Goal: Task Accomplishment & Management: Manage account settings

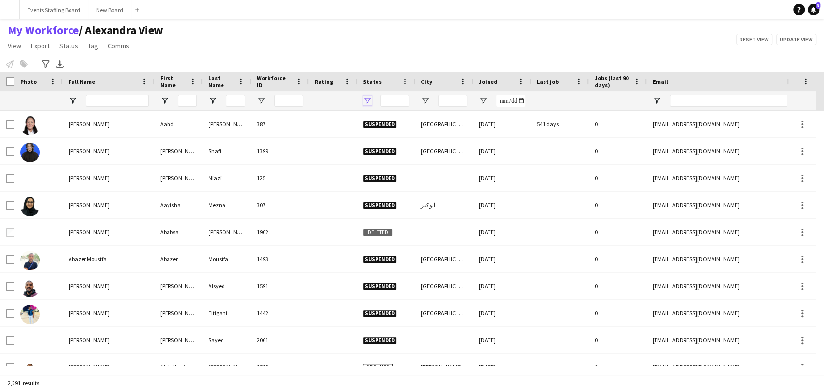
click at [367, 99] on span "Open Filter Menu" at bounding box center [367, 100] width 9 height 9
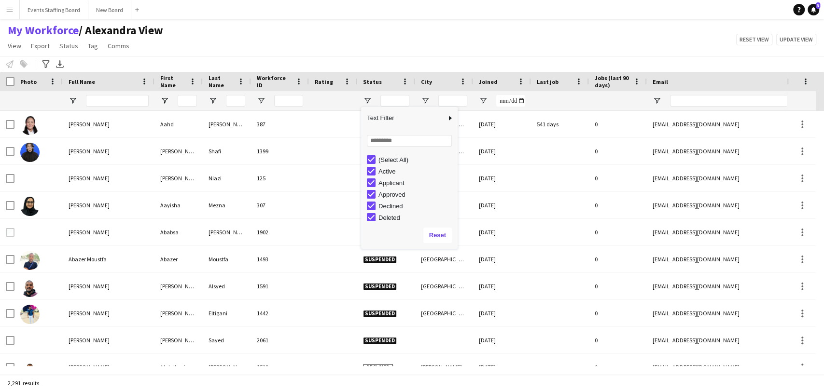
click at [391, 159] on div "(Select All)" at bounding box center [416, 159] width 76 height 7
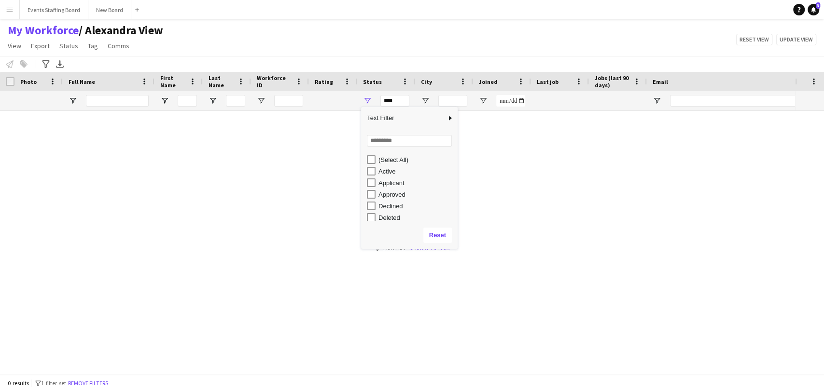
click at [381, 171] on div "Active" at bounding box center [416, 171] width 76 height 7
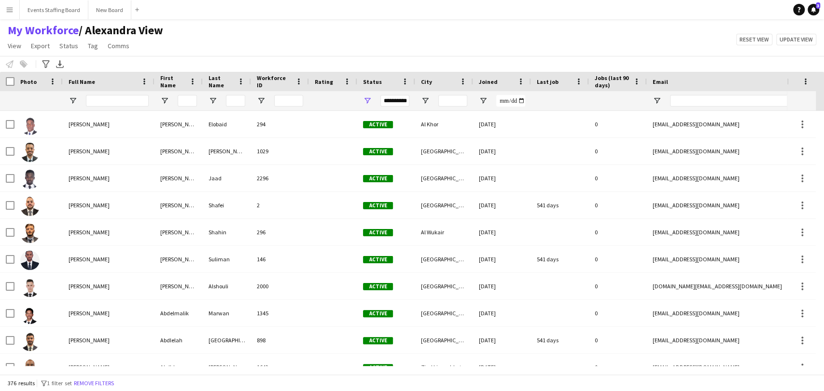
click at [338, 20] on main "My Workforce / Alexandra View View Views Default view Alexandra View April Live…" at bounding box center [412, 198] width 824 height 359
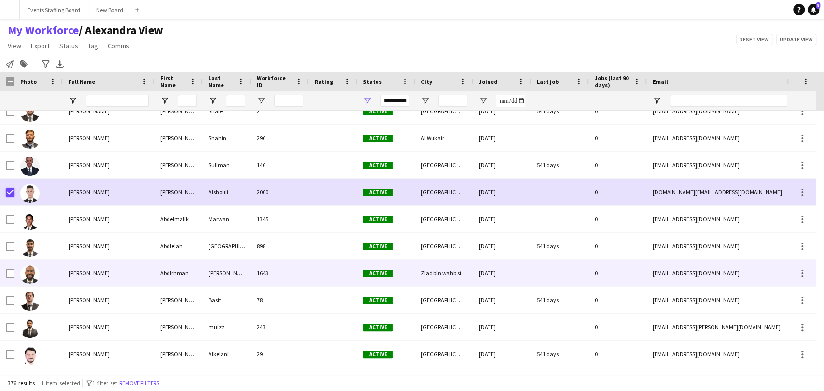
scroll to position [161, 0]
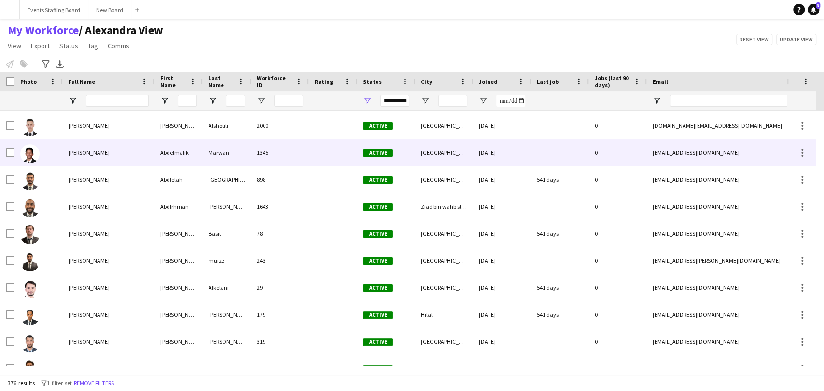
click at [69, 154] on span "Abdelmalik Marwan" at bounding box center [89, 152] width 41 height 7
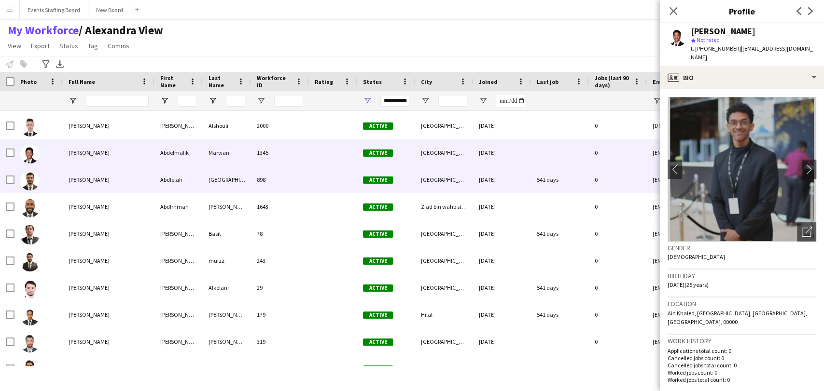
click at [85, 182] on span "Abdlelah Salem" at bounding box center [89, 179] width 41 height 7
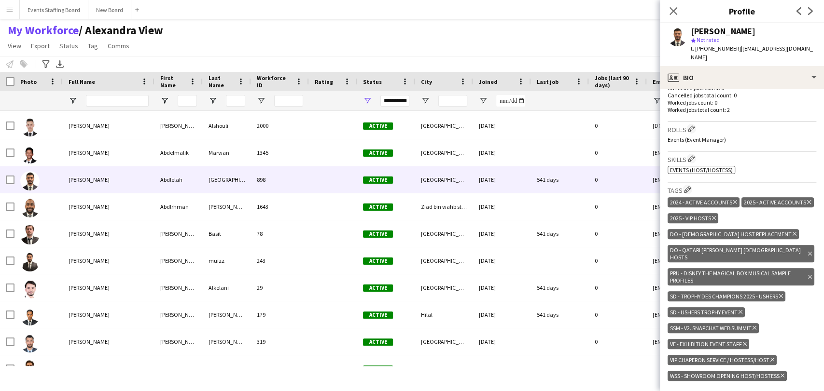
scroll to position [375, 0]
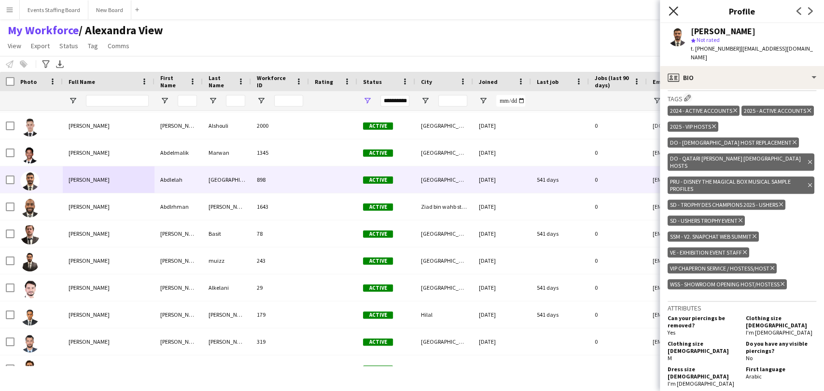
click at [675, 9] on icon at bounding box center [672, 10] width 9 height 9
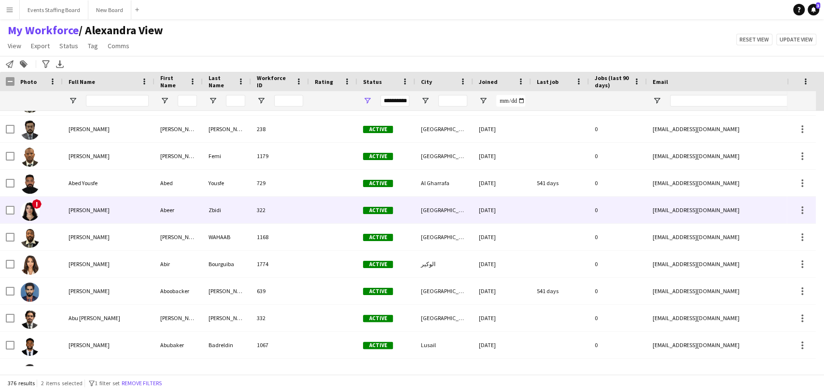
scroll to position [0, 0]
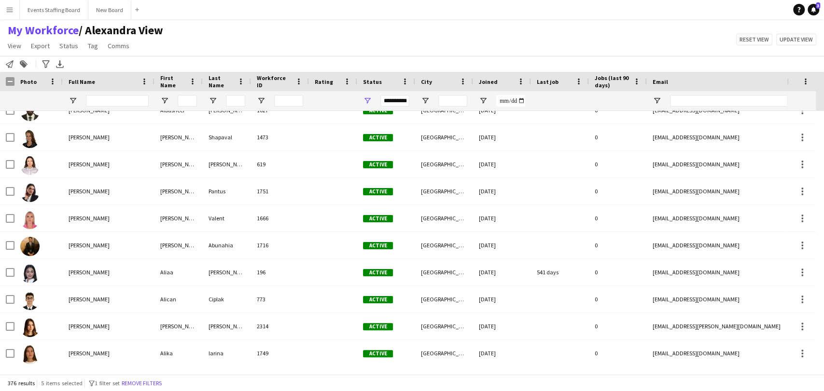
click at [211, 58] on div "Notify workforce Add to tag Search tags magnifier Add tag Advanced filters Adva…" at bounding box center [412, 64] width 824 height 16
click at [139, 387] on button "Remove filters" at bounding box center [142, 383] width 44 height 11
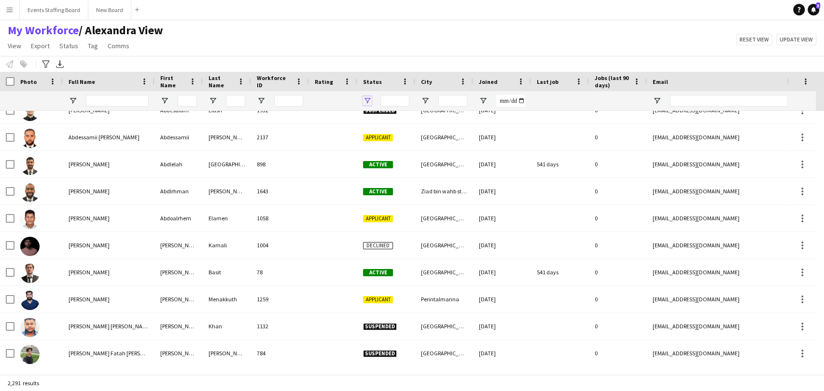
click at [365, 99] on span "Open Filter Menu" at bounding box center [367, 100] width 9 height 9
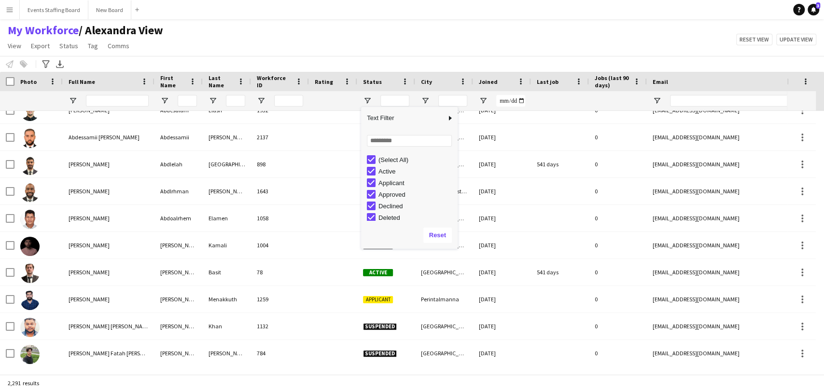
click at [389, 159] on div "(Select All)" at bounding box center [416, 159] width 76 height 7
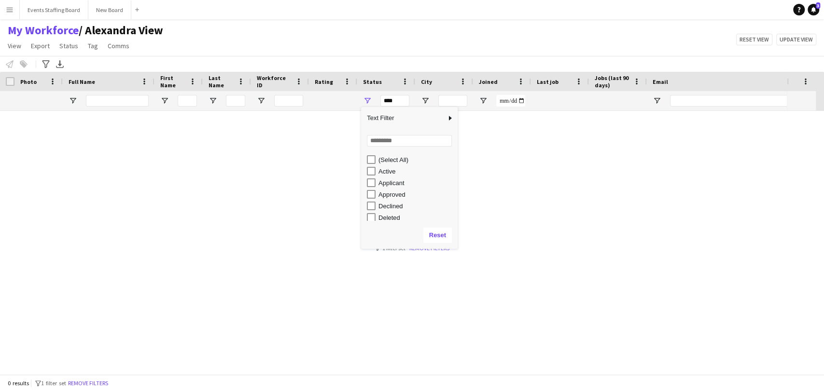
click at [382, 168] on div "Active" at bounding box center [416, 171] width 76 height 7
type input "**********"
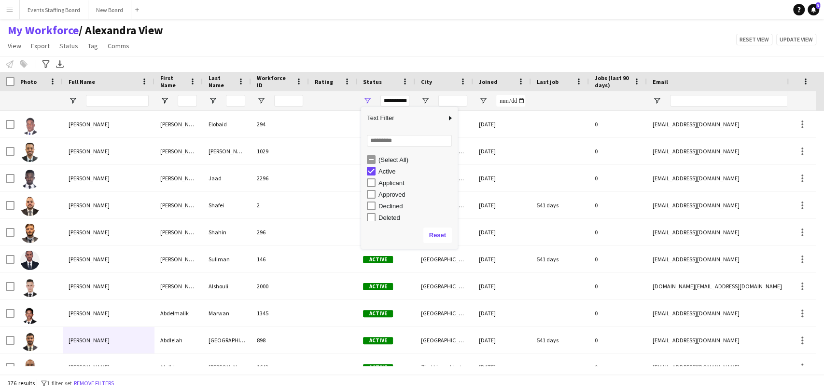
click at [336, 34] on div "My Workforce / Alexandra View View Views Default view Alexandra View April Live…" at bounding box center [412, 39] width 824 height 33
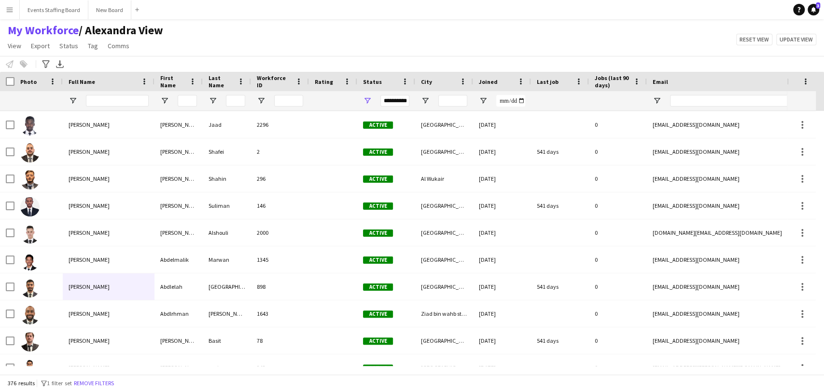
scroll to position [0, 320]
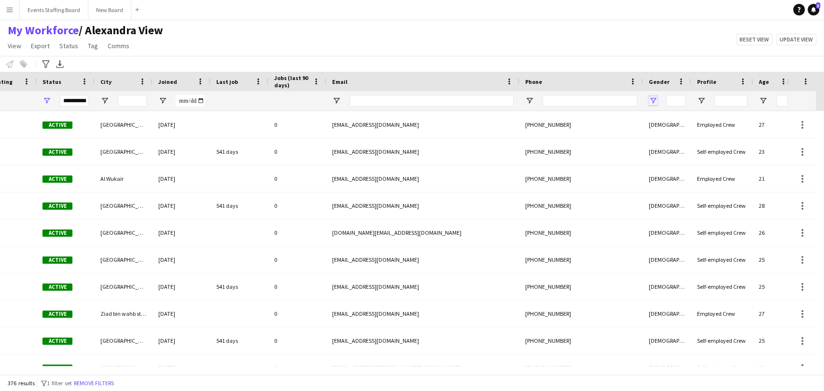
click at [650, 99] on span "Open Filter Menu" at bounding box center [652, 100] width 9 height 9
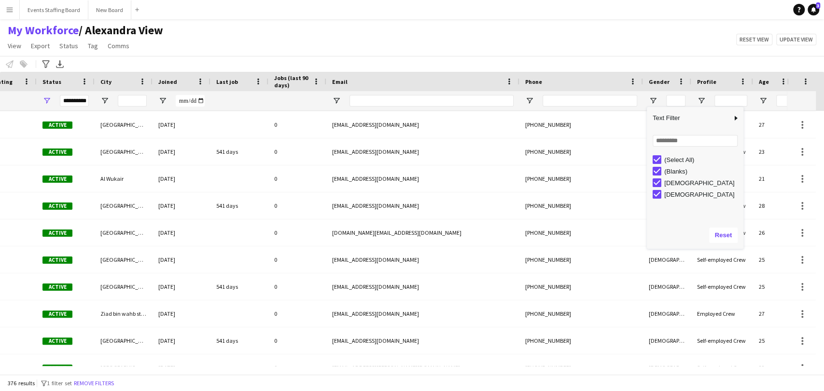
click at [673, 156] on div "(Select All)" at bounding box center [702, 159] width 76 height 7
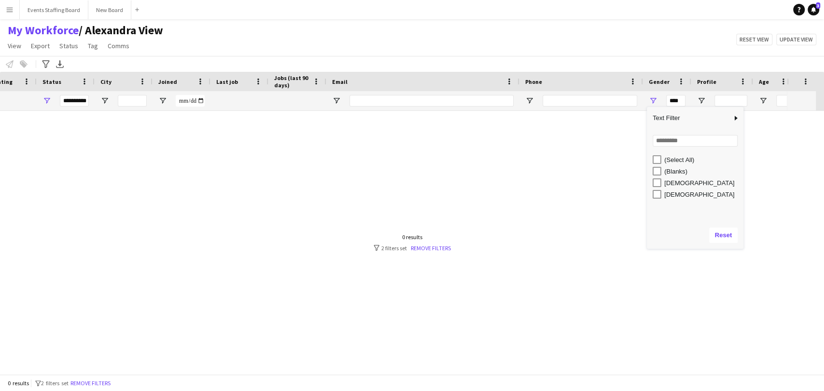
click at [669, 181] on div "Female" at bounding box center [702, 182] width 76 height 7
type input "**********"
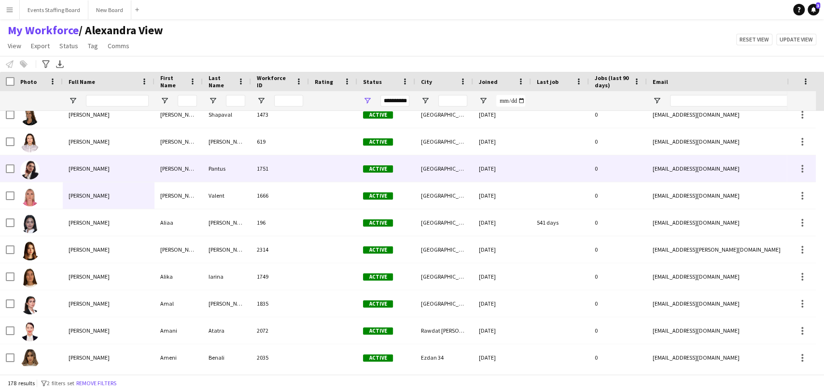
scroll to position [161, 0]
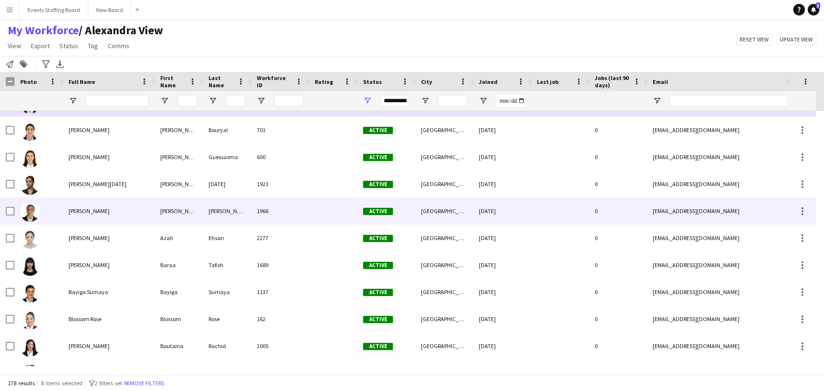
click at [37, 206] on img at bounding box center [29, 212] width 19 height 19
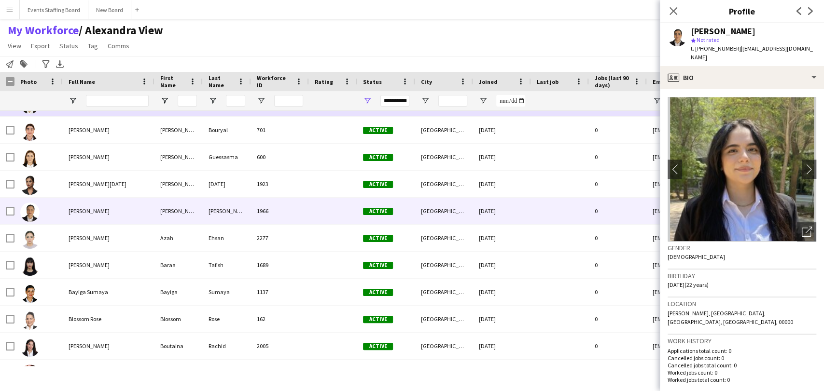
click at [675, 37] on app-user-avatar at bounding box center [676, 36] width 19 height 19
click at [802, 227] on icon "Open photos pop-in" at bounding box center [806, 232] width 10 height 10
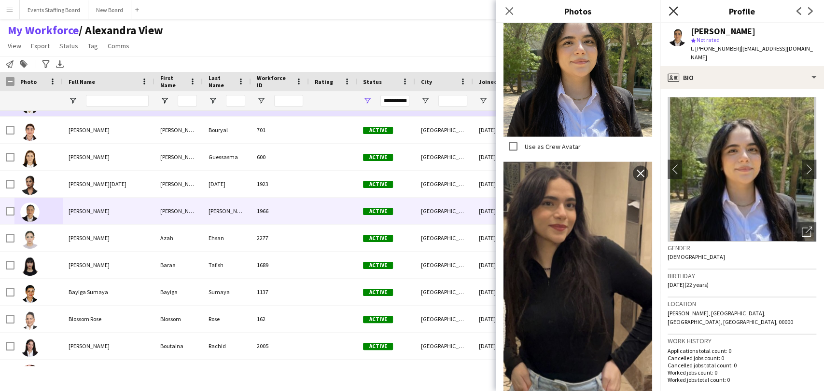
click at [674, 6] on icon "Close pop-in" at bounding box center [672, 10] width 9 height 9
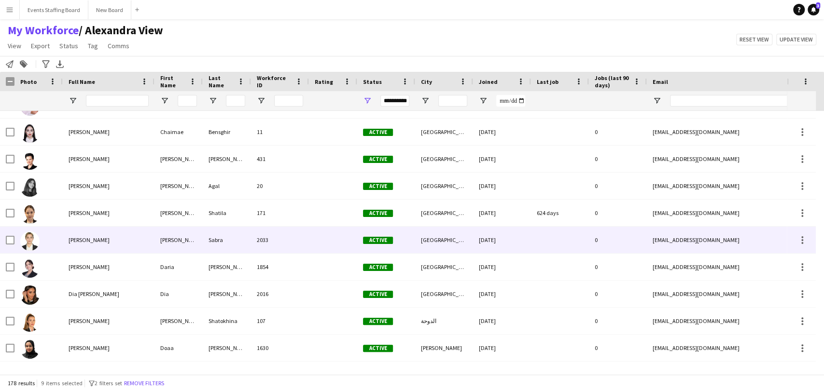
click at [31, 245] on img at bounding box center [29, 241] width 19 height 19
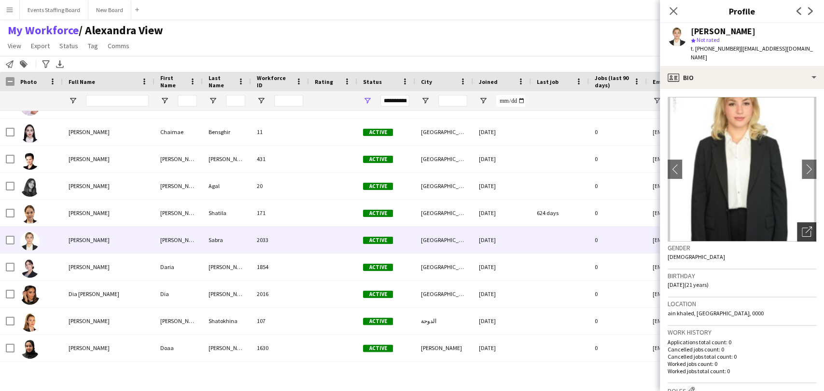
click at [797, 222] on div "Open photos pop-in" at bounding box center [806, 231] width 19 height 19
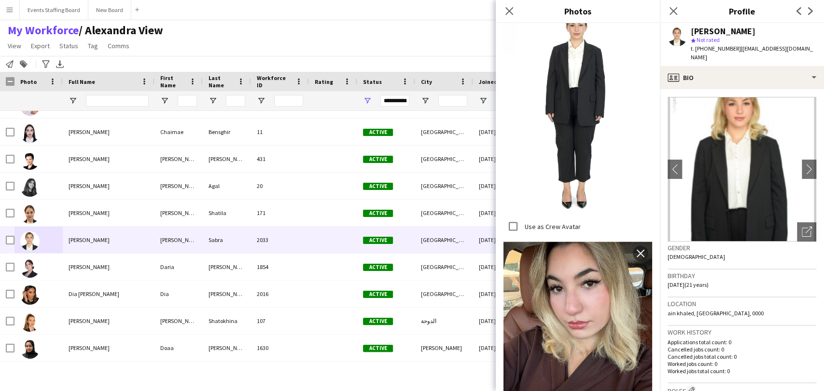
click at [674, 15] on icon "Close pop-in" at bounding box center [673, 11] width 8 height 8
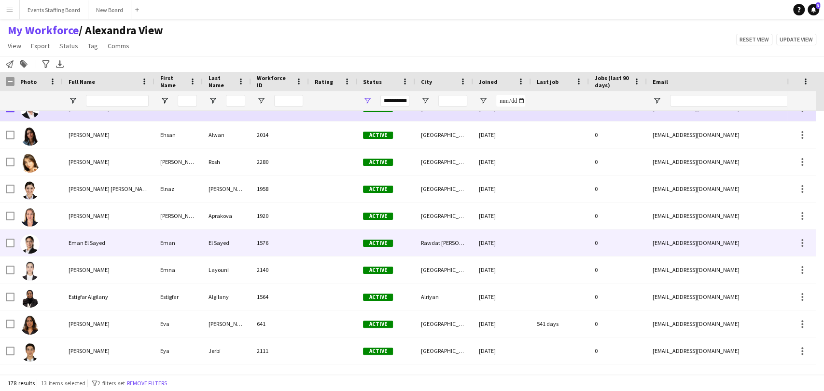
click at [30, 242] on img at bounding box center [29, 243] width 19 height 19
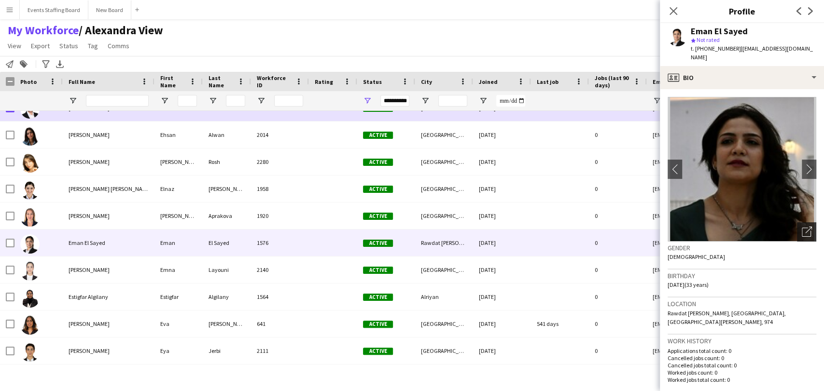
click at [804, 222] on div "Open photos pop-in" at bounding box center [806, 231] width 19 height 19
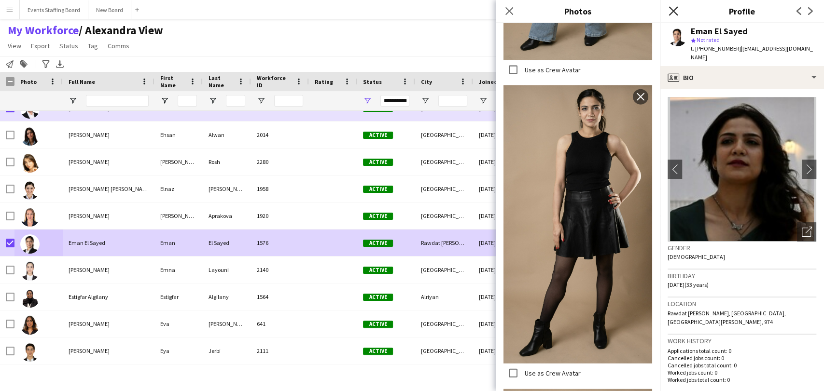
click at [675, 9] on icon "Close pop-in" at bounding box center [672, 10] width 9 height 9
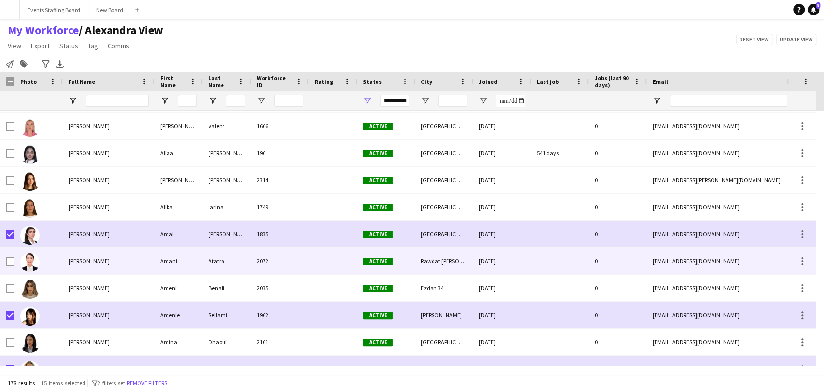
click at [61, 255] on div at bounding box center [38, 261] width 48 height 27
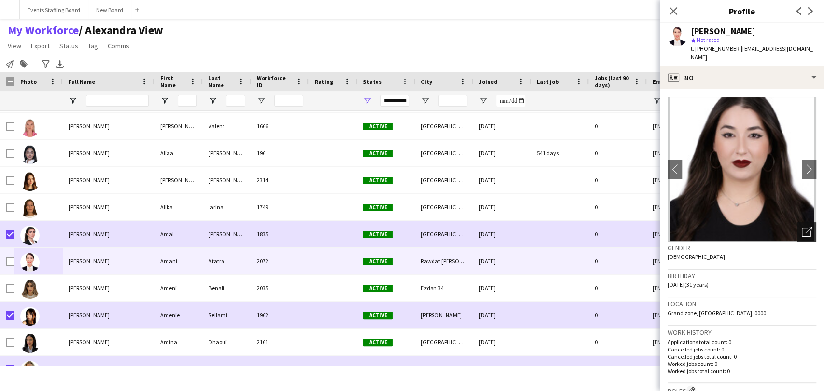
click at [801, 227] on icon "Open photos pop-in" at bounding box center [806, 232] width 10 height 10
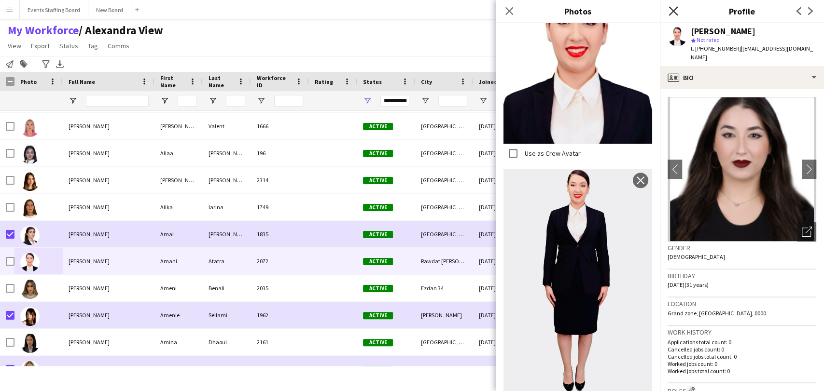
click at [669, 10] on icon "Close pop-in" at bounding box center [672, 10] width 9 height 9
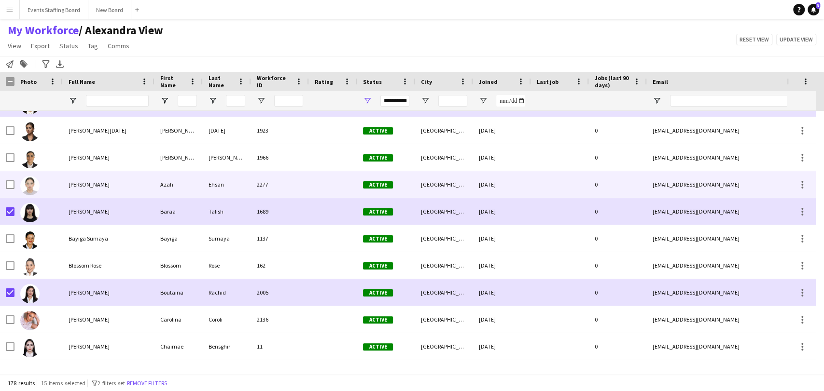
click at [33, 186] on img at bounding box center [29, 185] width 19 height 19
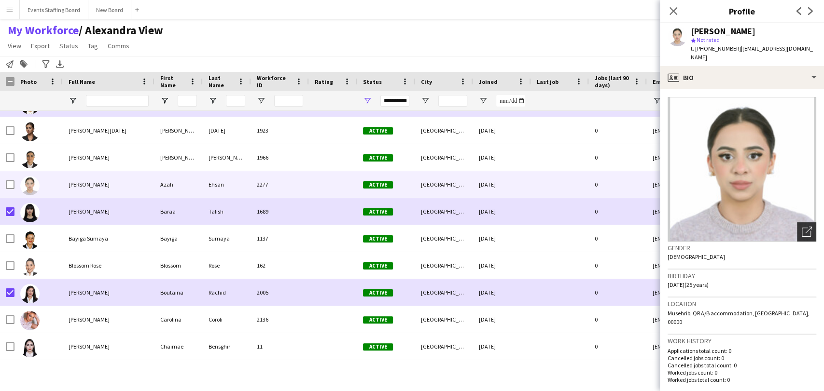
click at [803, 223] on div "Open photos pop-in" at bounding box center [806, 231] width 19 height 19
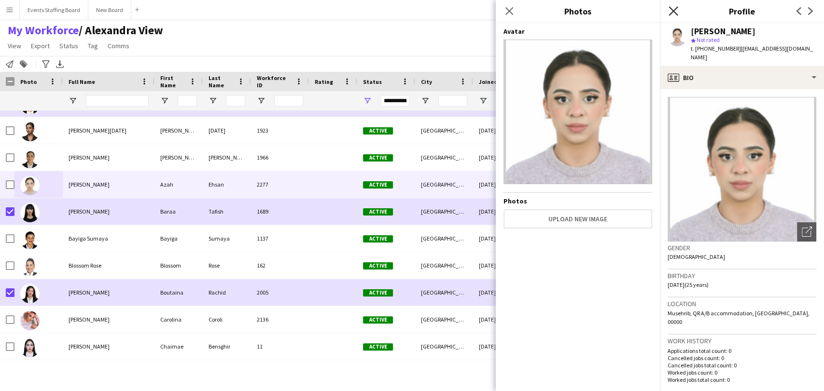
click at [672, 9] on icon "Close pop-in" at bounding box center [672, 10] width 9 height 9
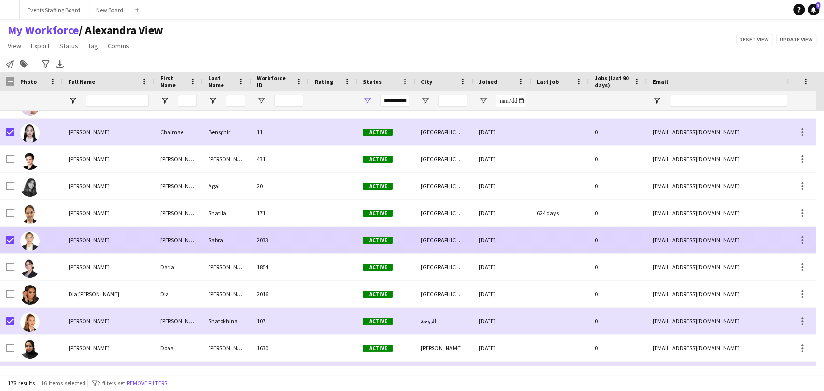
click at [69, 240] on span "Danielle Sabra" at bounding box center [89, 239] width 41 height 7
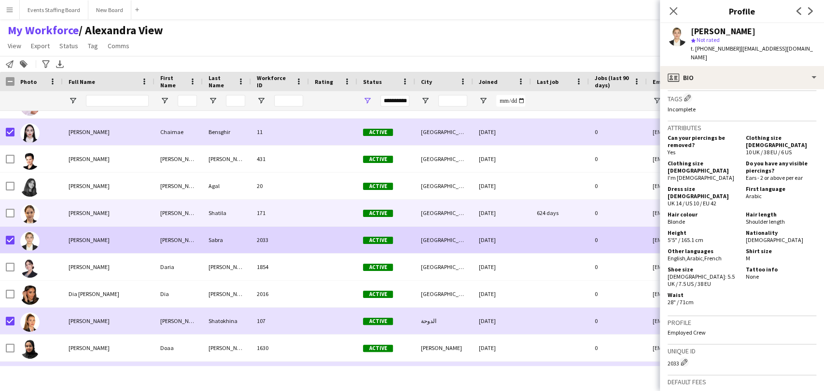
click at [26, 215] on img at bounding box center [29, 214] width 19 height 19
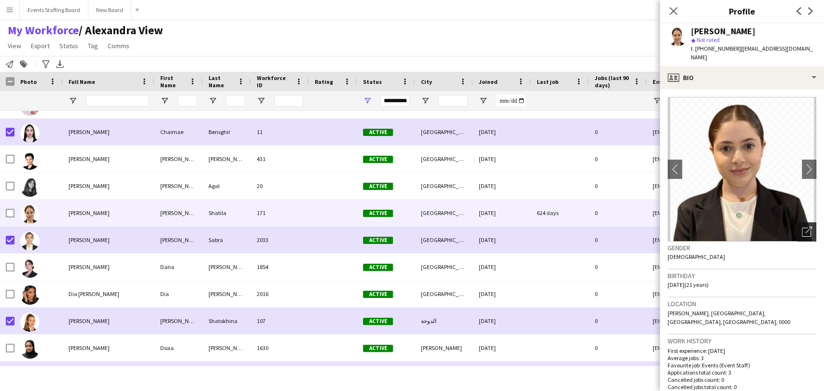
click at [801, 227] on icon "Open photos pop-in" at bounding box center [806, 232] width 10 height 10
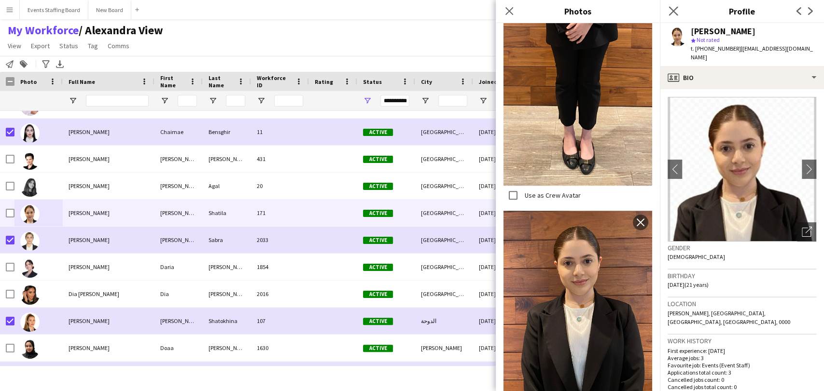
click at [668, 9] on app-icon "Close pop-in" at bounding box center [673, 11] width 14 height 14
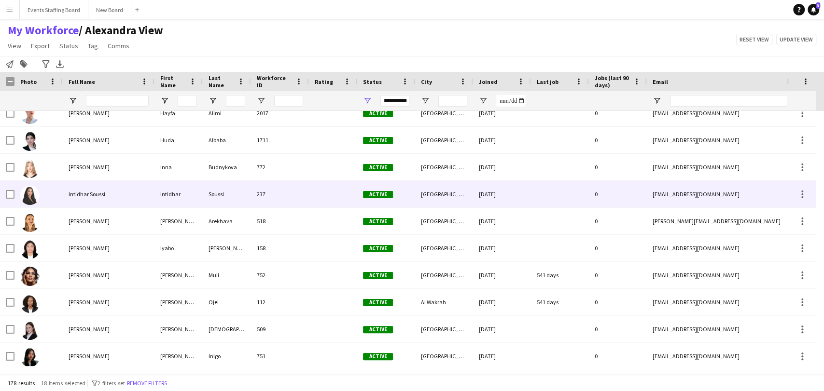
click at [27, 191] on img at bounding box center [29, 195] width 19 height 19
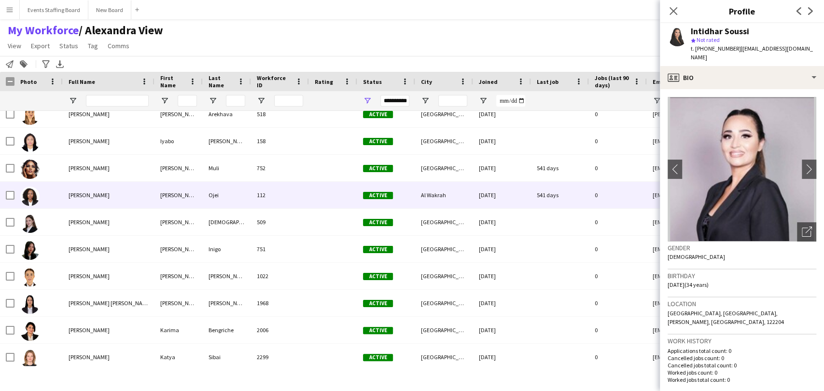
click at [32, 196] on img at bounding box center [29, 196] width 19 height 19
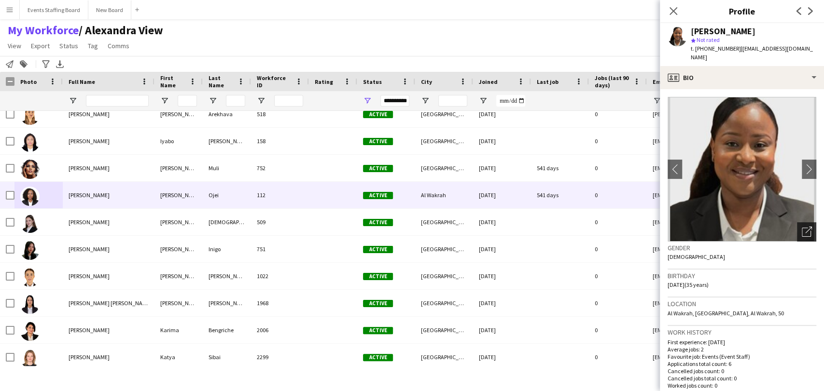
click at [801, 227] on icon "Open photos pop-in" at bounding box center [806, 232] width 10 height 10
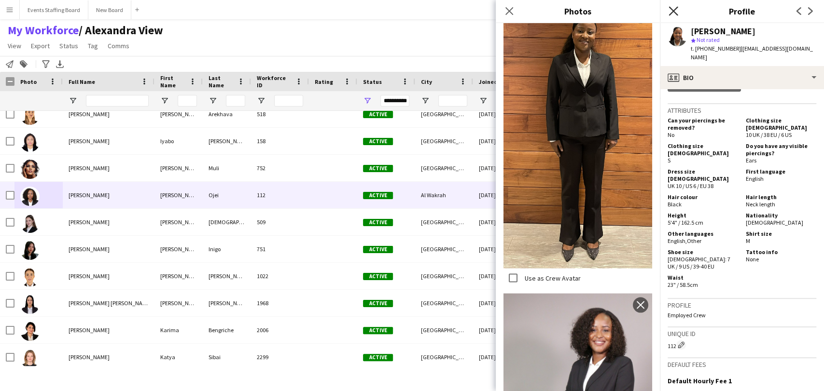
click at [674, 12] on icon at bounding box center [672, 10] width 9 height 9
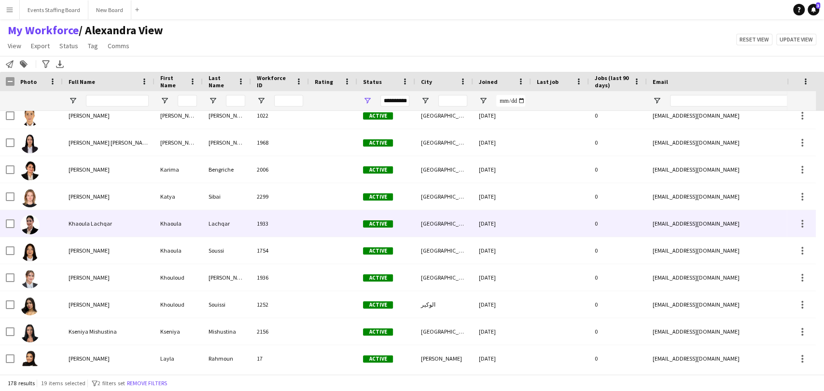
click at [28, 221] on img at bounding box center [29, 224] width 19 height 19
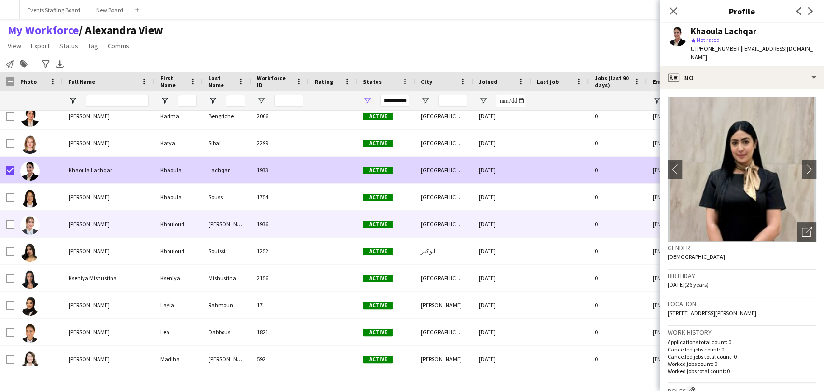
click at [38, 227] on img at bounding box center [29, 225] width 19 height 19
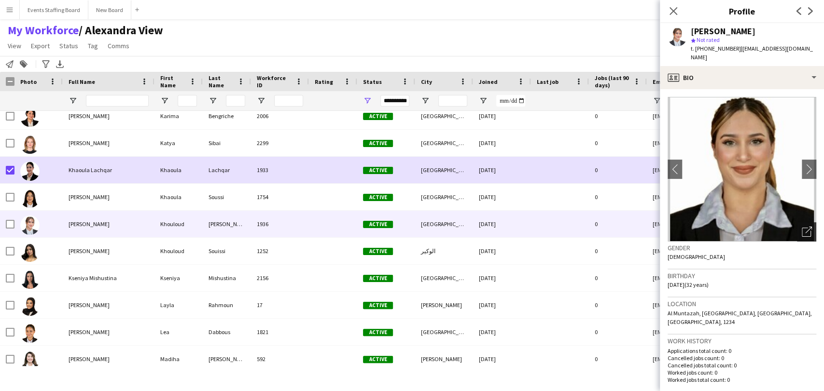
click at [797, 222] on div "Open photos pop-in" at bounding box center [806, 231] width 19 height 19
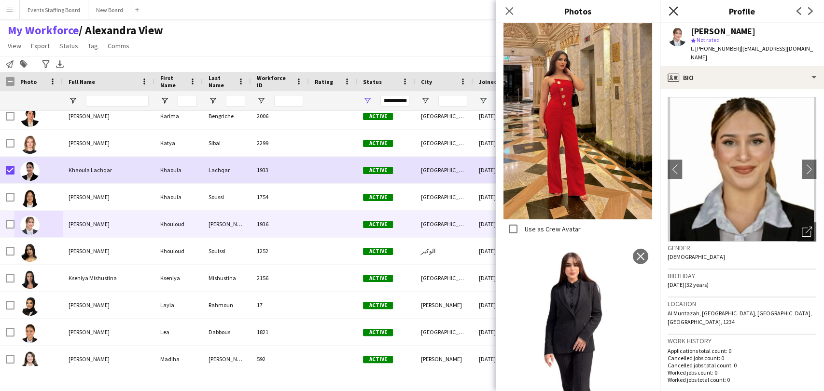
click at [673, 13] on icon "Close pop-in" at bounding box center [672, 10] width 9 height 9
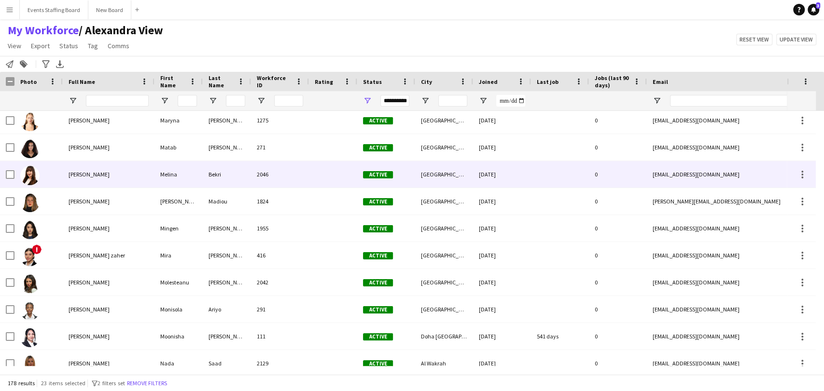
click at [55, 176] on div at bounding box center [38, 174] width 48 height 27
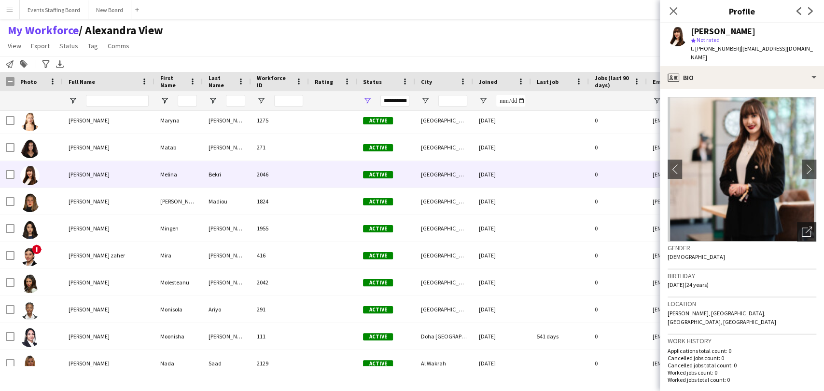
click at [797, 222] on div "Open photos pop-in" at bounding box center [806, 231] width 19 height 19
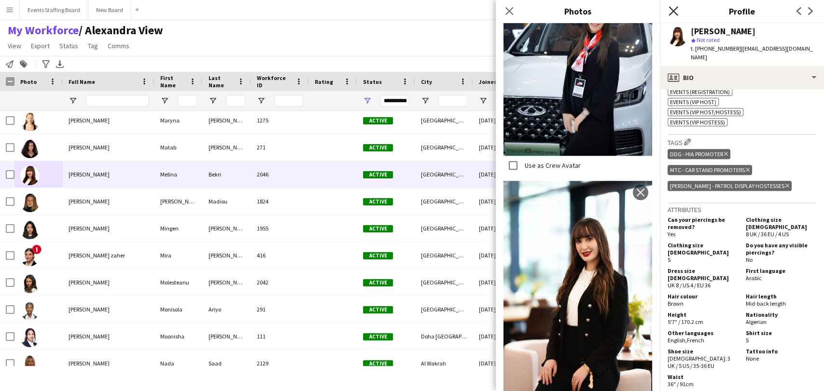
click at [672, 7] on icon "Close pop-in" at bounding box center [672, 10] width 9 height 9
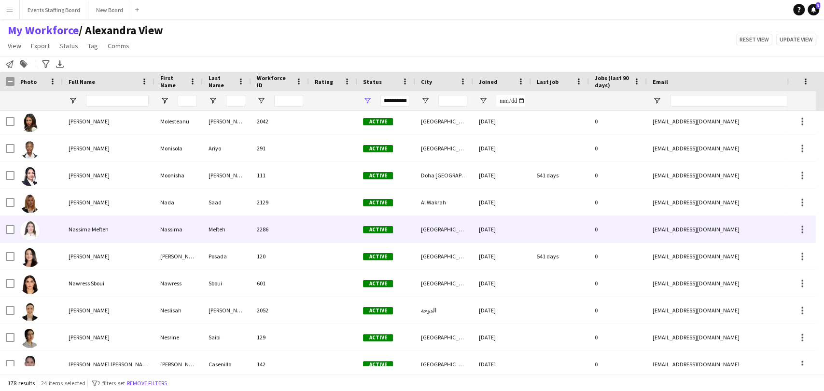
click at [64, 226] on div "Nassima Mefteh" at bounding box center [109, 229] width 92 height 27
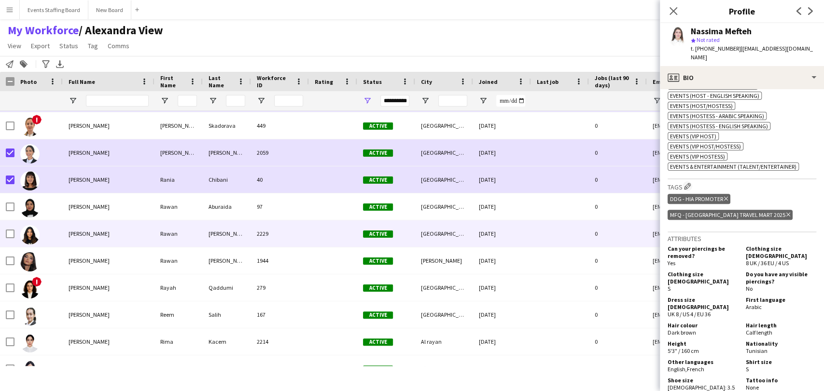
click at [81, 239] on div "Rawan Al ghandour" at bounding box center [109, 233] width 92 height 27
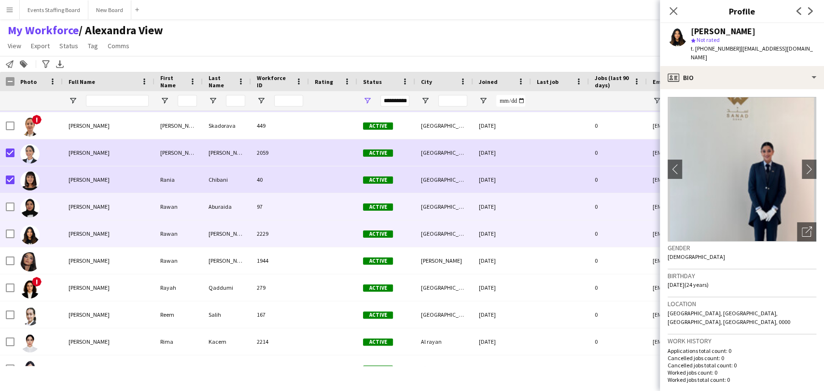
click at [94, 205] on span "Rawan Aburaida" at bounding box center [89, 206] width 41 height 7
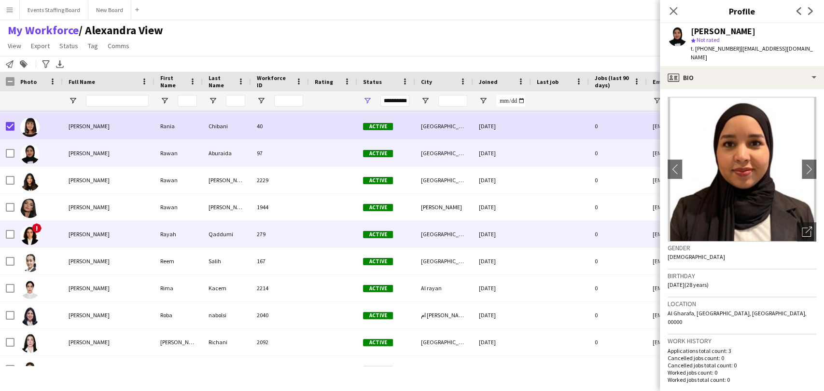
click at [82, 236] on span "Rayah Qaddumi" at bounding box center [89, 234] width 41 height 7
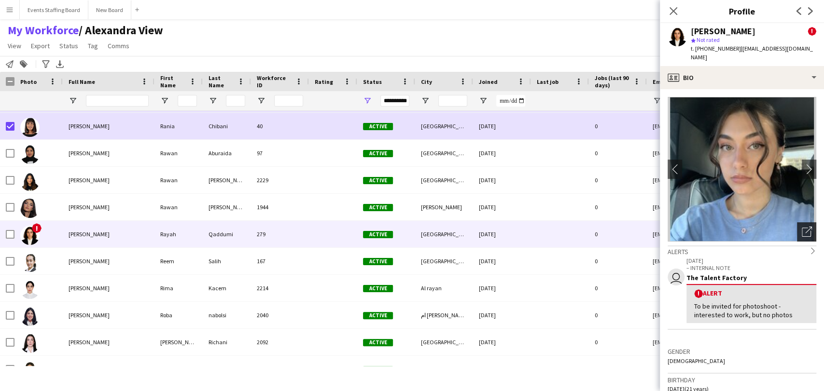
click at [801, 227] on icon "Open photos pop-in" at bounding box center [806, 232] width 10 height 10
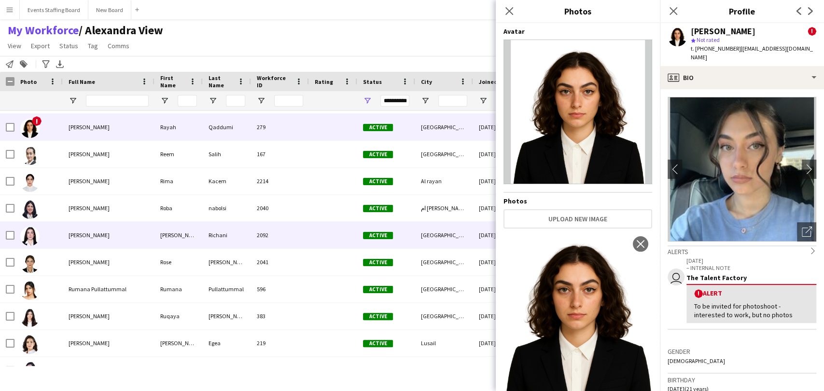
click at [77, 236] on span "Rosalie Richani" at bounding box center [89, 235] width 41 height 7
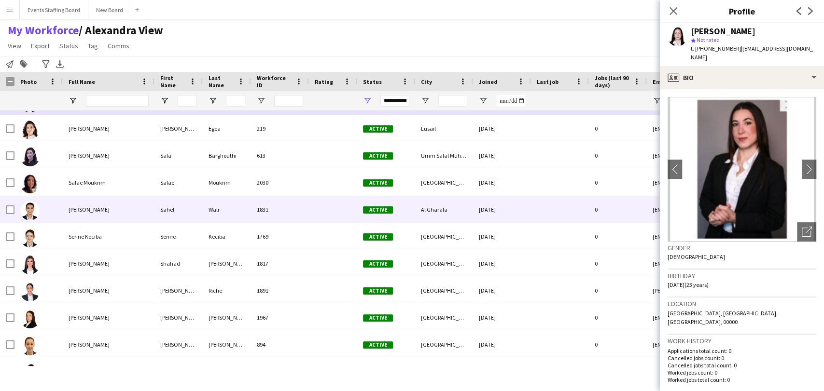
click at [77, 213] on span "Sahel Wali" at bounding box center [89, 209] width 41 height 7
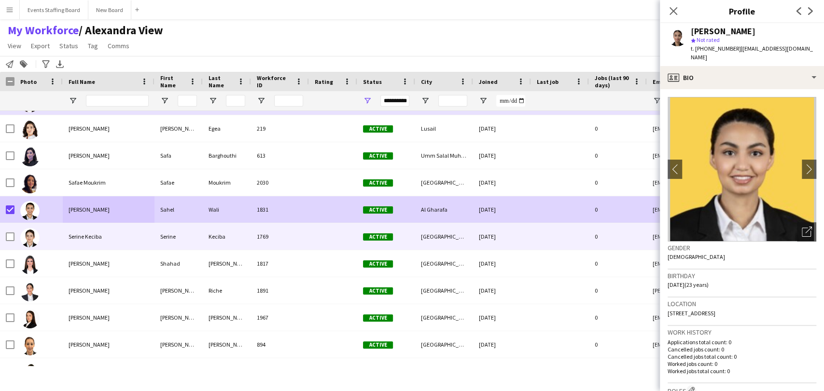
click at [60, 236] on div at bounding box center [38, 236] width 48 height 27
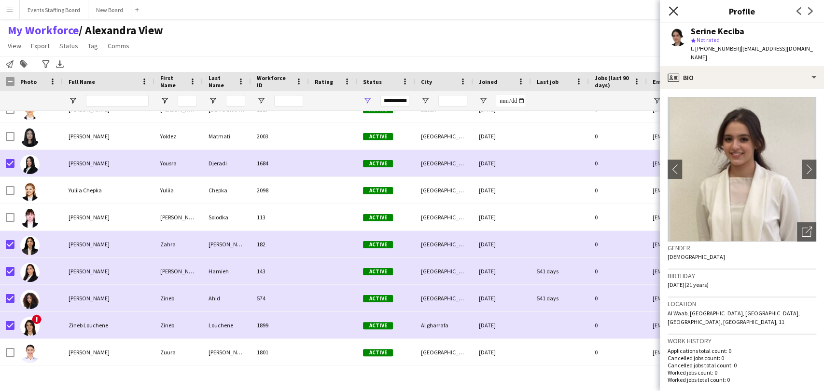
click at [669, 14] on icon "Close pop-in" at bounding box center [672, 10] width 9 height 9
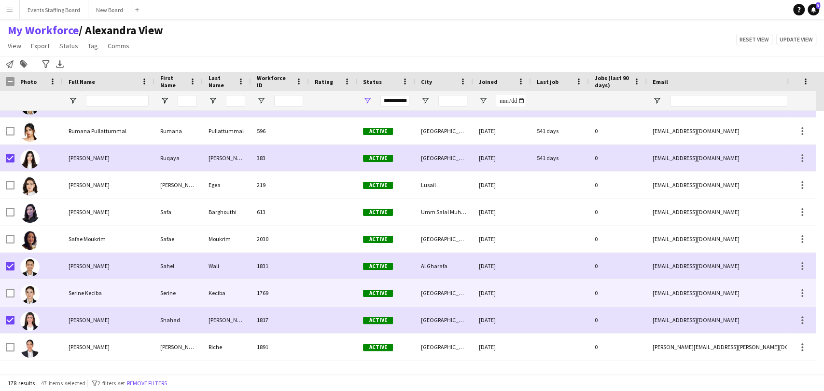
click at [90, 290] on span "Serine Keciba" at bounding box center [85, 292] width 33 height 7
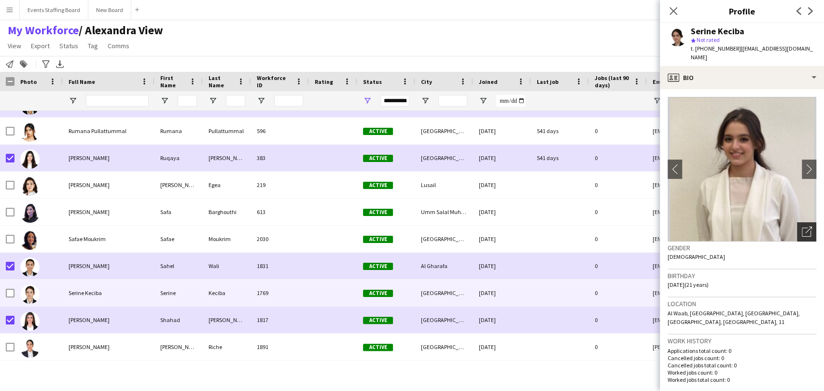
click at [801, 227] on icon "Open photos pop-in" at bounding box center [806, 232] width 10 height 10
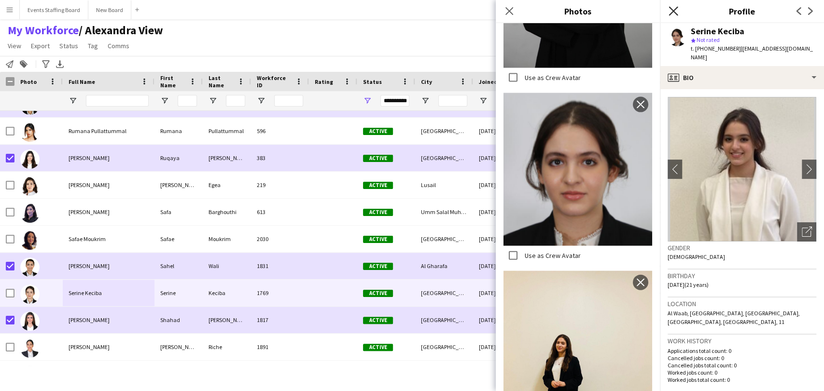
click at [674, 10] on icon at bounding box center [672, 10] width 9 height 9
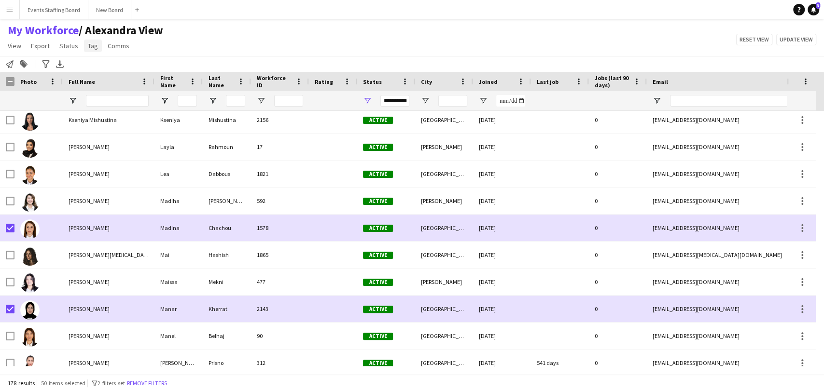
click at [90, 45] on span "Tag" at bounding box center [93, 45] width 10 height 9
click at [103, 67] on span "New tag" at bounding box center [103, 66] width 24 height 9
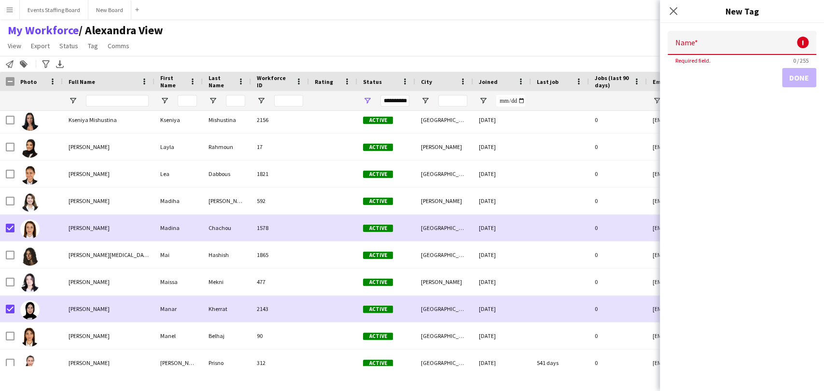
click at [769, 48] on input "Name" at bounding box center [741, 43] width 149 height 24
paste input "**********"
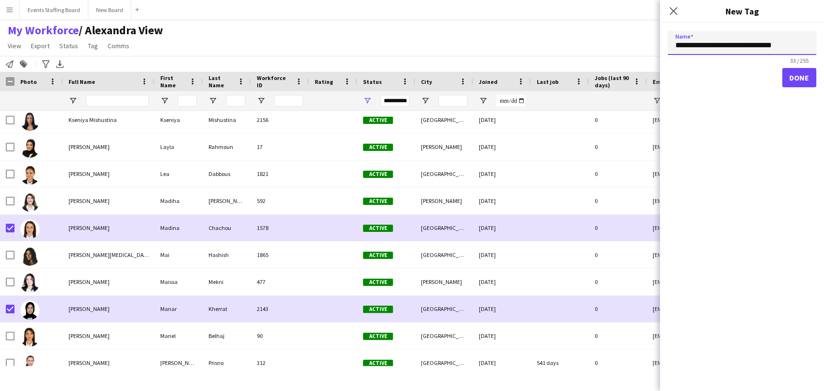
click at [732, 45] on input "**********" at bounding box center [741, 43] width 149 height 24
click at [703, 42] on input "**********" at bounding box center [741, 43] width 149 height 24
type input "**********"
drag, startPoint x: 796, startPoint y: 79, endPoint x: 781, endPoint y: 98, distance: 24.0
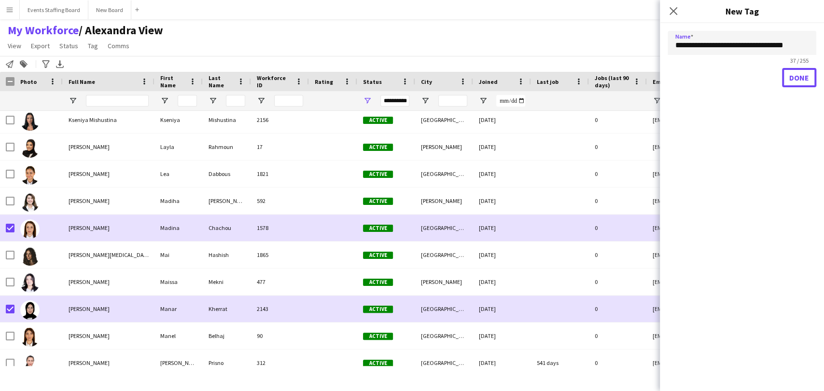
click at [796, 79] on button "Done" at bounding box center [799, 77] width 34 height 19
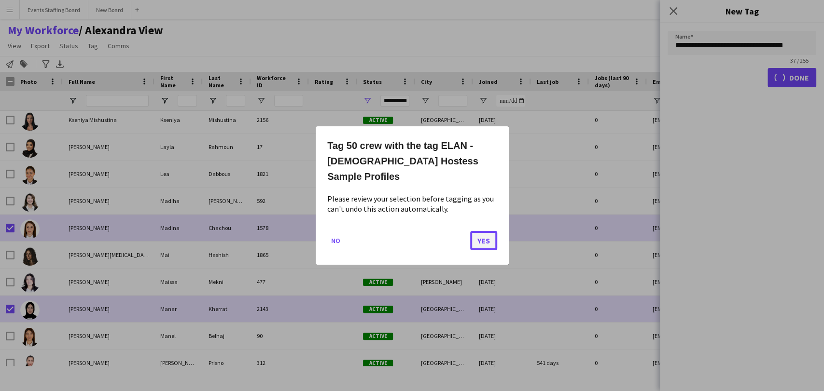
click at [486, 232] on button "Yes" at bounding box center [483, 240] width 27 height 19
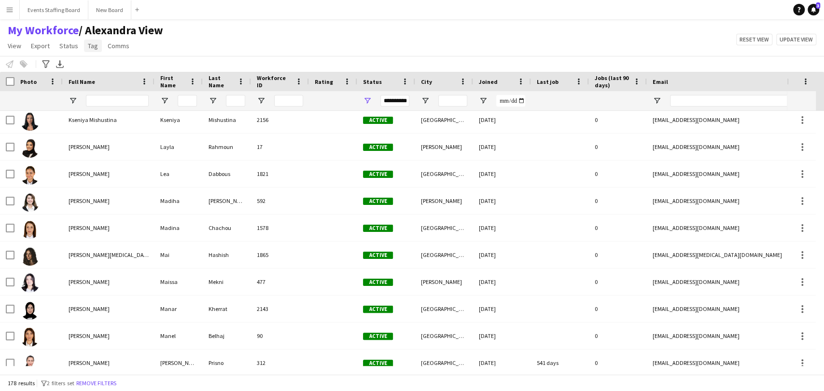
click at [84, 46] on link "Tag" at bounding box center [93, 46] width 18 height 13
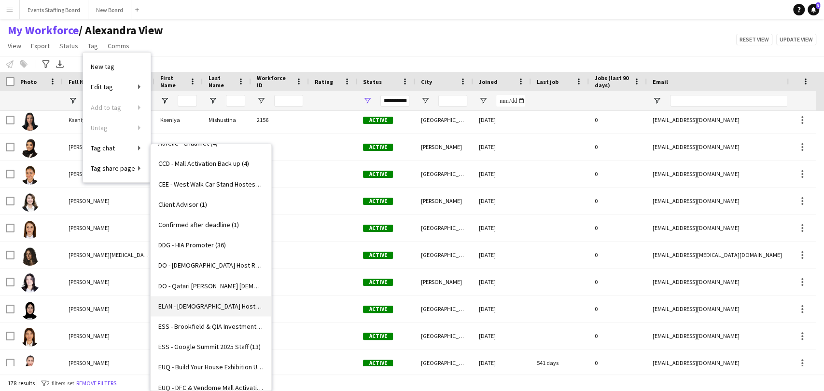
click at [200, 305] on span "ELAN - [DEMOGRAPHIC_DATA] Hostess Sample Profiles (50)" at bounding box center [210, 306] width 105 height 9
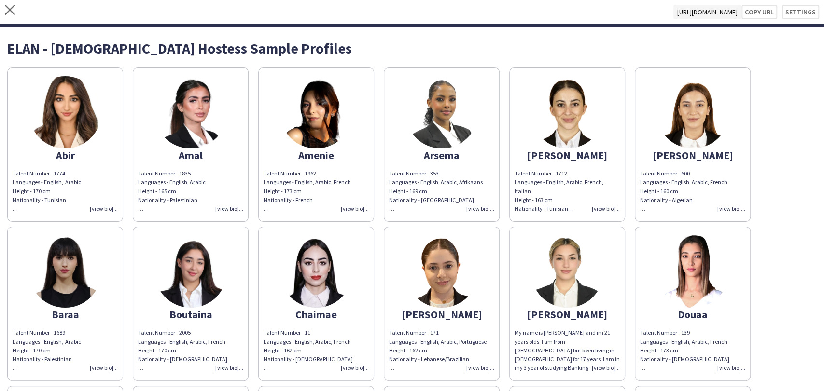
click at [42, 123] on img at bounding box center [65, 112] width 72 height 72
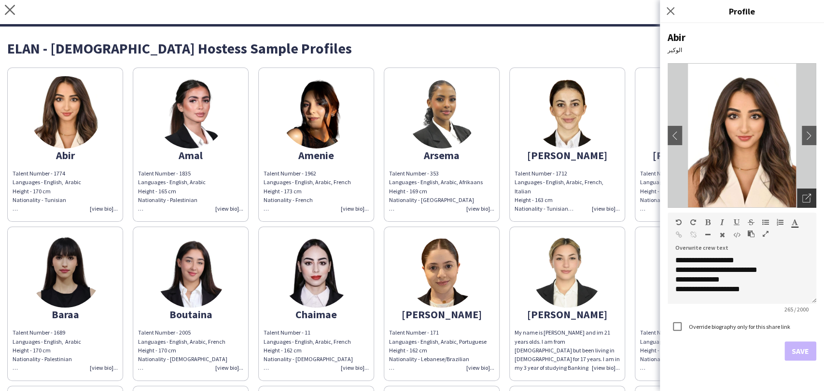
click at [802, 198] on icon "Open photos pop-in" at bounding box center [806, 198] width 9 height 9
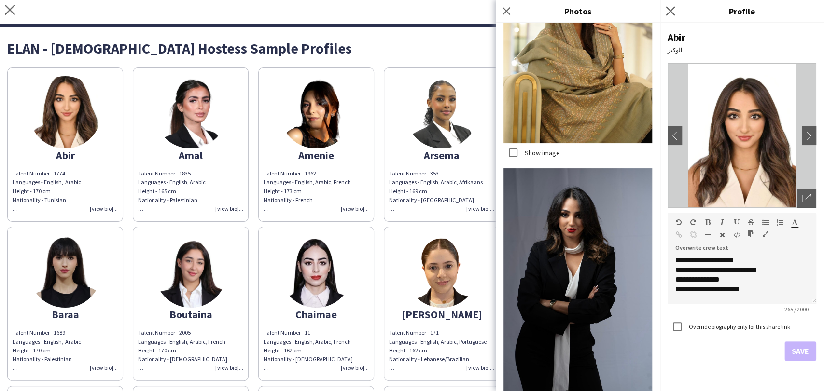
click at [665, 6] on app-icon "Close pop-in" at bounding box center [670, 11] width 14 height 14
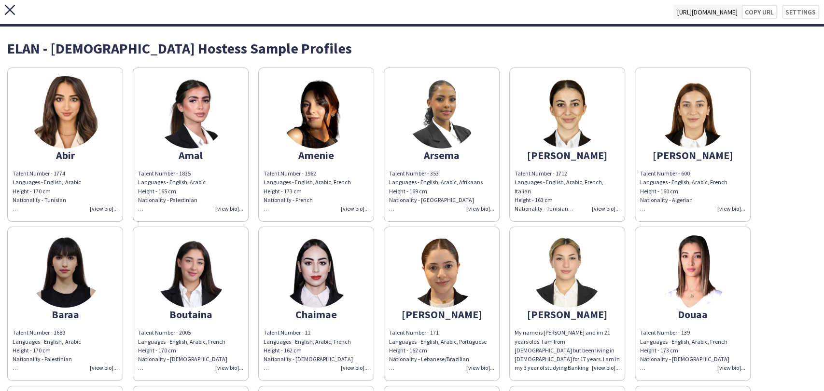
click at [12, 9] on icon "close" at bounding box center [10, 10] width 10 height 10
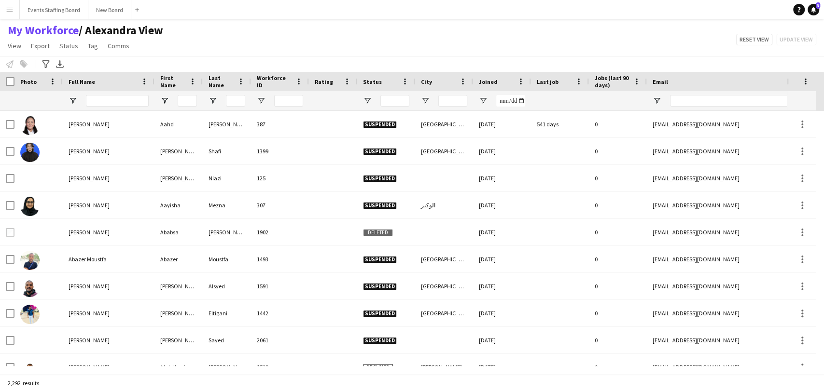
click at [109, 108] on div at bounding box center [117, 100] width 63 height 19
click at [96, 101] on input "Full Name Filter Input" at bounding box center [117, 101] width 63 height 12
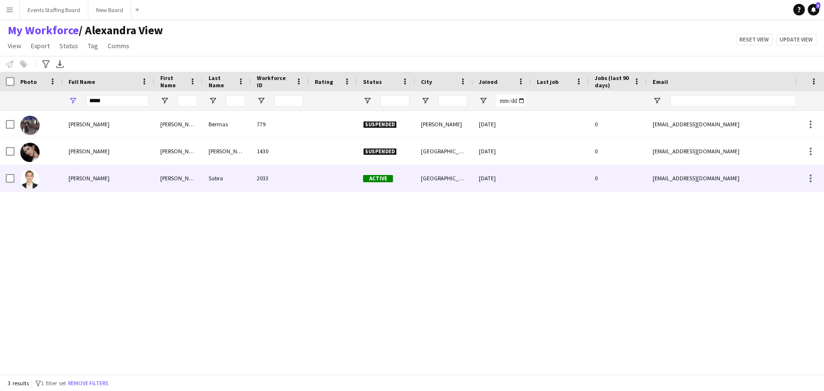
click at [91, 167] on div "[PERSON_NAME]" at bounding box center [109, 178] width 92 height 27
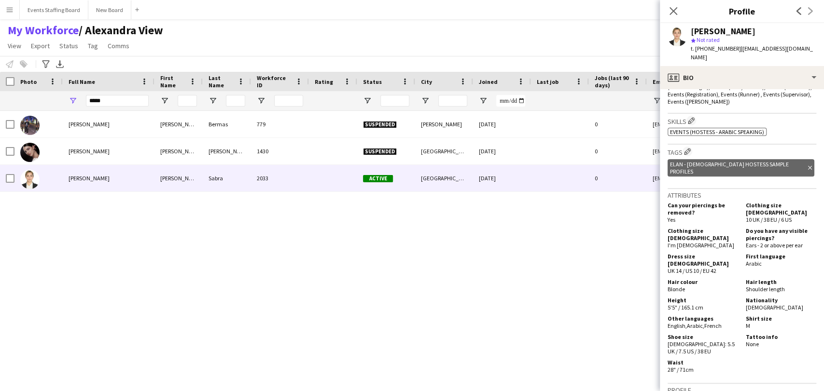
scroll to position [428, 0]
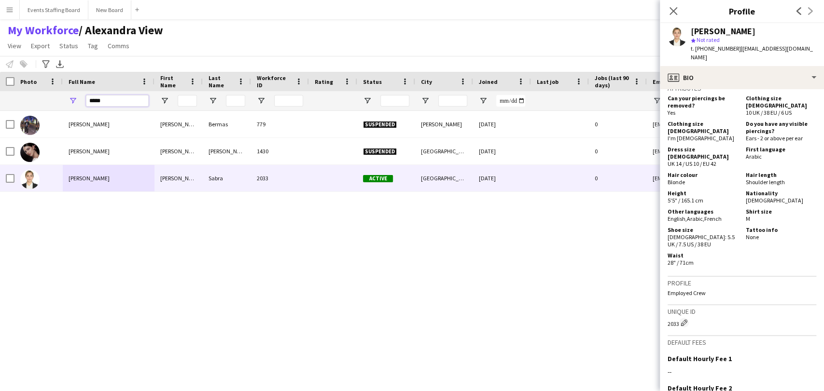
click at [109, 103] on input "*****" at bounding box center [117, 101] width 63 height 12
click at [109, 102] on input "*****" at bounding box center [117, 101] width 63 height 12
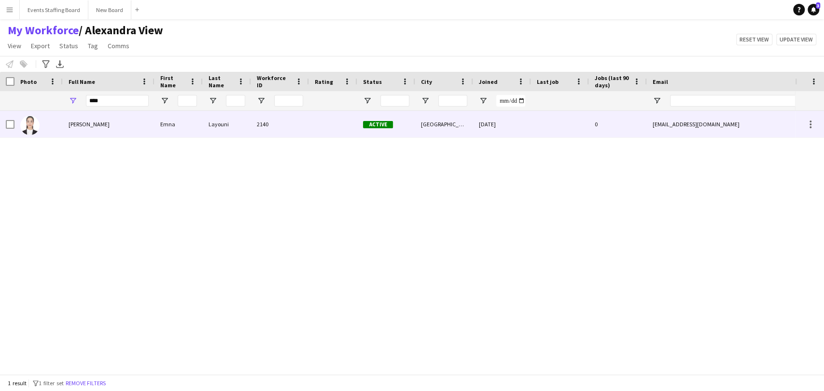
click at [90, 126] on span "[PERSON_NAME]" at bounding box center [89, 124] width 41 height 7
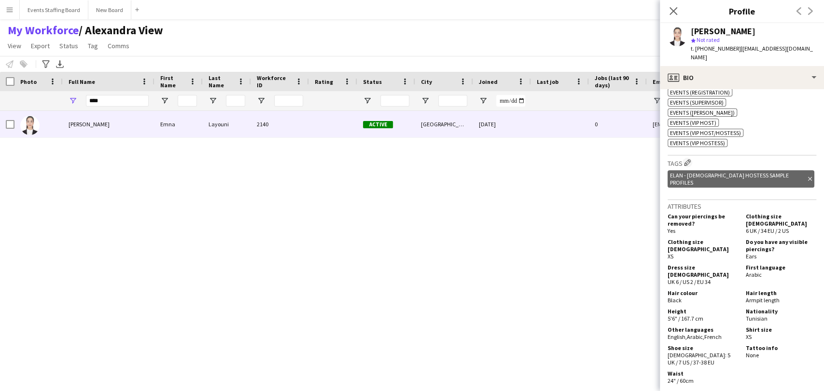
scroll to position [675, 0]
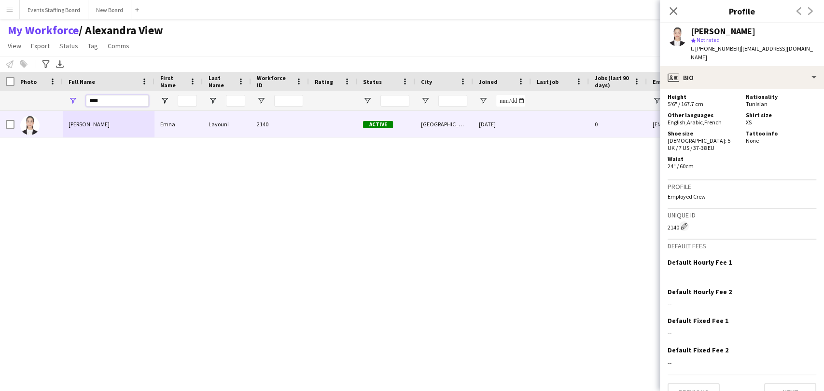
click at [115, 100] on input "****" at bounding box center [117, 101] width 63 height 12
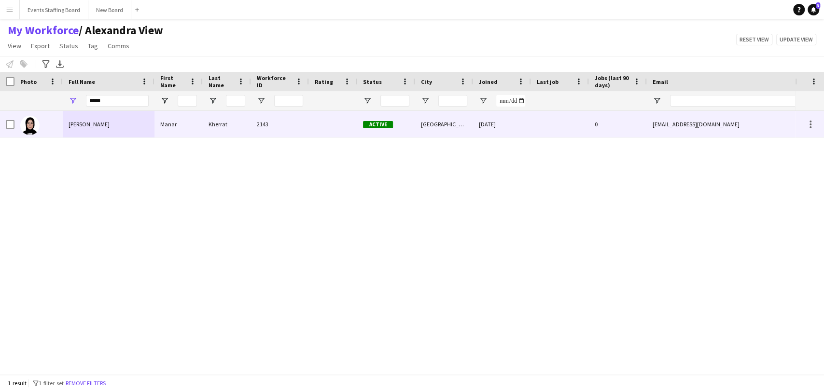
click at [54, 125] on div at bounding box center [38, 124] width 48 height 27
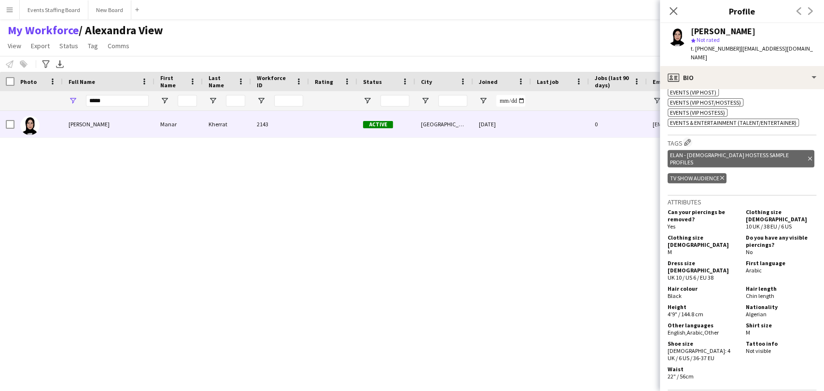
scroll to position [590, 0]
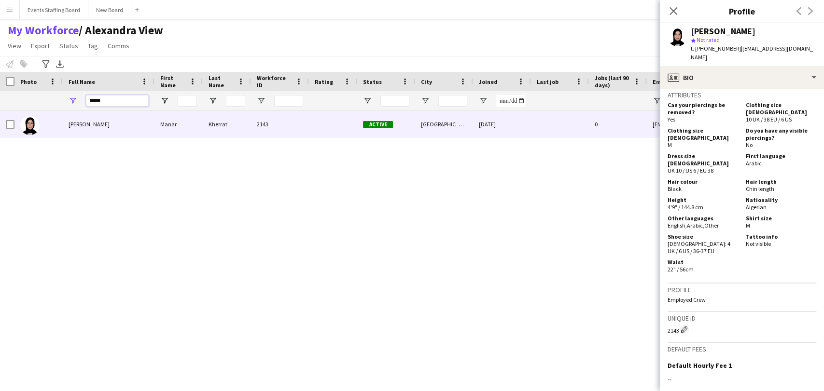
click at [117, 102] on input "*****" at bounding box center [117, 101] width 63 height 12
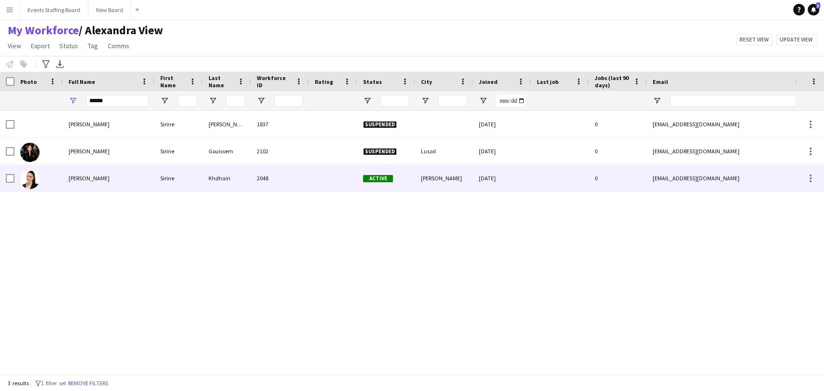
click at [72, 175] on span "Sirine Khdhairi" at bounding box center [89, 178] width 41 height 7
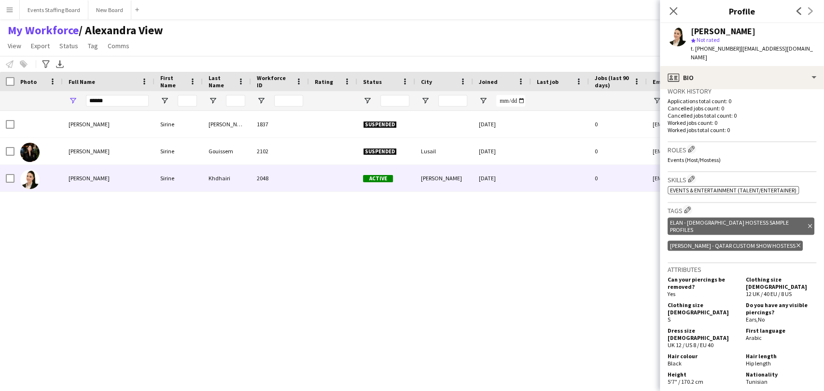
scroll to position [428, 0]
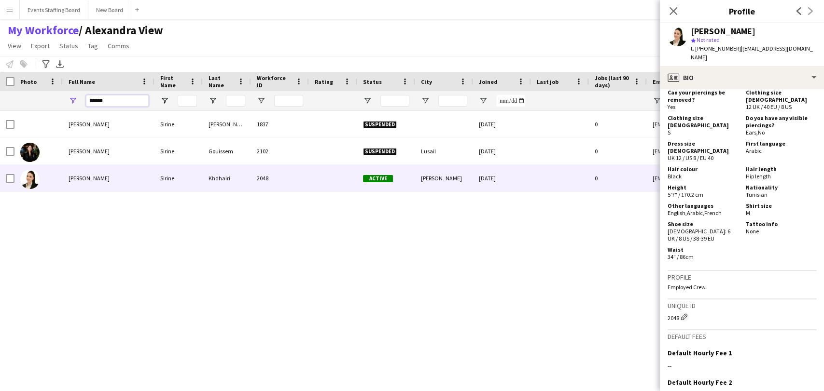
click at [98, 96] on input "******" at bounding box center [117, 101] width 63 height 12
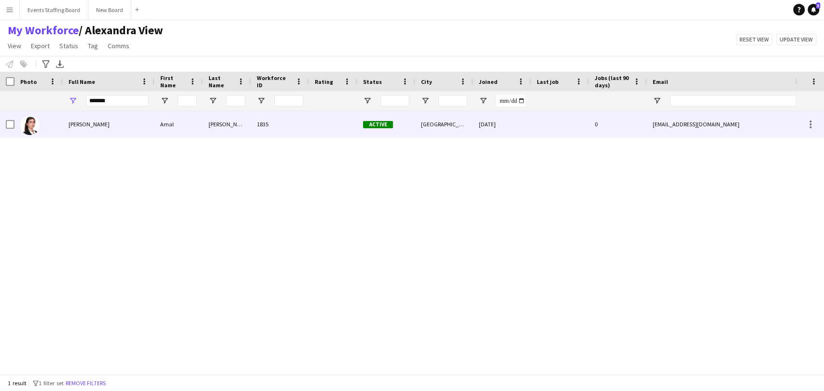
click at [86, 136] on div "[PERSON_NAME]" at bounding box center [109, 124] width 92 height 27
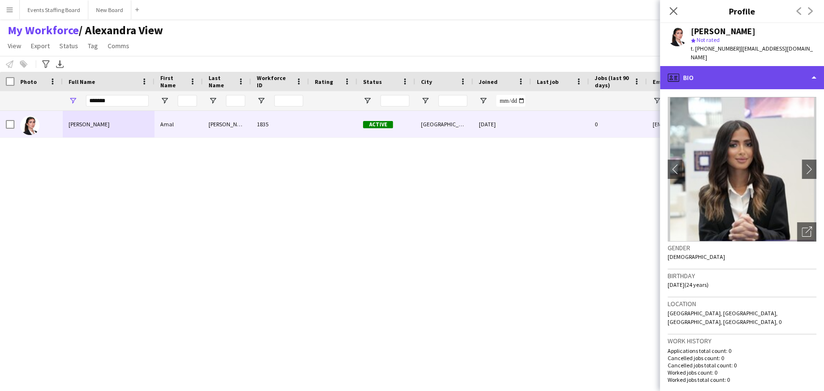
click at [715, 66] on div "profile Bio" at bounding box center [742, 77] width 164 height 23
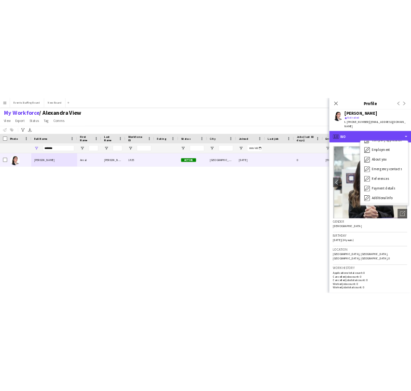
scroll to position [71, 0]
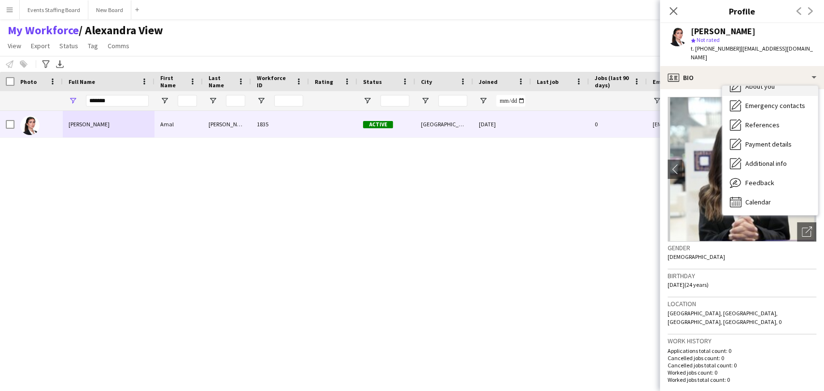
click at [767, 82] on div "About you About you" at bounding box center [770, 86] width 96 height 19
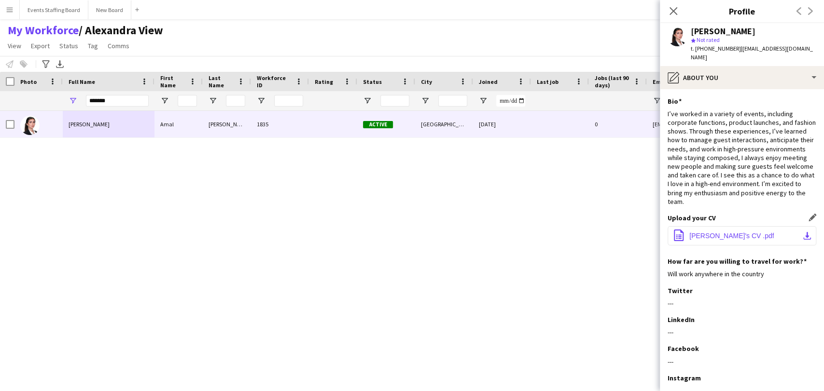
click at [793, 227] on button "office-file-sheet Amal's CV .pdf download-bottom" at bounding box center [741, 235] width 149 height 19
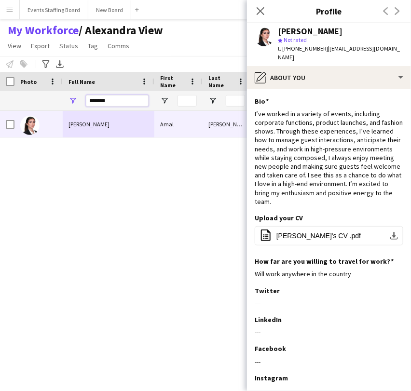
click at [104, 104] on input "*******" at bounding box center [117, 101] width 63 height 12
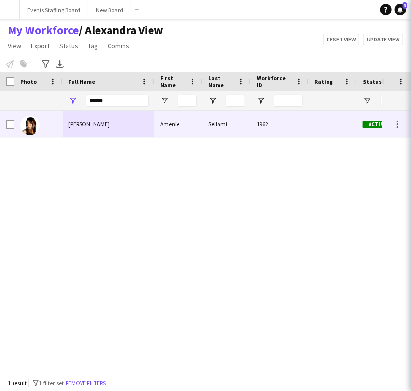
click at [86, 121] on span "Amenie Sellami" at bounding box center [89, 124] width 41 height 7
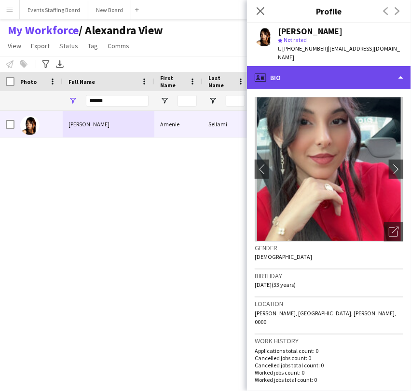
click at [318, 71] on div "profile Bio" at bounding box center [329, 77] width 164 height 23
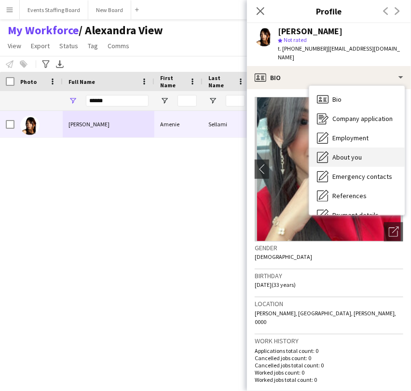
click at [340, 153] on span "About you" at bounding box center [346, 157] width 29 height 9
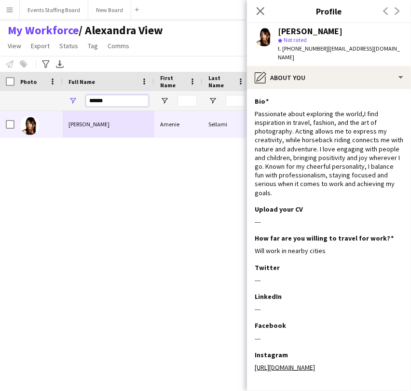
click at [111, 97] on input "******" at bounding box center [117, 101] width 63 height 12
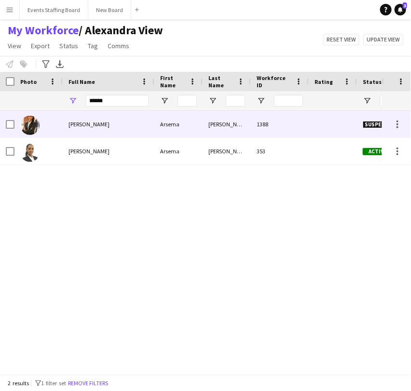
click at [85, 124] on span "Arsema Kidane" at bounding box center [89, 124] width 41 height 7
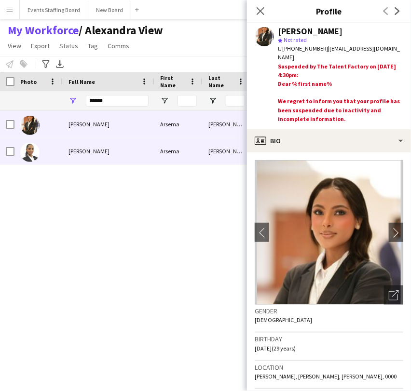
click at [134, 148] on div "Arsema Kidane" at bounding box center [109, 151] width 92 height 27
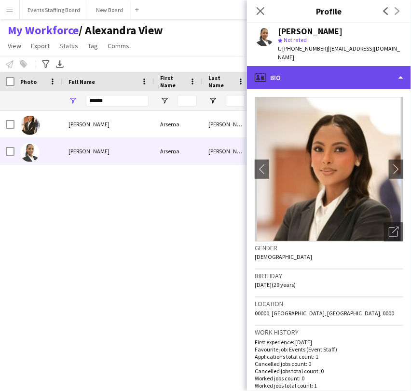
click at [333, 71] on div "profile Bio" at bounding box center [329, 77] width 164 height 23
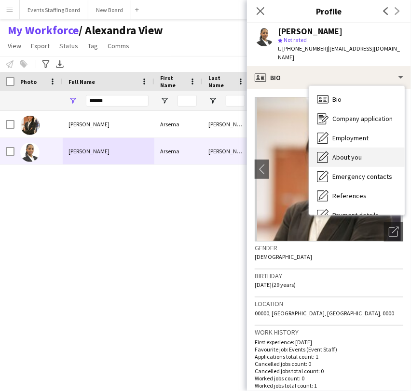
click at [345, 153] on span "About you" at bounding box center [346, 157] width 29 height 9
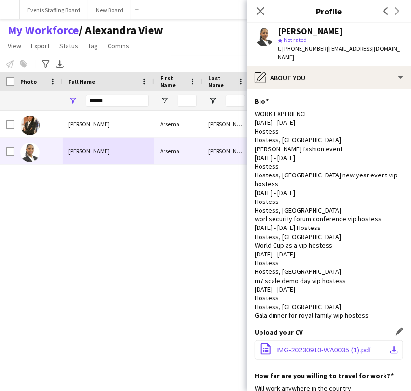
click at [390, 346] on app-icon "download-bottom" at bounding box center [394, 350] width 8 height 8
click at [131, 264] on div "Arsema Kidane Arsema Kidane 1388 Suspended Ar Rayyan 29-04-2024 Arsema Kidane A…" at bounding box center [191, 238] width 382 height 255
click at [106, 103] on input "******" at bounding box center [117, 101] width 63 height 12
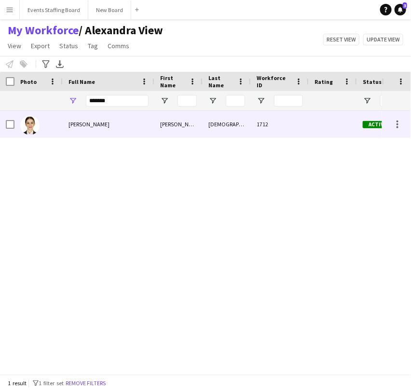
click at [91, 128] on div "Aya Ansari" at bounding box center [109, 124] width 92 height 27
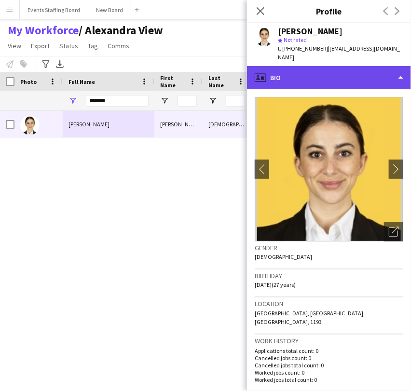
click at [328, 66] on div "profile Bio" at bounding box center [329, 77] width 164 height 23
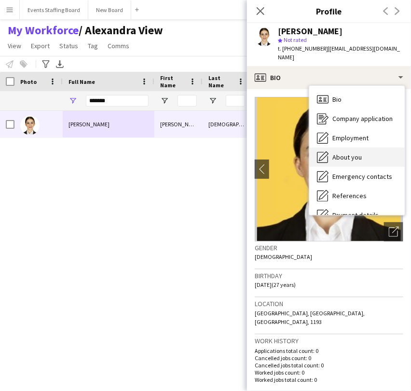
click at [364, 153] on div "About you About you" at bounding box center [357, 157] width 96 height 19
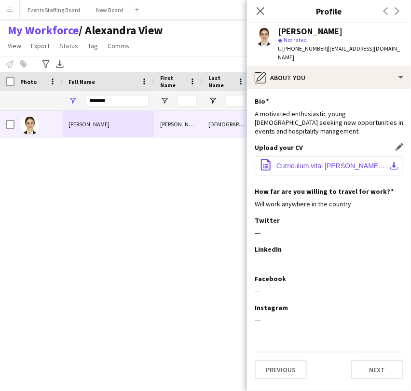
click at [386, 156] on button "office-file-sheet Curriculum vital Aya.pdf download-bottom" at bounding box center [329, 165] width 149 height 19
click at [95, 98] on input "*******" at bounding box center [117, 101] width 63 height 12
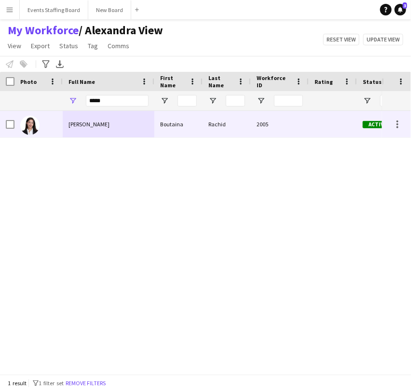
click at [68, 121] on div "Boutaina Rachid" at bounding box center [109, 124] width 92 height 27
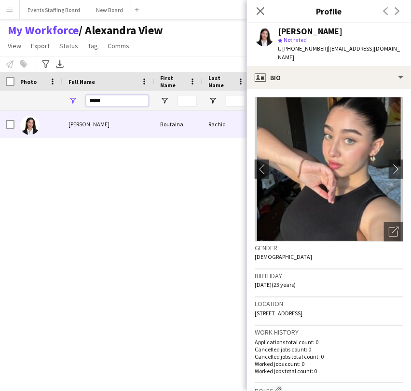
click at [104, 96] on input "*****" at bounding box center [117, 101] width 63 height 12
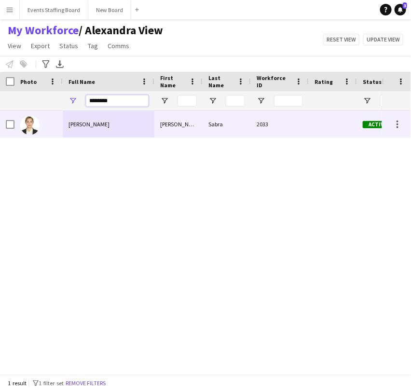
type input "********"
drag, startPoint x: 82, startPoint y: 130, endPoint x: 187, endPoint y: 128, distance: 105.7
click at [81, 129] on div "Danielle Sabra" at bounding box center [109, 124] width 92 height 27
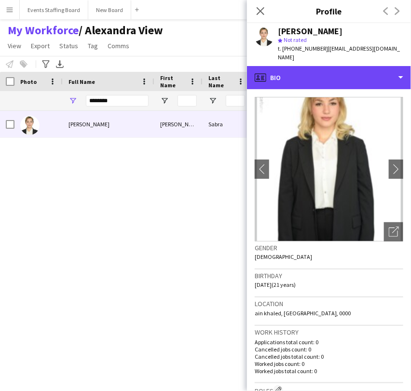
drag, startPoint x: 312, startPoint y: 77, endPoint x: 317, endPoint y: 78, distance: 5.4
click at [311, 76] on div "profile Bio" at bounding box center [329, 77] width 164 height 23
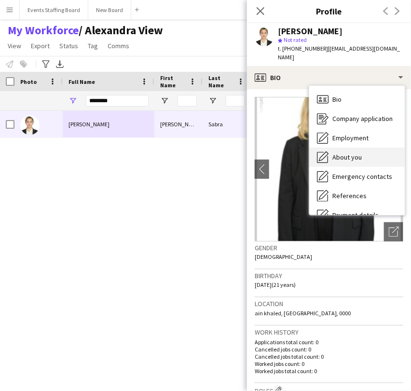
click at [340, 148] on div "About you About you" at bounding box center [357, 157] width 96 height 19
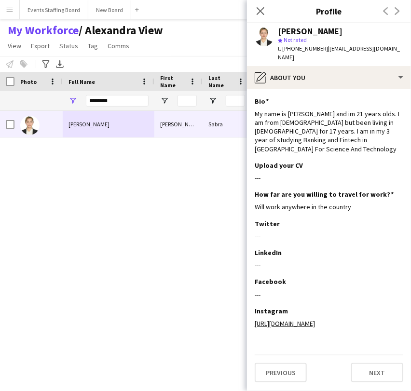
drag, startPoint x: 110, startPoint y: 186, endPoint x: 61, endPoint y: 71, distance: 125.2
click at [108, 182] on div "Danielle Sabra Danielle Sabra 2033 Active Doha 05-03-2025" at bounding box center [191, 238] width 382 height 255
click at [49, 45] on link "Export" at bounding box center [40, 46] width 27 height 13
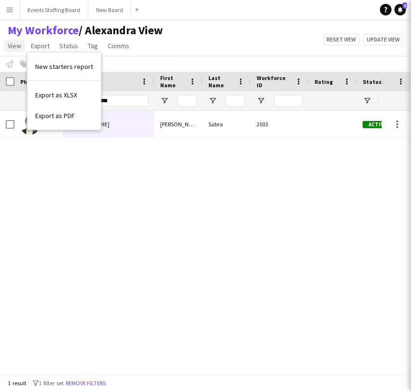
click at [13, 46] on span "View" at bounding box center [15, 45] width 14 height 9
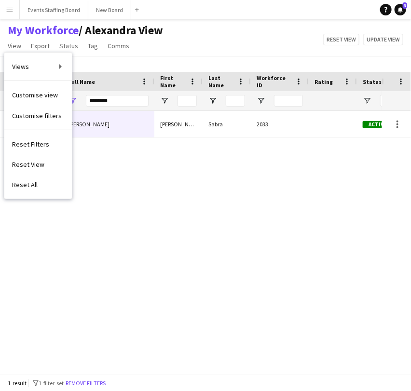
drag, startPoint x: 166, startPoint y: 224, endPoint x: 73, endPoint y: 55, distance: 192.4
click at [165, 222] on div "Danielle Sabra Danielle Sabra 2033 Active Doha 05-03-2025" at bounding box center [191, 238] width 382 height 255
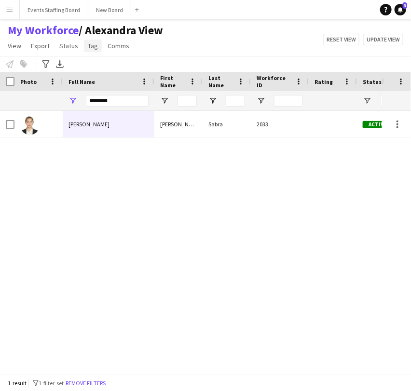
click at [93, 47] on span "Tag" at bounding box center [93, 45] width 10 height 9
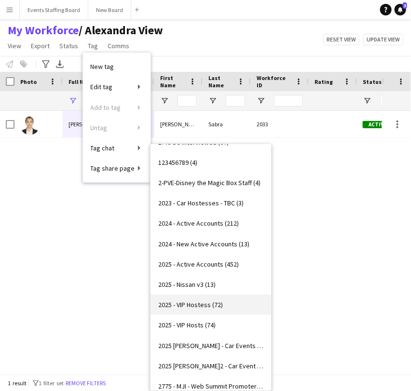
scroll to position [107, 0]
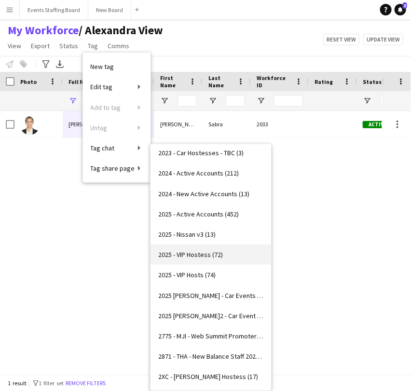
click at [222, 251] on link "2025 - VIP Hostess (72)" at bounding box center [211, 255] width 121 height 20
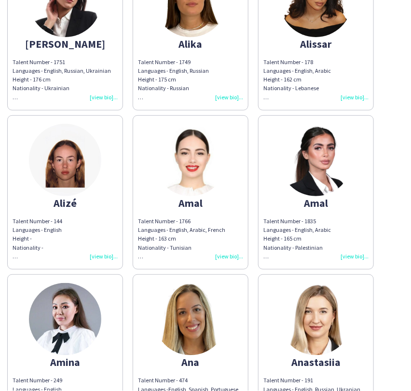
scroll to position [428, 0]
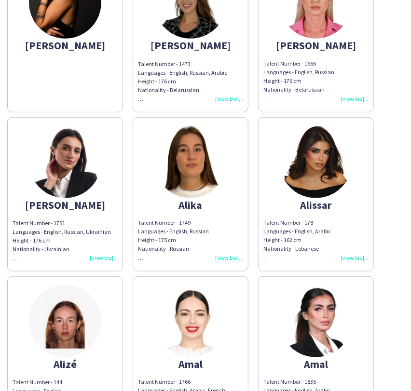
click at [36, 163] on img at bounding box center [65, 162] width 72 height 72
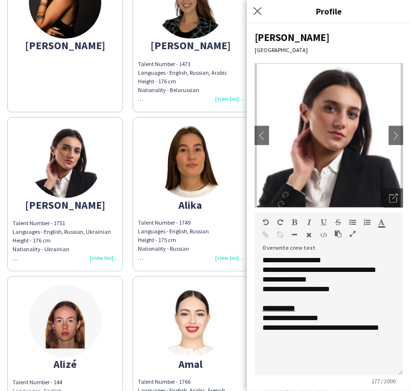
drag, startPoint x: 399, startPoint y: 299, endPoint x: 391, endPoint y: 372, distance: 72.8
click at [391, 372] on div "**********" at bounding box center [329, 316] width 149 height 120
click at [183, 211] on app-share-pages-crew-card "Alika Talent Number - 1749 Languages - English, Russian Height - 175 cm Nationa…" at bounding box center [191, 194] width 116 height 154
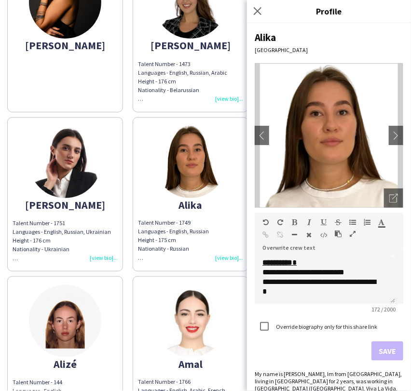
scroll to position [804, 0]
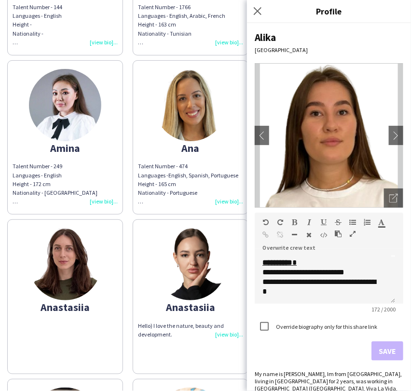
click at [183, 128] on img at bounding box center [190, 105] width 72 height 72
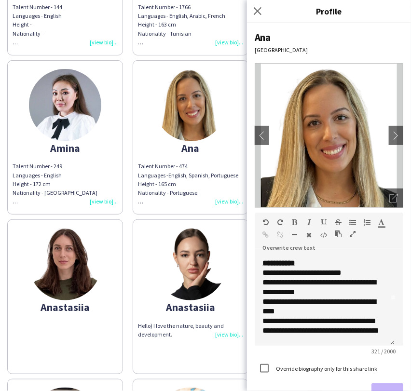
scroll to position [31, 0]
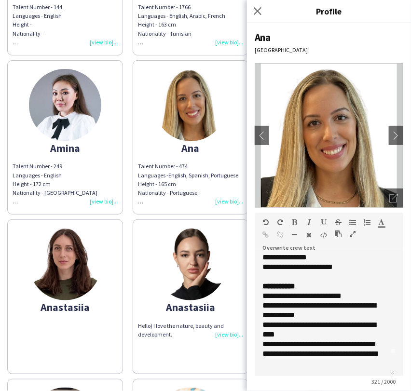
drag, startPoint x: 391, startPoint y: 298, endPoint x: 391, endPoint y: 371, distance: 72.9
click at [391, 371] on div "**********" at bounding box center [325, 316] width 140 height 121
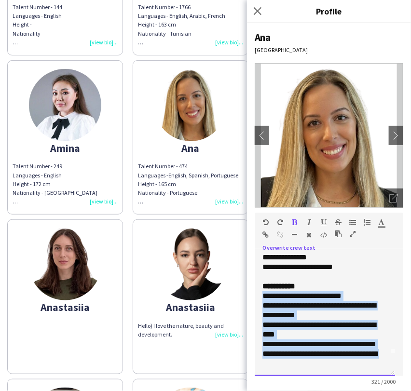
drag, startPoint x: 262, startPoint y: 296, endPoint x: 303, endPoint y: 381, distance: 93.5
click at [303, 381] on app-form-group "**********" at bounding box center [329, 299] width 149 height 173
copy div "**********"
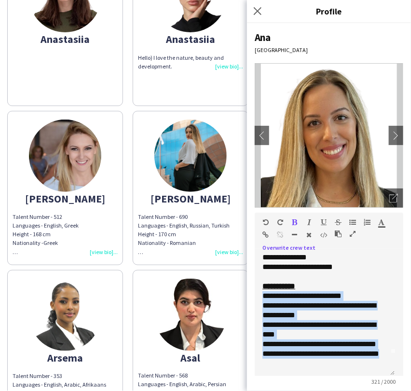
click at [258, 8] on icon "Close pop-in" at bounding box center [258, 11] width 8 height 8
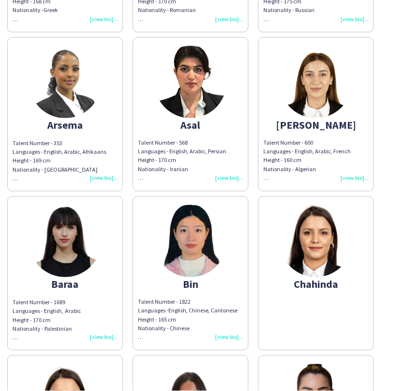
scroll to position [1286, 0]
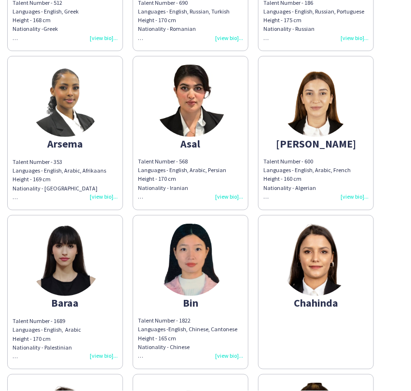
click at [204, 144] on div "Asal" at bounding box center [190, 143] width 105 height 9
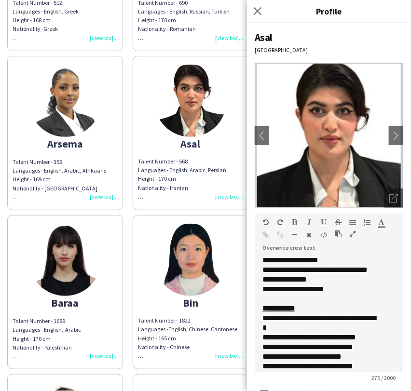
drag, startPoint x: 399, startPoint y: 302, endPoint x: 382, endPoint y: 363, distance: 63.8
click at [383, 368] on div "**********" at bounding box center [329, 314] width 149 height 117
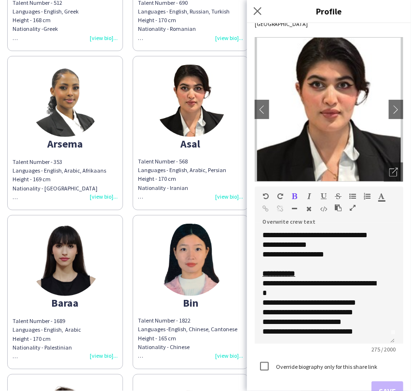
scroll to position [60, 0]
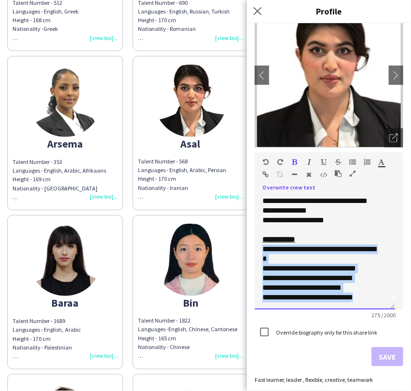
drag, startPoint x: 262, startPoint y: 247, endPoint x: 386, endPoint y: 332, distance: 151.0
click at [390, 336] on form "**********" at bounding box center [329, 259] width 149 height 214
copy div "**********"
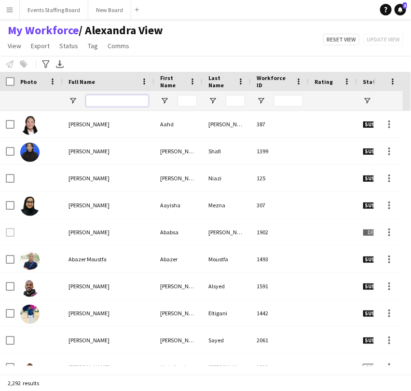
click at [95, 103] on input "Full Name Filter Input" at bounding box center [117, 101] width 63 height 12
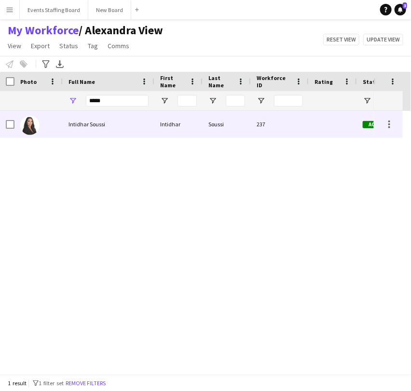
click at [66, 134] on div "Intidhar Soussi" at bounding box center [109, 124] width 92 height 27
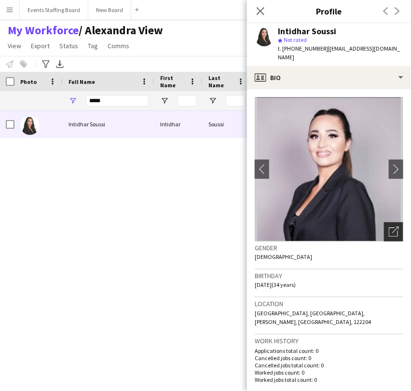
click at [388, 222] on div "Open photos pop-in" at bounding box center [393, 231] width 19 height 19
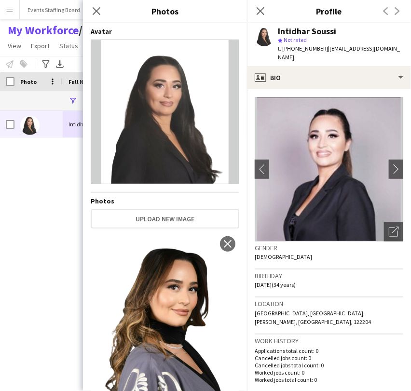
click at [19, 214] on div "Intidhar Soussi Intidhar Soussi 237 Active Doha 09-11-2023" at bounding box center [191, 238] width 382 height 255
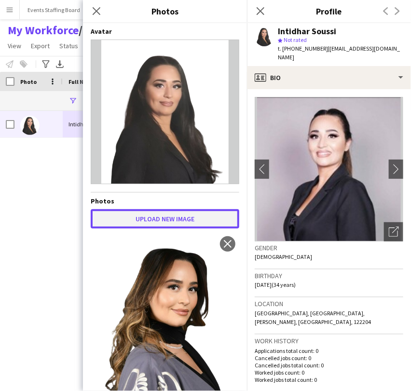
click at [161, 214] on button "Upload new image" at bounding box center [165, 218] width 149 height 19
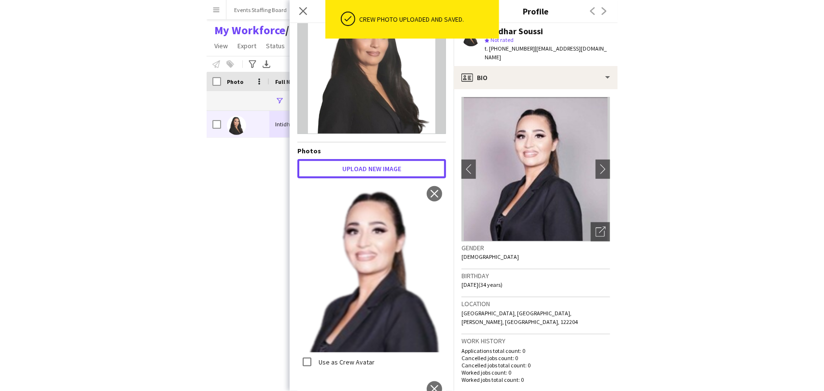
scroll to position [107, 0]
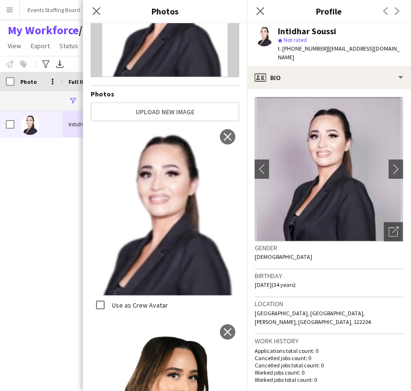
click at [28, 252] on div "Intidhar Soussi Intidhar Soussi 237 Active Doha 09-11-2023" at bounding box center [191, 238] width 382 height 255
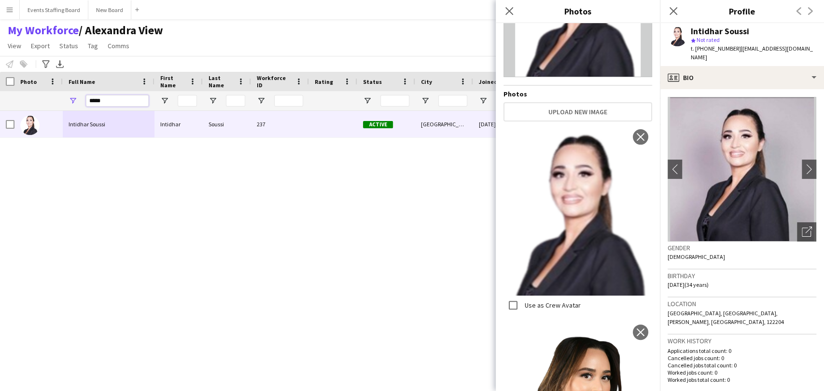
click at [116, 102] on input "*****" at bounding box center [117, 101] width 63 height 12
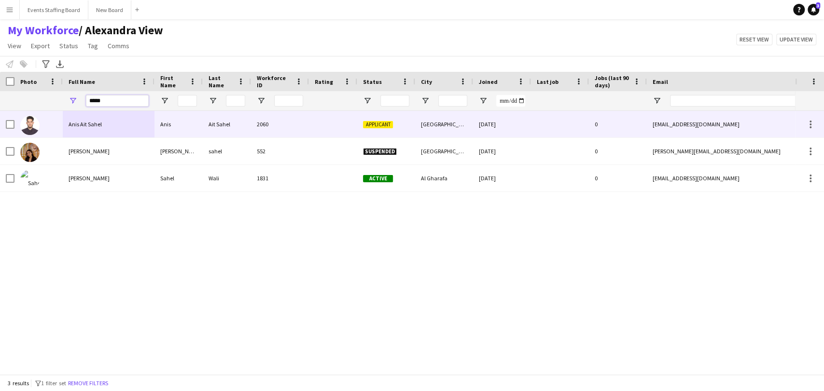
type input "*****"
click at [78, 123] on span "Anis Ait Sahel" at bounding box center [85, 124] width 33 height 7
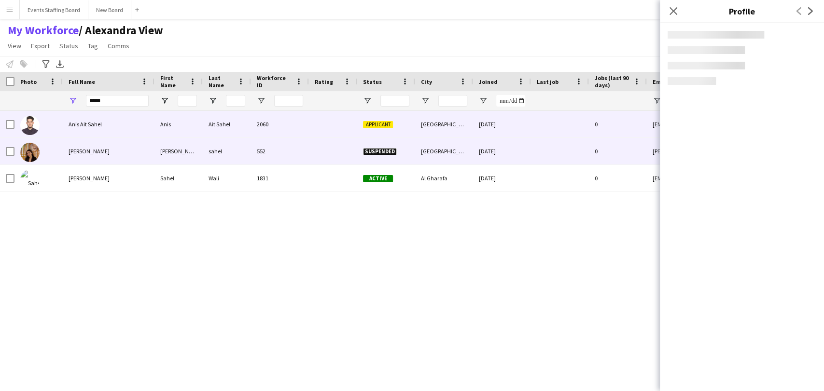
click at [78, 183] on div "Sahel Wali" at bounding box center [109, 178] width 92 height 27
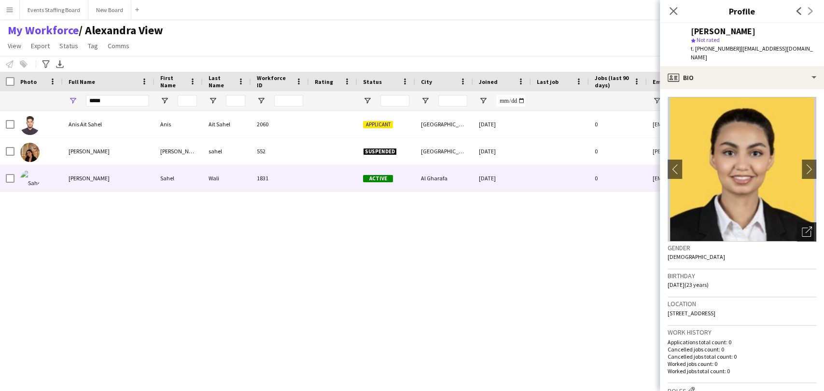
click at [807, 225] on div "Open photos pop-in" at bounding box center [806, 231] width 19 height 19
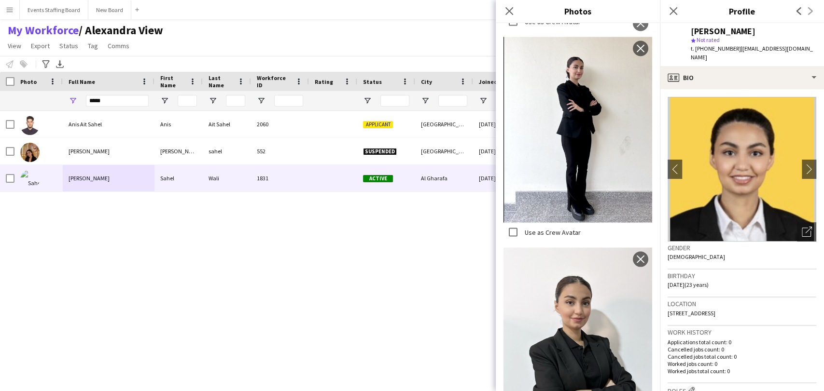
scroll to position [1126, 0]
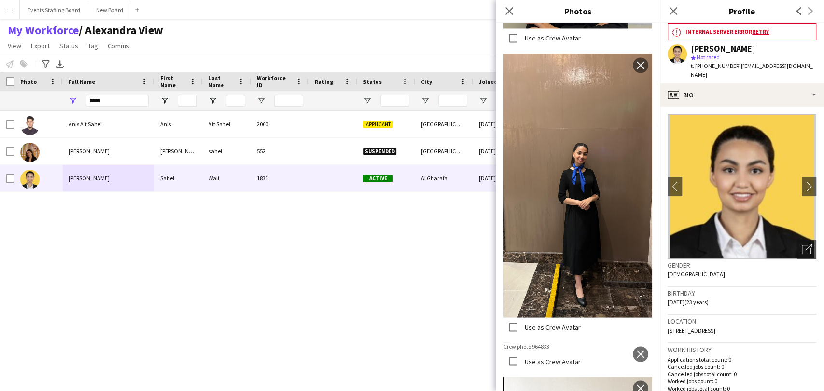
scroll to position [1145, 0]
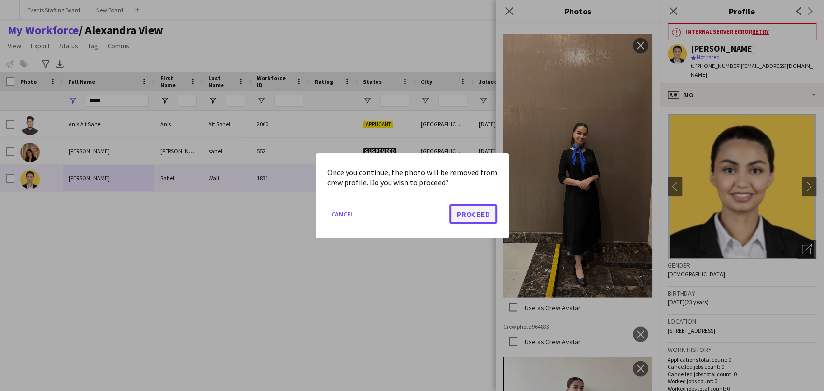
click at [471, 213] on button "Proceed" at bounding box center [473, 213] width 48 height 19
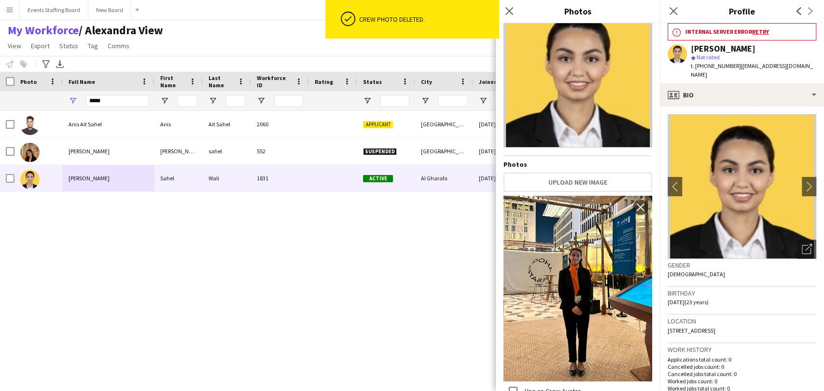
scroll to position [0, 0]
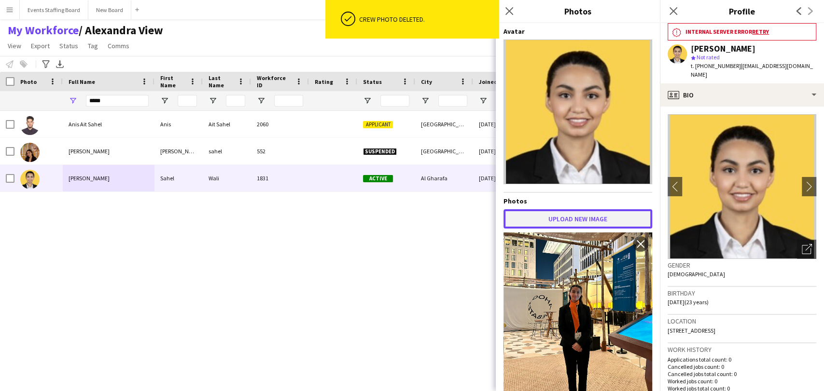
click at [567, 213] on button "Upload new image" at bounding box center [577, 218] width 149 height 19
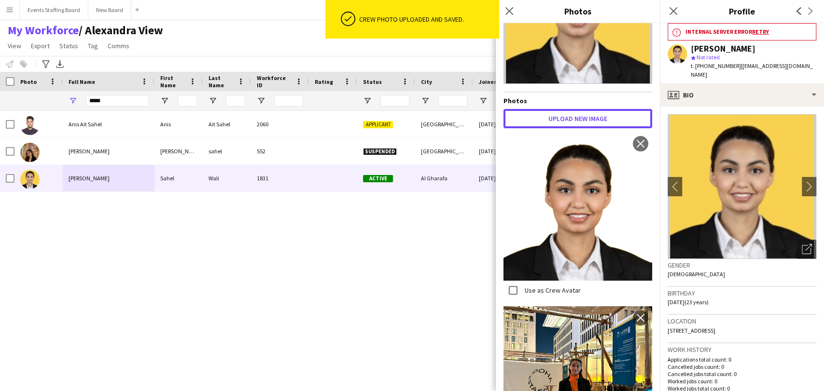
scroll to position [161, 0]
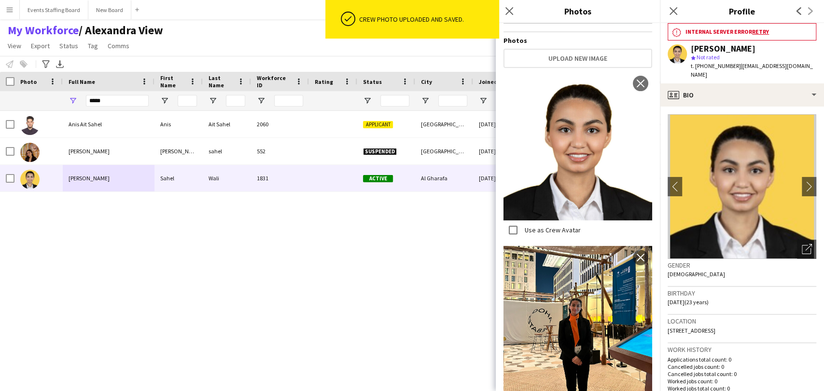
click at [524, 226] on label "Use as Crew Avatar" at bounding box center [552, 230] width 58 height 9
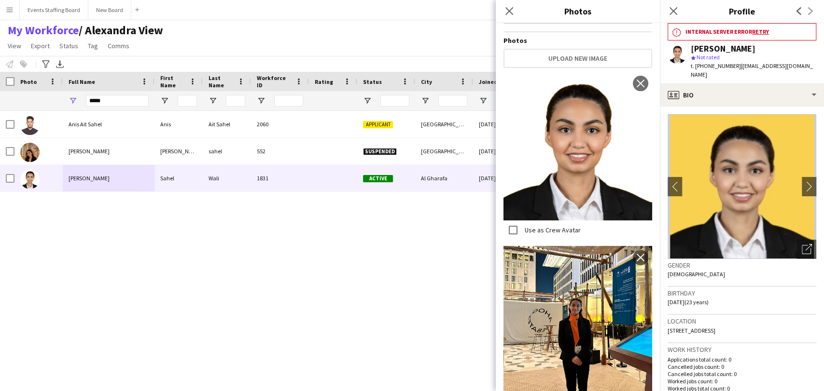
click at [332, 273] on div "Anis Ait Sahel Anis Ait Sahel 2060 Applicant Doha 01-04-2025 0 ashanis547@gmail…" at bounding box center [397, 238] width 795 height 255
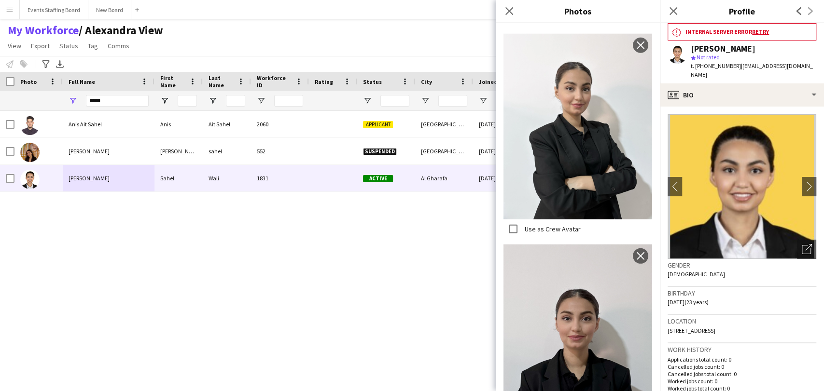
scroll to position [1715, 0]
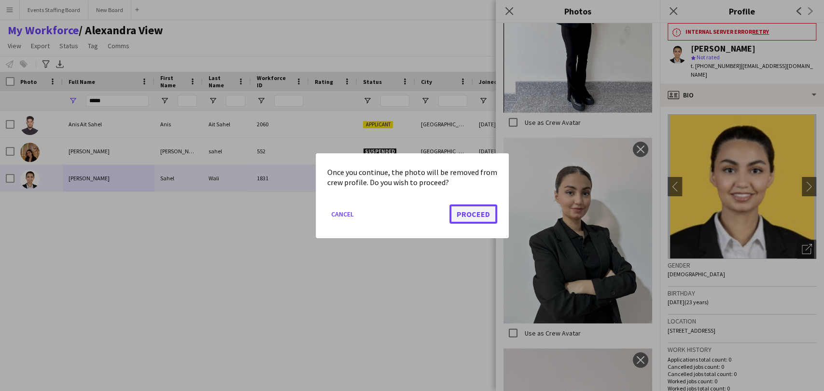
click at [480, 216] on button "Proceed" at bounding box center [473, 213] width 48 height 19
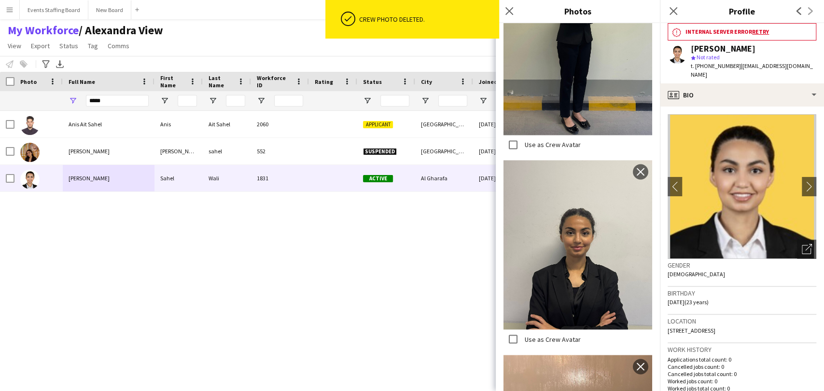
scroll to position [835, 0]
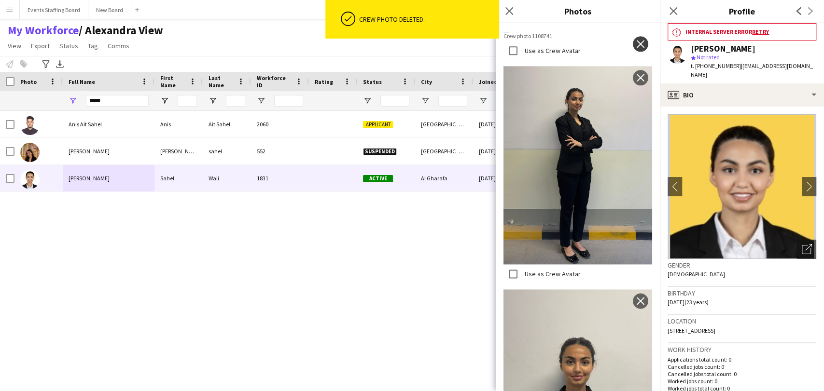
click at [635, 48] on app-icon "close" at bounding box center [640, 44] width 10 height 8
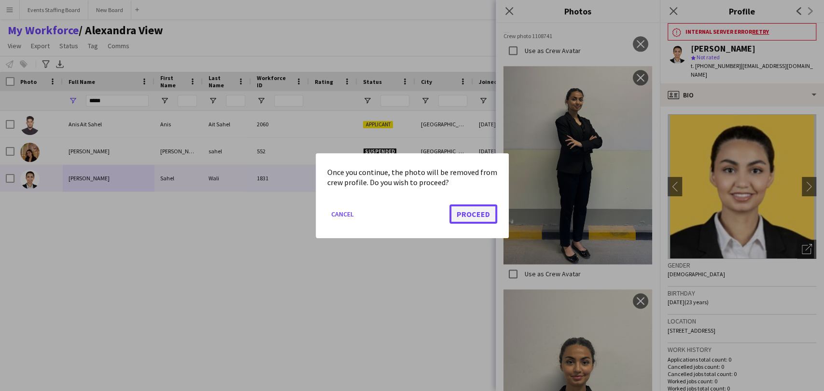
click at [468, 212] on button "Proceed" at bounding box center [473, 213] width 48 height 19
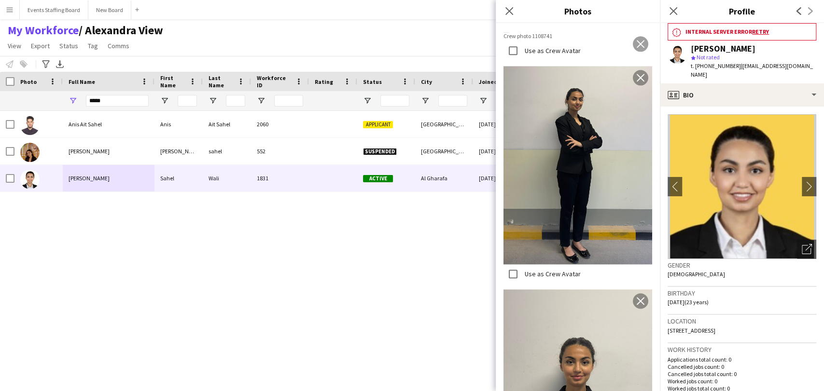
scroll to position [620, 0]
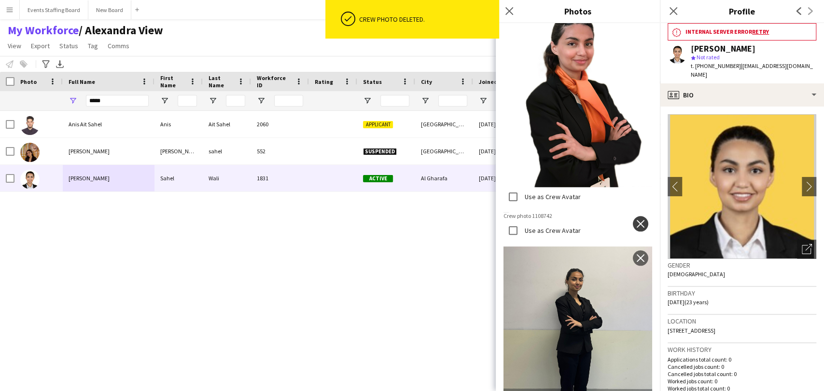
click at [637, 216] on button "close" at bounding box center [640, 223] width 15 height 15
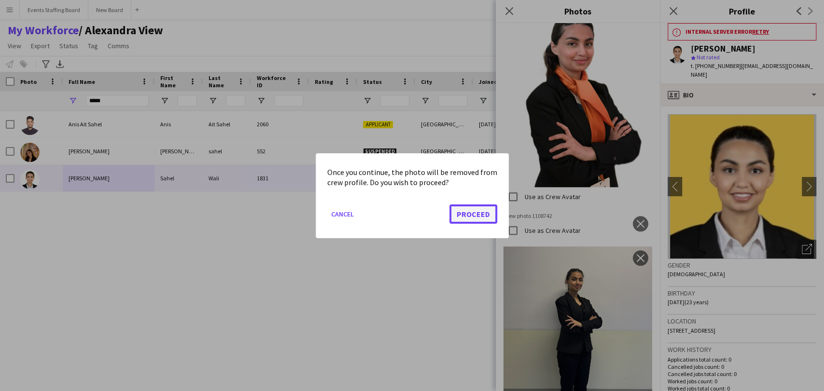
click at [459, 207] on button "Proceed" at bounding box center [473, 213] width 48 height 19
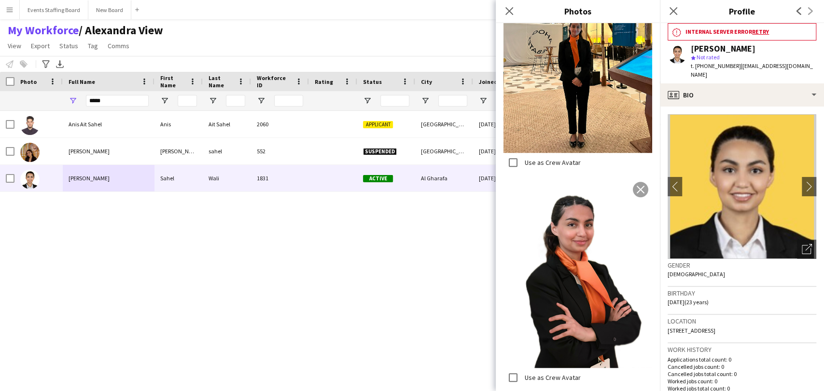
scroll to position [406, 0]
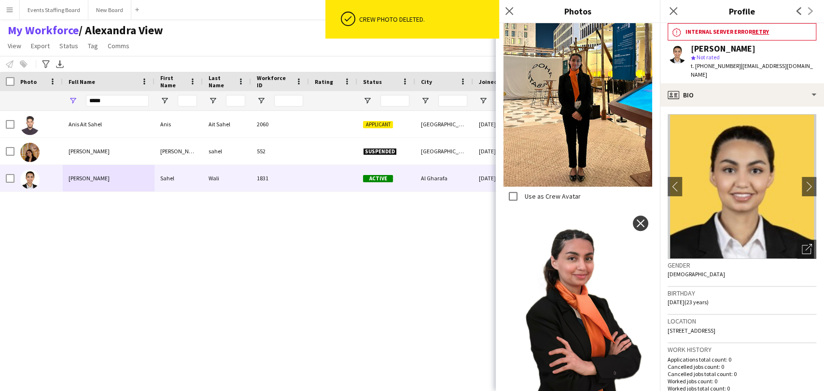
click at [635, 220] on app-icon "close" at bounding box center [640, 224] width 10 height 8
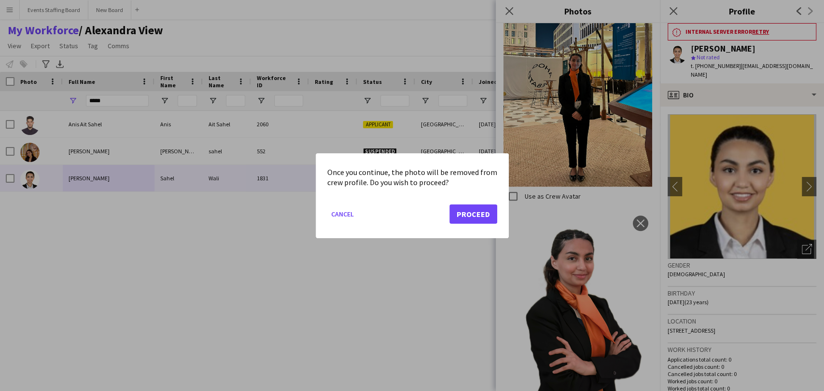
click at [601, 240] on div at bounding box center [412, 195] width 824 height 391
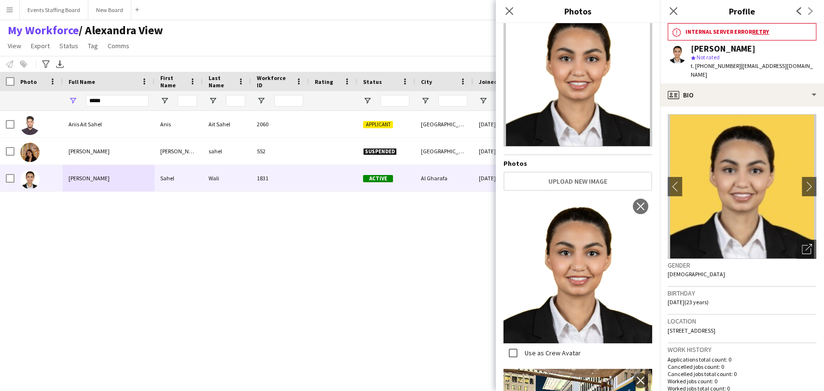
scroll to position [0, 0]
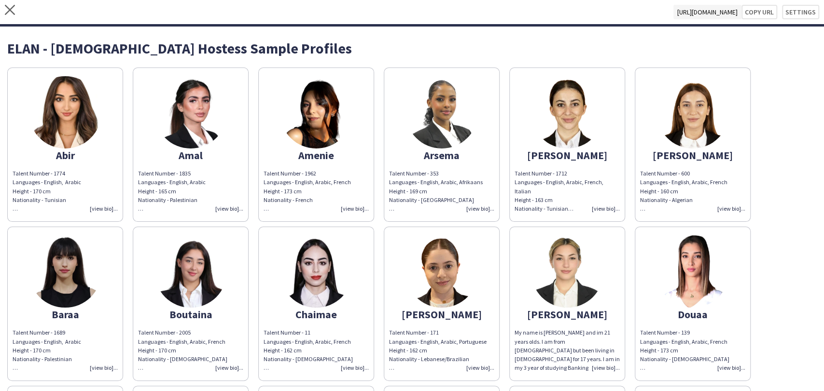
click at [447, 273] on img at bounding box center [441, 271] width 72 height 72
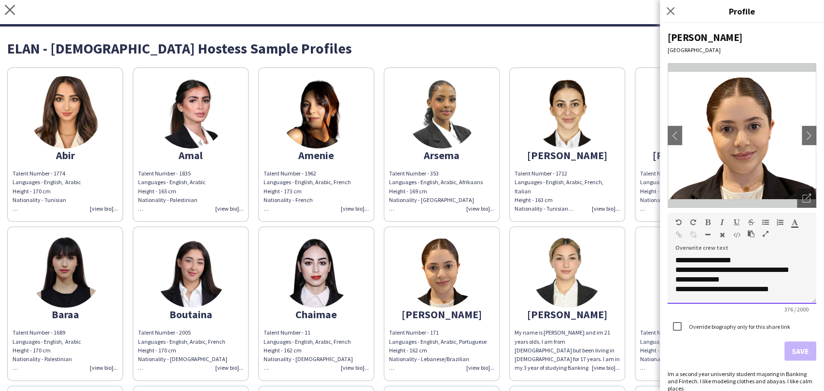
click at [740, 275] on div "**********" at bounding box center [741, 280] width 149 height 48
copy div "**********"
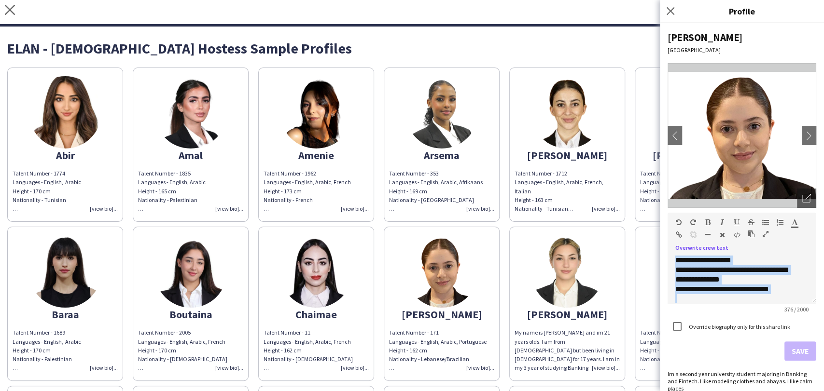
click at [559, 270] on img at bounding box center [567, 271] width 72 height 72
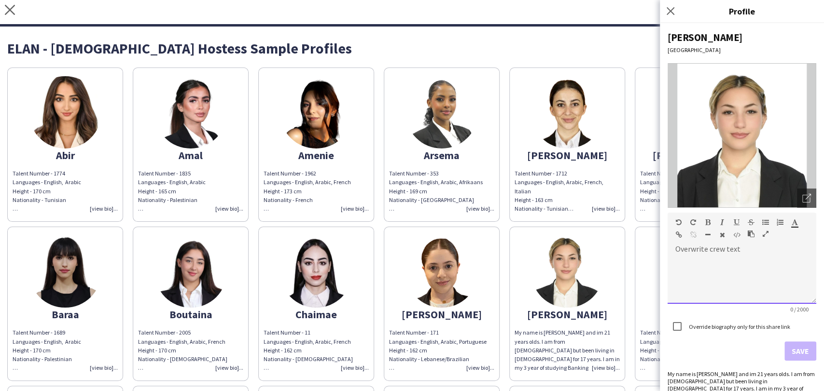
click at [718, 260] on div at bounding box center [741, 280] width 149 height 48
drag, startPoint x: 807, startPoint y: 302, endPoint x: 798, endPoint y: 326, distance: 25.4
click at [799, 339] on form "Overwrite crew text Standard Heading 1 Heading 2 Heading 3 Heading 4 Heading 5 …" at bounding box center [741, 287] width 149 height 148
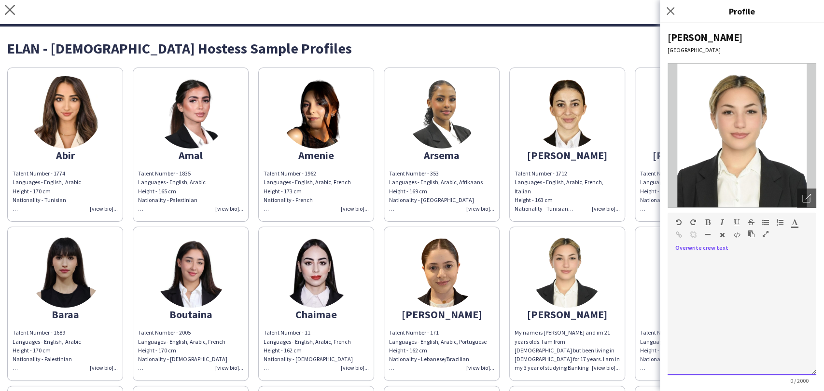
drag, startPoint x: 804, startPoint y: 301, endPoint x: 789, endPoint y: 382, distance: 82.3
click at [789, 375] on div at bounding box center [741, 316] width 149 height 120
paste div
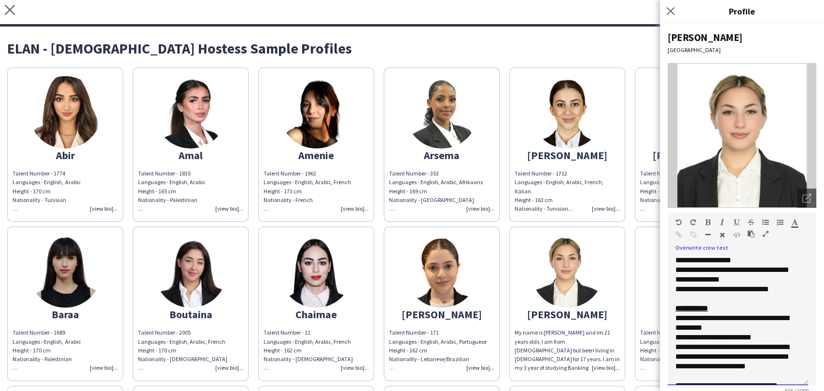
click at [733, 259] on span "**********" at bounding box center [732, 275] width 114 height 36
click at [693, 280] on span "**********" at bounding box center [732, 275] width 114 height 36
click at [712, 278] on span "**********" at bounding box center [726, 275] width 102 height 36
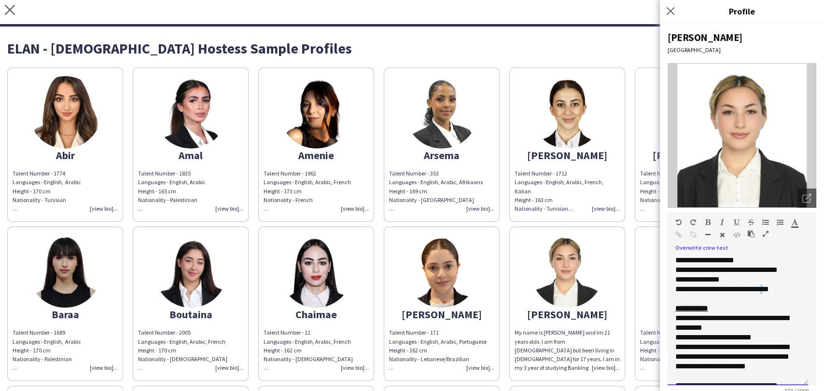
click at [768, 288] on span "**********" at bounding box center [726, 275] width 102 height 36
drag, startPoint x: 718, startPoint y: 308, endPoint x: 664, endPoint y: 312, distance: 54.7
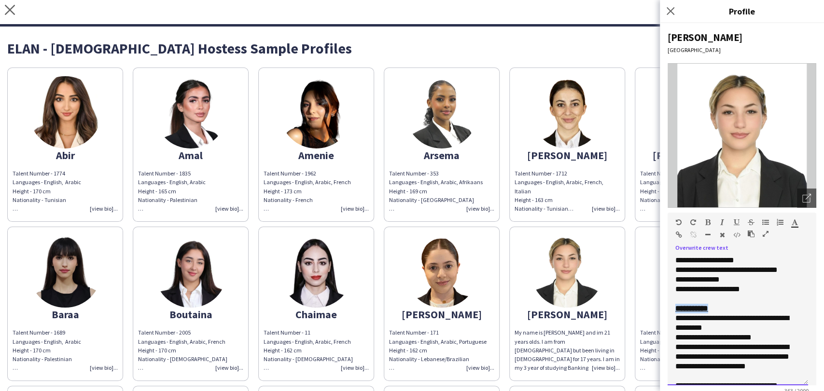
click at [664, 312] on div "**********" at bounding box center [742, 207] width 164 height 368
click at [710, 218] on div "Standard Heading 1 Heading 2 Heading 3 Heading 4 Heading 5 Heading 6 Heading 7 …" at bounding box center [741, 231] width 149 height 36
click at [708, 221] on icon "button" at bounding box center [707, 222] width 5 height 7
click at [722, 346] on div "**********" at bounding box center [733, 362] width 117 height 39
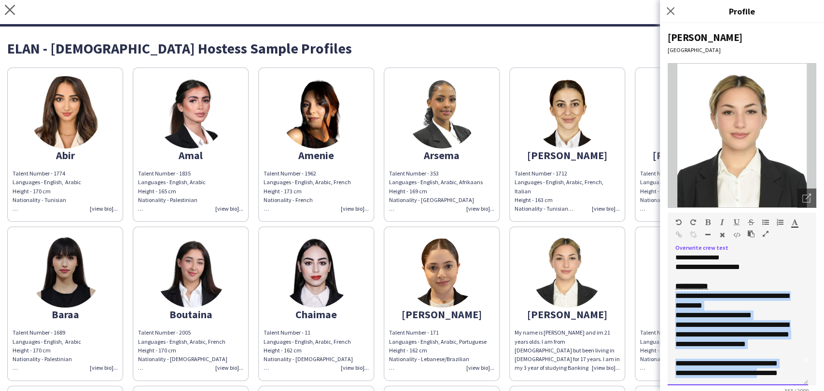
scroll to position [97, 0]
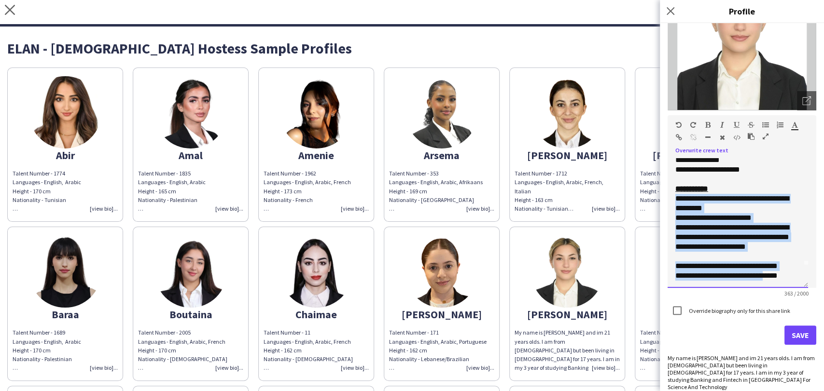
drag, startPoint x: 675, startPoint y: 318, endPoint x: 767, endPoint y: 416, distance: 134.5
click at [767, 391] on html "close https://admin.liveforce.co/v2/s/db72ca2f-a5af-47bf-9296-1fb33758cf65 Copy…" at bounding box center [412, 195] width 824 height 391
drag, startPoint x: 791, startPoint y: 276, endPoint x: 679, endPoint y: 198, distance: 136.2
click at [679, 198] on div "**********" at bounding box center [737, 223] width 140 height 130
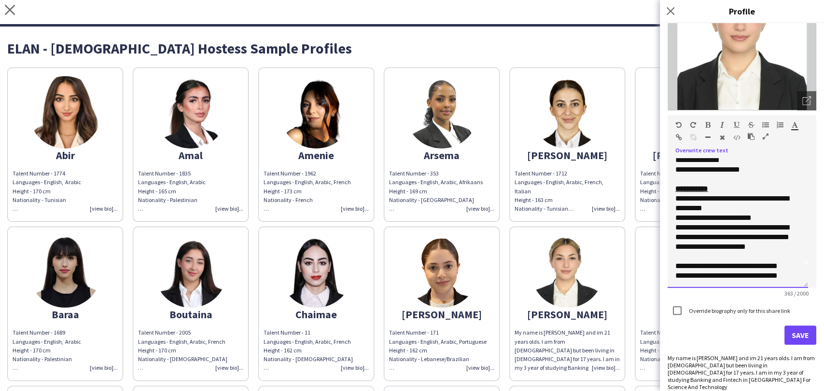
scroll to position [0, 0]
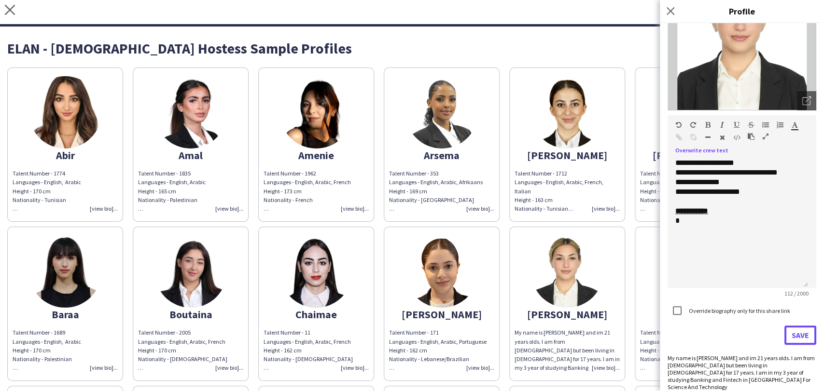
click at [789, 330] on button "Save" at bounding box center [800, 335] width 32 height 19
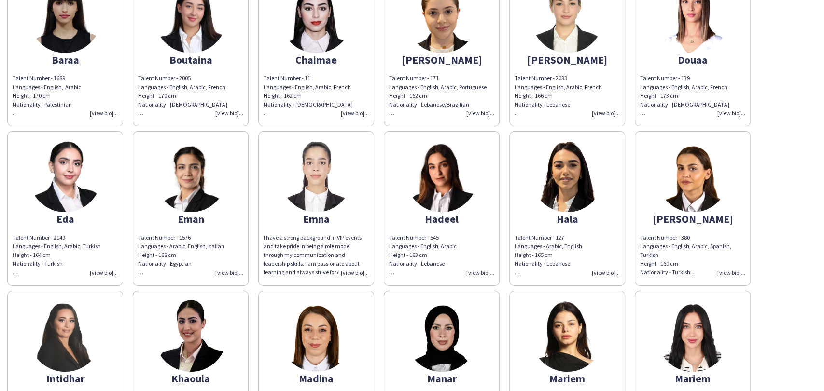
scroll to position [268, 0]
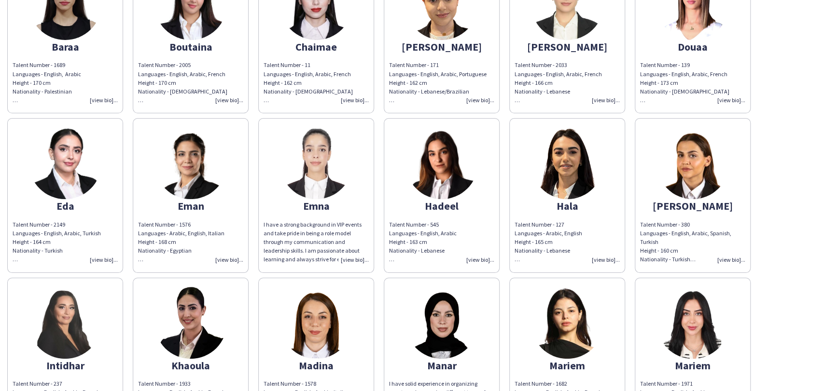
click at [313, 173] on img at bounding box center [316, 163] width 72 height 72
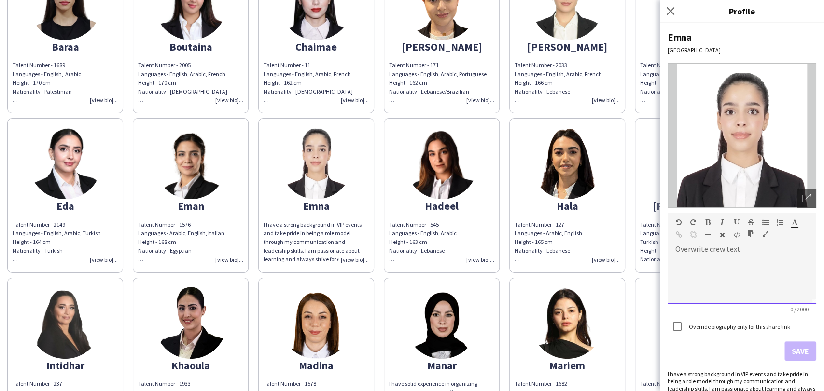
click at [711, 262] on div at bounding box center [741, 280] width 149 height 48
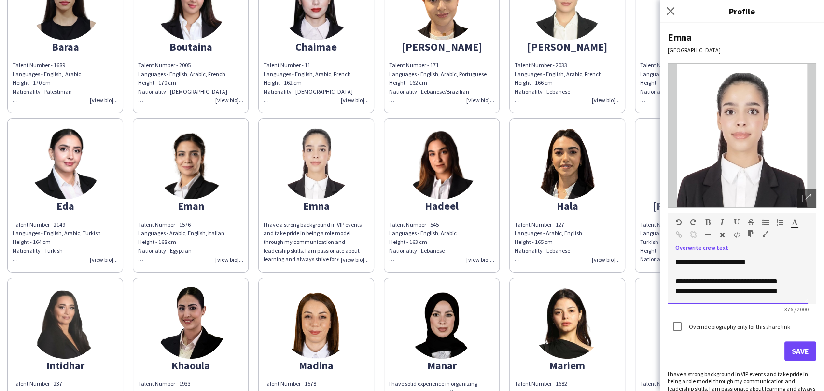
scroll to position [0, 0]
click at [712, 288] on span "**********" at bounding box center [732, 275] width 114 height 36
click at [702, 283] on span "**********" at bounding box center [732, 275] width 114 height 36
drag, startPoint x: 715, startPoint y: 289, endPoint x: 799, endPoint y: 289, distance: 84.0
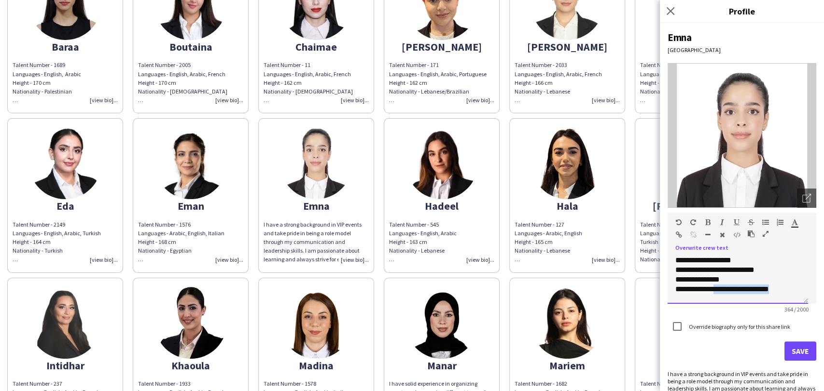
click at [799, 289] on div "**********" at bounding box center [737, 280] width 140 height 48
click at [730, 258] on span "**********" at bounding box center [714, 275] width 79 height 36
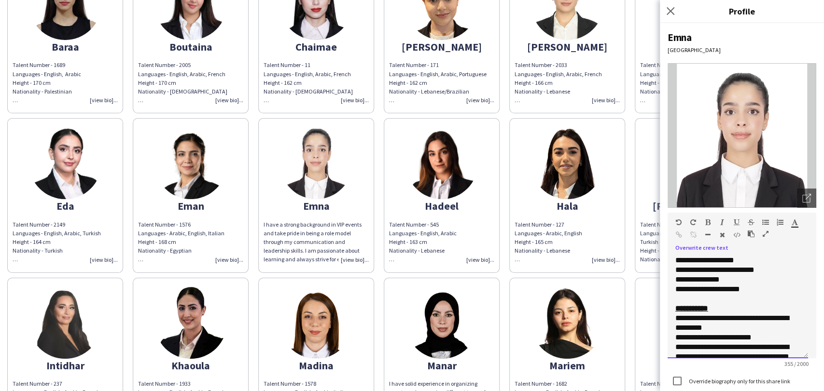
drag, startPoint x: 803, startPoint y: 299, endPoint x: 802, endPoint y: 353, distance: 54.5
click at [802, 353] on div "**********" at bounding box center [737, 307] width 140 height 103
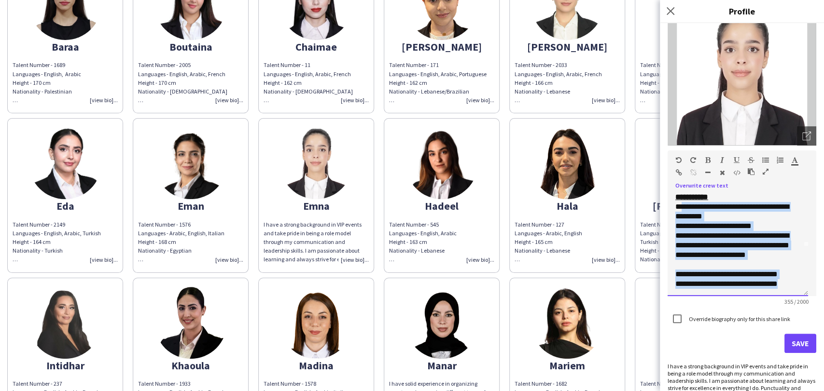
scroll to position [99, 0]
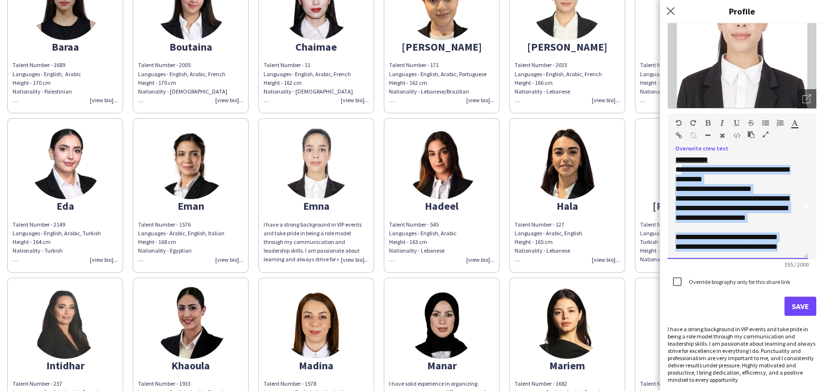
drag, startPoint x: 680, startPoint y: 317, endPoint x: 806, endPoint y: 386, distance: 143.4
click at [806, 386] on div "**********" at bounding box center [742, 207] width 164 height 368
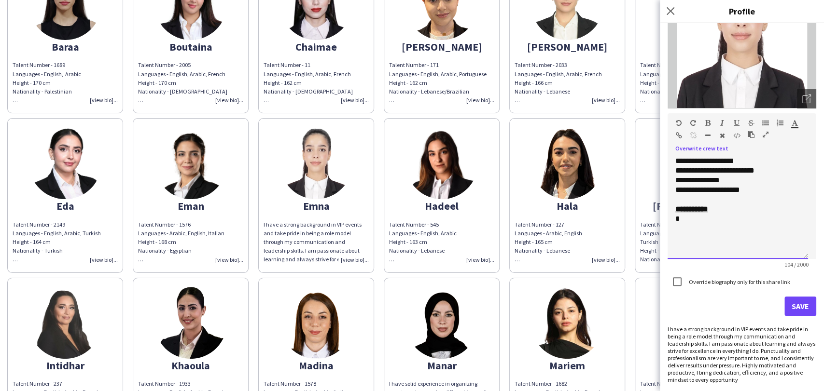
scroll to position [0, 0]
drag, startPoint x: 720, startPoint y: 209, endPoint x: 668, endPoint y: 208, distance: 51.6
click at [668, 209] on div "**********" at bounding box center [737, 207] width 140 height 103
click at [705, 120] on icon "button" at bounding box center [707, 123] width 5 height 7
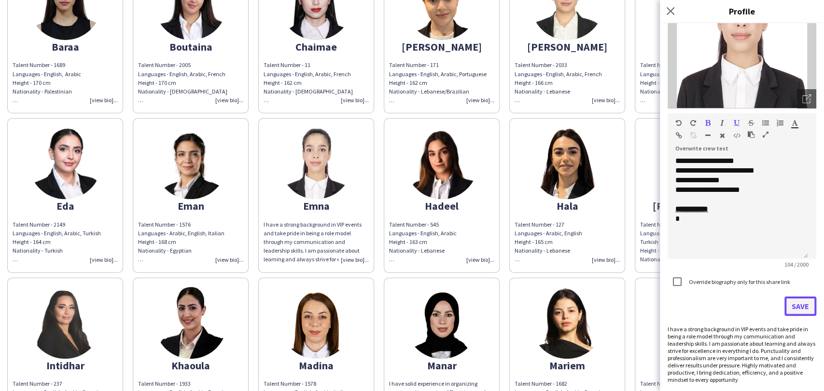
click at [796, 306] on button "Save" at bounding box center [800, 306] width 32 height 19
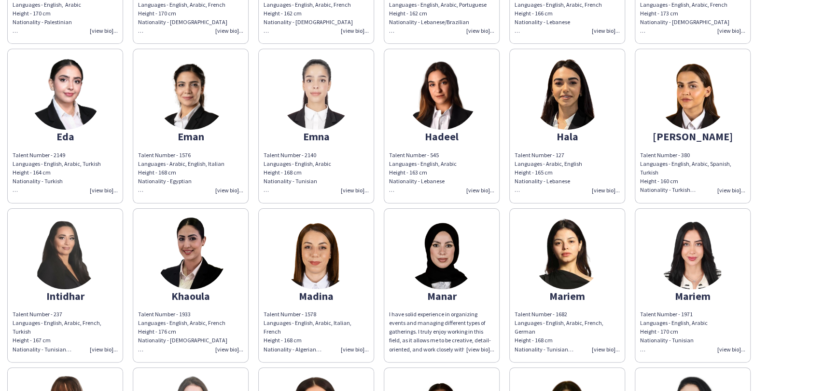
scroll to position [428, 0]
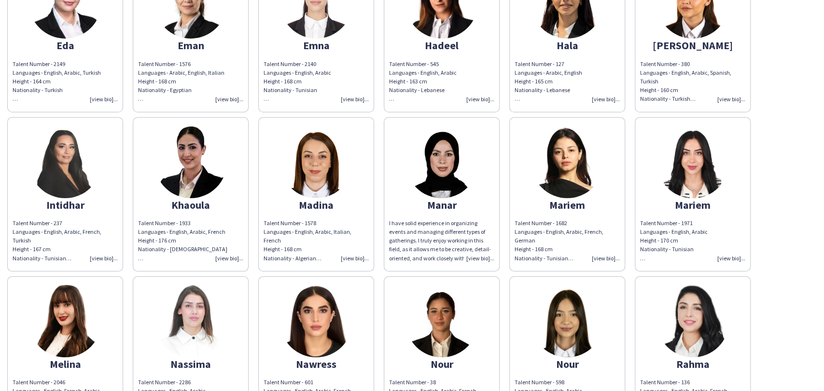
click at [466, 159] on img at bounding box center [441, 162] width 72 height 72
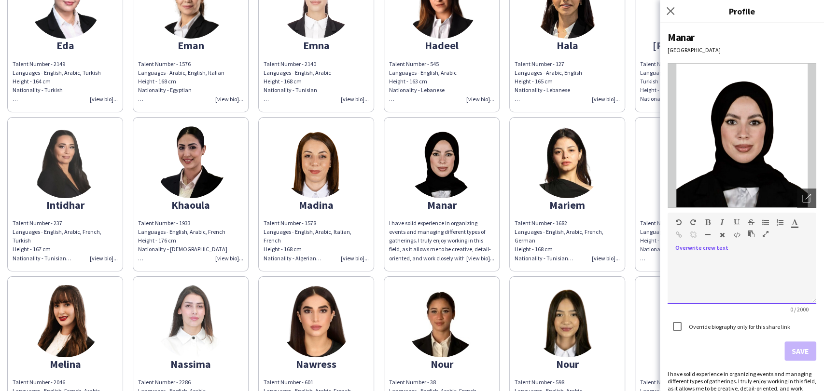
click at [700, 267] on div at bounding box center [741, 280] width 149 height 48
paste div
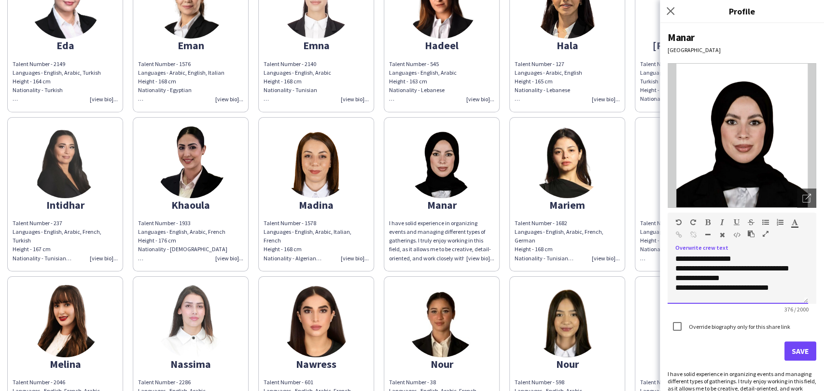
scroll to position [0, 0]
click at [733, 263] on span "**********" at bounding box center [732, 275] width 114 height 36
click at [714, 288] on span "**********" at bounding box center [732, 275] width 114 height 36
drag, startPoint x: 725, startPoint y: 281, endPoint x: 761, endPoint y: 270, distance: 37.8
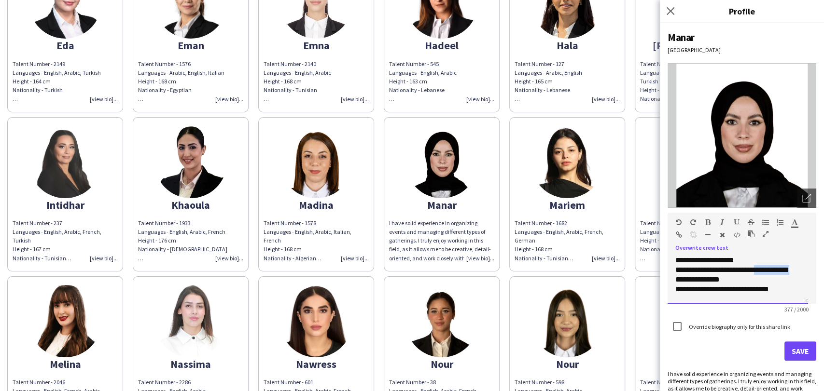
click at [761, 270] on div "**********" at bounding box center [737, 280] width 140 height 48
click at [753, 287] on span "**********" at bounding box center [722, 275] width 94 height 36
drag, startPoint x: 716, startPoint y: 289, endPoint x: 781, endPoint y: 287, distance: 64.2
click at [781, 287] on div "**********" at bounding box center [737, 280] width 140 height 48
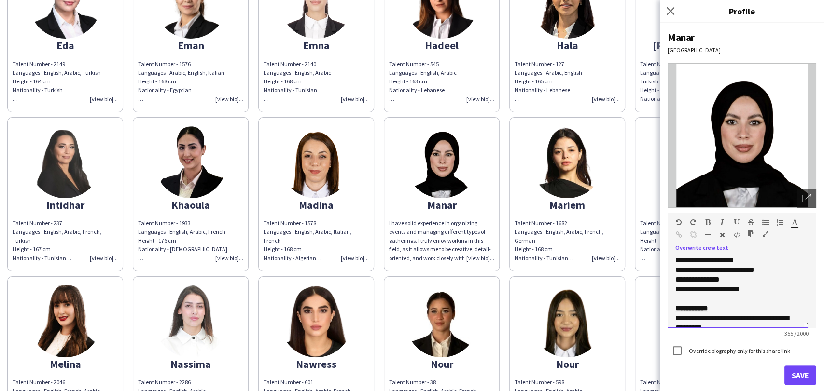
drag, startPoint x: 805, startPoint y: 302, endPoint x: 800, endPoint y: 339, distance: 37.5
click at [802, 328] on div "**********" at bounding box center [737, 292] width 140 height 72
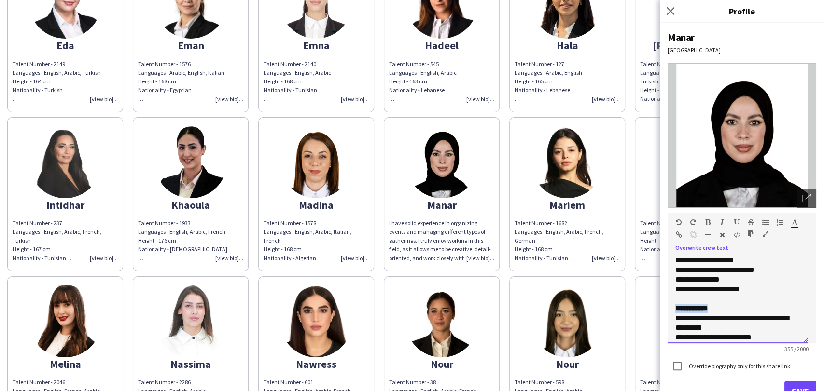
drag, startPoint x: 723, startPoint y: 308, endPoint x: 662, endPoint y: 306, distance: 61.3
click at [662, 306] on div "**********" at bounding box center [742, 207] width 164 height 368
click at [708, 221] on icon "button" at bounding box center [707, 222] width 5 height 7
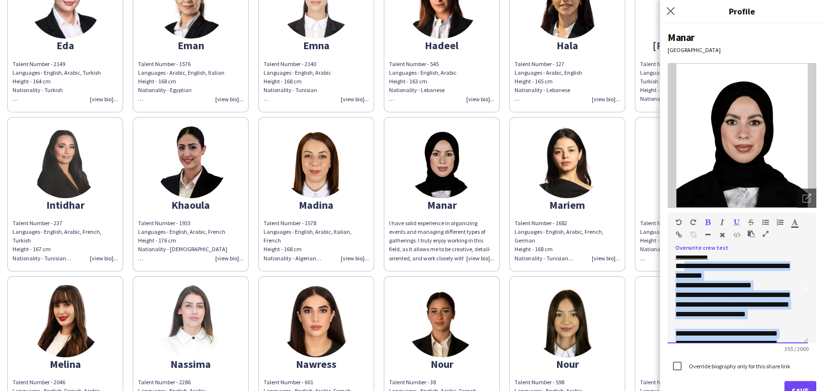
scroll to position [64, 0]
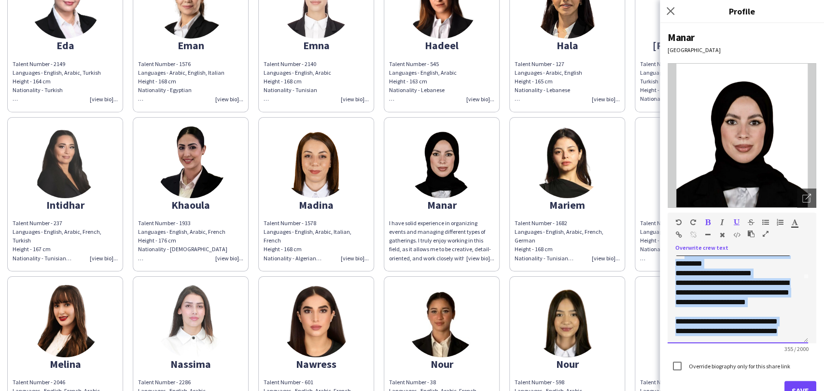
drag, startPoint x: 681, startPoint y: 318, endPoint x: 816, endPoint y: 365, distance: 142.5
click at [814, 365] on div "**********" at bounding box center [742, 207] width 164 height 368
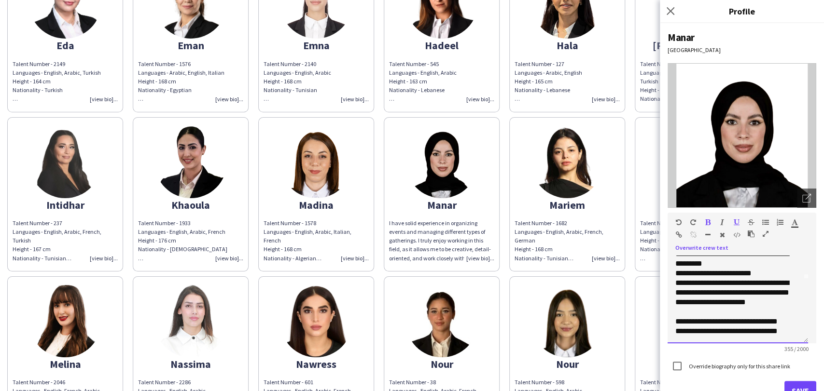
scroll to position [0, 0]
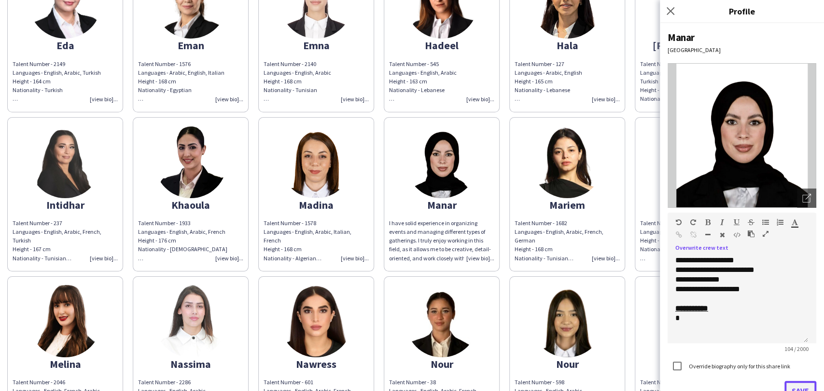
click at [794, 387] on button "Save" at bounding box center [800, 390] width 32 height 19
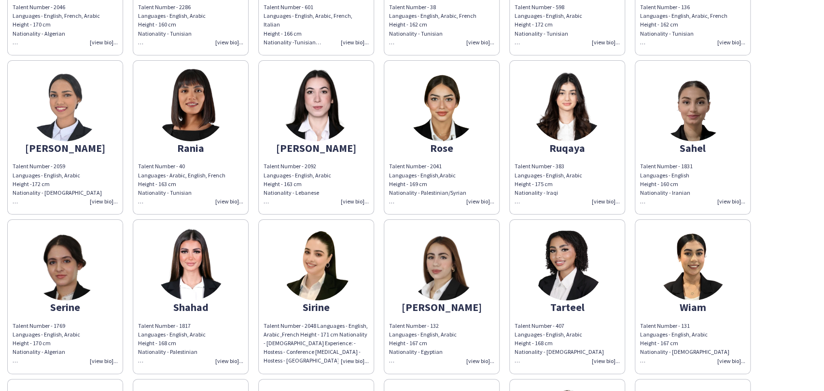
scroll to position [857, 0]
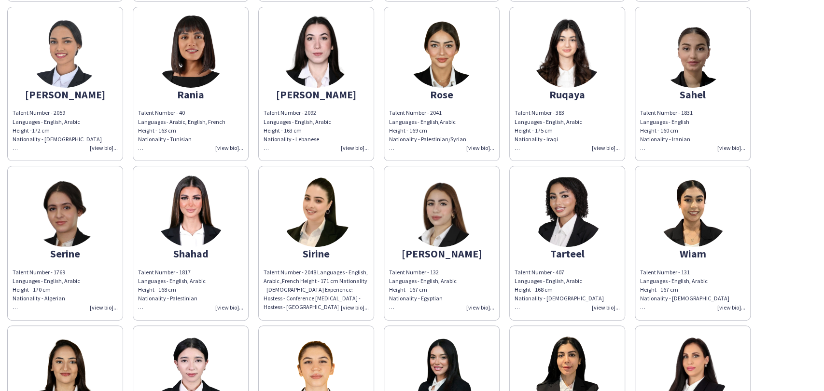
click at [309, 206] on img at bounding box center [316, 211] width 72 height 72
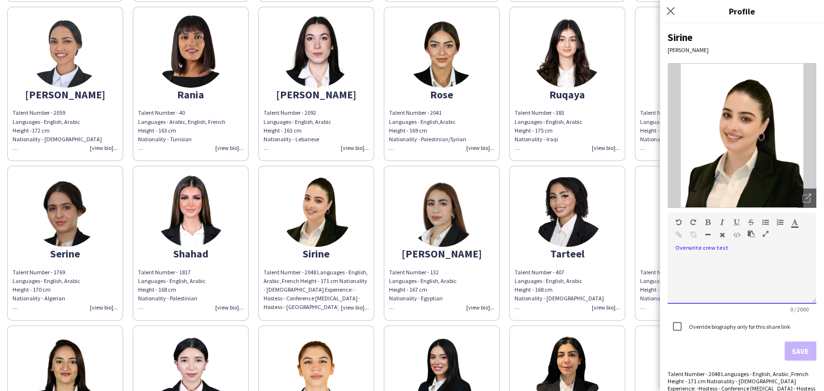
click at [733, 265] on div at bounding box center [741, 280] width 149 height 48
paste div
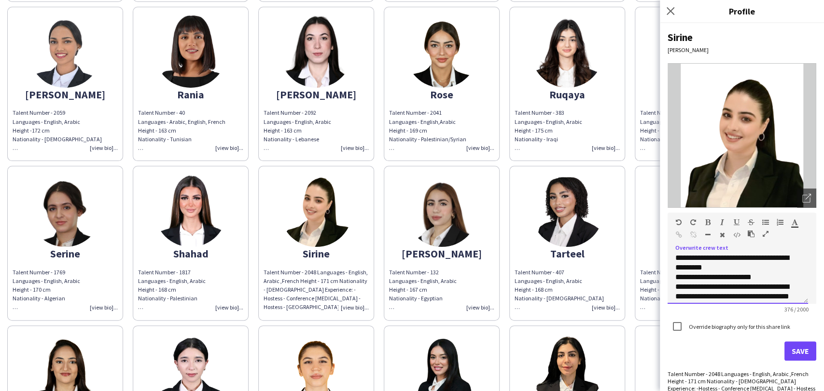
scroll to position [0, 0]
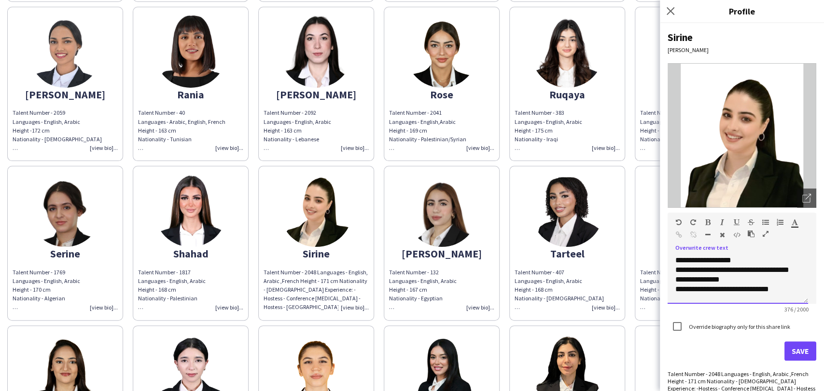
click at [737, 262] on span "**********" at bounding box center [732, 275] width 114 height 36
click at [692, 278] on span "**********" at bounding box center [732, 275] width 114 height 36
click at [714, 280] on span "**********" at bounding box center [726, 275] width 102 height 36
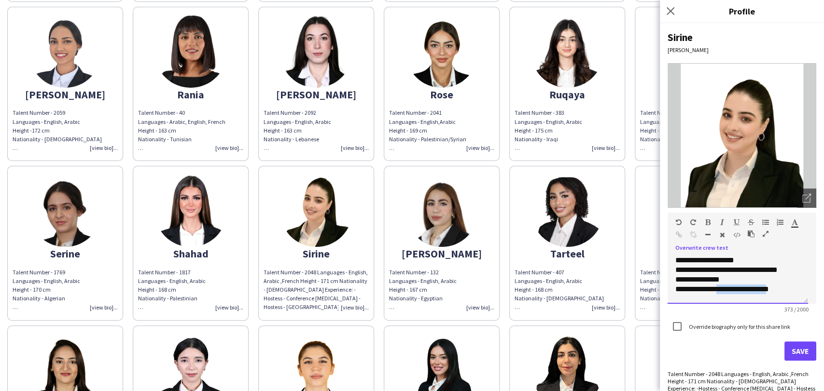
drag, startPoint x: 775, startPoint y: 289, endPoint x: 718, endPoint y: 287, distance: 57.5
click at [718, 287] on span "**********" at bounding box center [726, 275] width 102 height 36
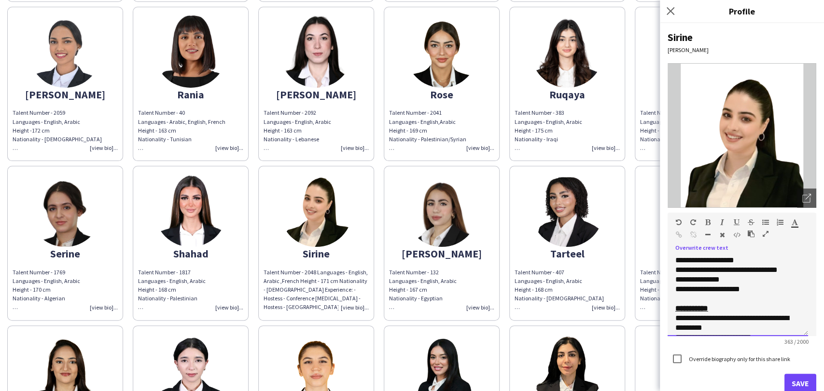
drag, startPoint x: 803, startPoint y: 300, endPoint x: 798, endPoint y: 354, distance: 54.3
click at [798, 336] on div "**********" at bounding box center [737, 296] width 140 height 81
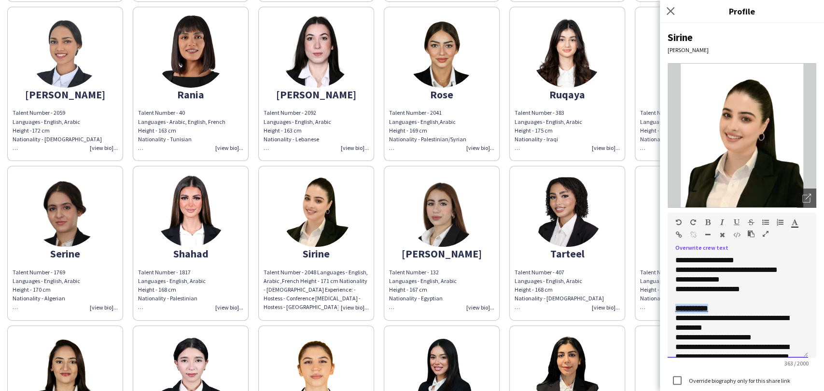
drag, startPoint x: 703, startPoint y: 309, endPoint x: 663, endPoint y: 310, distance: 40.1
click at [663, 310] on div "**********" at bounding box center [742, 207] width 164 height 368
click at [714, 220] on div at bounding box center [733, 225] width 58 height 12
click at [705, 221] on icon "button" at bounding box center [707, 222] width 5 height 7
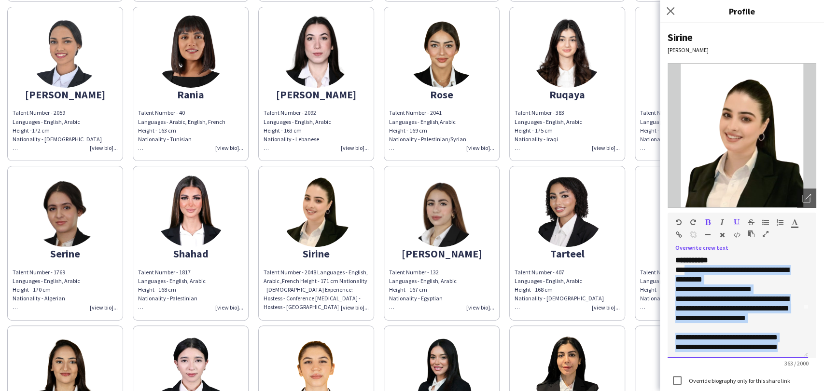
scroll to position [50, 0]
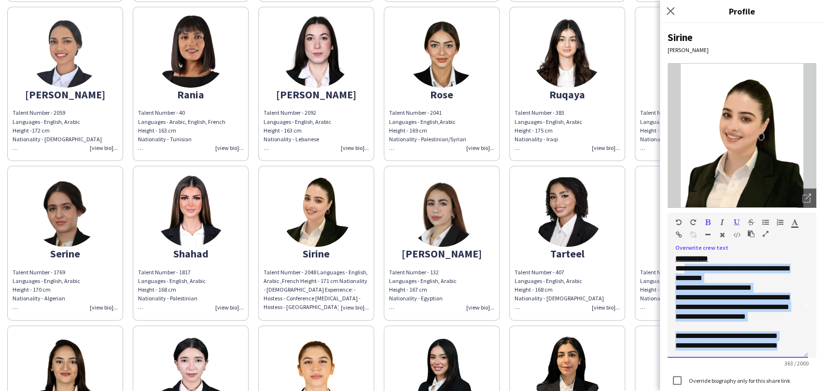
drag, startPoint x: 680, startPoint y: 317, endPoint x: 823, endPoint y: 364, distance: 149.7
click at [823, 364] on div "**********" at bounding box center [742, 207] width 164 height 368
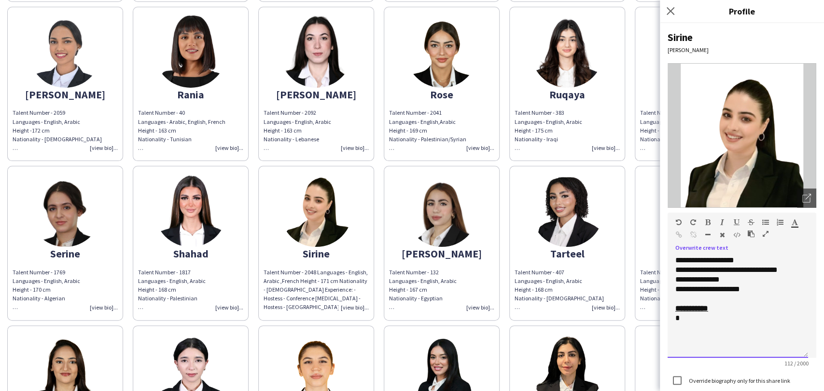
scroll to position [54, 0]
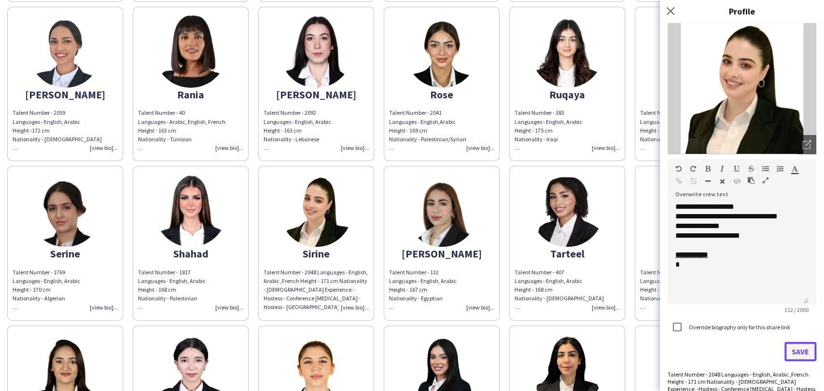
click at [799, 354] on button "Save" at bounding box center [800, 351] width 32 height 19
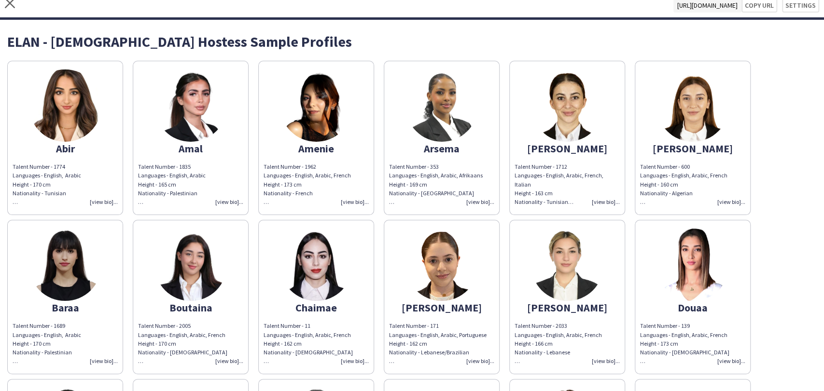
scroll to position [0, 0]
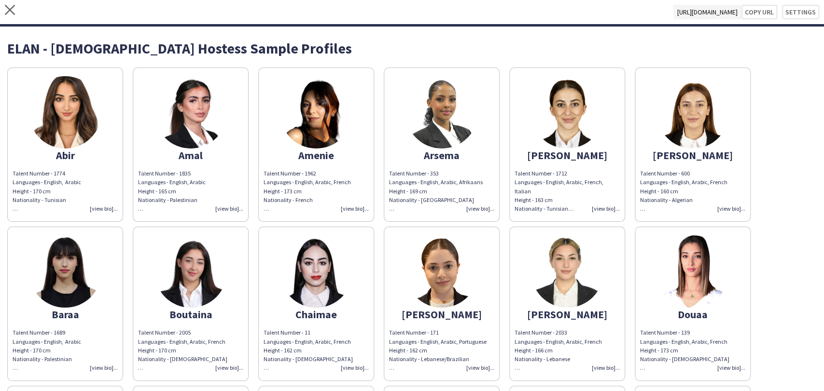
click at [65, 129] on img at bounding box center [65, 112] width 72 height 72
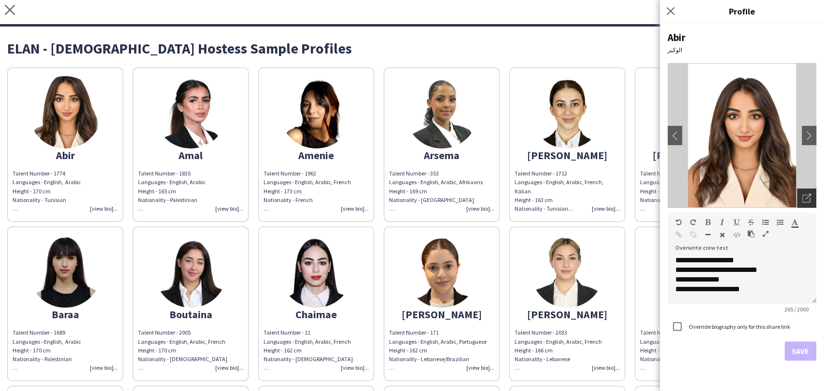
click at [808, 199] on icon "Open photos pop-in" at bounding box center [806, 198] width 9 height 9
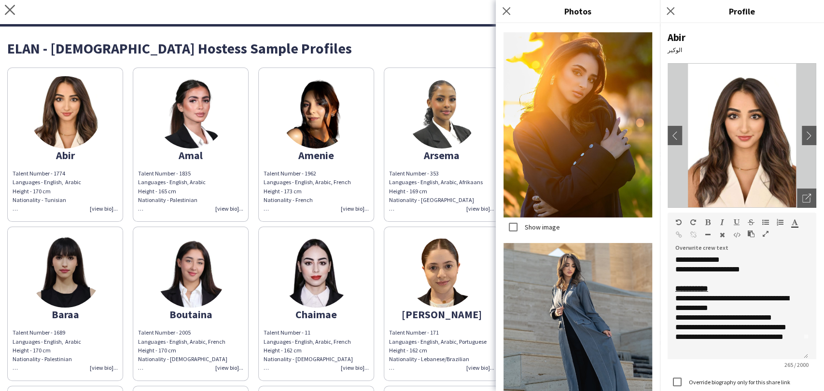
scroll to position [2, 0]
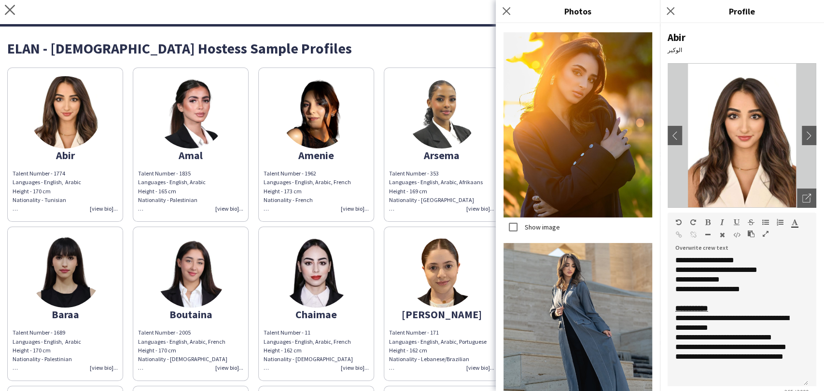
drag, startPoint x: 814, startPoint y: 297, endPoint x: 787, endPoint y: 360, distance: 68.5
click at [803, 374] on div "**********" at bounding box center [737, 321] width 140 height 131
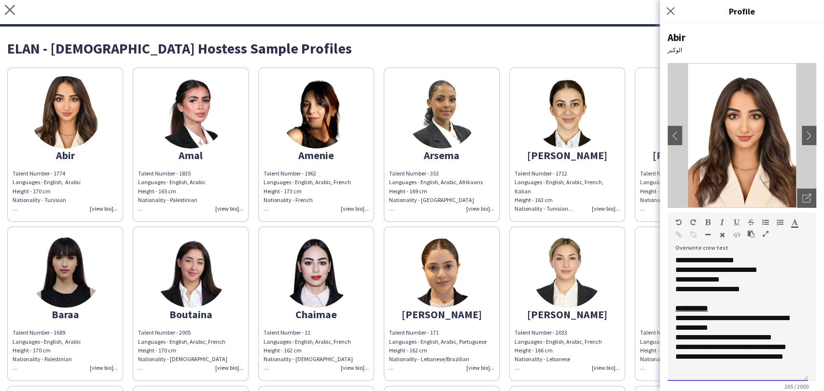
click at [679, 315] on span "**********" at bounding box center [731, 323] width 113 height 17
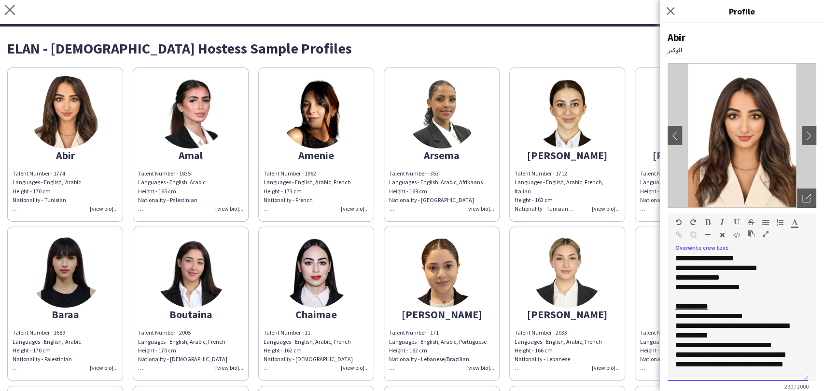
click at [684, 314] on span "**********" at bounding box center [709, 316] width 68 height 7
click at [741, 317] on div "**********" at bounding box center [737, 317] width 125 height 10
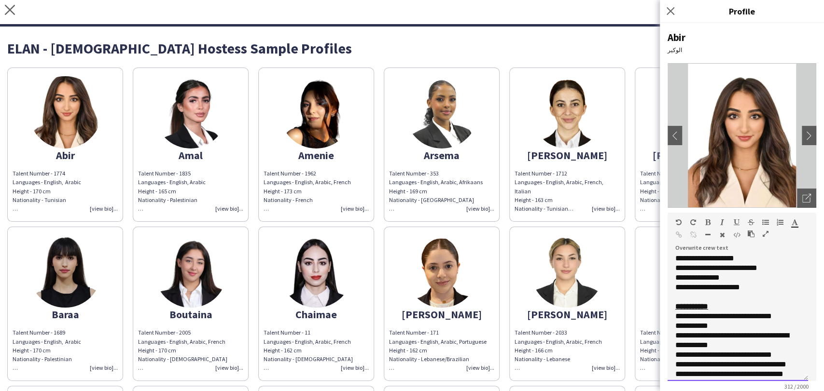
click at [733, 324] on div "**********" at bounding box center [737, 326] width 125 height 10
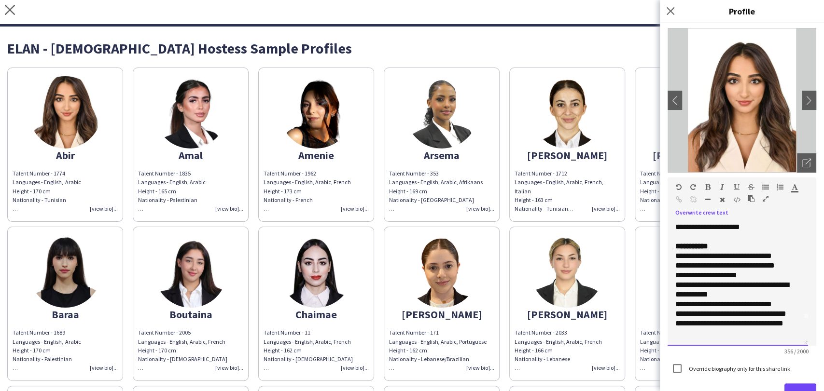
scroll to position [64, 0]
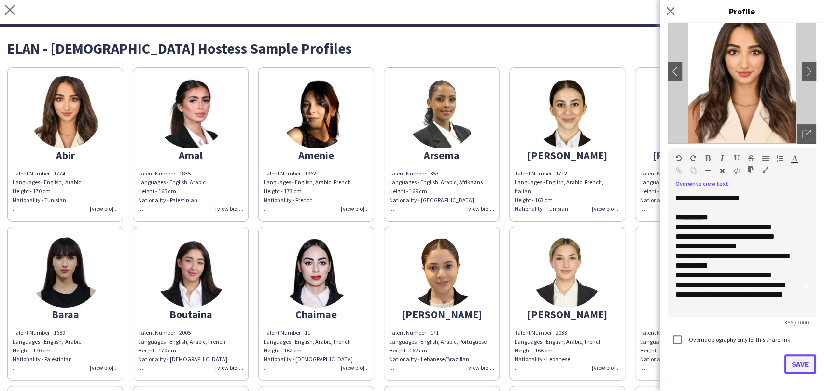
click at [799, 361] on button "Save" at bounding box center [800, 364] width 32 height 19
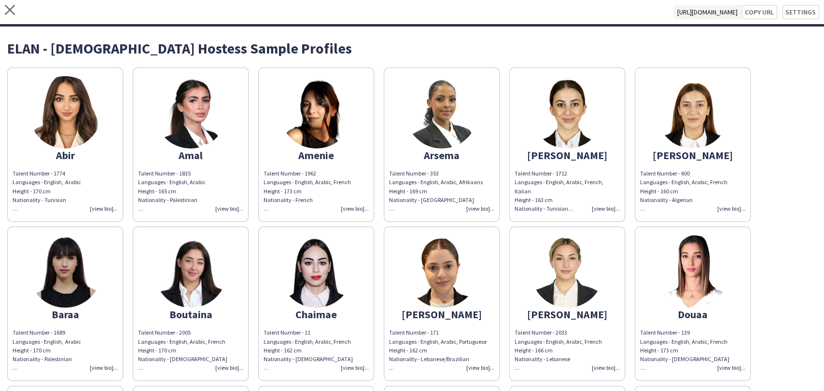
click at [208, 76] on app-share-pages-crew-card "Amal Talent Number - 1835 Languages - English, Arabic Height - 165 cm Nationali…" at bounding box center [191, 145] width 116 height 154
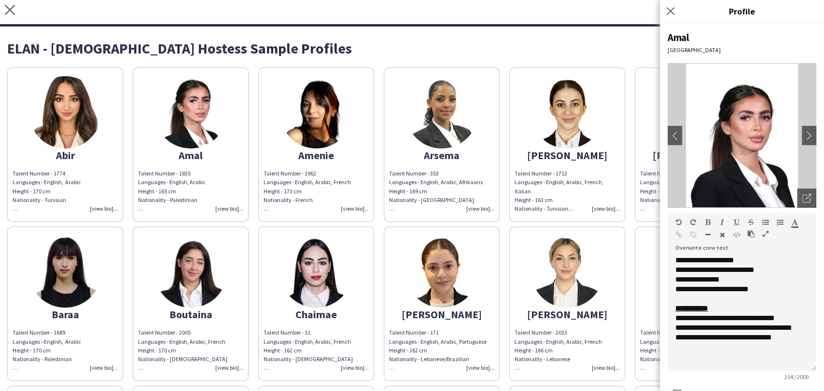
drag, startPoint x: 807, startPoint y: 300, endPoint x: 788, endPoint y: 350, distance: 53.6
click at [805, 368] on div "**********" at bounding box center [741, 314] width 149 height 116
click at [680, 316] on div "**********" at bounding box center [737, 319] width 125 height 10
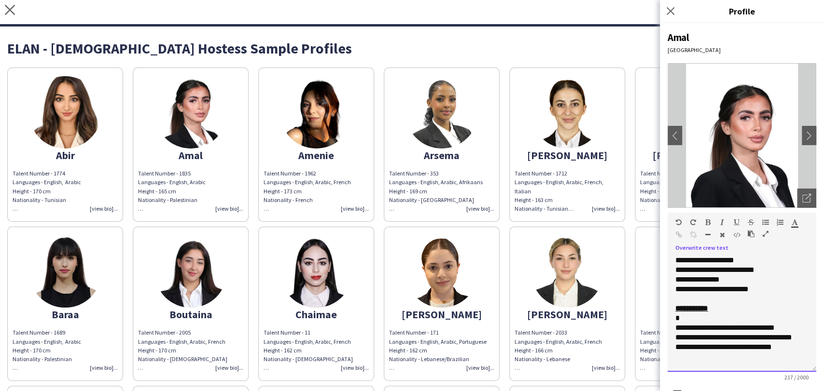
click at [738, 317] on div "*" at bounding box center [737, 319] width 125 height 10
click at [795, 324] on div "**********" at bounding box center [737, 328] width 125 height 10
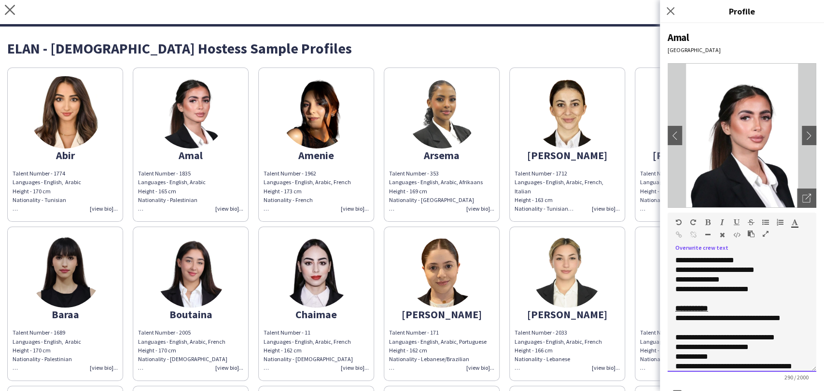
scroll to position [27, 0]
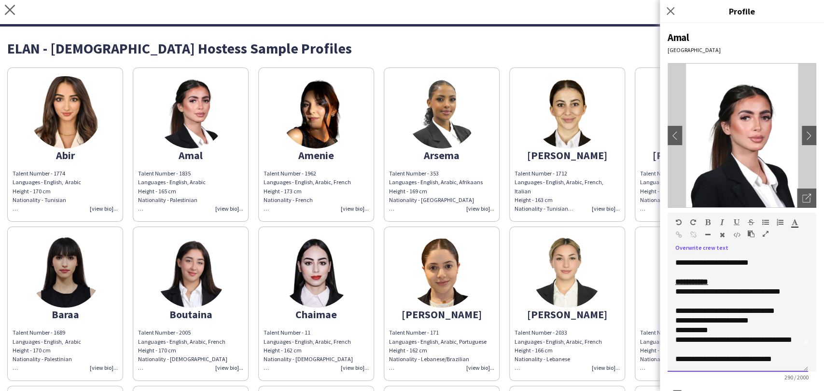
click at [733, 327] on div "**********" at bounding box center [733, 331] width 117 height 10
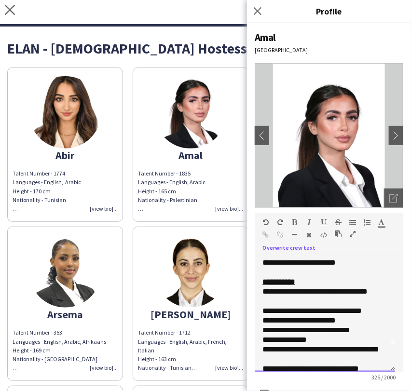
click at [278, 340] on div "**********" at bounding box center [320, 340] width 117 height 10
click at [278, 339] on div "**********" at bounding box center [320, 340] width 117 height 10
click at [309, 336] on div "**********" at bounding box center [320, 340] width 117 height 10
click at [356, 340] on div "**********" at bounding box center [320, 340] width 117 height 10
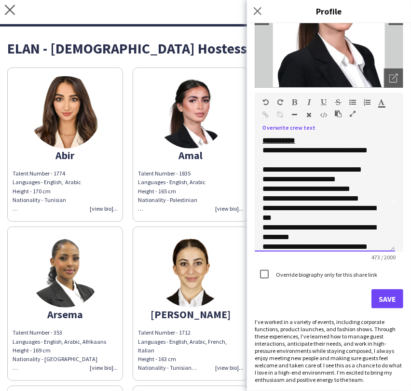
scroll to position [0, 0]
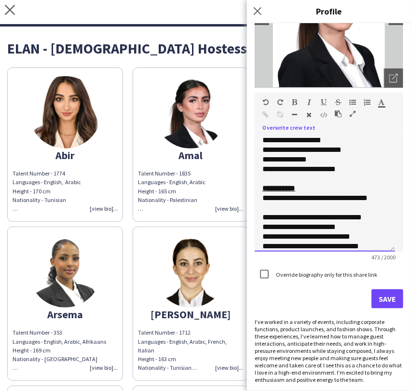
click at [305, 205] on div "**********" at bounding box center [320, 202] width 117 height 19
click at [286, 216] on div "**********" at bounding box center [320, 218] width 117 height 10
click at [349, 218] on div "**********" at bounding box center [320, 218] width 117 height 10
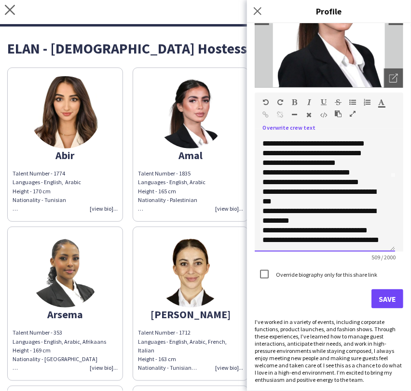
scroll to position [94, 0]
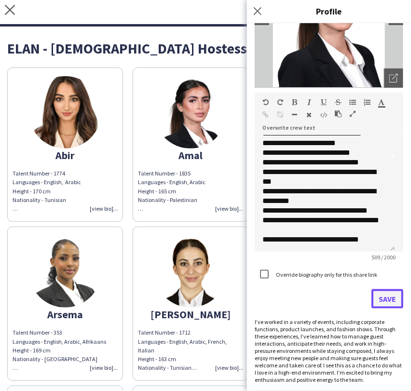
click at [379, 298] on button "Save" at bounding box center [388, 298] width 32 height 19
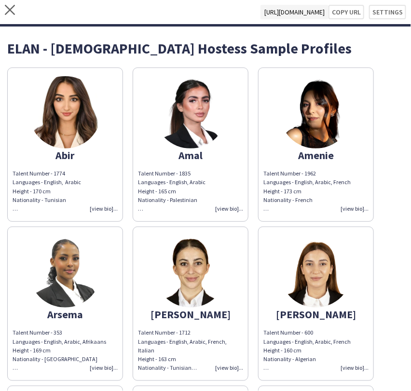
click at [300, 130] on img at bounding box center [316, 112] width 72 height 72
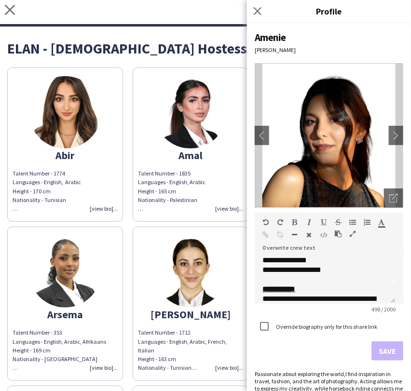
scroll to position [54, 0]
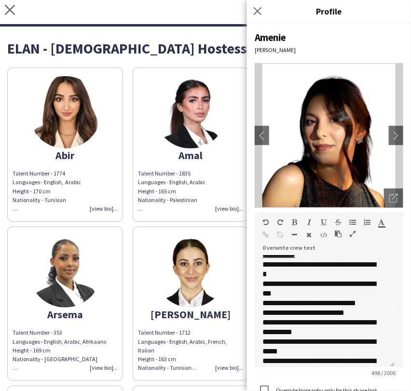
drag, startPoint x: 390, startPoint y: 299, endPoint x: 389, endPoint y: 373, distance: 74.3
click at [389, 368] on div "**********" at bounding box center [325, 312] width 140 height 112
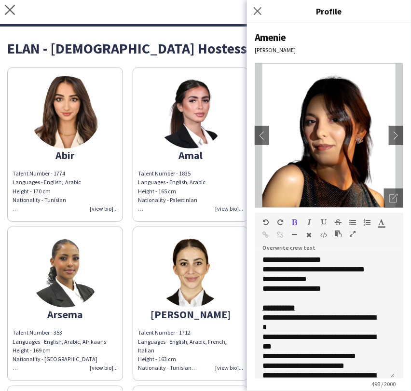
scroll to position [0, 0]
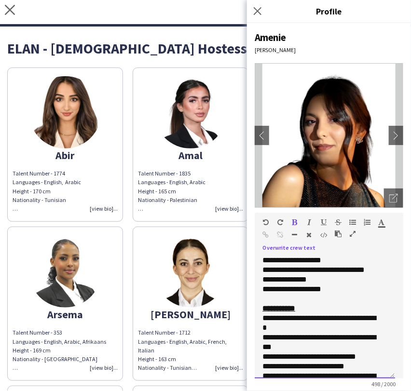
click at [265, 317] on div "**********" at bounding box center [320, 323] width 117 height 19
click at [268, 318] on div "**********" at bounding box center [320, 323] width 117 height 19
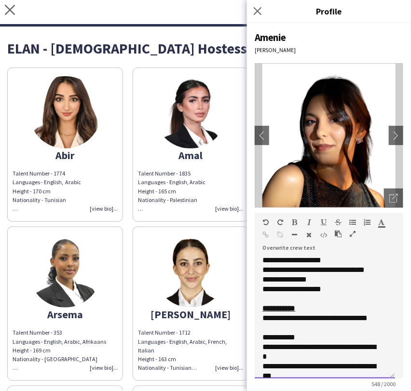
click at [318, 327] on div "**********" at bounding box center [320, 323] width 117 height 19
click at [322, 333] on div "**********" at bounding box center [320, 338] width 117 height 10
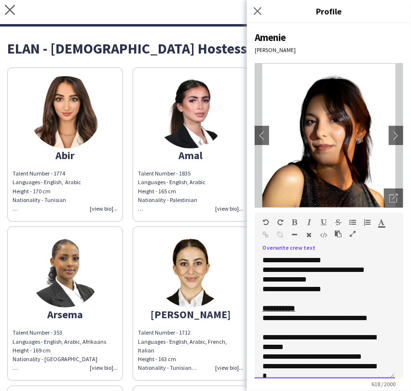
click at [269, 314] on div "**********" at bounding box center [320, 323] width 117 height 19
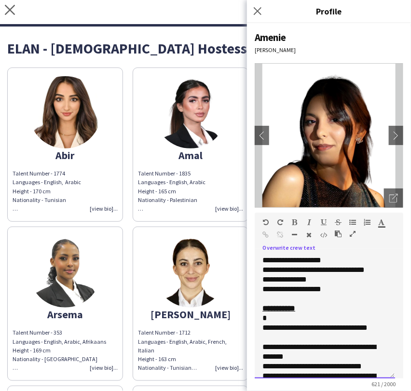
click at [273, 318] on div "*" at bounding box center [320, 319] width 117 height 10
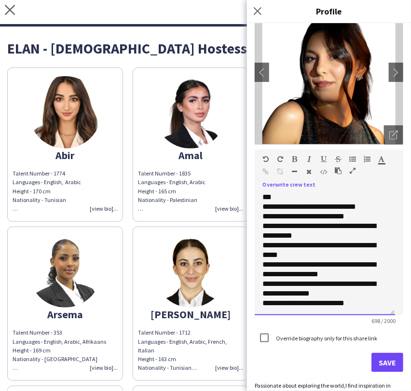
scroll to position [120, 0]
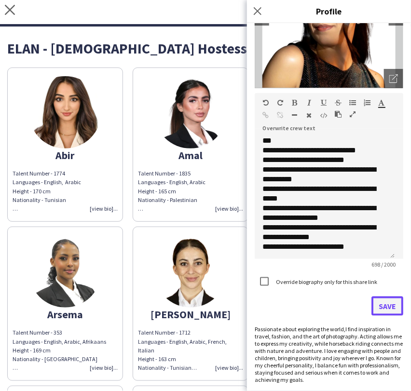
click at [378, 309] on button "Save" at bounding box center [388, 306] width 32 height 19
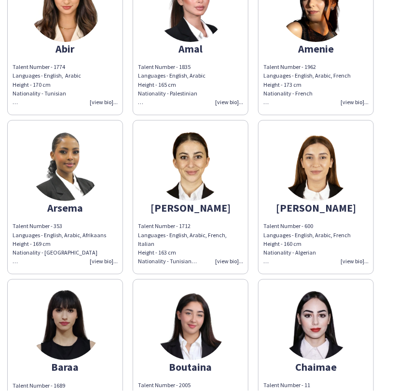
scroll to position [107, 0]
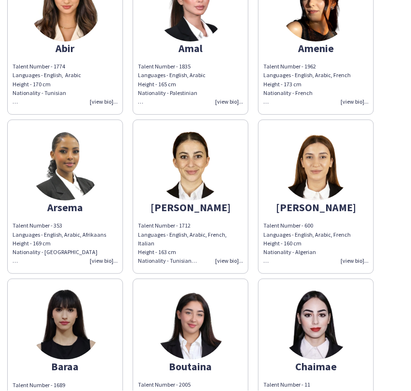
click at [72, 167] on img at bounding box center [65, 164] width 72 height 72
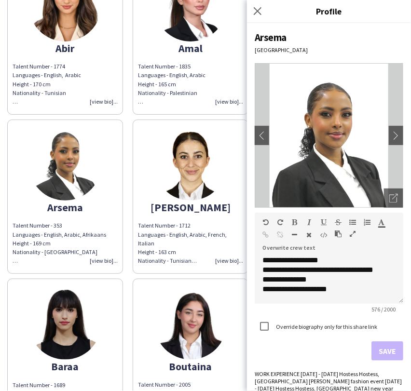
scroll to position [52, 0]
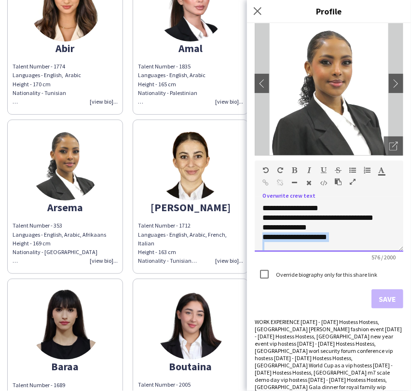
drag, startPoint x: 391, startPoint y: 250, endPoint x: 374, endPoint y: 358, distance: 108.9
click at [374, 360] on div "**********" at bounding box center [329, 207] width 164 height 368
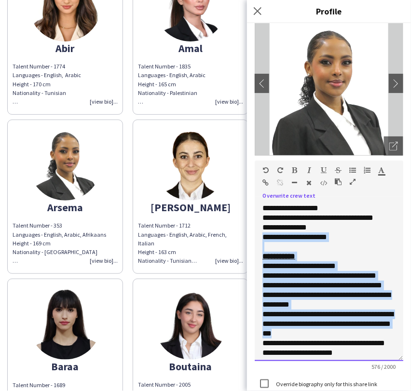
drag, startPoint x: 392, startPoint y: 248, endPoint x: 385, endPoint y: 341, distance: 92.5
click at [390, 359] on div "**********" at bounding box center [329, 283] width 149 height 158
click at [357, 271] on div "**********" at bounding box center [328, 267] width 133 height 10
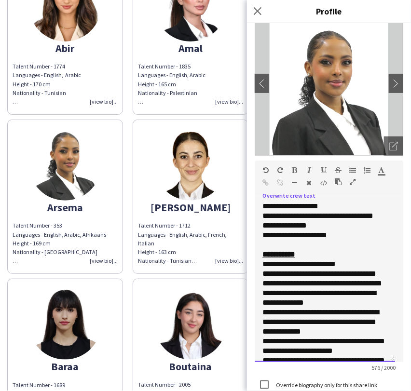
scroll to position [0, 0]
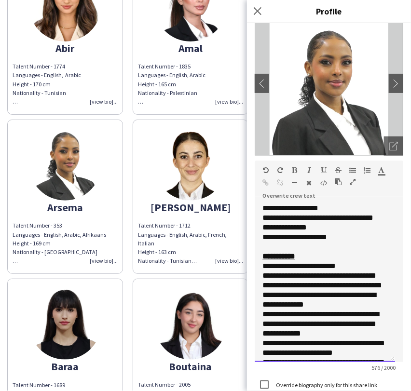
click at [267, 270] on span "**********" at bounding box center [298, 265] width 73 height 7
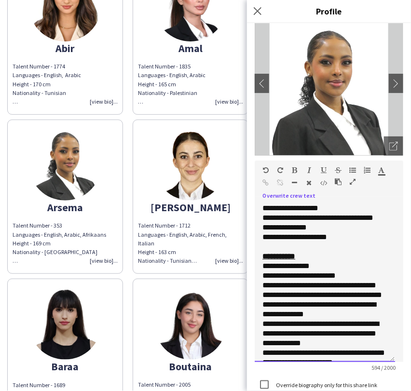
click at [334, 270] on div "**********" at bounding box center [325, 283] width 140 height 159
click at [345, 271] on div "**********" at bounding box center [324, 267] width 125 height 10
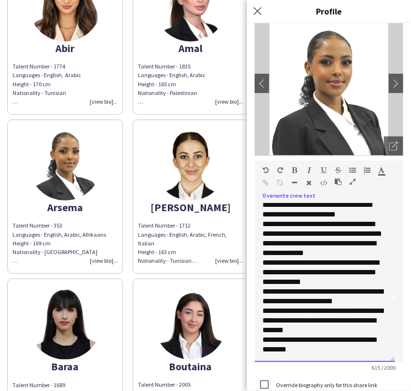
scroll to position [163, 0]
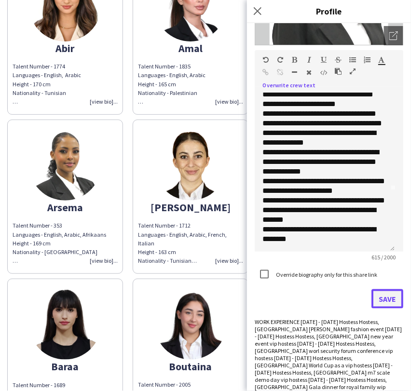
click at [373, 302] on button "Save" at bounding box center [388, 298] width 32 height 19
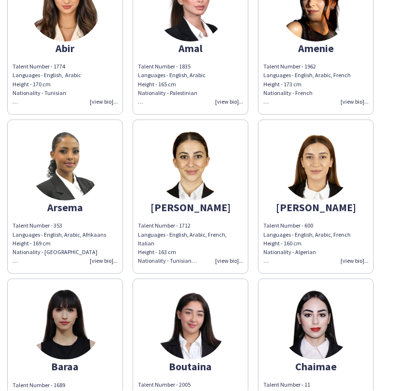
click at [184, 179] on img at bounding box center [190, 164] width 72 height 72
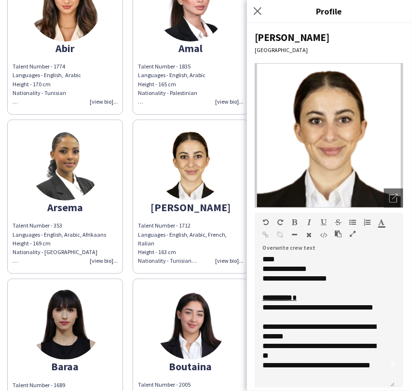
scroll to position [18, 0]
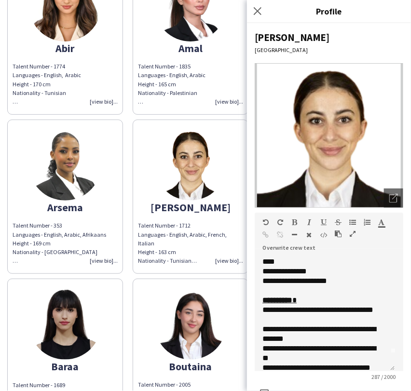
drag, startPoint x: 393, startPoint y: 302, endPoint x: 387, endPoint y: 373, distance: 71.6
click at [387, 372] on div "**********" at bounding box center [325, 314] width 140 height 116
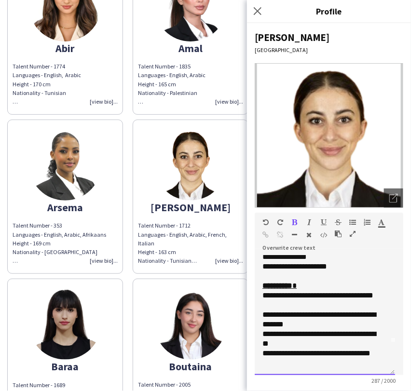
click at [267, 292] on div "**********" at bounding box center [320, 300] width 117 height 19
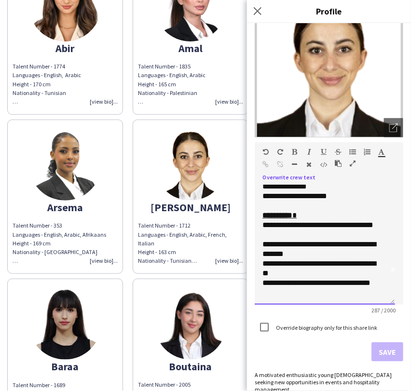
scroll to position [73, 0]
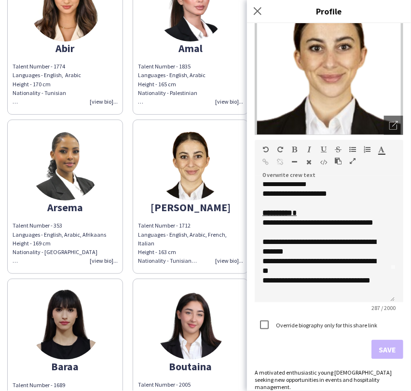
click at [189, 279] on app-share-pages-crew-card "Boutaina Talent Number - 2005 Languages - English, Arabic, French Height - 170 …" at bounding box center [191, 356] width 116 height 154
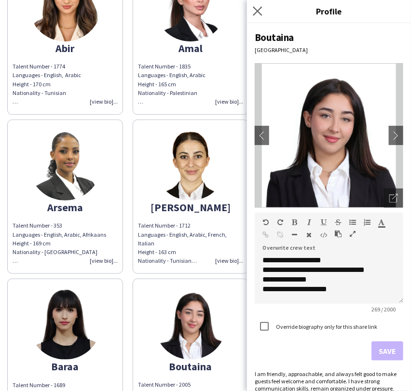
click at [262, 7] on app-icon "Close pop-in" at bounding box center [258, 11] width 14 height 14
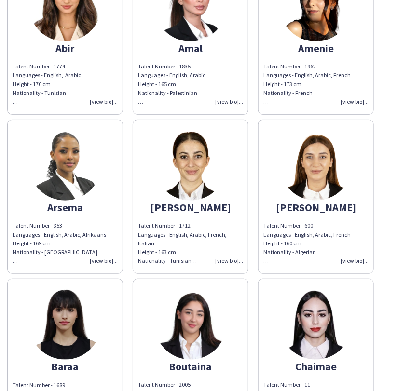
click at [310, 198] on img at bounding box center [316, 164] width 72 height 72
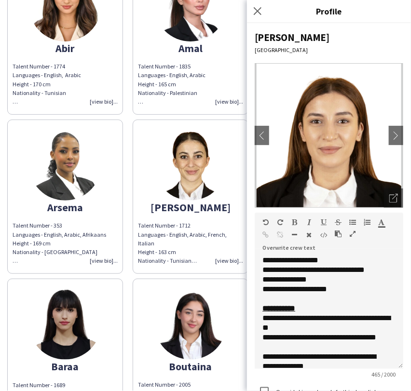
drag, startPoint x: 392, startPoint y: 300, endPoint x: 388, endPoint y: 368, distance: 68.1
click at [388, 368] on div "**********" at bounding box center [329, 312] width 149 height 113
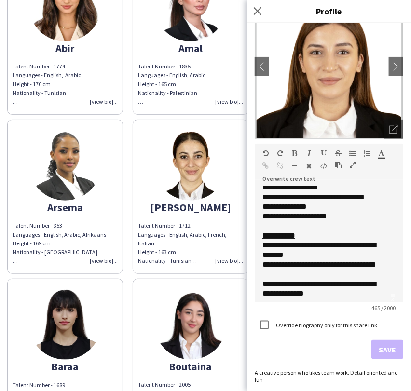
scroll to position [0, 0]
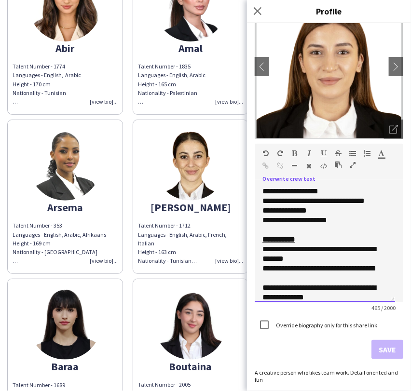
click at [267, 247] on span "**********" at bounding box center [318, 254] width 113 height 17
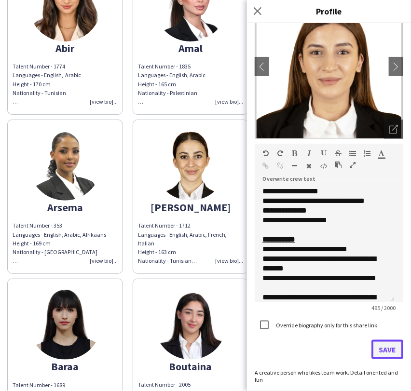
click at [383, 347] on button "Save" at bounding box center [388, 349] width 32 height 19
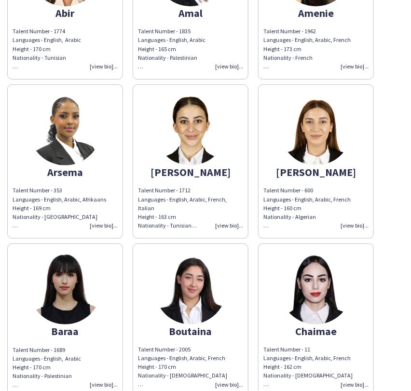
scroll to position [161, 0]
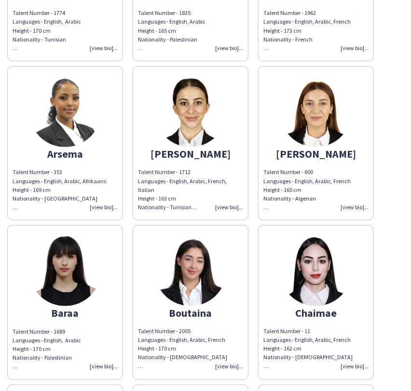
click at [83, 286] on img at bounding box center [65, 270] width 72 height 72
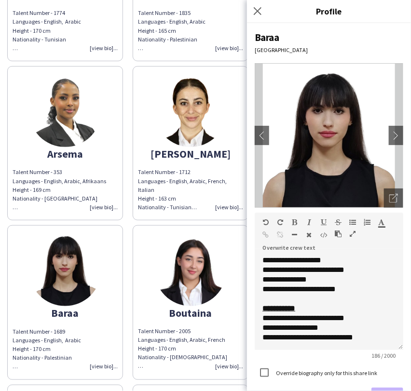
drag, startPoint x: 394, startPoint y: 301, endPoint x: 390, endPoint y: 361, distance: 60.5
click at [390, 350] on div "**********" at bounding box center [329, 303] width 149 height 95
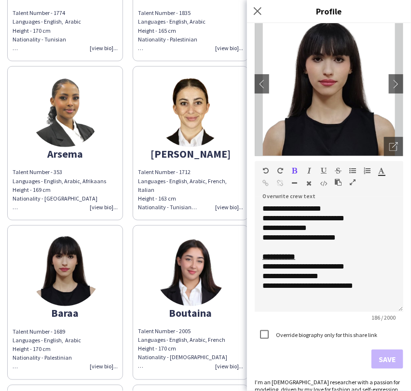
scroll to position [105, 0]
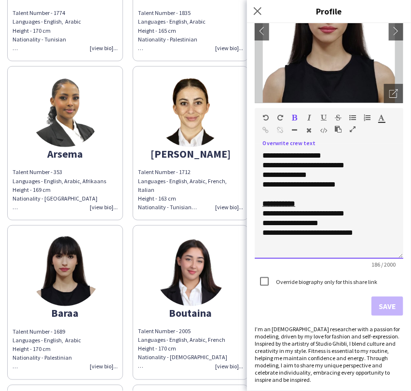
click at [264, 214] on div "**********" at bounding box center [324, 214] width 125 height 10
click at [263, 213] on div "**********" at bounding box center [324, 214] width 125 height 10
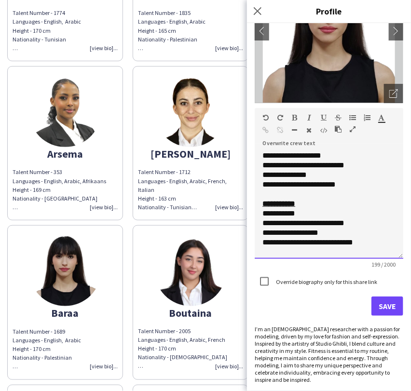
click at [315, 214] on div "**********" at bounding box center [324, 214] width 125 height 10
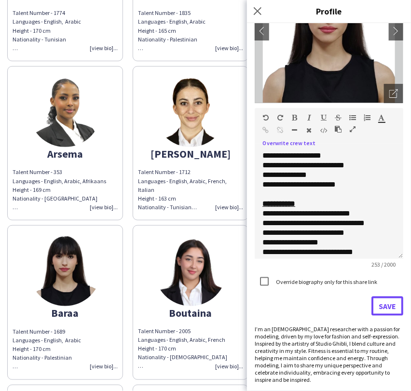
click at [374, 308] on button "Save" at bounding box center [388, 306] width 32 height 19
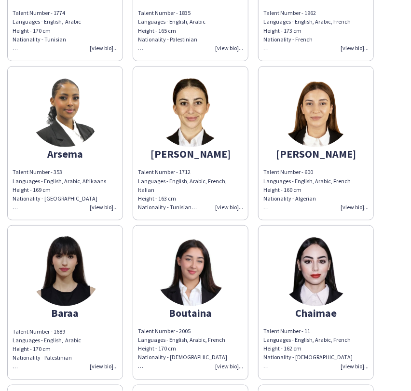
click at [179, 270] on img at bounding box center [190, 270] width 72 height 72
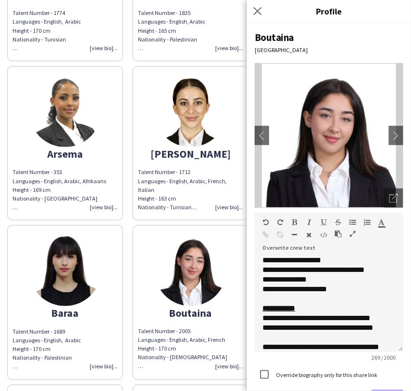
drag, startPoint x: 391, startPoint y: 300, endPoint x: 386, endPoint y: 353, distance: 53.3
click at [386, 352] on div "**********" at bounding box center [329, 304] width 149 height 96
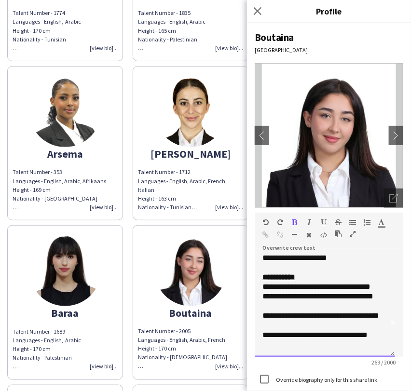
click at [262, 287] on div "**********" at bounding box center [325, 306] width 140 height 101
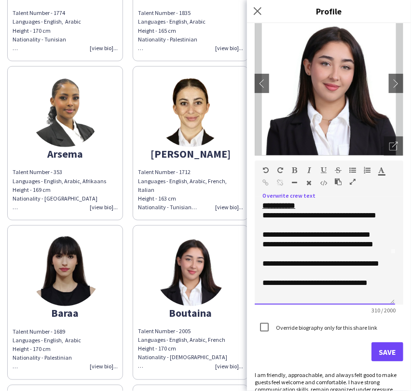
scroll to position [91, 0]
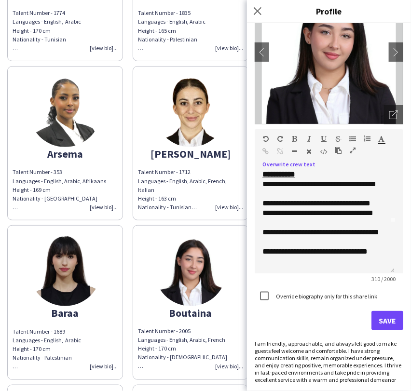
click at [377, 323] on form "**********" at bounding box center [329, 229] width 149 height 201
click at [375, 317] on button "Save" at bounding box center [388, 320] width 32 height 19
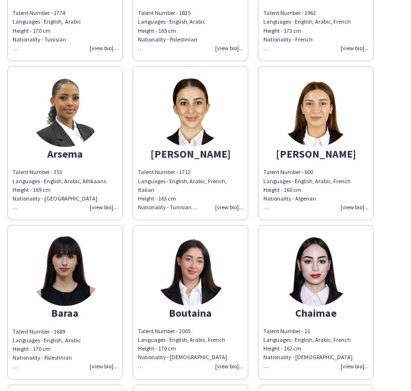
click at [295, 277] on img at bounding box center [316, 270] width 72 height 72
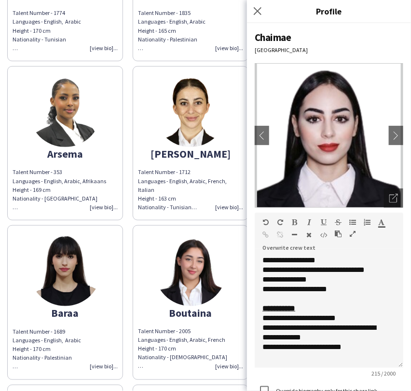
drag, startPoint x: 392, startPoint y: 298, endPoint x: 385, endPoint y: 362, distance: 64.6
click at [385, 362] on div "**********" at bounding box center [329, 312] width 149 height 112
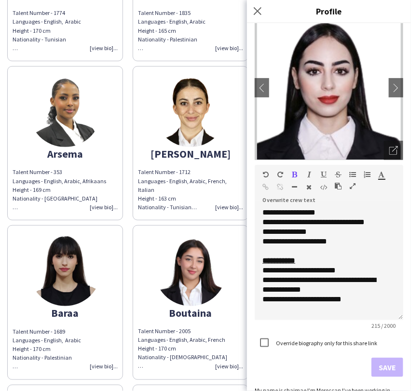
scroll to position [95, 0]
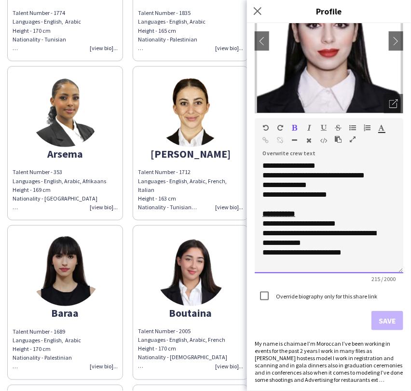
click at [262, 221] on div "**********" at bounding box center [329, 217] width 149 height 112
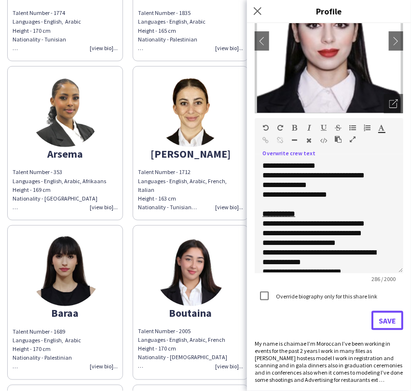
click at [378, 323] on button "Save" at bounding box center [388, 320] width 32 height 19
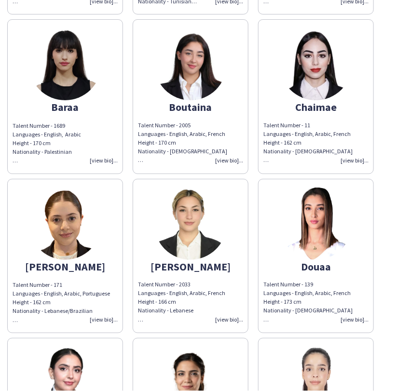
scroll to position [375, 0]
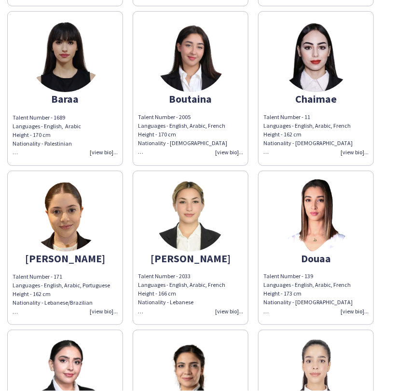
click at [68, 218] on img at bounding box center [65, 215] width 72 height 72
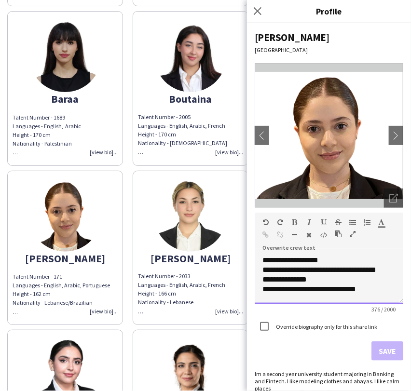
click at [335, 282] on div "**********" at bounding box center [329, 280] width 149 height 48
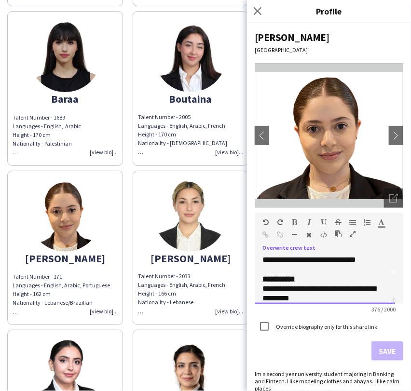
scroll to position [54, 0]
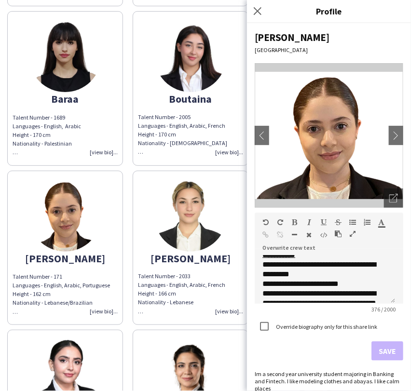
click at [198, 211] on img at bounding box center [190, 215] width 72 height 72
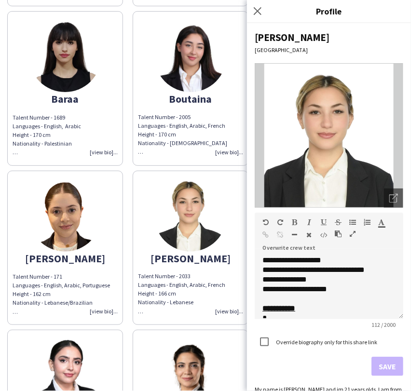
drag, startPoint x: 387, startPoint y: 314, endPoint x: 382, endPoint y: 345, distance: 31.8
click at [382, 319] on div "**********" at bounding box center [329, 288] width 149 height 64
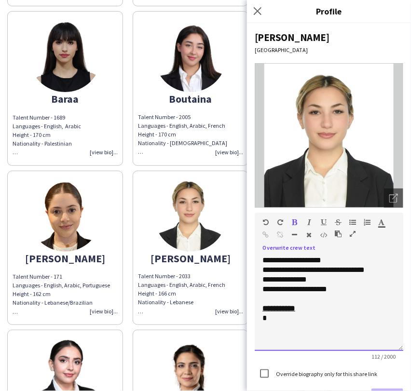
click at [276, 317] on div "*" at bounding box center [324, 319] width 125 height 10
paste div
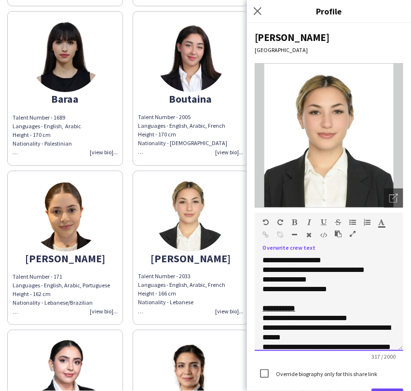
scroll to position [40, 0]
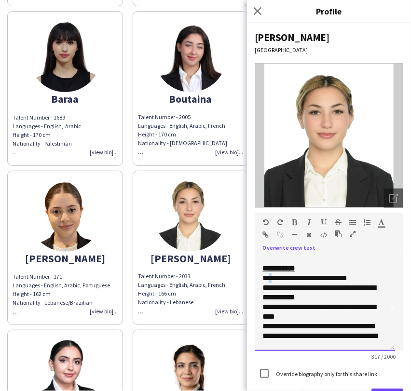
click at [266, 278] on div "**********" at bounding box center [320, 279] width 117 height 10
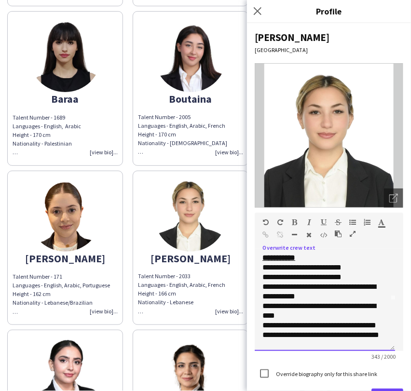
scroll to position [56, 0]
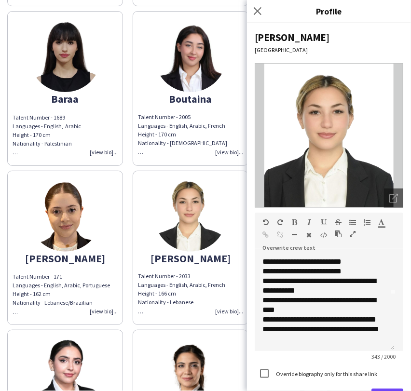
click at [374, 387] on form "**********" at bounding box center [329, 310] width 149 height 195
click at [373, 388] on form "**********" at bounding box center [329, 310] width 149 height 195
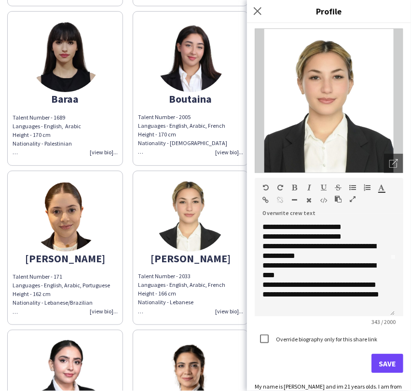
scroll to position [63, 0]
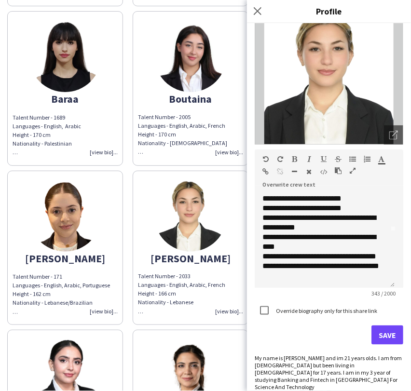
click at [373, 321] on div "Override biography only for this share link" at bounding box center [329, 311] width 149 height 21
click at [376, 336] on button "Save" at bounding box center [388, 335] width 32 height 19
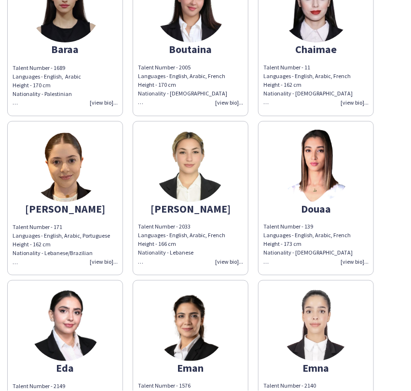
scroll to position [482, 0]
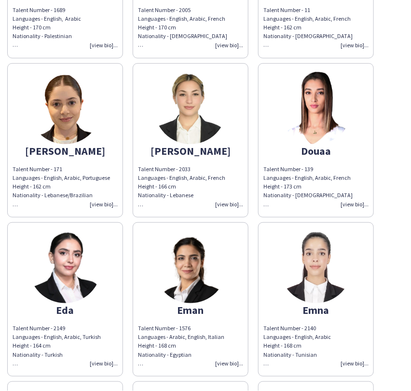
click at [303, 122] on img at bounding box center [316, 108] width 72 height 72
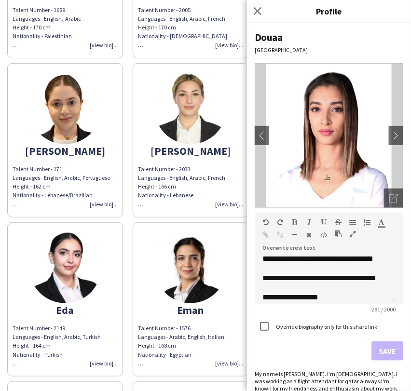
scroll to position [41, 0]
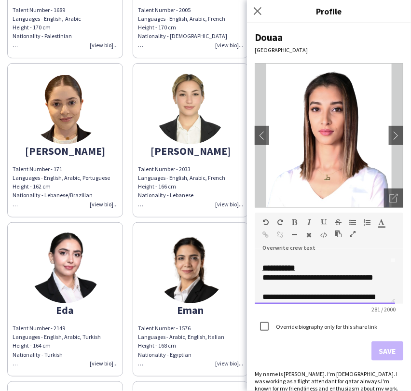
click at [264, 275] on div "**********" at bounding box center [320, 282] width 117 height 19
click at [262, 275] on div "**********" at bounding box center [325, 280] width 140 height 48
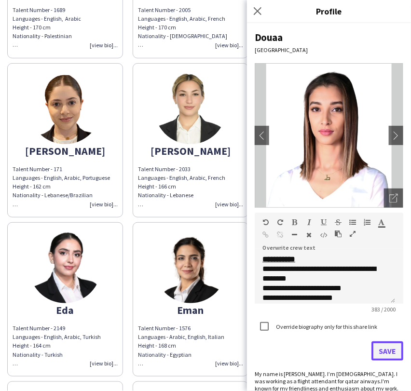
click at [374, 352] on button "Save" at bounding box center [388, 351] width 32 height 19
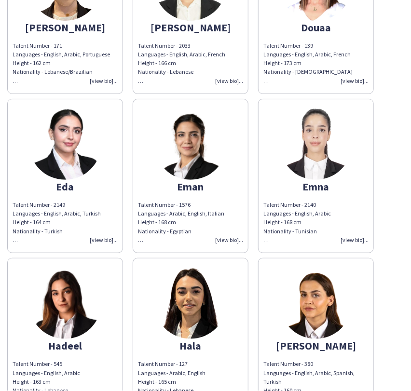
scroll to position [590, 0]
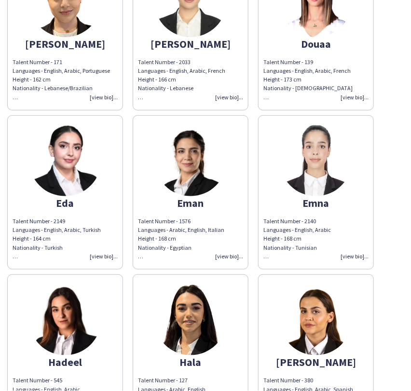
click at [97, 169] on img at bounding box center [65, 160] width 72 height 72
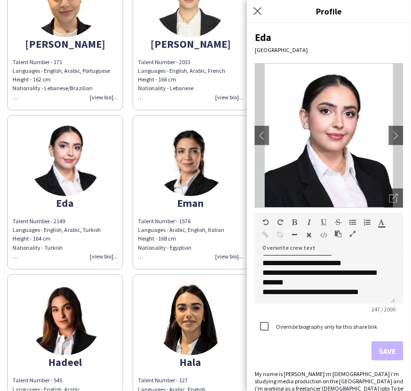
scroll to position [75, 0]
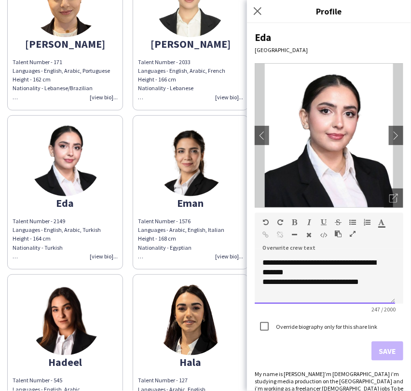
click at [288, 301] on div "**********" at bounding box center [325, 280] width 140 height 48
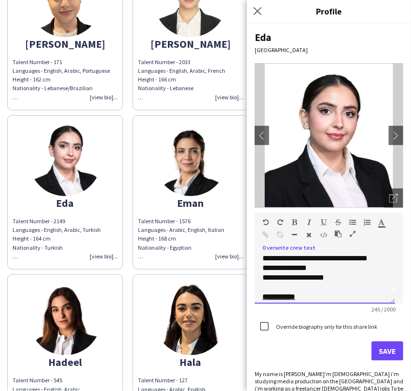
scroll to position [3, 0]
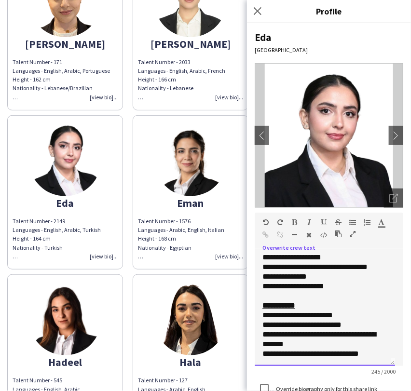
drag, startPoint x: 391, startPoint y: 300, endPoint x: 374, endPoint y: 362, distance: 64.5
click at [374, 362] on div "**********" at bounding box center [325, 311] width 140 height 110
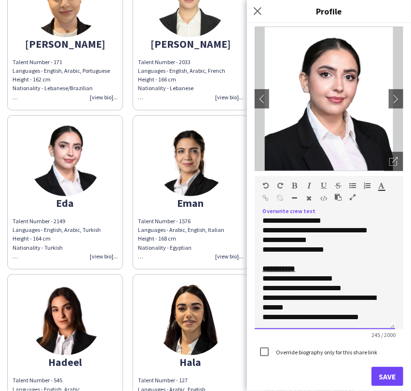
scroll to position [54, 0]
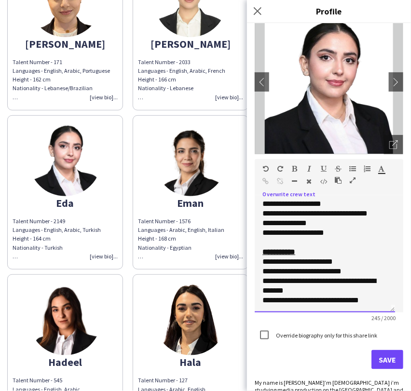
click at [345, 262] on div "**********" at bounding box center [320, 262] width 117 height 10
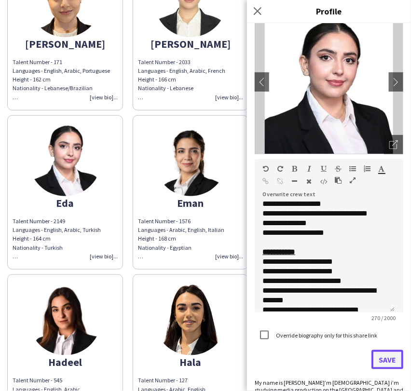
click at [372, 358] on button "Save" at bounding box center [388, 359] width 32 height 19
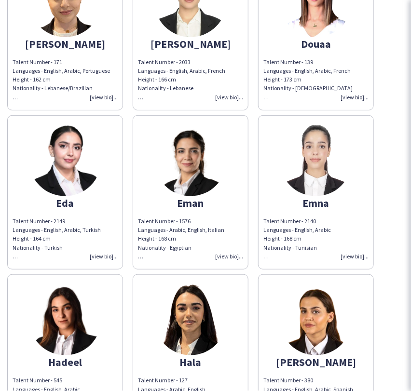
click at [178, 144] on img at bounding box center [190, 160] width 72 height 72
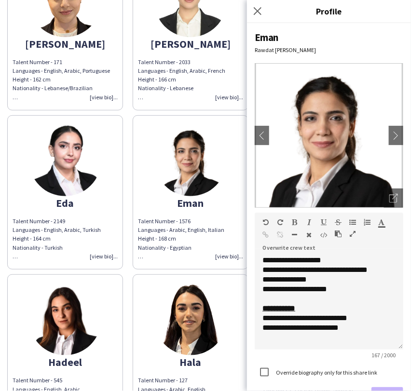
drag, startPoint x: 391, startPoint y: 302, endPoint x: 379, endPoint y: 374, distance: 73.3
click at [381, 350] on div "**********" at bounding box center [329, 303] width 149 height 94
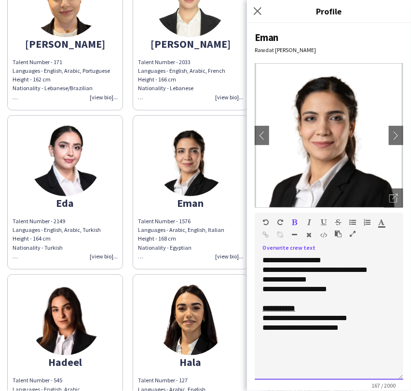
click at [269, 318] on div "**********" at bounding box center [324, 319] width 125 height 10
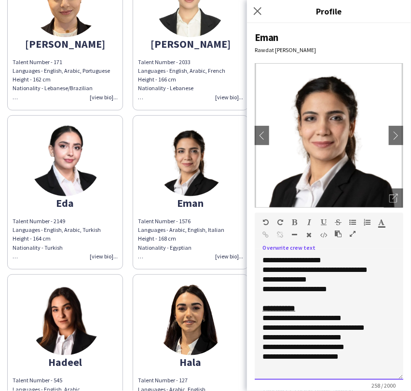
scroll to position [85, 0]
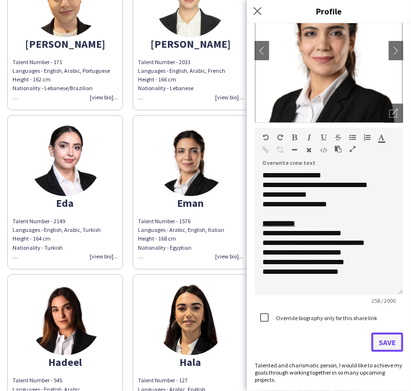
click at [378, 344] on button "Save" at bounding box center [388, 342] width 32 height 19
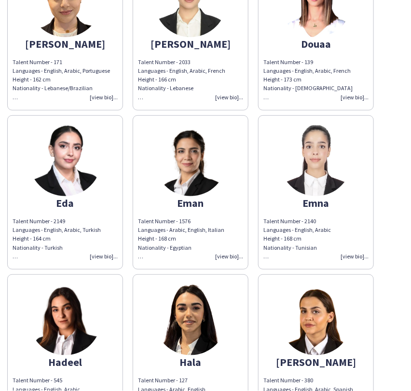
click at [315, 183] on img at bounding box center [316, 160] width 72 height 72
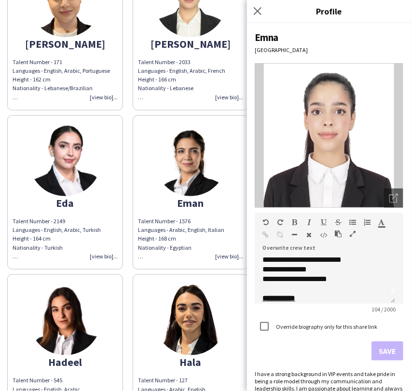
scroll to position [27, 0]
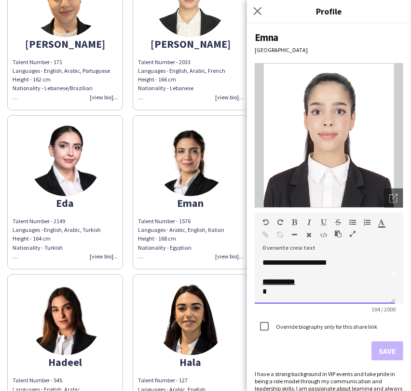
click at [272, 289] on div "*" at bounding box center [320, 292] width 117 height 10
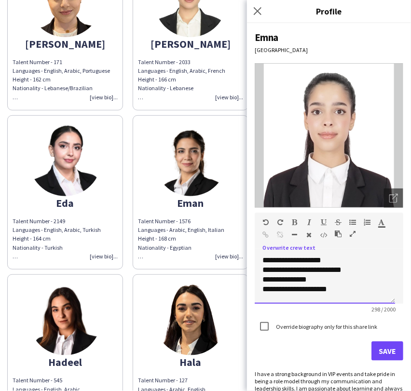
scroll to position [0, 0]
click at [385, 343] on button "Save" at bounding box center [388, 351] width 32 height 19
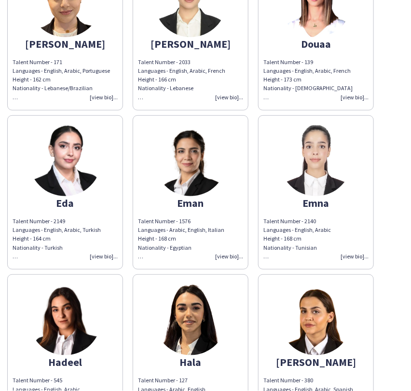
click at [59, 332] on img at bounding box center [65, 319] width 72 height 72
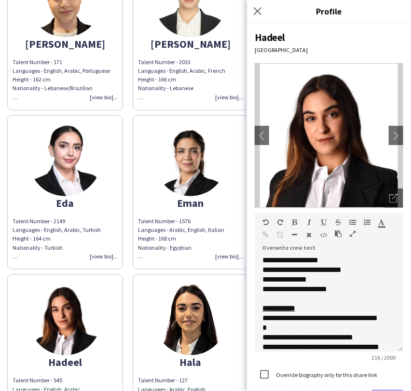
drag, startPoint x: 391, startPoint y: 302, endPoint x: 387, endPoint y: 350, distance: 48.4
click at [387, 350] on div "**********" at bounding box center [329, 304] width 149 height 96
click at [139, 316] on app-share-pages-crew-card "Hala Talent Number - 127 Languages - Arabic, English Height - 165 cm Nationalit…" at bounding box center [191, 352] width 116 height 154
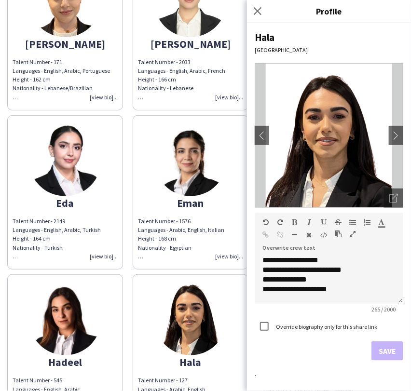
click at [82, 322] on img at bounding box center [65, 319] width 72 height 72
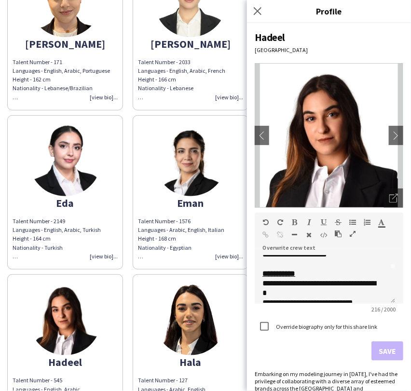
scroll to position [54, 0]
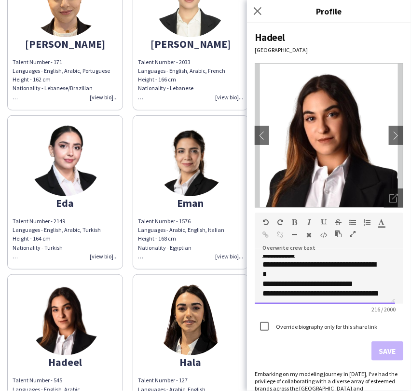
click at [266, 262] on div "**********" at bounding box center [320, 269] width 117 height 19
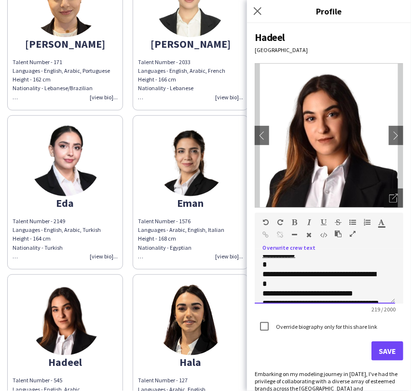
click at [282, 273] on div "**********" at bounding box center [320, 279] width 117 height 19
click at [382, 352] on button "Save" at bounding box center [388, 351] width 32 height 19
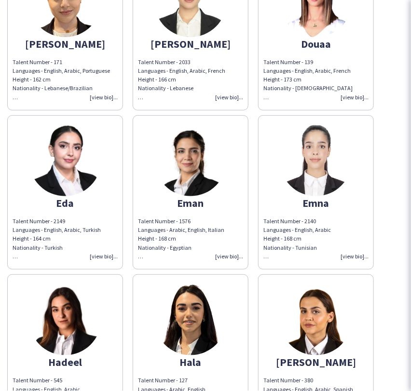
scroll to position [750, 0]
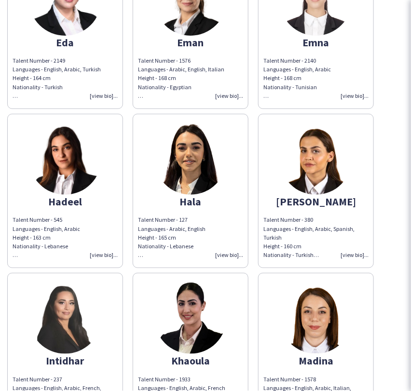
click at [186, 182] on img at bounding box center [190, 159] width 72 height 72
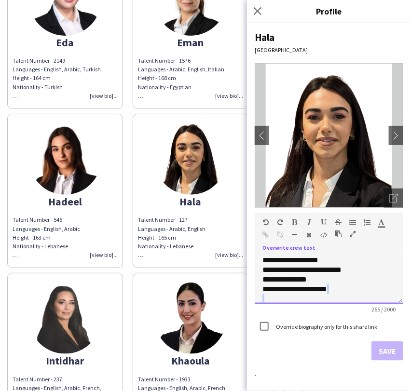
drag, startPoint x: 400, startPoint y: 303, endPoint x: 403, endPoint y: 312, distance: 10.1
click at [394, 363] on div "**********" at bounding box center [329, 207] width 164 height 368
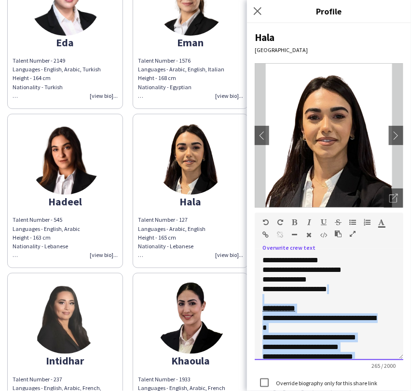
drag, startPoint x: 398, startPoint y: 301, endPoint x: 390, endPoint y: 356, distance: 55.1
click at [390, 356] on div "**********" at bounding box center [329, 308] width 149 height 105
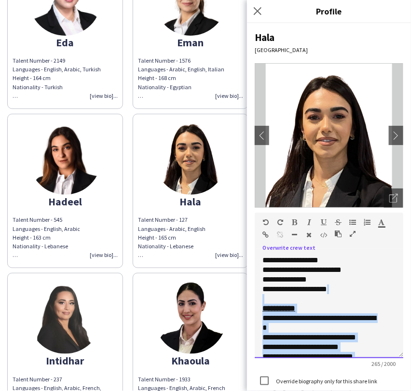
click at [359, 319] on div "**********" at bounding box center [320, 323] width 117 height 19
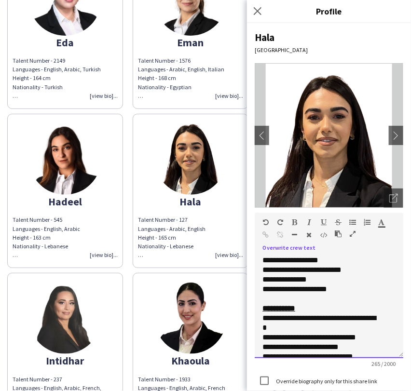
click at [263, 318] on div "**********" at bounding box center [320, 323] width 117 height 19
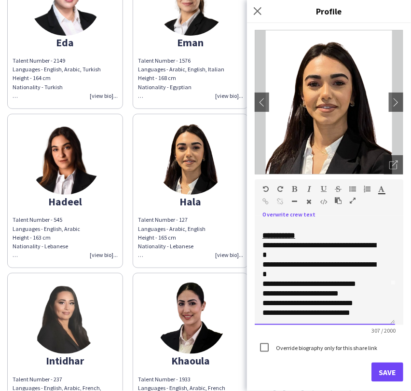
scroll to position [49, 0]
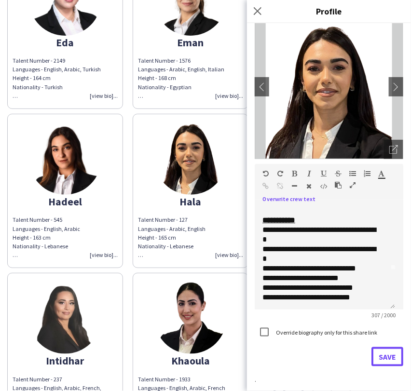
click at [381, 357] on button "Save" at bounding box center [388, 356] width 32 height 19
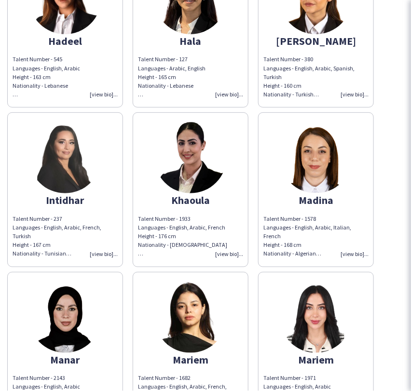
scroll to position [911, 0]
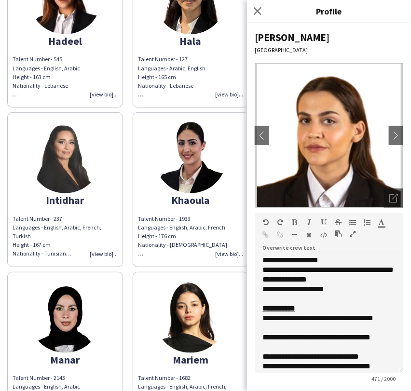
drag, startPoint x: 391, startPoint y: 300, endPoint x: 387, endPoint y: 370, distance: 69.6
click at [387, 370] on div "**********" at bounding box center [329, 315] width 149 height 118
click at [268, 326] on div "**********" at bounding box center [320, 323] width 117 height 19
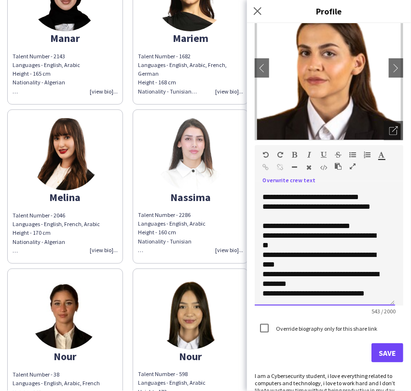
scroll to position [100, 0]
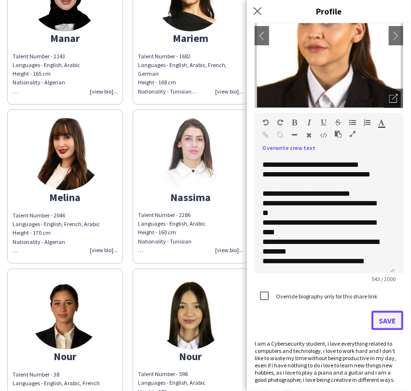
click at [381, 325] on button "Save" at bounding box center [388, 320] width 32 height 19
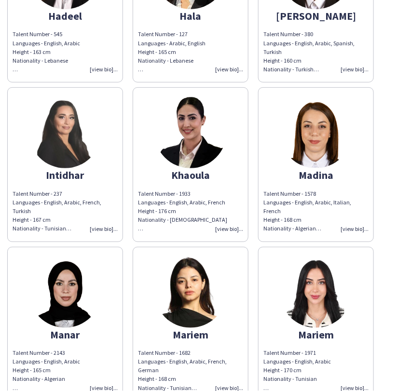
scroll to position [804, 0]
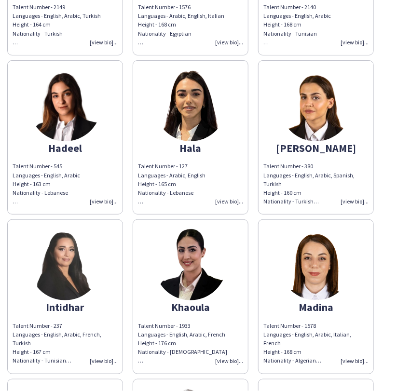
click at [82, 276] on img at bounding box center [65, 264] width 72 height 72
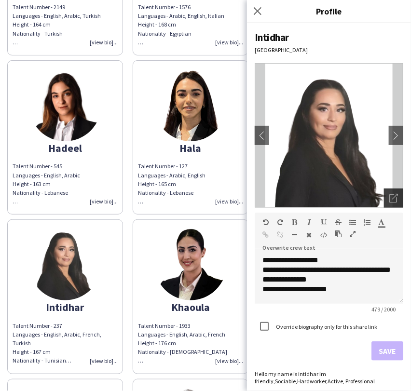
click at [389, 199] on icon at bounding box center [393, 199] width 8 height 8
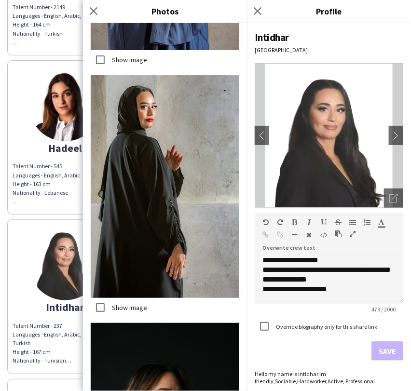
scroll to position [3779, 0]
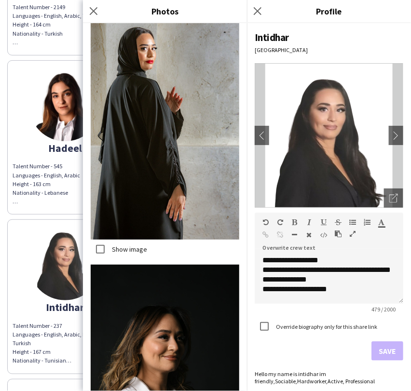
drag, startPoint x: 254, startPoint y: 9, endPoint x: 260, endPoint y: 49, distance: 40.5
click at [254, 9] on icon "Close pop-in" at bounding box center [258, 11] width 8 height 8
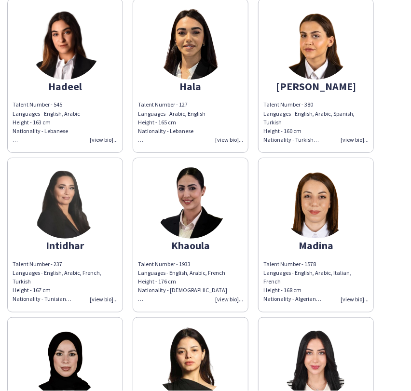
scroll to position [911, 0]
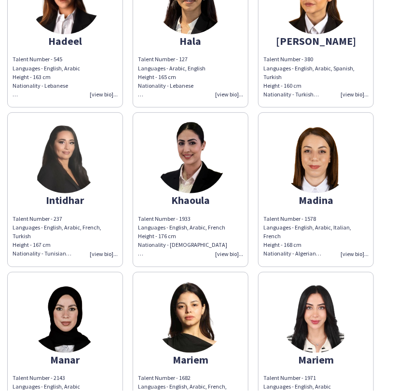
click at [193, 173] on img at bounding box center [190, 157] width 72 height 72
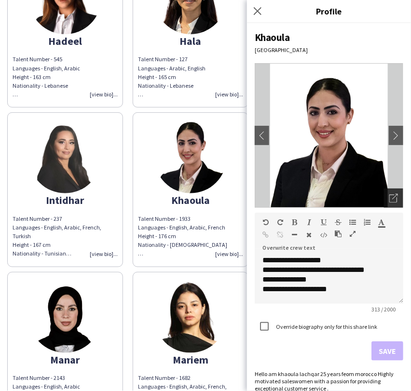
click at [389, 198] on icon "Open photos pop-in" at bounding box center [393, 198] width 9 height 9
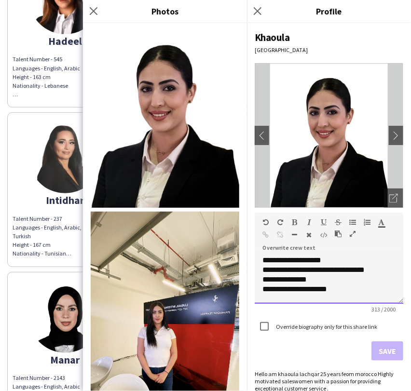
click at [395, 300] on div "**********" at bounding box center [329, 207] width 164 height 368
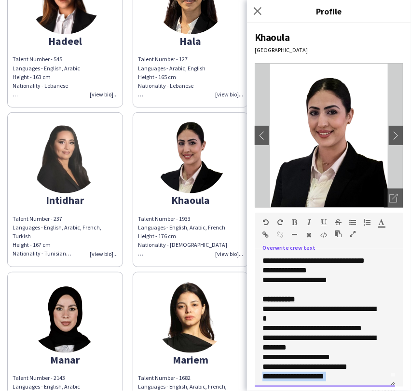
drag, startPoint x: 394, startPoint y: 300, endPoint x: 340, endPoint y: 336, distance: 65.3
click at [379, 384] on div "**********" at bounding box center [325, 321] width 140 height 131
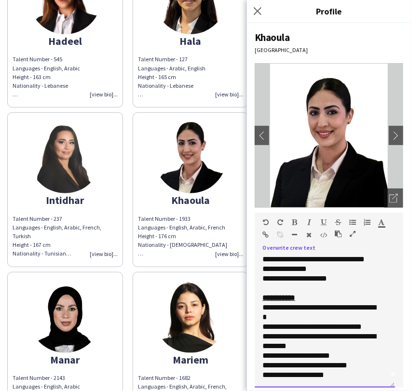
click at [262, 307] on div "**********" at bounding box center [325, 322] width 140 height 132
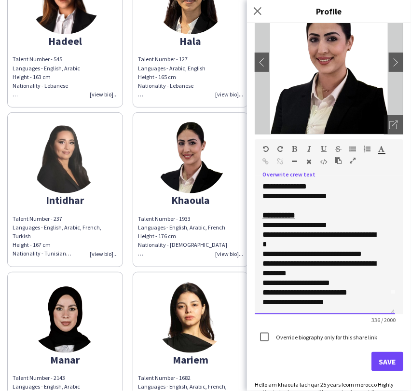
scroll to position [93, 0]
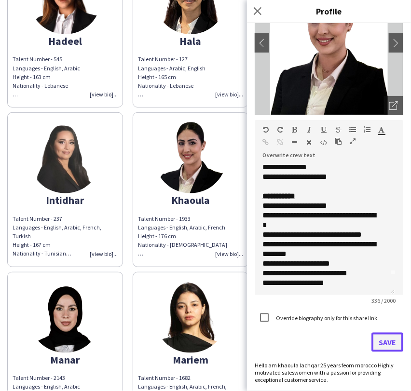
click at [389, 344] on button "Save" at bounding box center [388, 342] width 32 height 19
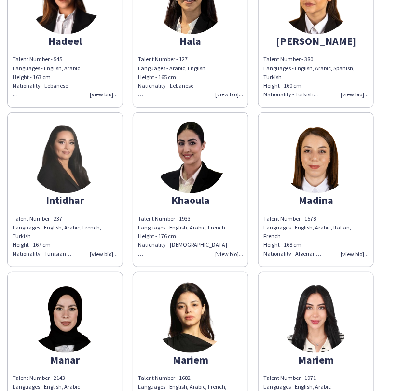
click at [307, 158] on img at bounding box center [316, 157] width 72 height 72
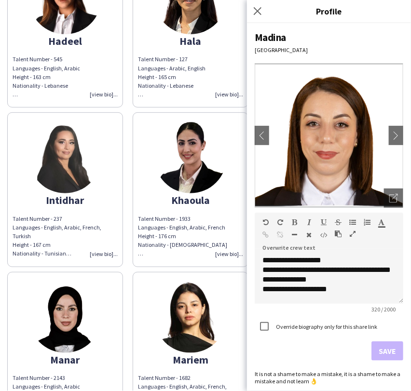
scroll to position [54, 0]
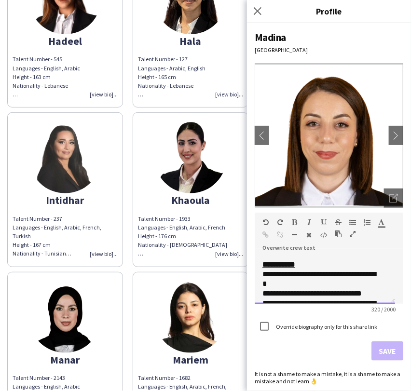
click at [263, 275] on div "**********" at bounding box center [320, 279] width 117 height 19
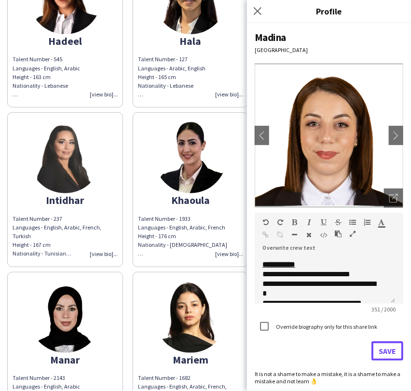
click at [385, 352] on button "Save" at bounding box center [388, 351] width 32 height 19
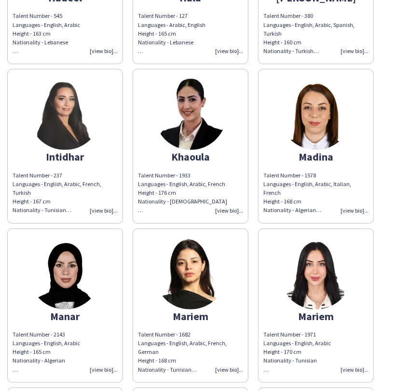
scroll to position [1019, 0]
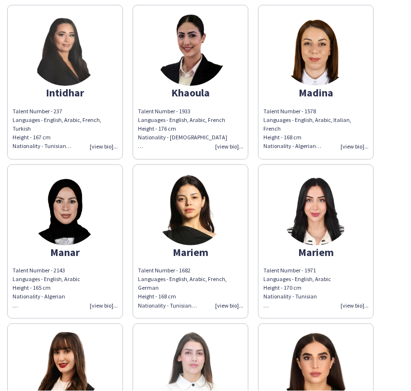
click at [69, 197] on img at bounding box center [65, 209] width 72 height 72
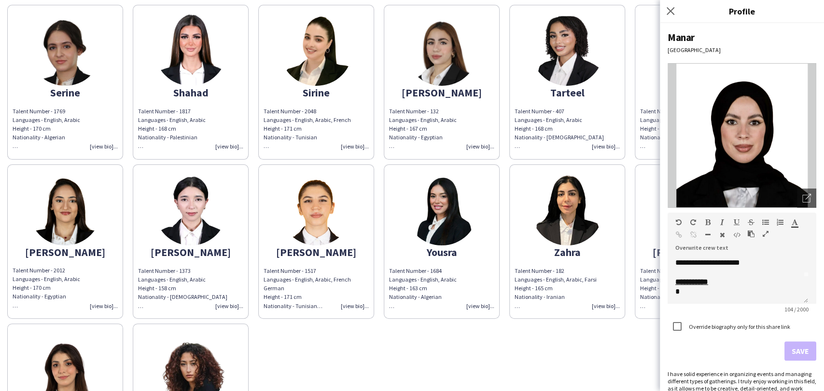
scroll to position [540, 0]
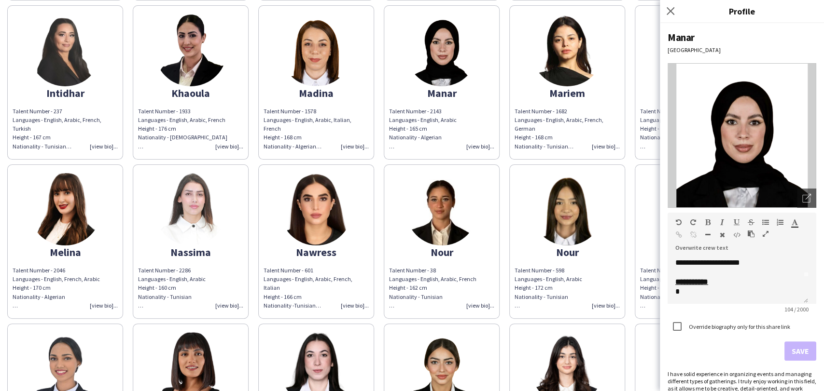
click at [683, 304] on app-form-group "**********" at bounding box center [741, 263] width 149 height 100
click at [689, 295] on div "*" at bounding box center [733, 292] width 117 height 10
paste div
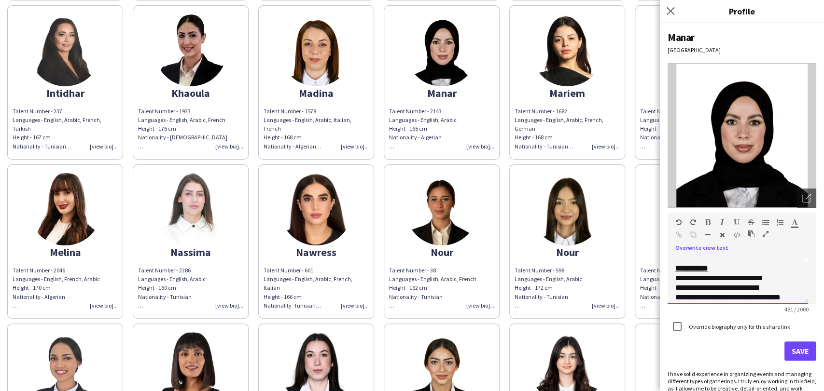
scroll to position [39, 0]
click at [683, 279] on span "**********" at bounding box center [722, 279] width 82 height 7
drag, startPoint x: 766, startPoint y: 279, endPoint x: 679, endPoint y: 278, distance: 86.9
click at [679, 278] on div "**********" at bounding box center [733, 280] width 117 height 10
click at [791, 347] on button "Save" at bounding box center [800, 351] width 32 height 19
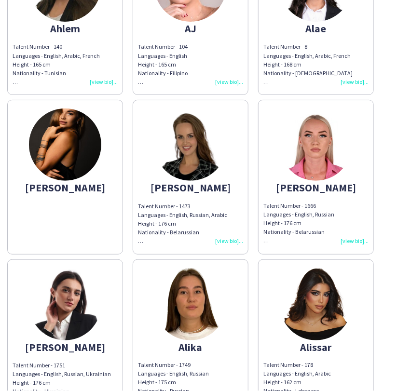
scroll to position [428, 0]
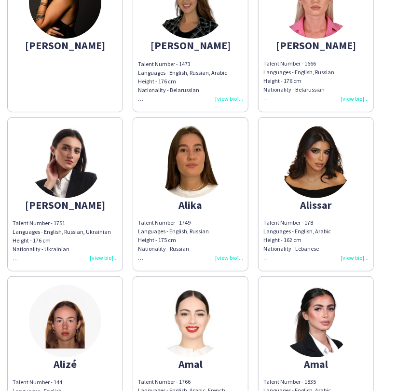
click at [309, 156] on img at bounding box center [316, 162] width 72 height 72
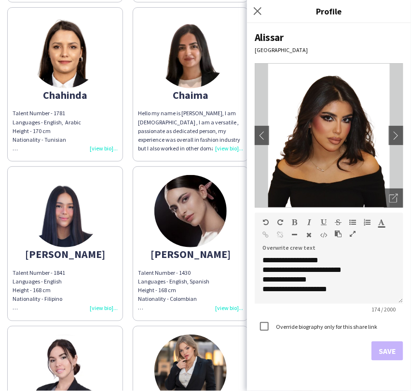
scroll to position [1608, 0]
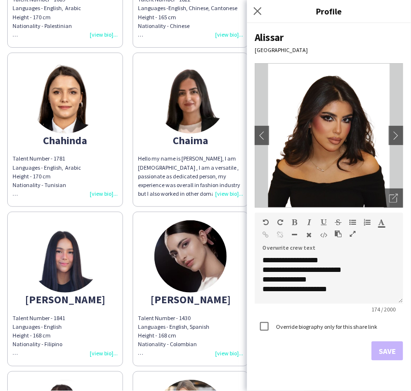
click at [66, 145] on app-share-pages-crew-card "Chahinda Talent Number - 1781 Languages - English, Arabic Height - 170 cm Natio…" at bounding box center [65, 130] width 116 height 154
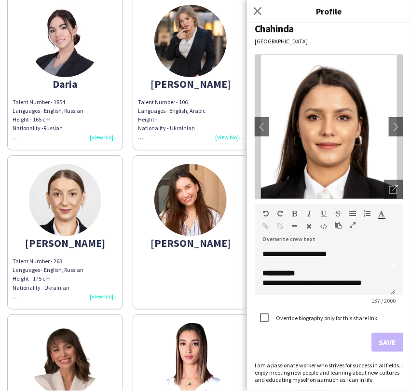
scroll to position [2091, 0]
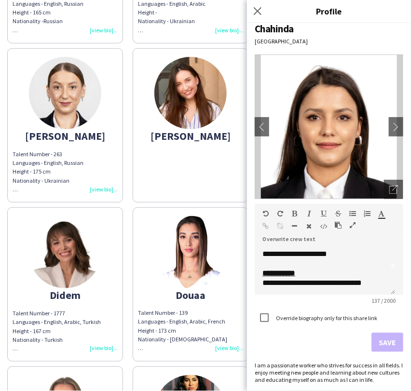
click at [73, 132] on div "[PERSON_NAME]" at bounding box center [65, 136] width 105 height 9
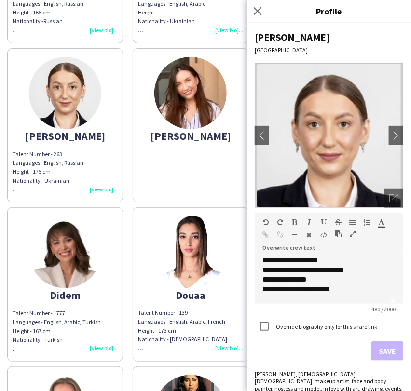
scroll to position [0, 0]
click at [394, 299] on div "**********" at bounding box center [325, 280] width 140 height 48
click at [393, 299] on div "**********" at bounding box center [325, 280] width 140 height 48
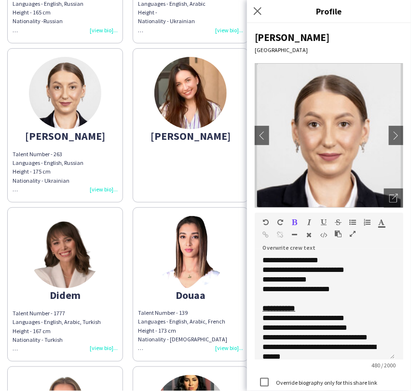
drag, startPoint x: 390, startPoint y: 299, endPoint x: 387, endPoint y: 361, distance: 62.3
click at [387, 360] on div "**********" at bounding box center [325, 308] width 140 height 104
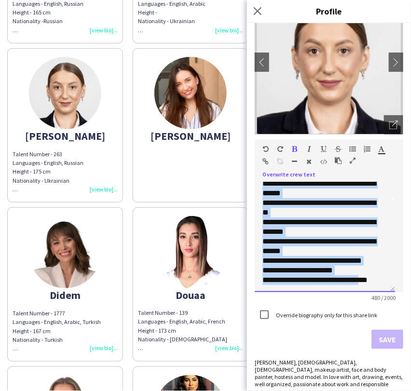
scroll to position [78, 0]
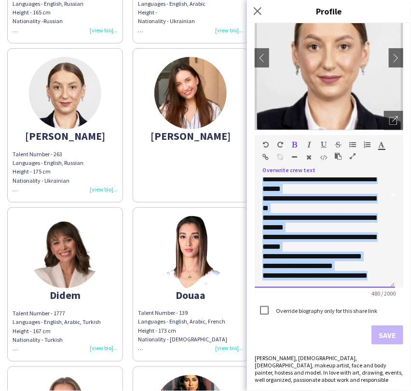
drag, startPoint x: 270, startPoint y: 284, endPoint x: 395, endPoint y: 292, distance: 125.7
click at [395, 292] on app-form-group "**********" at bounding box center [329, 216] width 149 height 162
copy div "**********"
click at [49, 249] on img at bounding box center [65, 252] width 72 height 72
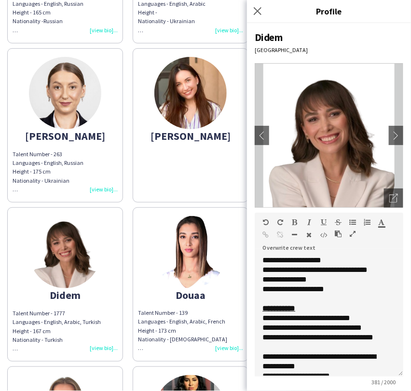
drag, startPoint x: 391, startPoint y: 298, endPoint x: 374, endPoint y: 374, distance: 77.5
click at [376, 377] on div "**********" at bounding box center [329, 316] width 149 height 121
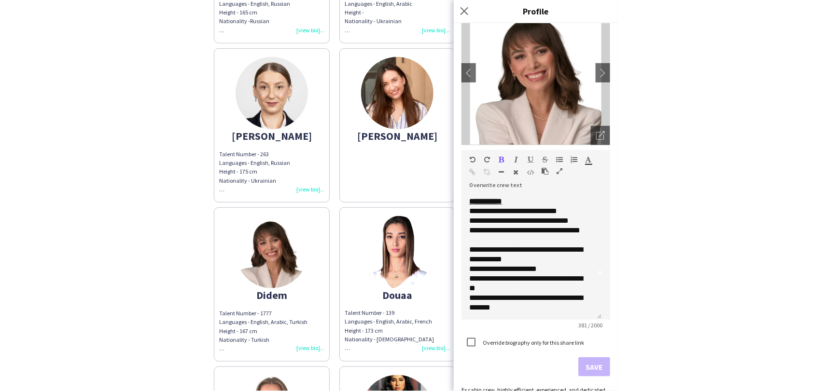
scroll to position [95, 0]
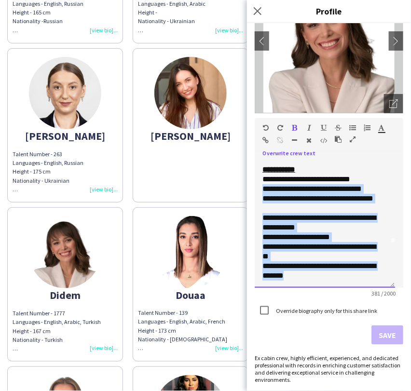
drag, startPoint x: 347, startPoint y: 279, endPoint x: 259, endPoint y: 190, distance: 125.6
click at [259, 190] on div "**********" at bounding box center [325, 224] width 140 height 127
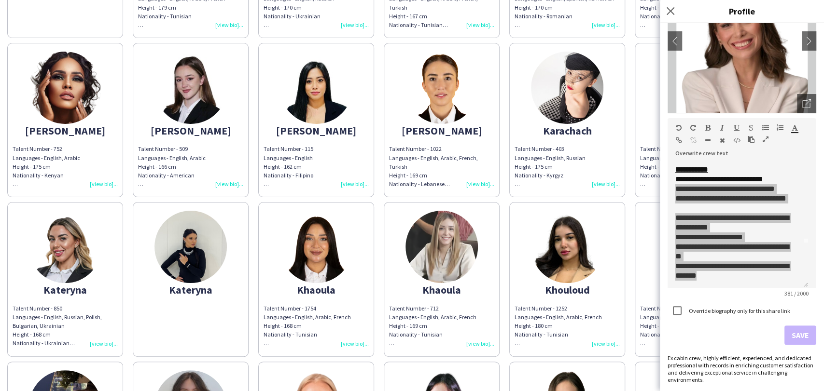
scroll to position [1457, 0]
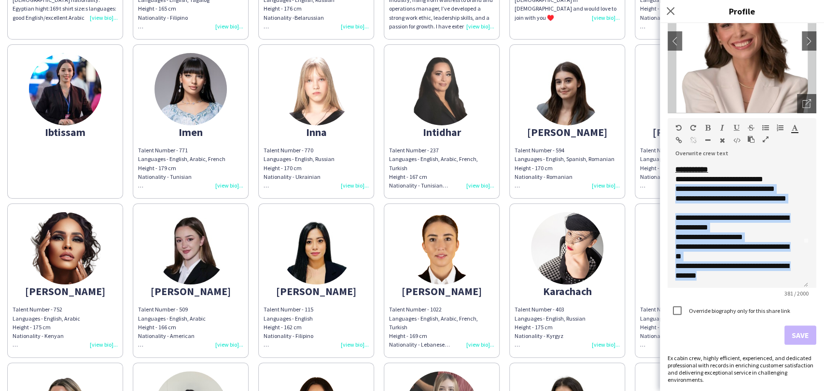
click at [193, 260] on img at bounding box center [190, 248] width 72 height 72
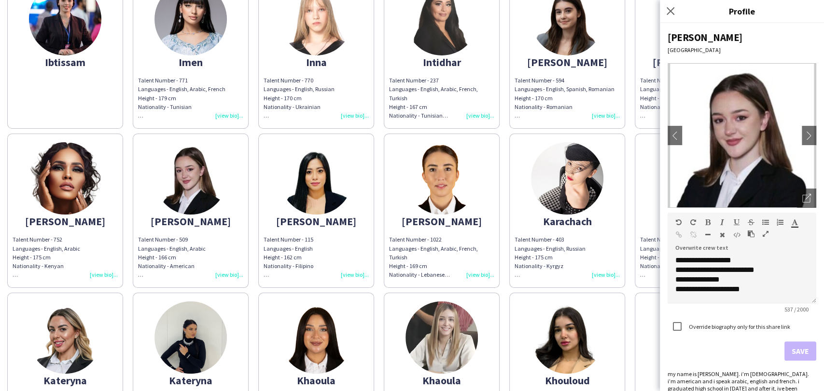
scroll to position [1618, 0]
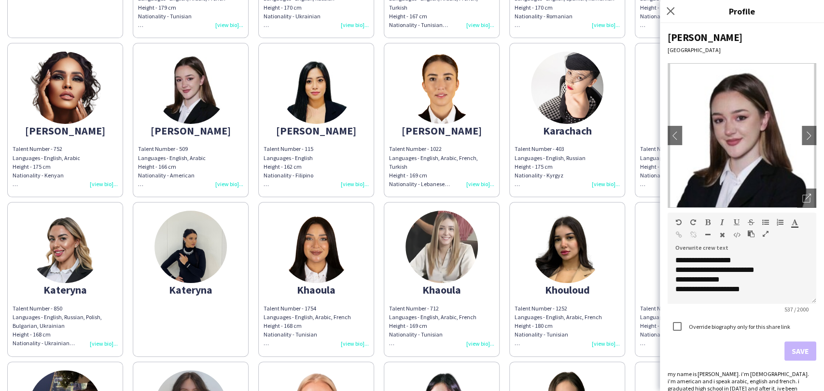
click at [311, 271] on img at bounding box center [316, 247] width 72 height 72
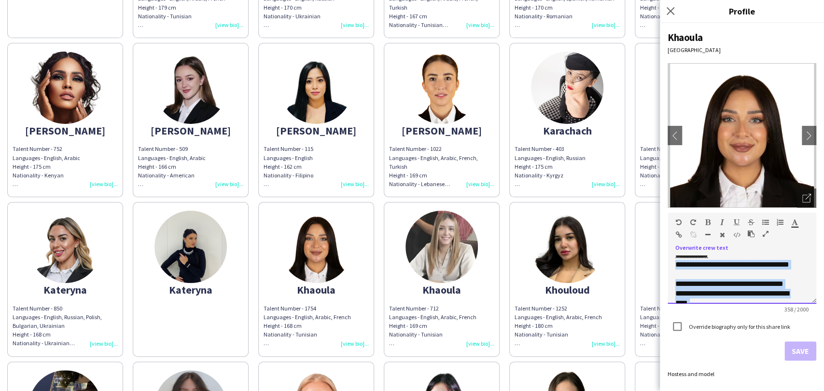
scroll to position [113, 0]
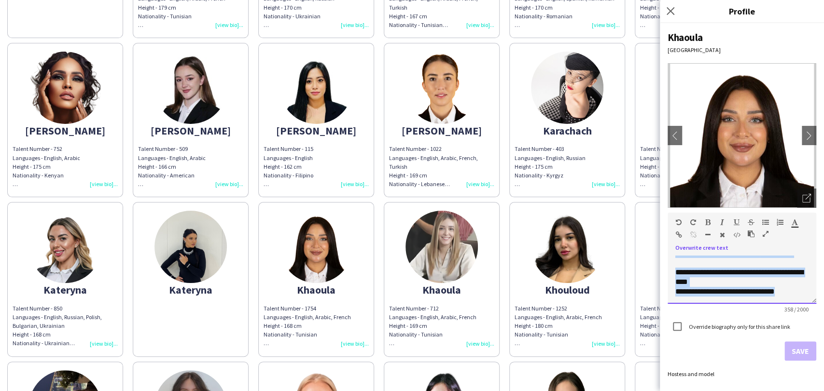
drag, startPoint x: 674, startPoint y: 265, endPoint x: 808, endPoint y: 329, distance: 148.9
click at [411, 329] on form "**********" at bounding box center [741, 287] width 149 height 148
copy div "**********"
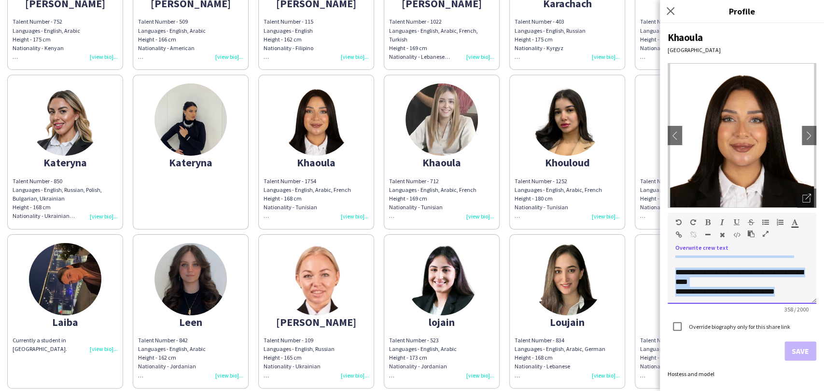
scroll to position [2047, 0]
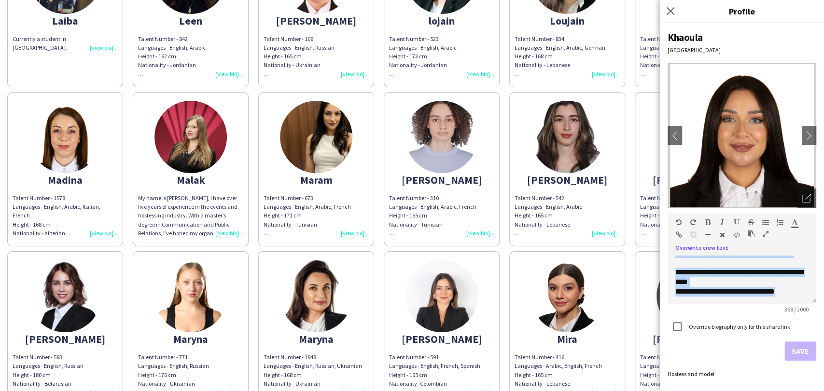
click at [309, 153] on img at bounding box center [316, 137] width 72 height 72
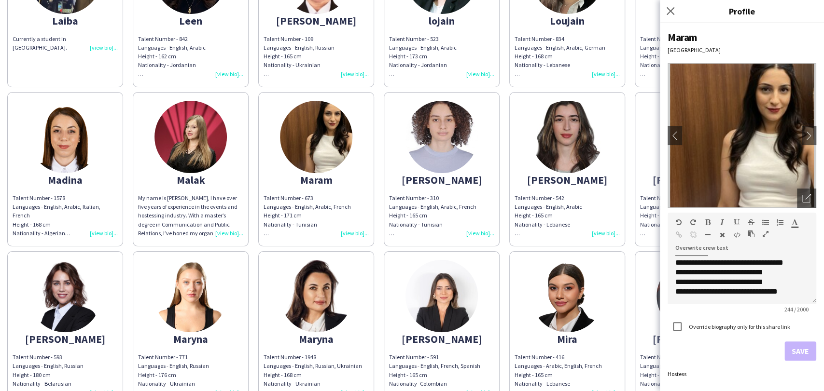
scroll to position [2, 0]
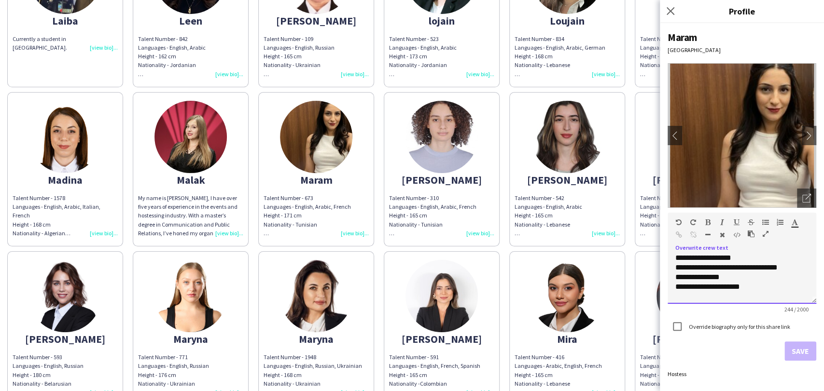
click at [411, 303] on div "**********" at bounding box center [741, 280] width 149 height 48
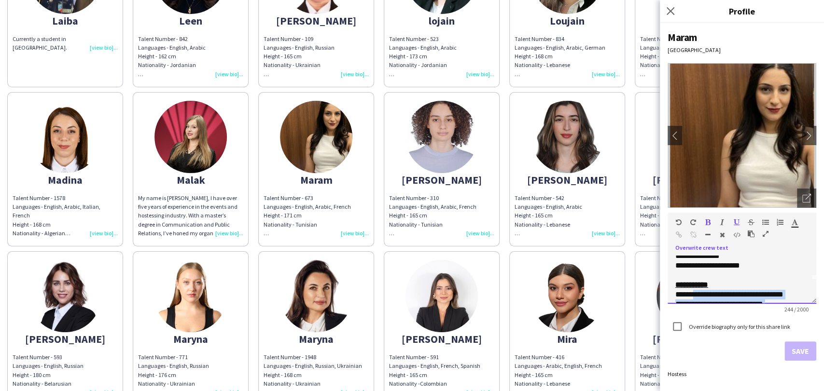
scroll to position [55, 0]
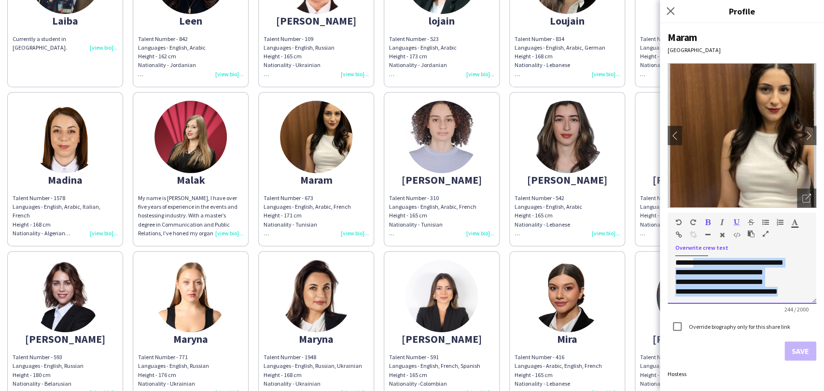
drag, startPoint x: 691, startPoint y: 293, endPoint x: 823, endPoint y: 347, distance: 142.4
click at [411, 347] on div "**********" at bounding box center [742, 207] width 164 height 368
copy div "**********"
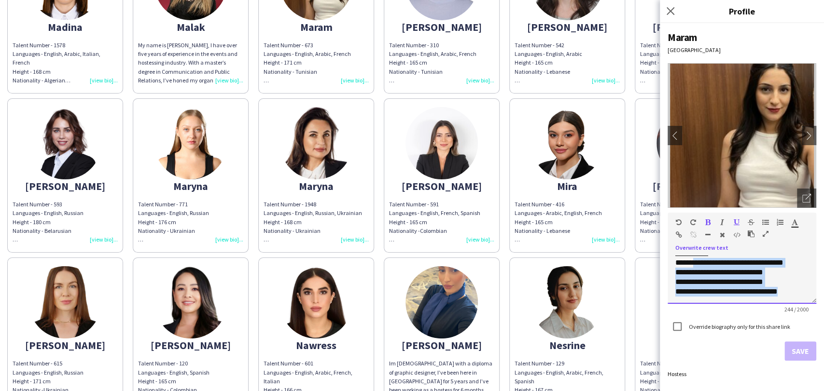
scroll to position [2261, 0]
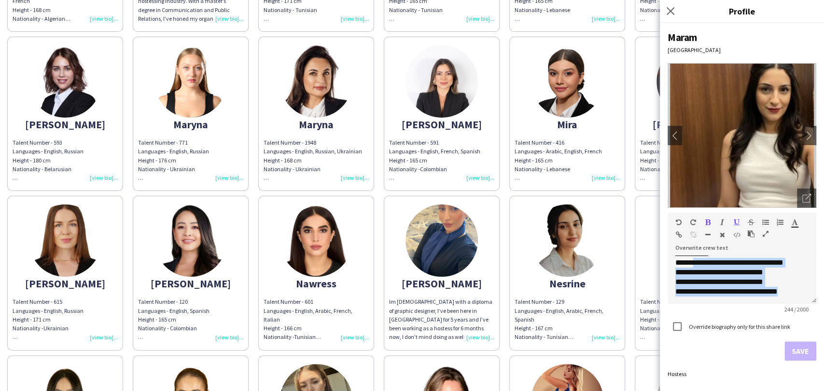
click at [59, 80] on img at bounding box center [65, 81] width 72 height 72
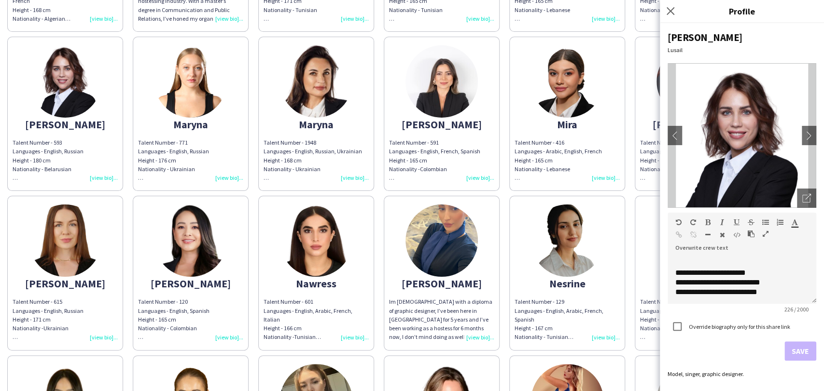
scroll to position [65, 0]
click at [316, 76] on img at bounding box center [316, 81] width 72 height 72
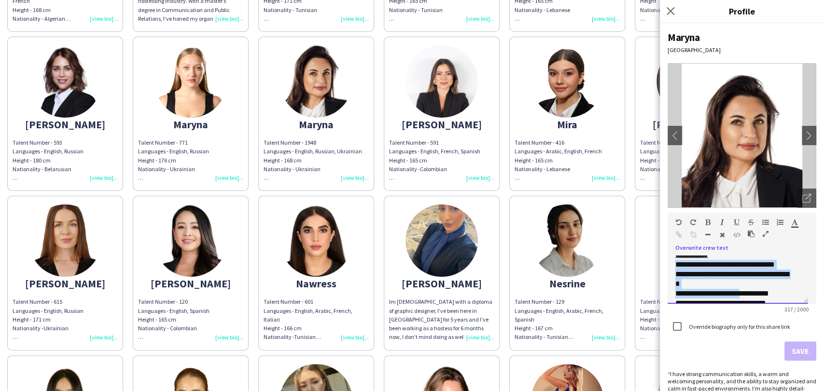
scroll to position [94, 0]
drag, startPoint x: 675, startPoint y: 275, endPoint x: 810, endPoint y: 315, distance: 140.0
click at [411, 315] on div "**********" at bounding box center [742, 207] width 164 height 368
copy div "**********"
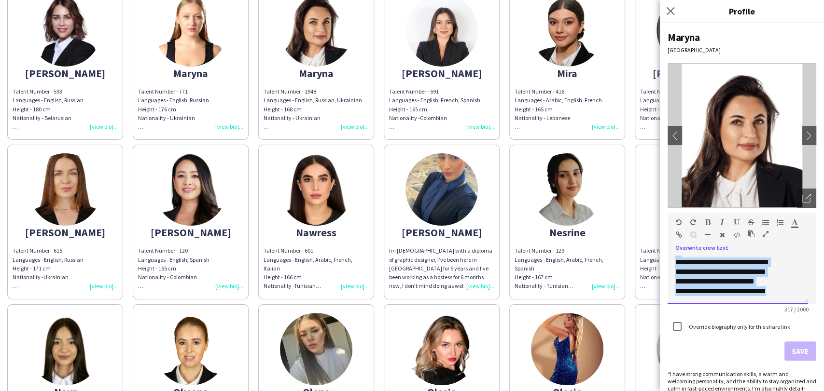
scroll to position [2369, 0]
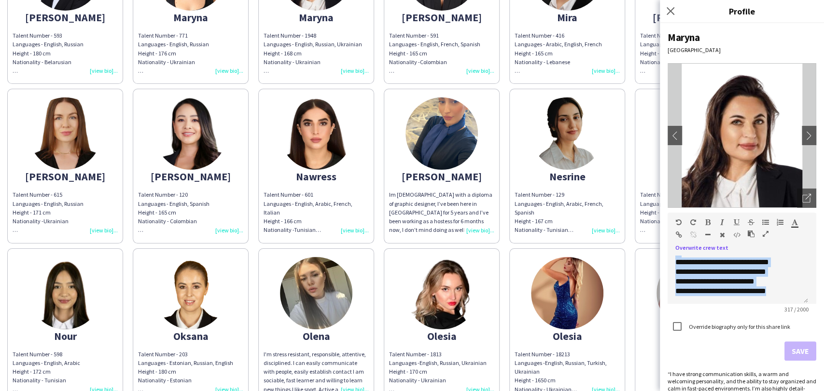
drag, startPoint x: 190, startPoint y: 156, endPoint x: 433, endPoint y: 215, distance: 250.7
click at [189, 155] on img at bounding box center [190, 133] width 72 height 72
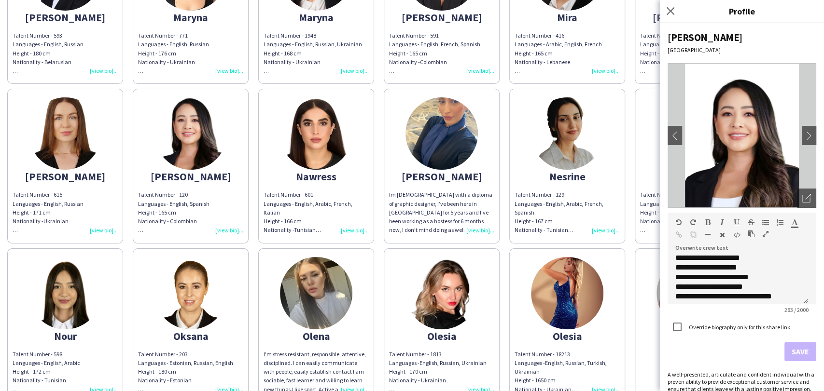
scroll to position [41, 0]
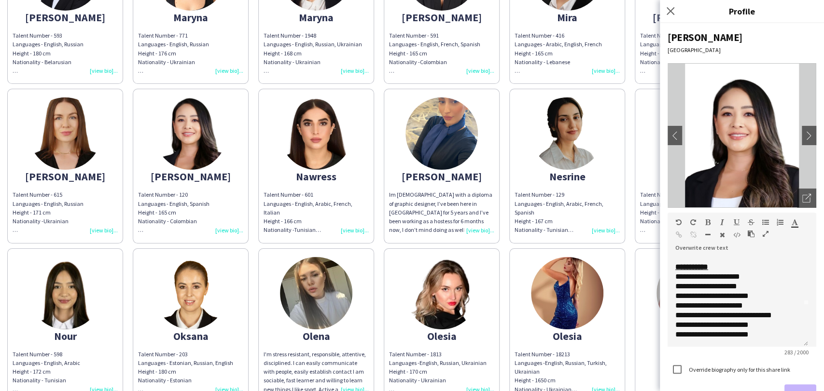
drag, startPoint x: 806, startPoint y: 301, endPoint x: 808, endPoint y: 344, distance: 42.5
click at [411, 344] on div "**********" at bounding box center [742, 207] width 164 height 368
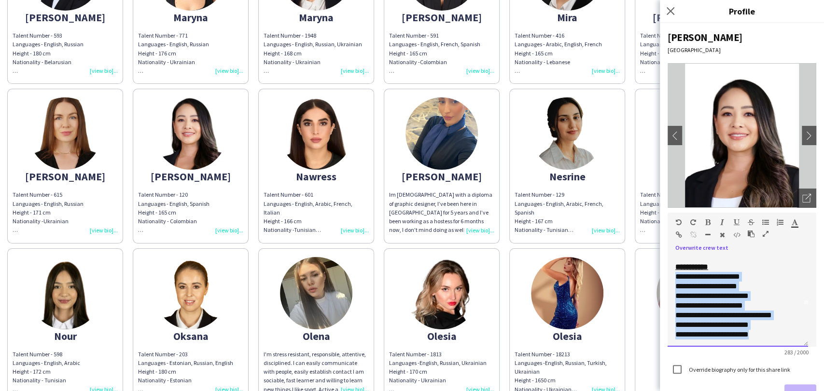
drag, startPoint x: 673, startPoint y: 275, endPoint x: 765, endPoint y: 351, distance: 119.3
click at [411, 351] on app-form-group "**********" at bounding box center [741, 284] width 149 height 143
copy div "**********"
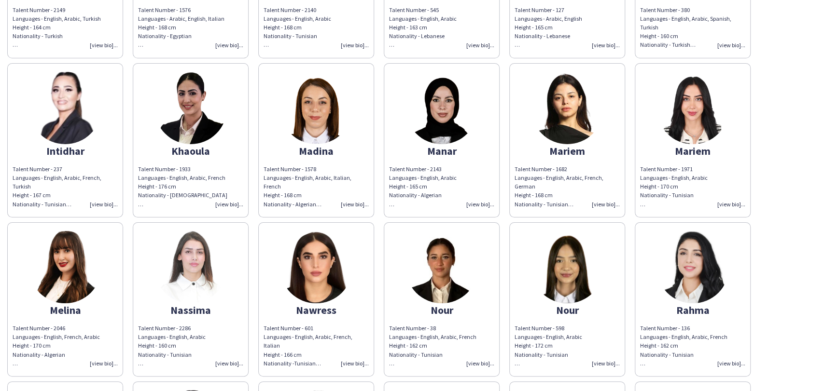
scroll to position [482, 0]
click at [598, 118] on img at bounding box center [567, 108] width 72 height 72
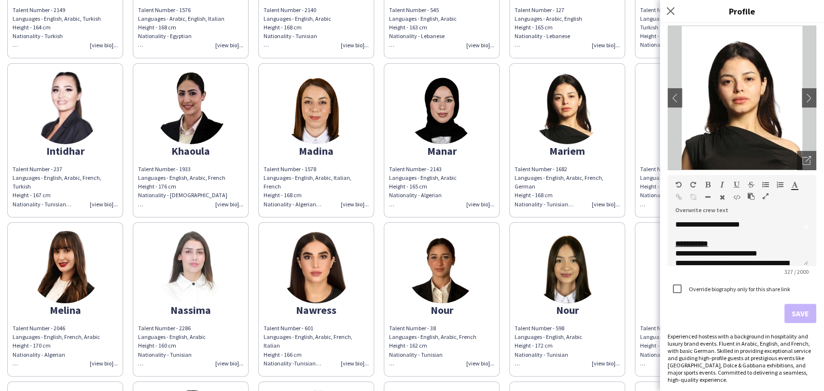
scroll to position [54, 0]
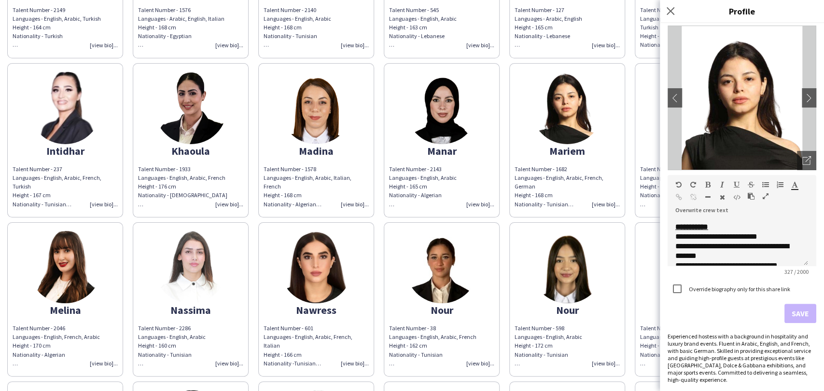
click at [637, 130] on app-share-pages-crew-card "Mariem Talent Number - 1971 Languages - English, Arabic Height - 170 cm Nationa…" at bounding box center [692, 140] width 116 height 154
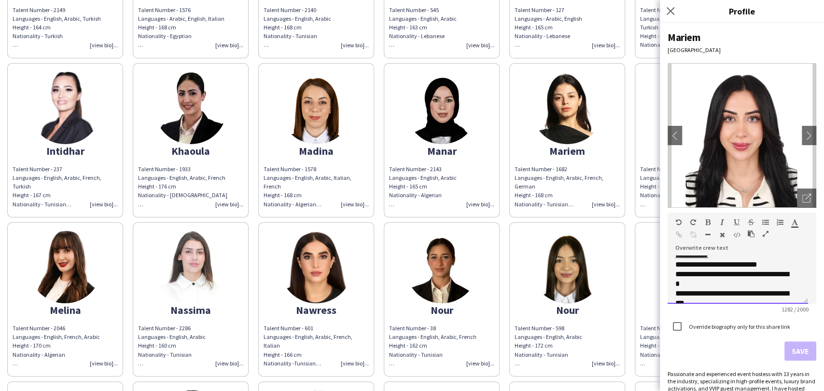
click at [770, 264] on div "**********" at bounding box center [733, 265] width 117 height 10
click at [791, 355] on button "Save" at bounding box center [800, 351] width 32 height 19
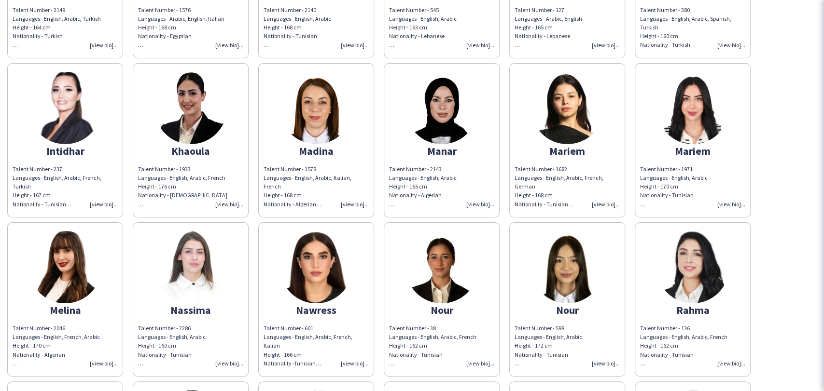
click at [85, 279] on img at bounding box center [65, 267] width 72 height 72
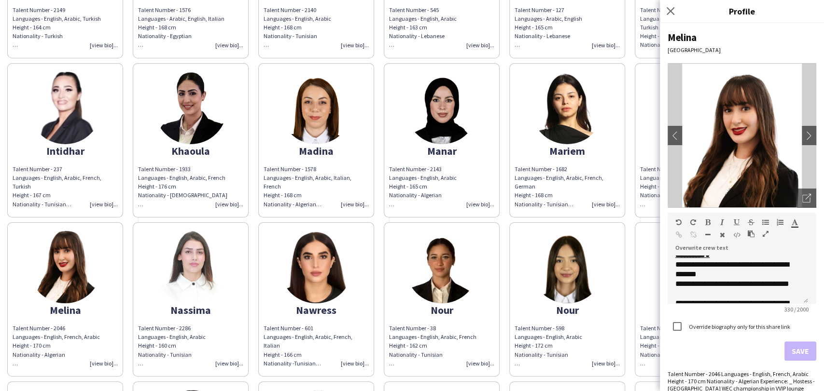
scroll to position [0, 0]
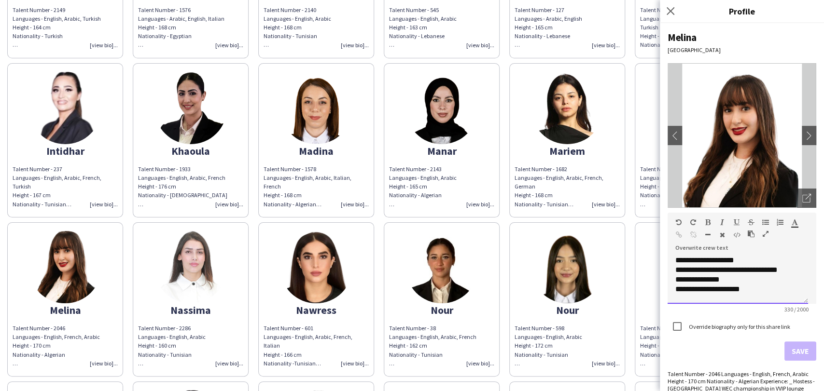
click at [676, 269] on span "**********" at bounding box center [726, 275] width 102 height 36
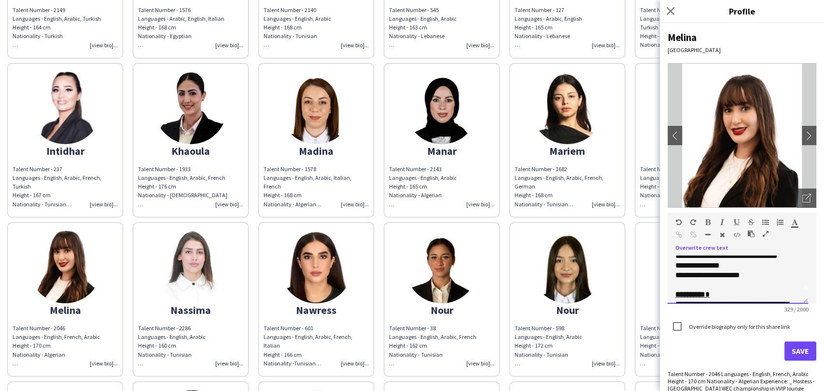
scroll to position [54, 0]
click at [675, 265] on div "**********" at bounding box center [733, 269] width 117 height 19
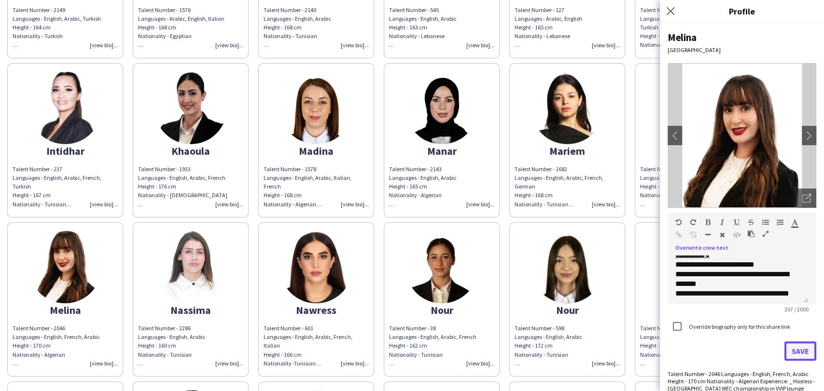
click at [791, 356] on button "Save" at bounding box center [800, 351] width 32 height 19
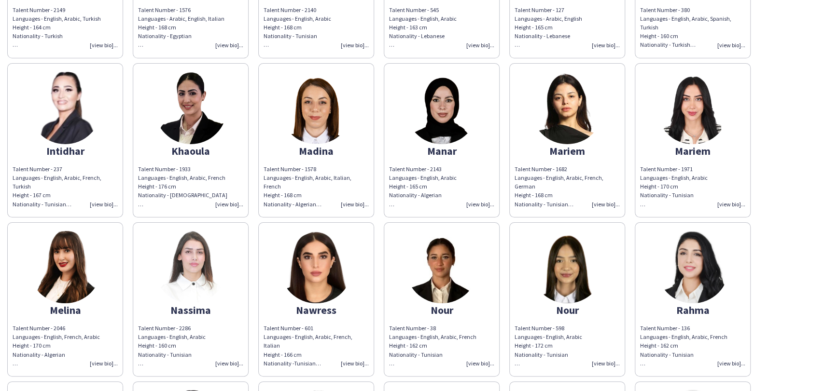
click at [197, 254] on img at bounding box center [190, 267] width 72 height 72
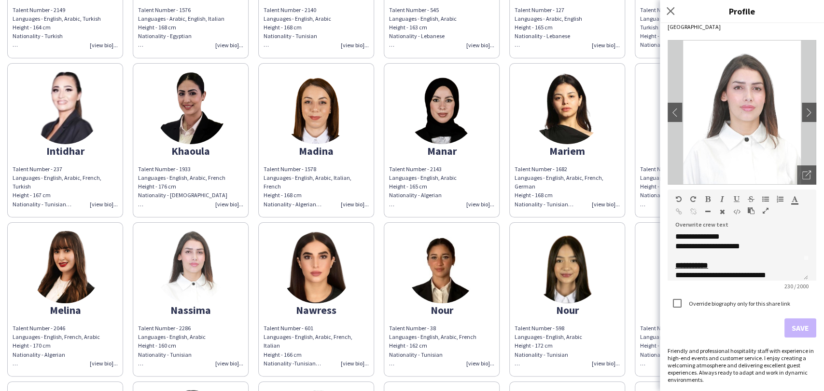
scroll to position [2, 0]
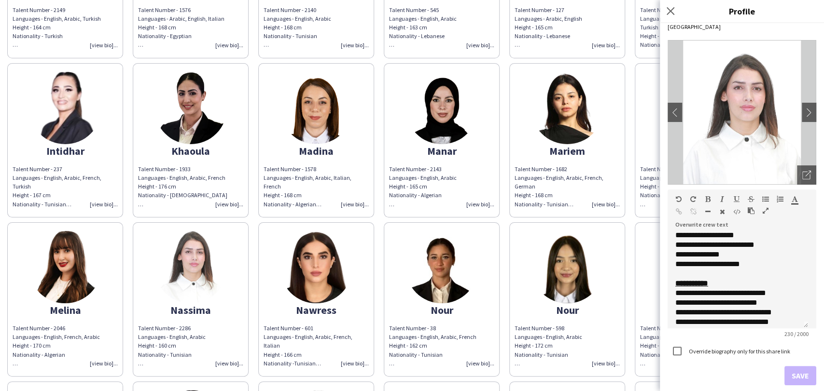
drag, startPoint x: 803, startPoint y: 278, endPoint x: 798, endPoint y: 325, distance: 47.1
click at [798, 325] on div "**********" at bounding box center [737, 281] width 140 height 96
click at [336, 257] on img at bounding box center [316, 267] width 72 height 72
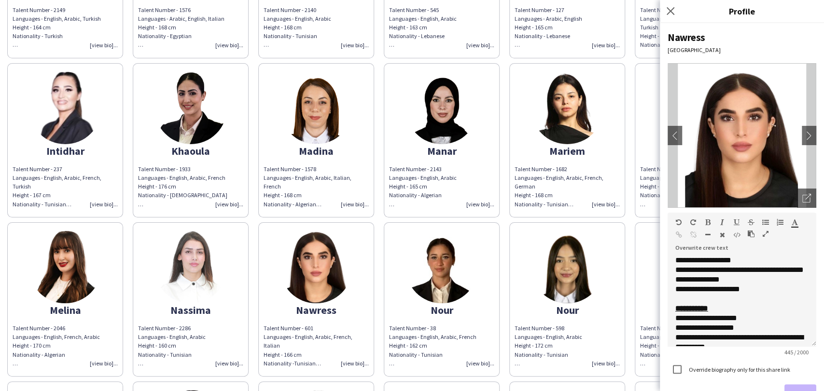
drag, startPoint x: 805, startPoint y: 301, endPoint x: 801, endPoint y: 342, distance: 40.7
click at [801, 342] on div "**********" at bounding box center [741, 301] width 149 height 91
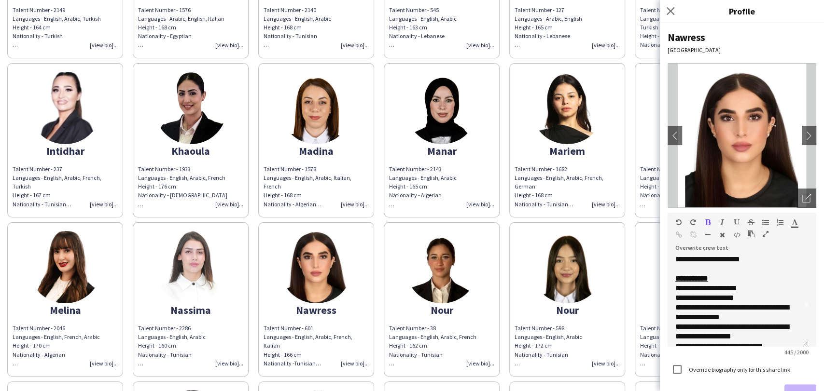
scroll to position [99, 0]
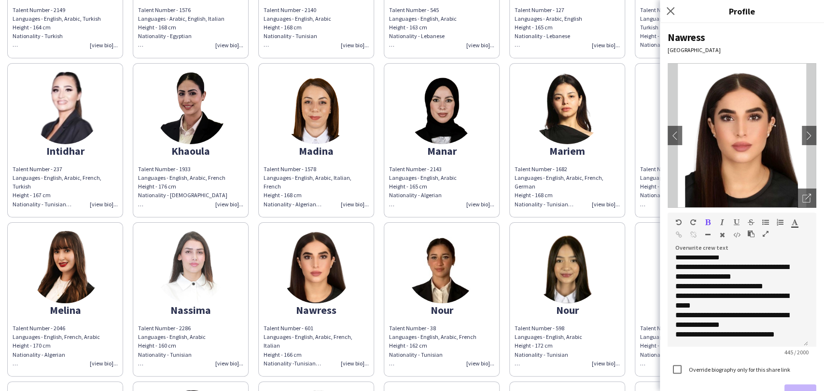
click at [216, 266] on img at bounding box center [190, 267] width 72 height 72
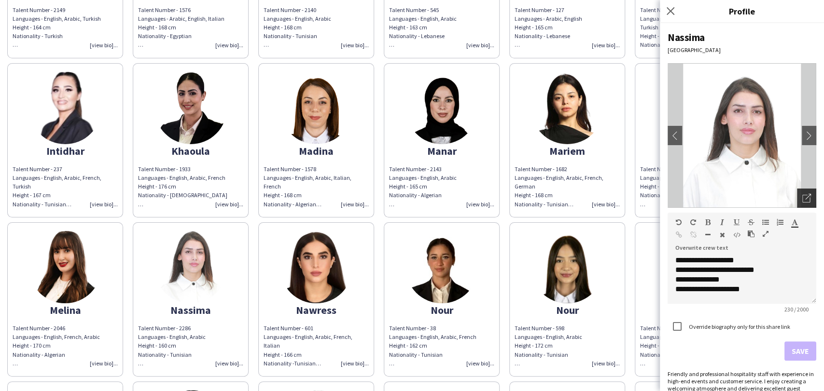
click at [800, 192] on div "Open photos pop-in" at bounding box center [806, 198] width 19 height 19
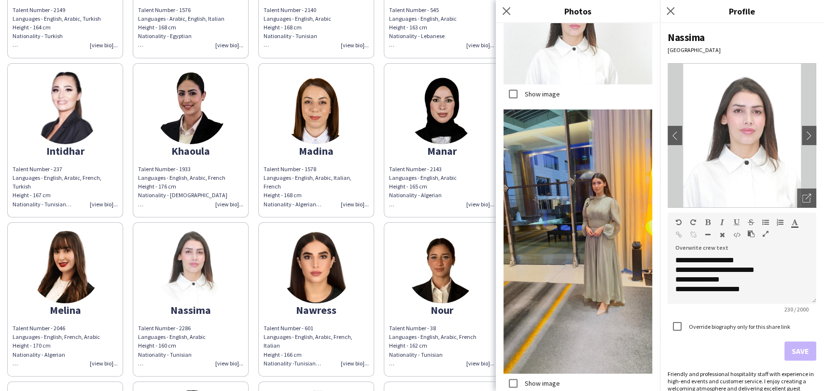
scroll to position [962, 0]
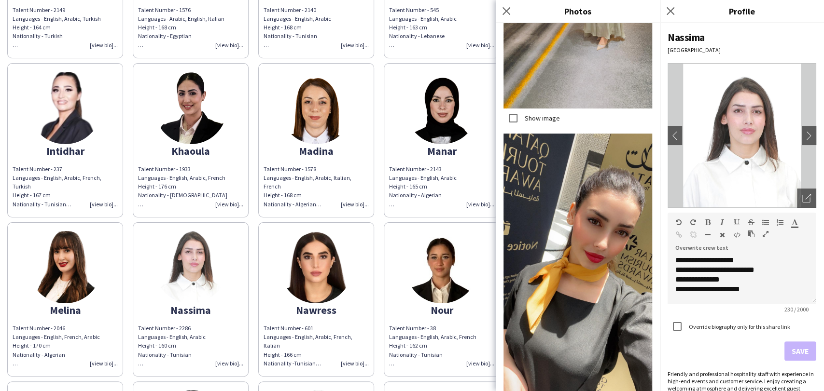
click at [406, 288] on app-share-pages-crew-card "Nour Talent Number - 38 Languages - English, Arabic, French Height - 162 cm Nat…" at bounding box center [442, 299] width 116 height 154
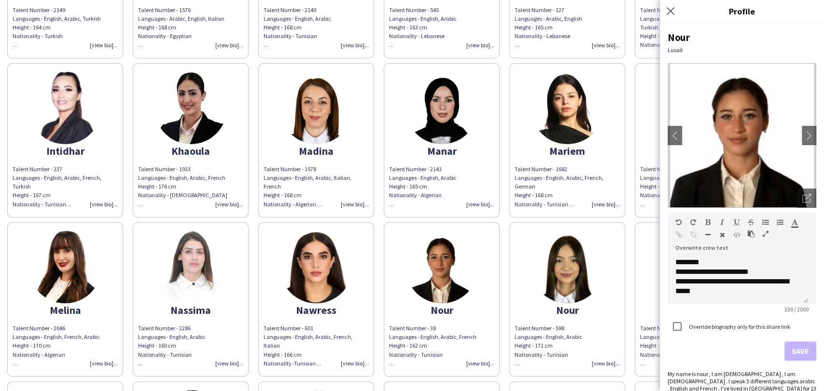
scroll to position [30, 0]
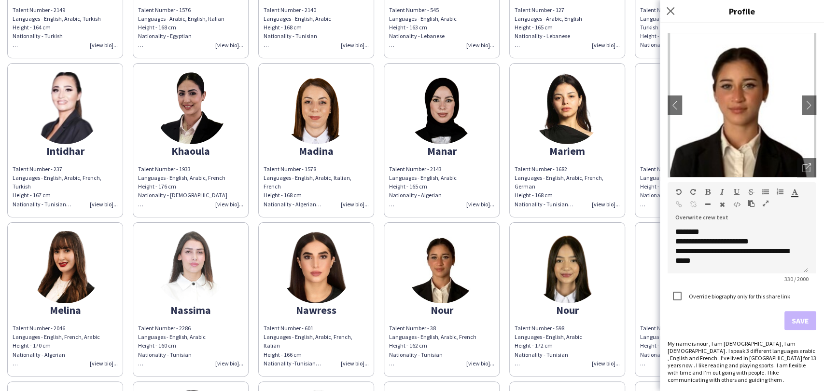
click at [578, 259] on img at bounding box center [567, 267] width 72 height 72
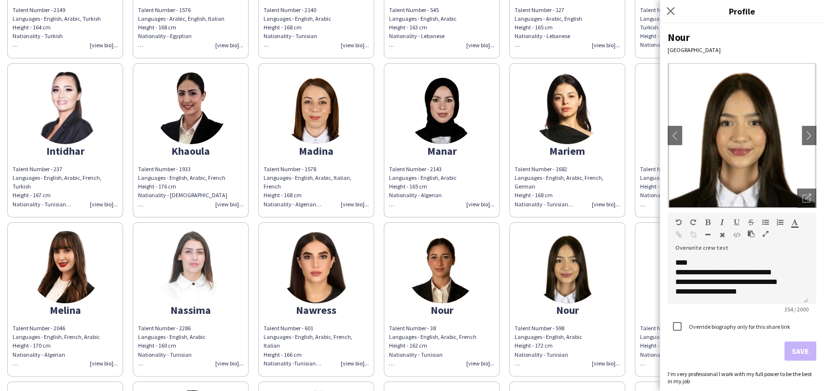
scroll to position [1, 0]
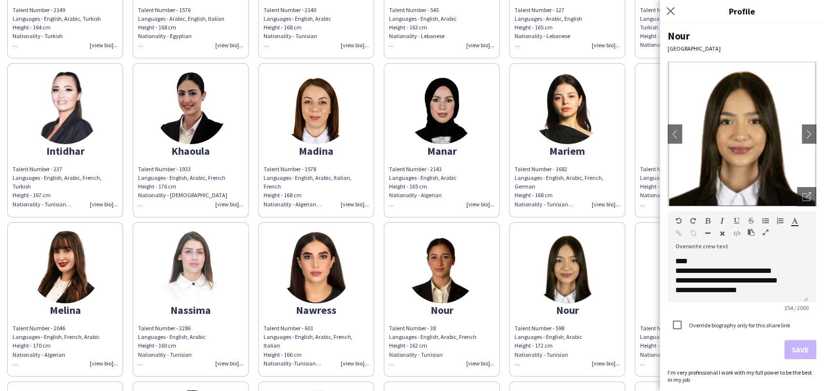
click at [649, 269] on app-share-pages-crew-card "Rahma Talent Number - 136 Languages - English, Arabic, French Height - 162 cm N…" at bounding box center [692, 299] width 116 height 154
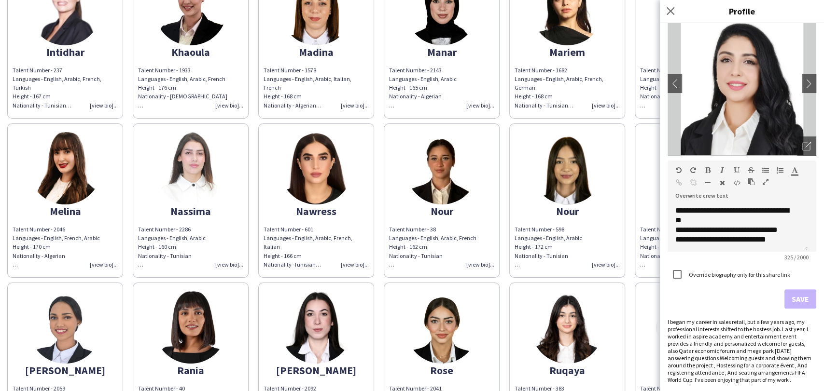
scroll to position [697, 0]
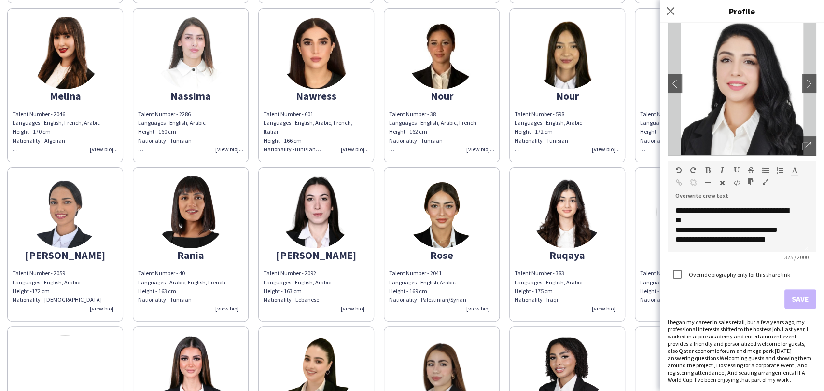
click at [25, 213] on app-share-pages-crew-card "Randa Talent Number - 2059 Languages - English, Arabic Height -172 cm Nationali…" at bounding box center [65, 244] width 116 height 154
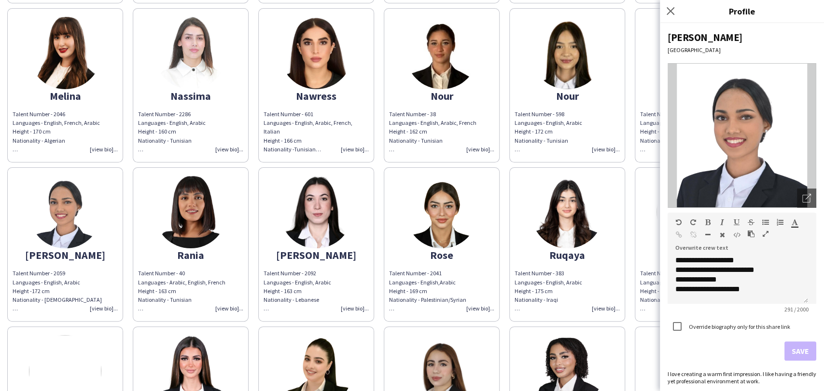
scroll to position [54, 0]
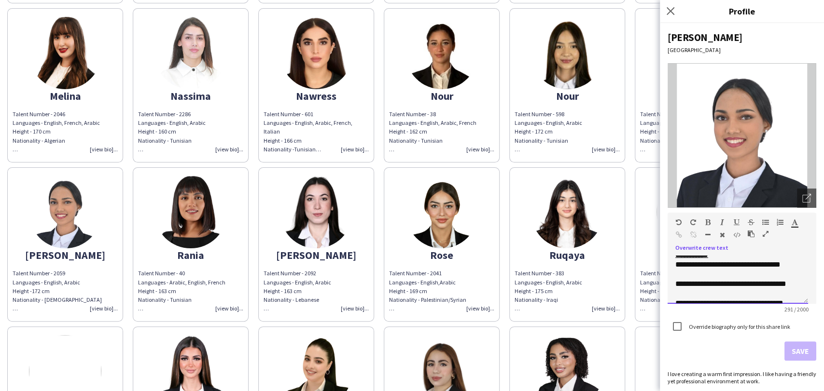
click at [675, 266] on div "**********" at bounding box center [733, 269] width 117 height 19
click at [799, 348] on button "Save" at bounding box center [800, 351] width 32 height 19
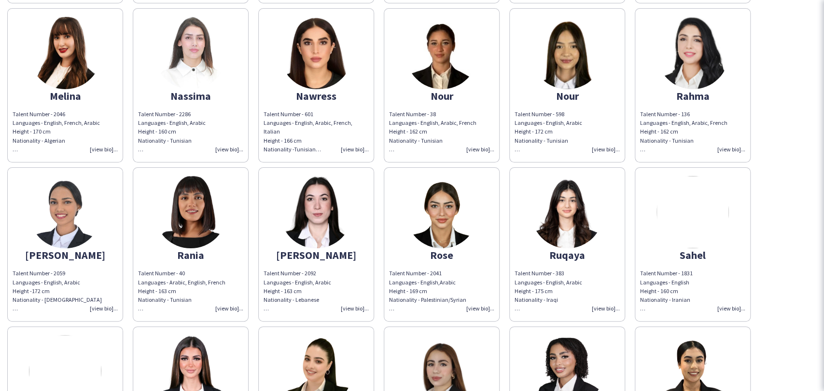
click at [191, 222] on img at bounding box center [190, 212] width 72 height 72
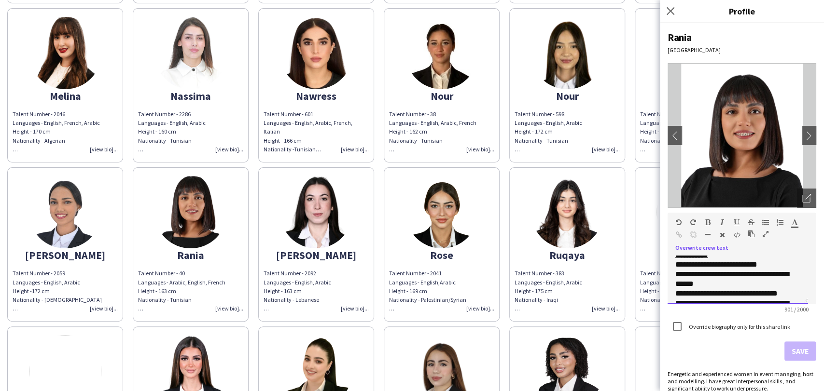
click at [672, 265] on div "**********" at bounding box center [737, 280] width 140 height 48
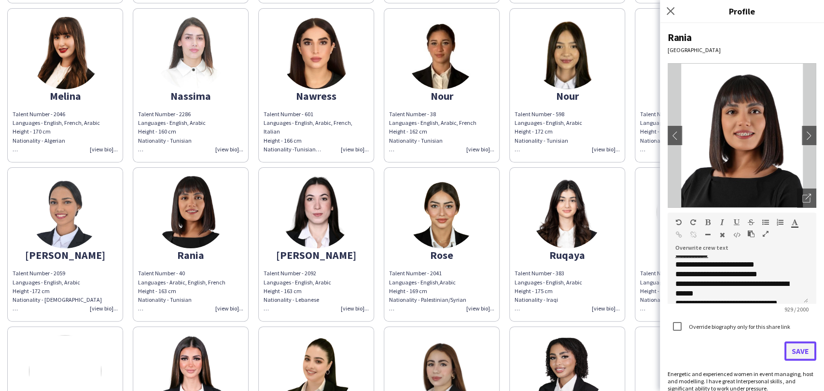
click at [787, 348] on button "Save" at bounding box center [800, 351] width 32 height 19
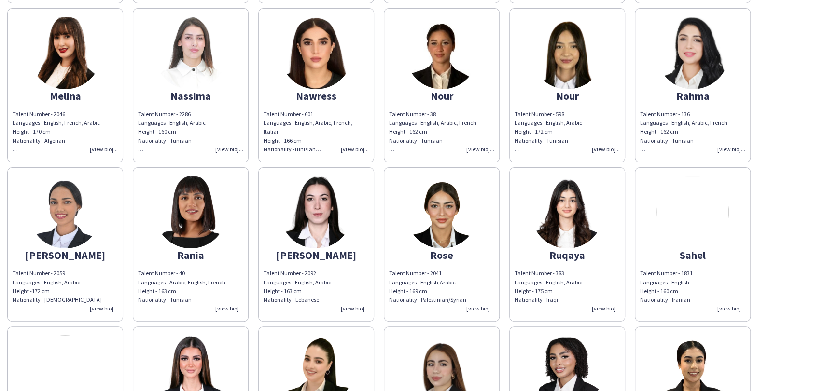
click at [336, 216] on img at bounding box center [316, 212] width 72 height 72
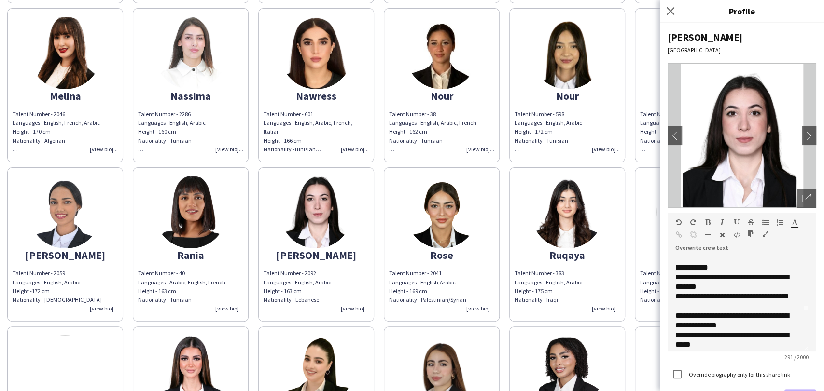
scroll to position [35, 0]
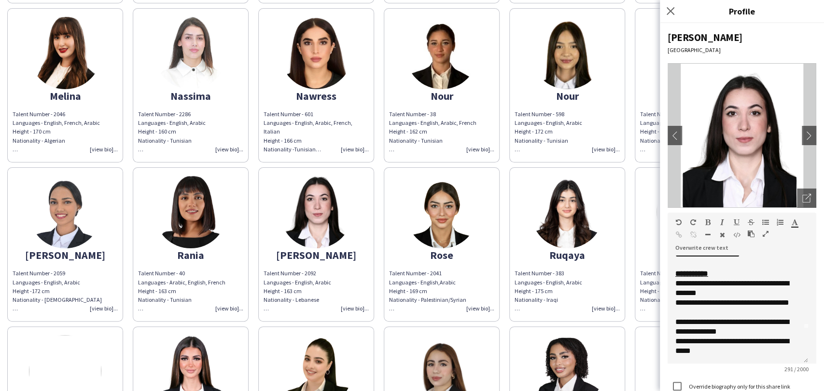
drag, startPoint x: 803, startPoint y: 302, endPoint x: 805, endPoint y: 361, distance: 59.4
click at [805, 361] on div "**********" at bounding box center [737, 310] width 140 height 108
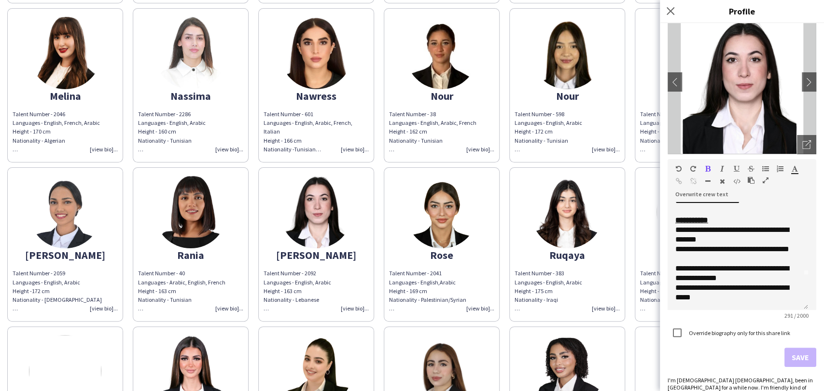
click at [56, 218] on img at bounding box center [65, 212] width 72 height 72
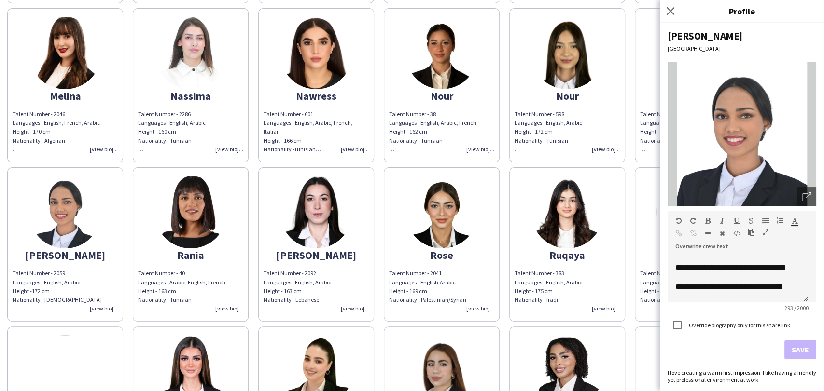
scroll to position [50, 0]
click at [293, 221] on img at bounding box center [316, 212] width 72 height 72
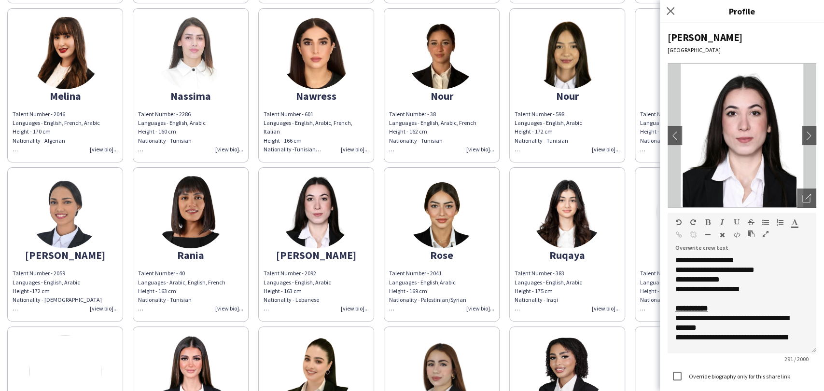
drag, startPoint x: 803, startPoint y: 299, endPoint x: 688, endPoint y: 329, distance: 118.7
click at [796, 349] on div "**********" at bounding box center [741, 305] width 149 height 98
click at [673, 317] on div "**********" at bounding box center [741, 305] width 149 height 98
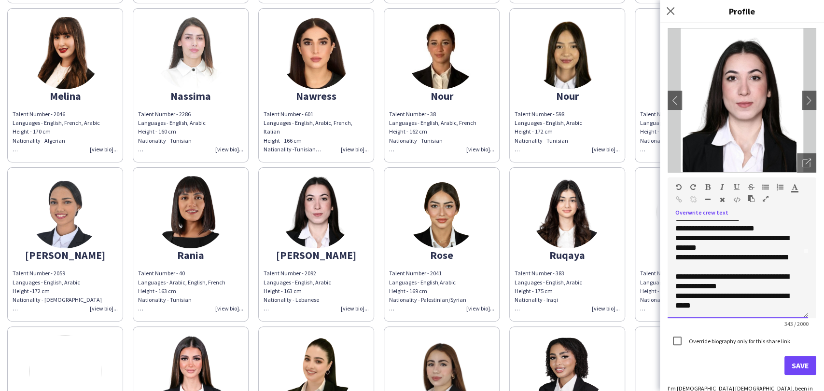
scroll to position [51, 0]
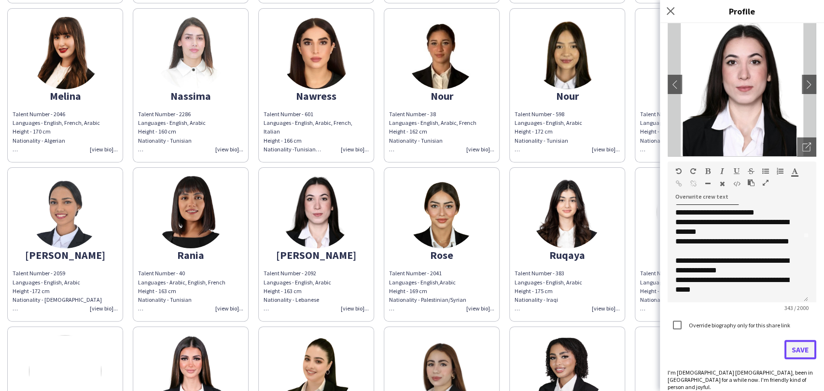
click at [792, 354] on button "Save" at bounding box center [800, 349] width 32 height 19
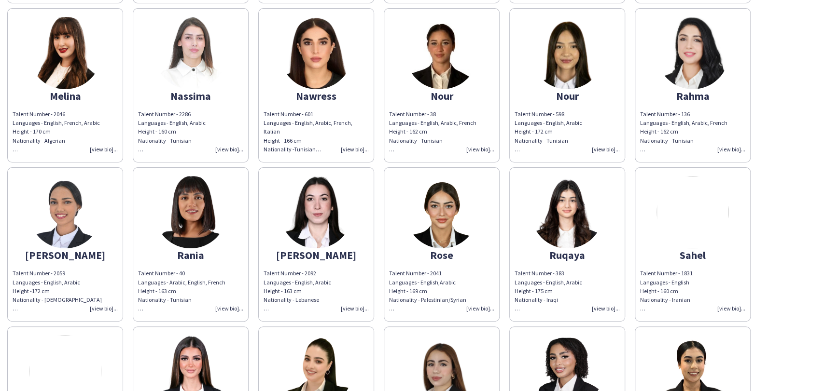
click at [477, 224] on app-share-pages-crew-card "Rose Talent Number - 2041 Languages - English, Arabic Height - 169 cm Nationali…" at bounding box center [442, 244] width 116 height 154
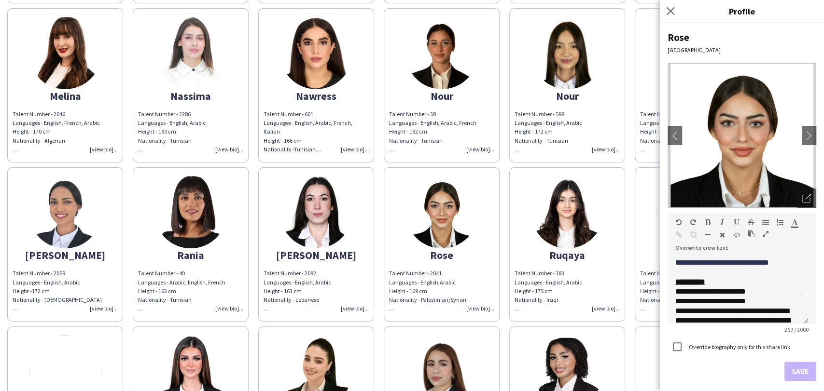
scroll to position [3, 0]
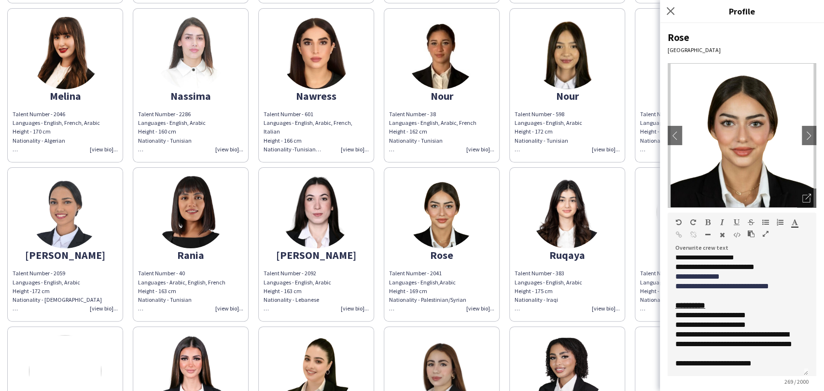
drag, startPoint x: 811, startPoint y: 303, endPoint x: 795, endPoint y: 375, distance: 73.2
click at [795, 375] on div "**********" at bounding box center [737, 316] width 140 height 121
click at [708, 315] on span "**********" at bounding box center [726, 315] width 38 height 7
click at [675, 315] on span "**********" at bounding box center [692, 315] width 35 height 7
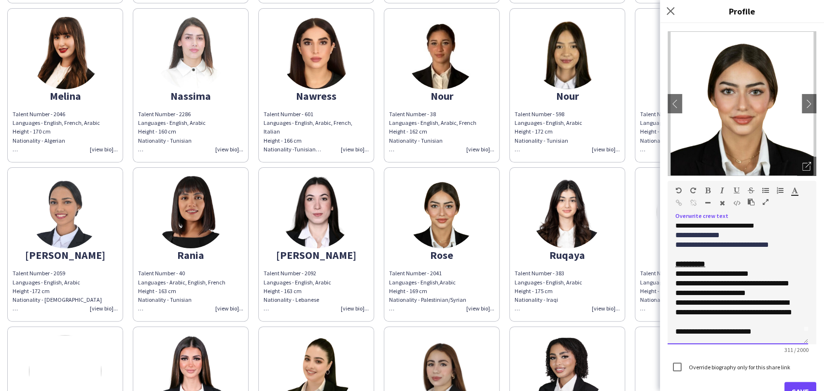
scroll to position [59, 0]
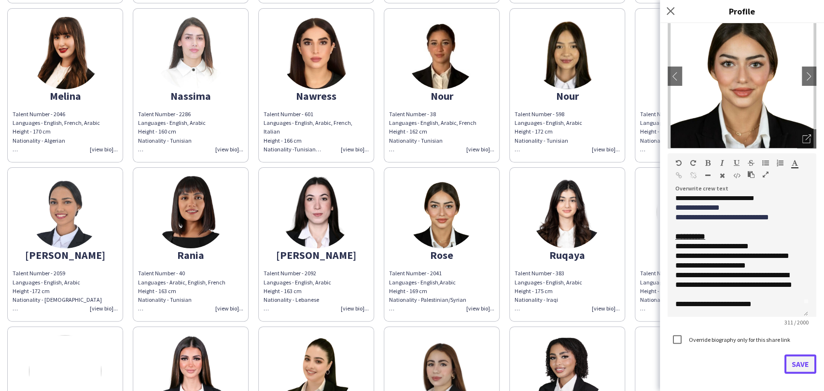
click at [787, 362] on button "Save" at bounding box center [800, 364] width 32 height 19
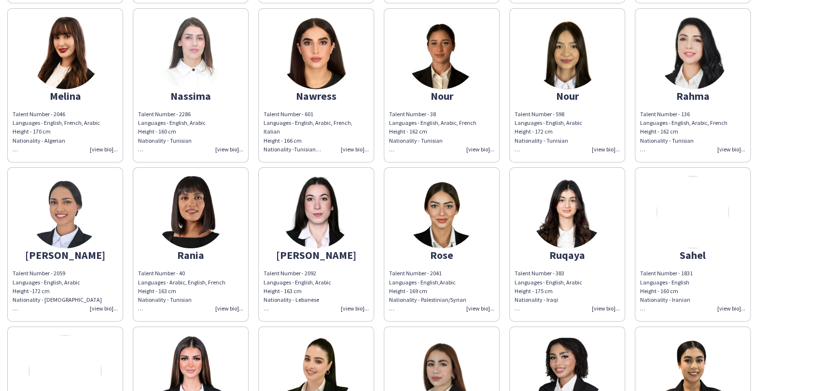
click at [560, 201] on img at bounding box center [567, 212] width 72 height 72
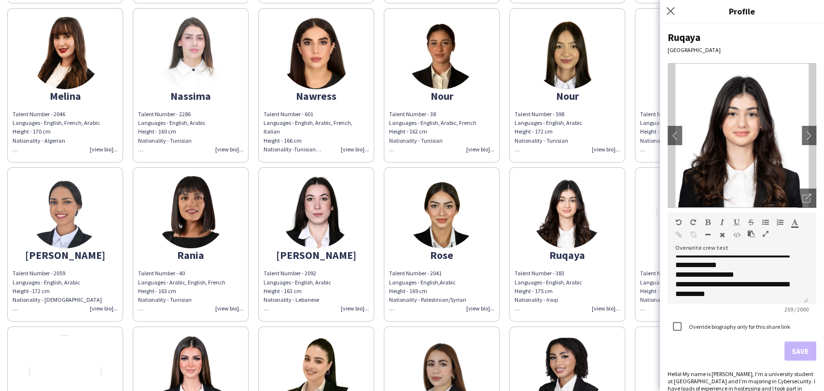
scroll to position [75, 0]
click at [804, 303] on div "**********" at bounding box center [737, 280] width 140 height 48
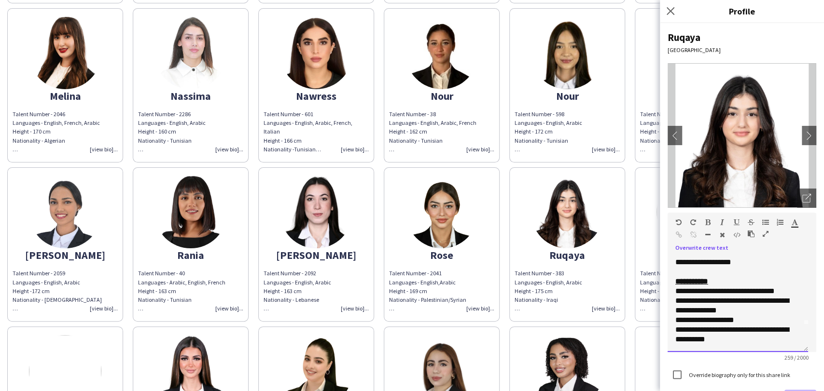
scroll to position [23, 0]
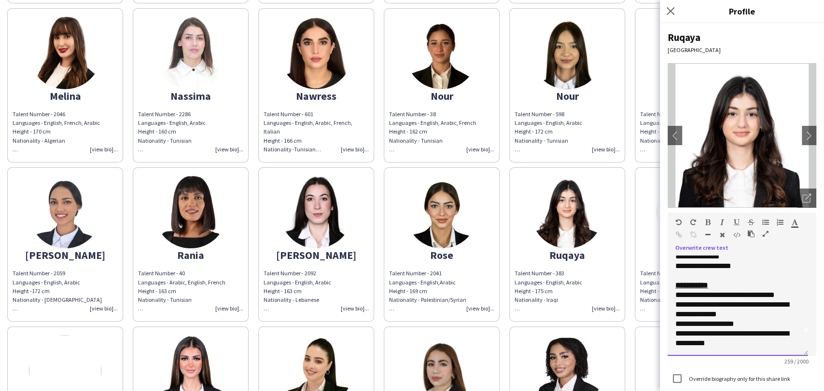
drag, startPoint x: 806, startPoint y: 299, endPoint x: 799, endPoint y: 351, distance: 53.0
click at [799, 351] on div "**********" at bounding box center [737, 306] width 140 height 100
click at [671, 295] on div "**********" at bounding box center [737, 306] width 140 height 100
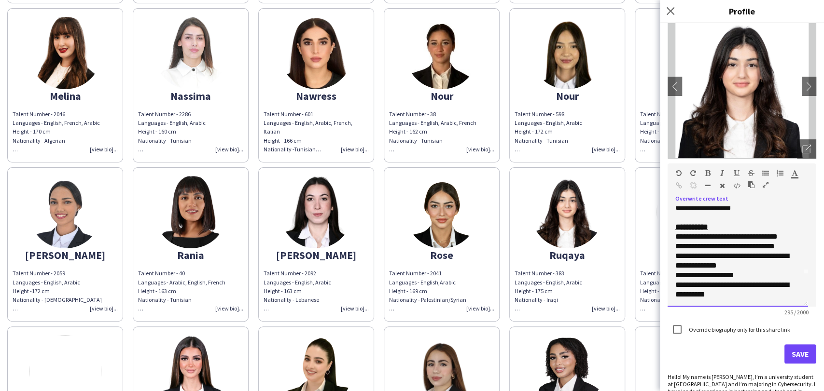
scroll to position [90, 0]
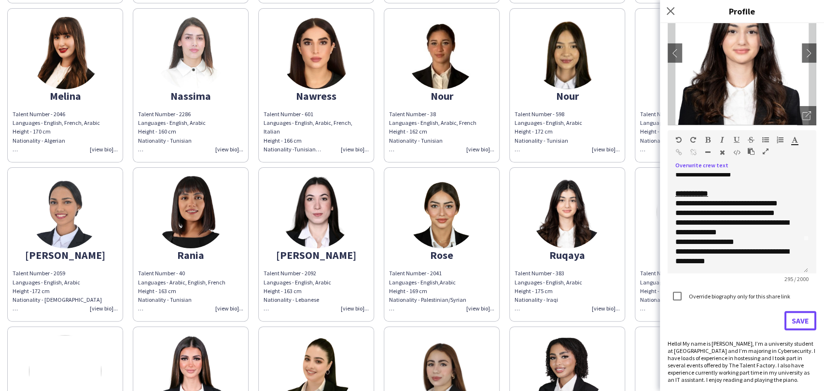
click at [794, 318] on button "Save" at bounding box center [800, 320] width 32 height 19
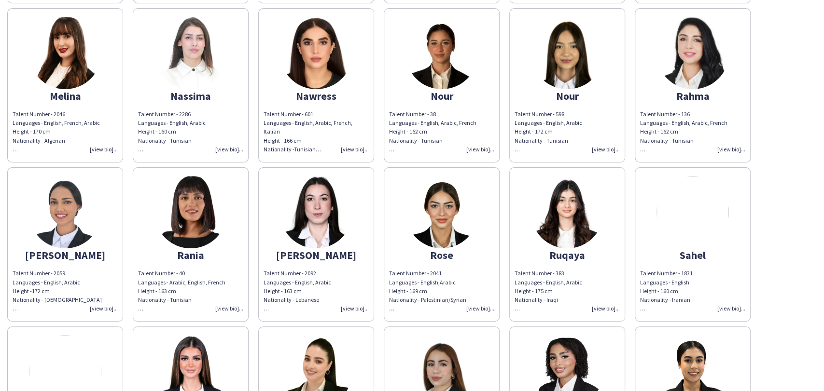
click at [723, 234] on app-share-pages-crew-card "Sahel Talent Number - 1831 Languages - English Height - 160 cm Nationality - Ir…" at bounding box center [692, 244] width 116 height 154
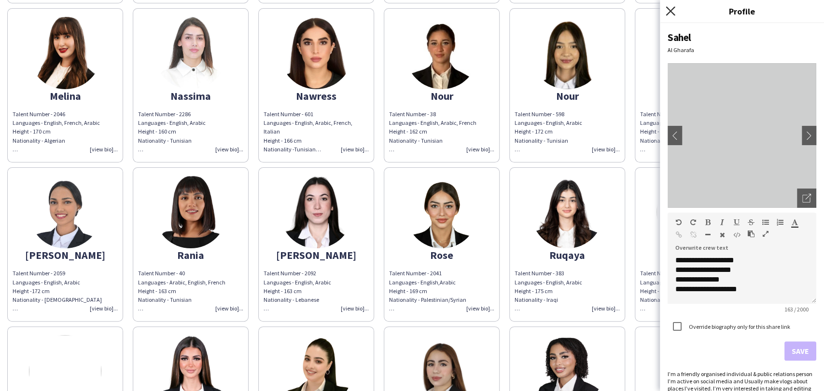
click at [672, 9] on icon "Close pop-in" at bounding box center [669, 10] width 9 height 9
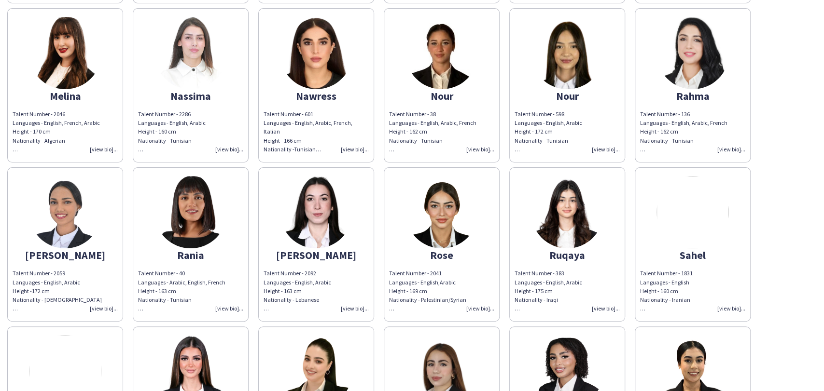
click at [691, 231] on img at bounding box center [692, 212] width 72 height 72
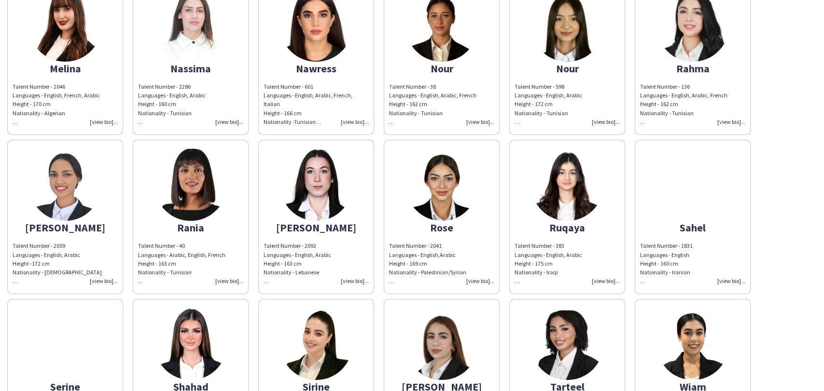
scroll to position [804, 0]
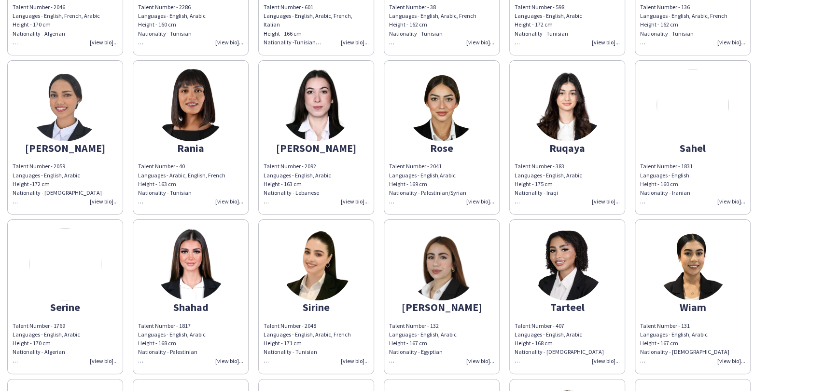
click at [701, 105] on img at bounding box center [692, 105] width 72 height 72
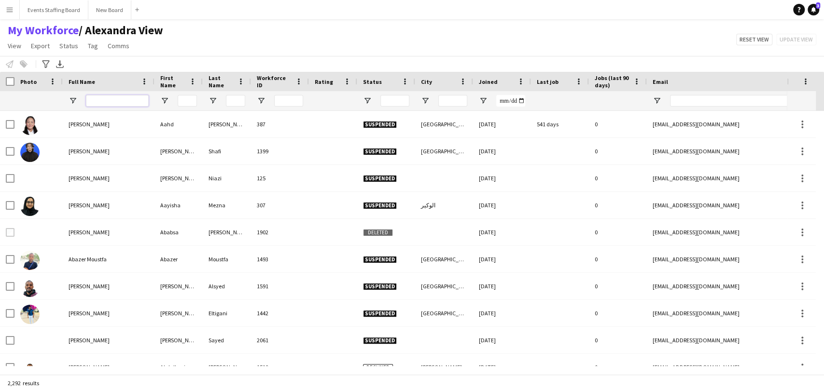
click at [103, 96] on input "Full Name Filter Input" at bounding box center [117, 101] width 63 height 12
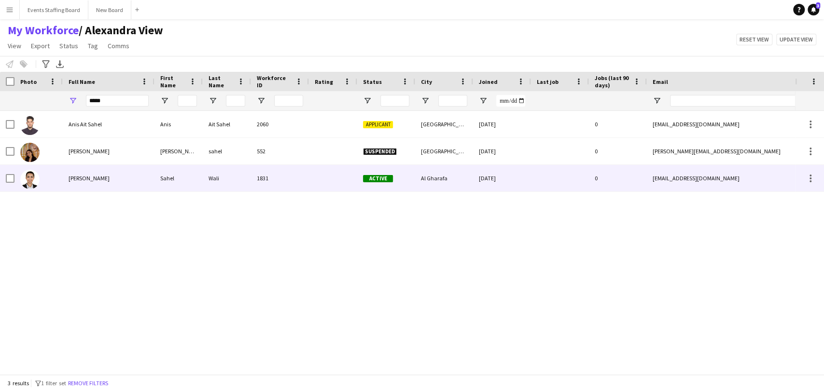
click at [77, 177] on span "[PERSON_NAME]" at bounding box center [89, 178] width 41 height 7
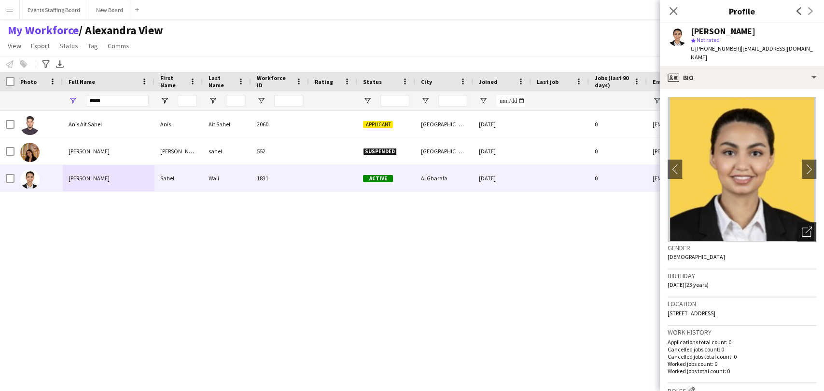
click at [804, 228] on div "Open photos pop-in" at bounding box center [806, 231] width 19 height 19
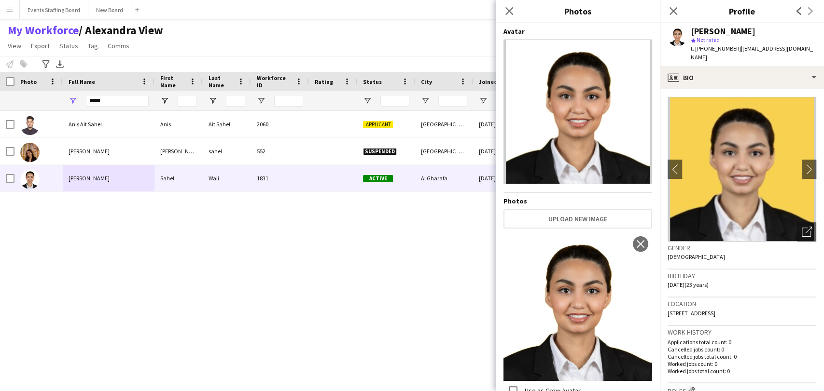
click at [91, 93] on div "*****" at bounding box center [117, 100] width 63 height 19
click at [97, 101] on input "*****" at bounding box center [117, 101] width 63 height 12
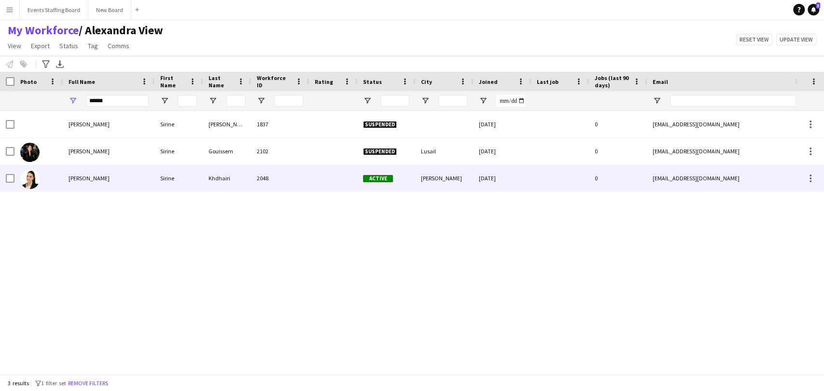
click at [64, 181] on div "[PERSON_NAME]" at bounding box center [109, 178] width 92 height 27
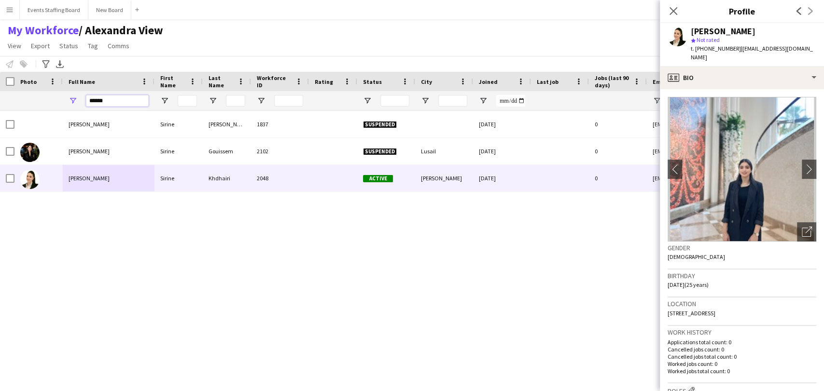
drag, startPoint x: 95, startPoint y: 99, endPoint x: 99, endPoint y: 109, distance: 10.4
click at [95, 99] on input "******" at bounding box center [117, 101] width 63 height 12
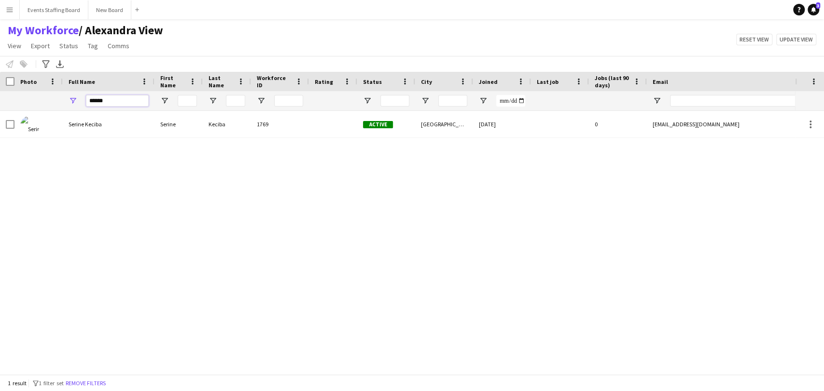
type input "******"
click at [74, 140] on div "Serine Keciba Serine Keciba 1769 Active [GEOGRAPHIC_DATA] [DATE] 0 [EMAIL_ADDRE…" at bounding box center [397, 238] width 795 height 255
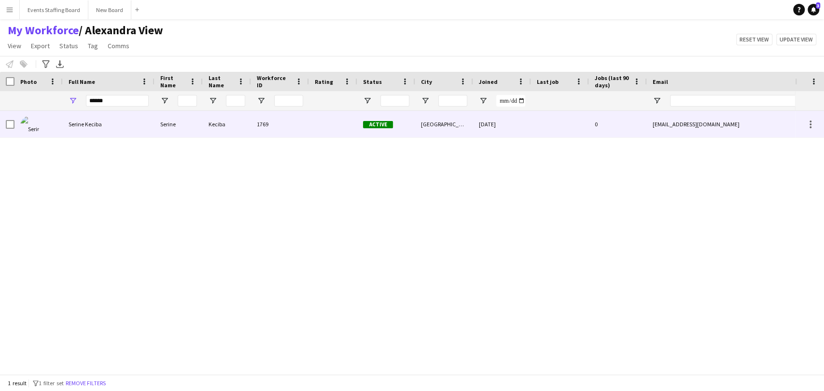
click at [72, 124] on span "Serine Keciba" at bounding box center [85, 124] width 33 height 7
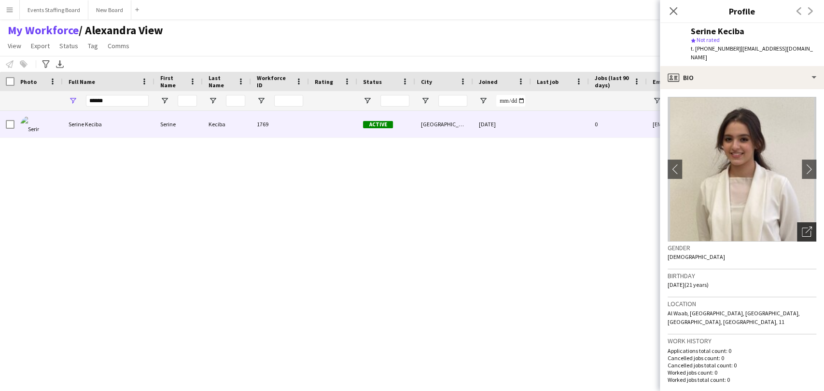
click at [801, 227] on icon "Open photos pop-in" at bounding box center [806, 232] width 10 height 10
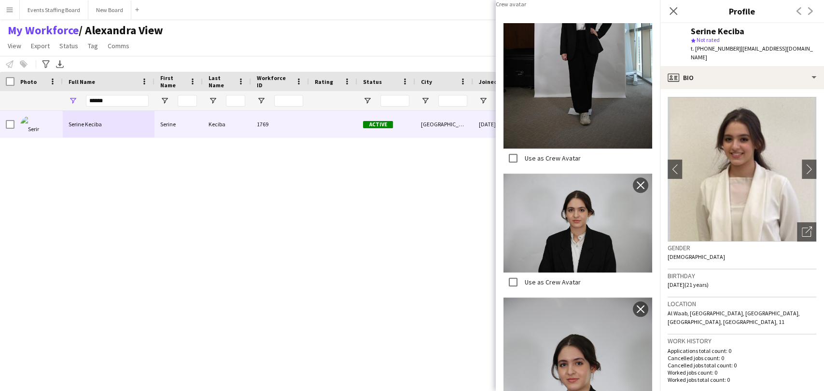
scroll to position [590, 0]
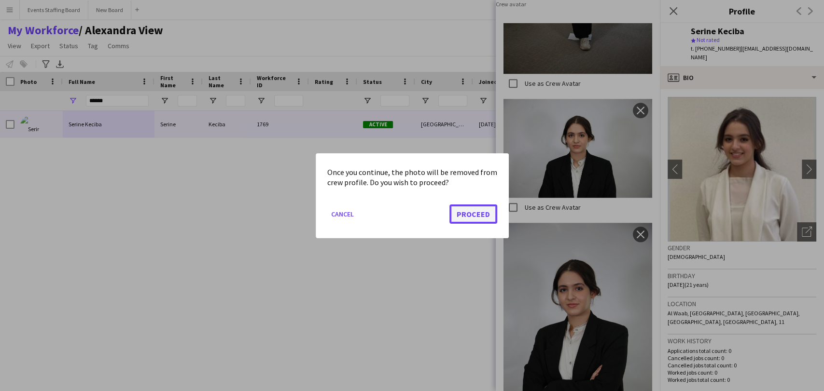
click at [481, 219] on button "Proceed" at bounding box center [473, 213] width 48 height 19
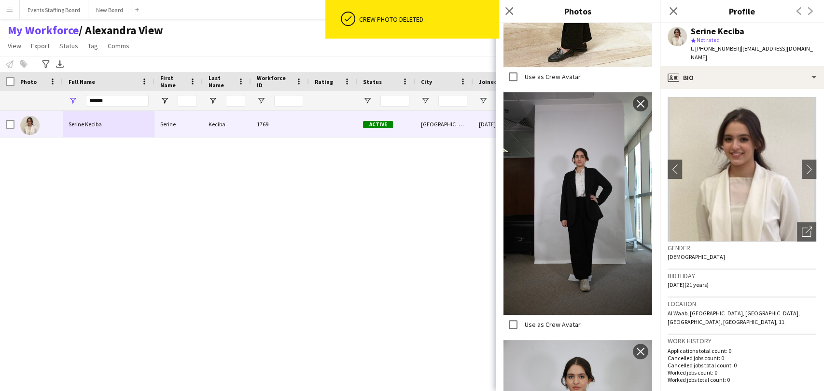
scroll to position [181, 0]
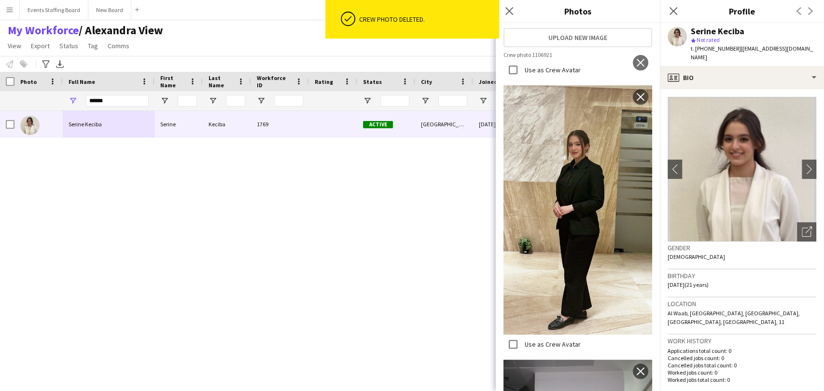
click at [525, 81] on label "Use as Crew Avatar" at bounding box center [577, 66] width 149 height 30
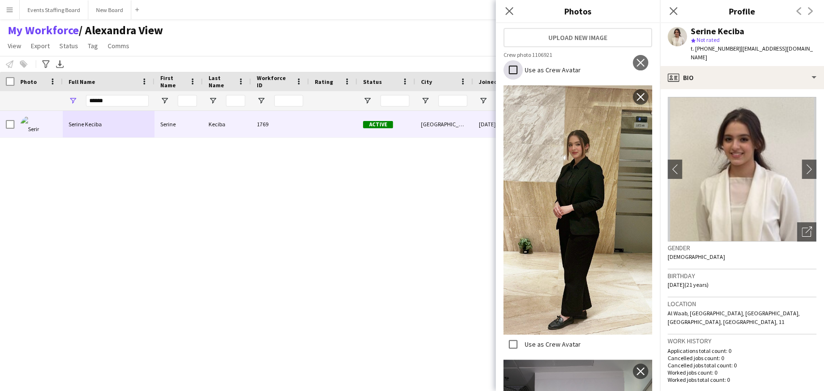
click at [522, 80] on div at bounding box center [512, 69] width 19 height 19
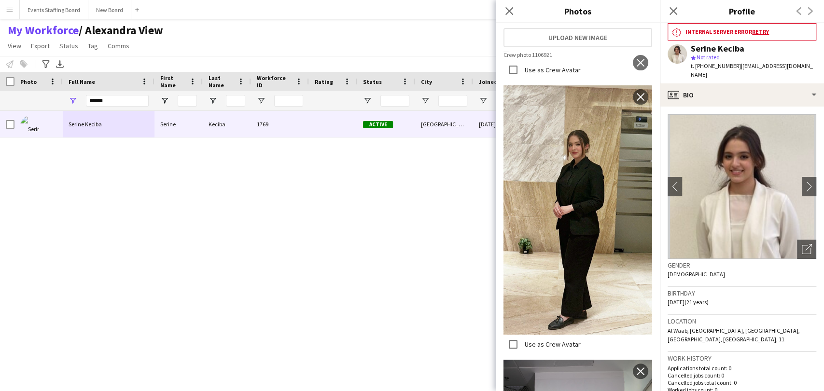
scroll to position [20, 0]
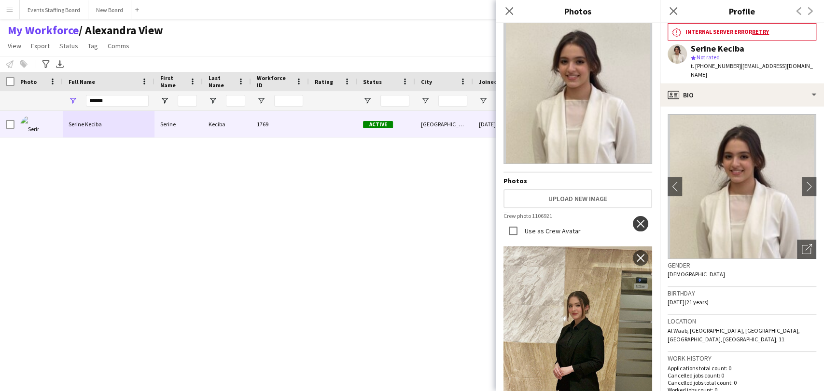
click at [635, 220] on app-icon "close" at bounding box center [640, 224] width 10 height 8
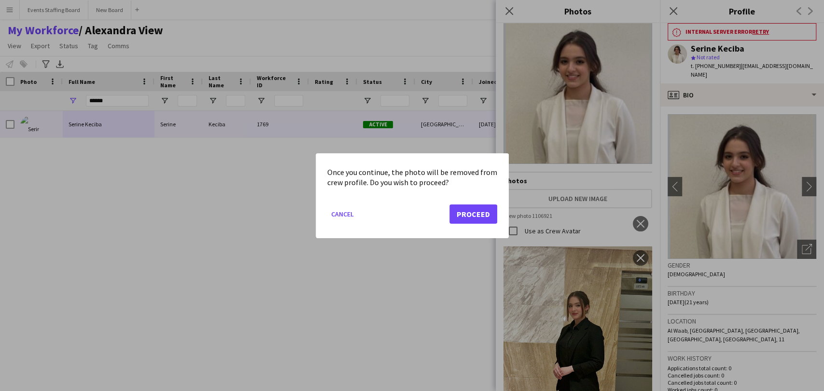
click at [599, 192] on div at bounding box center [412, 195] width 824 height 391
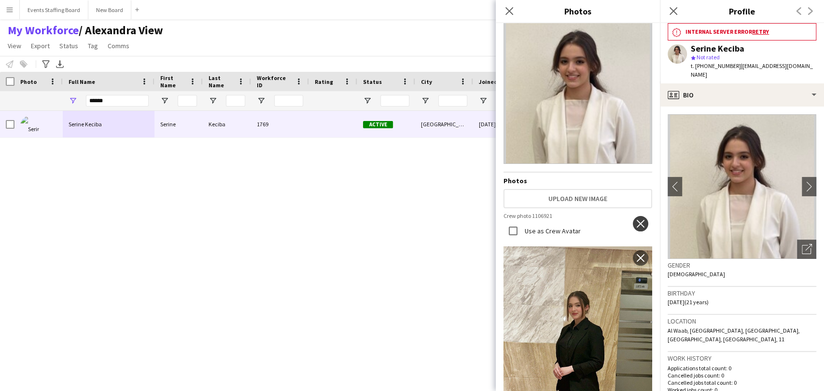
click at [635, 221] on app-icon "close" at bounding box center [640, 224] width 10 height 8
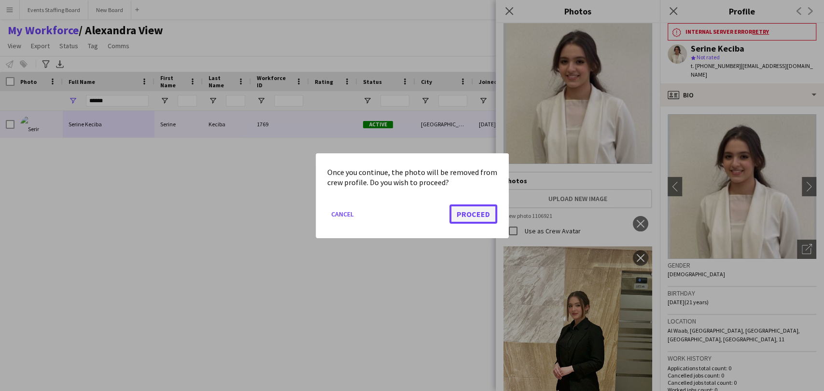
click at [476, 210] on button "Proceed" at bounding box center [473, 213] width 48 height 19
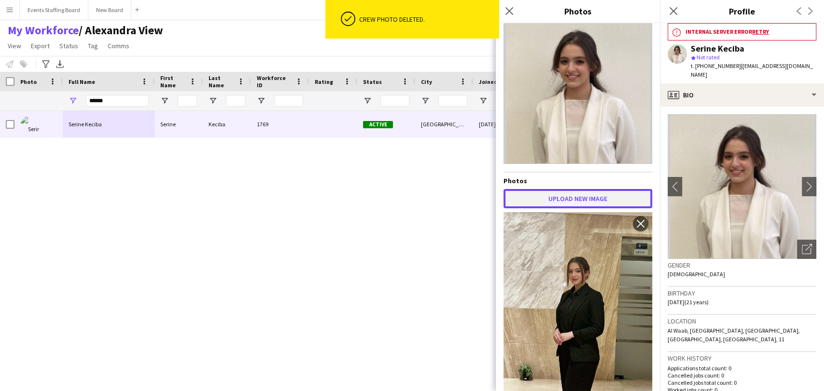
click at [595, 189] on button "Upload new image" at bounding box center [577, 198] width 149 height 19
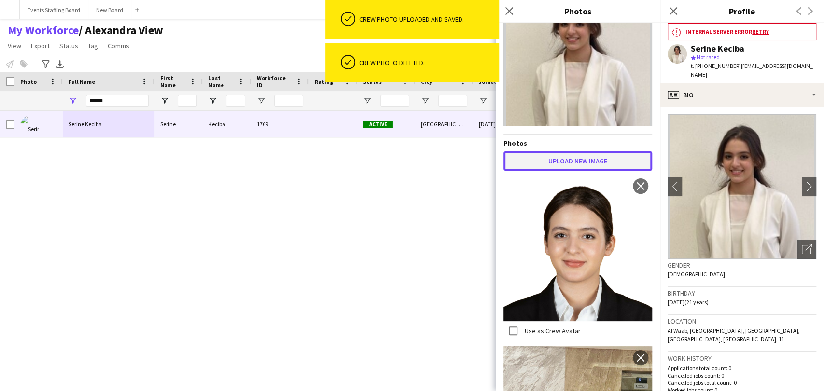
scroll to position [74, 0]
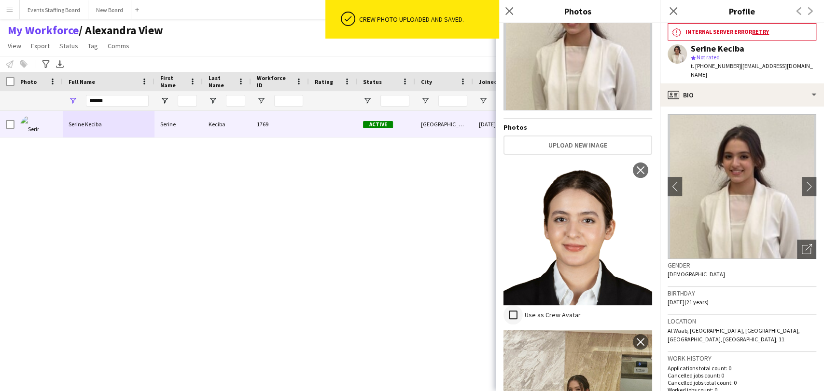
click at [523, 303] on div at bounding box center [512, 314] width 23 height 23
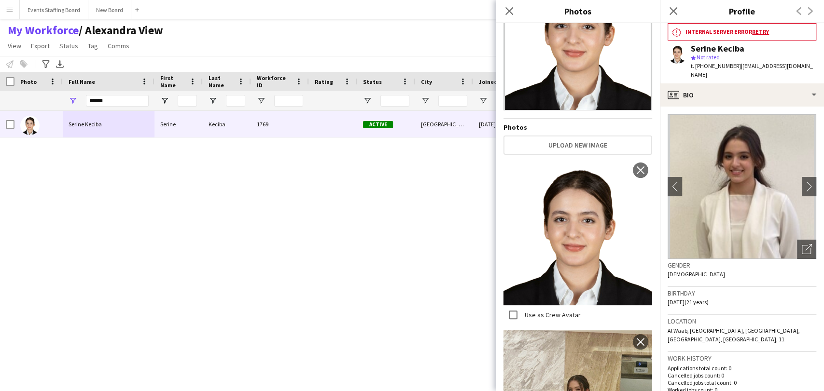
click at [233, 299] on div "Serine Keciba Serine Keciba 1769 Active [GEOGRAPHIC_DATA] [DATE] 0 [EMAIL_ADDRE…" at bounding box center [397, 238] width 795 height 255
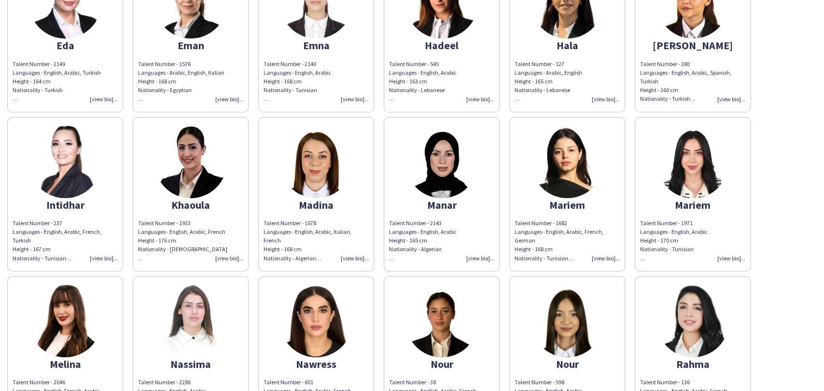
scroll to position [750, 0]
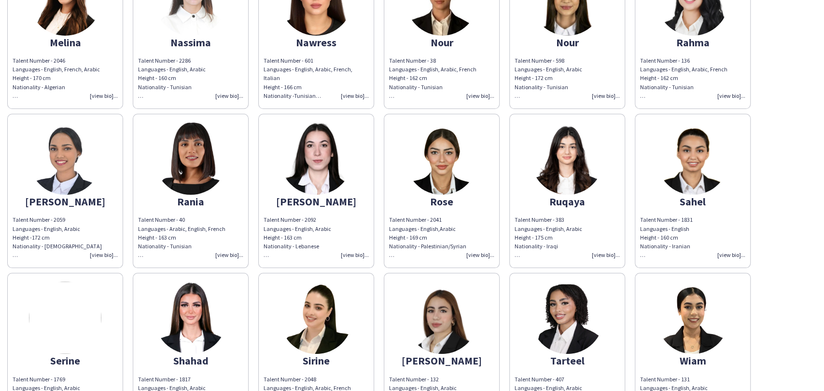
click at [675, 174] on img at bounding box center [692, 159] width 72 height 72
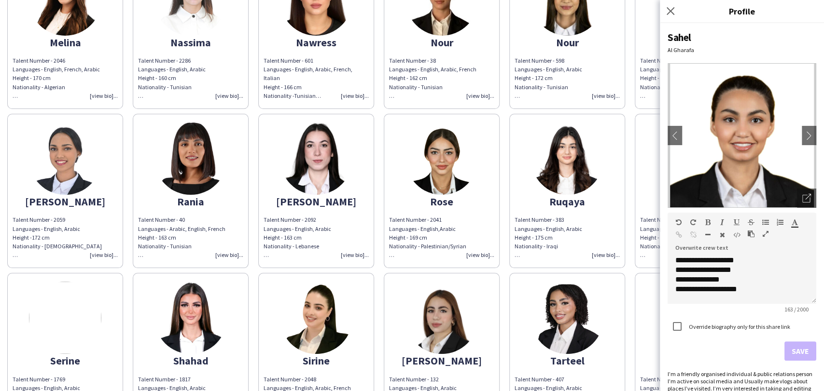
click at [55, 307] on img at bounding box center [65, 318] width 72 height 72
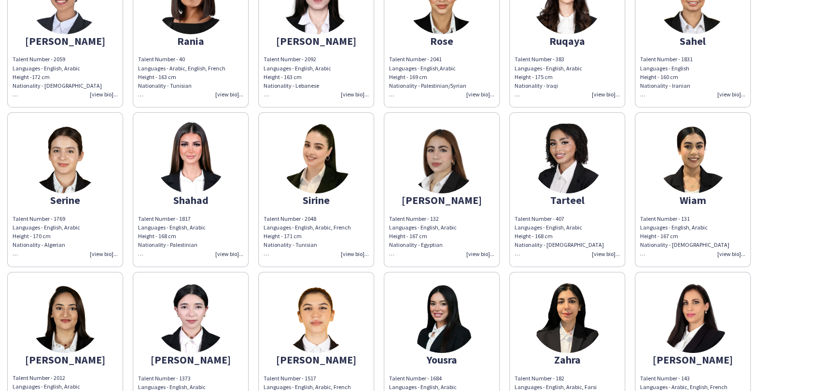
scroll to position [965, 0]
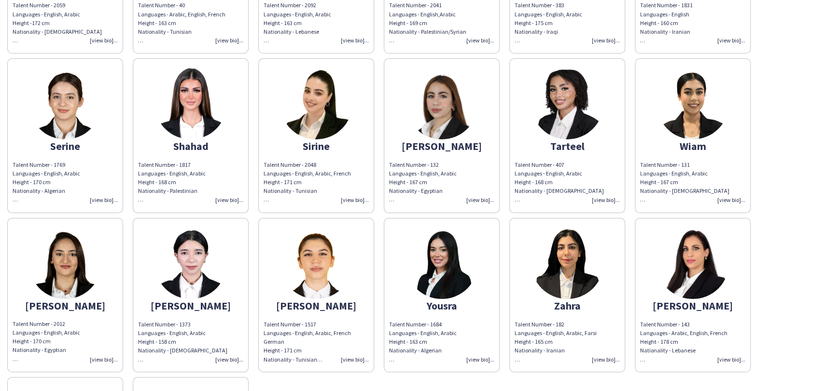
click at [320, 105] on img at bounding box center [316, 103] width 72 height 72
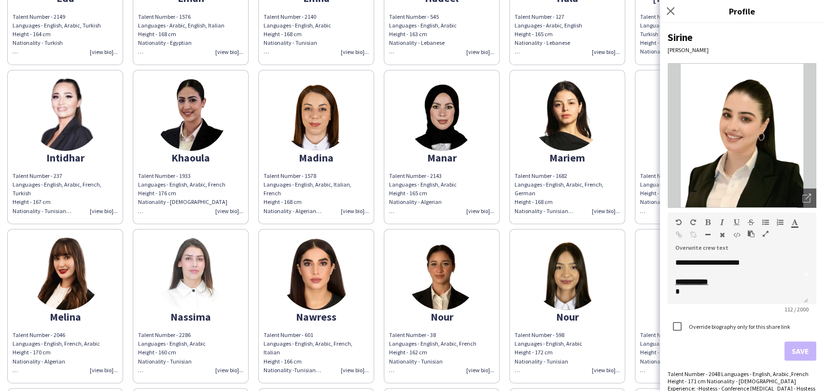
scroll to position [344, 0]
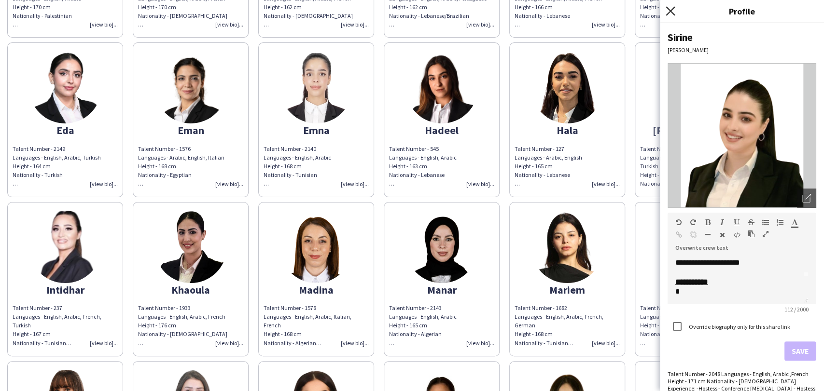
click at [670, 14] on icon "Close pop-in" at bounding box center [669, 10] width 9 height 9
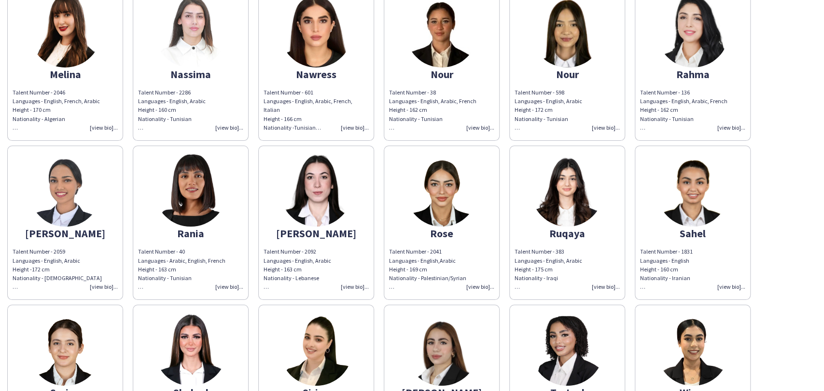
scroll to position [1040, 0]
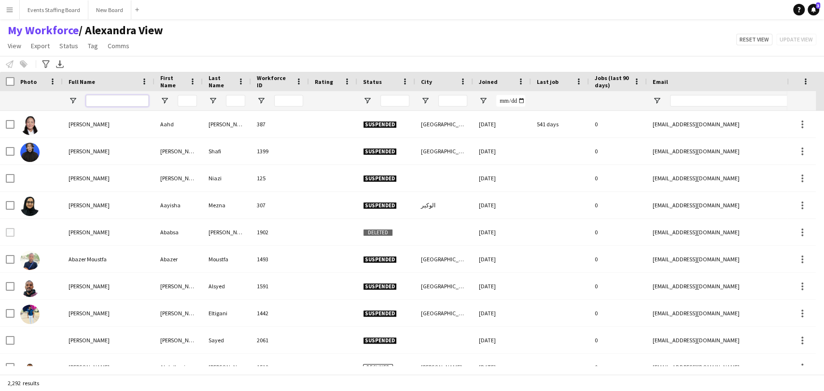
click at [113, 98] on input "Full Name Filter Input" at bounding box center [117, 101] width 63 height 12
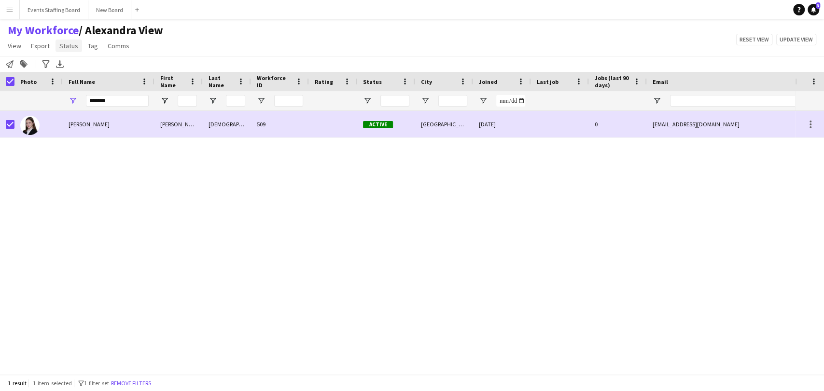
click at [65, 45] on span "Status" at bounding box center [68, 45] width 19 height 9
click at [90, 42] on span "Tag" at bounding box center [93, 45] width 10 height 9
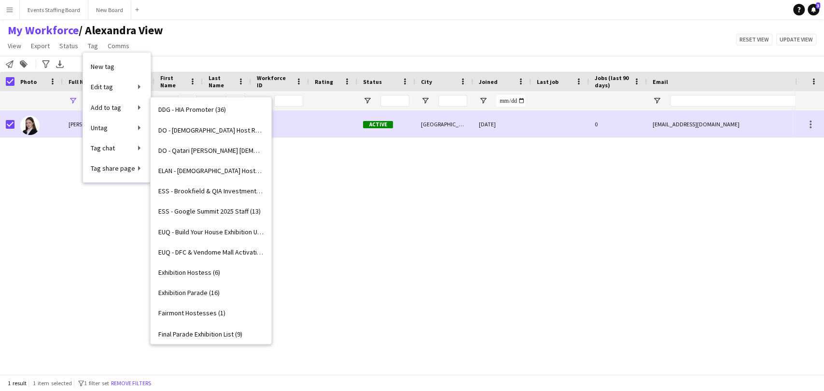
scroll to position [1019, 0]
click at [206, 150] on span "ELAN - [DEMOGRAPHIC_DATA] Hostess Sample Profiles (50)" at bounding box center [210, 152] width 105 height 9
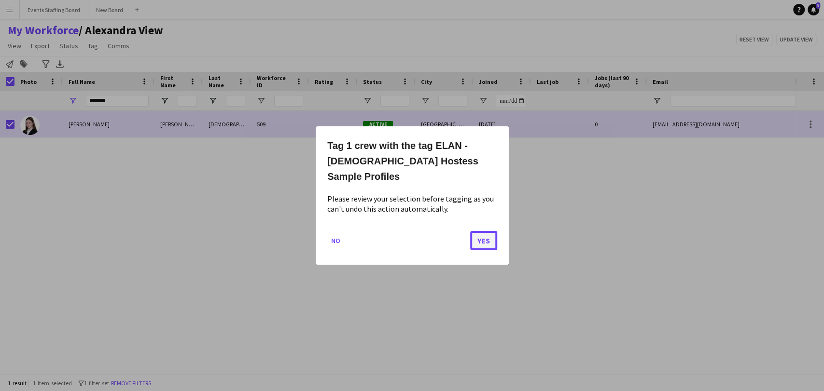
click at [489, 231] on button "Yes" at bounding box center [483, 240] width 27 height 19
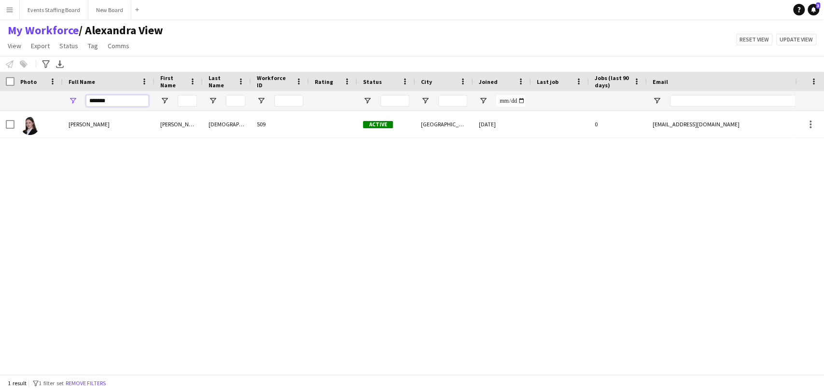
click at [123, 100] on input "*******" at bounding box center [117, 101] width 63 height 12
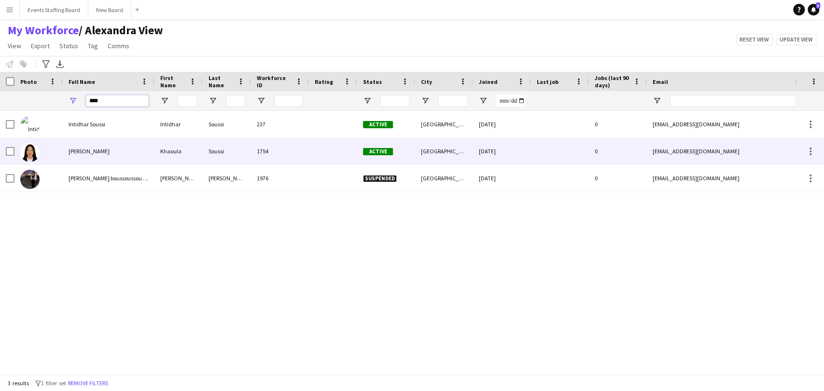
type input "****"
click at [90, 156] on div "[PERSON_NAME]" at bounding box center [109, 151] width 92 height 27
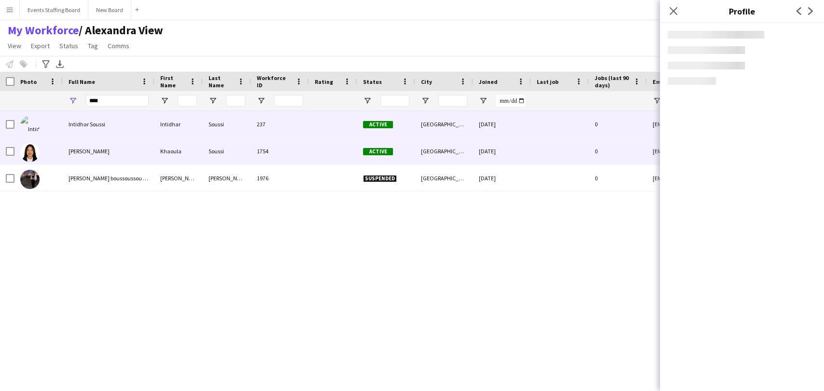
click at [88, 121] on span "Intidhar Soussi" at bounding box center [87, 124] width 37 height 7
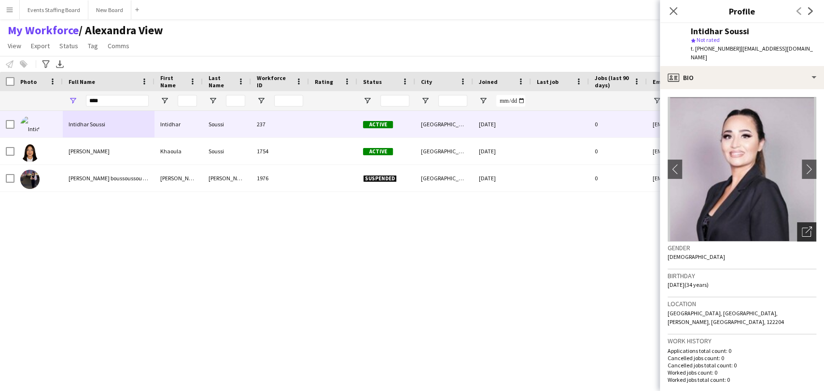
click at [797, 222] on div "Open photos pop-in" at bounding box center [806, 231] width 19 height 19
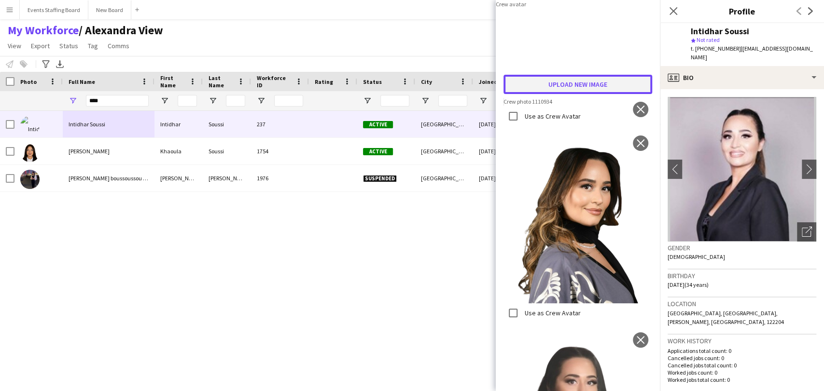
click at [539, 94] on button "Upload new image" at bounding box center [577, 84] width 149 height 19
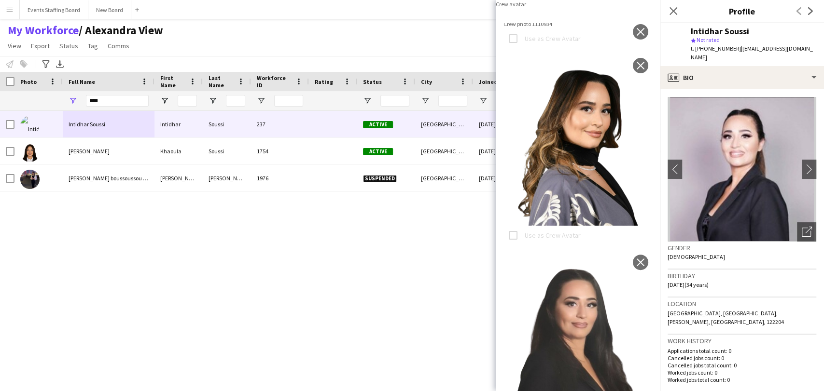
scroll to position [161, 0]
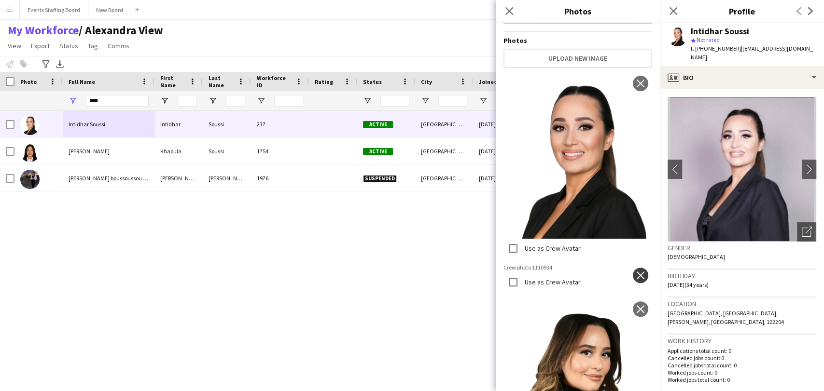
click at [635, 272] on app-icon "close" at bounding box center [640, 276] width 10 height 8
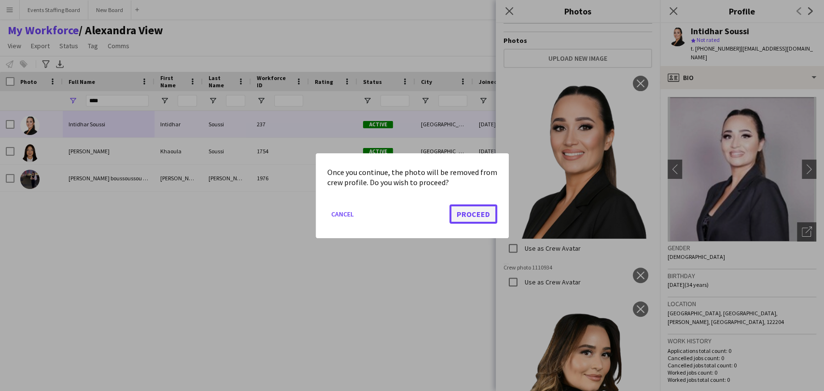
click at [475, 211] on button "Proceed" at bounding box center [473, 213] width 48 height 19
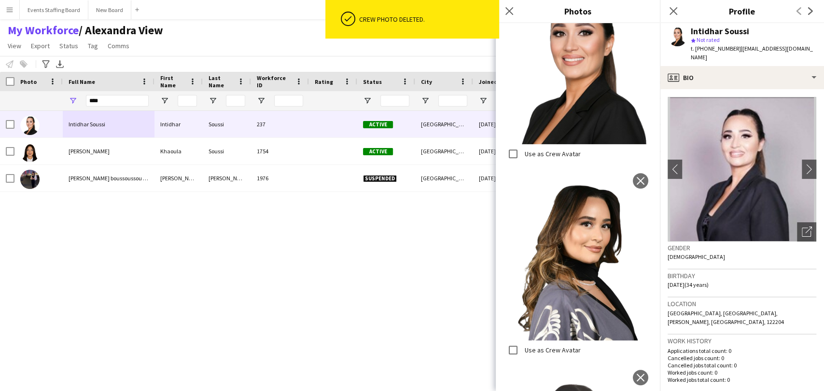
scroll to position [321, 0]
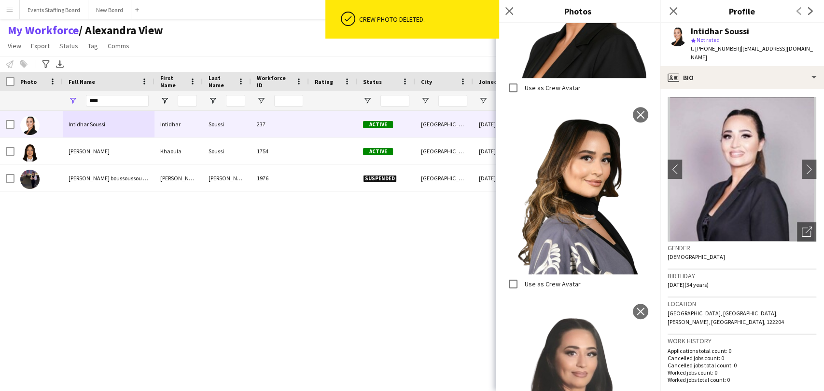
click at [415, 298] on div "Intidhar Soussi Intidhar Soussi 237 Active [GEOGRAPHIC_DATA] [DATE] 0 [EMAIL_AD…" at bounding box center [397, 238] width 795 height 255
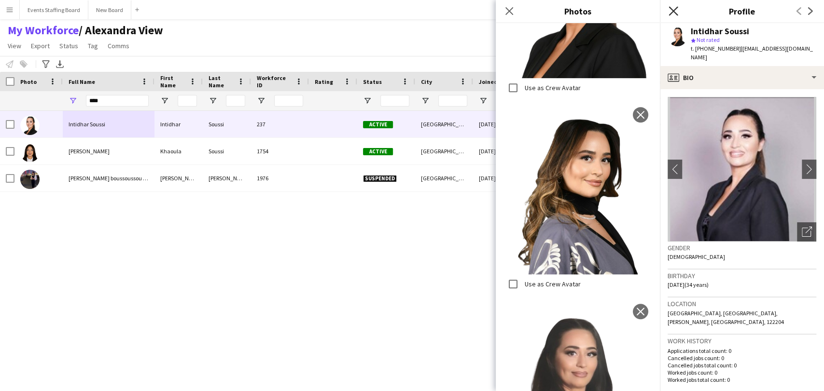
click at [671, 10] on icon at bounding box center [672, 10] width 9 height 9
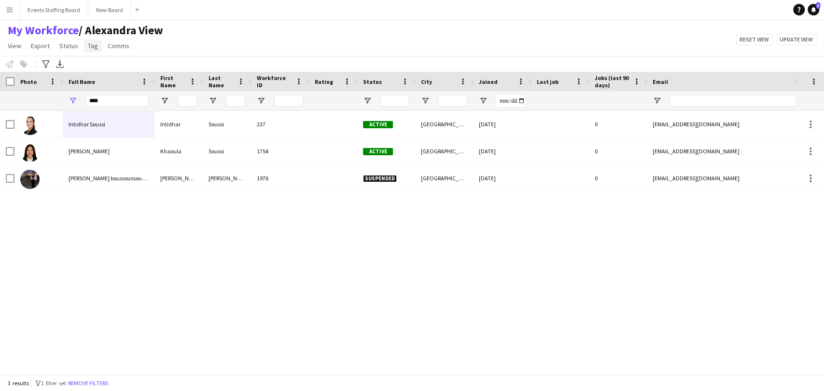
click at [84, 46] on link "Tag" at bounding box center [93, 46] width 18 height 13
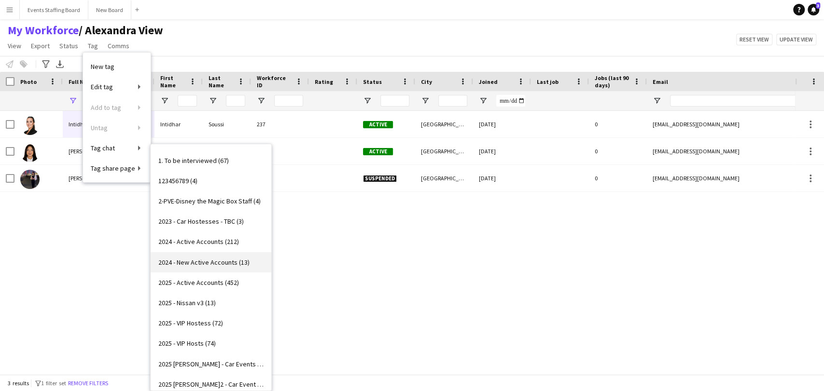
scroll to position [54, 0]
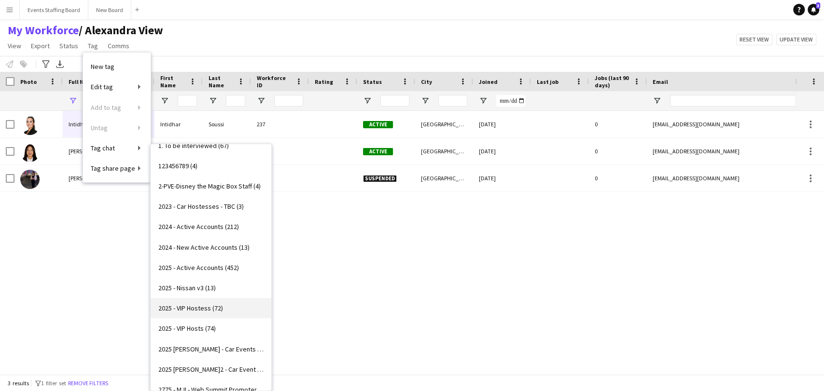
click at [196, 314] on link "2025 - VIP Hostess (72)" at bounding box center [211, 308] width 121 height 20
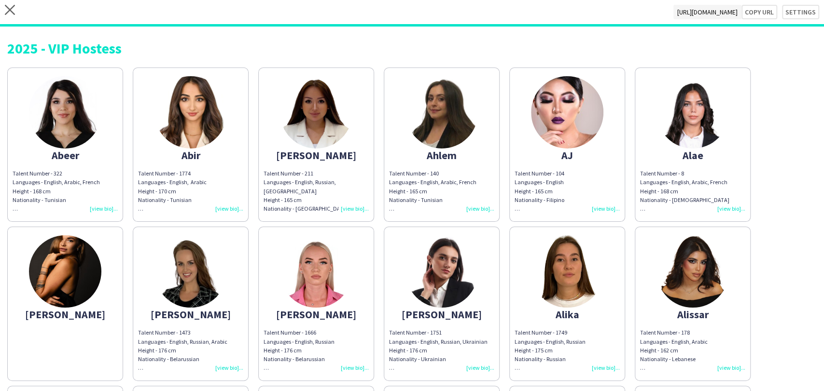
click at [316, 90] on img at bounding box center [316, 112] width 72 height 72
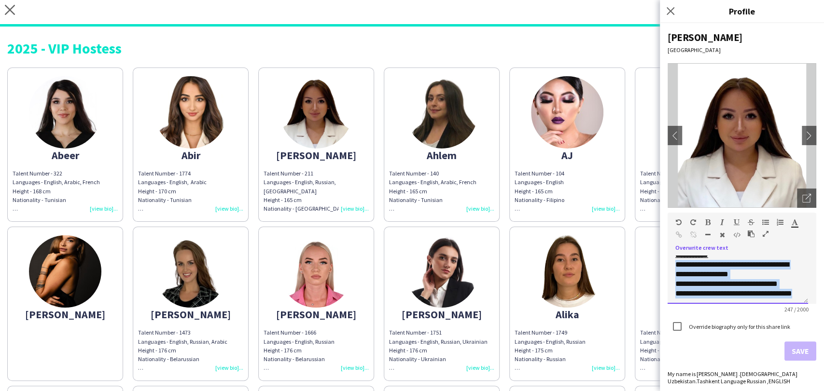
scroll to position [65, 0]
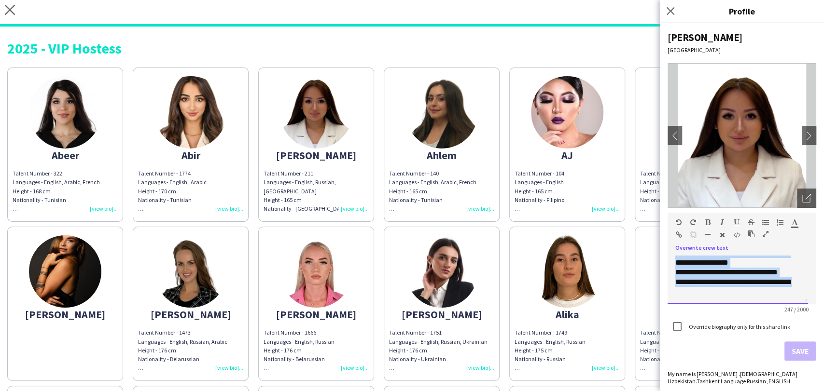
drag, startPoint x: 673, startPoint y: 263, endPoint x: 767, endPoint y: 322, distance: 110.7
click at [767, 322] on form "**********" at bounding box center [741, 287] width 149 height 148
copy div "**********"
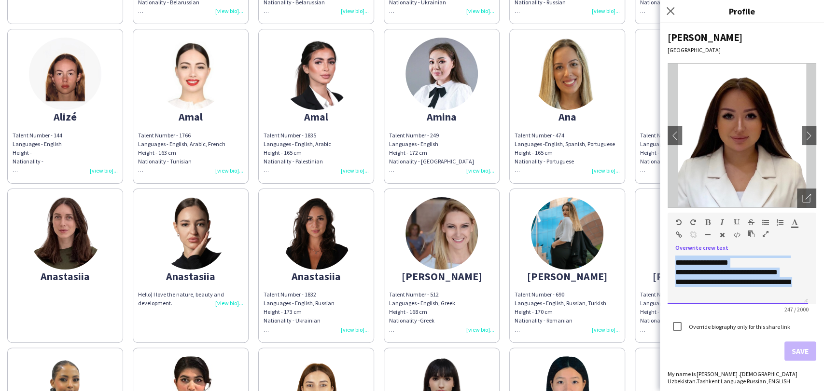
scroll to position [375, 0]
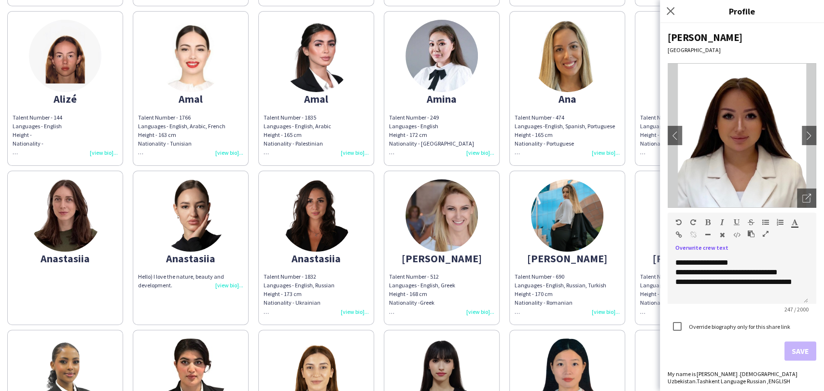
click at [203, 128] on span "Languages - English, Arabic, French" at bounding box center [181, 126] width 87 height 7
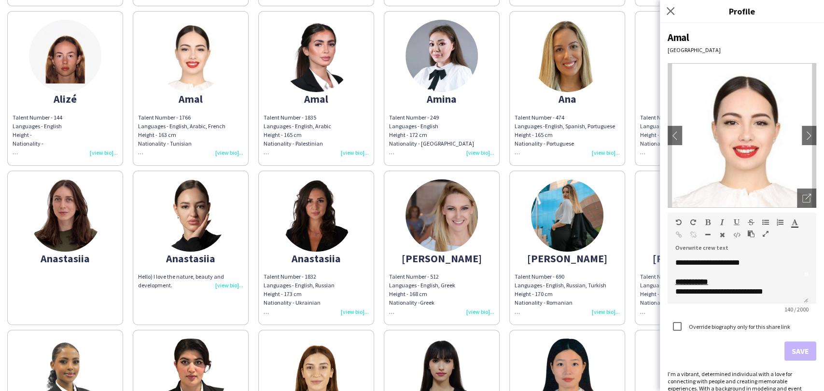
scroll to position [52, 0]
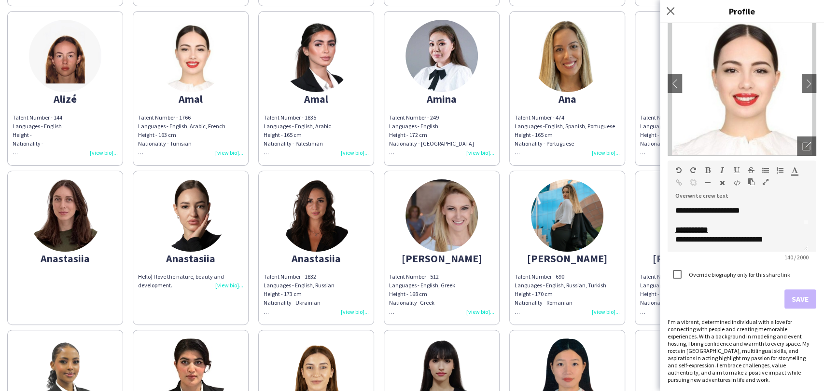
click at [359, 81] on app-share-pages-crew-card "Amal Talent Number - 1835 Languages - English, Arabic Height - 165 cm Nationali…" at bounding box center [316, 88] width 116 height 154
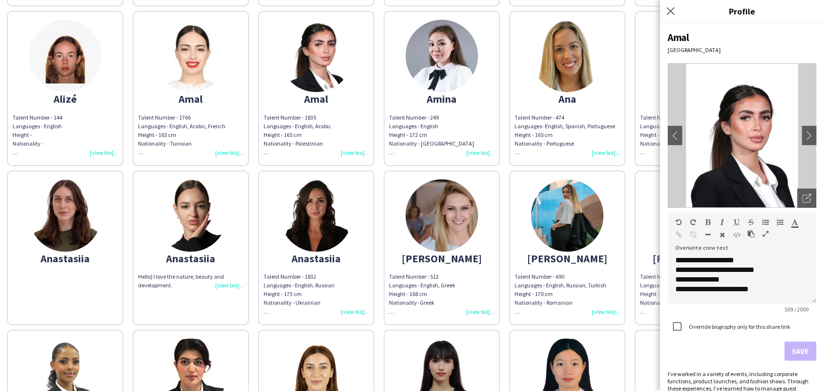
click at [454, 87] on img at bounding box center [441, 56] width 72 height 72
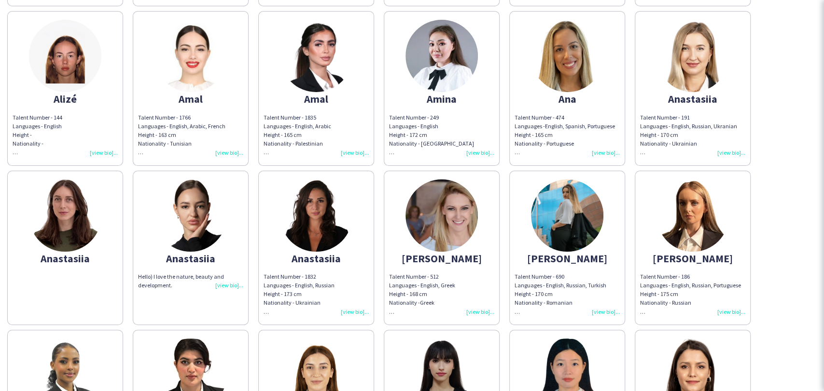
click at [581, 83] on img at bounding box center [567, 56] width 72 height 72
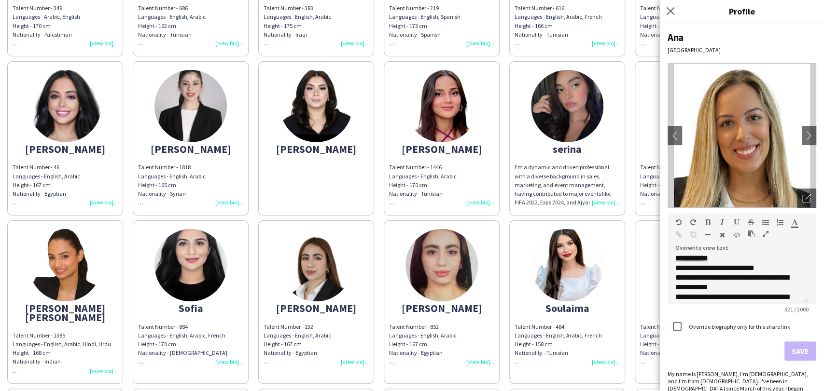
scroll to position [3216, 0]
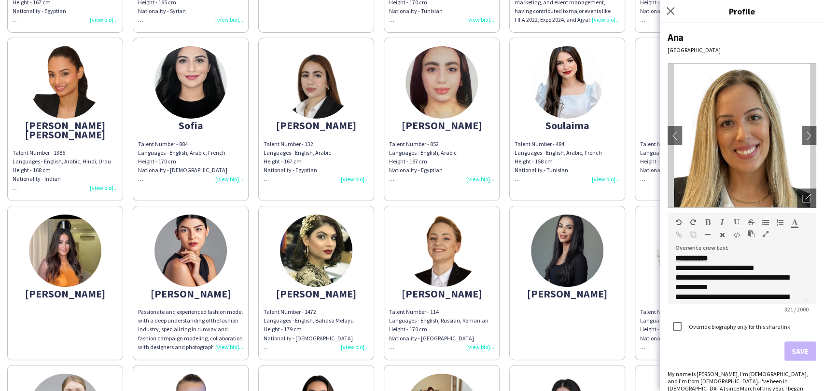
click at [466, 225] on img at bounding box center [441, 251] width 72 height 72
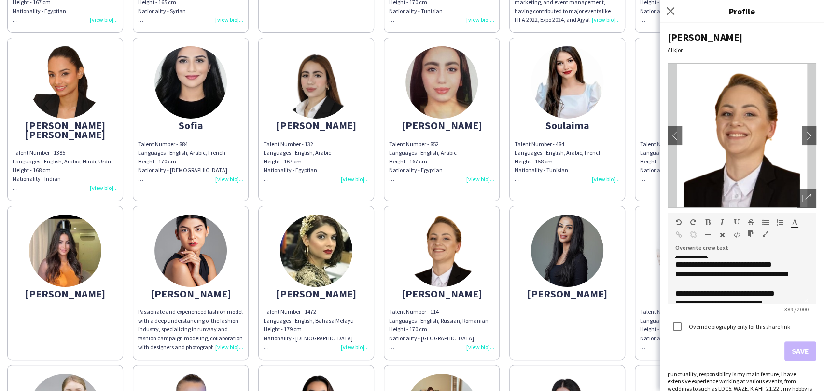
scroll to position [3485, 0]
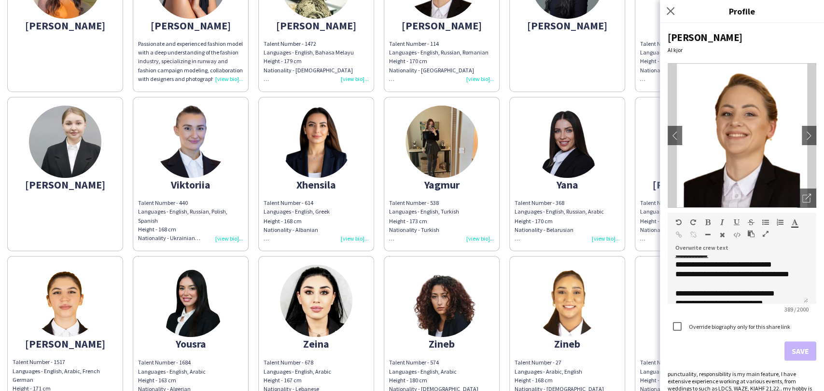
click at [301, 138] on img at bounding box center [316, 142] width 72 height 72
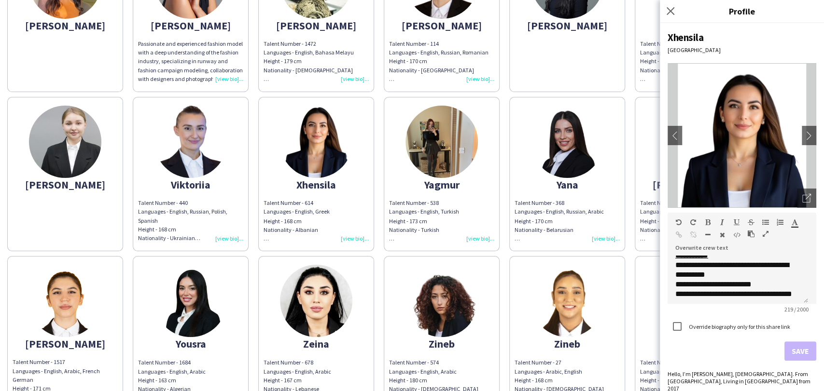
scroll to position [54, 0]
click at [203, 180] on div "Viktoriia" at bounding box center [190, 184] width 105 height 9
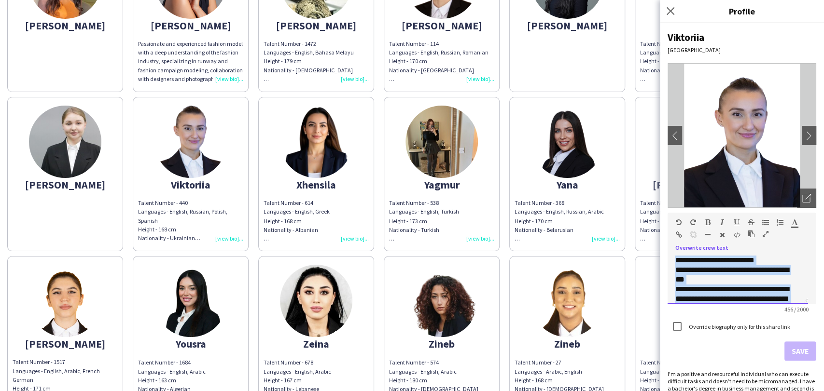
scroll to position [152, 0]
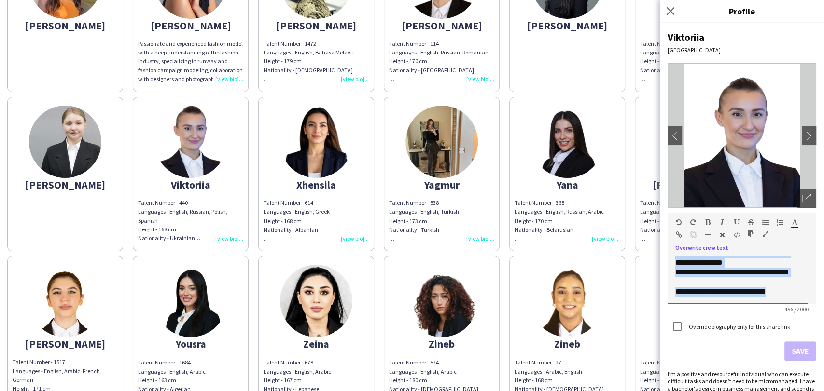
drag, startPoint x: 676, startPoint y: 274, endPoint x: 799, endPoint y: 303, distance: 126.4
click at [799, 303] on div "**********" at bounding box center [737, 280] width 140 height 48
copy div "**********"
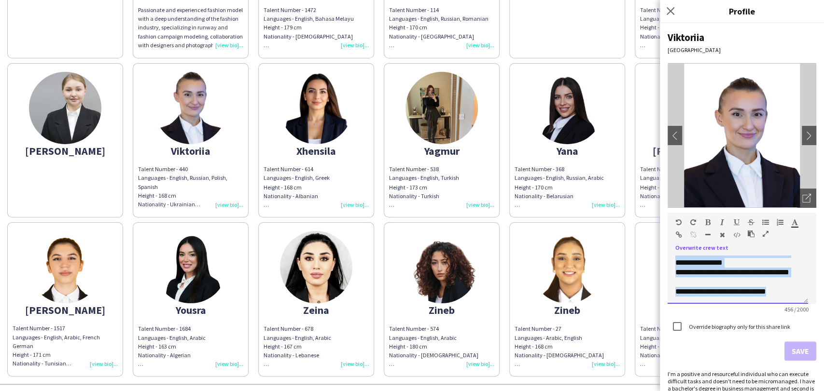
scroll to position [3536, 0]
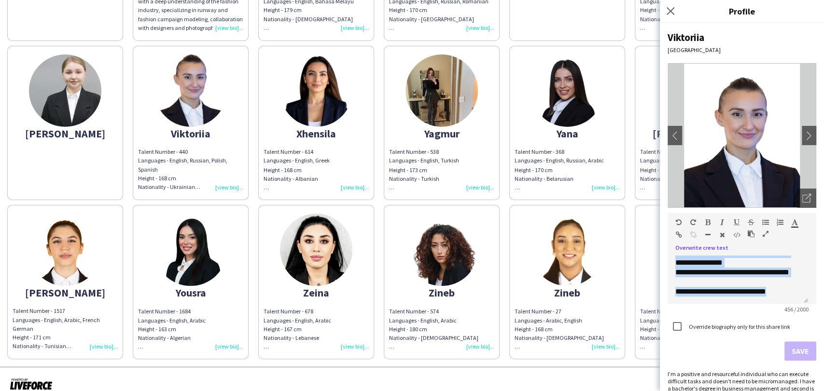
click at [444, 248] on img at bounding box center [441, 250] width 72 height 72
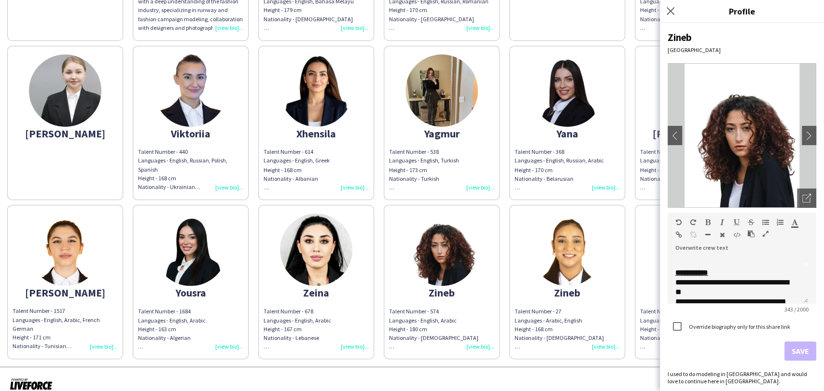
scroll to position [54, 0]
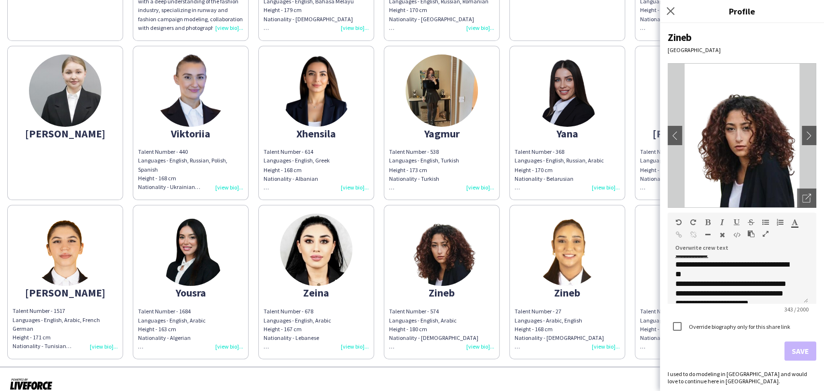
drag, startPoint x: 340, startPoint y: 240, endPoint x: 402, endPoint y: 242, distance: 61.8
click at [340, 240] on img at bounding box center [316, 250] width 72 height 72
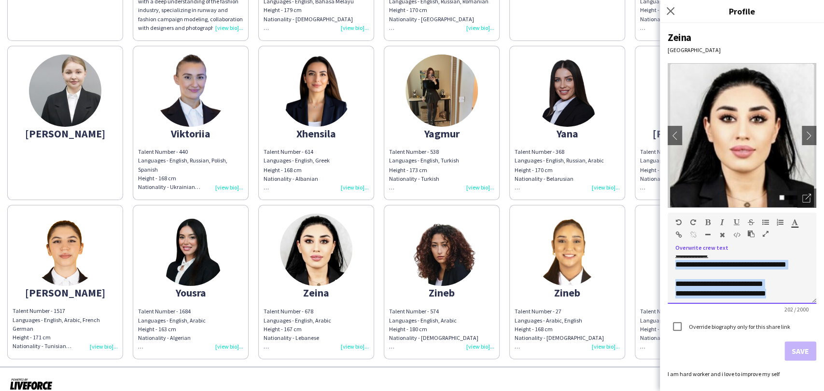
scroll to position [55, 0]
drag, startPoint x: 675, startPoint y: 264, endPoint x: 799, endPoint y: 303, distance: 129.6
click at [799, 303] on div "**********" at bounding box center [741, 280] width 149 height 48
click at [785, 298] on div "**********" at bounding box center [741, 280] width 149 height 48
click at [788, 294] on div "**********" at bounding box center [737, 292] width 125 height 10
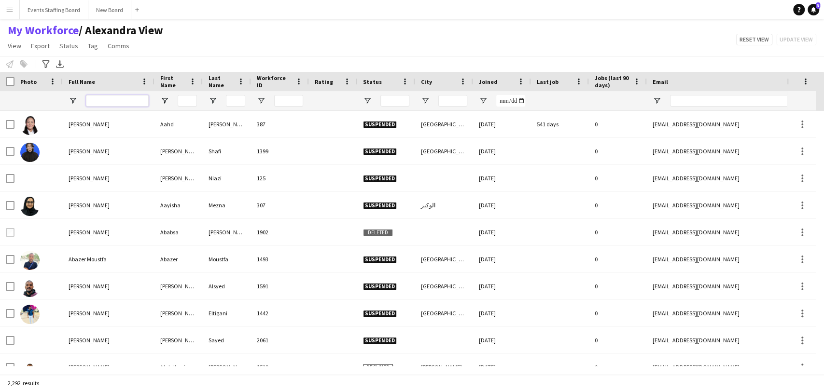
click at [97, 102] on input "Full Name Filter Input" at bounding box center [117, 101] width 63 height 12
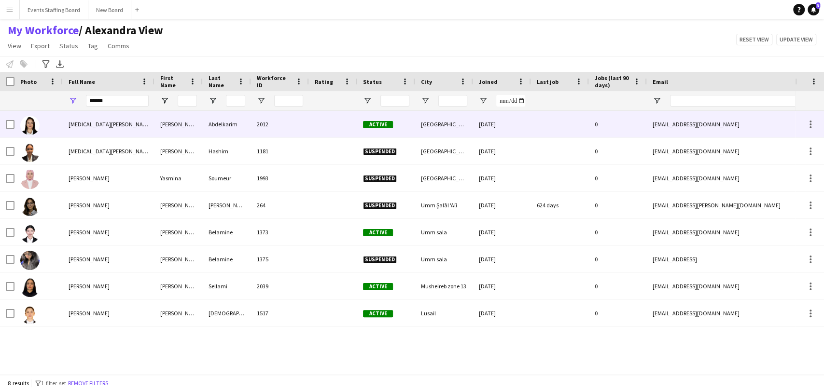
click at [65, 118] on div "[MEDICAL_DATA][PERSON_NAME]" at bounding box center [109, 124] width 92 height 27
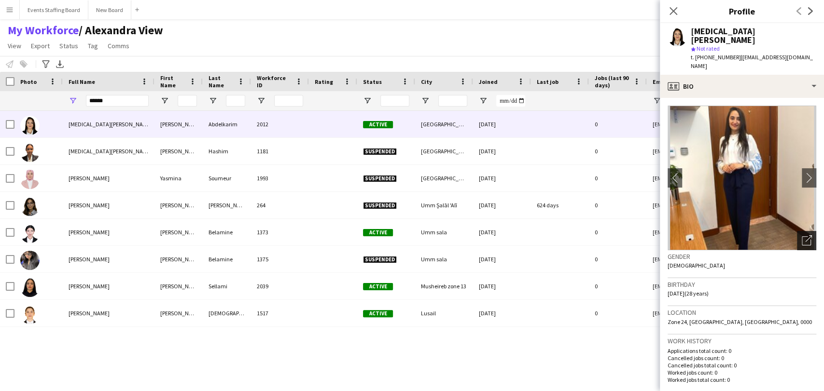
click at [801, 235] on icon "Open photos pop-in" at bounding box center [806, 240] width 10 height 10
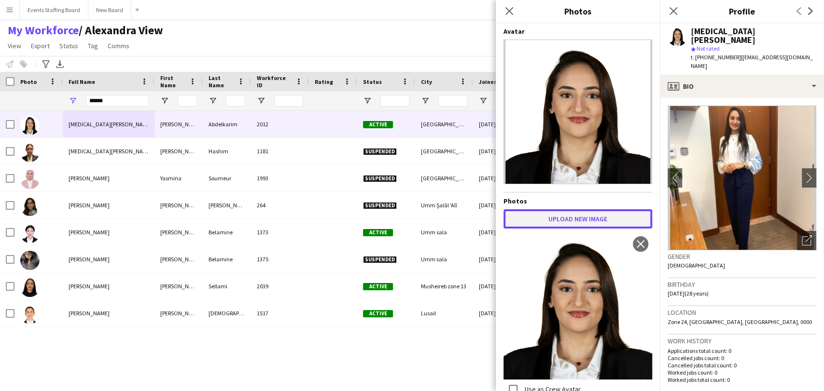
click at [576, 217] on button "Upload new image" at bounding box center [577, 218] width 149 height 19
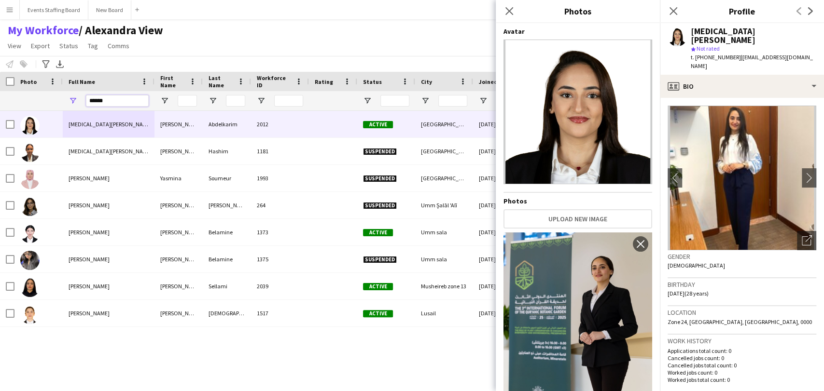
click at [111, 98] on input "******" at bounding box center [117, 101] width 63 height 12
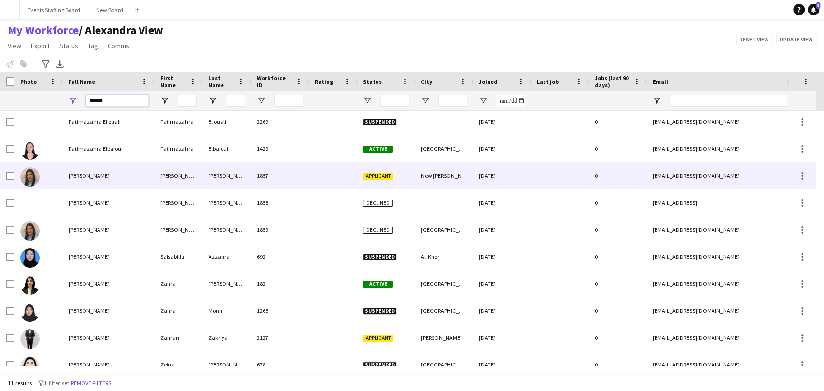
scroll to position [42, 0]
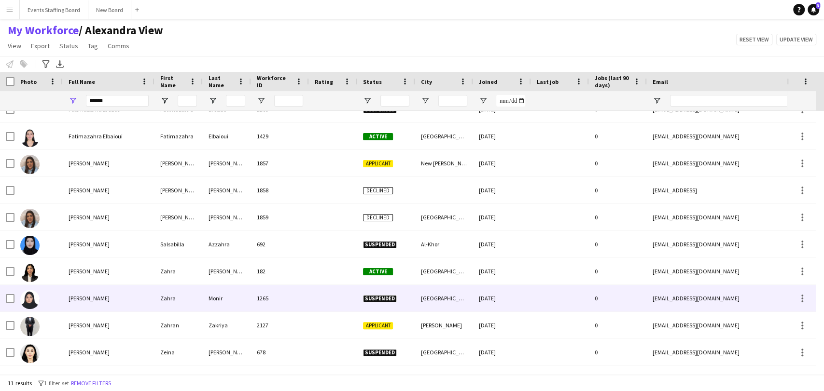
click at [83, 301] on span "[PERSON_NAME]" at bounding box center [89, 298] width 41 height 7
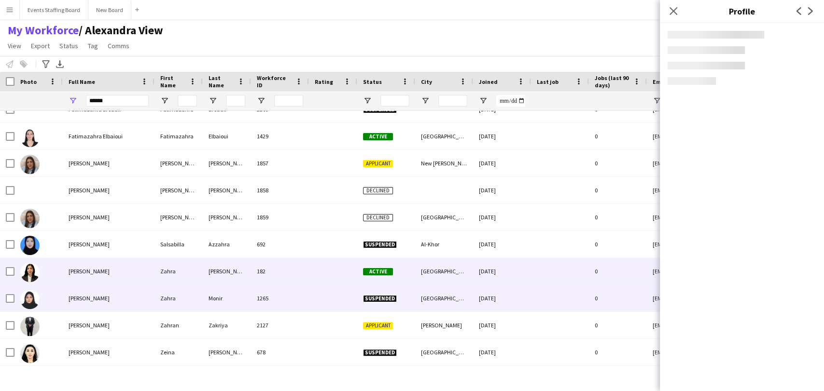
drag, startPoint x: 73, startPoint y: 272, endPoint x: 279, endPoint y: 255, distance: 206.7
click at [73, 272] on span "[PERSON_NAME]" at bounding box center [89, 271] width 41 height 7
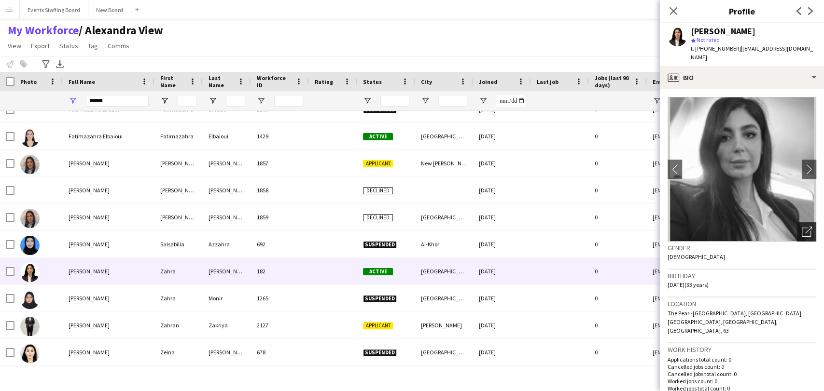
click at [801, 227] on icon "Open photos pop-in" at bounding box center [806, 232] width 10 height 10
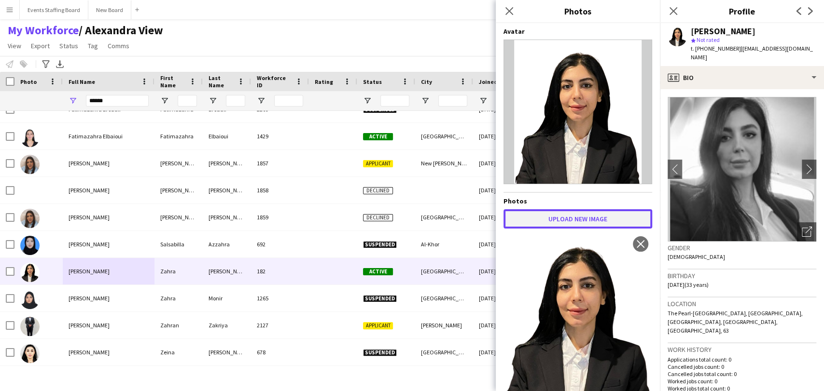
click at [578, 218] on button "Upload new image" at bounding box center [577, 218] width 149 height 19
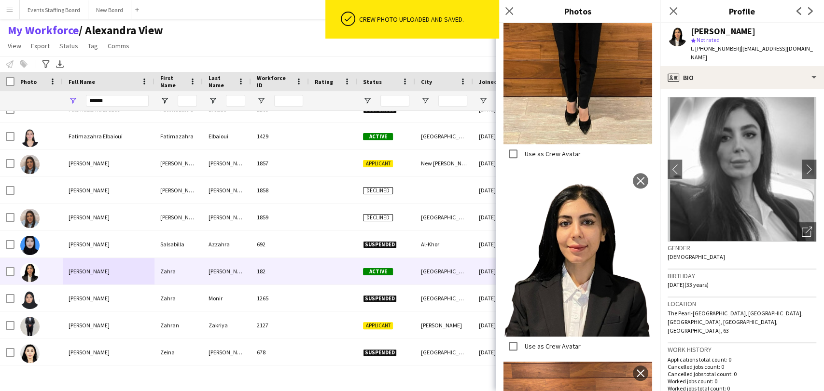
scroll to position [158, 0]
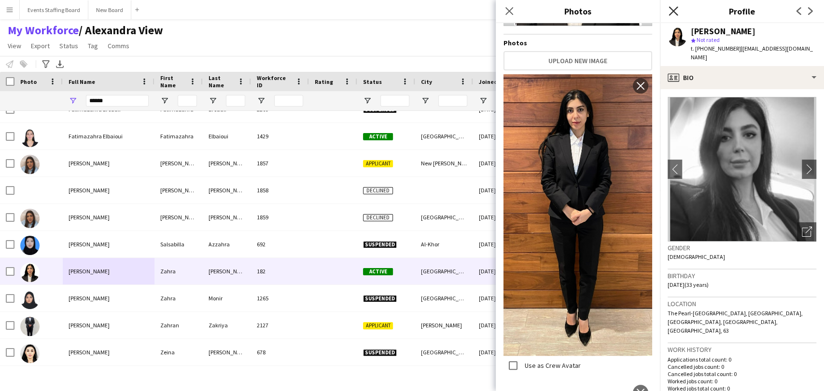
click at [677, 10] on app-icon "Close pop-in" at bounding box center [673, 11] width 14 height 14
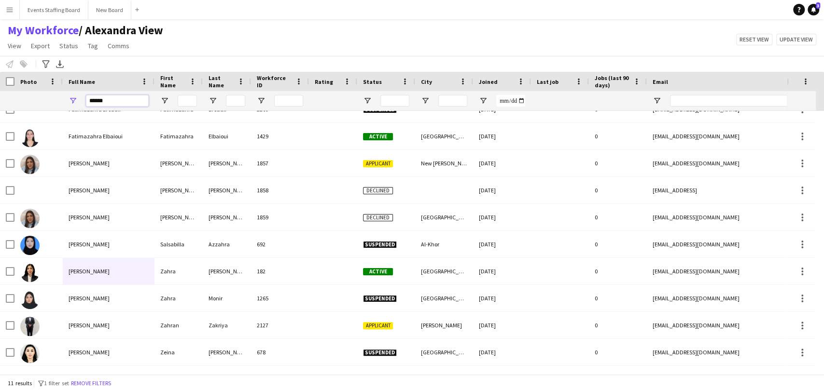
click at [108, 100] on input "*****" at bounding box center [117, 101] width 63 height 12
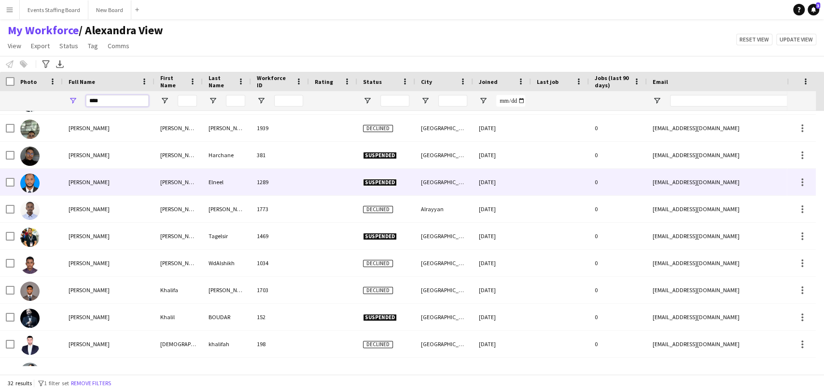
scroll to position [321, 0]
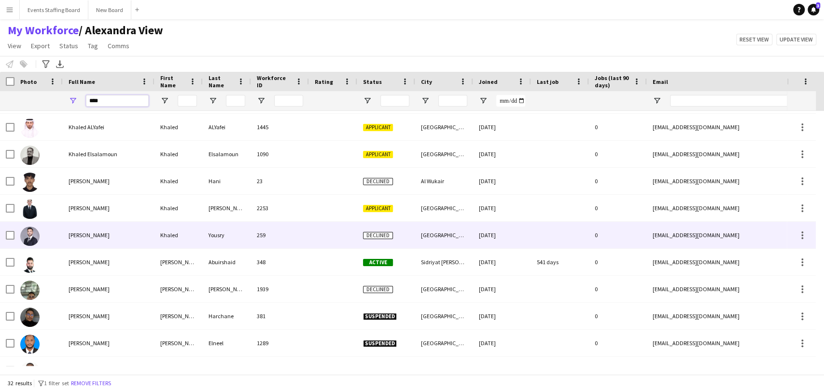
type input "****"
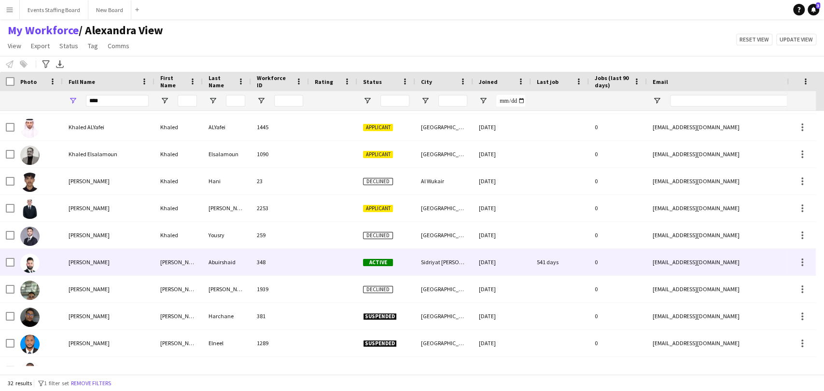
click at [57, 257] on div at bounding box center [38, 262] width 48 height 27
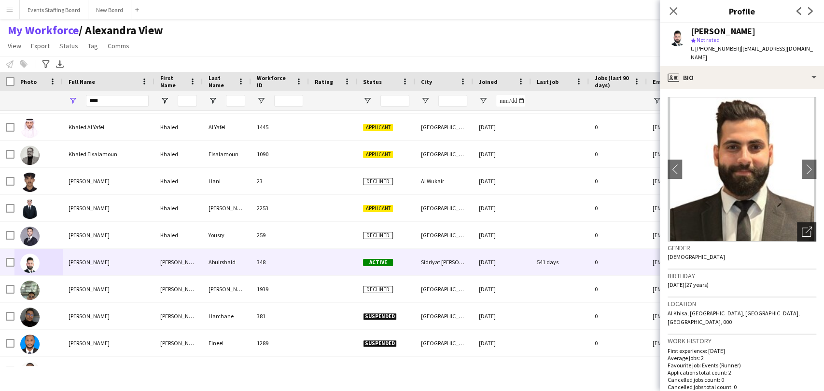
drag, startPoint x: 801, startPoint y: 221, endPoint x: 708, endPoint y: 208, distance: 94.0
click at [801, 227] on icon "Open photos pop-in" at bounding box center [806, 232] width 10 height 10
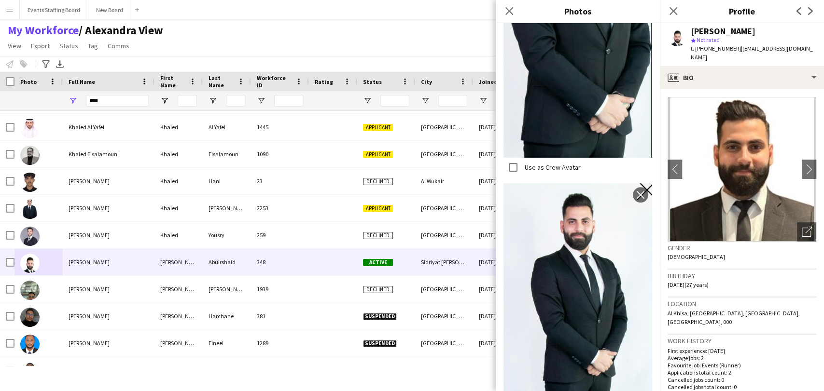
scroll to position [607, 0]
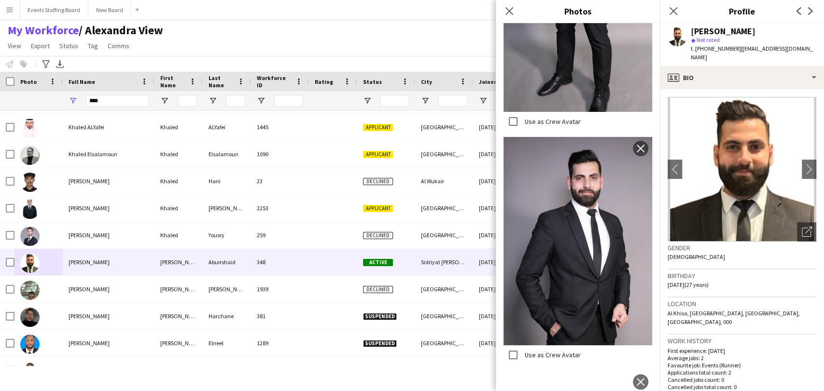
scroll to position [3123, 0]
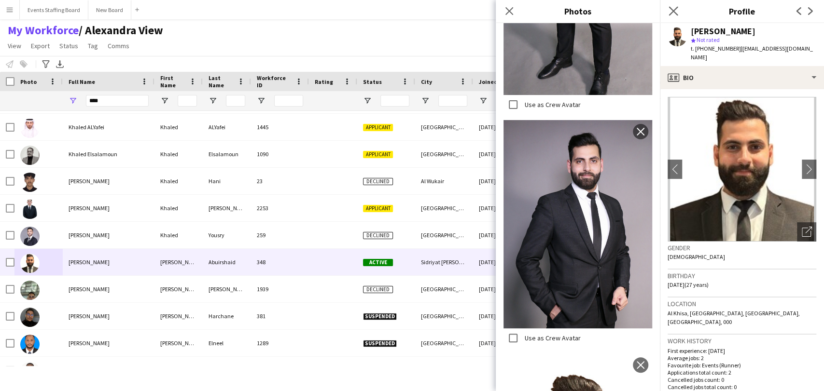
click at [678, 8] on div "Close pop-in" at bounding box center [673, 11] width 27 height 22
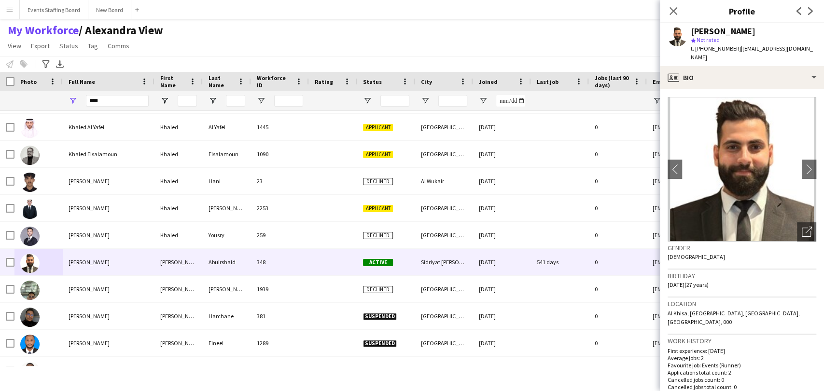
click at [664, 9] on div "Close pop-in" at bounding box center [673, 11] width 27 height 22
click at [676, 6] on icon "Close pop-in" at bounding box center [672, 10] width 9 height 9
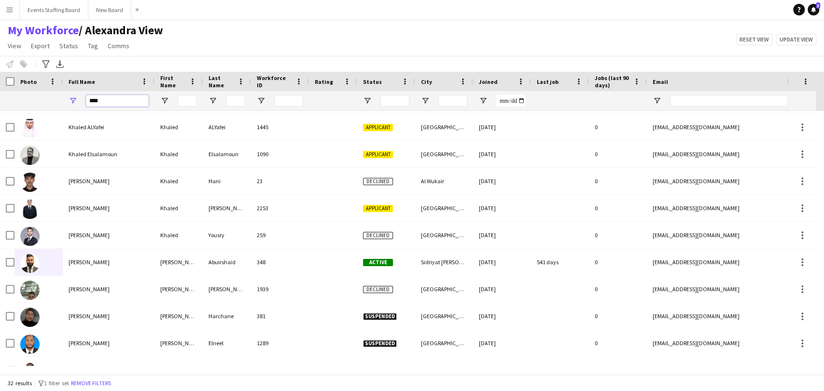
click at [110, 99] on input "****" at bounding box center [117, 101] width 63 height 12
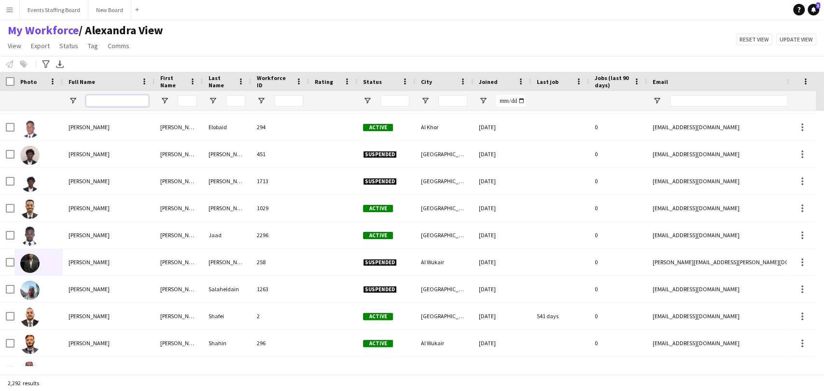
scroll to position [0, 482]
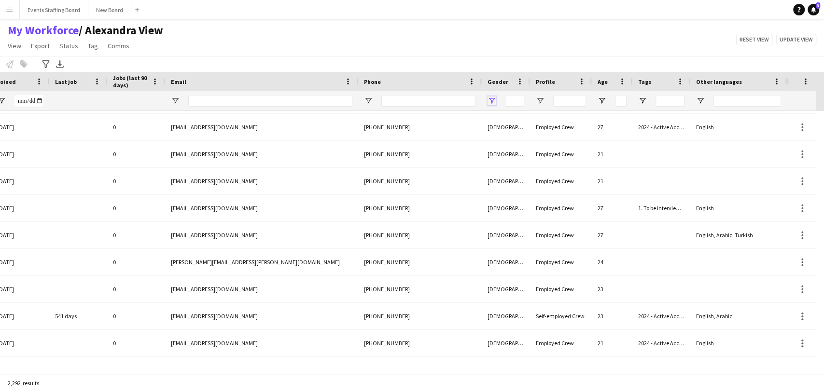
click at [487, 100] on span "Open Filter Menu" at bounding box center [491, 100] width 9 height 9
click at [665, 100] on input "Tags Filter Input" at bounding box center [669, 101] width 29 height 12
paste input "*********"
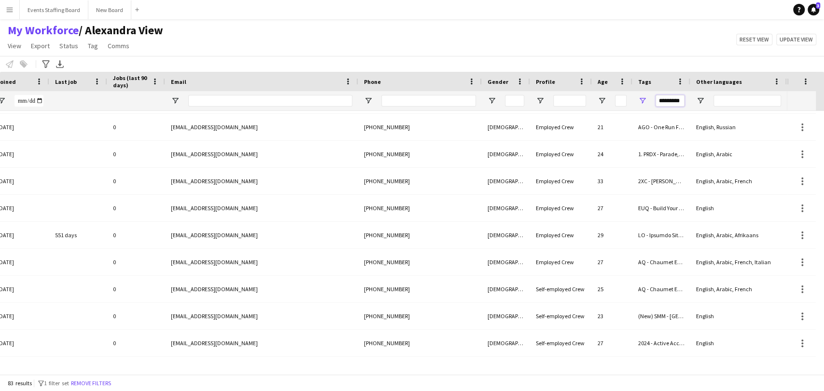
scroll to position [0, 0]
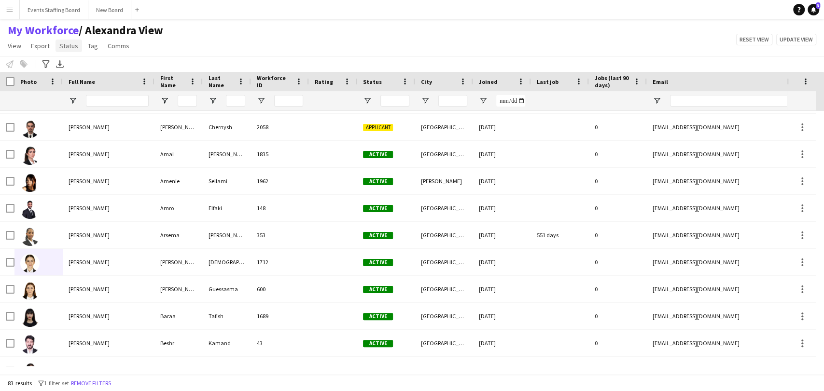
type input "*********"
click at [71, 44] on span "Status" at bounding box center [68, 45] width 19 height 9
click at [90, 47] on span "Tag" at bounding box center [93, 45] width 10 height 9
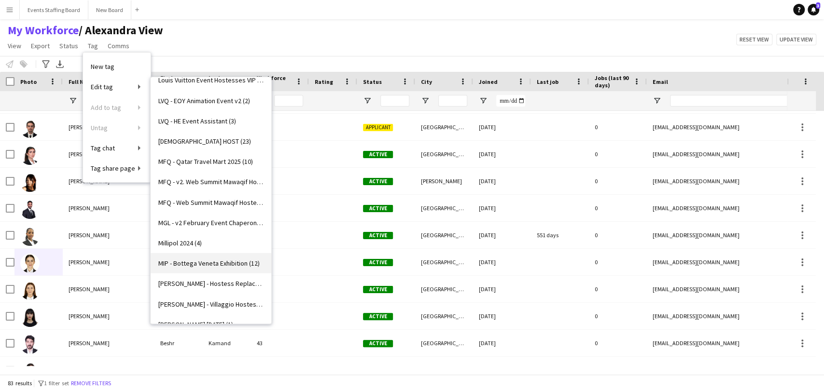
scroll to position [1555, 0]
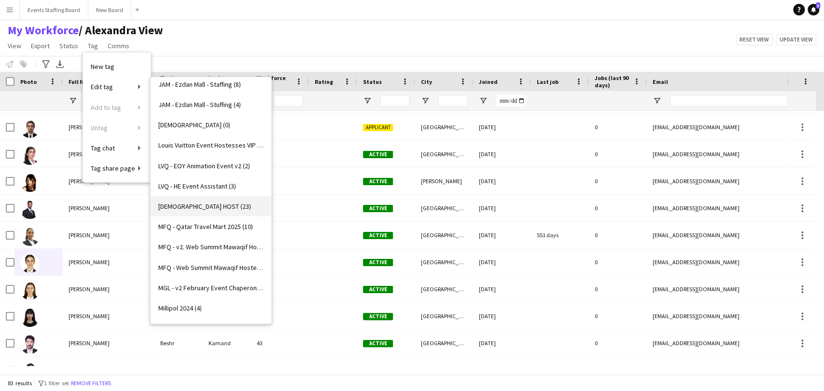
click at [187, 207] on span "MALE HOST (23)" at bounding box center [204, 206] width 93 height 9
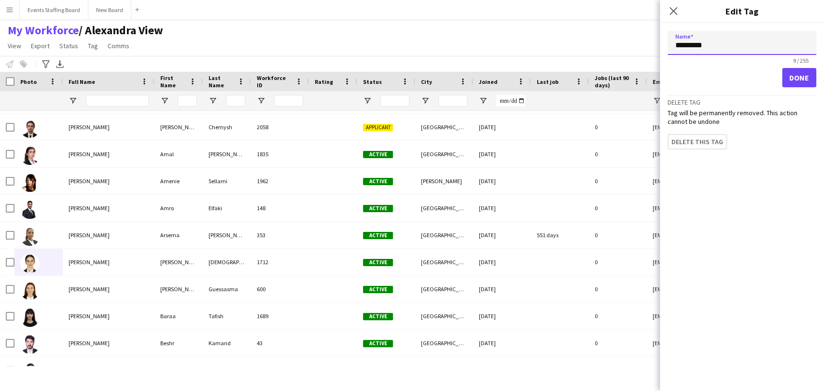
click at [710, 46] on input "*********" at bounding box center [741, 43] width 149 height 24
paste input "**********"
type input "**********"
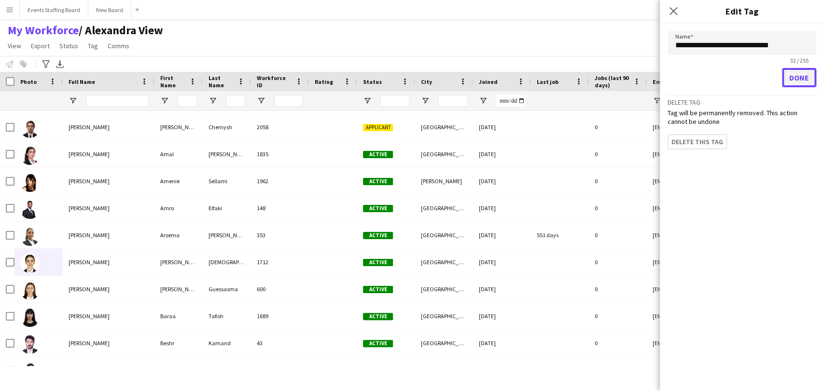
click at [795, 72] on button "Done" at bounding box center [799, 77] width 34 height 19
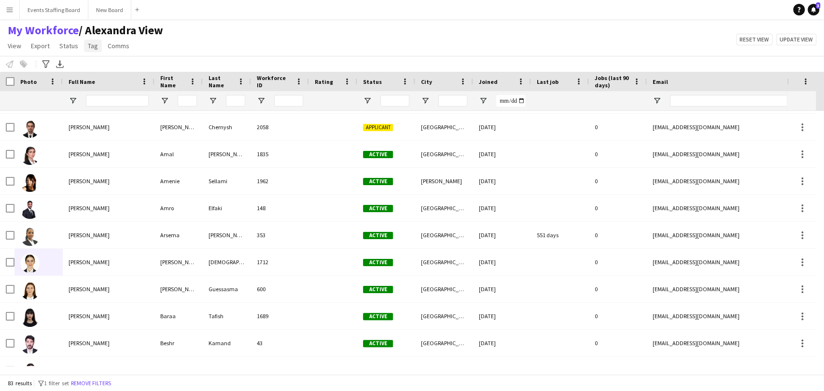
click at [91, 44] on span "Tag" at bounding box center [93, 45] width 10 height 9
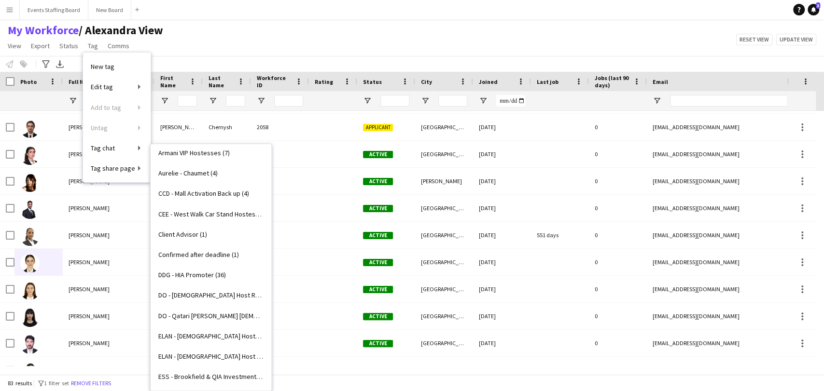
scroll to position [0, 0]
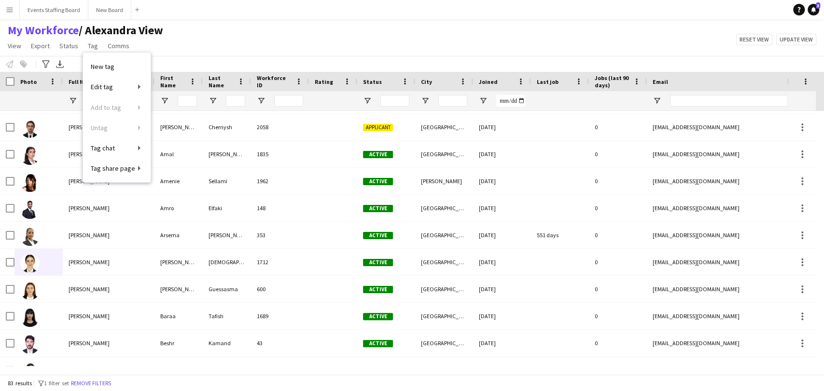
click at [493, 33] on div "My Workforce / Alexandra View View Views Default view Alexandra View April Live…" at bounding box center [412, 39] width 824 height 33
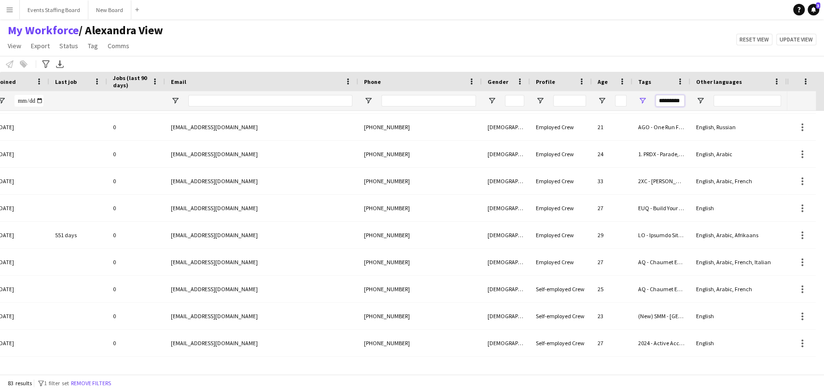
click at [663, 102] on input "*********" at bounding box center [669, 101] width 29 height 12
paste input "**********"
paste input "Tags Filter Input"
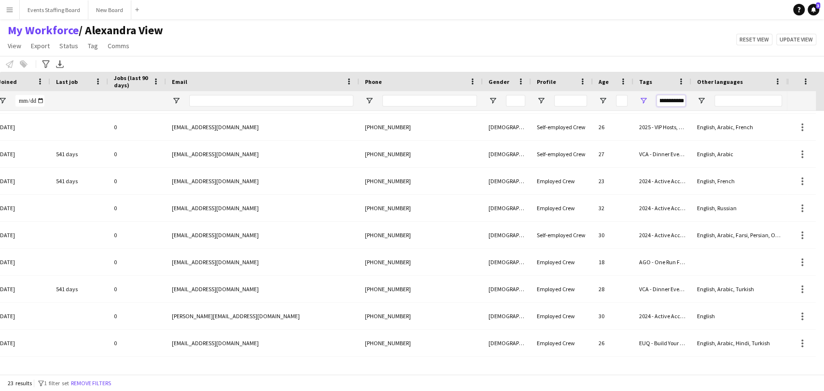
scroll to position [0, 0]
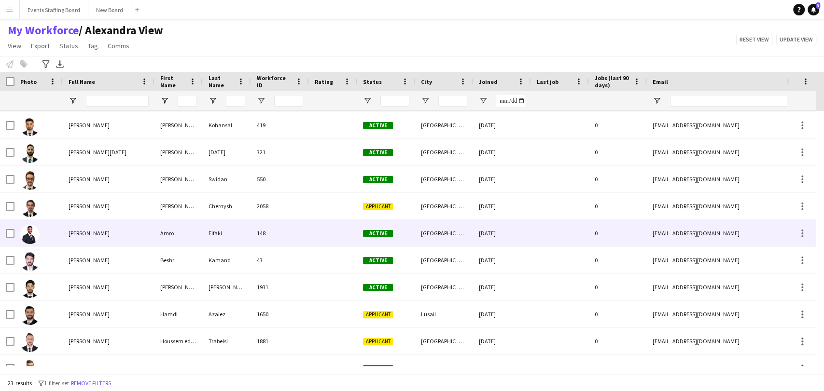
type input "**********"
click at [92, 237] on div "Amro Elfaki" at bounding box center [109, 233] width 92 height 27
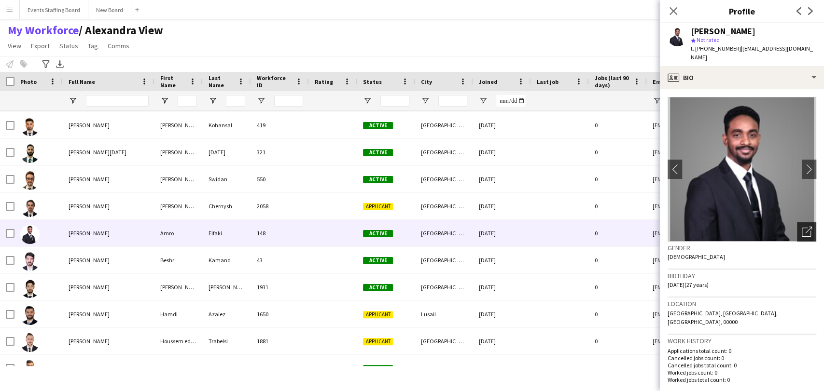
click at [801, 227] on icon "Open photos pop-in" at bounding box center [806, 232] width 10 height 10
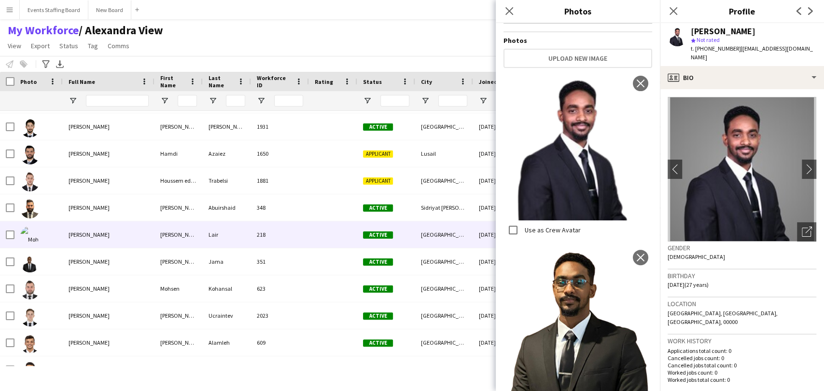
click at [72, 233] on span "Mohamed Lair" at bounding box center [89, 234] width 41 height 7
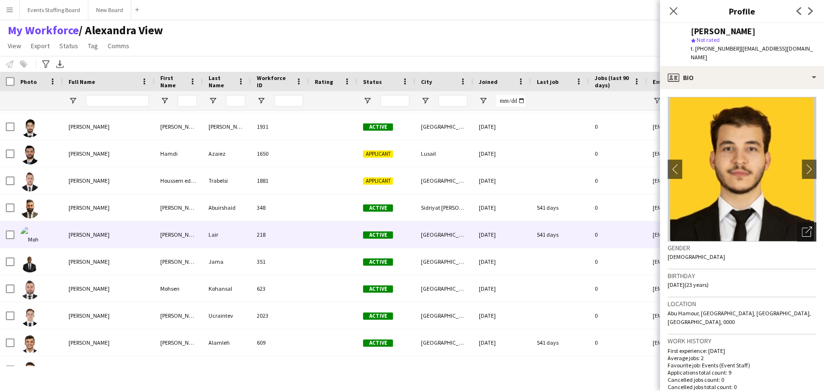
click at [801, 228] on div "Open photos pop-in" at bounding box center [806, 231] width 19 height 19
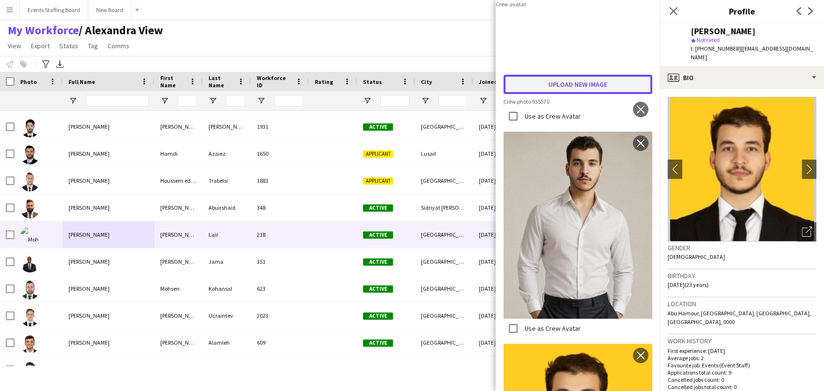
click at [575, 94] on button "Upload new image" at bounding box center [577, 84] width 149 height 19
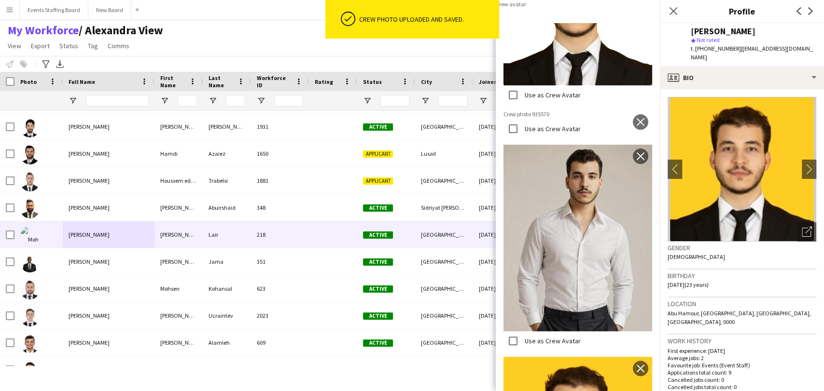
click at [539, 99] on label "Use as Crew Avatar" at bounding box center [552, 95] width 58 height 9
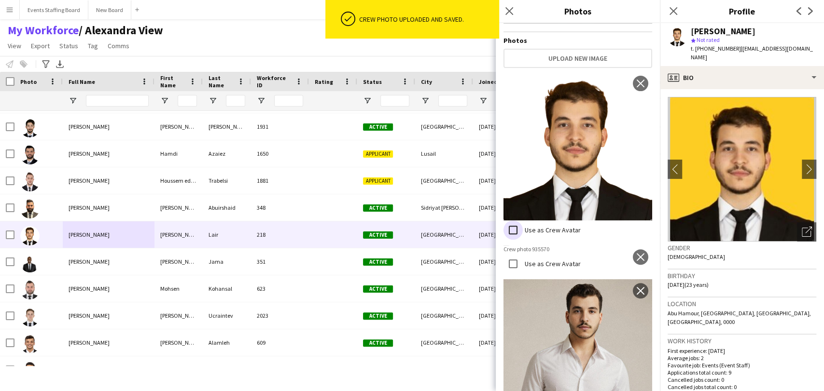
scroll to position [160, 0]
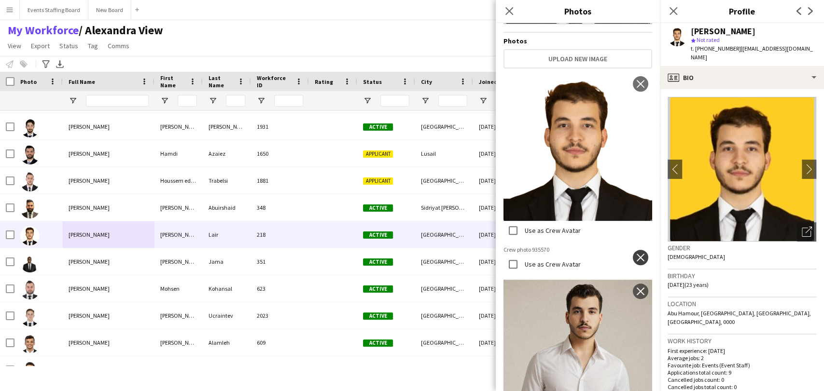
click at [633, 250] on button "close" at bounding box center [640, 257] width 15 height 15
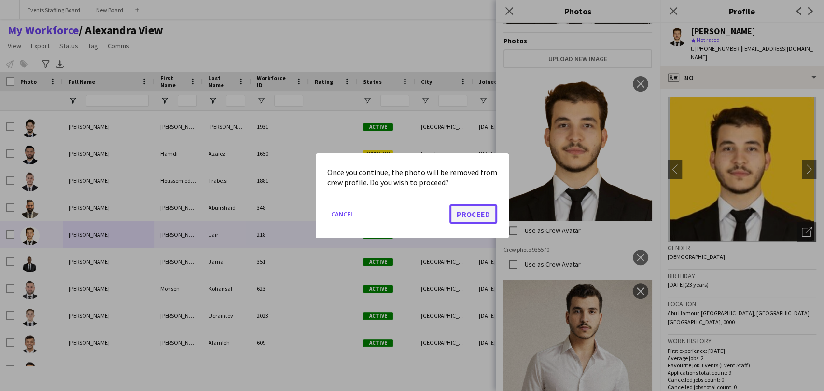
click at [481, 213] on button "Proceed" at bounding box center [473, 213] width 48 height 19
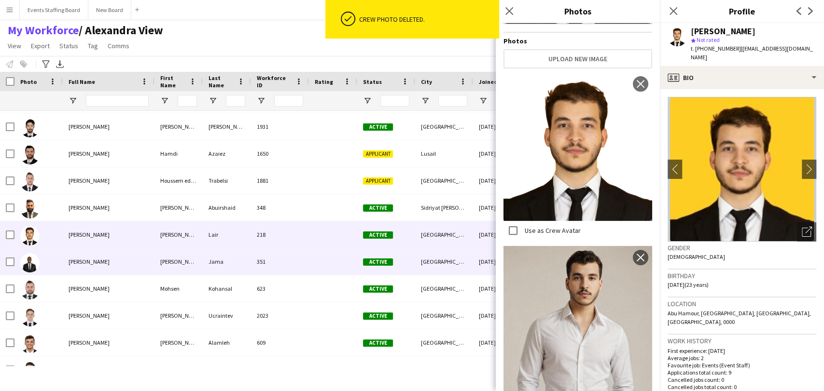
click at [75, 261] on span "Mohammed Jama" at bounding box center [89, 261] width 41 height 7
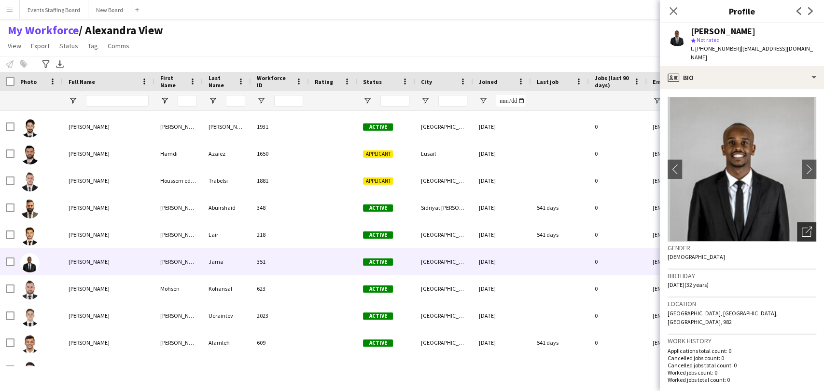
click at [799, 228] on div "Open photos pop-in" at bounding box center [806, 231] width 19 height 19
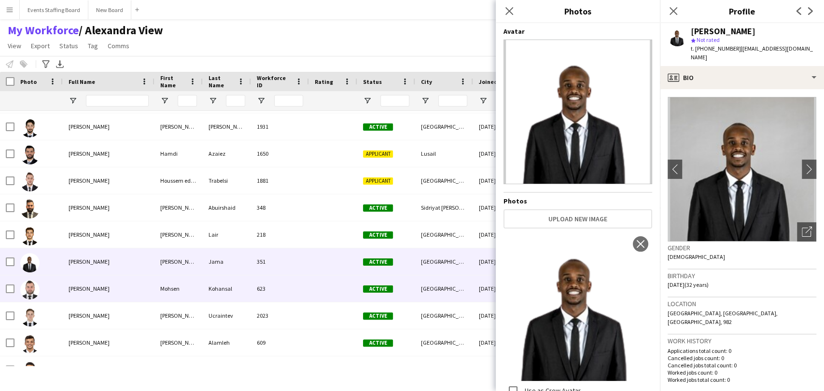
click at [54, 289] on div at bounding box center [38, 288] width 48 height 27
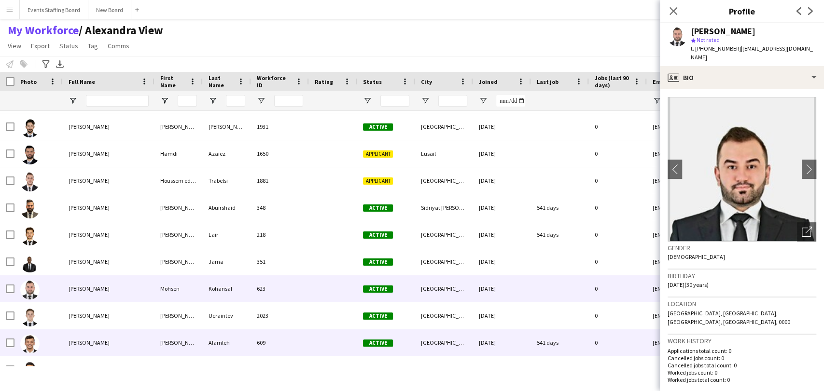
scroll to position [366, 0]
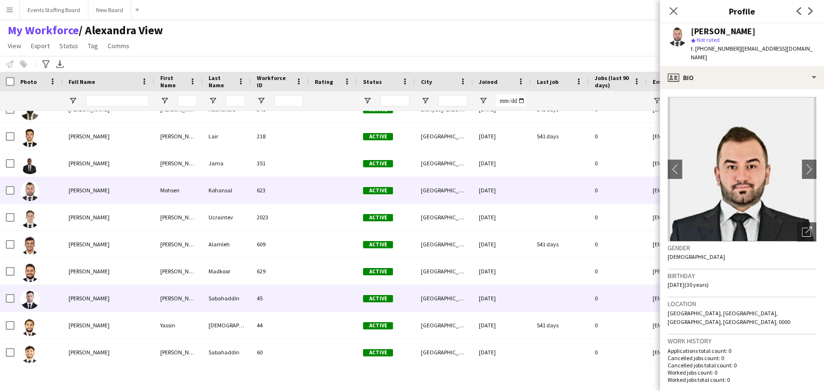
click at [77, 288] on div "Sinan Sabahaddin" at bounding box center [109, 298] width 92 height 27
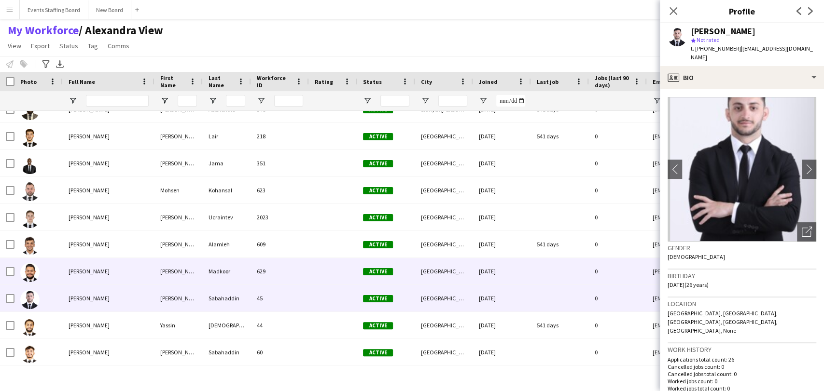
click at [93, 271] on span "Osama Madkoor" at bounding box center [89, 271] width 41 height 7
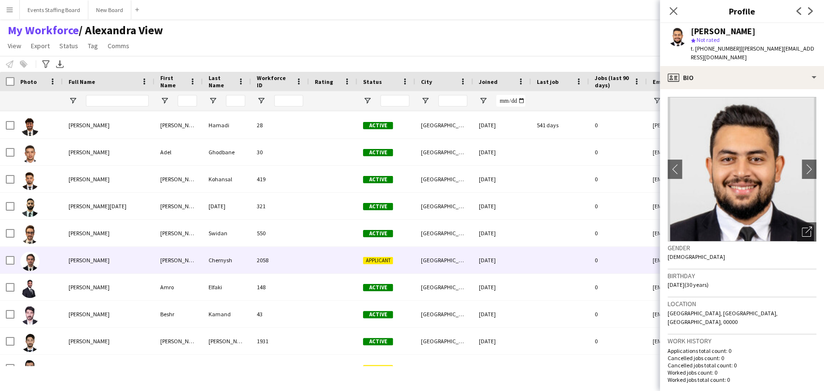
scroll to position [0, 0]
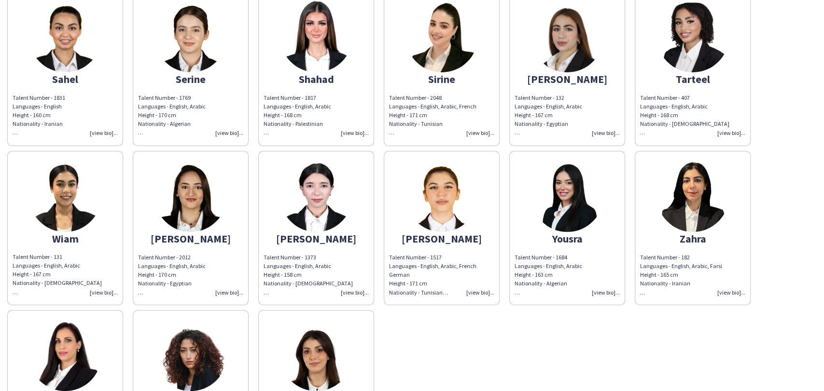
scroll to position [987, 0]
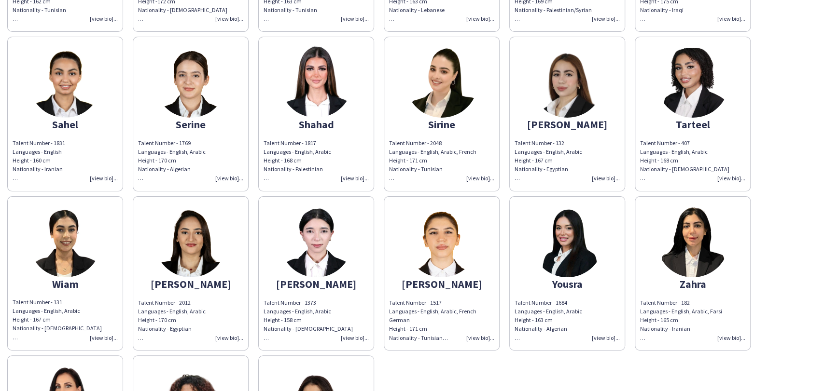
click at [301, 88] on img at bounding box center [316, 81] width 72 height 72
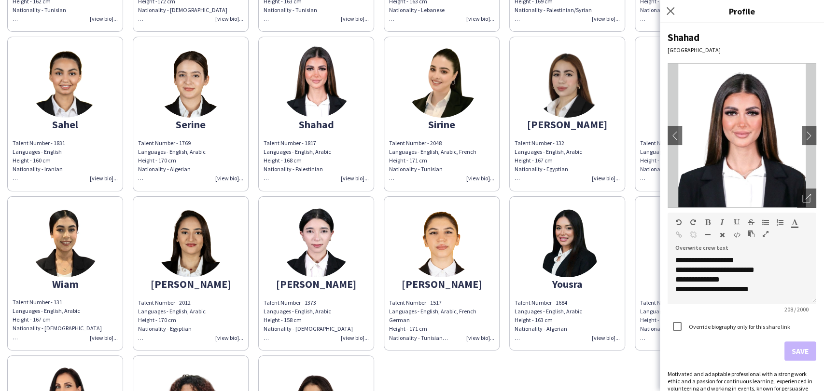
drag, startPoint x: 455, startPoint y: 96, endPoint x: 463, endPoint y: 97, distance: 7.8
click at [455, 96] on img at bounding box center [441, 81] width 72 height 72
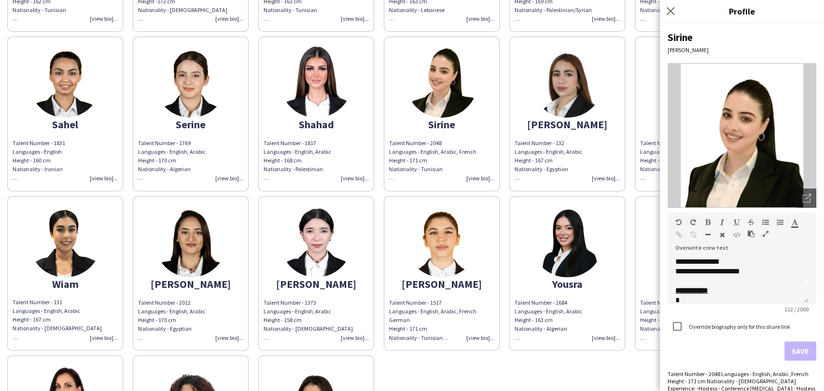
scroll to position [27, 0]
click at [709, 287] on div "*" at bounding box center [733, 292] width 117 height 10
paste div
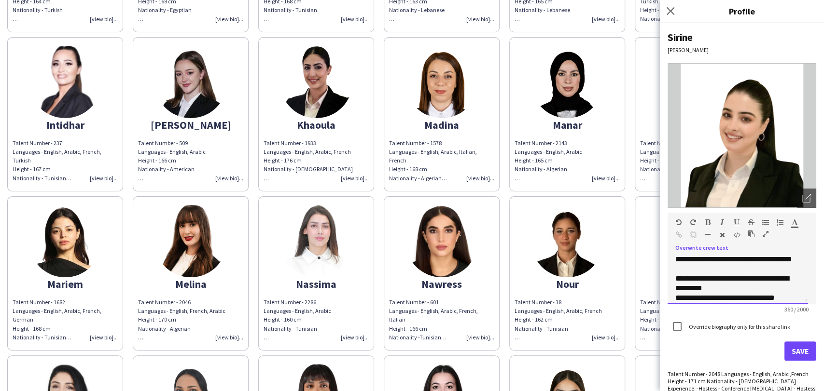
scroll to position [451, 0]
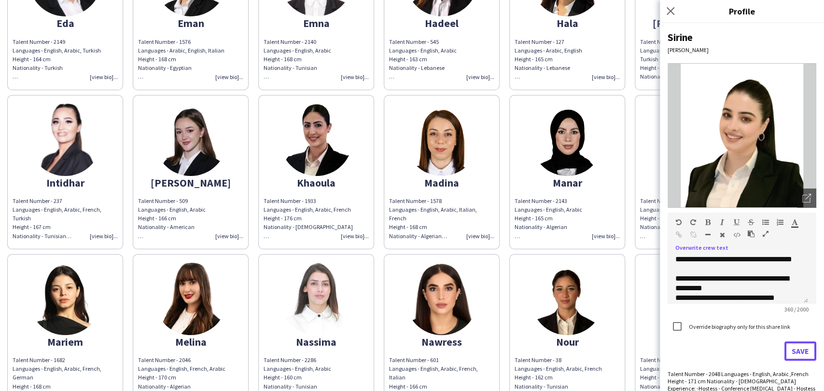
click at [794, 352] on button "Save" at bounding box center [800, 351] width 32 height 19
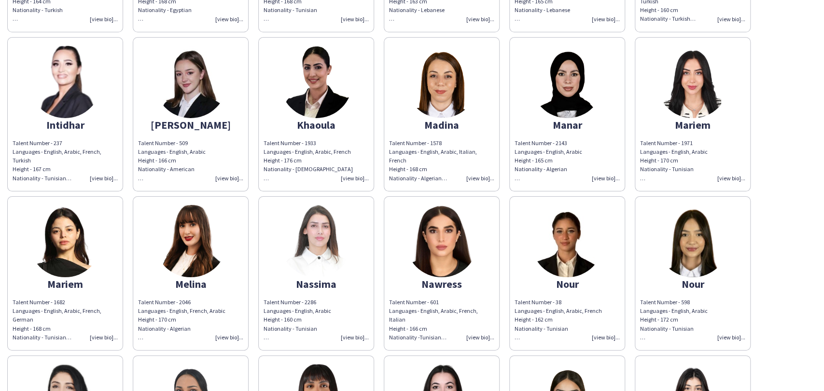
scroll to position [504, 0]
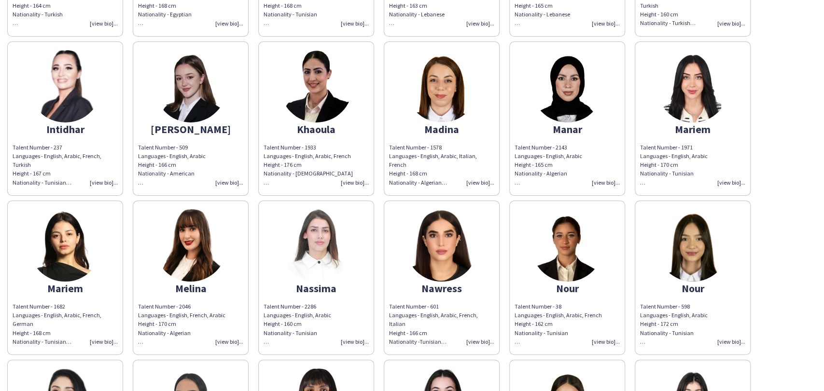
click at [711, 117] on app-share-pages-crew-card "Mariem Talent Number - 1971 Languages - English, Arabic Height - 170 cm Nationa…" at bounding box center [692, 118] width 116 height 154
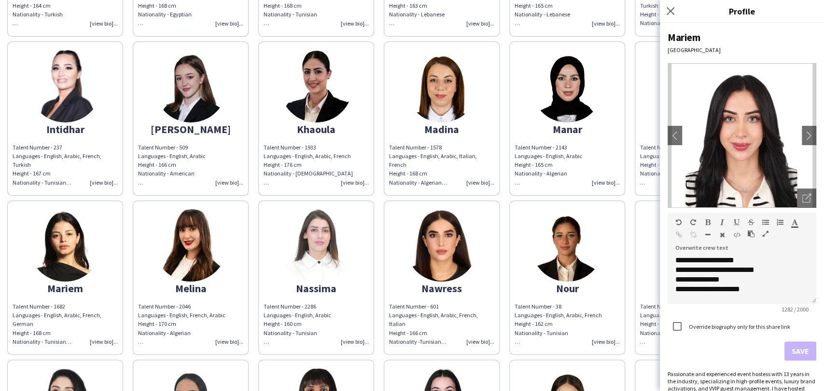
click at [594, 91] on img at bounding box center [567, 86] width 72 height 72
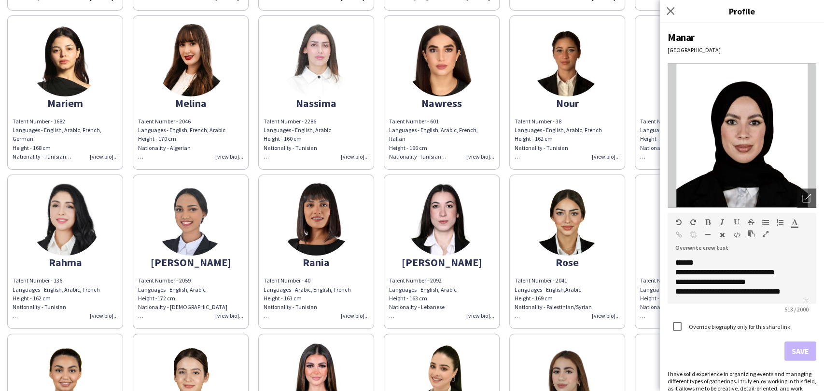
scroll to position [826, 0]
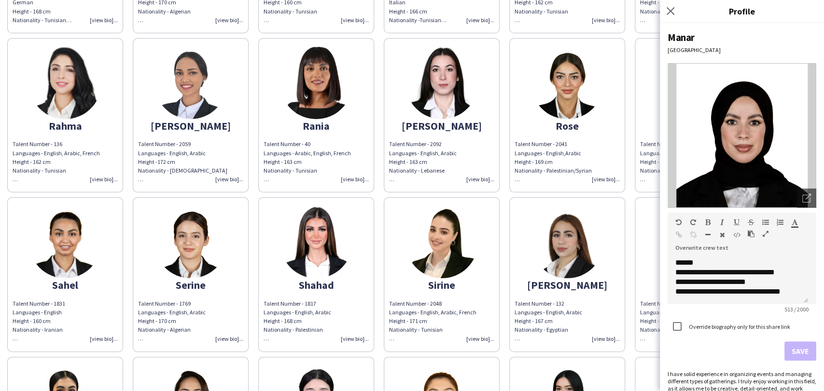
click at [549, 239] on img at bounding box center [567, 242] width 72 height 72
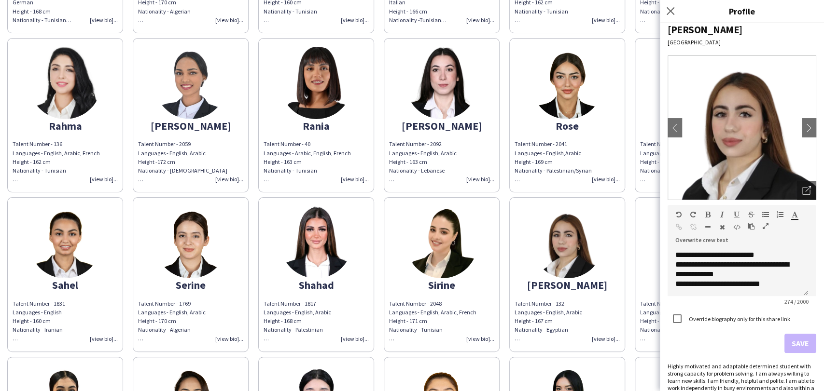
scroll to position [0, 0]
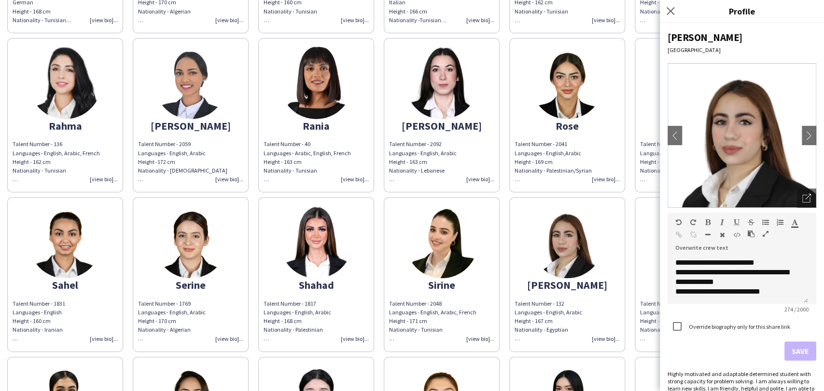
click at [457, 260] on img at bounding box center [441, 242] width 72 height 72
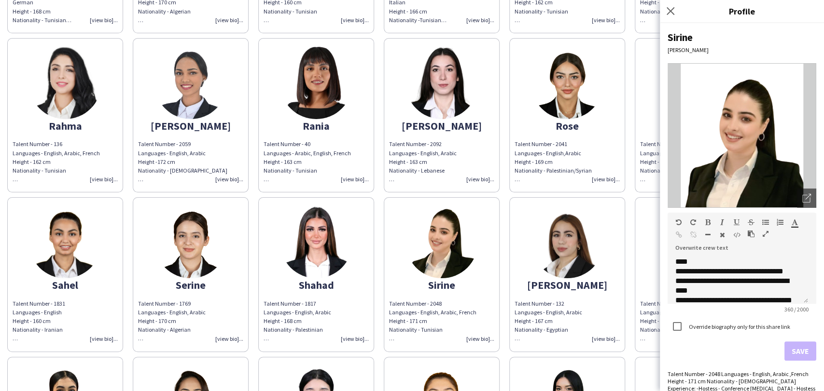
scroll to position [113, 0]
click at [645, 258] on app-share-pages-crew-card "Tarteel Talent Number - 407 Languages - English, Arabic Height - 168 cm Nationa…" at bounding box center [692, 274] width 116 height 154
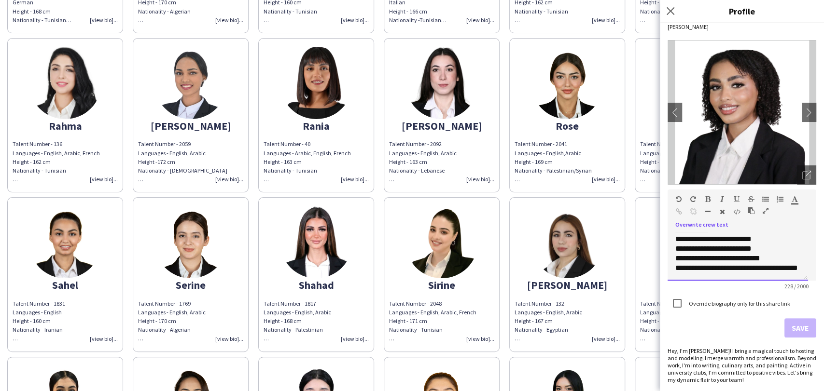
scroll to position [43, 0]
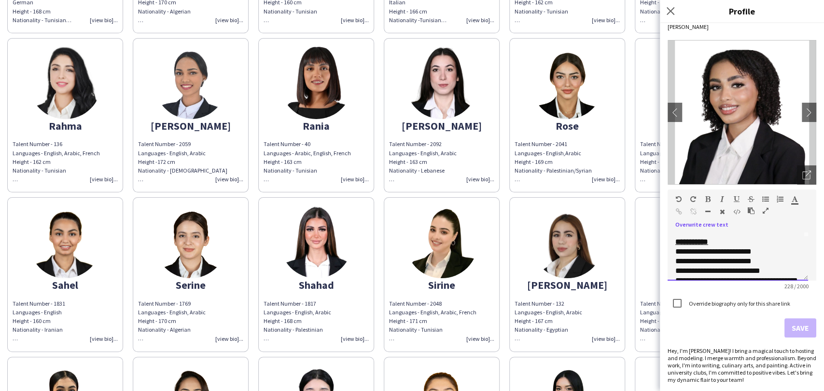
click at [675, 250] on span "**********" at bounding box center [713, 251] width 76 height 7
click at [793, 321] on button "Save" at bounding box center [800, 327] width 32 height 19
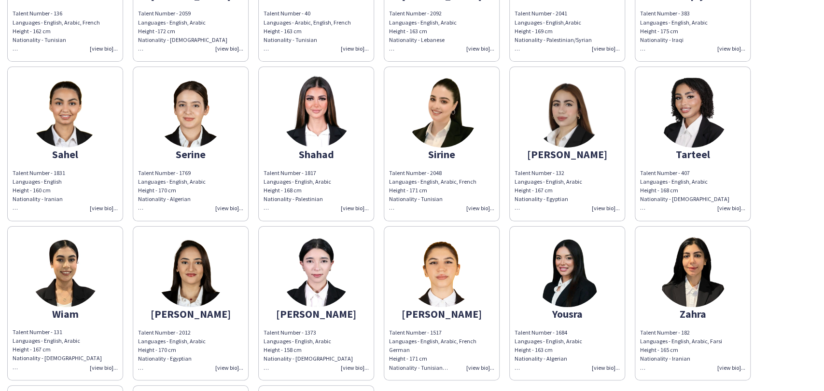
scroll to position [1040, 0]
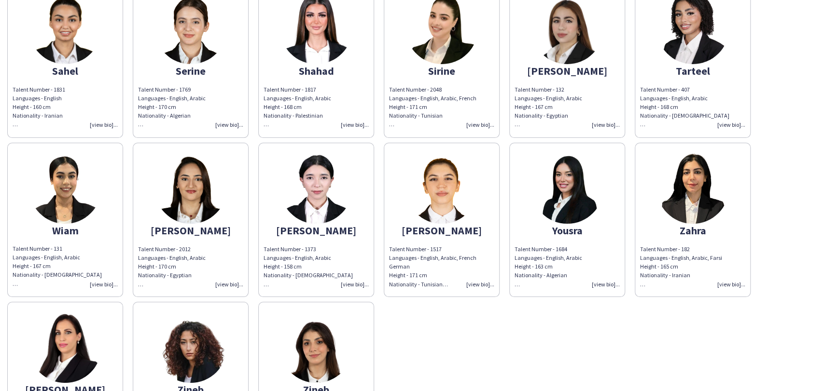
drag, startPoint x: 314, startPoint y: 186, endPoint x: 355, endPoint y: 184, distance: 40.6
click at [314, 186] on img at bounding box center [316, 188] width 72 height 72
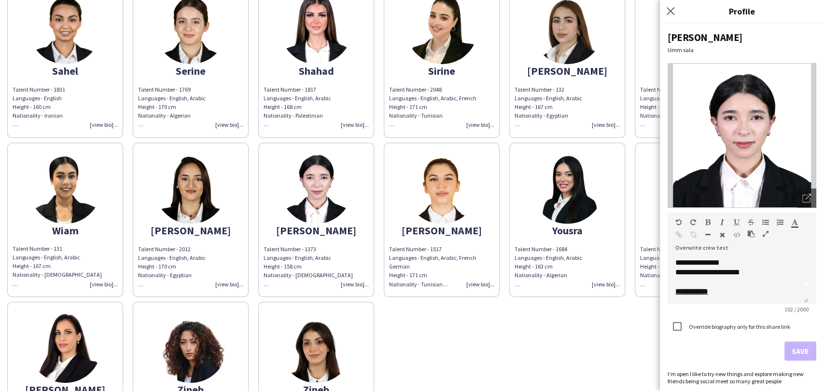
scroll to position [1, 0]
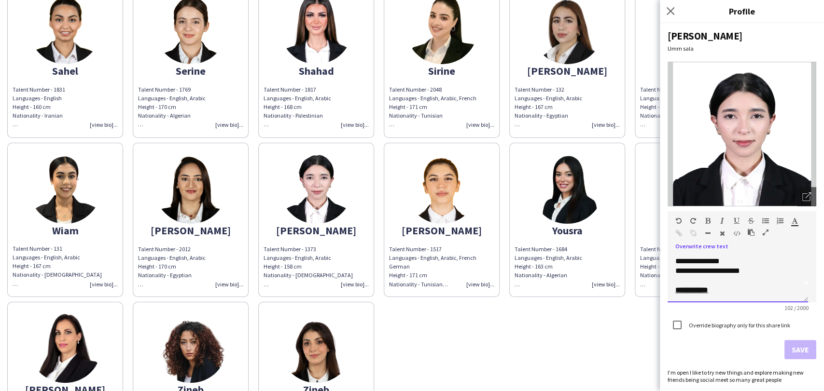
click at [732, 293] on div "**********" at bounding box center [737, 291] width 125 height 10
drag, startPoint x: 687, startPoint y: 297, endPoint x: 670, endPoint y: 297, distance: 16.9
click at [670, 297] on div "**********" at bounding box center [737, 278] width 140 height 48
click at [706, 222] on icon "button" at bounding box center [707, 221] width 5 height 7
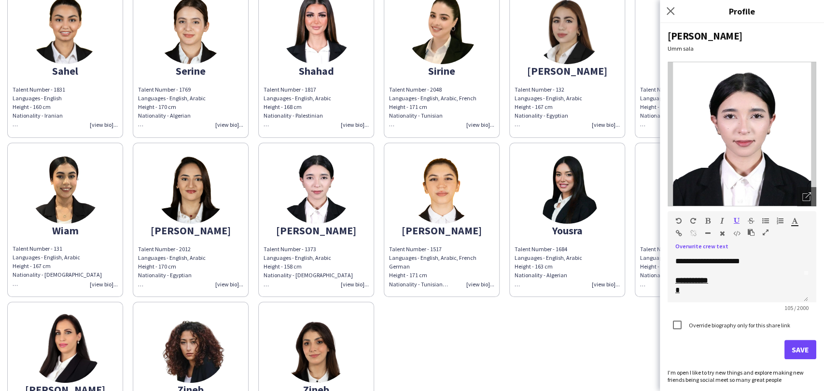
click at [737, 221] on icon "button" at bounding box center [736, 221] width 6 height 7
click at [691, 294] on div "*" at bounding box center [733, 291] width 117 height 10
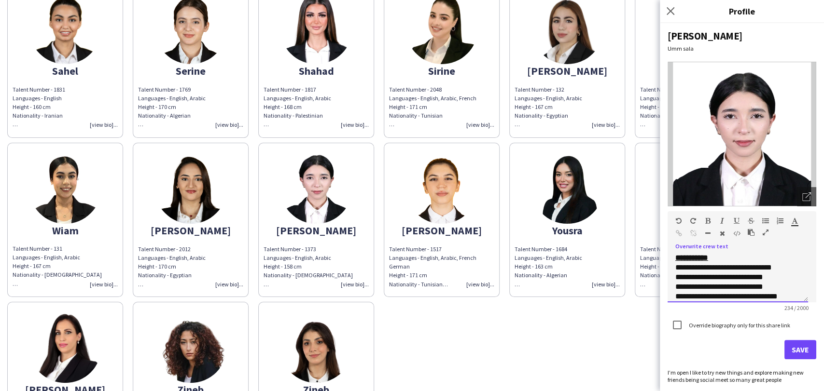
click at [683, 283] on div "**********" at bounding box center [733, 287] width 117 height 10
click at [681, 294] on div "**********" at bounding box center [733, 297] width 117 height 10
click at [675, 266] on div "**********" at bounding box center [737, 278] width 140 height 48
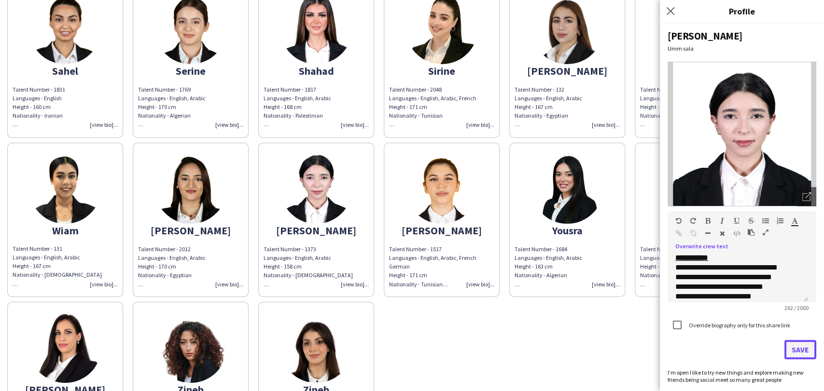
click at [804, 349] on button "Save" at bounding box center [800, 349] width 32 height 19
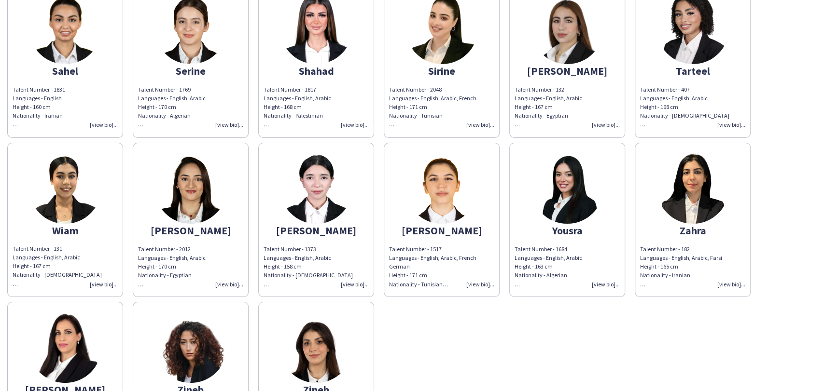
click at [721, 191] on img at bounding box center [692, 188] width 72 height 72
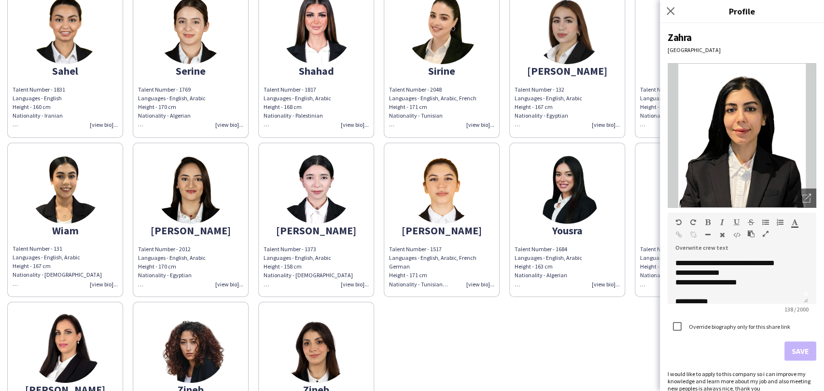
scroll to position [27, 0]
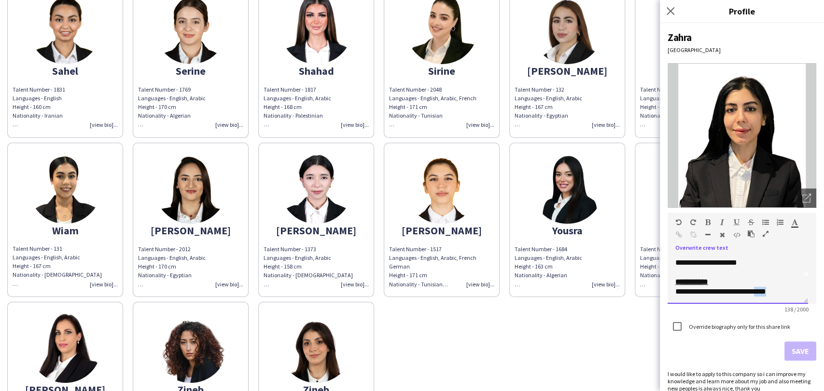
drag, startPoint x: 782, startPoint y: 295, endPoint x: 761, endPoint y: 292, distance: 21.4
click at [761, 292] on div "**********" at bounding box center [733, 292] width 117 height 10
click at [674, 289] on div "**********" at bounding box center [737, 280] width 140 height 48
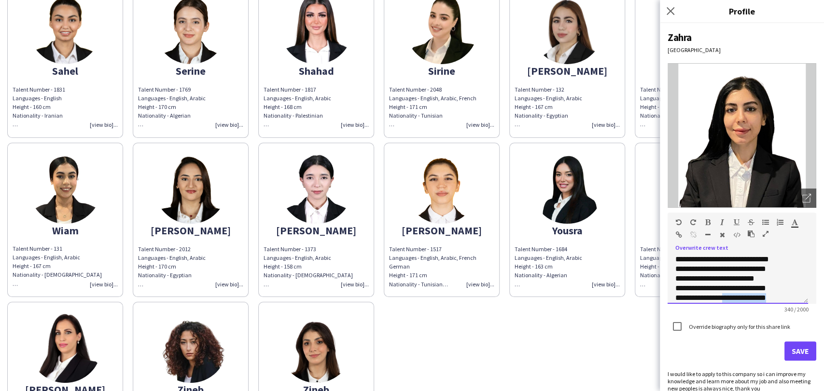
scroll to position [94, 0]
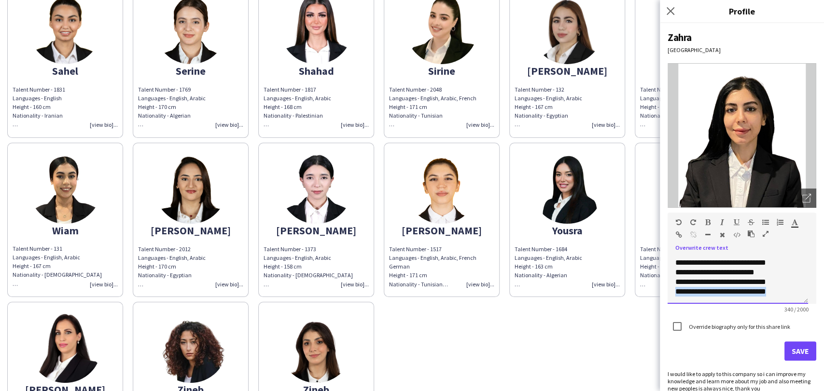
drag, startPoint x: 782, startPoint y: 294, endPoint x: 655, endPoint y: 300, distance: 127.0
click at [655, 300] on body "close [URL][DOMAIN_NAME] Copy url Settings ELAN - [DEMOGRAPHIC_DATA] Hostess Sa…" at bounding box center [412, 195] width 824 height 391
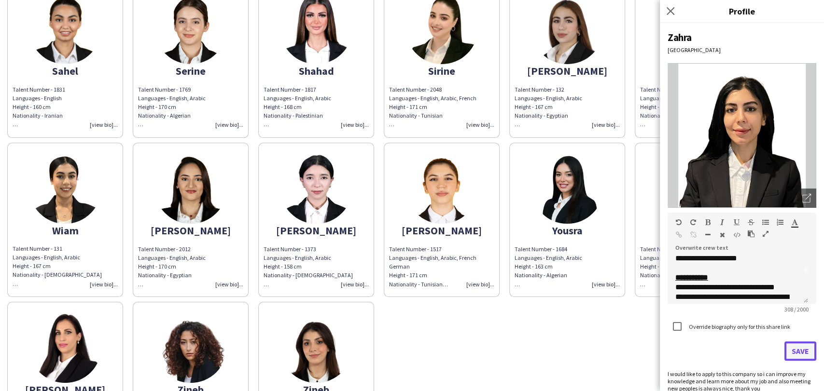
click at [791, 349] on button "Save" at bounding box center [800, 351] width 32 height 19
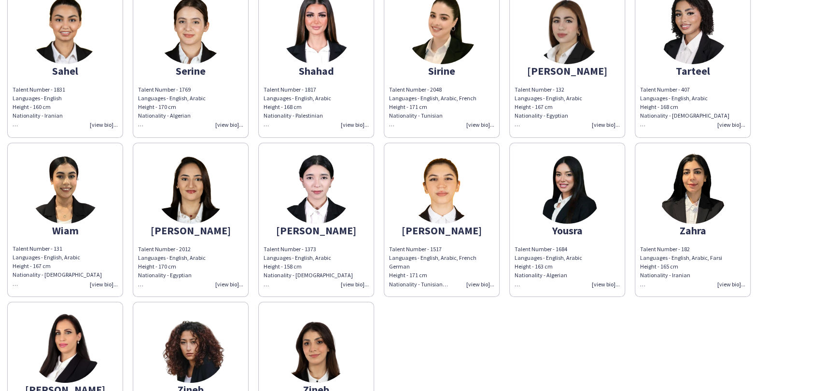
click at [572, 204] on img at bounding box center [567, 188] width 72 height 72
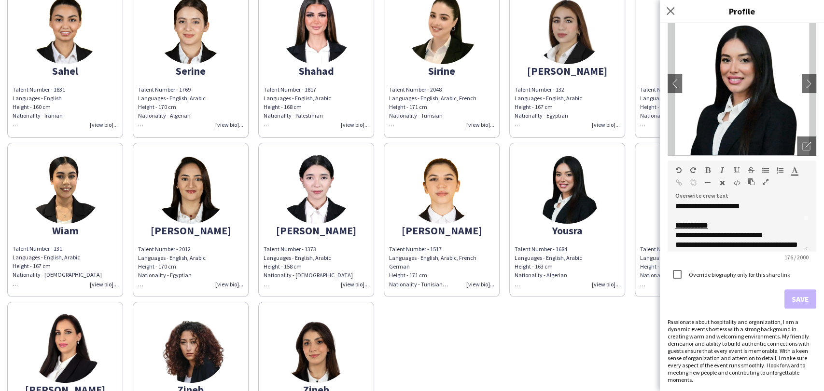
scroll to position [46, 0]
click at [727, 242] on div "**********" at bounding box center [737, 239] width 125 height 10
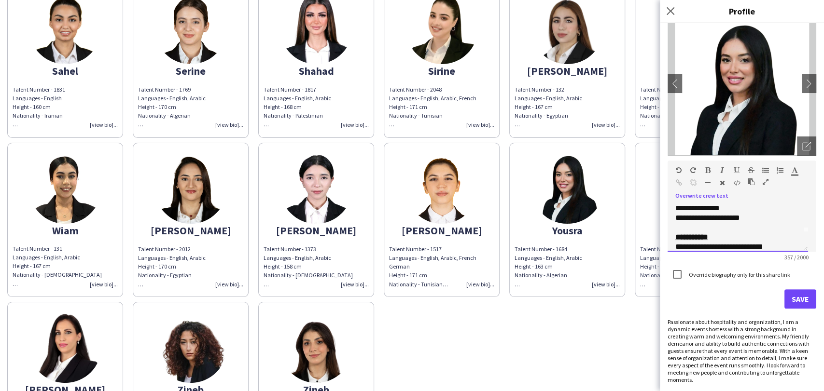
scroll to position [54, 0]
click at [673, 212] on div "**********" at bounding box center [737, 228] width 140 height 48
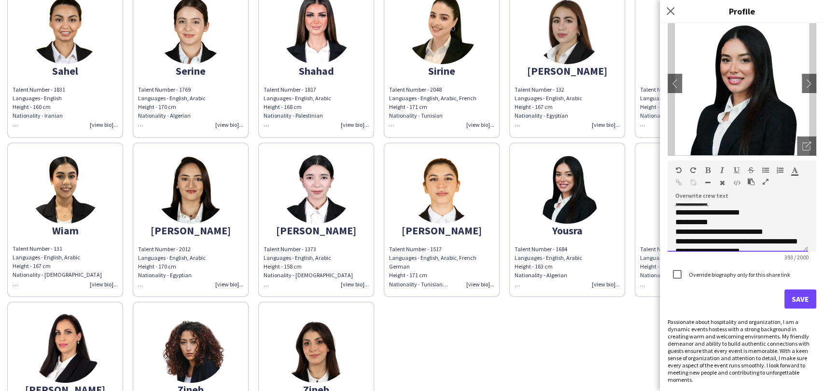
click at [732, 238] on span "**********" at bounding box center [736, 241] width 123 height 7
click at [718, 217] on div "**********" at bounding box center [733, 213] width 117 height 10
click at [715, 221] on div "**********" at bounding box center [733, 223] width 117 height 10
click at [768, 223] on div "**********" at bounding box center [733, 227] width 117 height 19
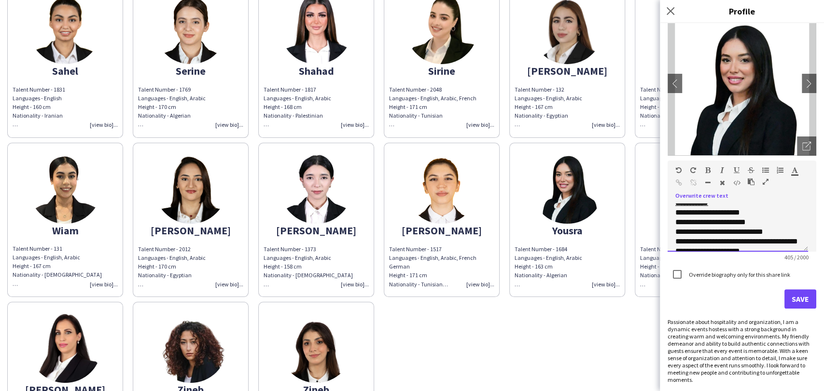
click at [688, 219] on div "**********" at bounding box center [733, 223] width 117 height 10
click at [689, 219] on div "**********" at bounding box center [733, 223] width 117 height 10
click at [790, 296] on button "Save" at bounding box center [800, 298] width 32 height 19
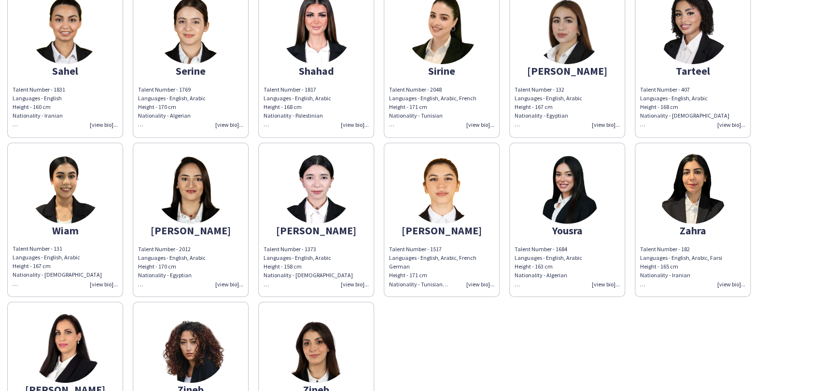
drag, startPoint x: 474, startPoint y: 317, endPoint x: 422, endPoint y: 304, distance: 53.7
click at [331, 326] on img at bounding box center [316, 347] width 72 height 72
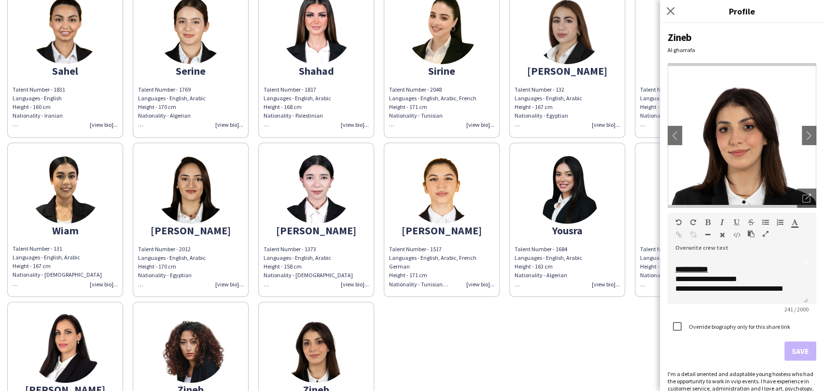
scroll to position [22, 0]
click at [680, 294] on div "**********" at bounding box center [733, 297] width 117 height 10
click at [798, 351] on button "Save" at bounding box center [800, 351] width 32 height 19
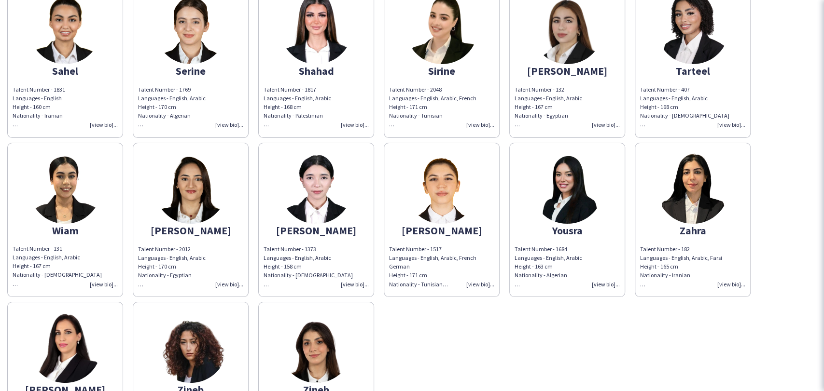
click at [195, 333] on img at bounding box center [190, 347] width 72 height 72
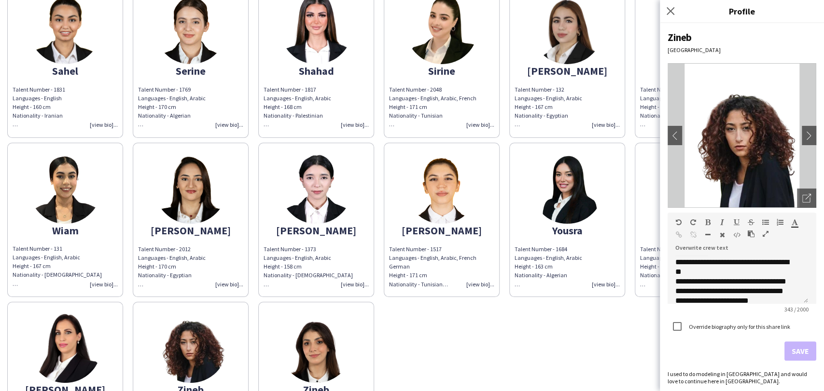
scroll to position [0, 0]
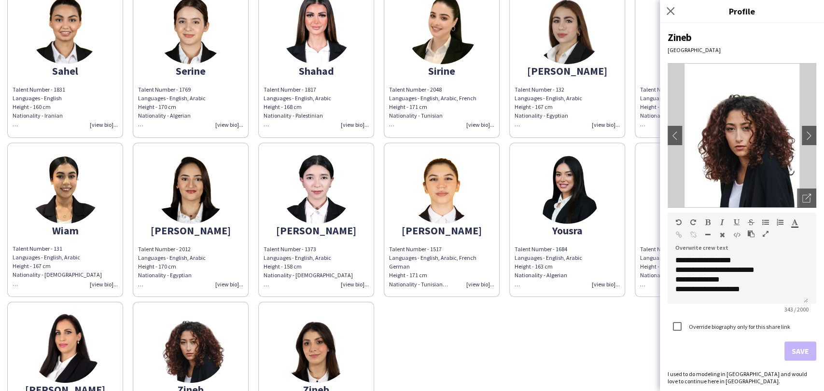
click at [805, 301] on div "**********" at bounding box center [737, 280] width 140 height 48
click at [804, 294] on div "**********" at bounding box center [737, 280] width 140 height 48
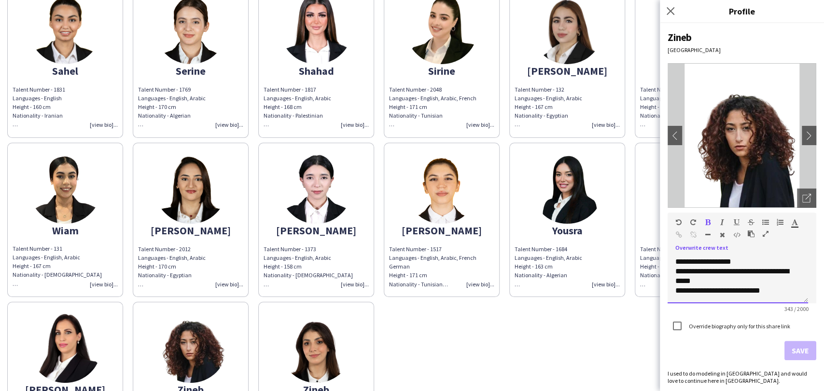
scroll to position [124, 0]
click at [59, 344] on img at bounding box center [65, 347] width 72 height 72
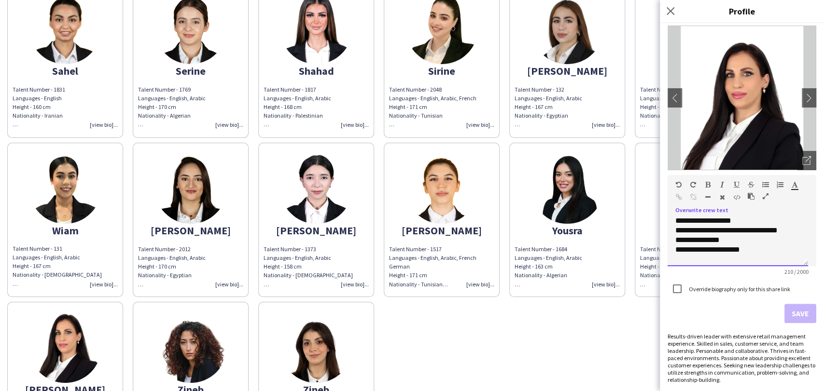
scroll to position [23, 0]
click at [681, 257] on span "**********" at bounding box center [706, 257] width 62 height 7
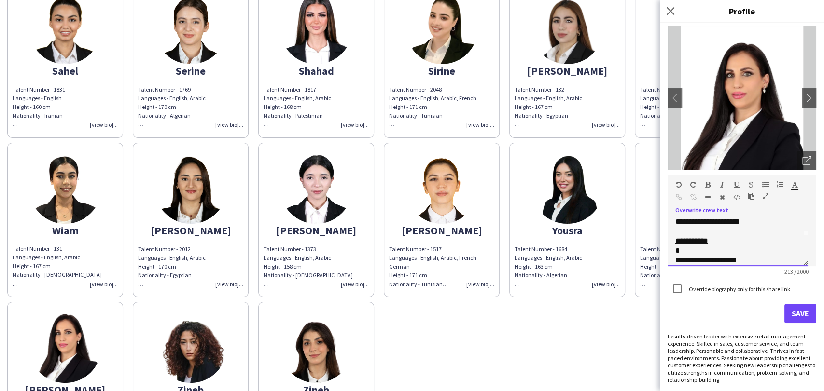
click at [695, 247] on div "*" at bounding box center [737, 251] width 125 height 10
click at [787, 320] on button "Save" at bounding box center [800, 313] width 32 height 19
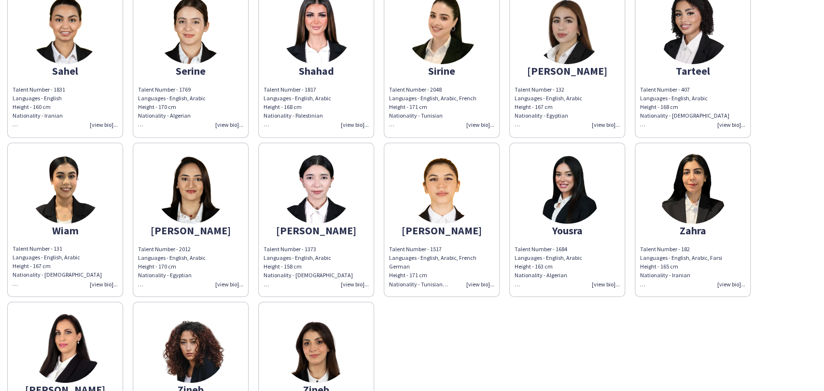
click at [286, 220] on app-share-pages-crew-card "Yasmine Talent Number - 1373 Languages - English, Arabic Height - 158 cm Nation…" at bounding box center [316, 220] width 116 height 154
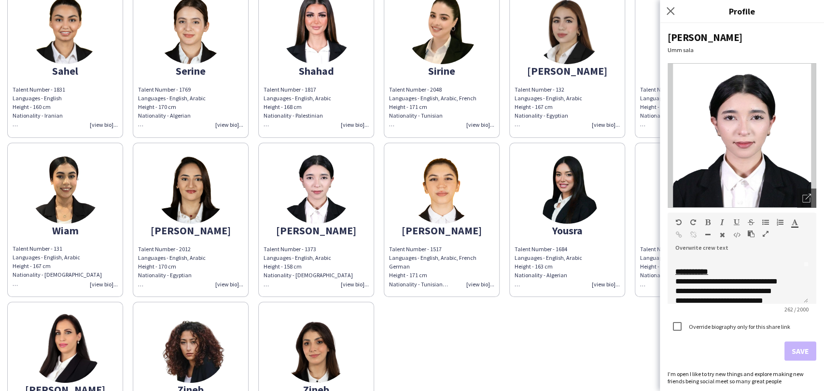
scroll to position [65, 0]
click at [193, 201] on img at bounding box center [190, 188] width 72 height 72
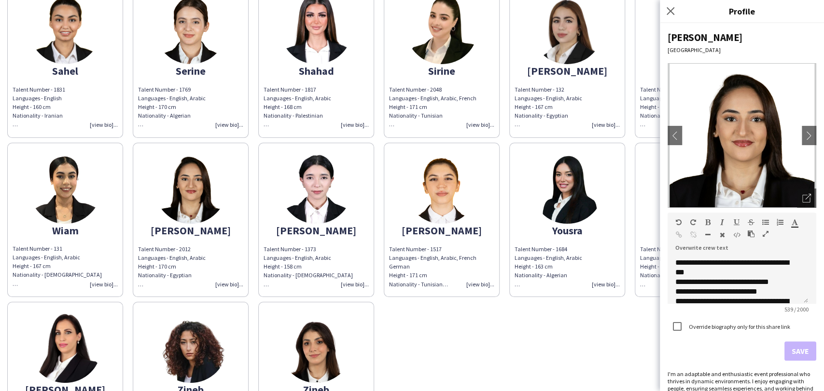
scroll to position [191, 0]
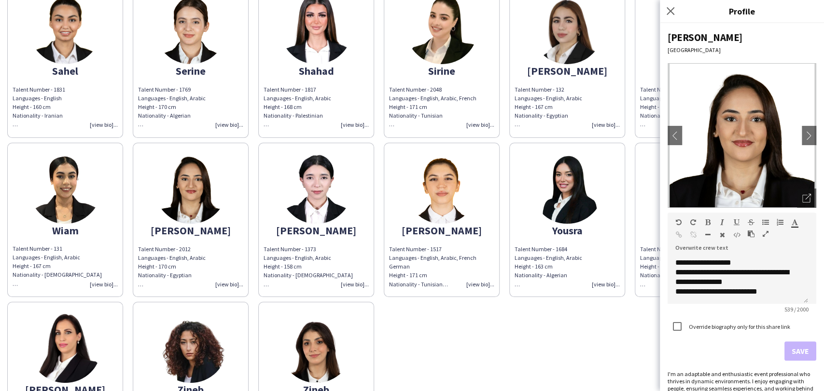
click at [72, 205] on img at bounding box center [65, 188] width 72 height 72
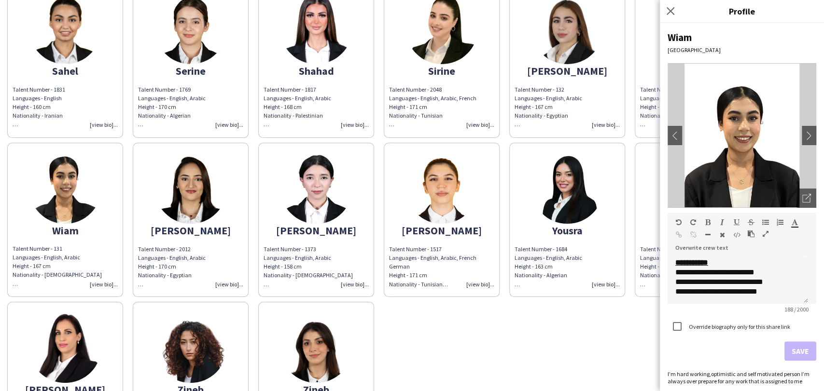
scroll to position [1, 0]
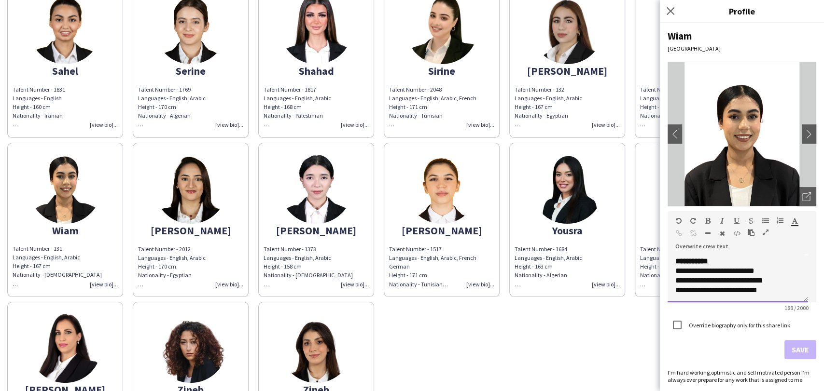
click at [679, 271] on div "**********" at bounding box center [733, 271] width 117 height 10
click at [792, 345] on button "Save" at bounding box center [800, 349] width 32 height 19
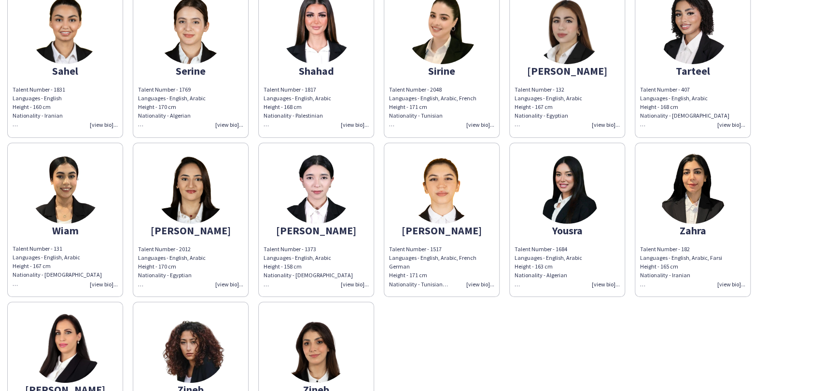
click at [705, 35] on img at bounding box center [692, 28] width 72 height 72
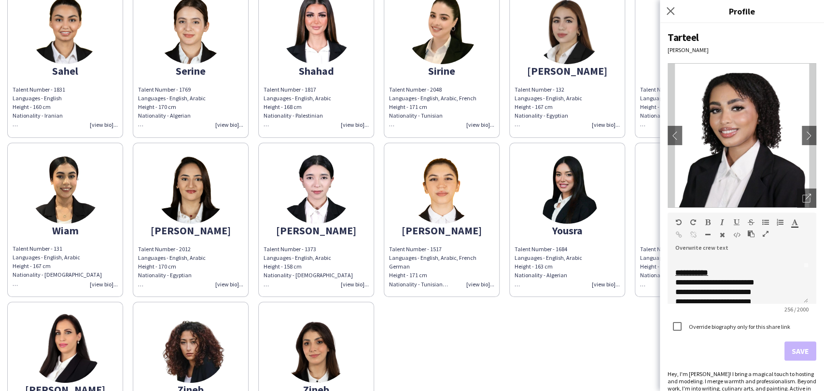
scroll to position [75, 0]
click at [550, 28] on img at bounding box center [567, 28] width 72 height 72
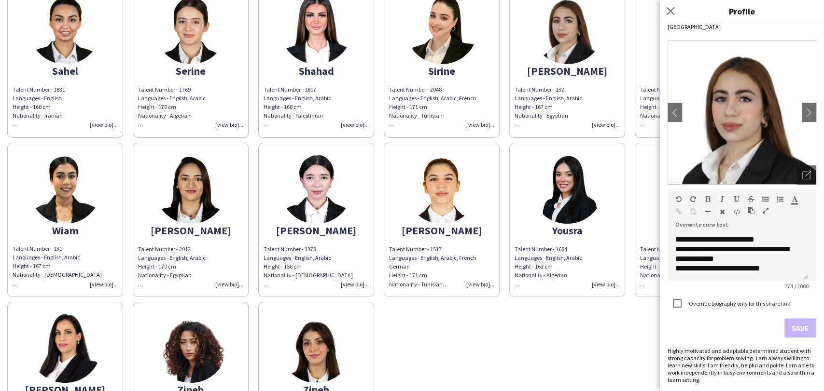
drag, startPoint x: 470, startPoint y: 40, endPoint x: 571, endPoint y: 81, distance: 109.3
click at [469, 40] on img at bounding box center [441, 28] width 72 height 72
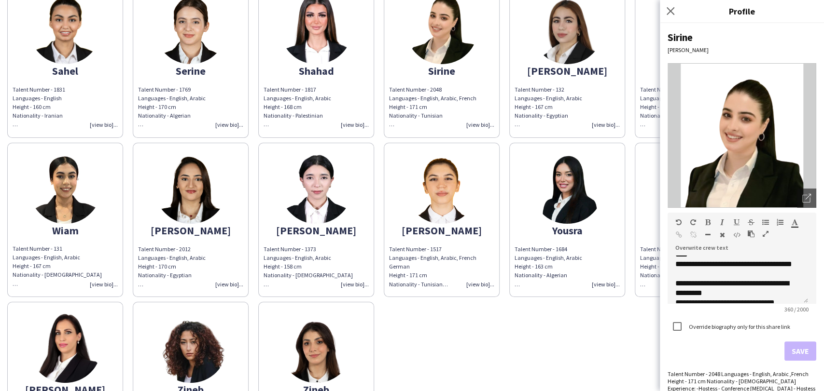
scroll to position [113, 0]
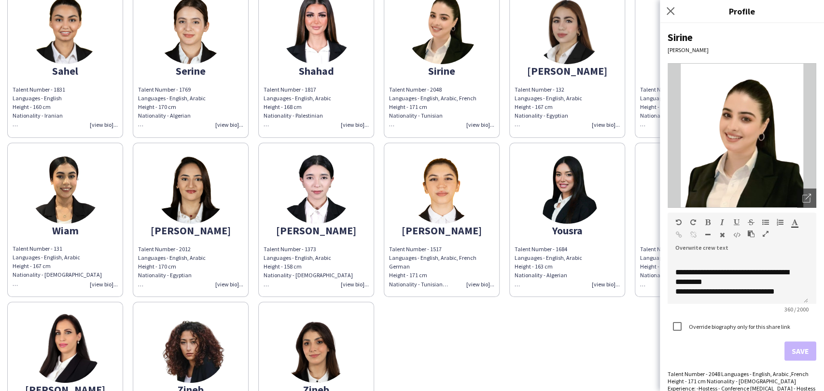
click at [324, 37] on img at bounding box center [316, 28] width 72 height 72
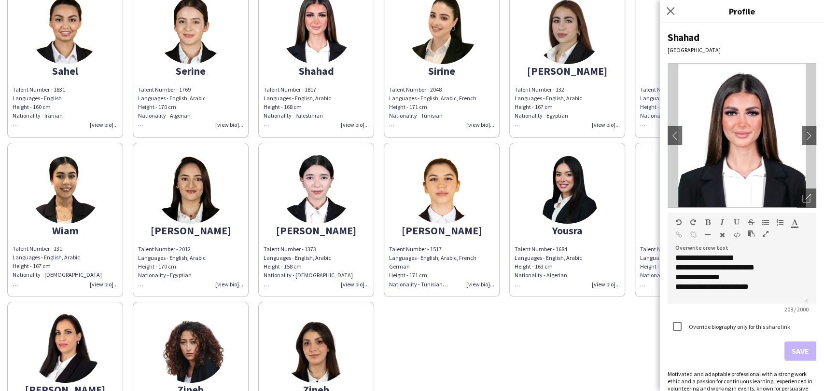
scroll to position [55, 0]
click at [678, 261] on div "**********" at bounding box center [733, 263] width 117 height 10
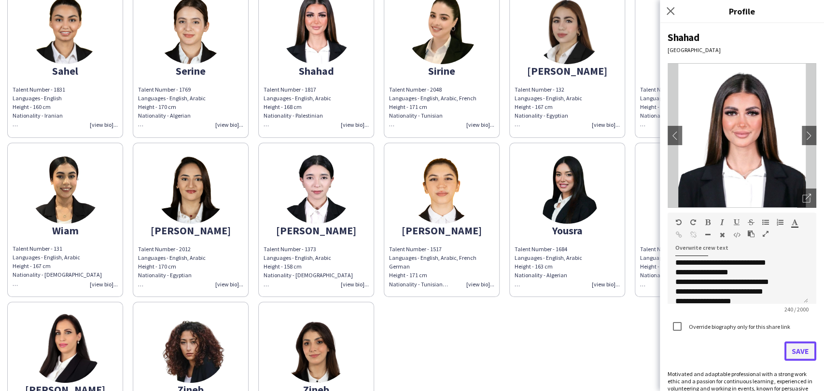
click at [791, 346] on button "Save" at bounding box center [800, 351] width 32 height 19
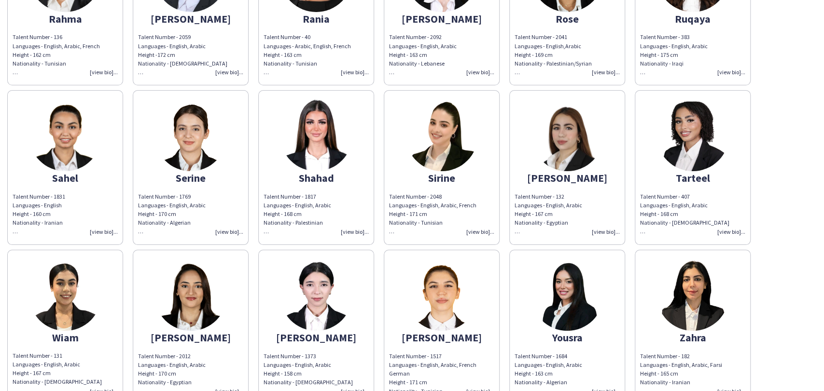
click at [165, 140] on img at bounding box center [190, 135] width 72 height 72
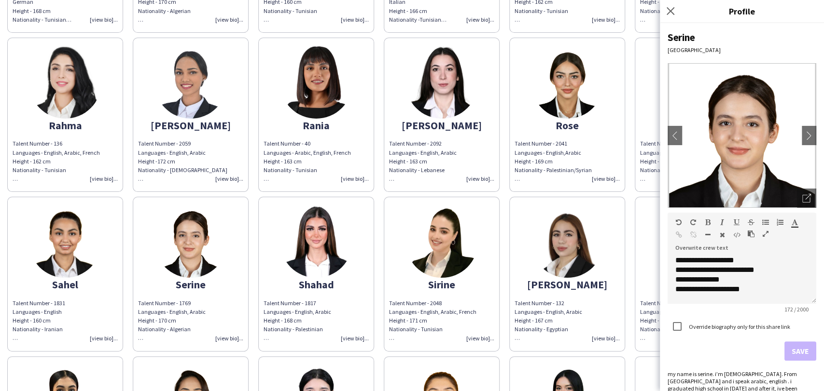
scroll to position [826, 0]
click at [640, 85] on app-share-pages-crew-card "Ruqaya Talent Number - 383 Languages - English, Arabic Height - 175 cm National…" at bounding box center [692, 115] width 116 height 154
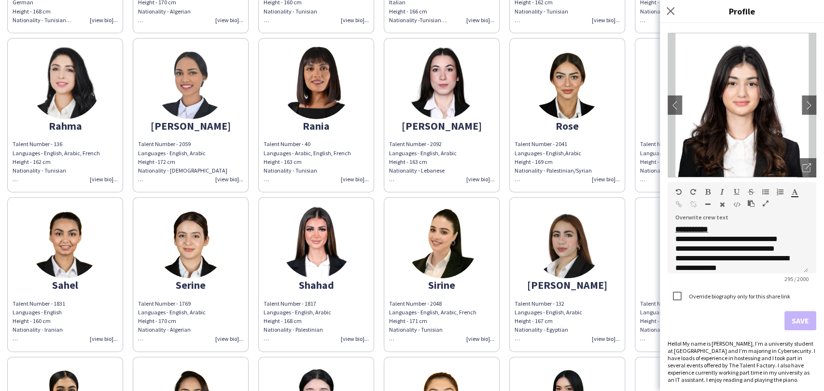
scroll to position [31, 0]
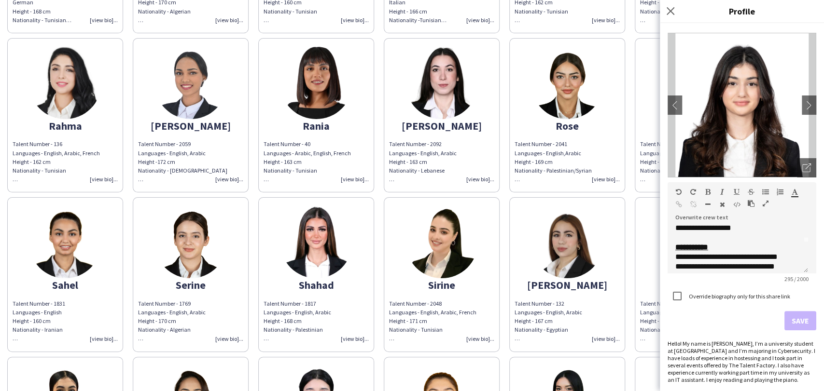
click at [574, 87] on img at bounding box center [567, 83] width 72 height 72
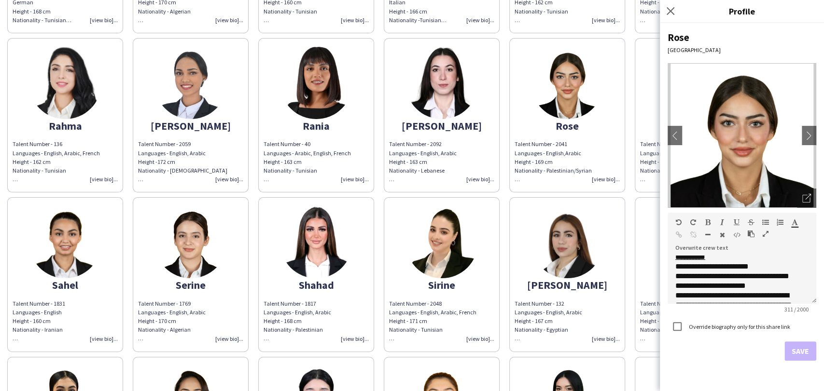
scroll to position [94, 0]
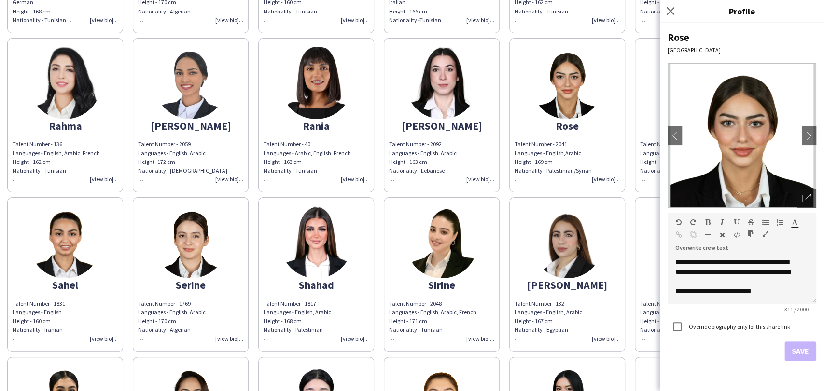
click at [447, 128] on div "[PERSON_NAME]" at bounding box center [441, 126] width 105 height 9
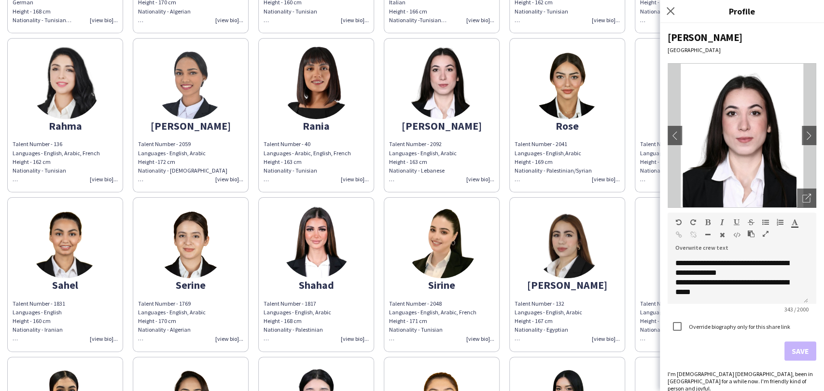
scroll to position [113, 0]
click at [178, 94] on img at bounding box center [190, 83] width 72 height 72
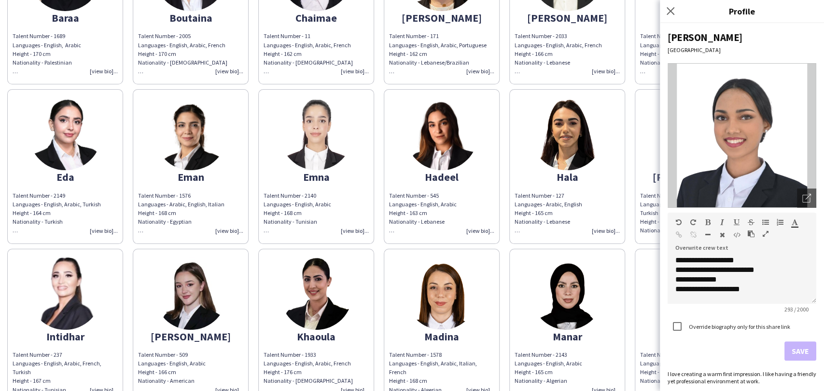
scroll to position [0, 0]
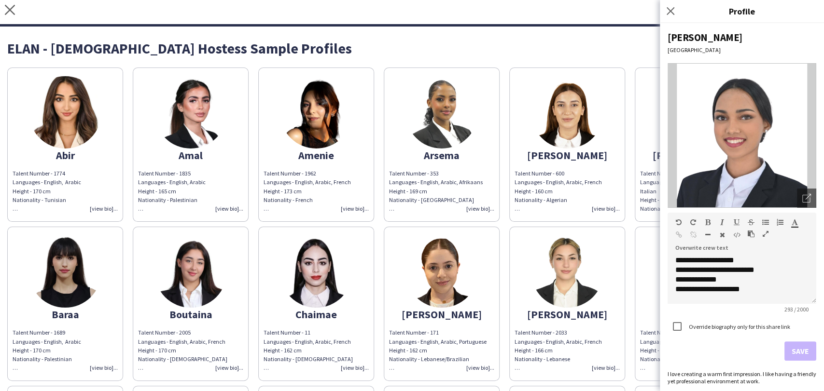
click at [76, 117] on img at bounding box center [65, 112] width 72 height 72
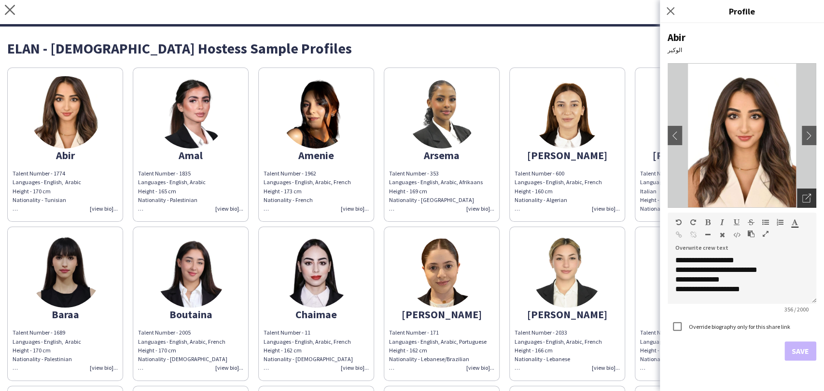
click at [807, 190] on div "Open photos pop-in" at bounding box center [806, 198] width 19 height 19
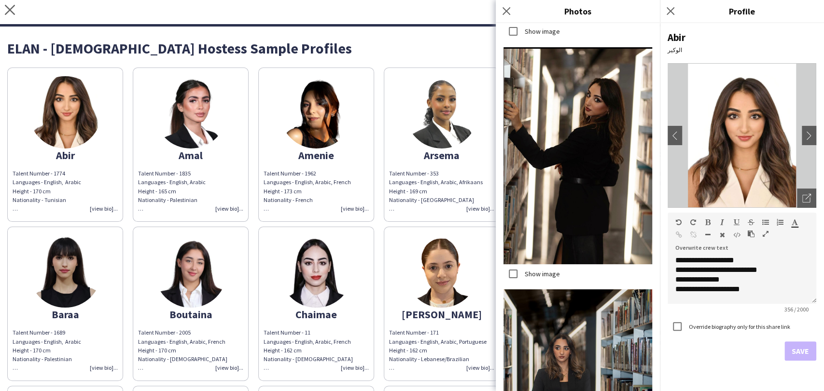
scroll to position [431, 0]
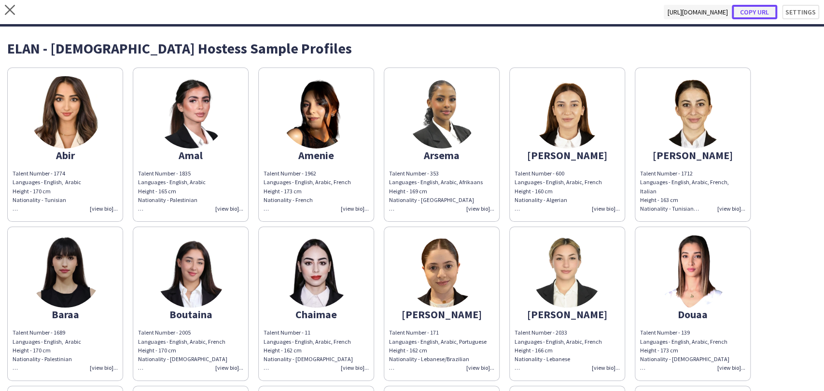
click at [759, 8] on button "Copy url" at bounding box center [753, 12] width 45 height 14
click at [661, 117] on img at bounding box center [692, 112] width 72 height 72
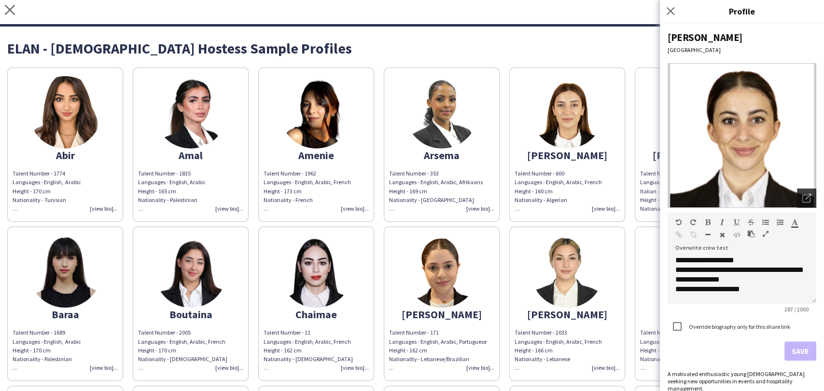
click at [802, 195] on icon "Open photos pop-in" at bounding box center [806, 198] width 9 height 9
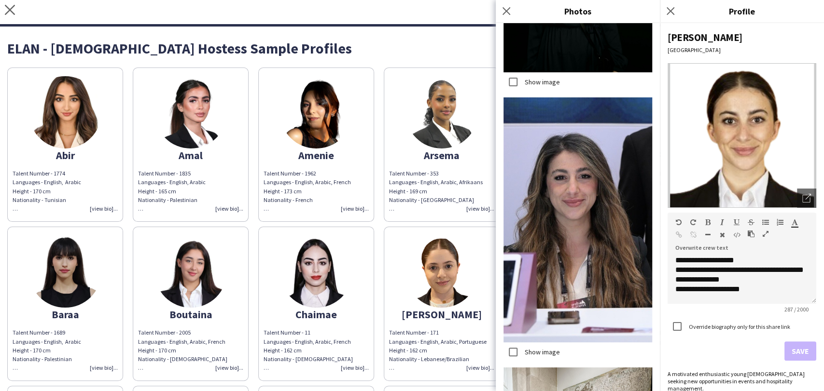
scroll to position [1706, 0]
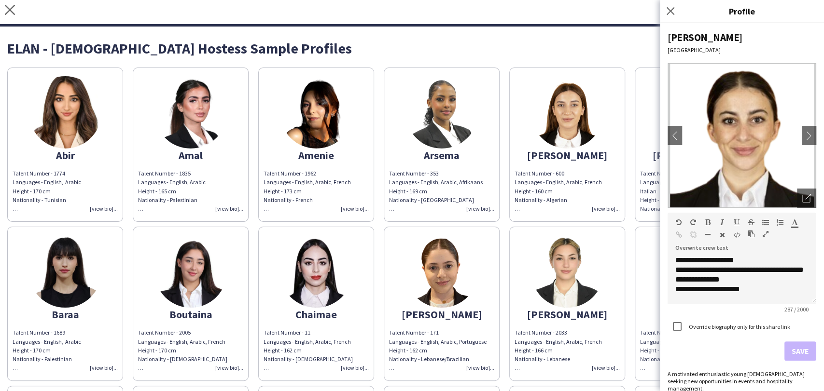
click at [83, 262] on img at bounding box center [65, 271] width 72 height 72
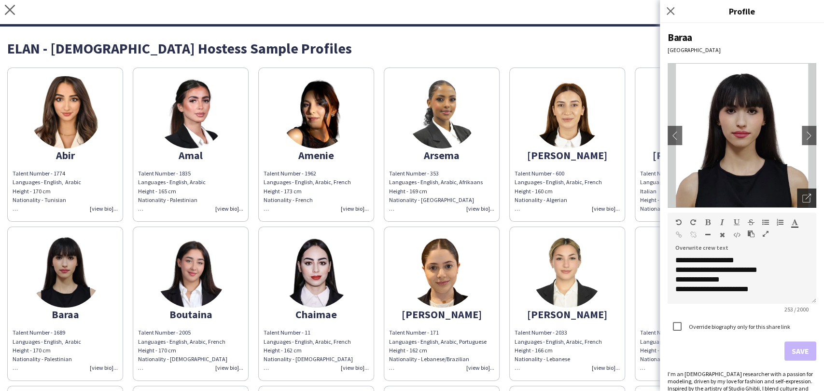
click at [802, 201] on icon "Open photos pop-in" at bounding box center [806, 198] width 9 height 9
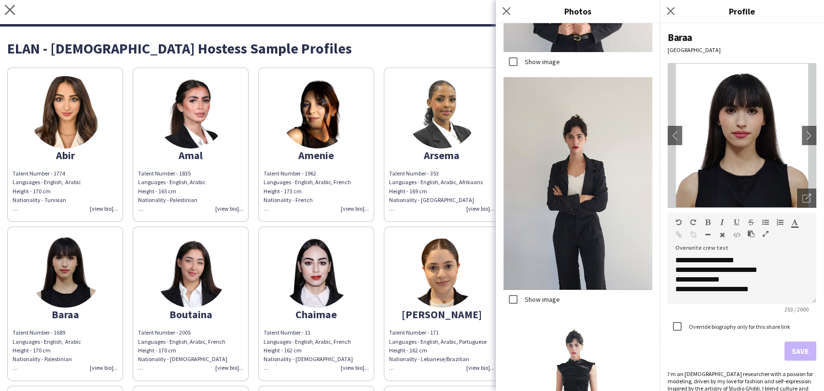
scroll to position [321, 0]
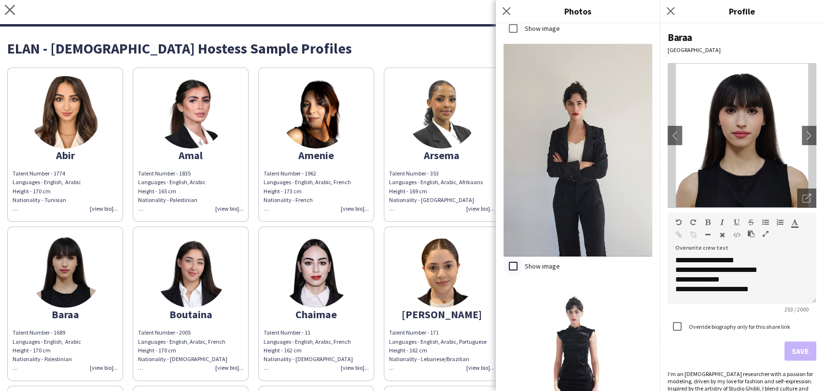
click at [524, 255] on div at bounding box center [512, 266] width 23 height 23
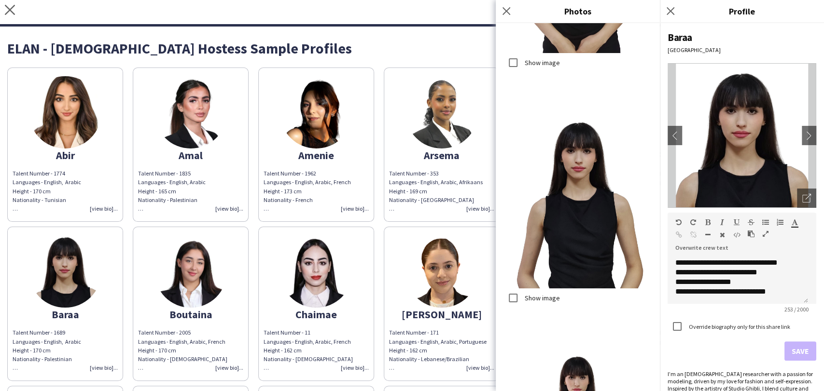
scroll to position [3249, 0]
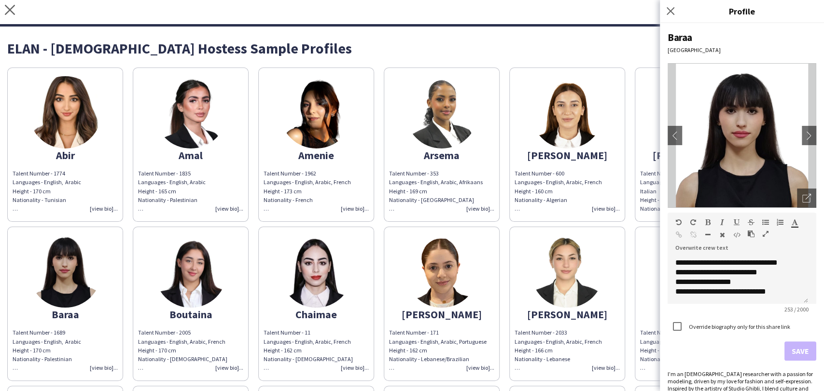
click at [185, 260] on img at bounding box center [190, 271] width 72 height 72
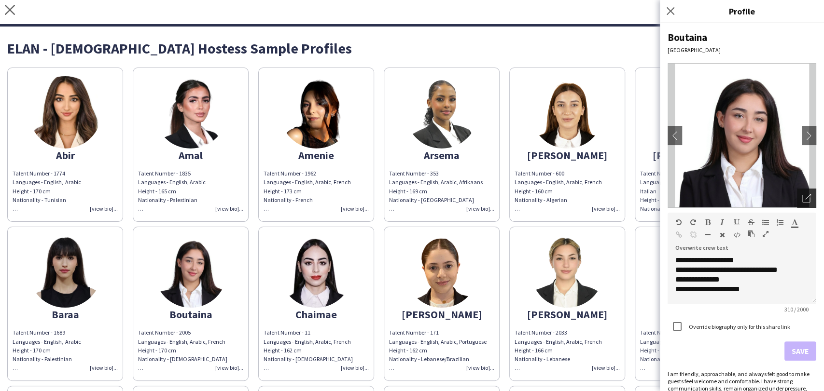
click at [802, 201] on icon "Open photos pop-in" at bounding box center [806, 198] width 9 height 9
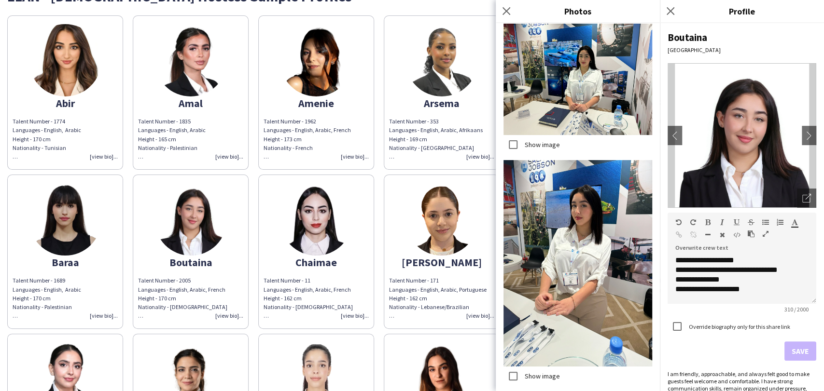
scroll to position [107, 0]
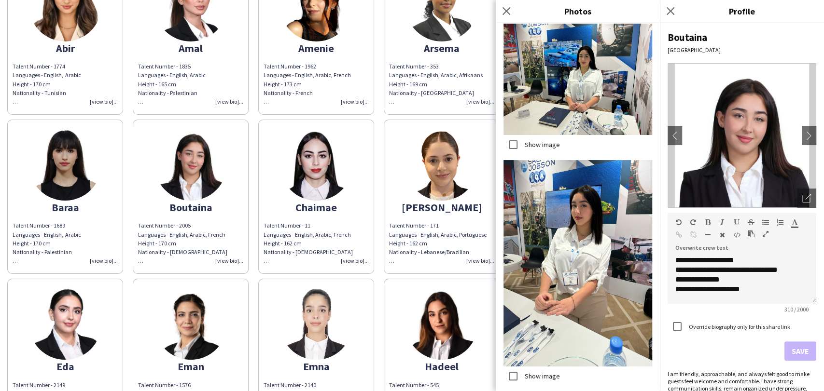
click at [66, 312] on img at bounding box center [65, 324] width 72 height 72
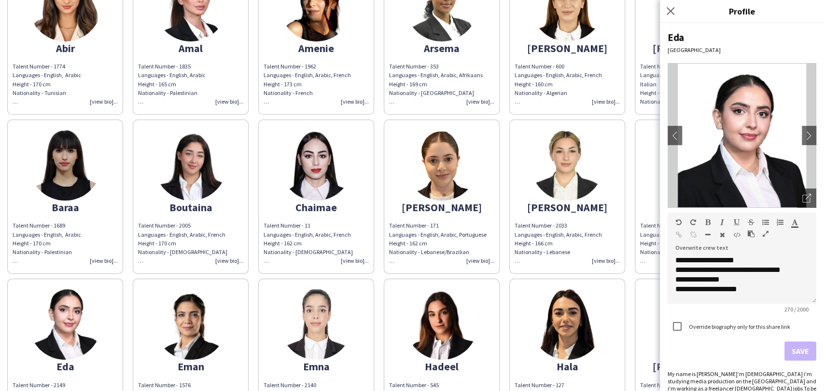
click at [572, 170] on img at bounding box center [567, 164] width 72 height 72
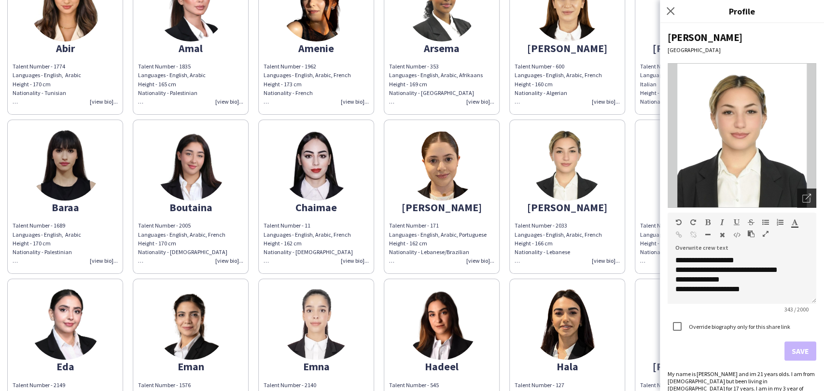
click at [802, 199] on icon "Open photos pop-in" at bounding box center [806, 198] width 9 height 9
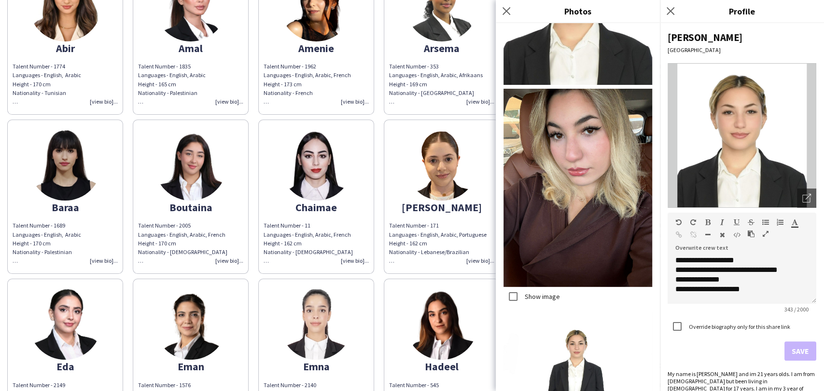
scroll to position [375, 0]
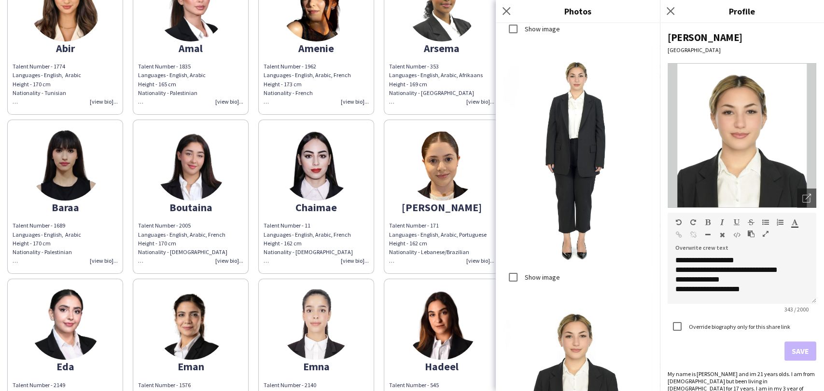
click at [540, 273] on label "Show image" at bounding box center [541, 277] width 37 height 9
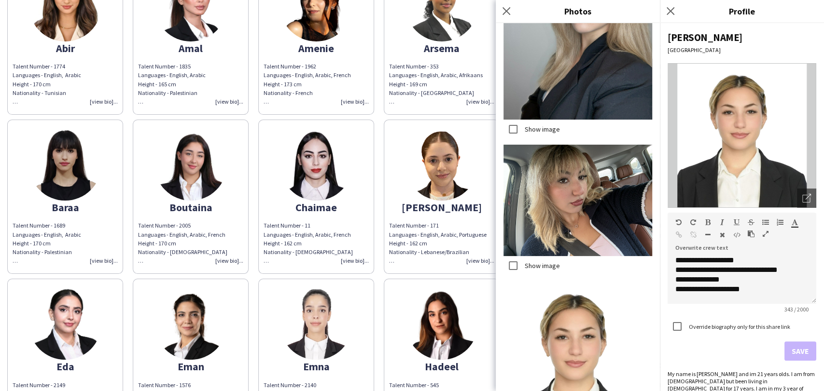
scroll to position [1253, 0]
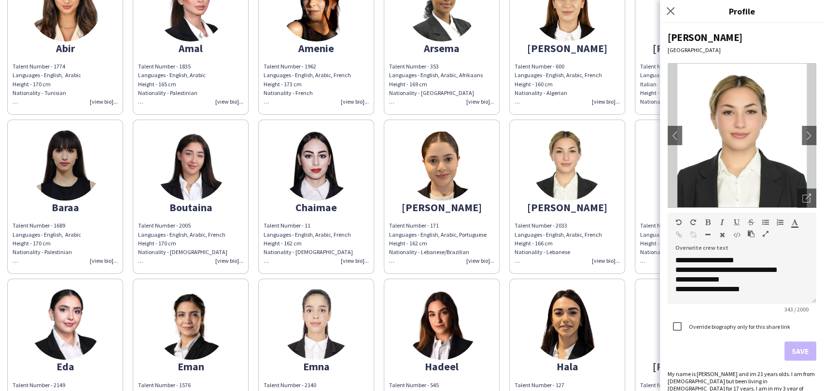
click at [202, 302] on img at bounding box center [190, 324] width 72 height 72
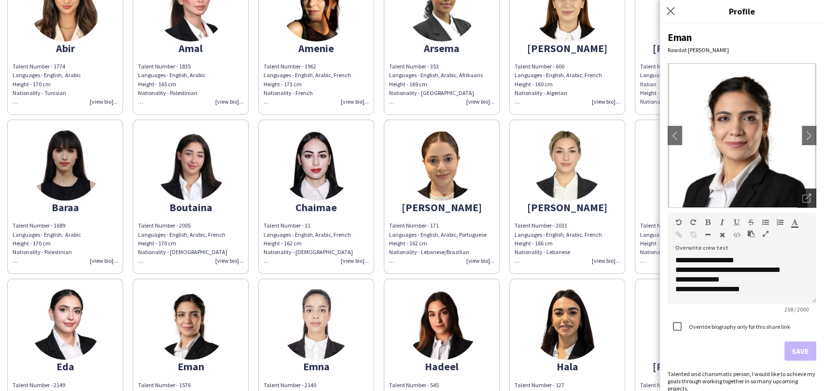
click at [802, 201] on icon "Open photos pop-in" at bounding box center [806, 198] width 9 height 9
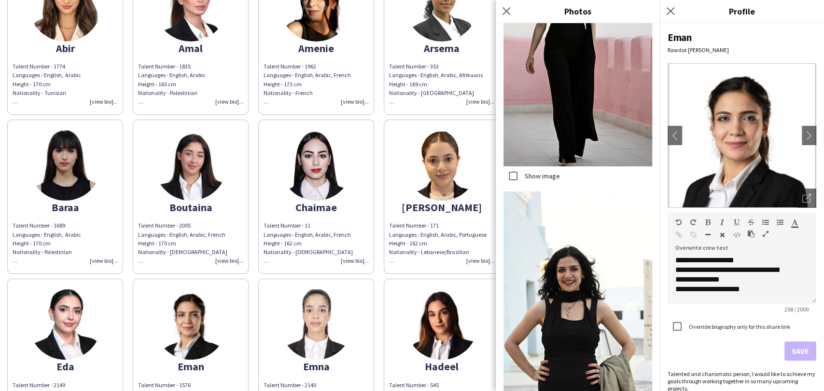
scroll to position [321, 0]
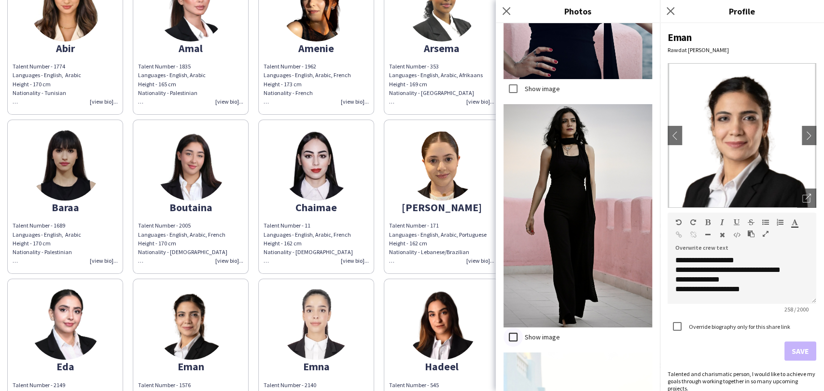
click at [524, 326] on div at bounding box center [512, 337] width 23 height 23
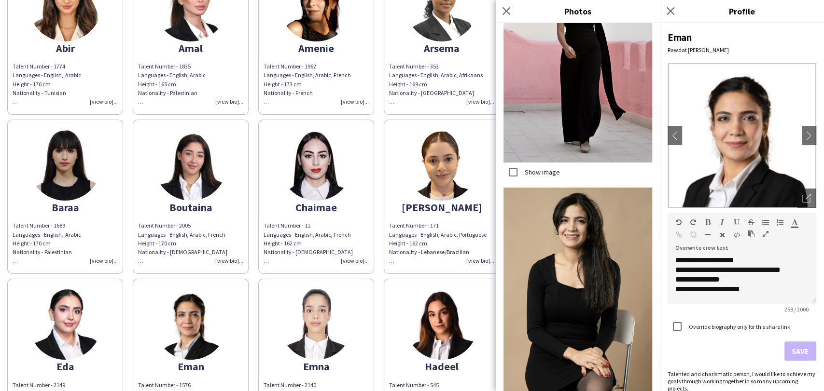
scroll to position [2466, 0]
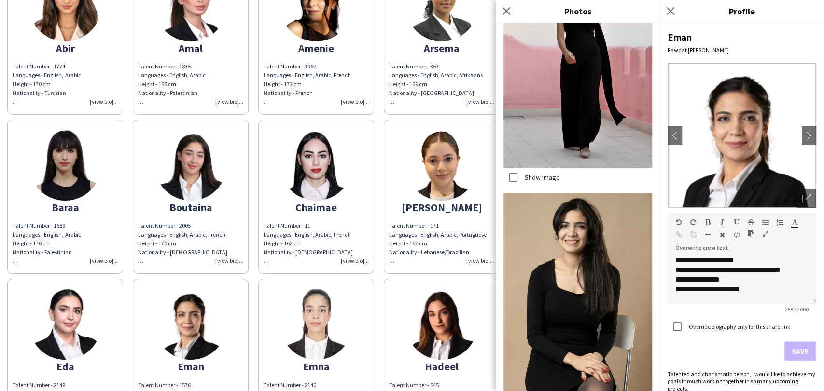
click at [527, 168] on div "Show image" at bounding box center [531, 177] width 56 height 19
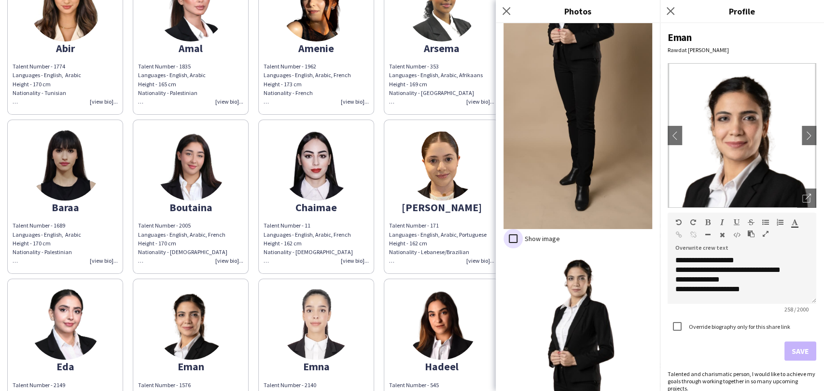
scroll to position [4544, 0]
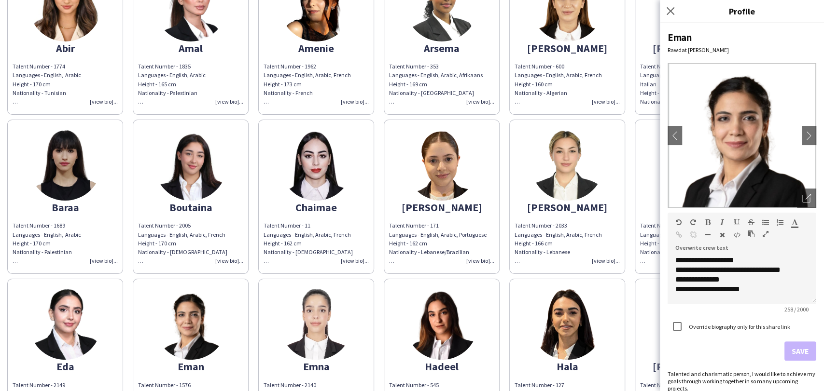
click at [318, 311] on img at bounding box center [316, 324] width 72 height 72
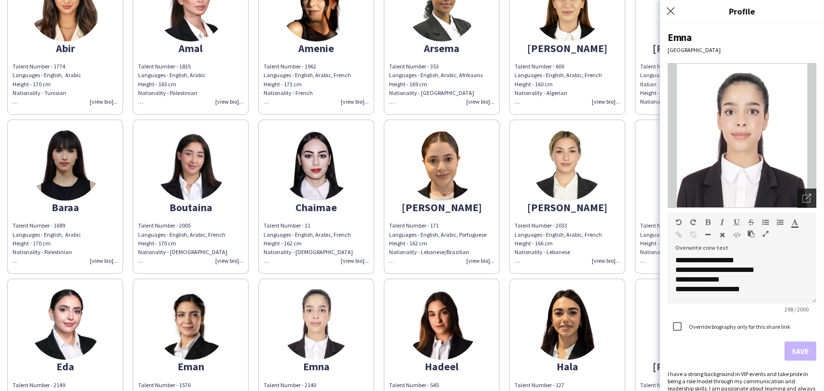
click at [802, 196] on icon "Open photos pop-in" at bounding box center [806, 198] width 9 height 9
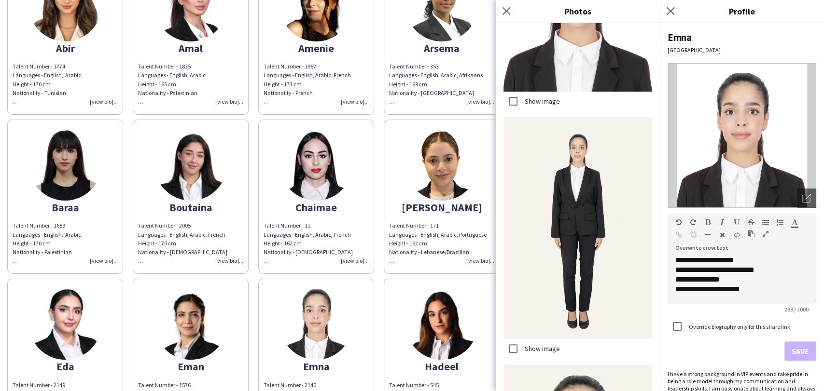
scroll to position [1340, 0]
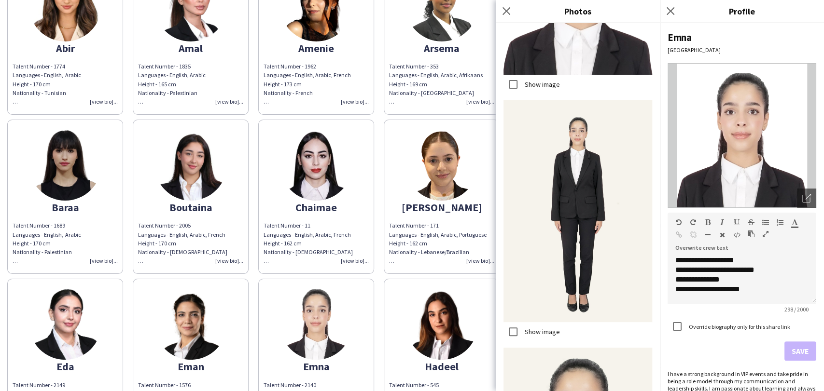
click at [531, 328] on label "Show image" at bounding box center [541, 332] width 37 height 9
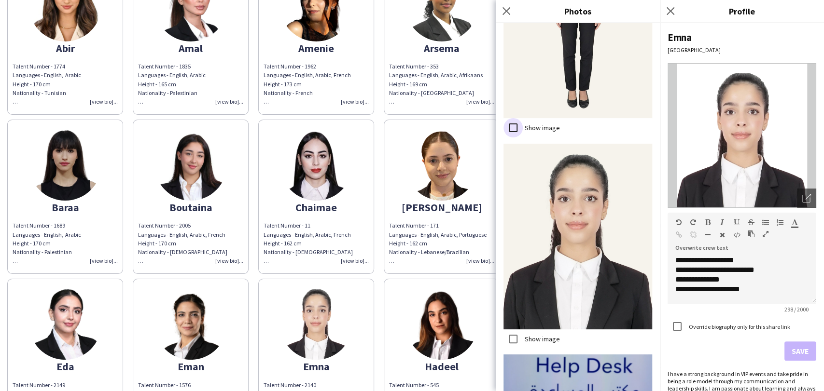
scroll to position [1650, 0]
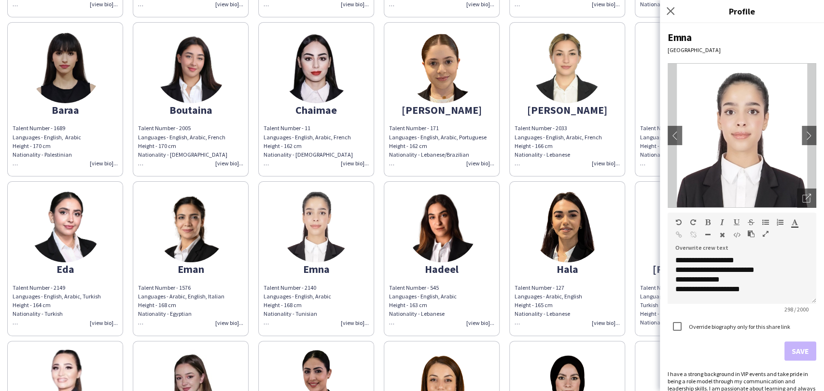
scroll to position [268, 0]
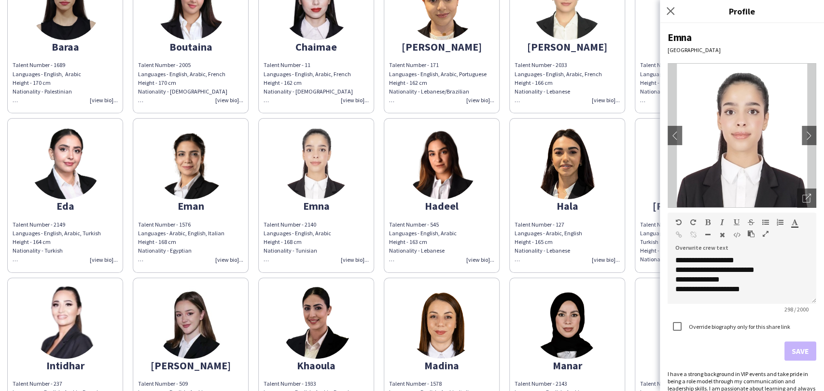
click at [432, 170] on img at bounding box center [441, 163] width 72 height 72
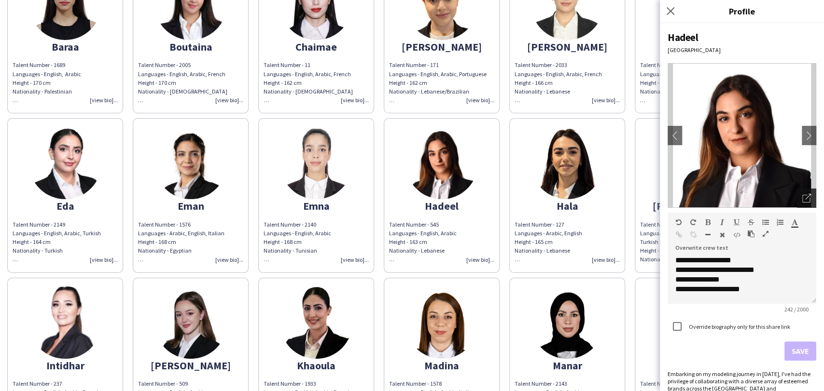
click at [799, 191] on div "Open photos pop-in" at bounding box center [806, 198] width 19 height 19
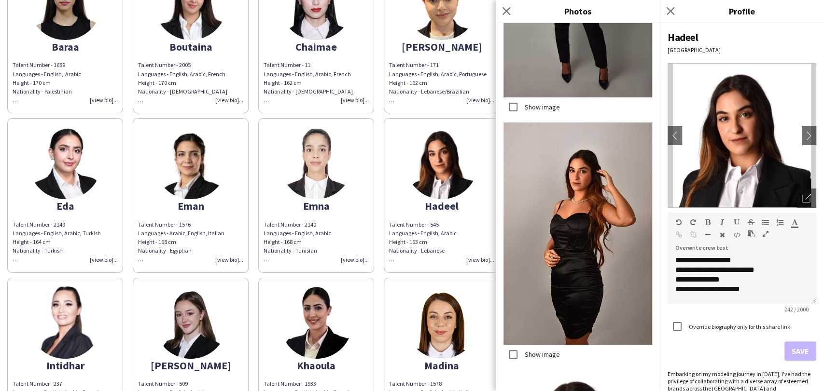
scroll to position [2923, 0]
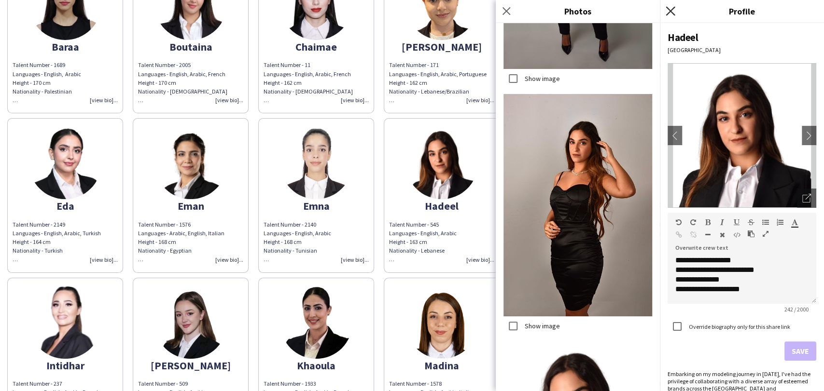
click at [672, 15] on icon "Close pop-in" at bounding box center [669, 10] width 9 height 9
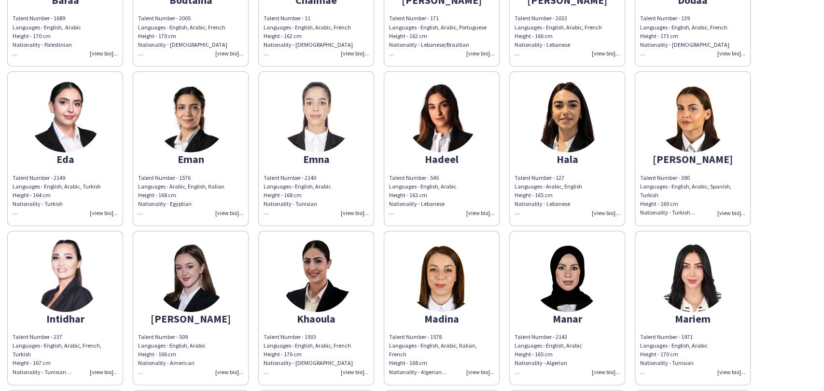
scroll to position [375, 0]
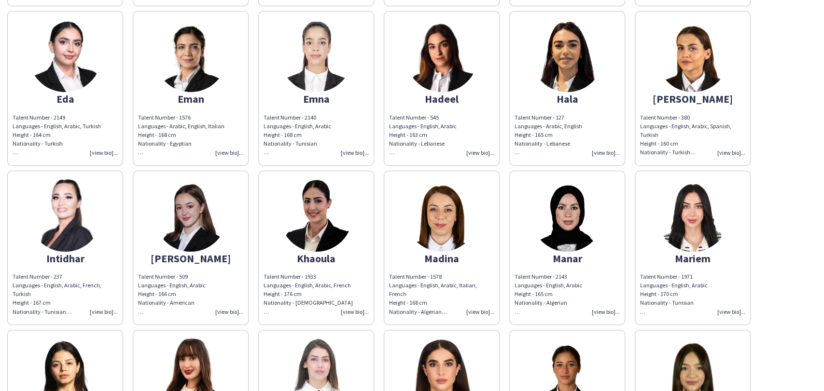
click at [585, 221] on img at bounding box center [567, 215] width 72 height 72
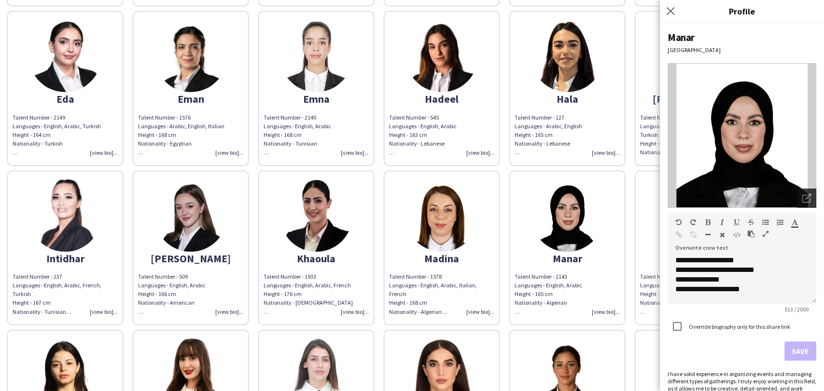
click at [802, 201] on icon "Open photos pop-in" at bounding box center [806, 198] width 9 height 9
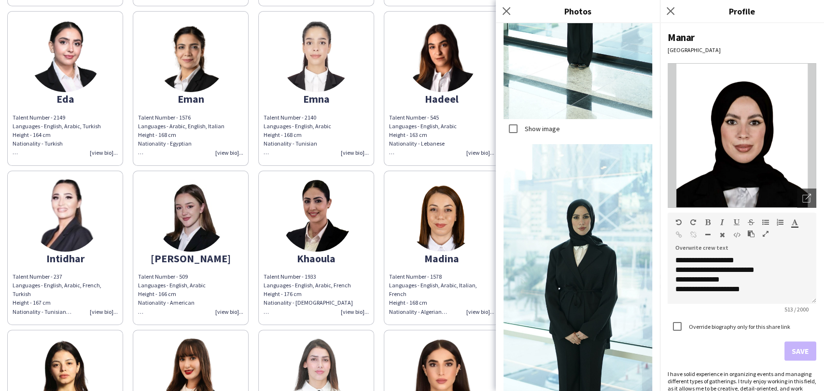
scroll to position [441, 0]
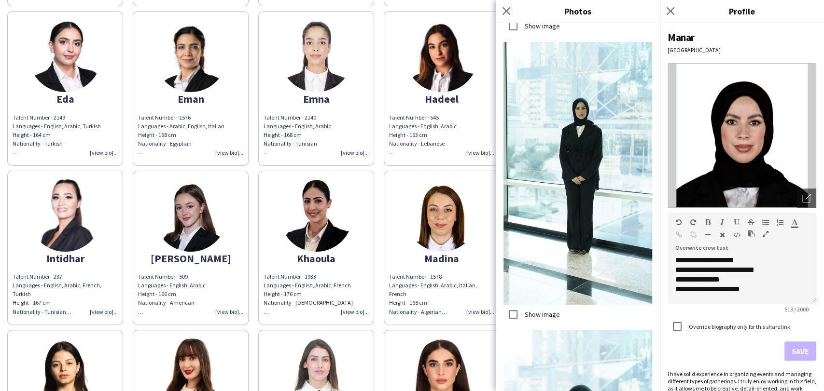
click at [527, 310] on label "Show image" at bounding box center [541, 314] width 37 height 9
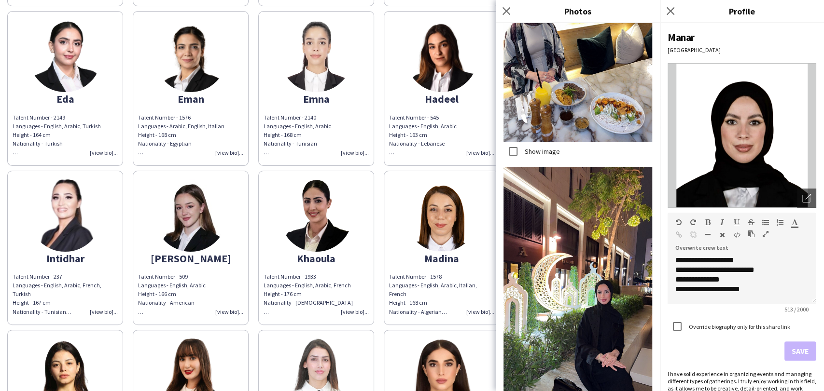
scroll to position [2206, 0]
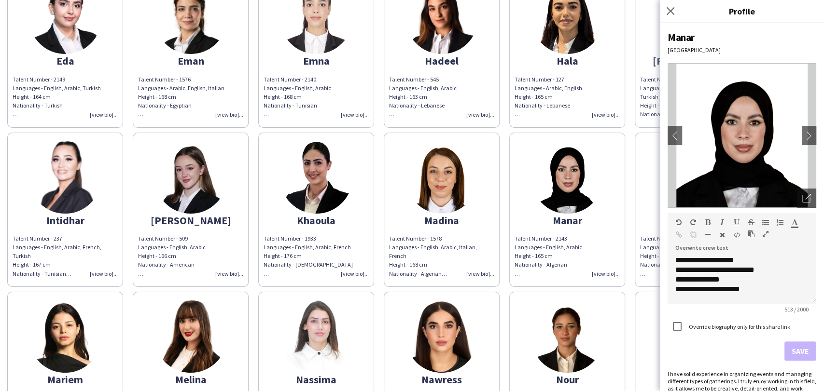
scroll to position [428, 0]
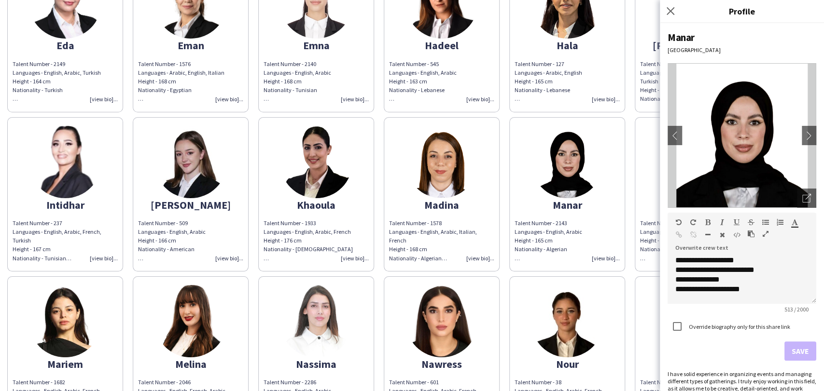
click at [83, 322] on img at bounding box center [65, 321] width 72 height 72
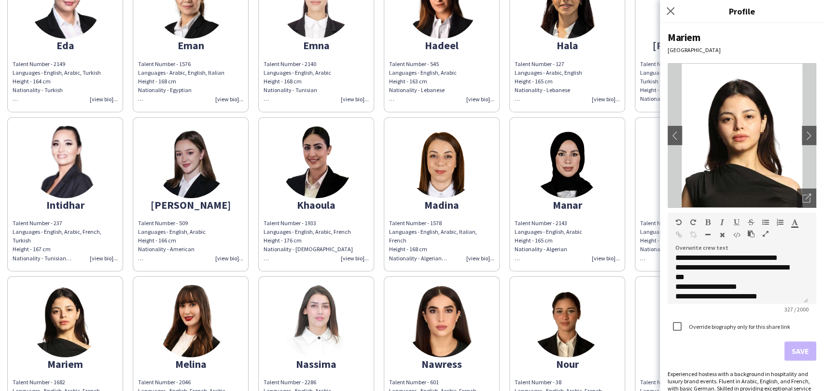
scroll to position [104, 0]
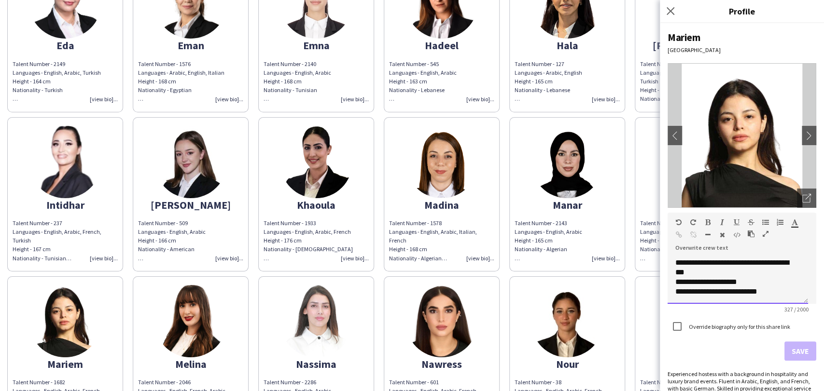
click at [678, 281] on div "**********" at bounding box center [733, 282] width 117 height 10
click at [678, 290] on div "**********" at bounding box center [733, 292] width 117 height 10
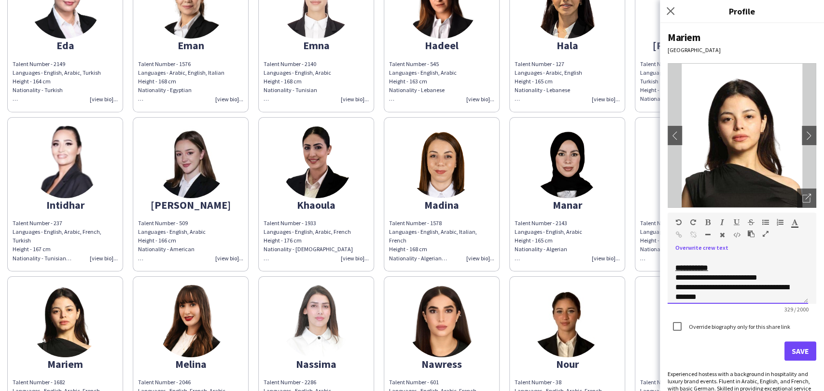
click at [773, 276] on div "**********" at bounding box center [733, 278] width 117 height 10
click at [785, 352] on button "Save" at bounding box center [800, 351] width 32 height 19
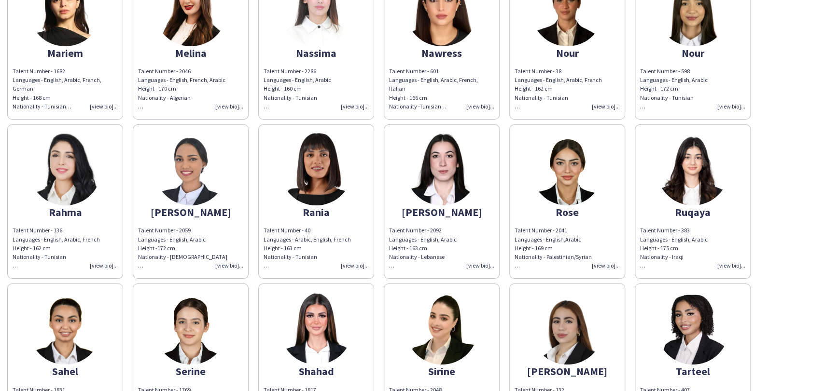
scroll to position [804, 0]
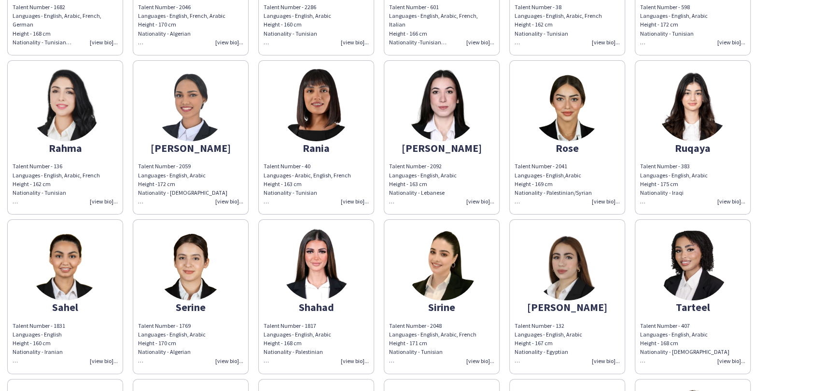
click at [201, 78] on img at bounding box center [190, 105] width 72 height 72
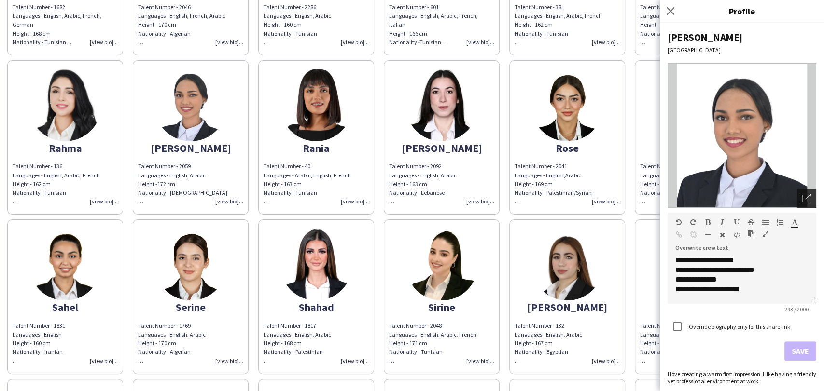
click at [802, 198] on icon "Open photos pop-in" at bounding box center [806, 198] width 9 height 9
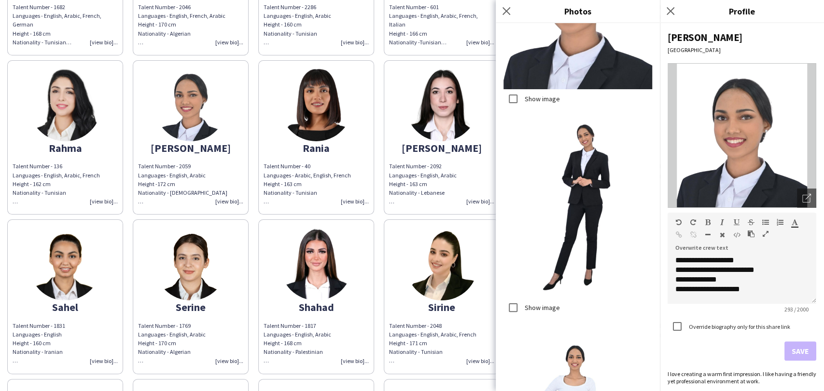
scroll to position [321, 0]
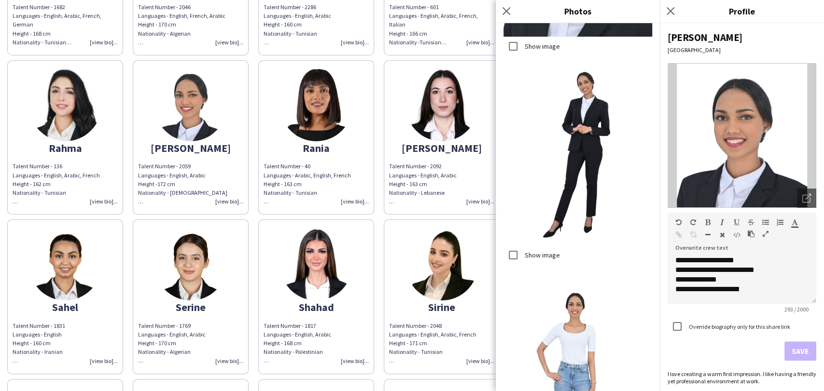
click at [531, 246] on div "Show image" at bounding box center [531, 255] width 56 height 19
click at [526, 251] on label "Show image" at bounding box center [541, 255] width 37 height 9
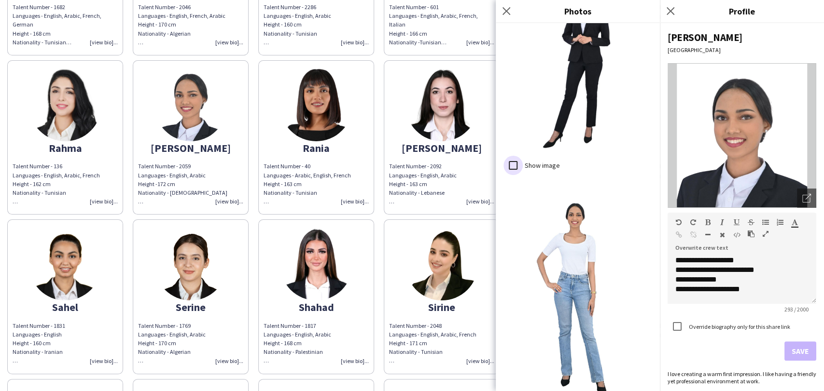
scroll to position [590, 0]
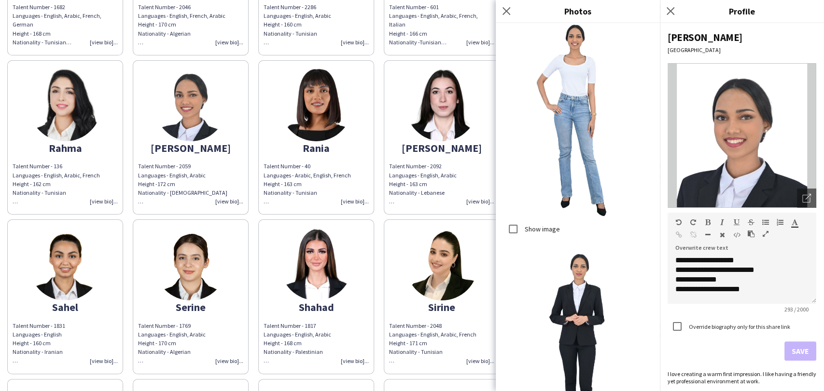
click at [535, 224] on label "Show image" at bounding box center [541, 228] width 37 height 9
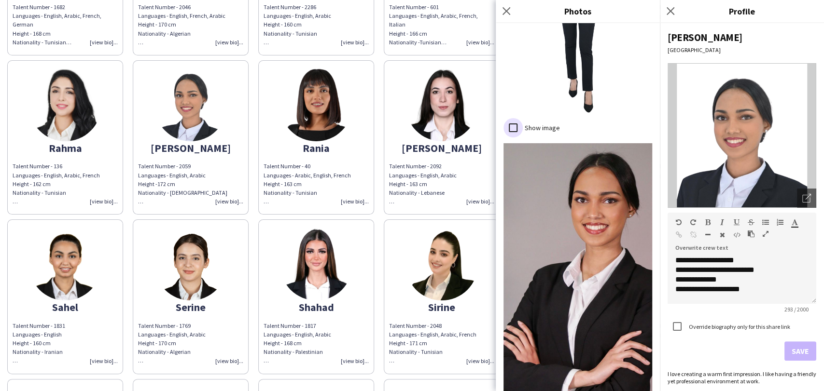
scroll to position [934, 0]
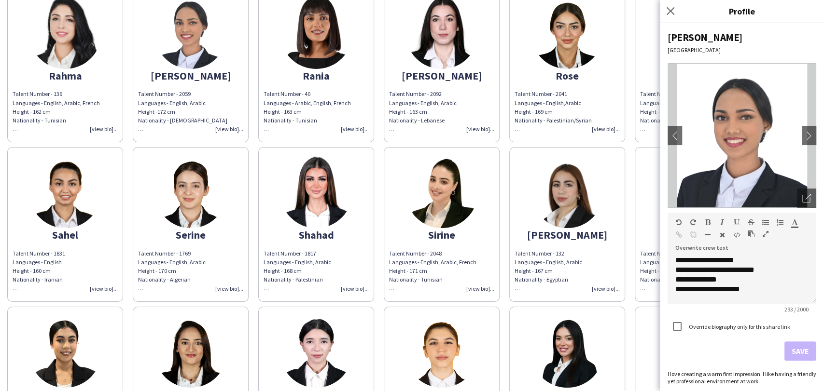
scroll to position [857, 0]
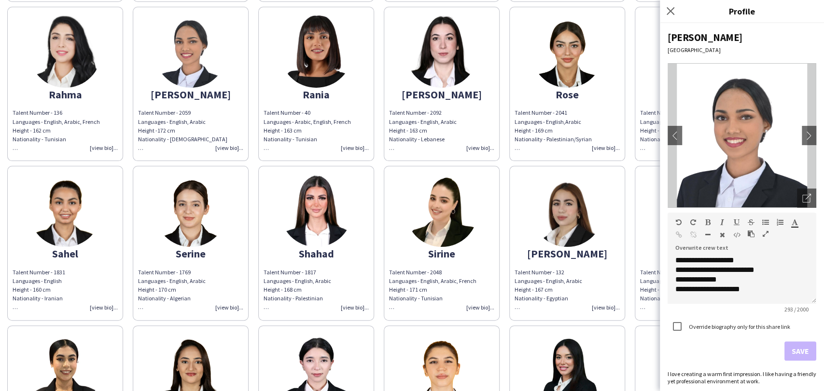
click at [651, 59] on app-share-pages-crew-card "Ruqaya Talent Number - 383 Languages - English, Arabic Height - 175 cm National…" at bounding box center [692, 84] width 116 height 154
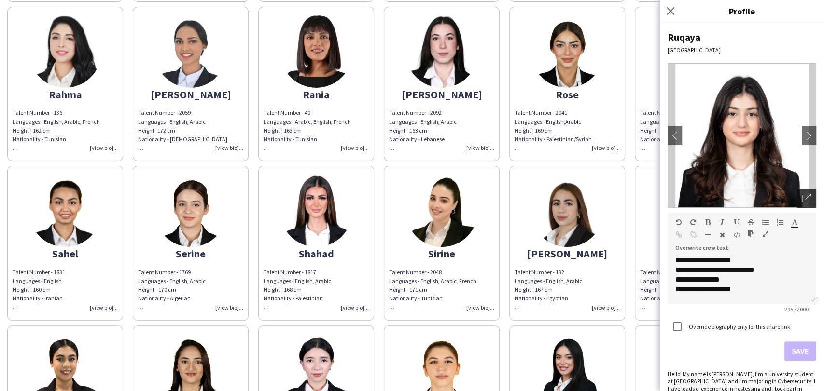
click at [802, 195] on icon at bounding box center [806, 199] width 8 height 8
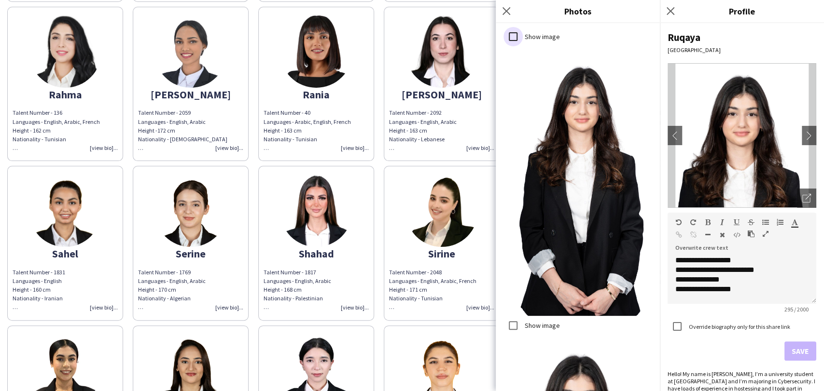
scroll to position [2125, 0]
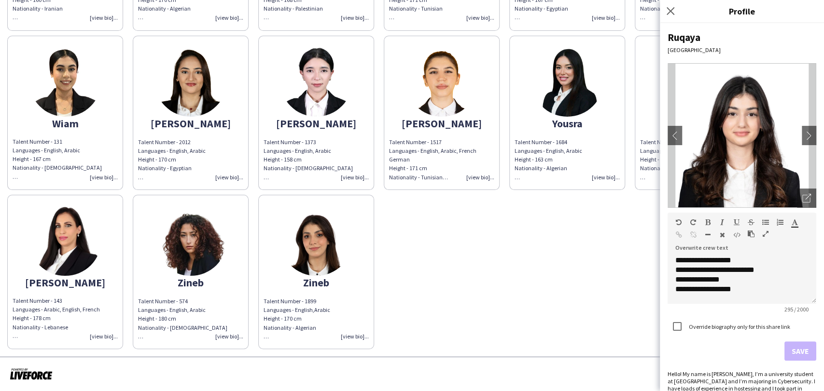
scroll to position [987, 0]
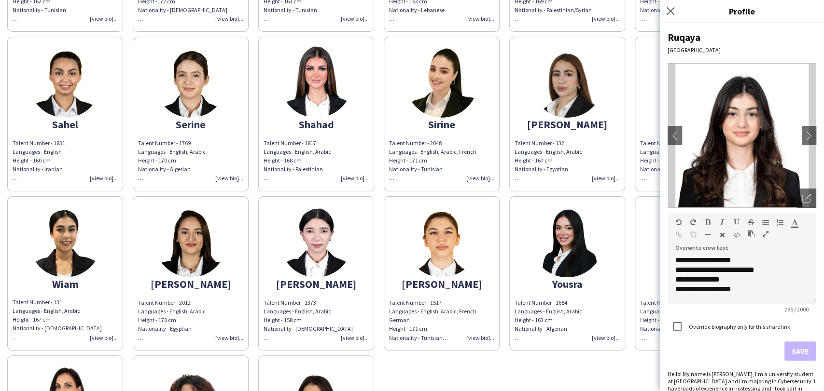
click at [215, 84] on img at bounding box center [190, 81] width 72 height 72
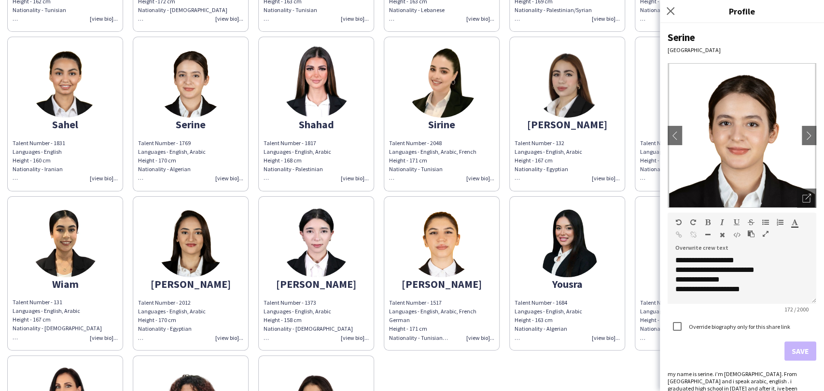
click at [62, 97] on img at bounding box center [65, 81] width 72 height 72
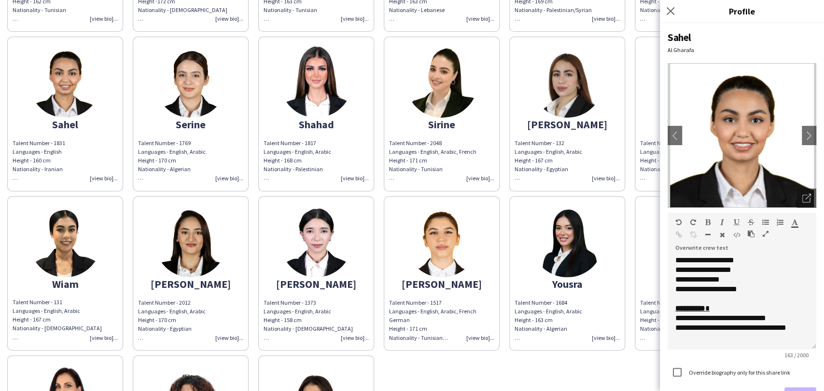
drag, startPoint x: 801, startPoint y: 300, endPoint x: 762, endPoint y: 343, distance: 57.7
click at [787, 348] on div "**********" at bounding box center [741, 303] width 149 height 94
click at [746, 341] on div "**********" at bounding box center [741, 304] width 149 height 96
click at [801, 331] on div "**********" at bounding box center [741, 304] width 149 height 96
click at [680, 317] on div "**********" at bounding box center [737, 319] width 125 height 10
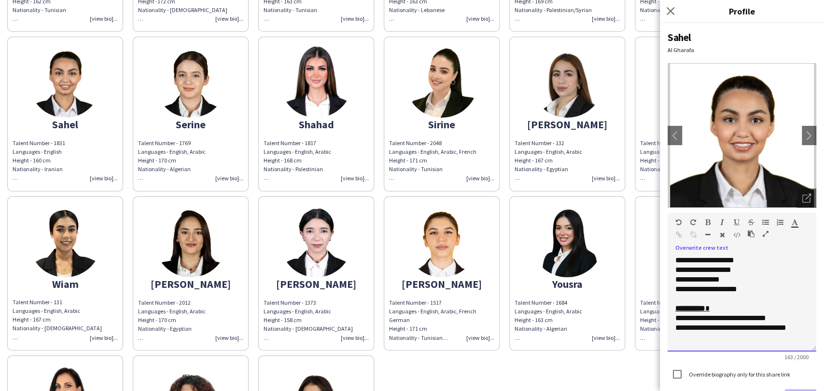
paste div
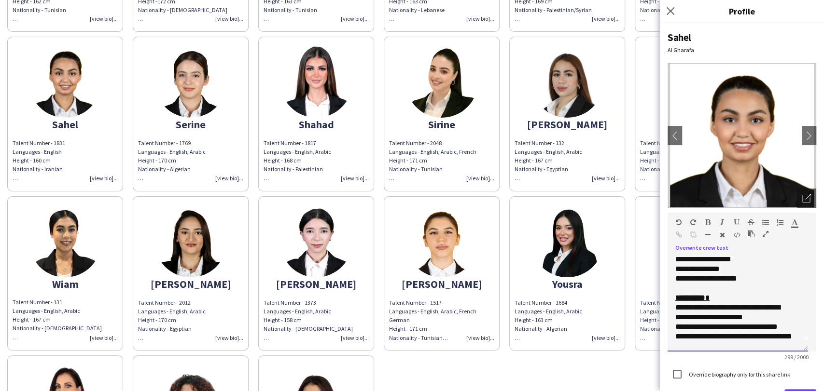
scroll to position [20, 0]
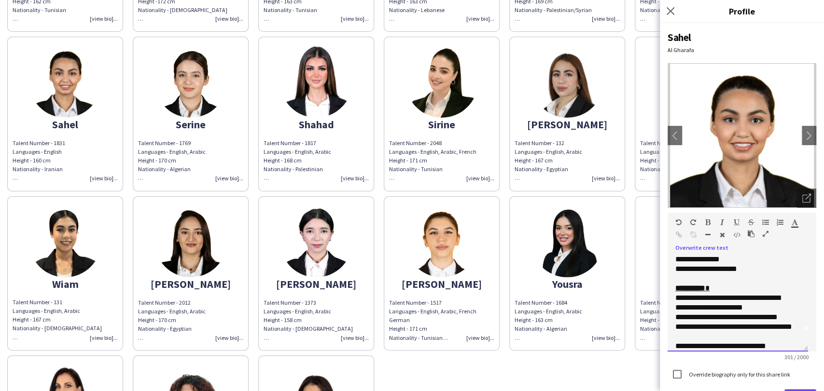
click at [679, 297] on span "**********" at bounding box center [727, 302] width 105 height 17
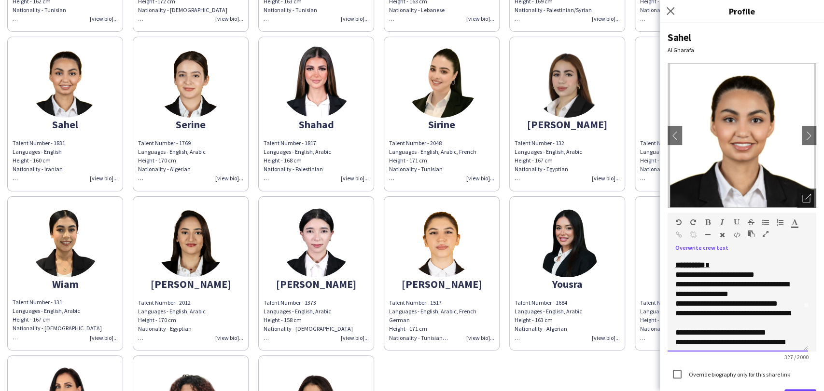
scroll to position [56, 0]
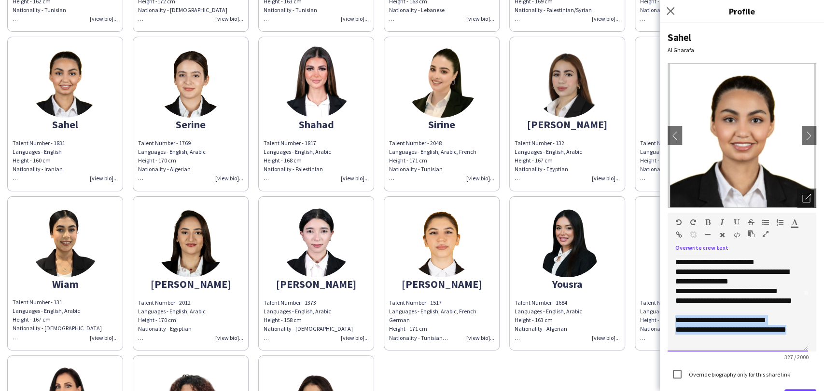
drag, startPoint x: 701, startPoint y: 340, endPoint x: 665, endPoint y: 320, distance: 40.6
click at [665, 320] on div "**********" at bounding box center [742, 207] width 164 height 368
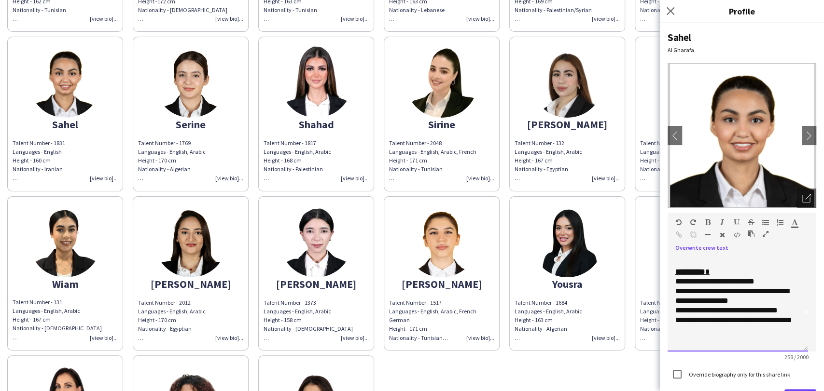
scroll to position [27, 0]
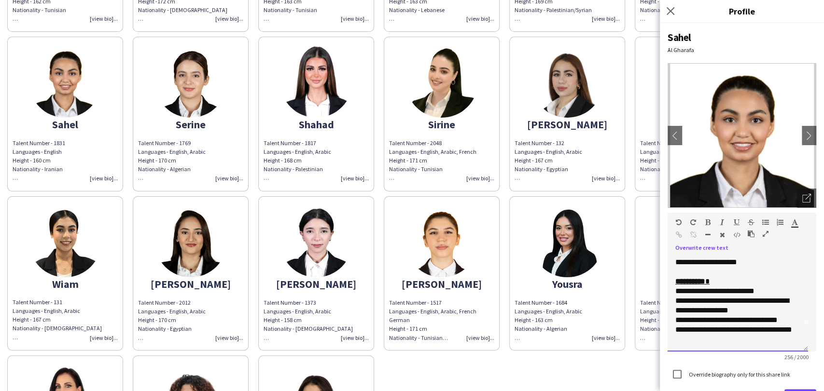
click at [761, 308] on div "**********" at bounding box center [737, 305] width 125 height 19
click at [782, 287] on div "**********" at bounding box center [733, 292] width 117 height 10
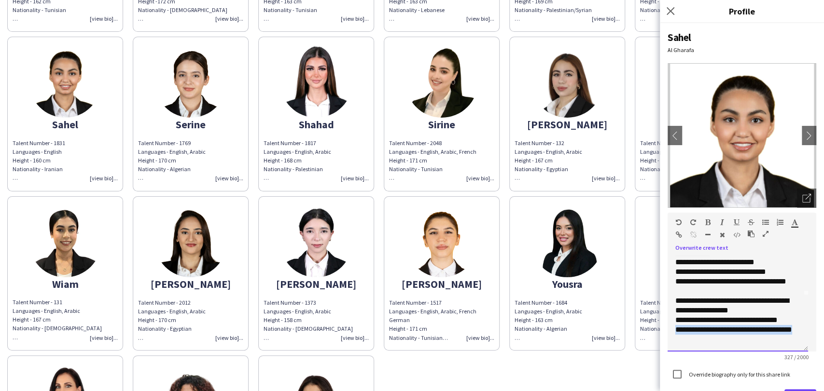
drag, startPoint x: 719, startPoint y: 336, endPoint x: 665, endPoint y: 327, distance: 54.3
click at [665, 327] on div "**********" at bounding box center [742, 207] width 164 height 368
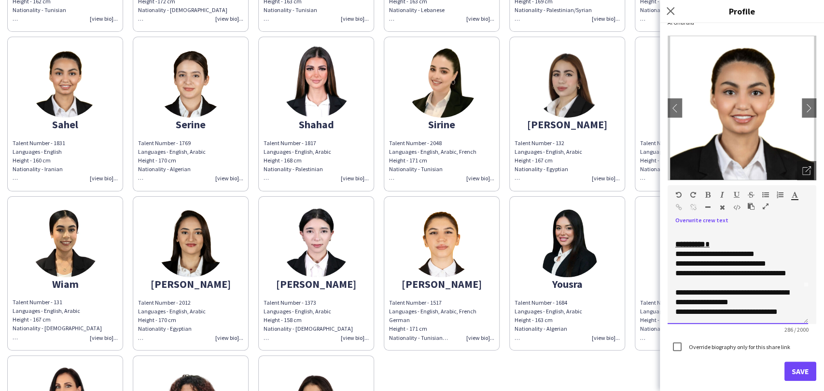
scroll to position [54, 0]
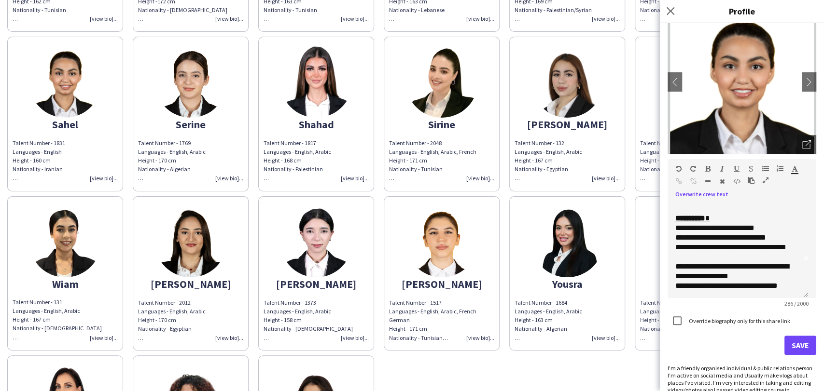
click at [792, 332] on form "**********" at bounding box center [741, 257] width 149 height 196
click at [787, 344] on button "Save" at bounding box center [800, 345] width 32 height 19
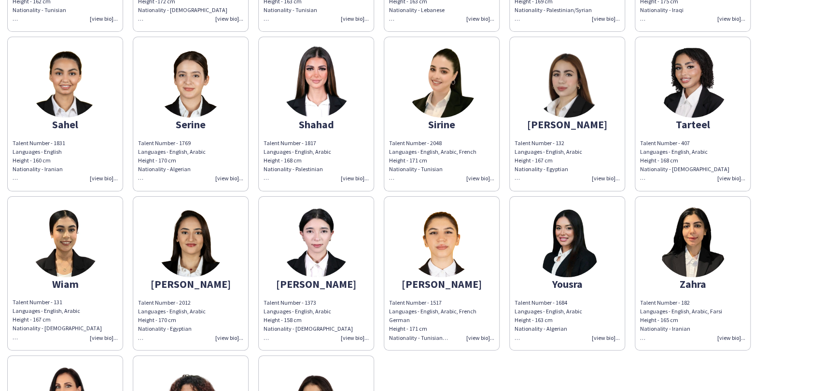
click at [29, 96] on app-share-pages-crew-card "Sahel Talent Number - 1831 Languages - English Height - 160 cm Nationality - Ir…" at bounding box center [65, 114] width 116 height 154
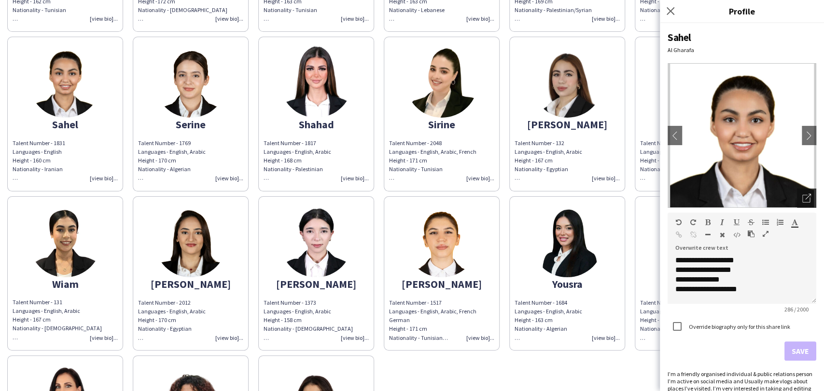
click at [802, 197] on icon "Open photos pop-in" at bounding box center [806, 198] width 9 height 9
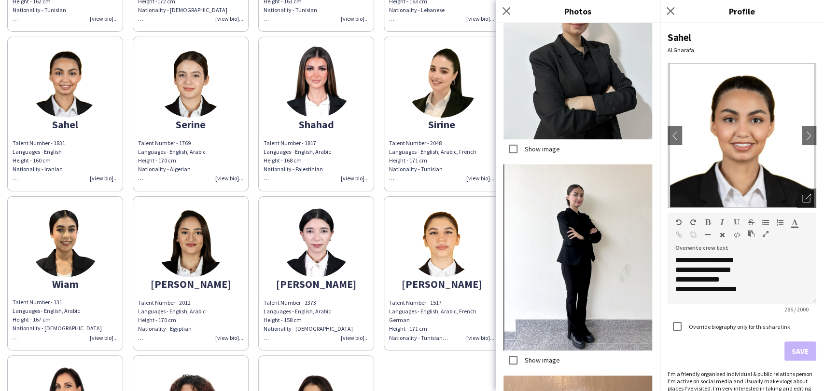
scroll to position [482, 0]
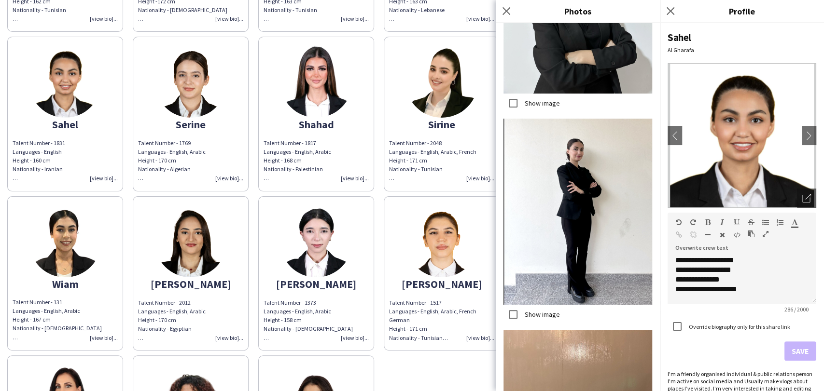
click at [544, 310] on label "Show image" at bounding box center [541, 314] width 37 height 9
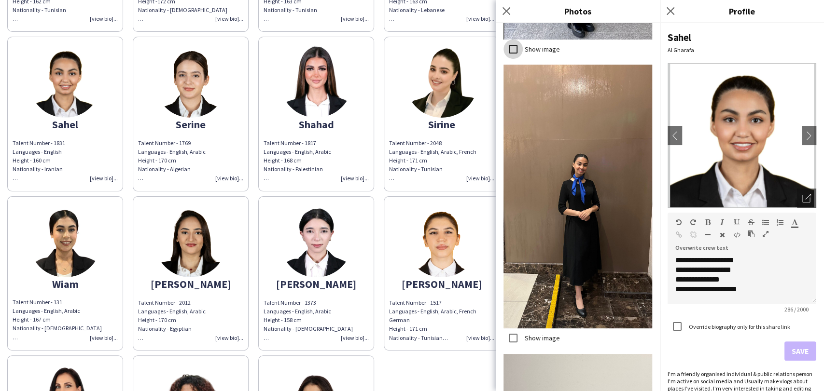
scroll to position [804, 0]
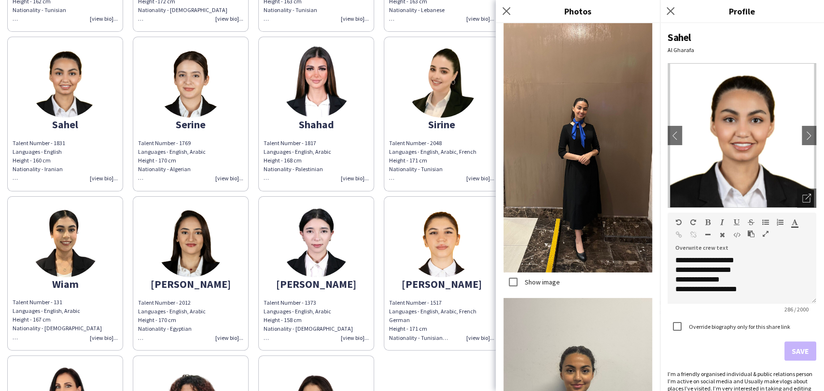
click at [539, 278] on label "Show image" at bounding box center [541, 282] width 37 height 9
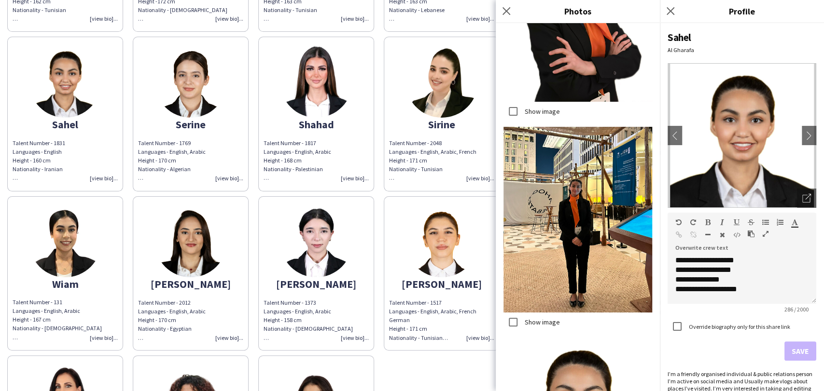
scroll to position [1664, 0]
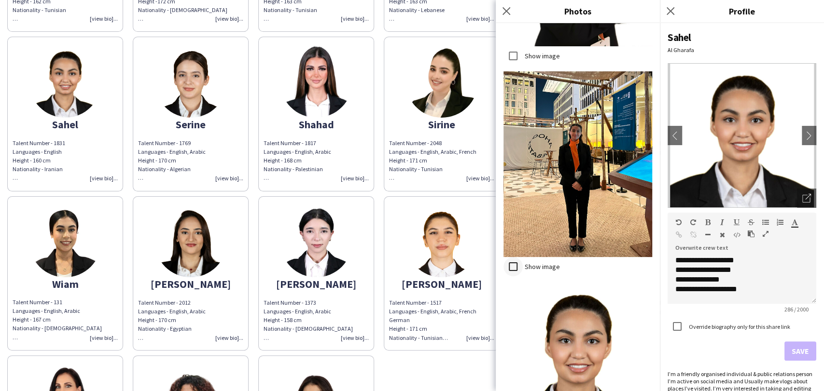
click at [523, 255] on div at bounding box center [512, 266] width 23 height 23
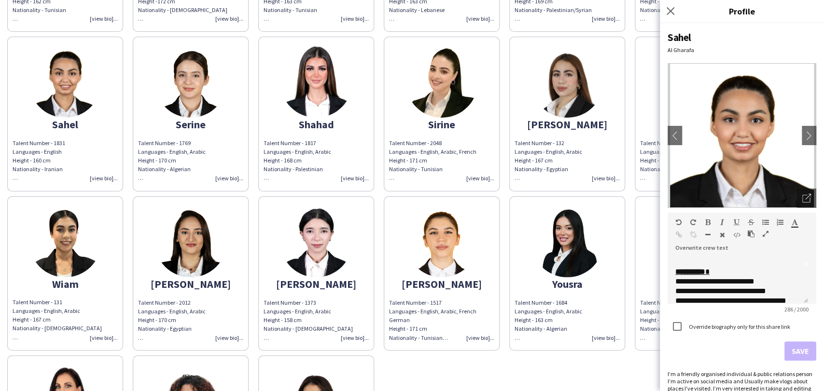
scroll to position [54, 0]
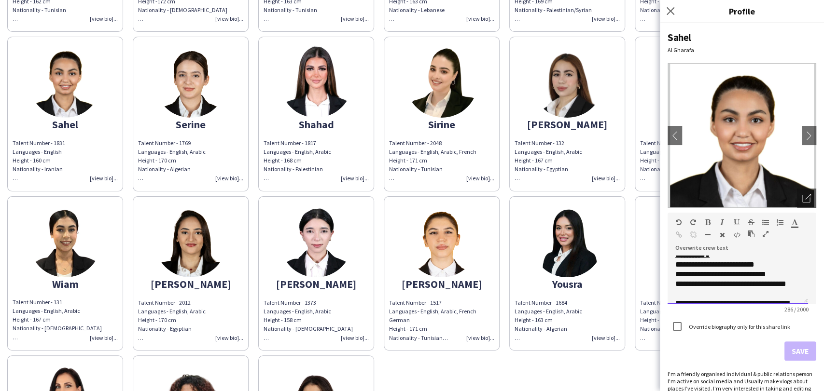
click at [680, 264] on div "**********" at bounding box center [733, 265] width 117 height 10
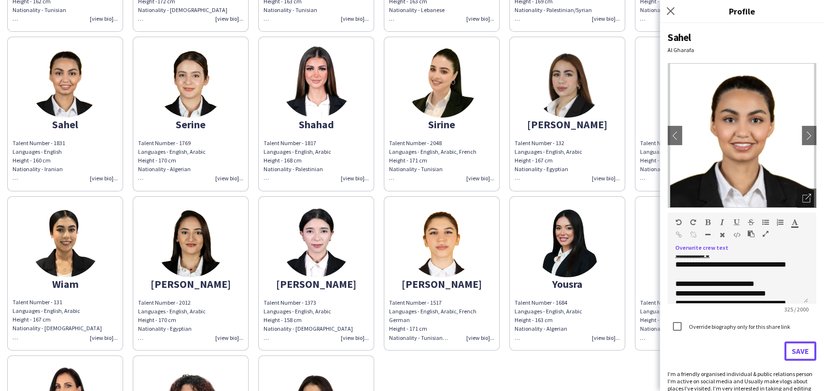
click at [790, 354] on button "Save" at bounding box center [800, 351] width 32 height 19
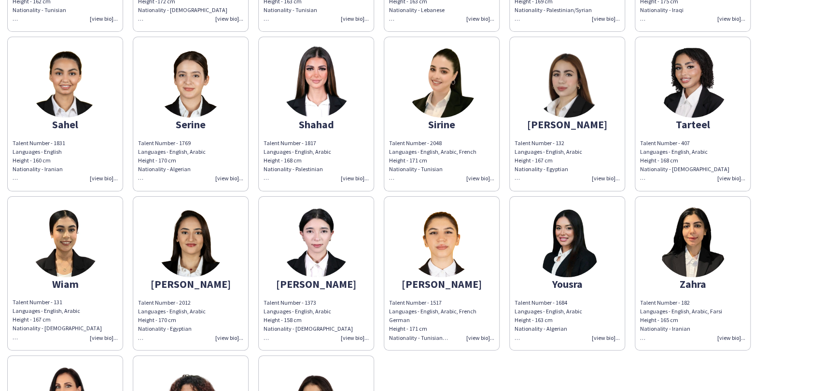
drag, startPoint x: 196, startPoint y: 79, endPoint x: 227, endPoint y: 94, distance: 34.7
click at [196, 79] on img at bounding box center [190, 81] width 72 height 72
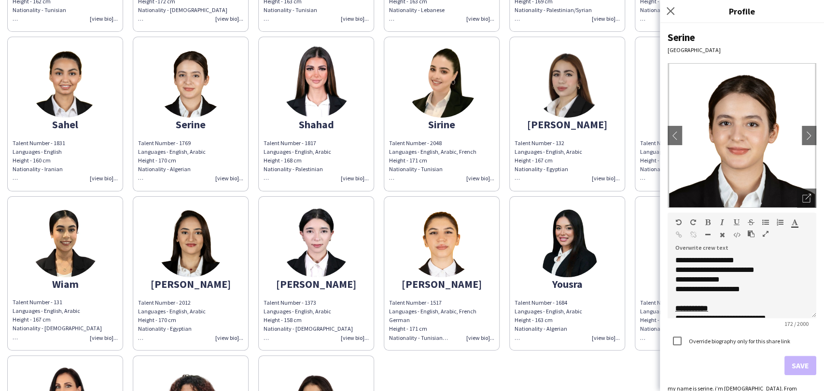
drag, startPoint x: 806, startPoint y: 301, endPoint x: 803, endPoint y: 352, distance: 51.7
click at [803, 318] on div "**********" at bounding box center [741, 287] width 149 height 63
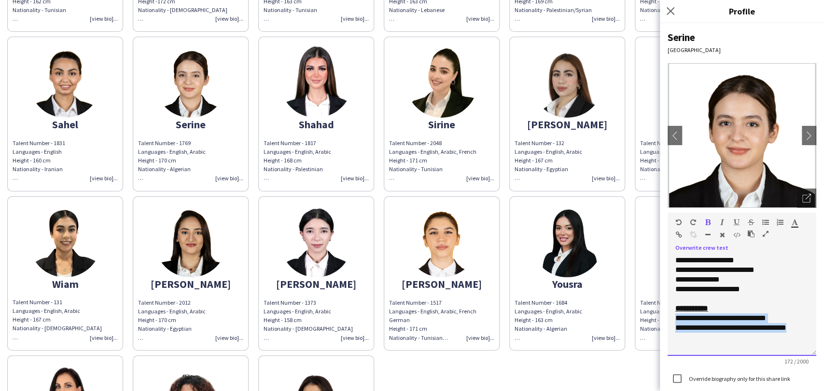
drag, startPoint x: 696, startPoint y: 325, endPoint x: 811, endPoint y: 331, distance: 115.0
click at [811, 331] on div "**********" at bounding box center [742, 207] width 164 height 368
paste div
drag, startPoint x: 676, startPoint y: 317, endPoint x: 823, endPoint y: 327, distance: 147.0
click at [823, 327] on div "**********" at bounding box center [742, 207] width 164 height 368
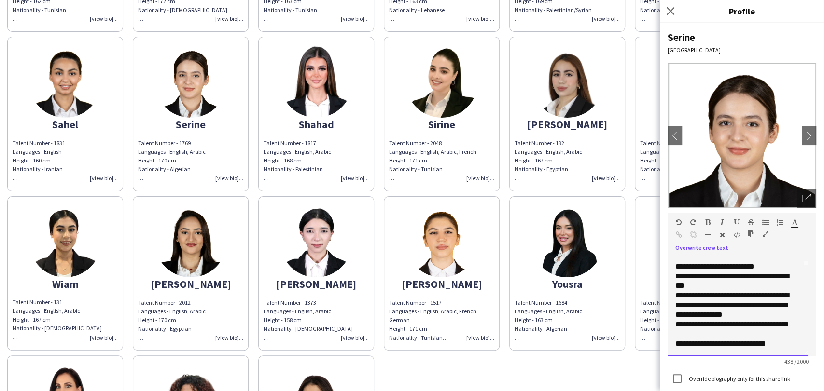
scroll to position [83, 0]
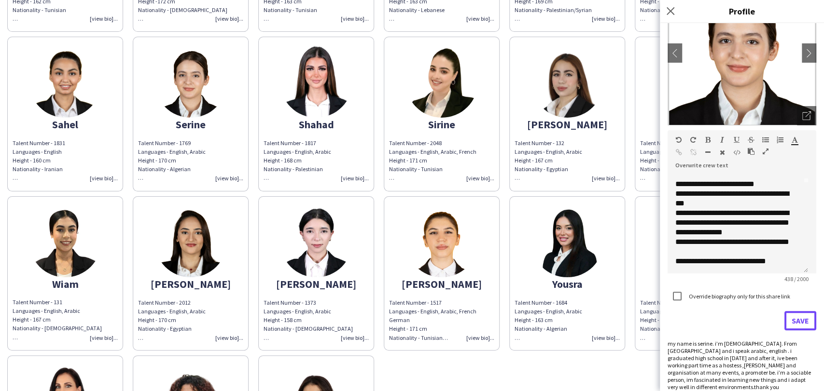
drag, startPoint x: 786, startPoint y: 317, endPoint x: 730, endPoint y: 219, distance: 112.6
click at [732, 220] on form "**********" at bounding box center [741, 230] width 149 height 200
click at [697, 211] on div "**********" at bounding box center [733, 222] width 117 height 29
click at [695, 213] on div "**********" at bounding box center [733, 222] width 117 height 29
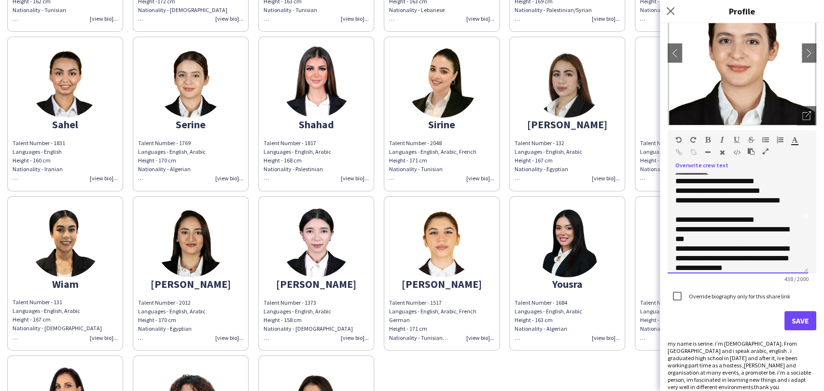
scroll to position [37, 0]
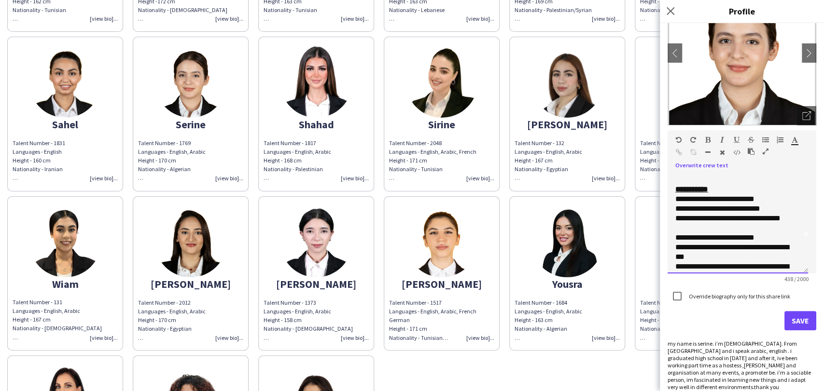
click at [683, 247] on div "**********" at bounding box center [733, 252] width 117 height 19
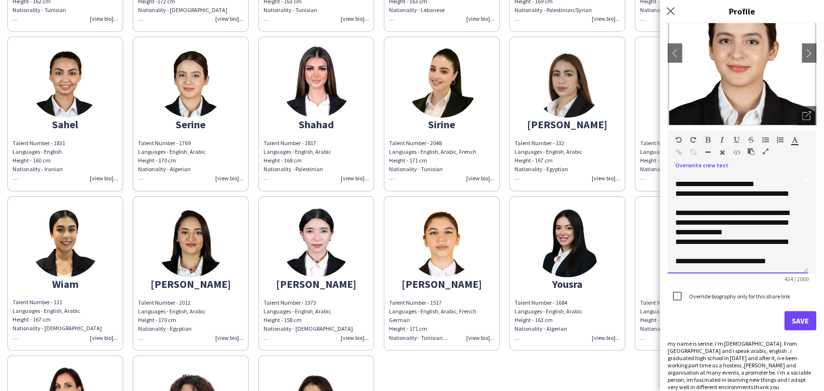
click at [685, 239] on div "**********" at bounding box center [733, 246] width 117 height 19
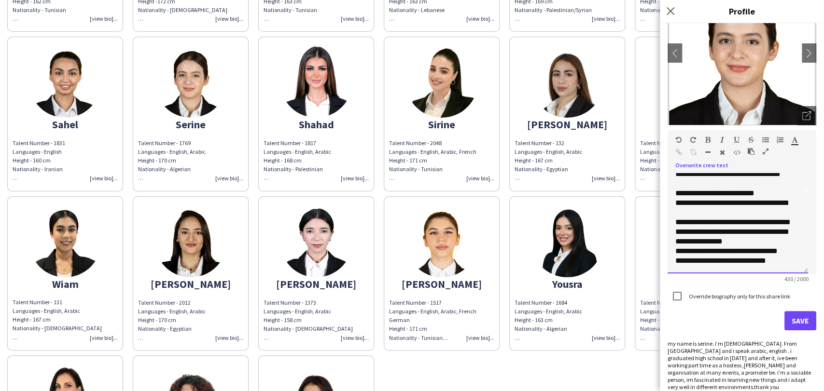
scroll to position [81, 0]
click at [794, 320] on button "Save" at bounding box center [800, 320] width 32 height 19
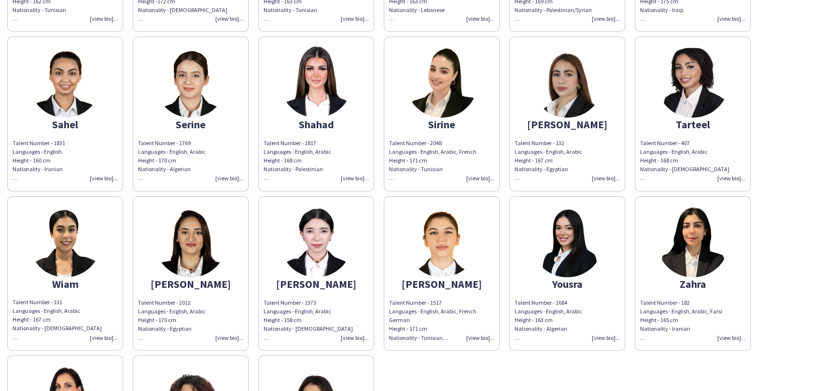
click at [176, 97] on img at bounding box center [190, 81] width 72 height 72
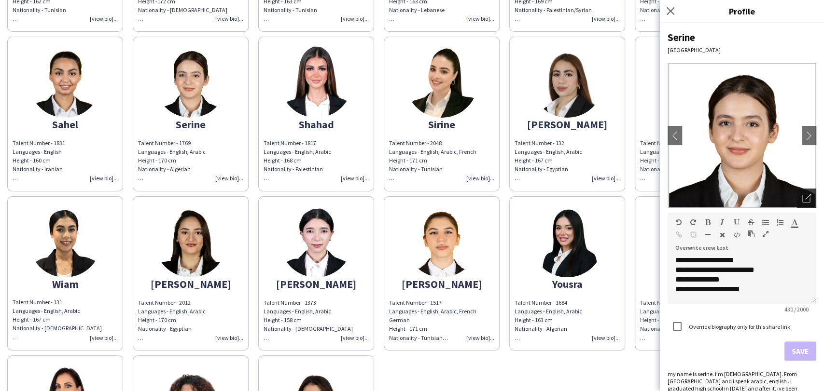
click at [802, 198] on icon "Open photos pop-in" at bounding box center [806, 198] width 9 height 9
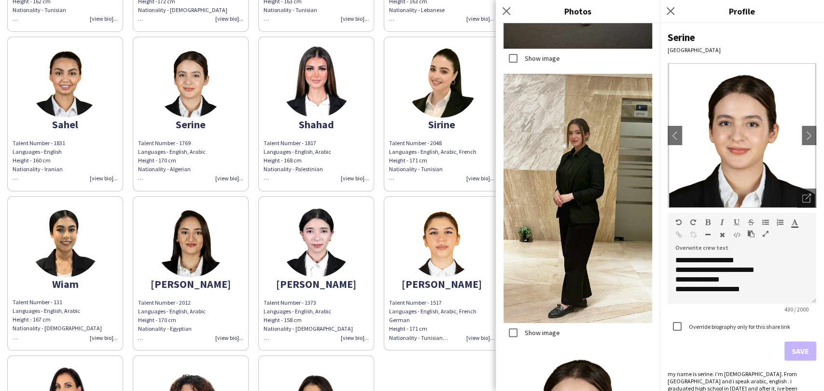
scroll to position [1067, 0]
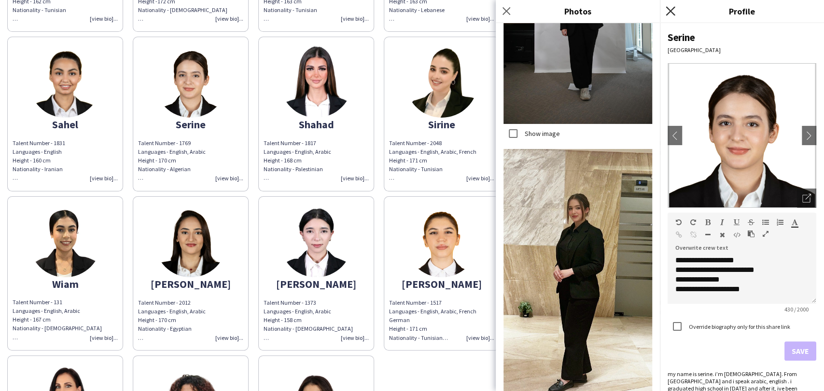
click at [672, 11] on icon "Close pop-in" at bounding box center [669, 10] width 9 height 9
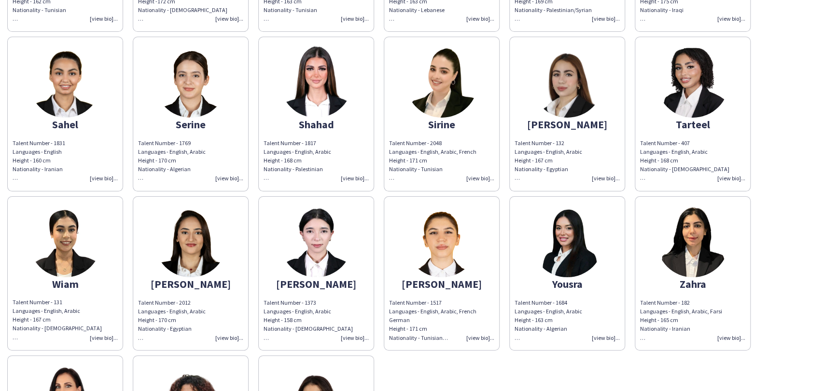
click at [315, 94] on img at bounding box center [316, 81] width 72 height 72
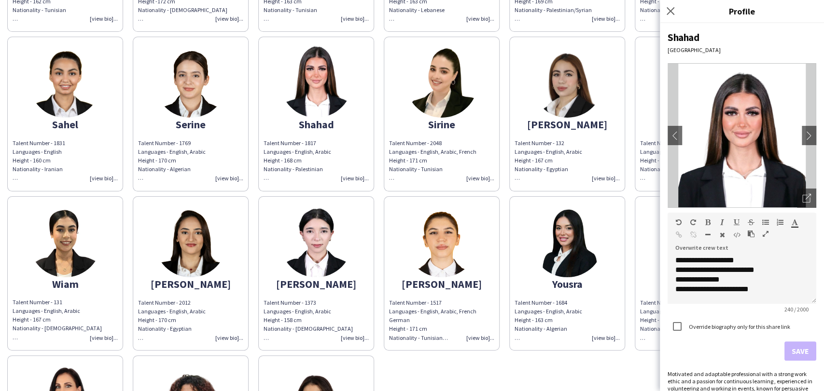
scroll to position [65, 0]
drag, startPoint x: 758, startPoint y: 293, endPoint x: 614, endPoint y: 294, distance: 143.8
click at [614, 294] on body "close https://admin.liveforce.co/v2/s/db72ca2f-a5af-47bf-9296-1fb33758cf65 Copy…" at bounding box center [412, 195] width 824 height 391
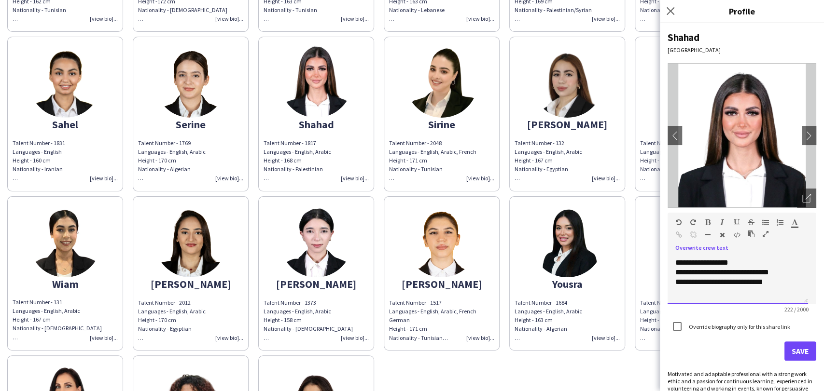
click at [746, 262] on div "**********" at bounding box center [733, 263] width 117 height 10
click at [780, 262] on div "**********" at bounding box center [733, 262] width 117 height 10
click at [697, 298] on div "**********" at bounding box center [737, 280] width 140 height 48
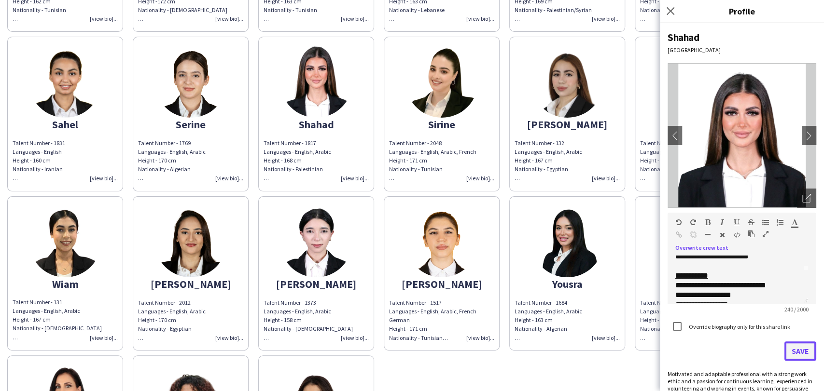
click at [791, 352] on button "Save" at bounding box center [800, 351] width 32 height 19
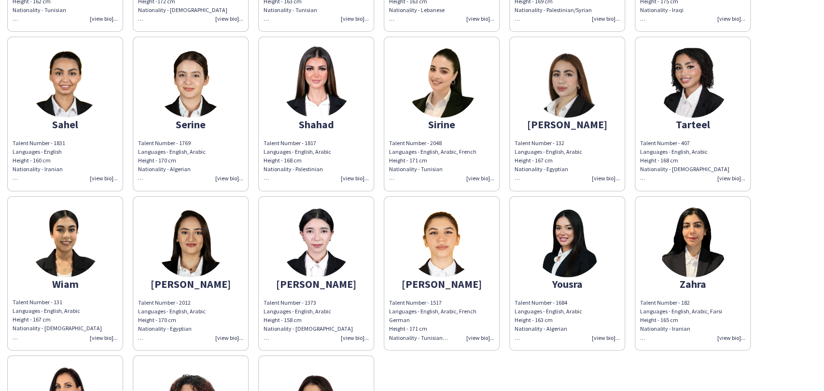
click at [414, 86] on img at bounding box center [441, 81] width 72 height 72
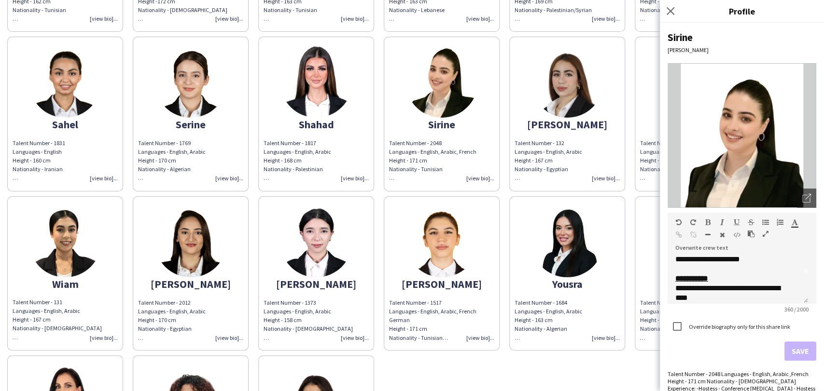
scroll to position [54, 0]
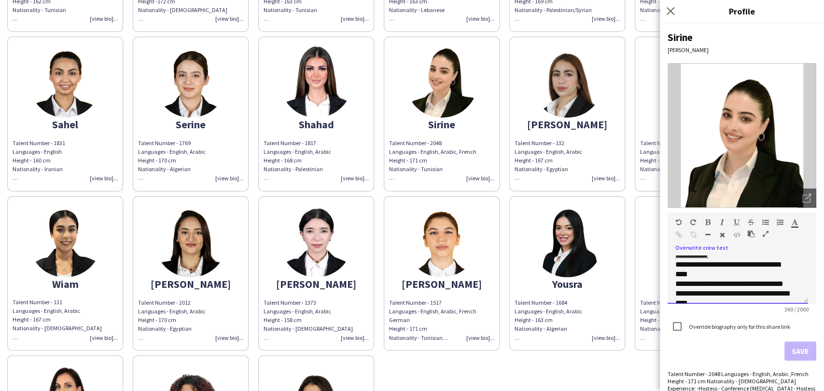
click at [684, 263] on span "**********" at bounding box center [727, 269] width 105 height 17
click at [698, 272] on div "**********" at bounding box center [733, 269] width 117 height 19
click at [674, 262] on div "**********" at bounding box center [737, 280] width 140 height 48
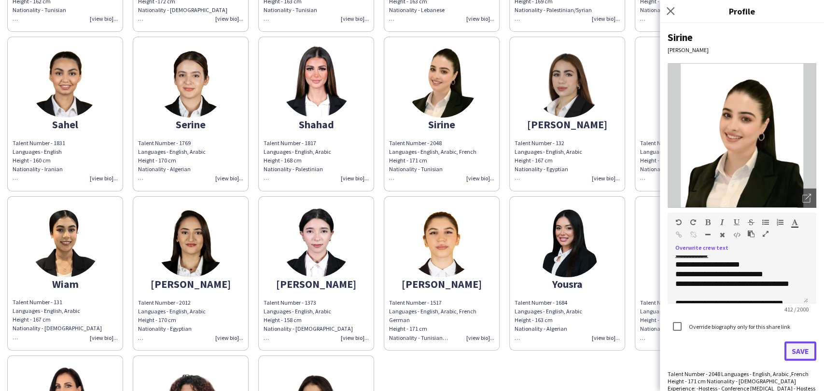
click at [806, 353] on button "Save" at bounding box center [800, 351] width 32 height 19
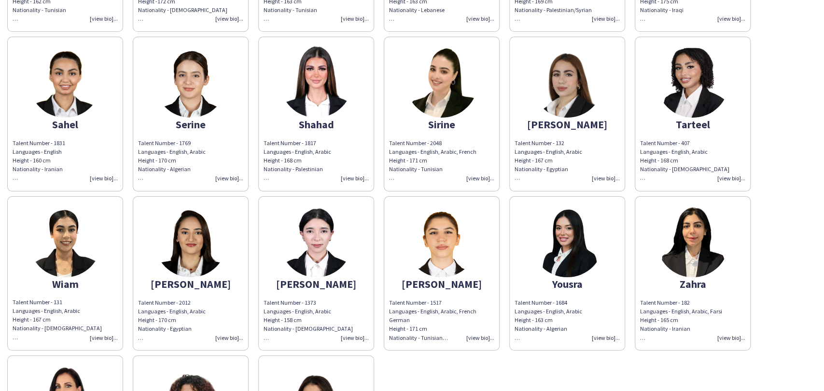
click at [428, 92] on img at bounding box center [441, 81] width 72 height 72
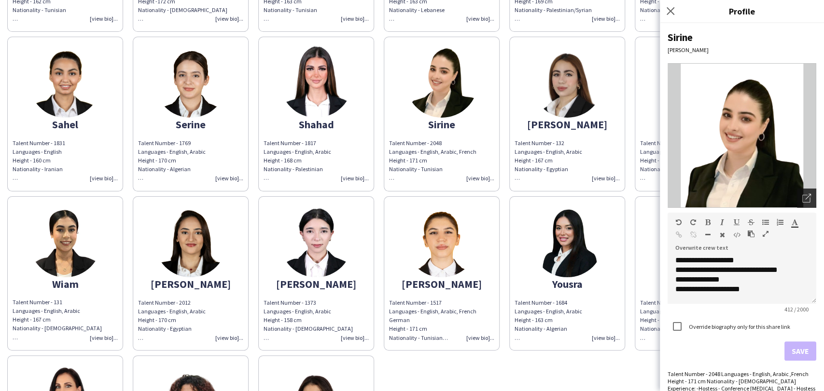
click at [803, 194] on div "Open photos pop-in" at bounding box center [806, 198] width 19 height 19
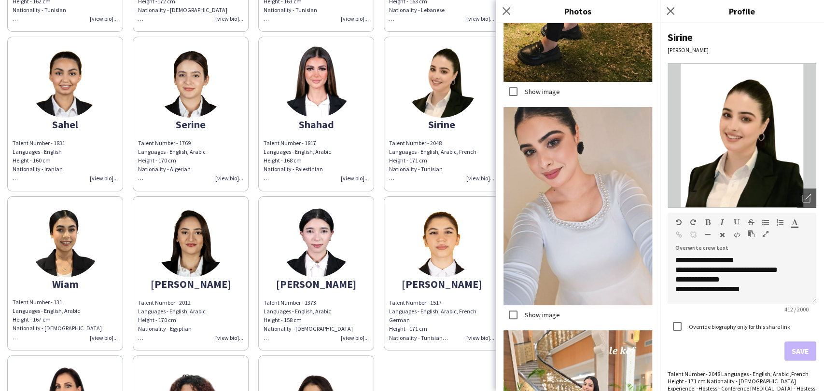
scroll to position [965, 0]
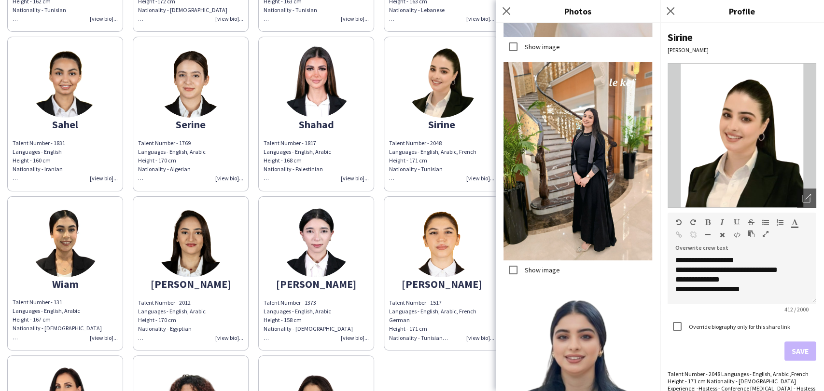
click at [533, 266] on label "Show image" at bounding box center [541, 270] width 37 height 9
click at [527, 261] on div "Show image" at bounding box center [531, 270] width 56 height 19
click at [531, 266] on label "Show image" at bounding box center [541, 270] width 37 height 9
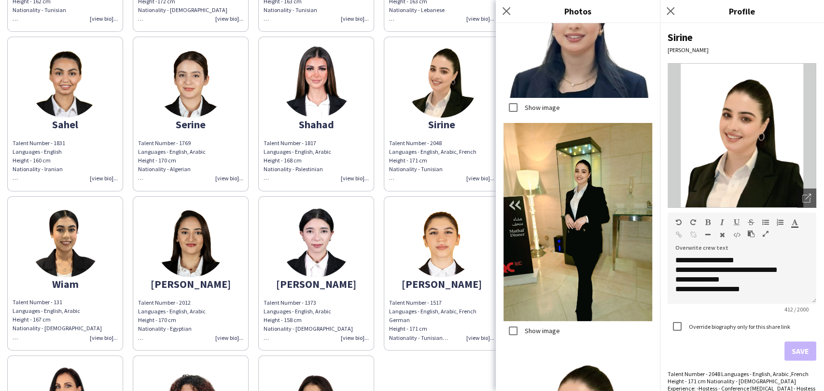
scroll to position [1393, 0]
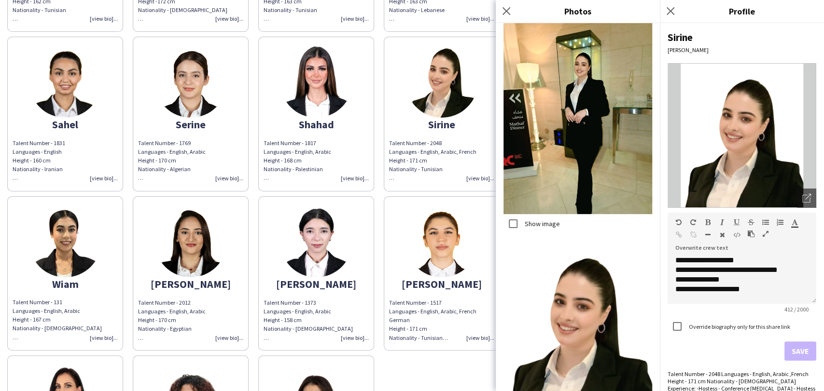
click at [538, 220] on label "Show image" at bounding box center [541, 224] width 37 height 9
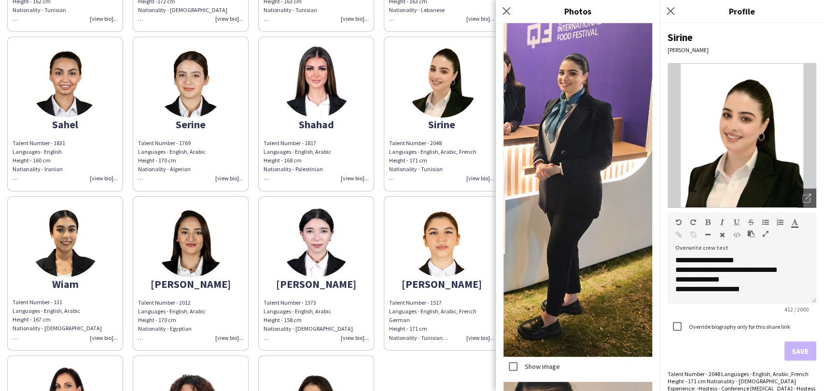
click at [539, 362] on label "Show image" at bounding box center [541, 366] width 37 height 9
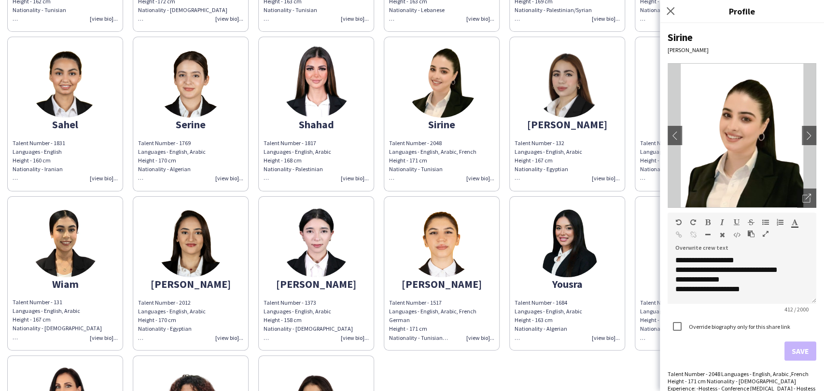
click at [583, 70] on img at bounding box center [567, 81] width 72 height 72
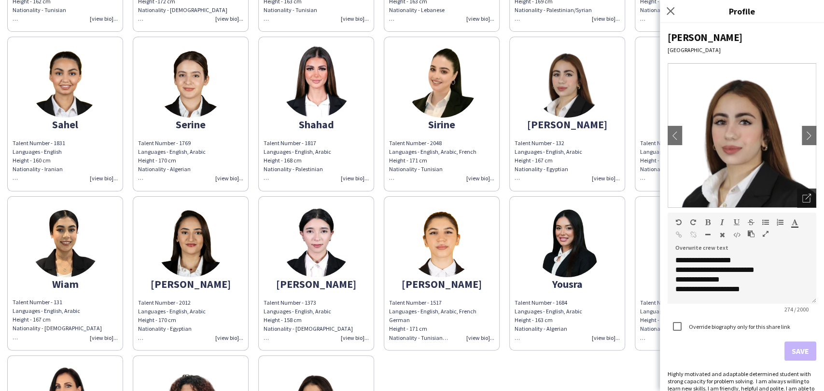
click at [803, 198] on div "Open photos pop-in" at bounding box center [806, 198] width 19 height 19
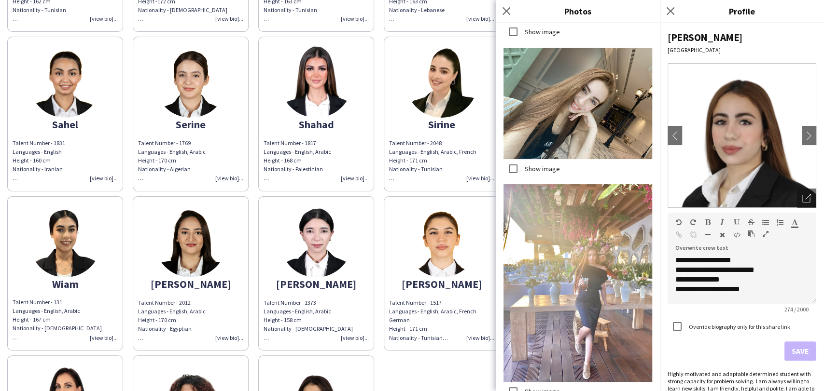
scroll to position [1285, 0]
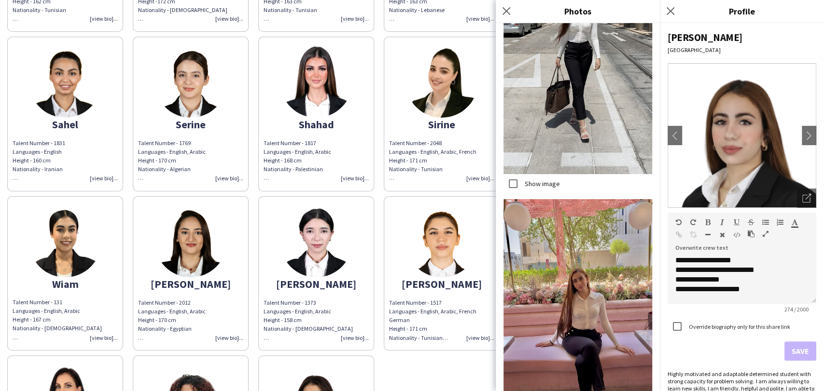
click at [98, 258] on app-share-pages-crew-card "Wiam Talent Number - 131 Languages - English, Arabic Height - 167 cm Nationalit…" at bounding box center [65, 273] width 116 height 154
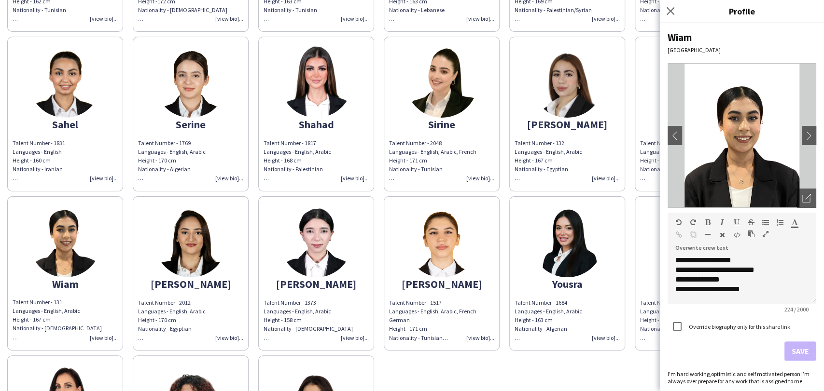
click at [652, 92] on app-share-pages-crew-card "Tarteel Talent Number - 407 Languages - English, Arabic Height - 168 cm Nationa…" at bounding box center [692, 114] width 116 height 154
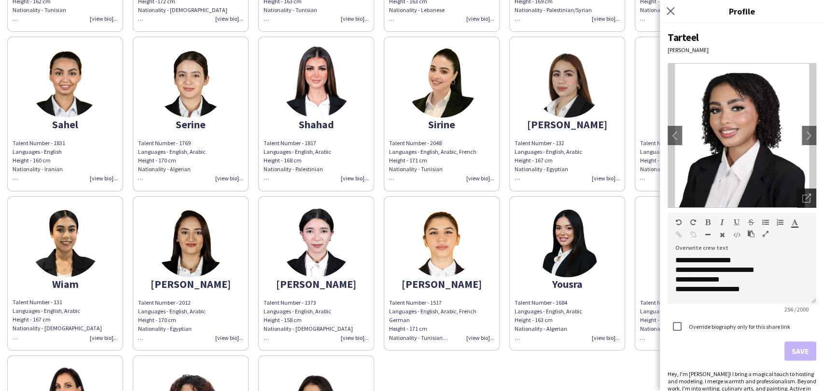
click at [802, 194] on icon "Open photos pop-in" at bounding box center [806, 198] width 9 height 9
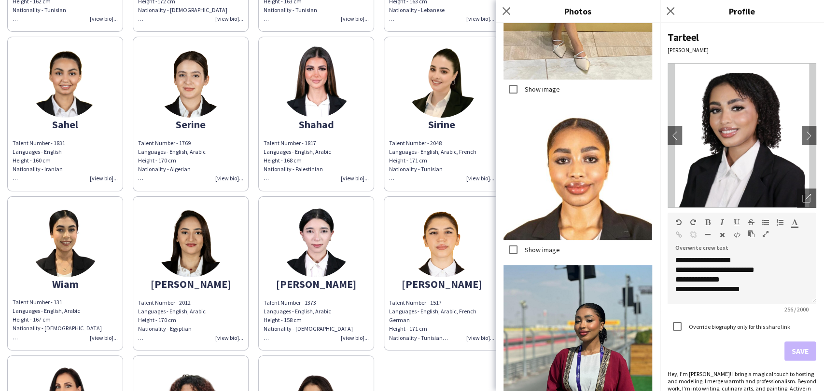
scroll to position [482, 0]
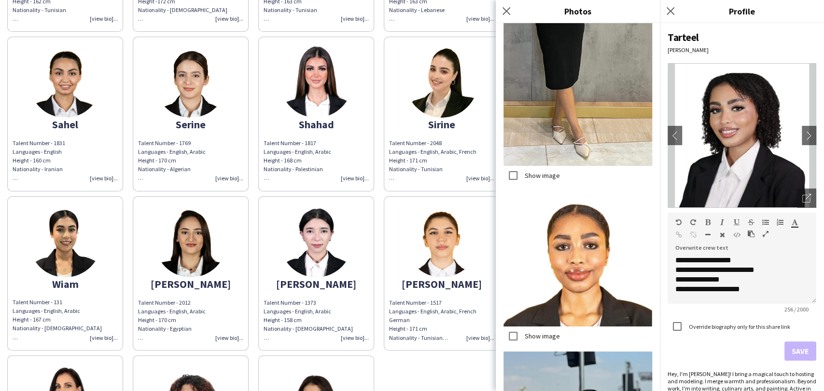
click at [526, 166] on div "Show image" at bounding box center [531, 175] width 56 height 19
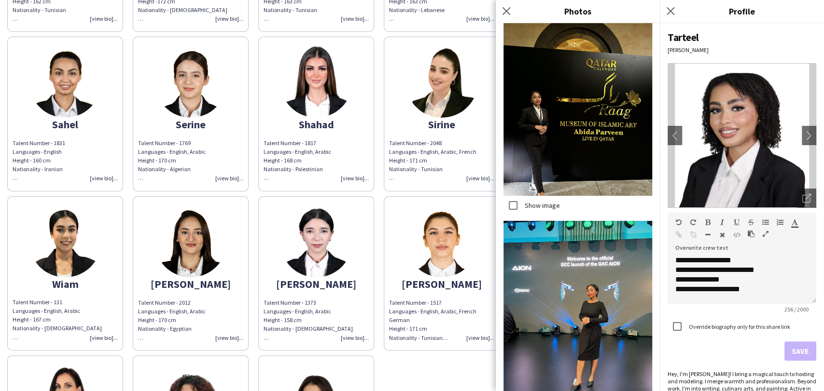
scroll to position [2251, 0]
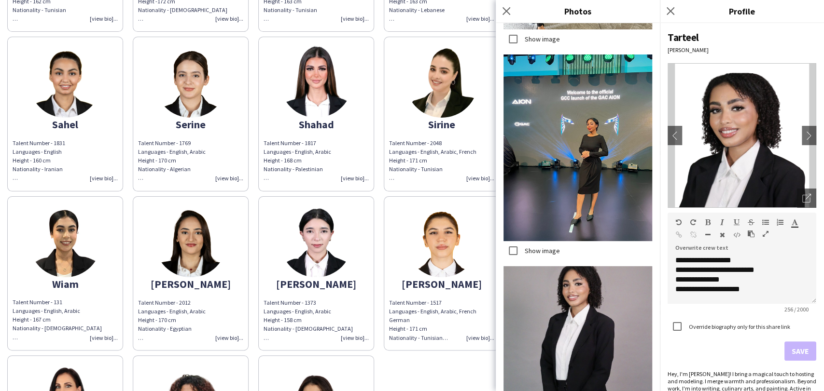
click at [539, 247] on label "Show image" at bounding box center [541, 251] width 37 height 9
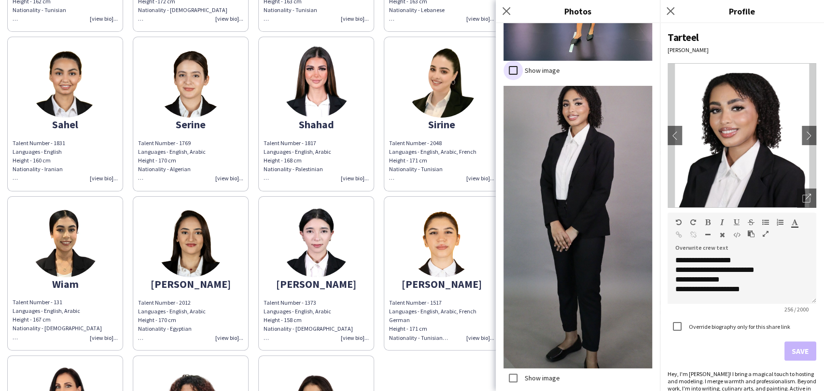
scroll to position [2573, 0]
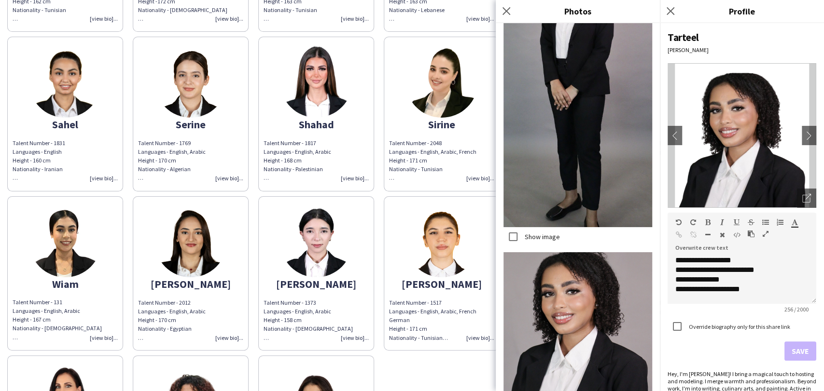
click at [537, 232] on label "Show image" at bounding box center [541, 236] width 37 height 9
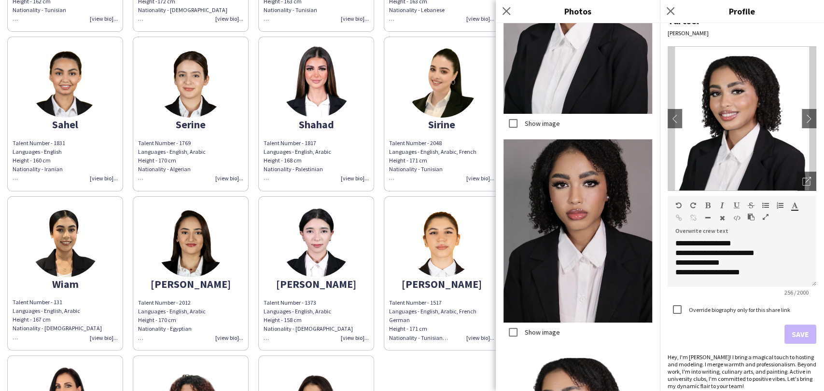
scroll to position [23, 0]
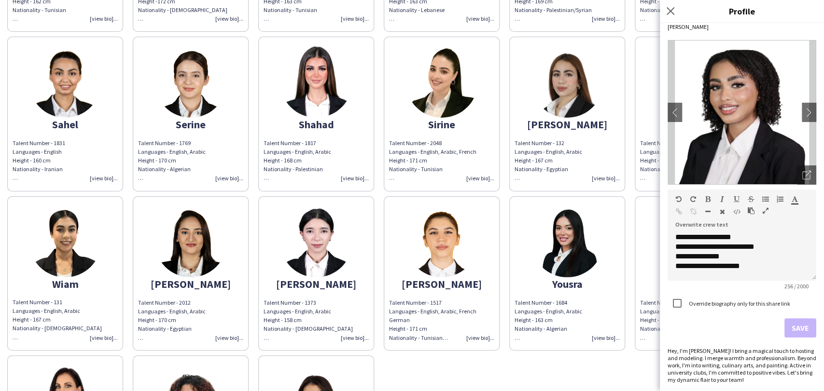
click at [216, 239] on img at bounding box center [190, 241] width 72 height 72
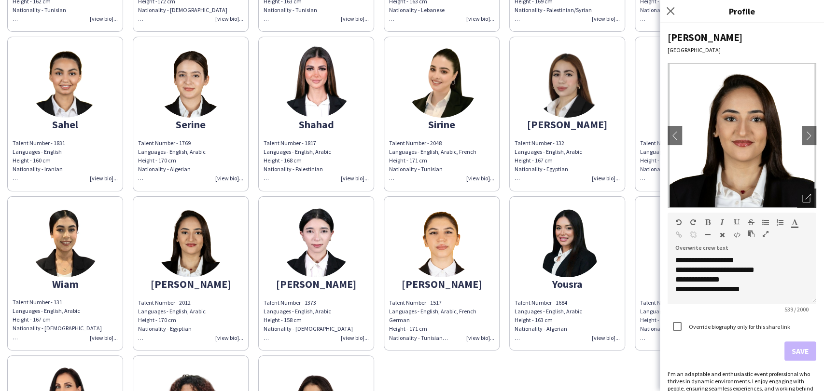
click at [802, 198] on icon "Open photos pop-in" at bounding box center [806, 198] width 9 height 9
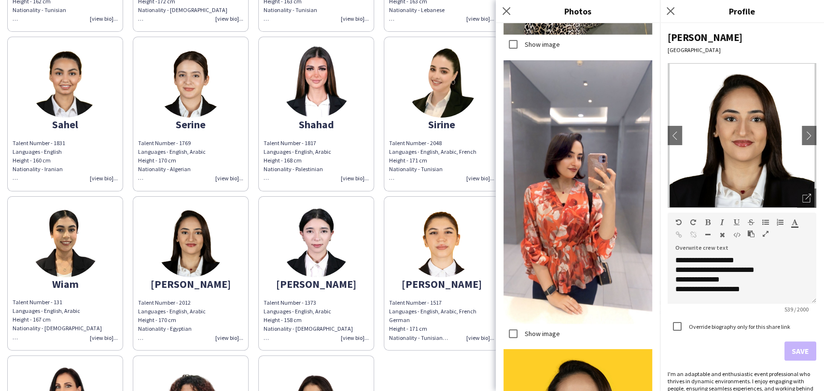
scroll to position [1481, 0]
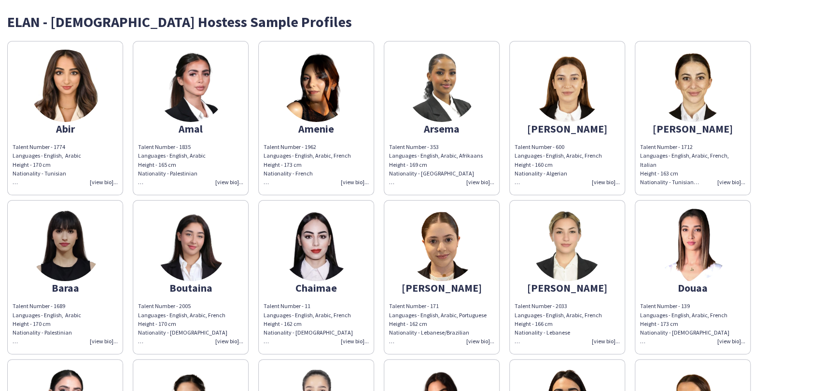
click at [83, 87] on img at bounding box center [65, 86] width 72 height 72
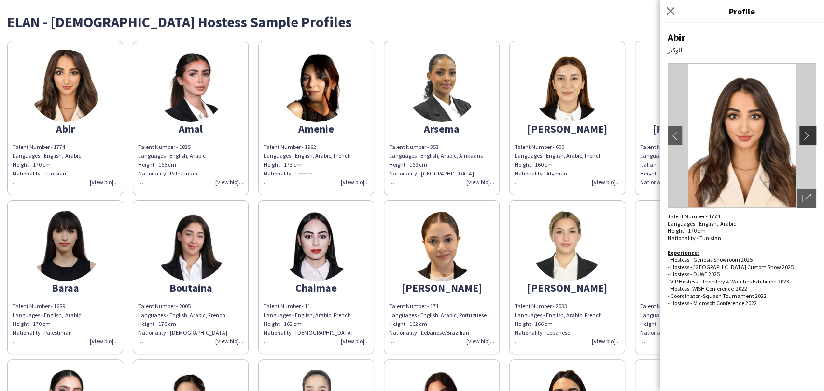
click at [814, 137] on app-icon "chevron-right" at bounding box center [809, 135] width 14 height 9
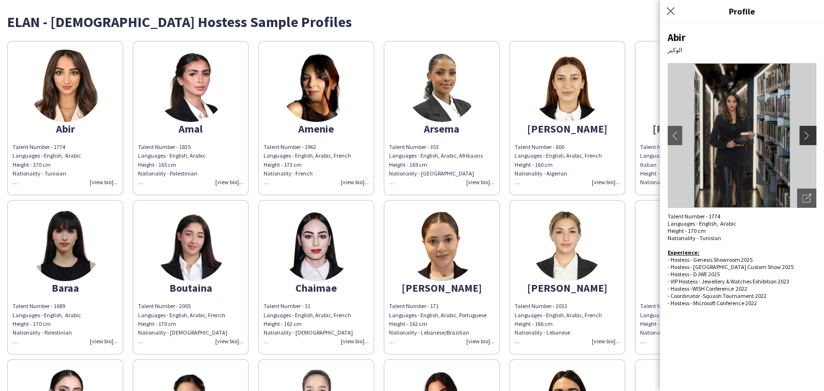
click at [811, 137] on app-icon "chevron-right" at bounding box center [809, 135] width 14 height 9
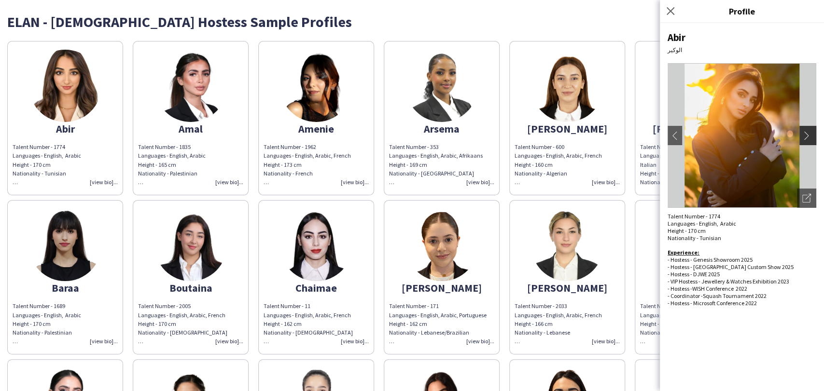
click at [810, 129] on button "chevron-right" at bounding box center [808, 135] width 19 height 19
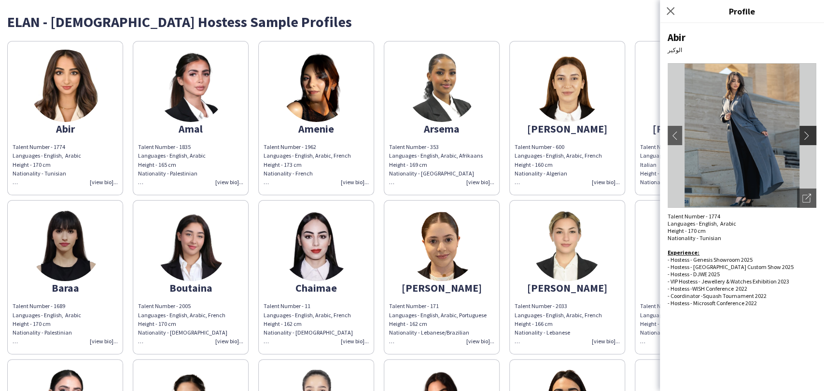
click at [805, 135] on app-icon "chevron-right" at bounding box center [809, 135] width 14 height 9
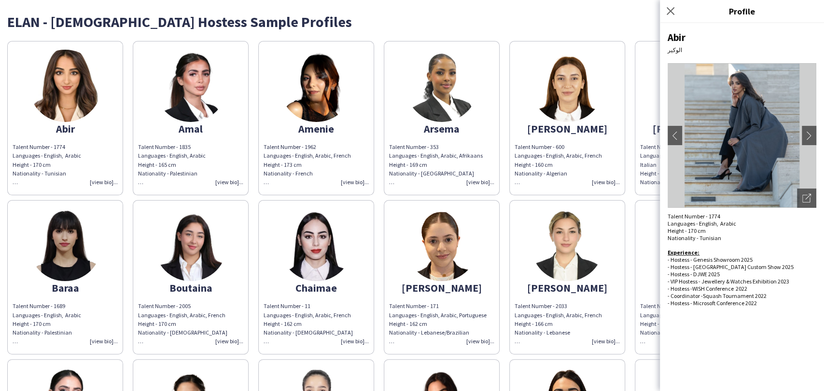
click at [188, 88] on img at bounding box center [190, 86] width 72 height 72
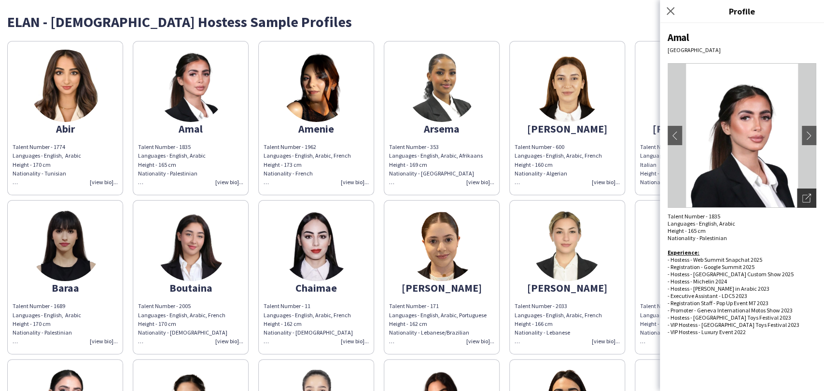
click at [803, 199] on icon "Open photos pop-in" at bounding box center [806, 198] width 9 height 9
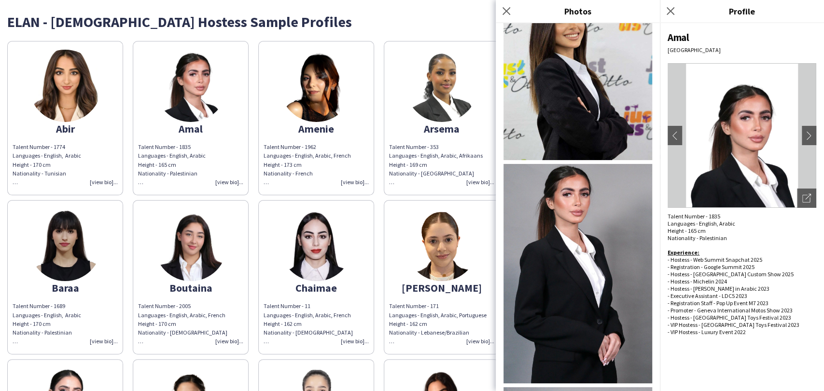
scroll to position [1286, 0]
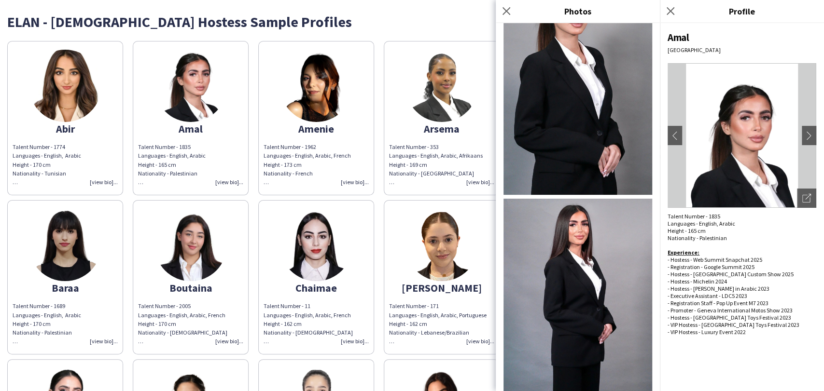
click at [326, 80] on img at bounding box center [316, 86] width 72 height 72
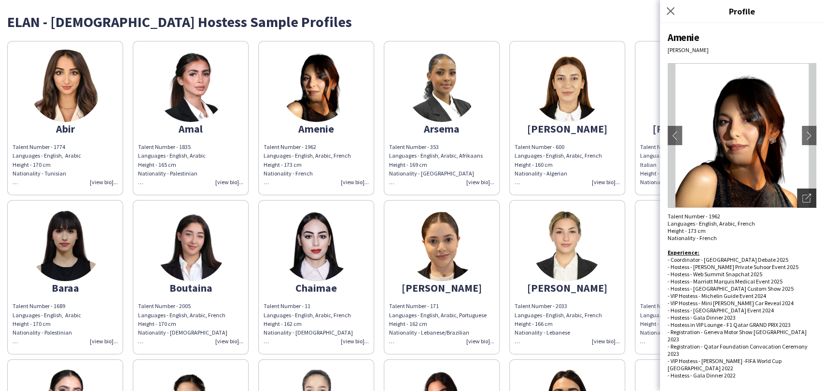
click at [808, 191] on div "Open photos pop-in" at bounding box center [806, 198] width 19 height 19
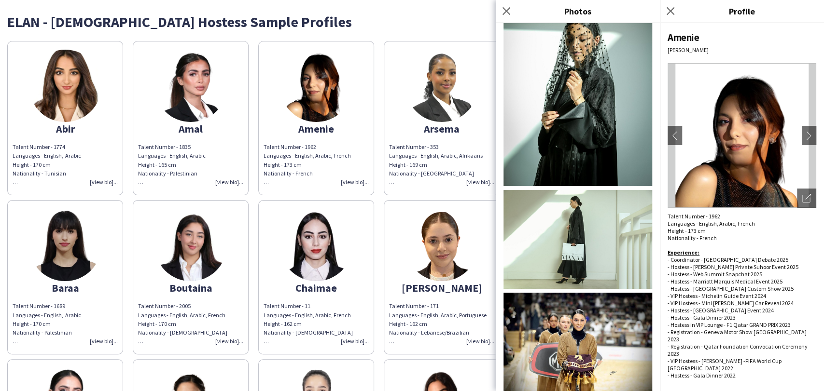
scroll to position [750, 0]
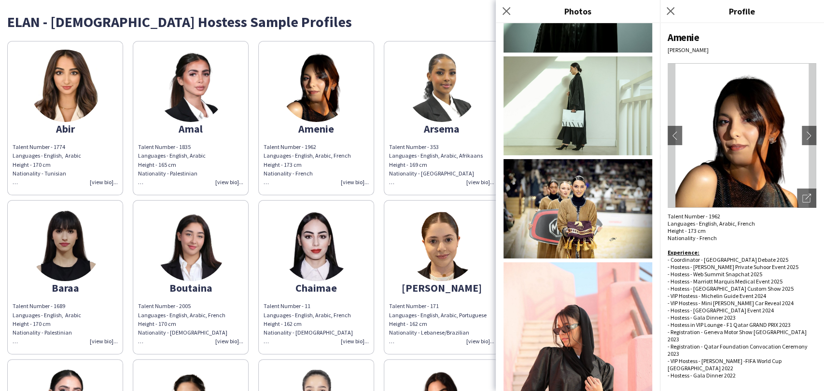
click at [416, 93] on img at bounding box center [441, 86] width 72 height 72
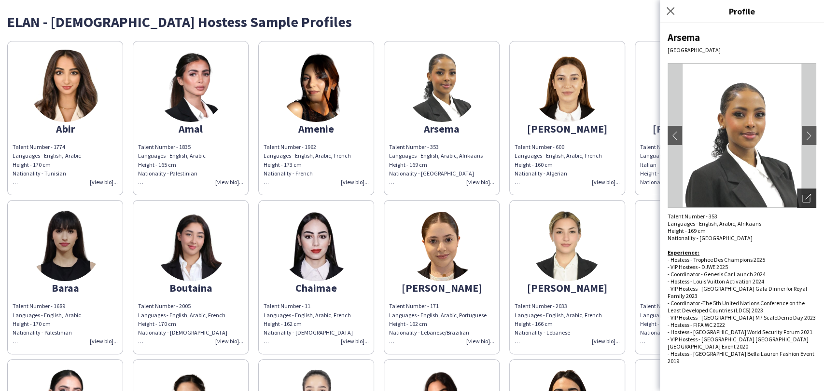
click at [801, 202] on div "Open photos pop-in" at bounding box center [806, 198] width 19 height 19
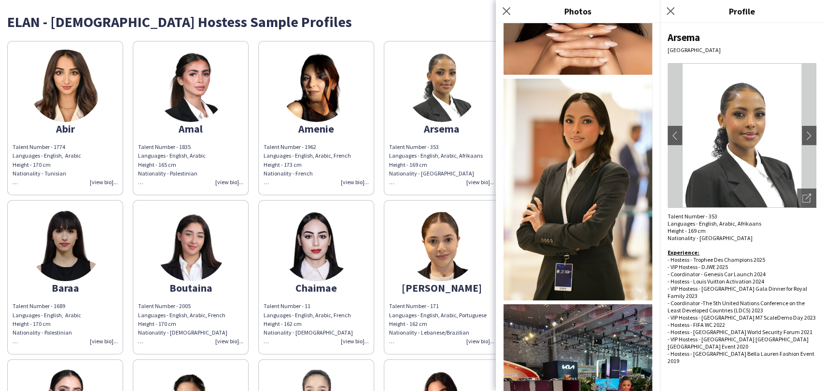
scroll to position [591, 0]
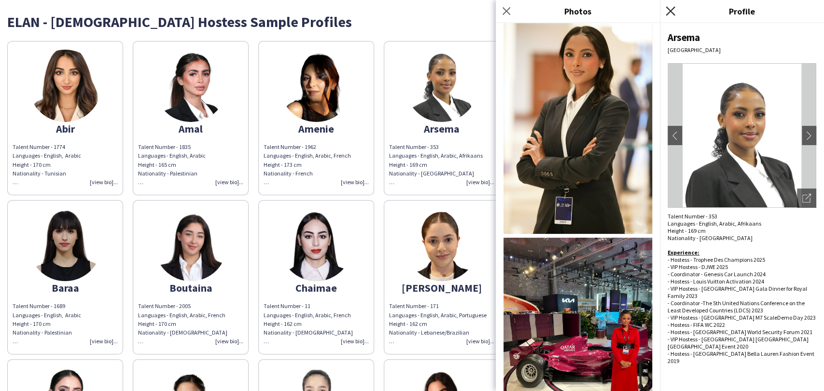
click at [670, 14] on icon "Close pop-in" at bounding box center [669, 10] width 9 height 9
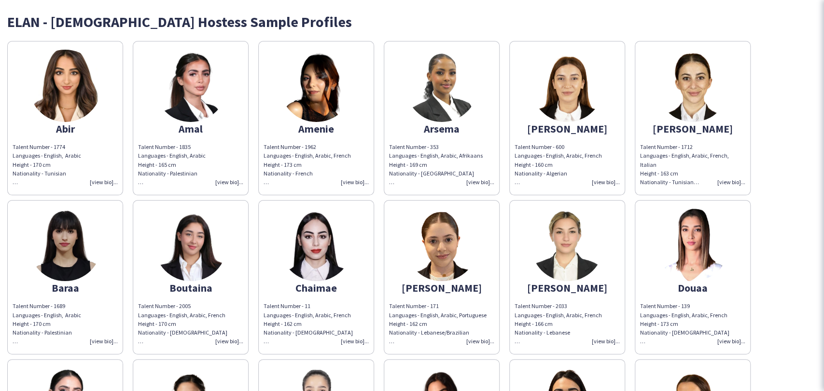
click at [545, 115] on app-share-pages-crew-card "Aya Talent Number - 600 Languages - English, Arabic, French Height - 160 cm Nat…" at bounding box center [567, 118] width 116 height 154
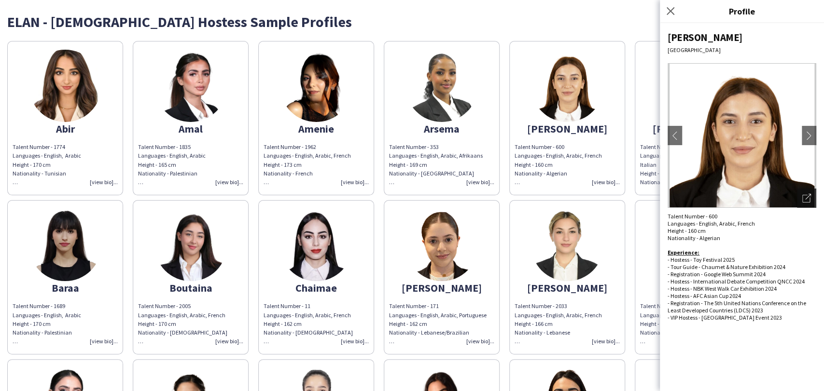
click at [801, 197] on div "Open photos pop-in" at bounding box center [806, 198] width 19 height 19
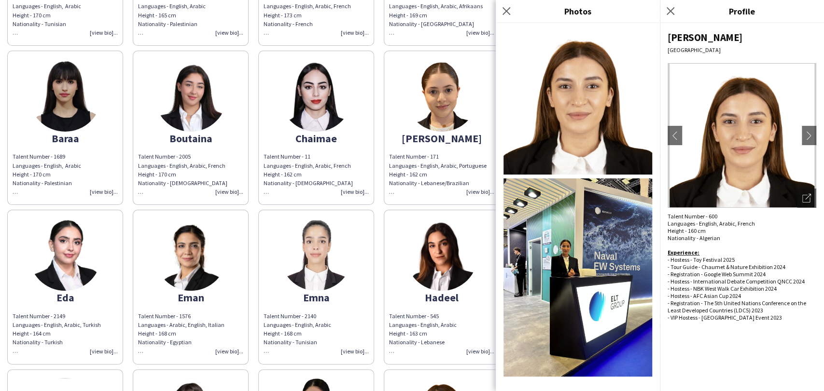
scroll to position [428, 0]
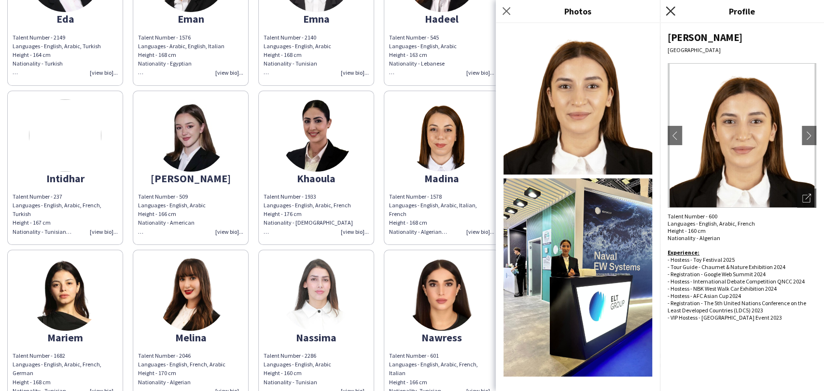
click at [668, 15] on icon "Close pop-in" at bounding box center [669, 10] width 9 height 9
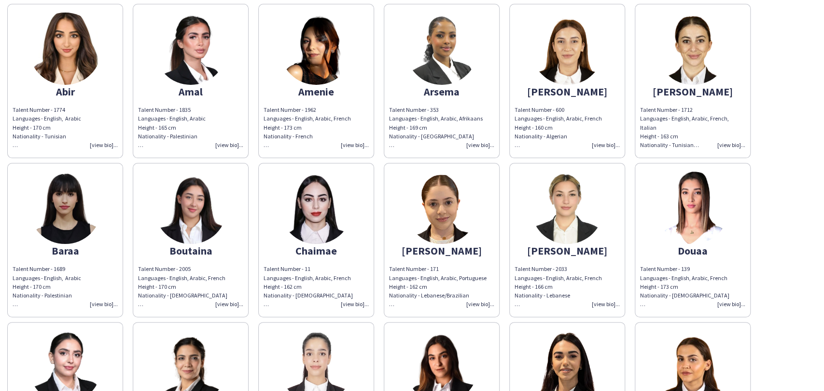
scroll to position [0, 0]
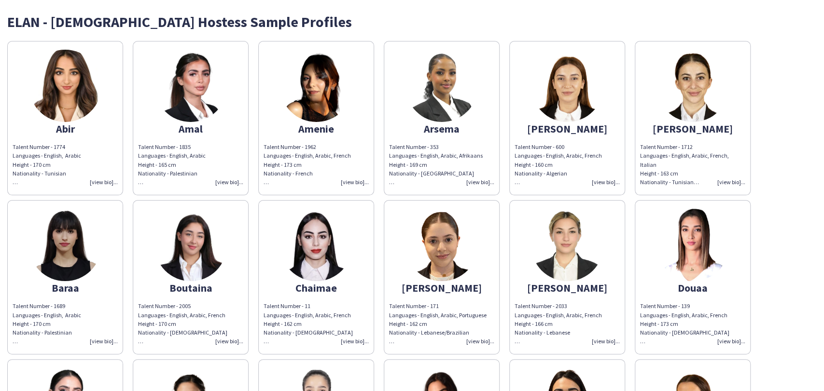
click at [692, 107] on img at bounding box center [692, 86] width 72 height 72
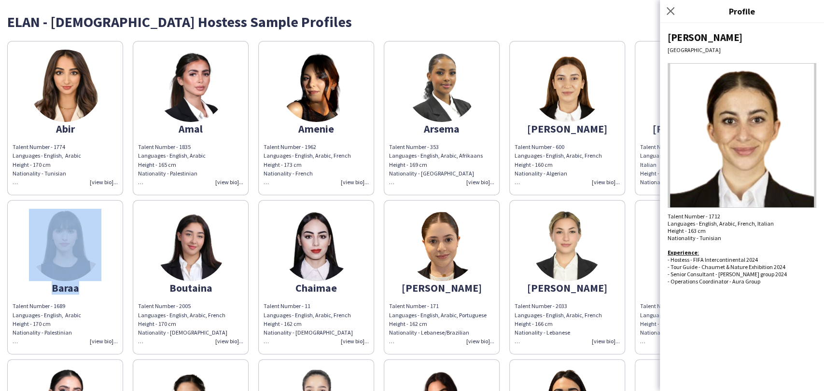
click at [74, 280] on app-share-pages-crew-card "Baraa Talent Number - 1689 Languages - English, Arabic Height - 170 cm National…" at bounding box center [65, 277] width 116 height 154
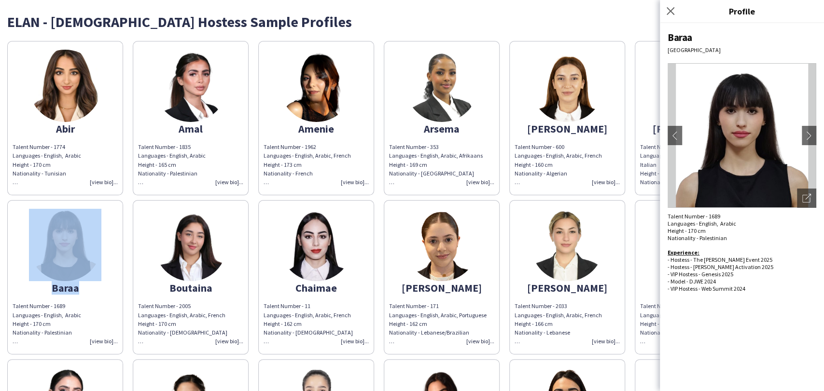
click at [801, 187] on img at bounding box center [741, 135] width 149 height 145
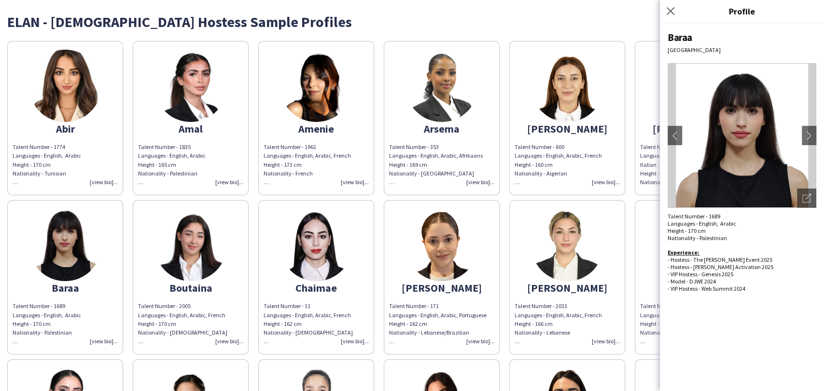
click at [804, 212] on div "Baraa Beirut chevron-left chevron-right Open photos pop-in Talent Number - 1689…" at bounding box center [742, 207] width 164 height 368
click at [799, 206] on div "Open photos pop-in" at bounding box center [806, 198] width 19 height 19
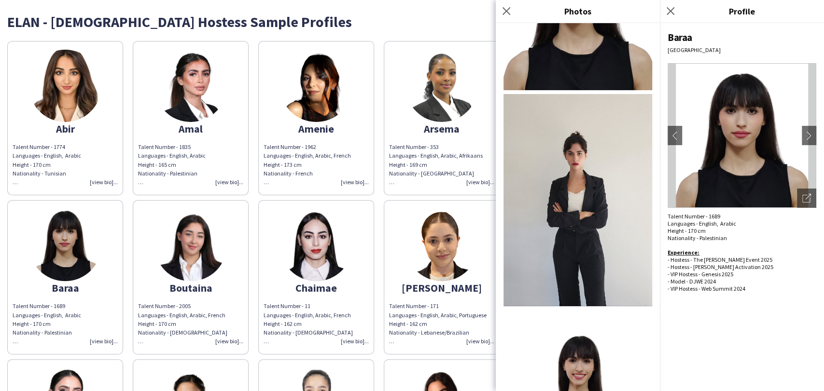
scroll to position [196, 0]
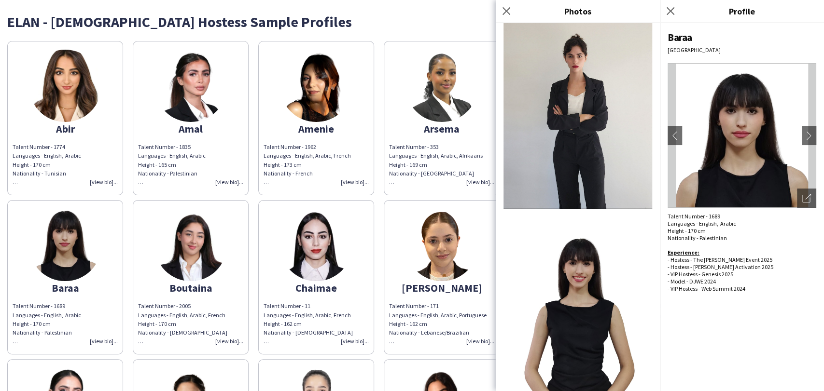
click at [170, 265] on img at bounding box center [190, 245] width 72 height 72
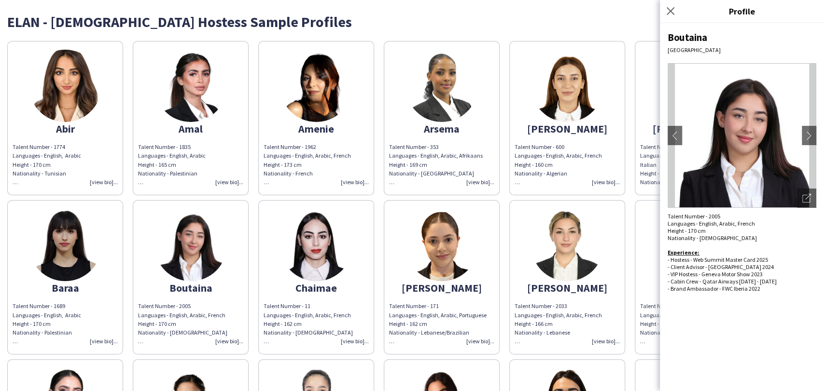
click at [329, 245] on img at bounding box center [316, 245] width 72 height 72
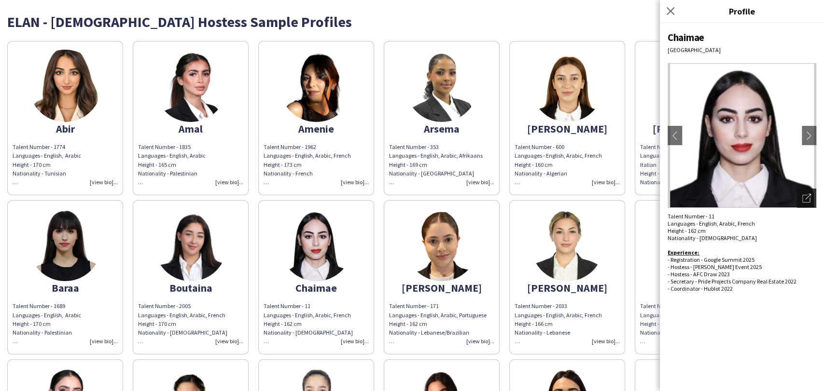
click at [797, 203] on div "Open photos pop-in" at bounding box center [806, 198] width 19 height 19
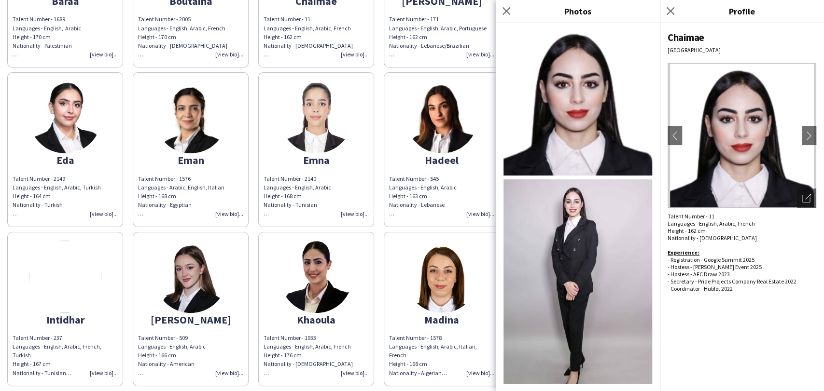
scroll to position [161, 0]
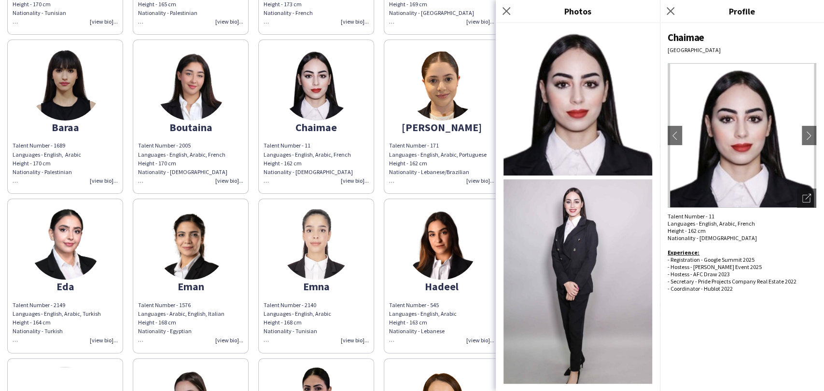
drag, startPoint x: 443, startPoint y: 72, endPoint x: 473, endPoint y: 83, distance: 32.2
click at [443, 72] on img at bounding box center [441, 84] width 72 height 72
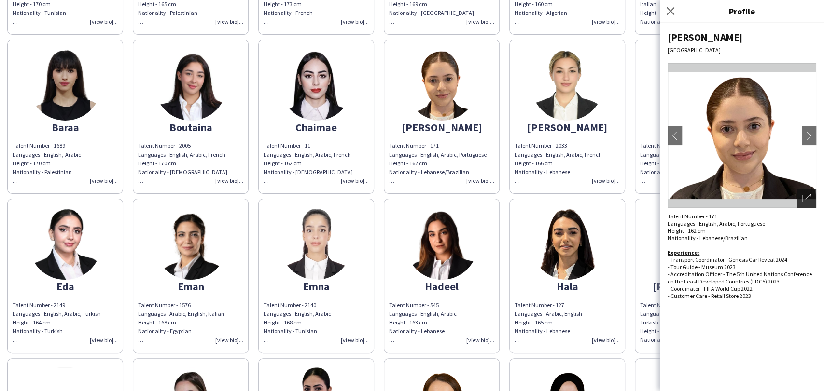
click at [803, 198] on icon "Open photos pop-in" at bounding box center [806, 198] width 9 height 9
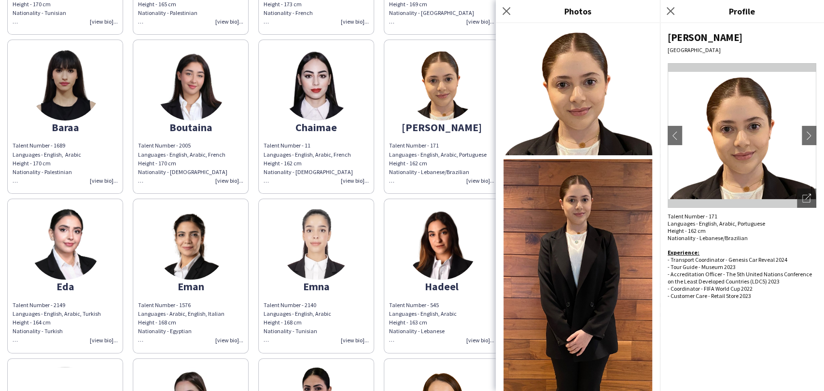
drag, startPoint x: 439, startPoint y: 128, endPoint x: 464, endPoint y: 122, distance: 25.3
click at [439, 128] on div "[PERSON_NAME]" at bounding box center [441, 127] width 105 height 9
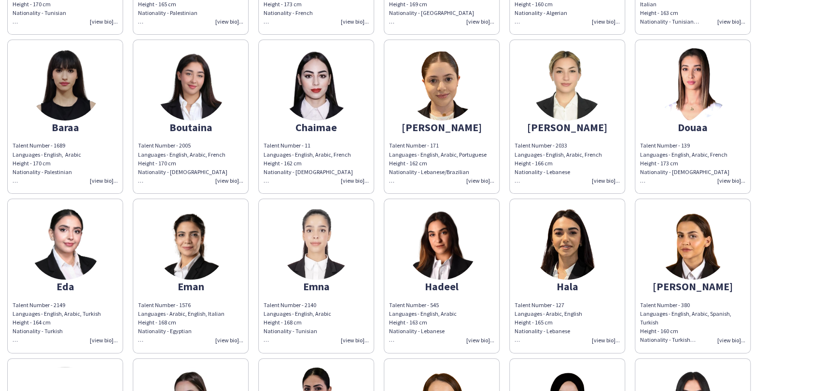
click at [595, 96] on img at bounding box center [567, 84] width 72 height 72
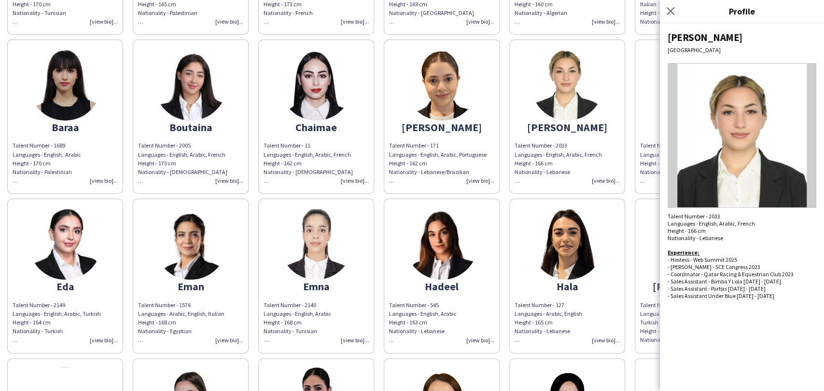
click at [638, 112] on app-share-pages-crew-card "Douaa Talent Number - 139 Languages - English, Arabic, French Height - 173 cm N…" at bounding box center [692, 117] width 116 height 154
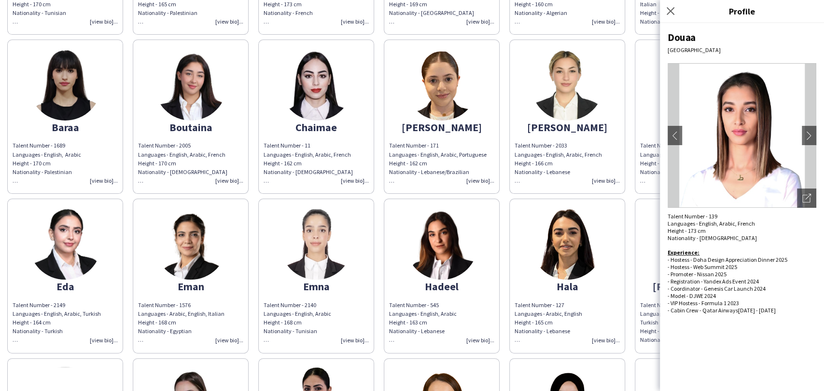
click at [795, 201] on img at bounding box center [741, 135] width 149 height 145
click at [798, 198] on div "Open photos pop-in" at bounding box center [806, 198] width 19 height 19
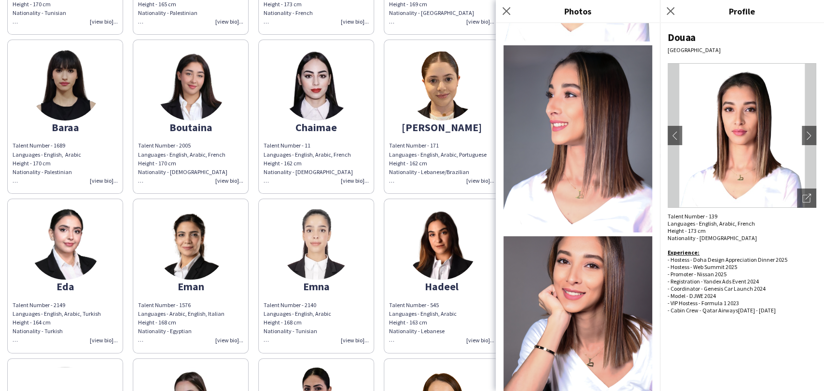
scroll to position [18, 0]
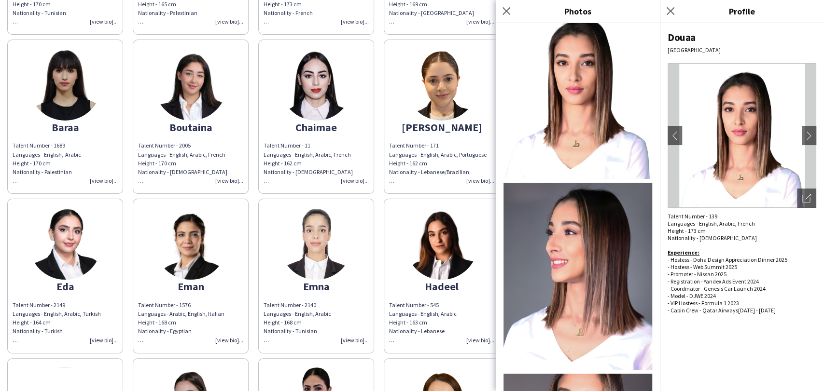
click at [39, 242] on img at bounding box center [65, 243] width 72 height 72
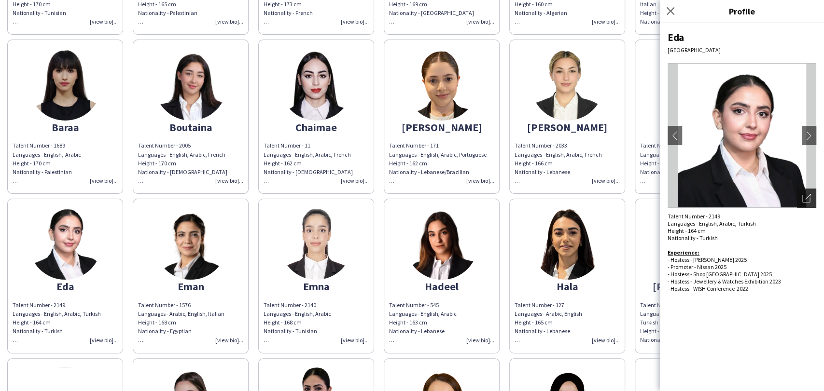
click at [804, 201] on icon "Open photos pop-in" at bounding box center [806, 198] width 9 height 9
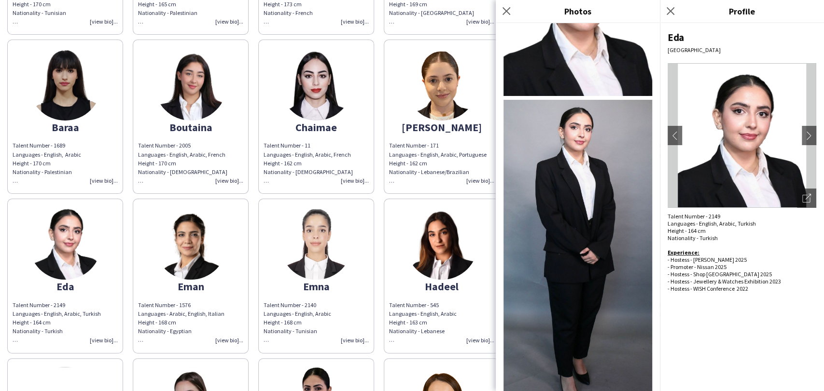
scroll to position [293, 0]
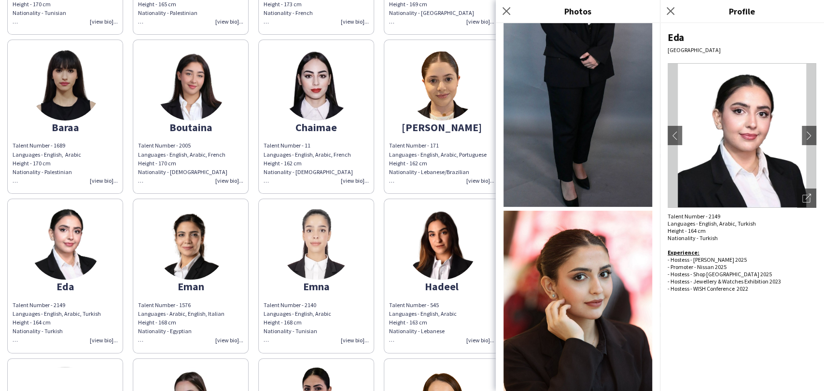
click at [221, 243] on img at bounding box center [190, 243] width 72 height 72
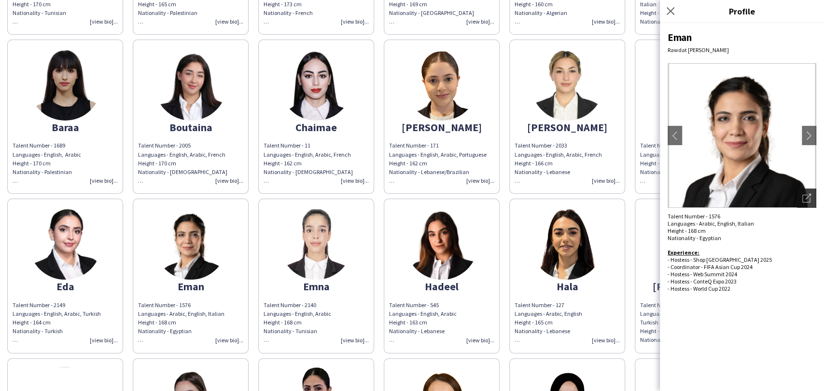
click at [803, 197] on icon "Open photos pop-in" at bounding box center [806, 198] width 9 height 9
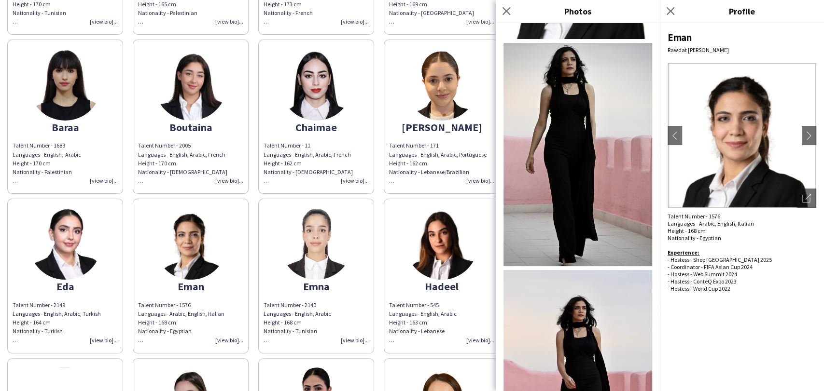
scroll to position [204, 0]
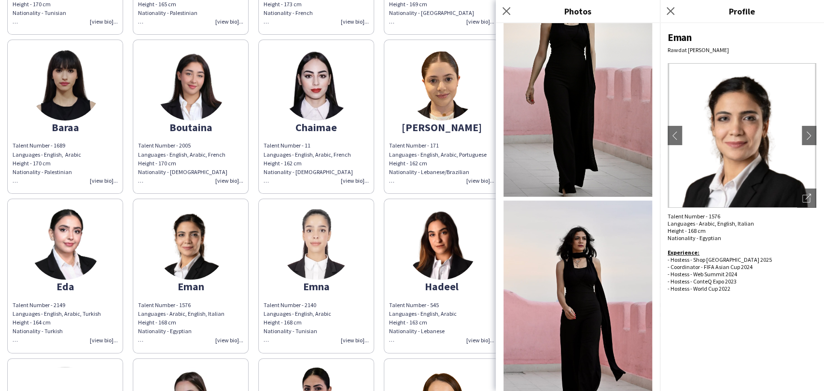
click at [317, 229] on img at bounding box center [316, 243] width 72 height 72
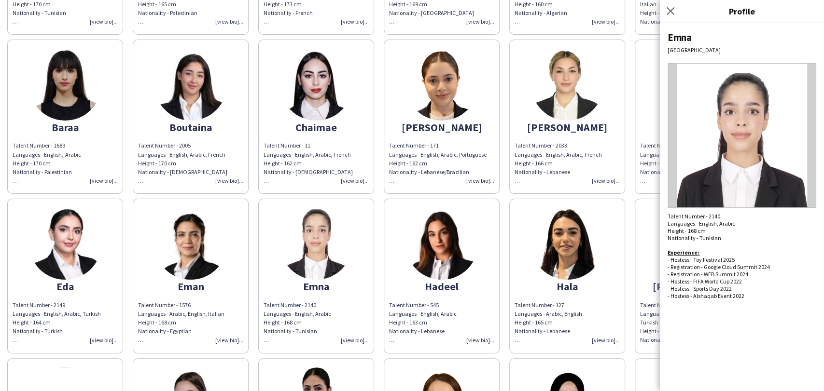
click at [447, 225] on img at bounding box center [441, 243] width 72 height 72
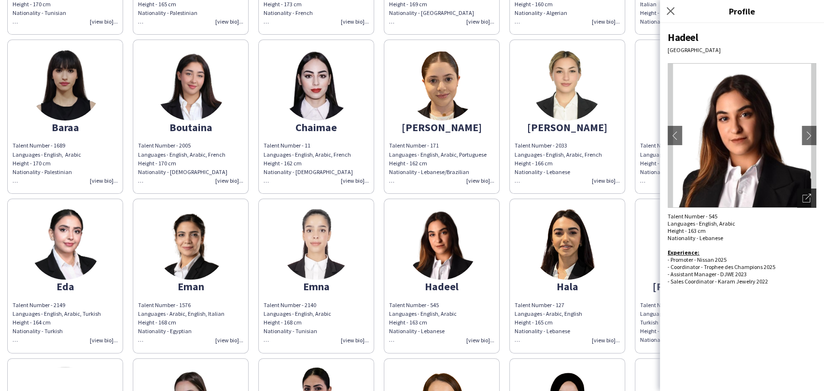
click at [797, 202] on div "Open photos pop-in" at bounding box center [806, 198] width 19 height 19
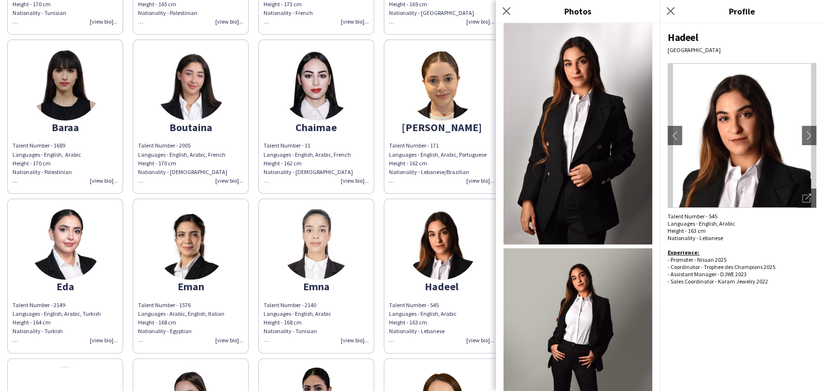
scroll to position [211, 0]
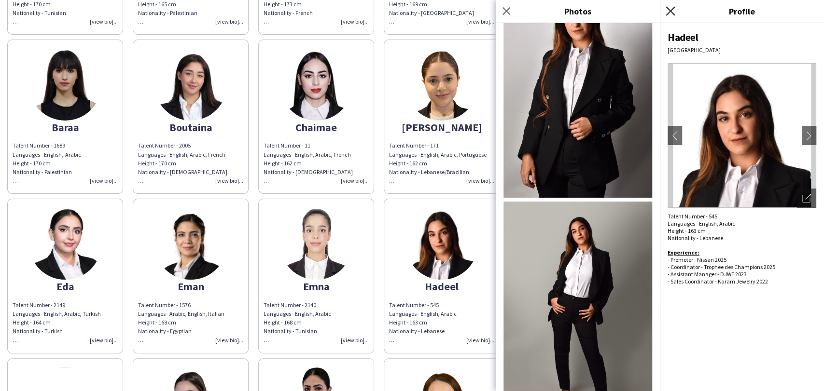
click at [675, 14] on app-icon "Close pop-in" at bounding box center [670, 11] width 14 height 14
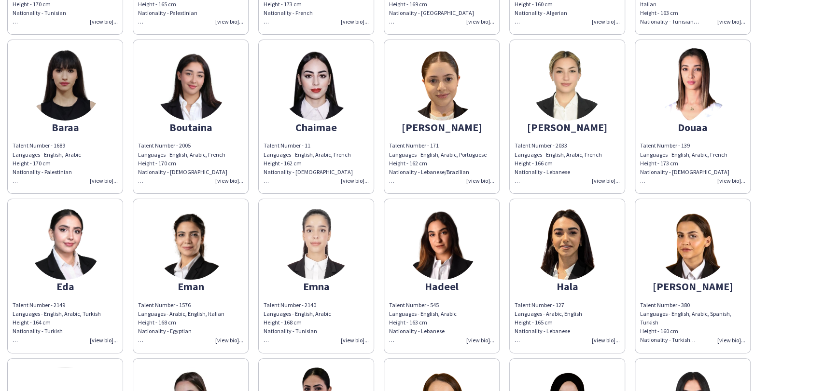
click at [599, 232] on img at bounding box center [567, 243] width 72 height 72
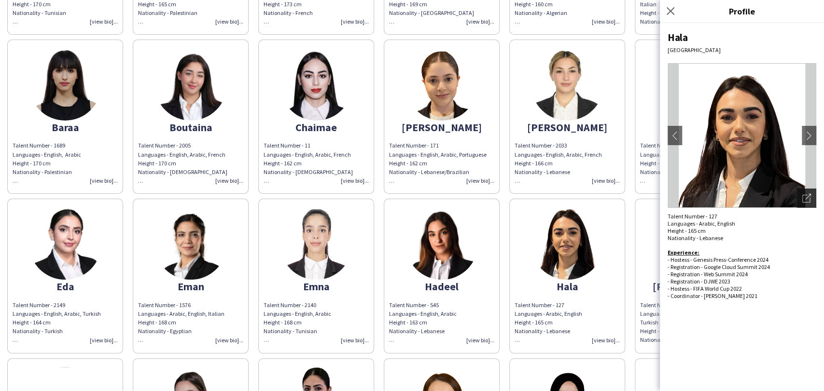
click at [800, 196] on div "Open photos pop-in" at bounding box center [806, 198] width 19 height 19
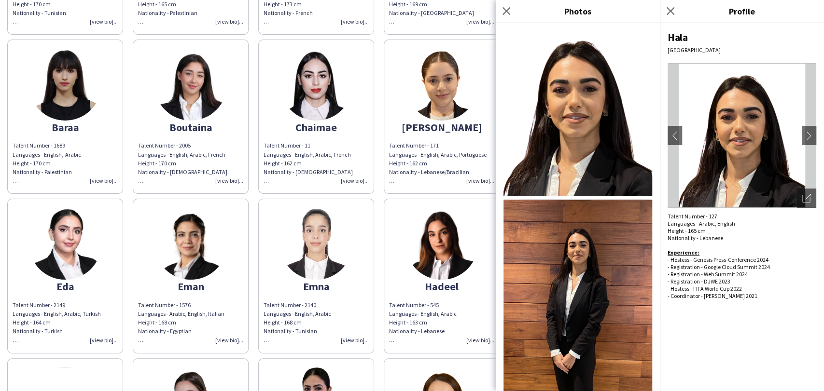
scroll to position [74, 0]
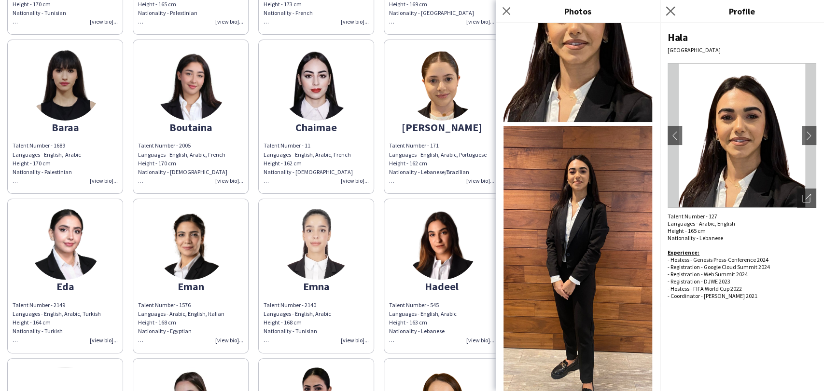
click at [665, 8] on app-icon "Close pop-in" at bounding box center [670, 11] width 14 height 14
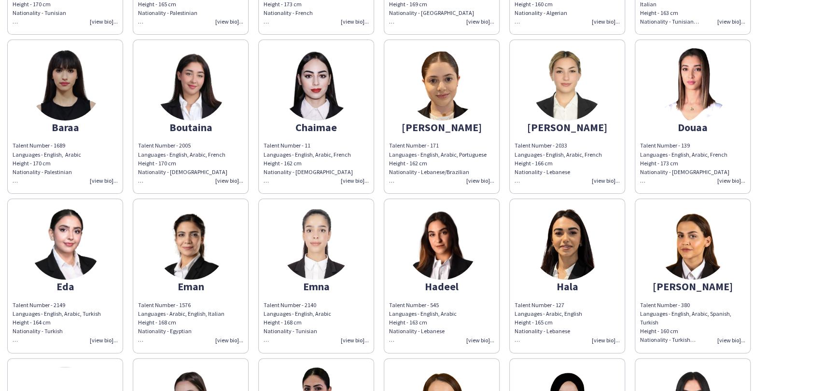
click at [647, 214] on app-share-pages-crew-card "Hamida Talent Number - 380 Languages - English, Arabic, Spanish, Turkish Height…" at bounding box center [692, 276] width 116 height 154
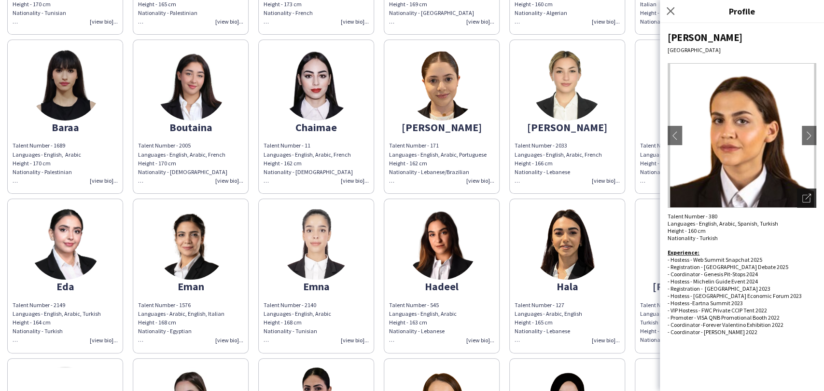
click at [806, 194] on icon "Open photos pop-in" at bounding box center [806, 198] width 9 height 9
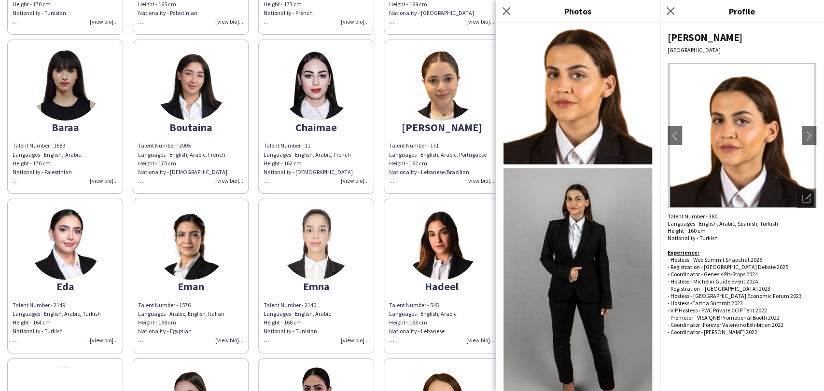
scroll to position [30, 0]
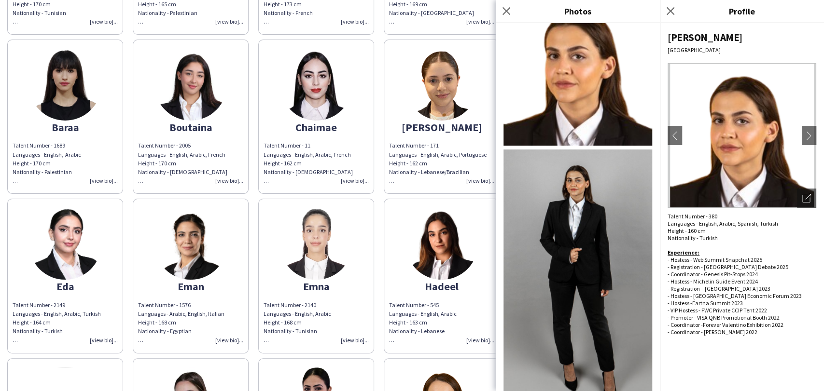
click at [665, 3] on div "Close pop-in" at bounding box center [672, 11] width 24 height 22
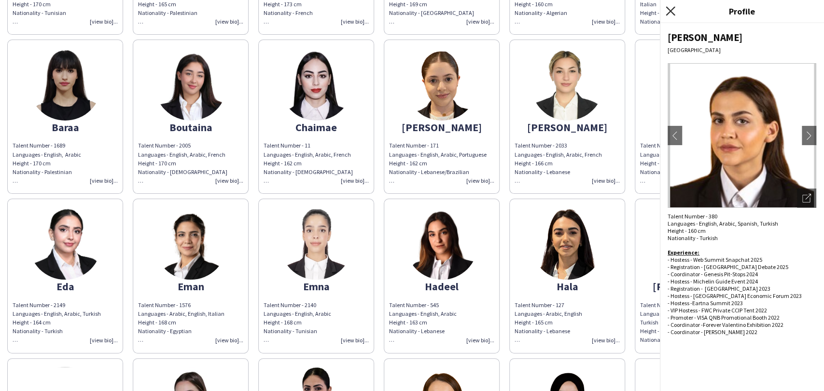
click at [667, 10] on icon "Close pop-in" at bounding box center [669, 10] width 9 height 9
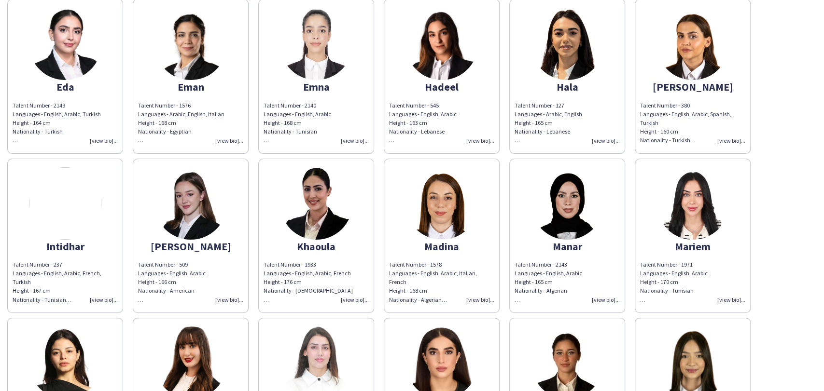
scroll to position [428, 0]
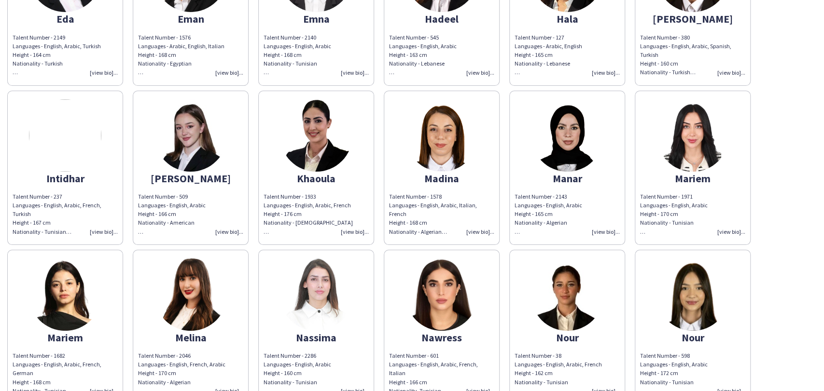
click at [3, 153] on div "ELAN - Female Hostess Sample Profiles Abir Talent Number - 1774 Languages - Eng…" at bounding box center [412, 310] width 824 height 1477
click at [79, 146] on img at bounding box center [65, 135] width 72 height 72
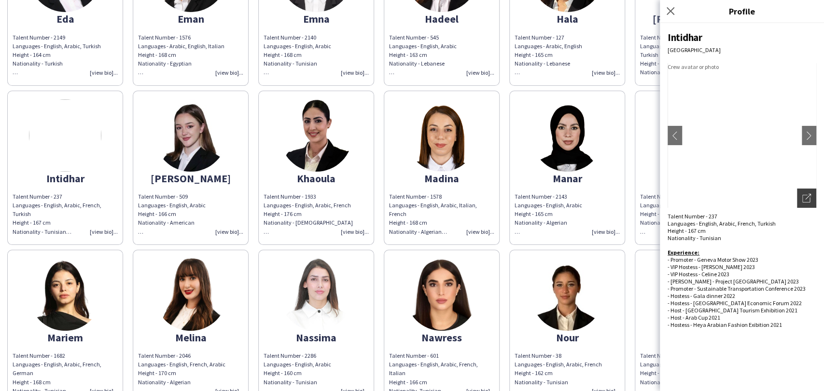
click at [807, 194] on icon "Open photos pop-in" at bounding box center [806, 198] width 9 height 9
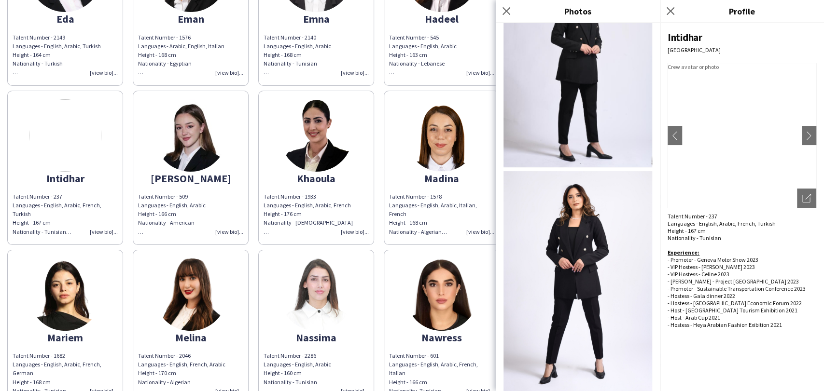
scroll to position [223, 0]
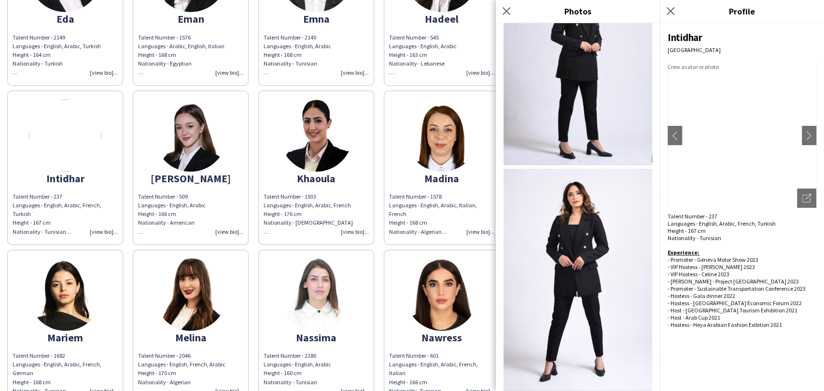
click at [193, 163] on img at bounding box center [190, 135] width 72 height 72
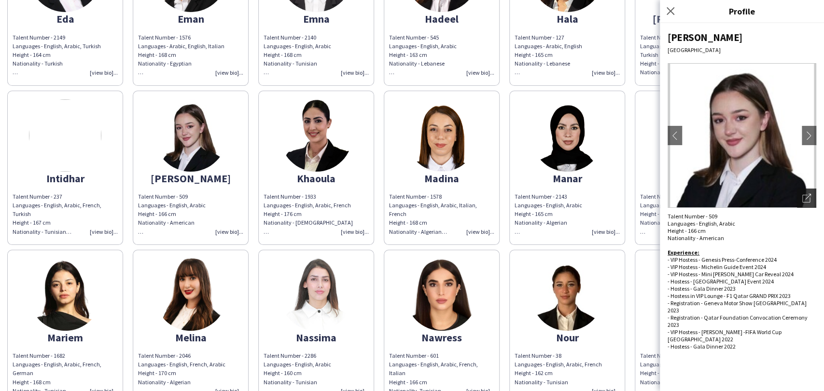
click at [811, 199] on div "Open photos pop-in" at bounding box center [806, 198] width 19 height 19
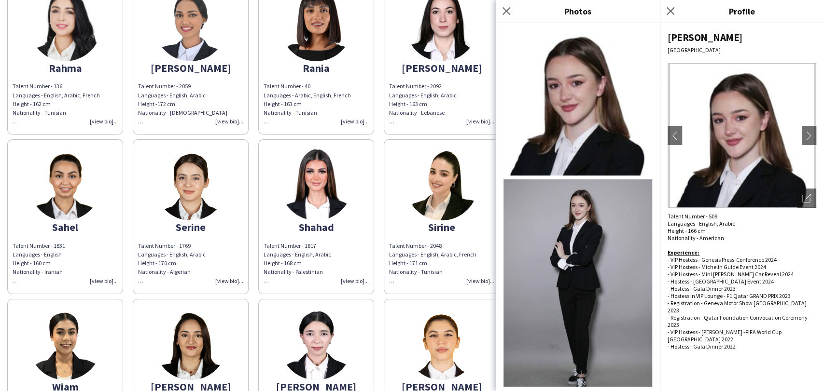
scroll to position [590, 0]
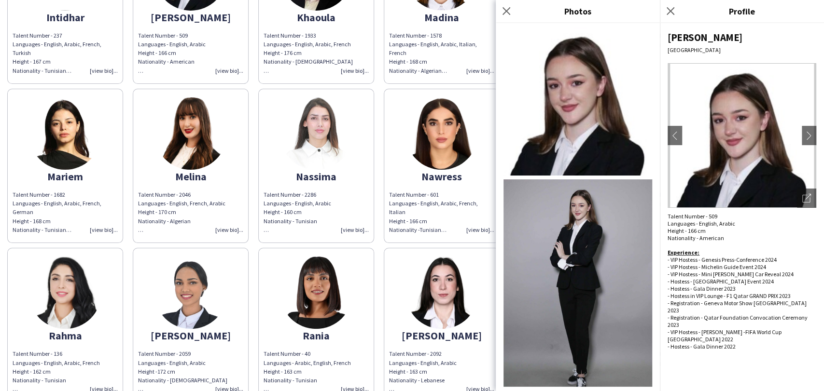
click at [305, 41] on span "Languages - English, Arabic, French Height - 176 cm Nationality - Moroccan" at bounding box center [307, 58] width 89 height 34
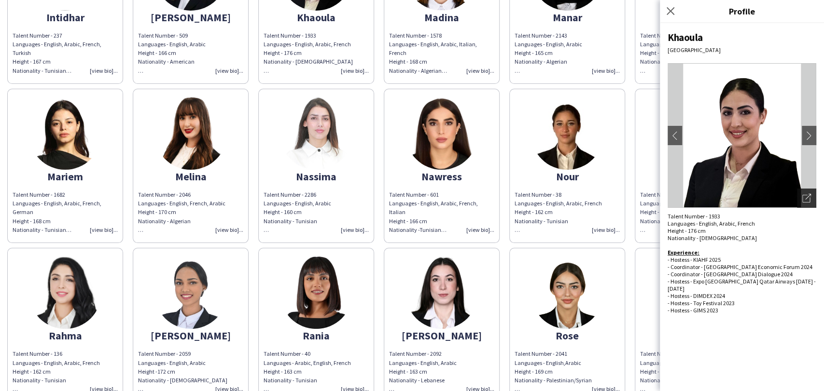
click at [807, 202] on icon at bounding box center [806, 199] width 8 height 8
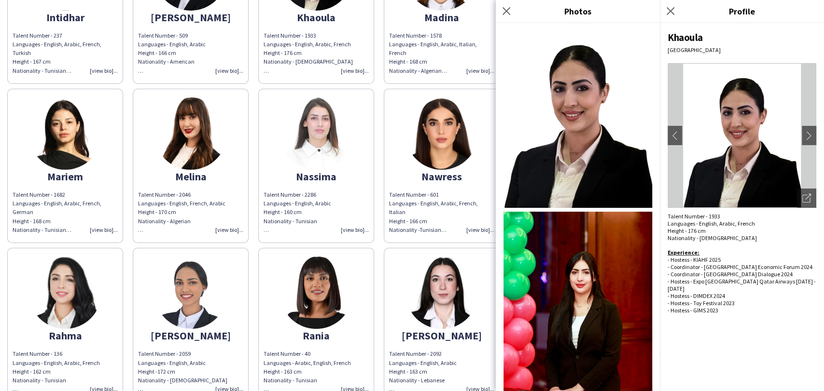
scroll to position [203, 0]
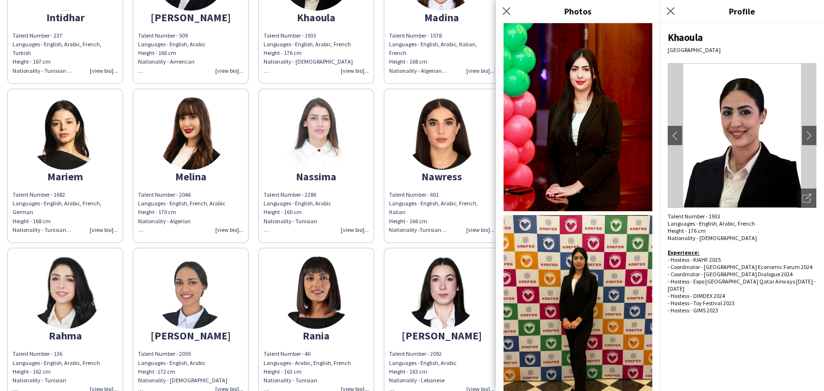
drag, startPoint x: 420, startPoint y: 37, endPoint x: 429, endPoint y: 40, distance: 10.1
click at [420, 37] on span "Talent Number - 1578" at bounding box center [415, 35] width 53 height 7
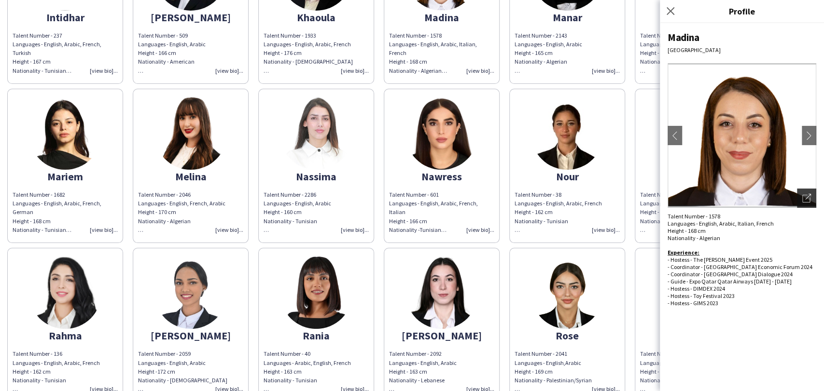
click at [801, 199] on div "Open photos pop-in" at bounding box center [806, 198] width 19 height 19
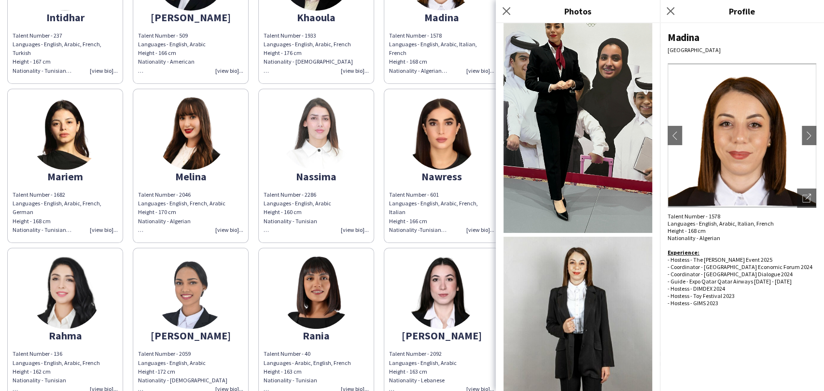
scroll to position [532, 0]
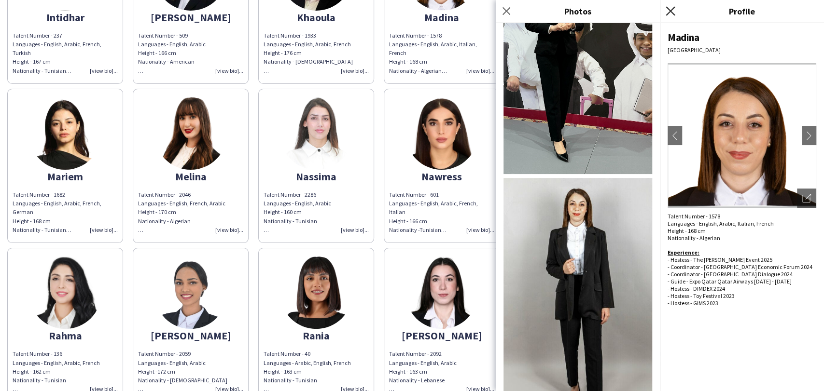
click at [670, 13] on icon "Close pop-in" at bounding box center [669, 10] width 9 height 9
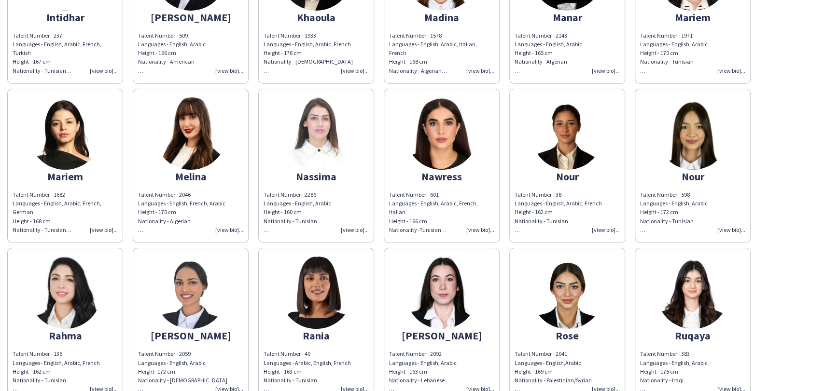
click at [562, 21] on div "Manar" at bounding box center [566, 17] width 105 height 9
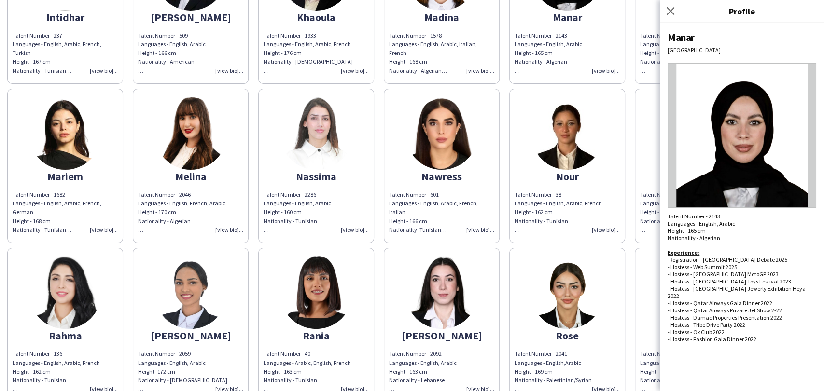
click at [561, 150] on img at bounding box center [567, 133] width 72 height 72
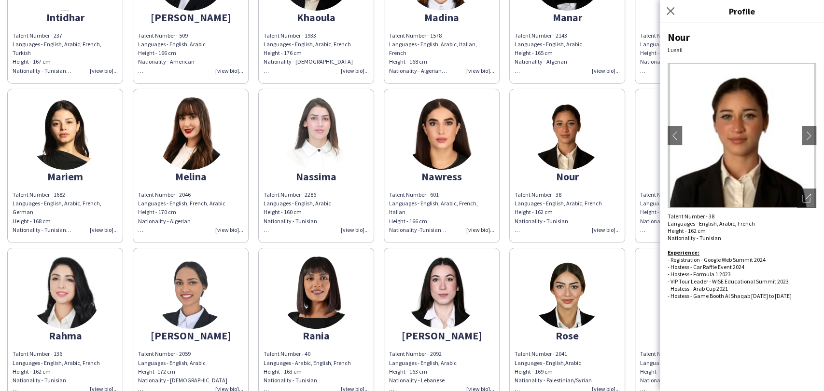
click at [265, 138] on app-share-pages-crew-card "Nassima Talent Number - 2286 Languages - English, Arabic Height - 160 cm Nation…" at bounding box center [316, 166] width 116 height 154
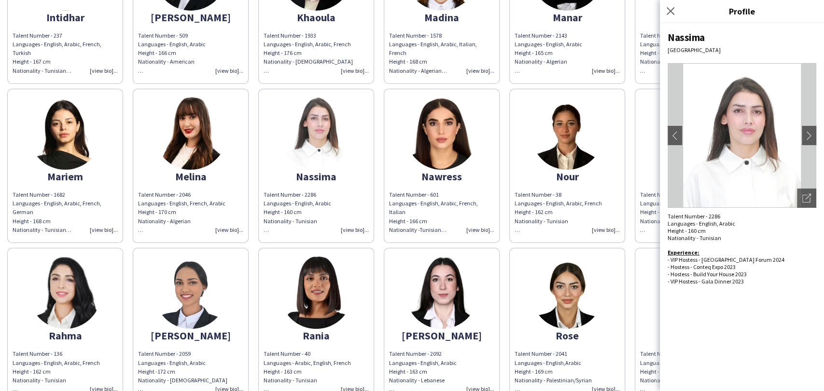
click at [650, 29] on app-share-pages-crew-card "Mariem Talent Number - 1971 Languages - English, Arabic Height - 170 cm Nationa…" at bounding box center [692, 7] width 116 height 154
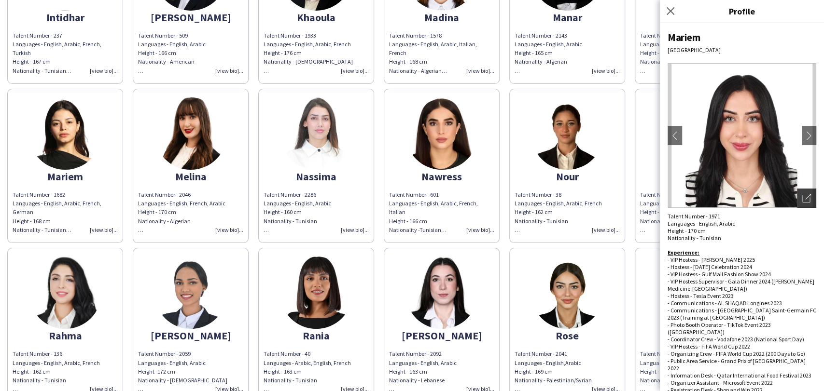
click at [802, 205] on div "Open photos pop-in" at bounding box center [806, 198] width 19 height 19
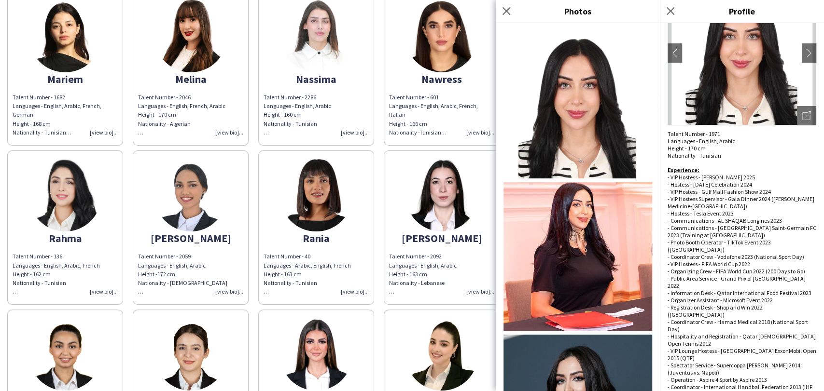
scroll to position [590, 0]
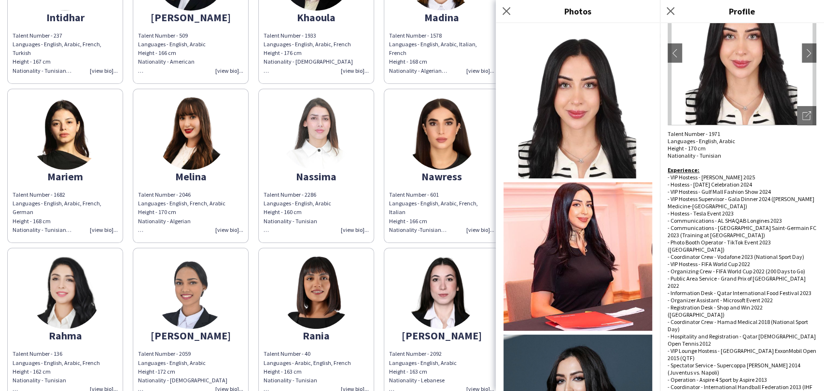
click at [86, 131] on img at bounding box center [65, 133] width 72 height 72
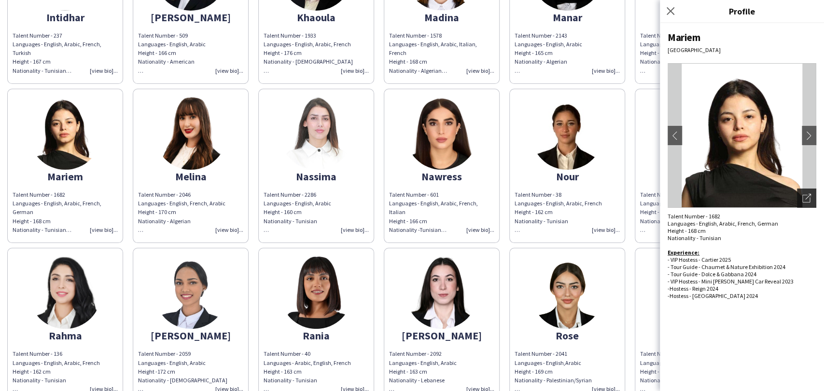
click at [810, 200] on icon at bounding box center [806, 199] width 8 height 8
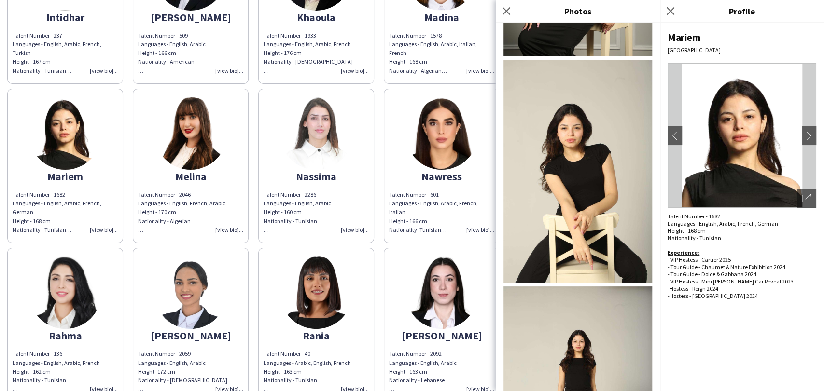
scroll to position [750, 0]
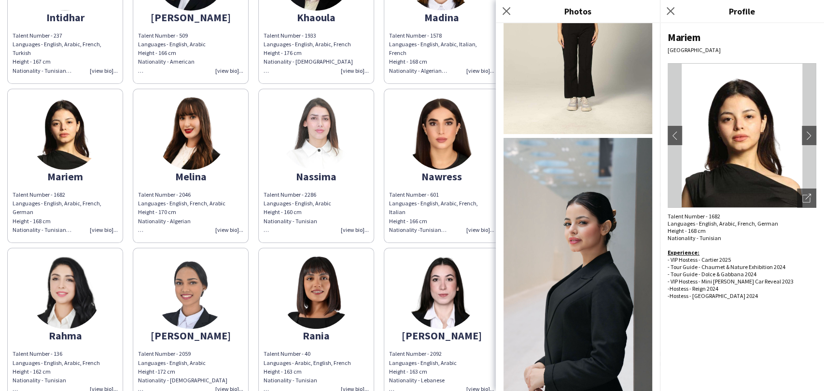
drag, startPoint x: 199, startPoint y: 133, endPoint x: 359, endPoint y: 159, distance: 162.2
click at [198, 133] on img at bounding box center [190, 133] width 72 height 72
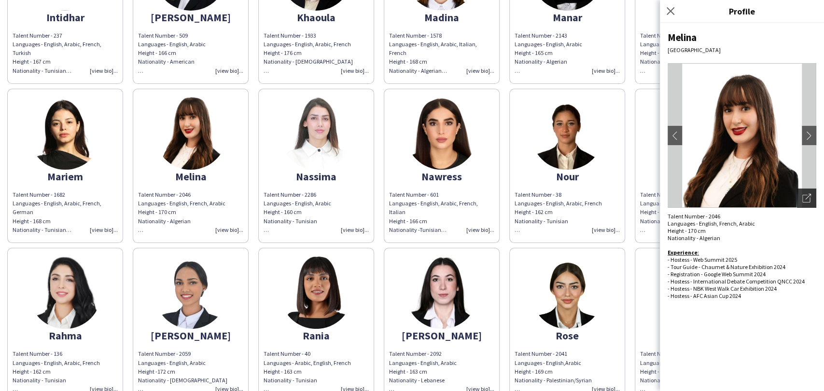
click at [803, 195] on icon "Open photos pop-in" at bounding box center [806, 198] width 9 height 9
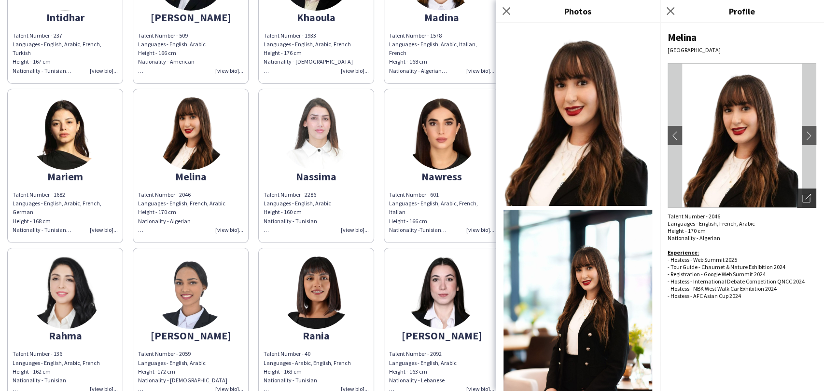
click at [806, 194] on icon "Open photos pop-in" at bounding box center [806, 198] width 9 height 9
click at [322, 148] on img at bounding box center [316, 133] width 72 height 72
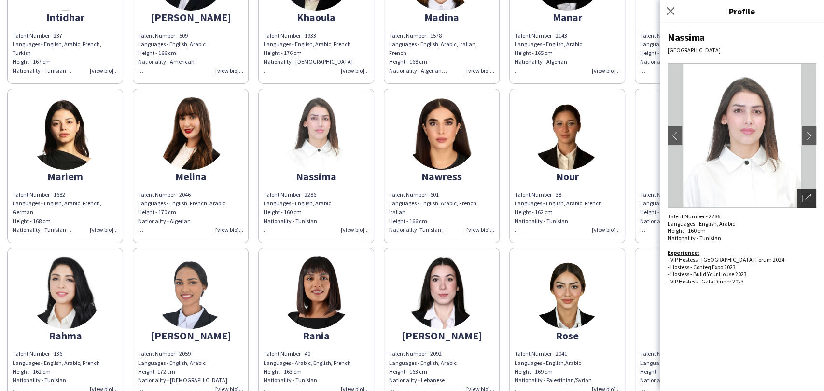
click at [802, 193] on div "Open photos pop-in" at bounding box center [806, 198] width 19 height 19
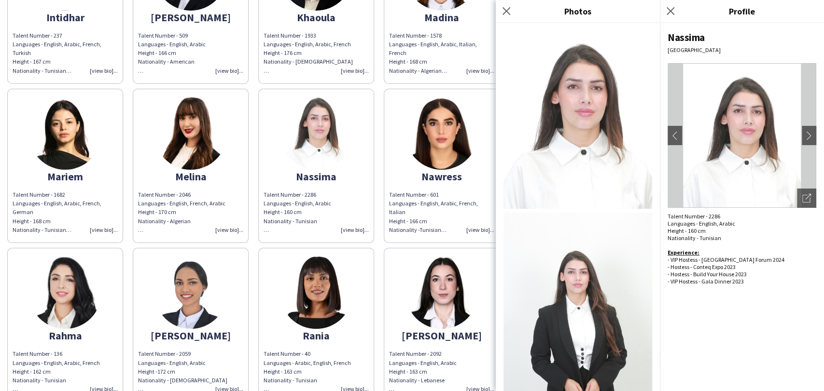
scroll to position [23, 0]
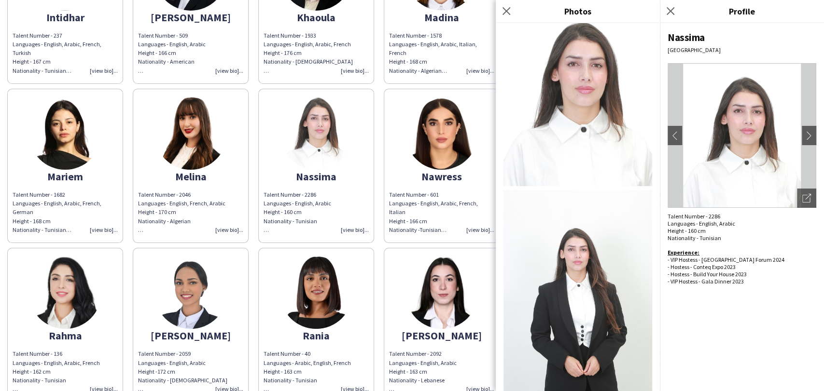
drag, startPoint x: 437, startPoint y: 152, endPoint x: 569, endPoint y: 182, distance: 135.8
click at [437, 152] on img at bounding box center [441, 133] width 72 height 72
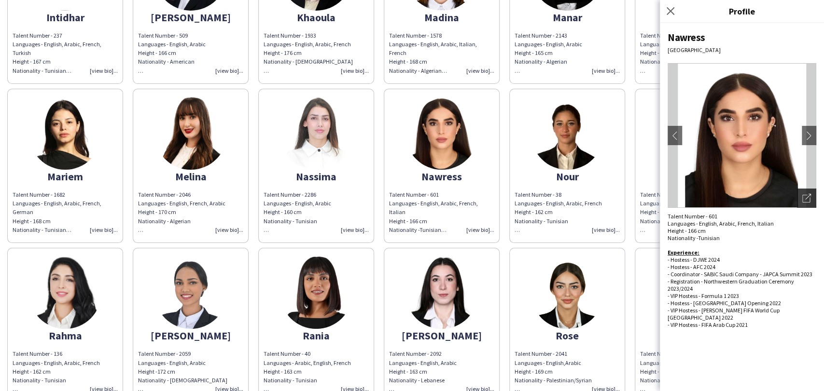
click at [809, 192] on div "Open photos pop-in" at bounding box center [806, 198] width 19 height 19
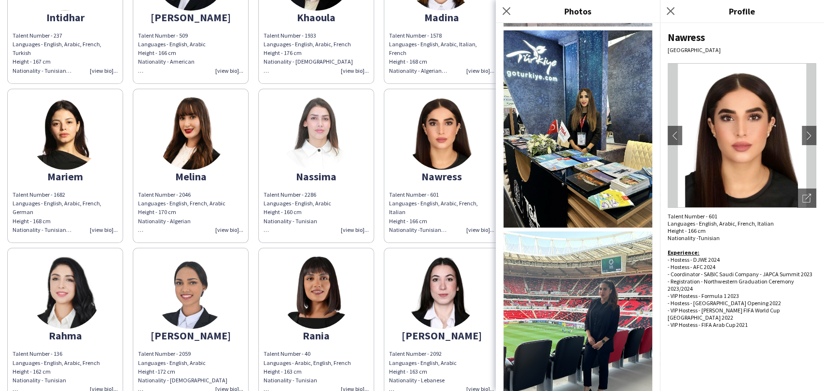
scroll to position [1019, 0]
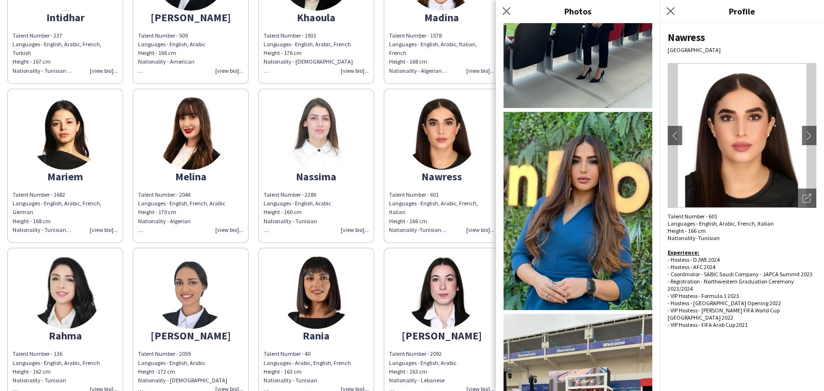
drag, startPoint x: 672, startPoint y: 9, endPoint x: 651, endPoint y: 28, distance: 28.3
click at [672, 9] on icon "Close pop-in" at bounding box center [670, 11] width 8 height 8
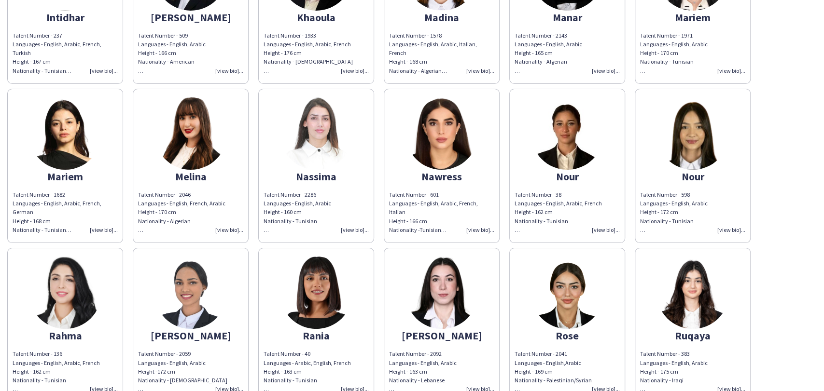
click at [560, 165] on img at bounding box center [567, 133] width 72 height 72
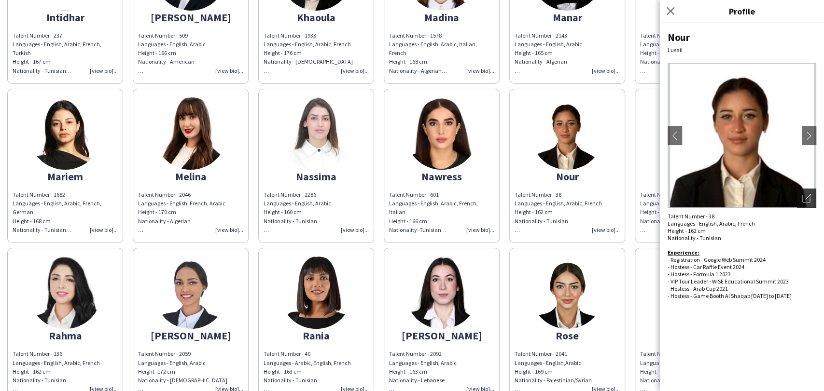
click at [802, 200] on icon "Open photos pop-in" at bounding box center [806, 198] width 9 height 9
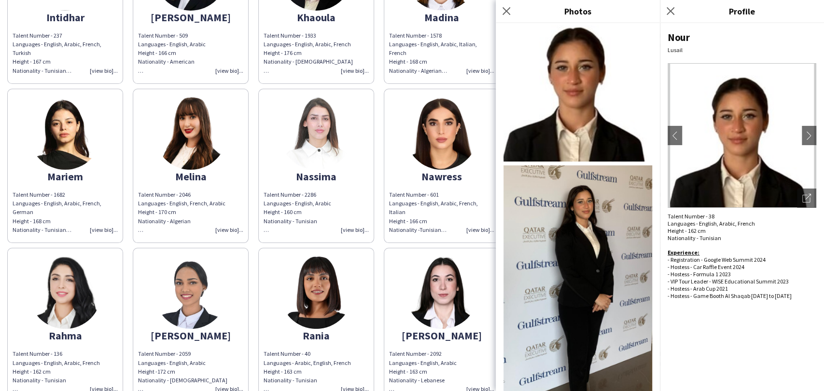
scroll to position [21, 0]
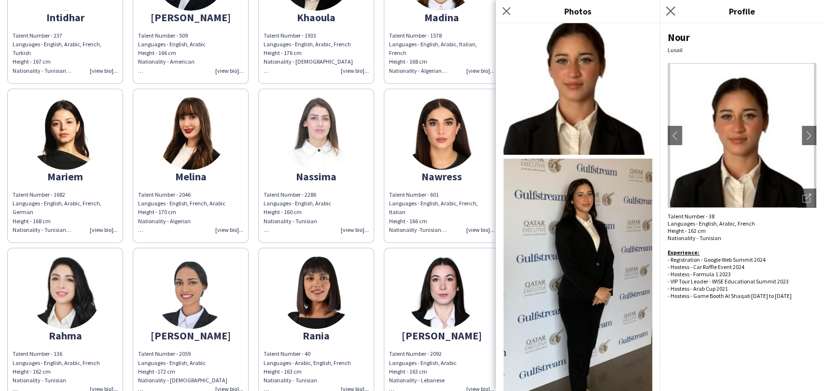
click at [665, 13] on icon "Close pop-in" at bounding box center [669, 10] width 9 height 9
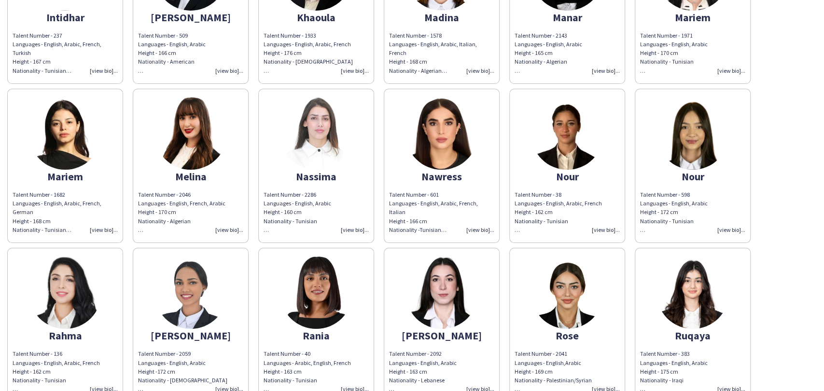
click at [668, 154] on img at bounding box center [692, 133] width 72 height 72
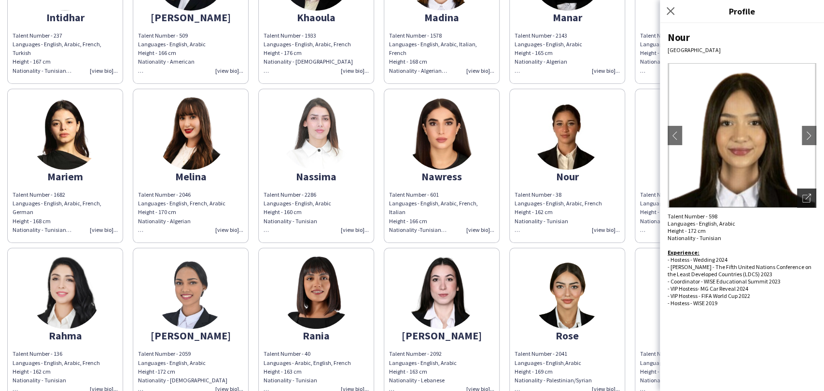
click at [810, 195] on icon "Open photos pop-in" at bounding box center [806, 198] width 9 height 9
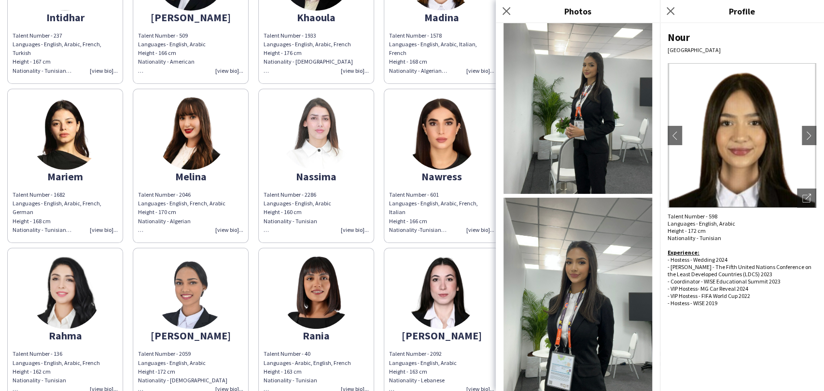
scroll to position [345, 0]
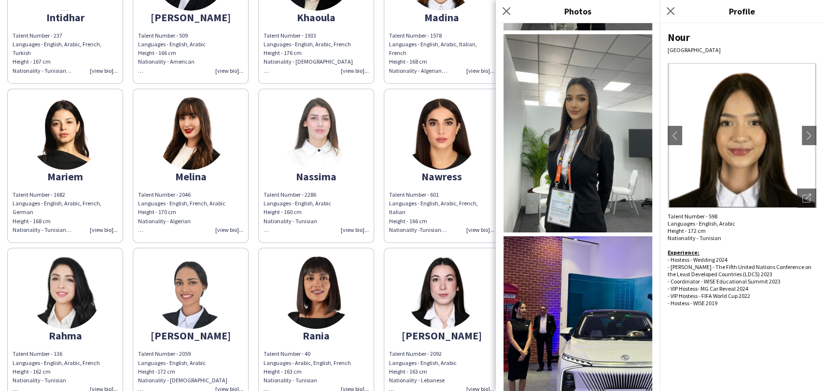
click at [41, 306] on img at bounding box center [65, 293] width 72 height 72
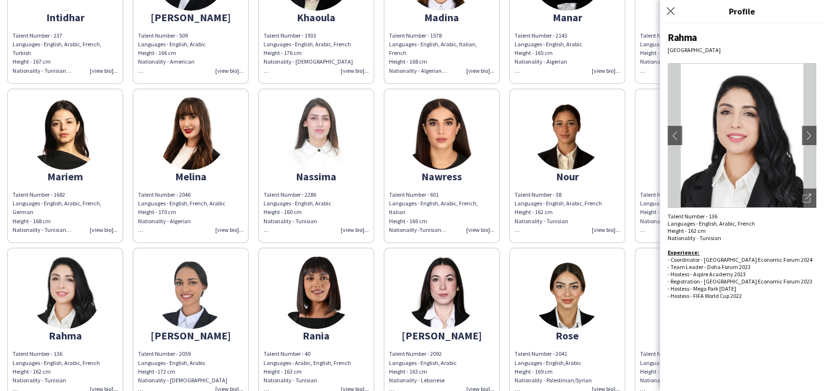
click at [642, 136] on app-share-pages-crew-card "Nour Talent Number - 598 Languages - English, Arabic Height - 172 cm Nationalit…" at bounding box center [692, 166] width 116 height 154
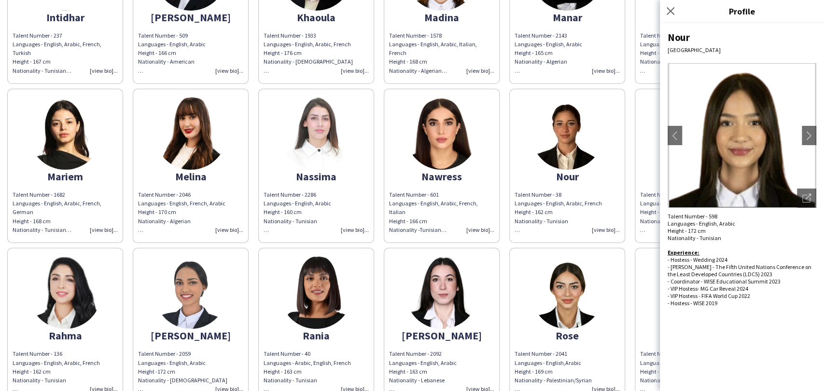
click at [96, 296] on img at bounding box center [65, 293] width 72 height 72
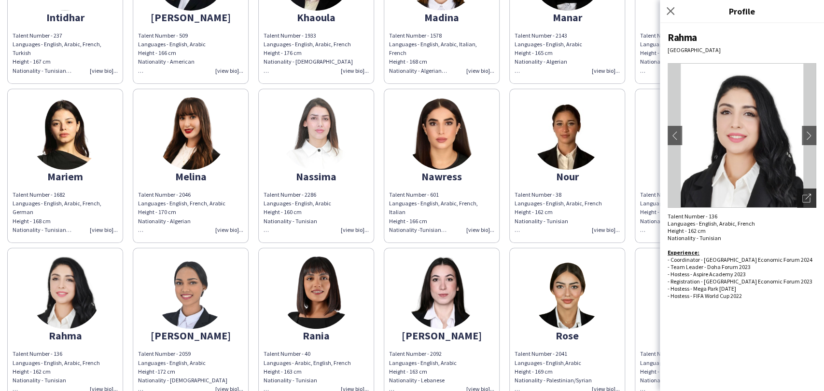
click at [805, 191] on div "Open photos pop-in" at bounding box center [806, 198] width 19 height 19
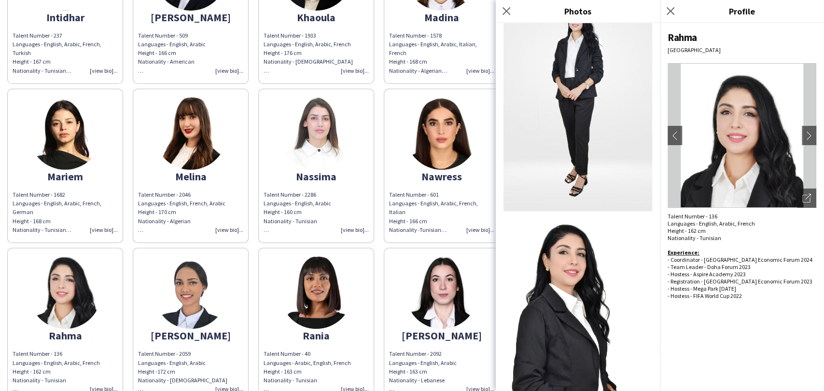
scroll to position [441, 0]
click at [140, 301] on app-share-pages-crew-card "Randa Talent Number - 2059 Languages - English, Arabic Height -172 cm Nationali…" at bounding box center [191, 325] width 116 height 154
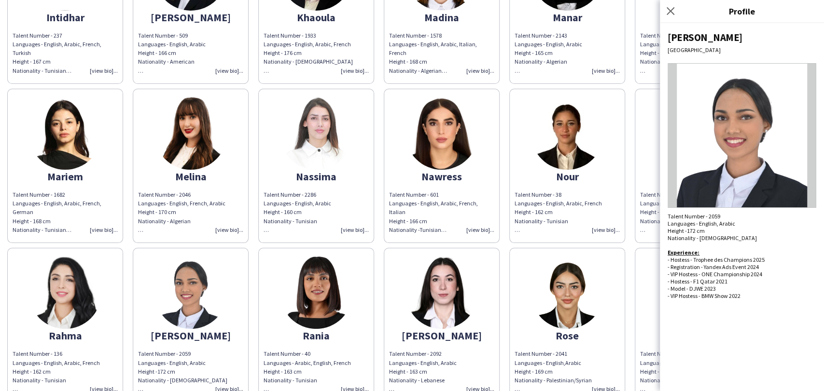
click at [294, 294] on img at bounding box center [316, 293] width 72 height 72
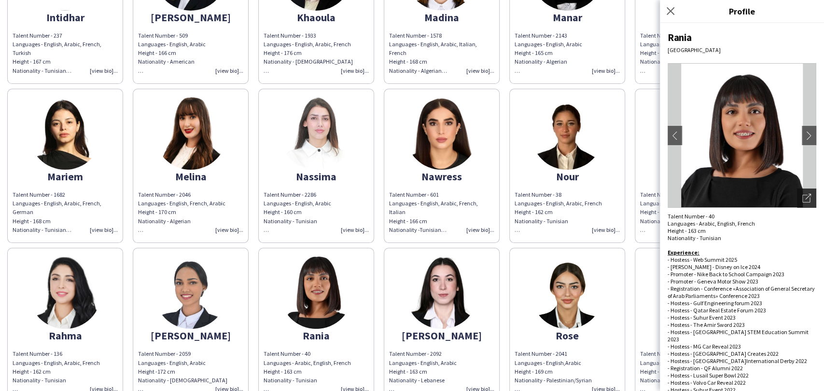
click at [797, 206] on div "Open photos pop-in" at bounding box center [806, 198] width 19 height 19
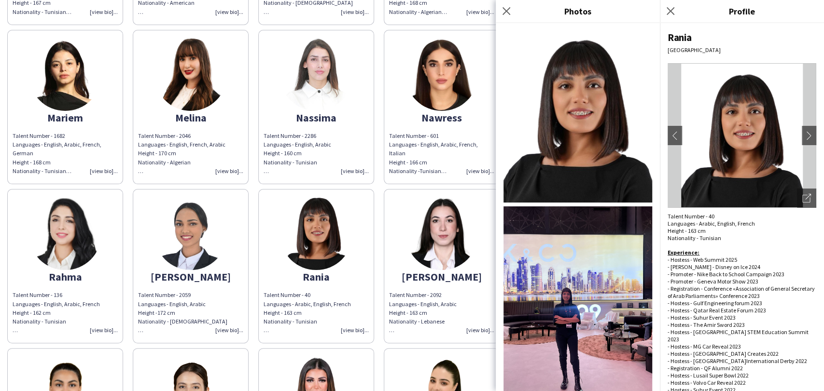
scroll to position [643, 0]
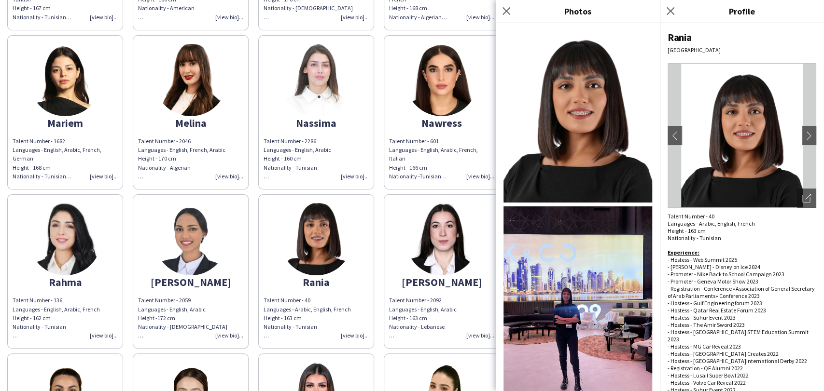
click at [448, 255] on img at bounding box center [441, 239] width 72 height 72
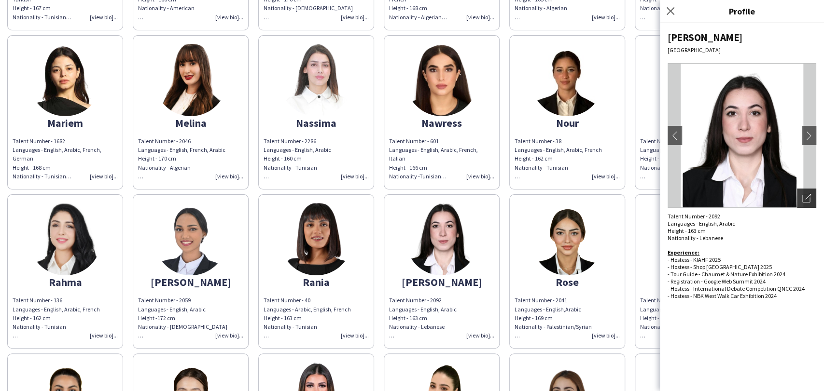
drag, startPoint x: 805, startPoint y: 200, endPoint x: 799, endPoint y: 201, distance: 6.0
click at [805, 200] on icon "Open photos pop-in" at bounding box center [806, 198] width 9 height 9
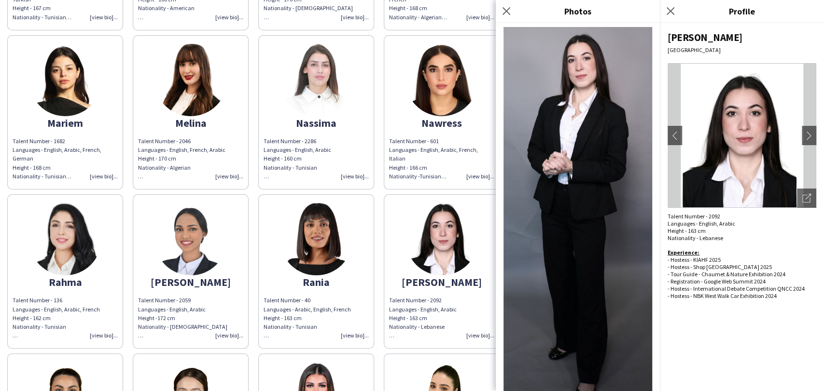
scroll to position [268, 0]
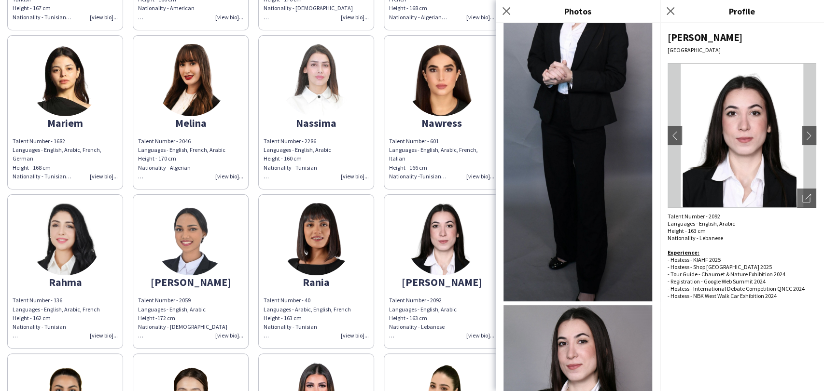
click at [444, 247] on img at bounding box center [441, 239] width 72 height 72
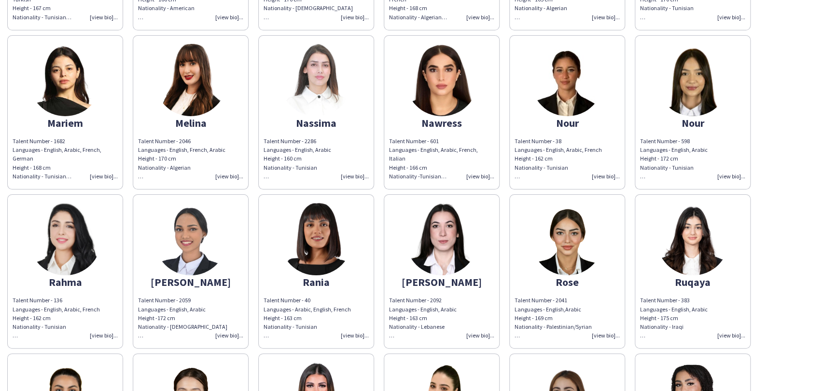
click at [572, 257] on img at bounding box center [567, 239] width 72 height 72
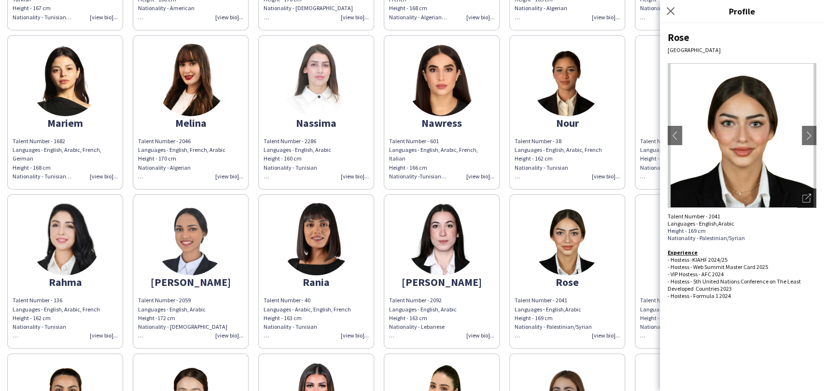
click at [805, 194] on icon "Open photos pop-in" at bounding box center [806, 198] width 9 height 9
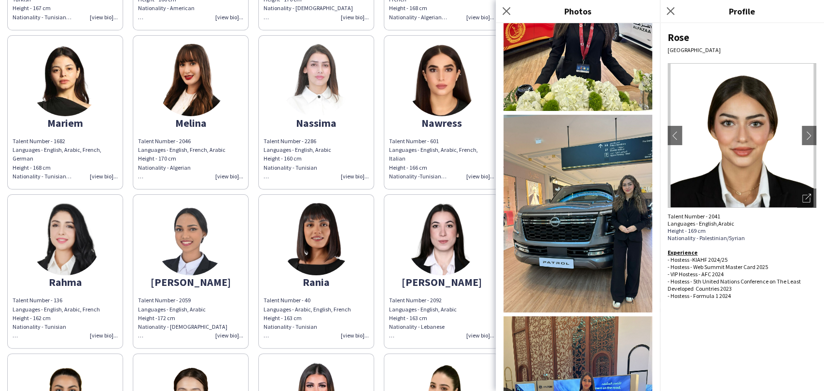
scroll to position [350, 0]
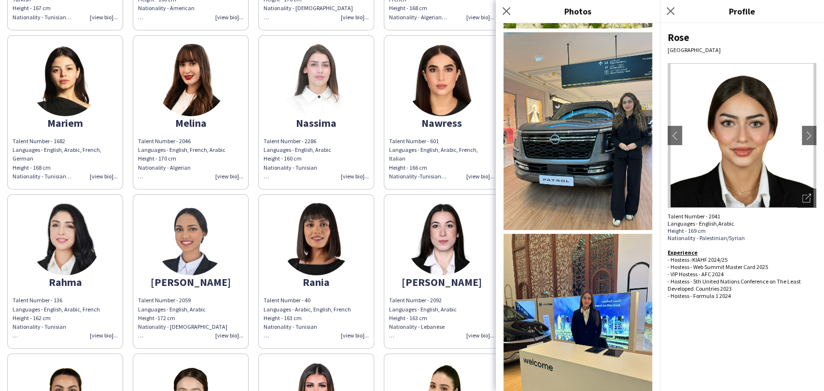
click at [462, 247] on img at bounding box center [441, 239] width 72 height 72
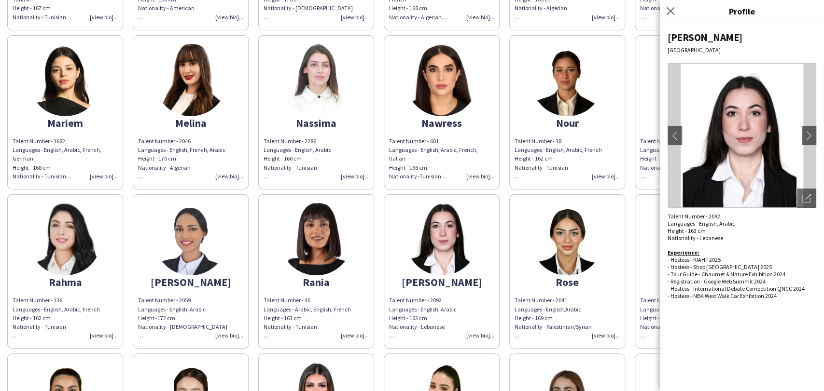
click at [652, 256] on app-share-pages-crew-card "Ruqaya Talent Number - 383 Languages - English, Arabic Height - 175 cm National…" at bounding box center [692, 271] width 116 height 154
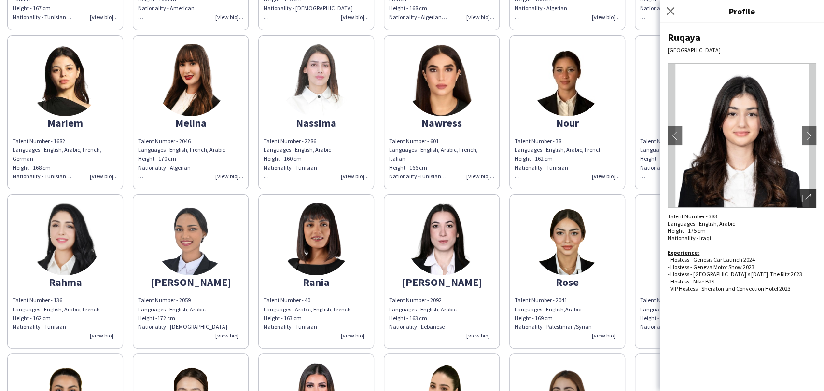
click at [799, 193] on div "Open photos pop-in" at bounding box center [806, 198] width 19 height 19
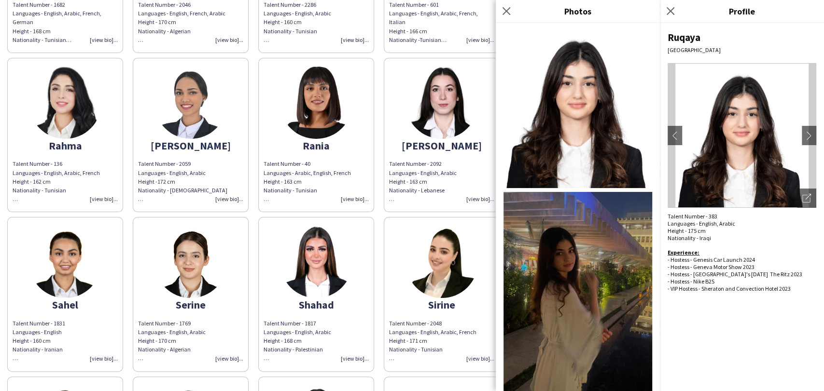
scroll to position [965, 0]
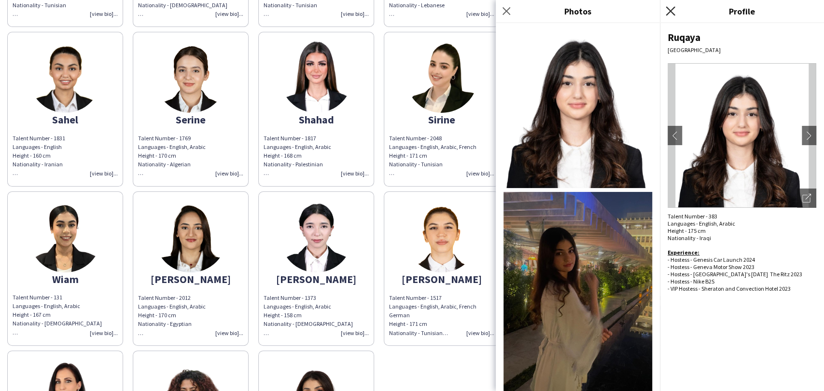
click at [674, 13] on icon "Close pop-in" at bounding box center [669, 10] width 9 height 9
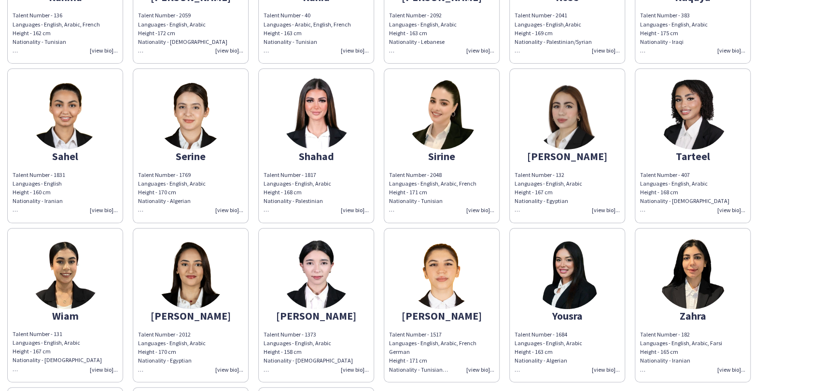
scroll to position [911, 0]
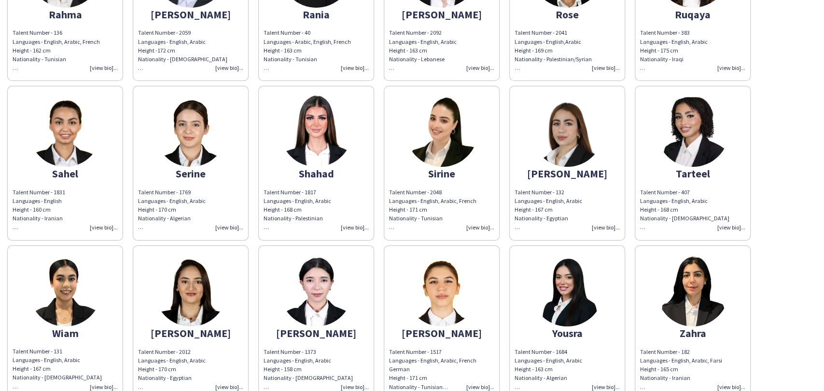
click at [56, 144] on img at bounding box center [65, 131] width 72 height 72
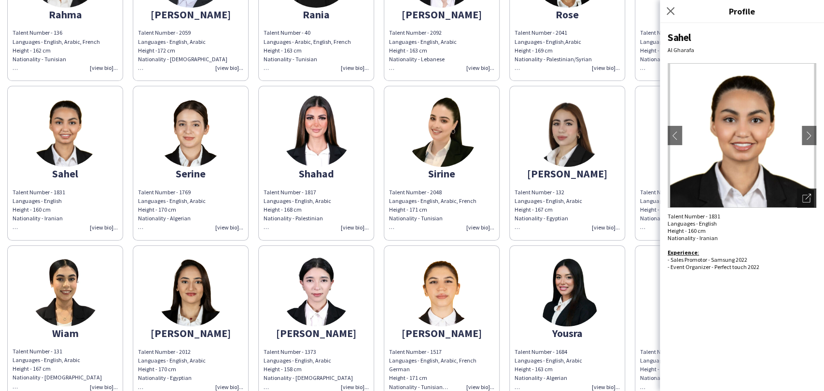
click at [805, 198] on icon "Open photos pop-in" at bounding box center [806, 198] width 9 height 9
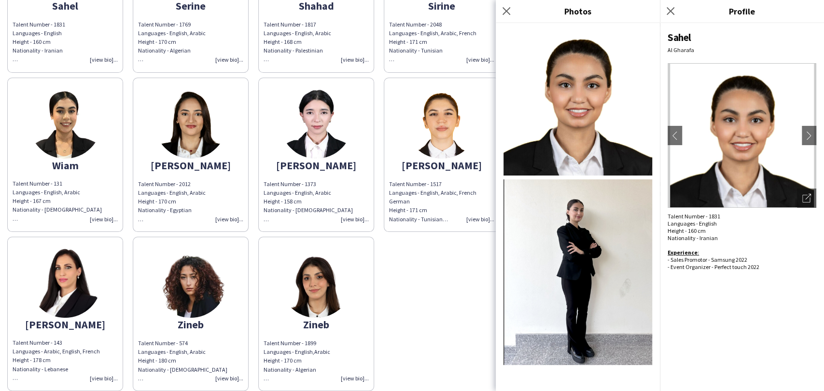
scroll to position [1121, 0]
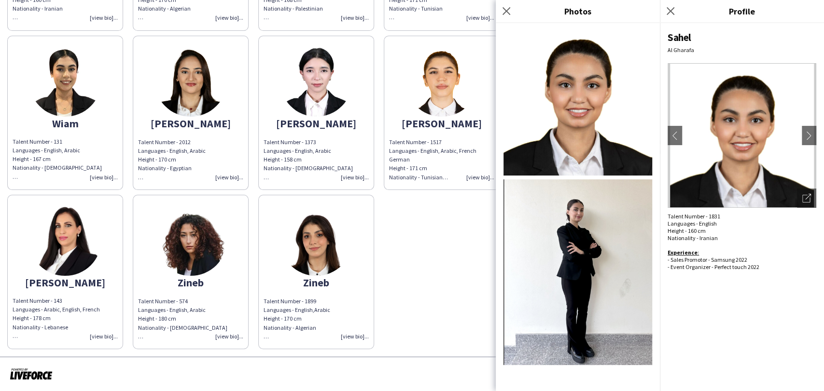
click at [41, 88] on img at bounding box center [65, 80] width 72 height 72
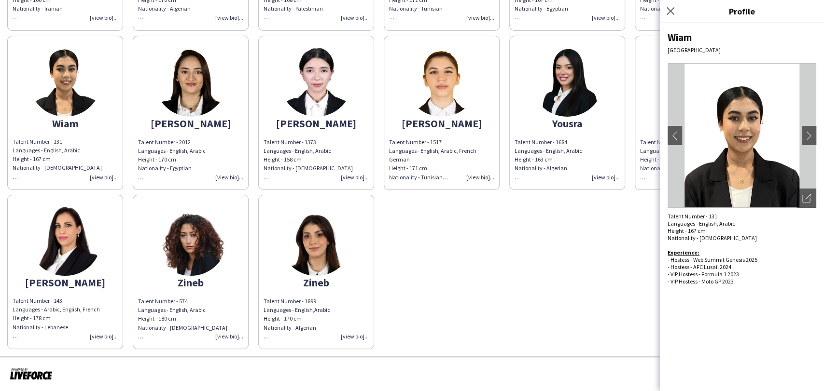
click at [652, 4] on div "Nationality - [DEMOGRAPHIC_DATA]" at bounding box center [692, 8] width 105 height 9
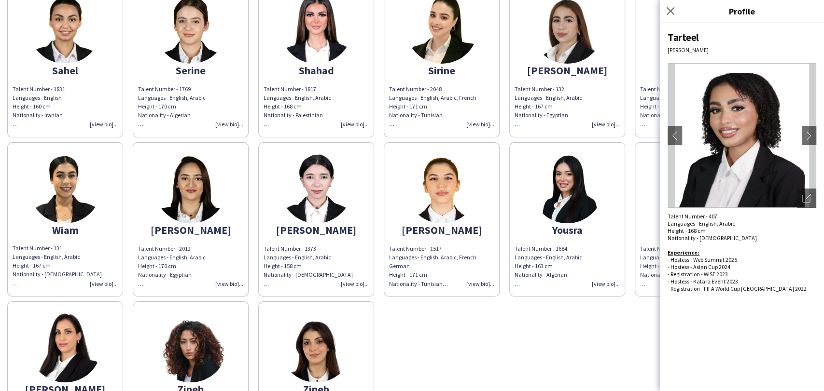
scroll to position [1014, 0]
click at [185, 55] on img at bounding box center [190, 28] width 72 height 72
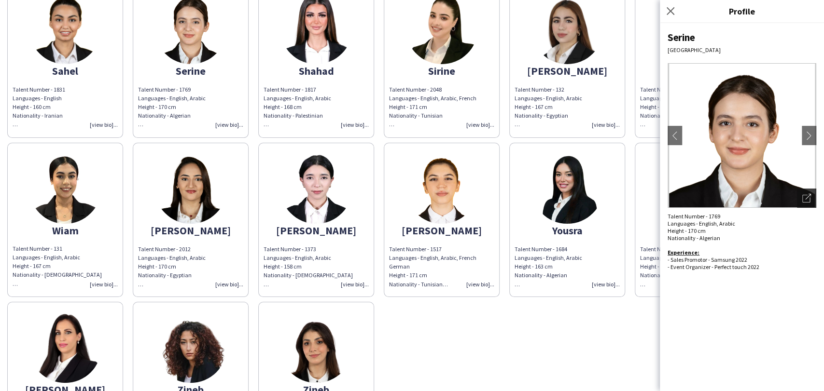
click at [807, 195] on icon at bounding box center [806, 199] width 8 height 8
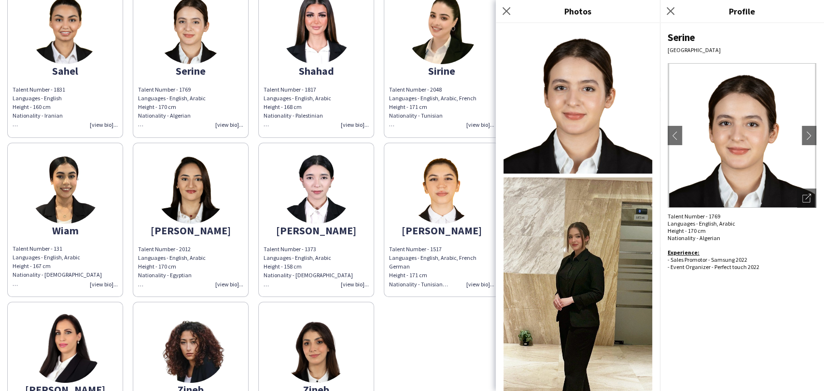
scroll to position [14, 0]
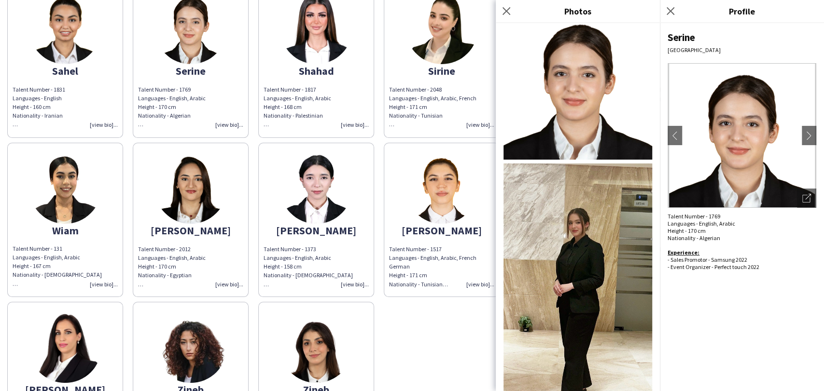
click at [457, 235] on div "Yasmine" at bounding box center [441, 230] width 105 height 9
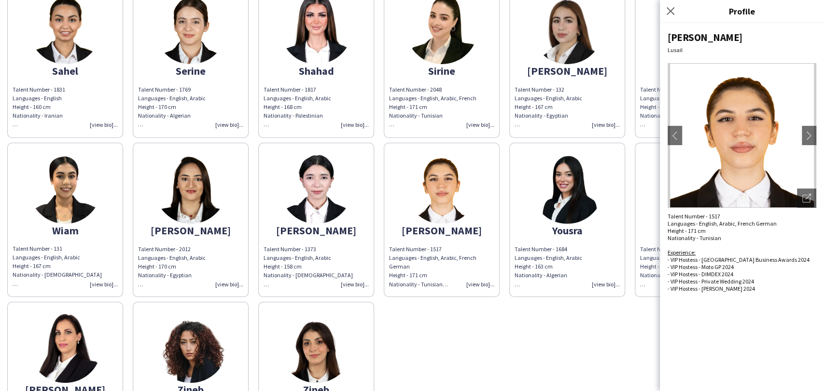
click at [569, 188] on img at bounding box center [567, 188] width 72 height 72
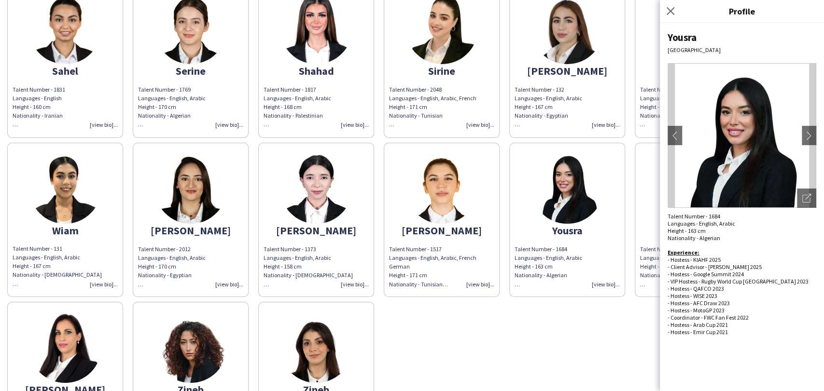
click at [324, 199] on img at bounding box center [316, 188] width 72 height 72
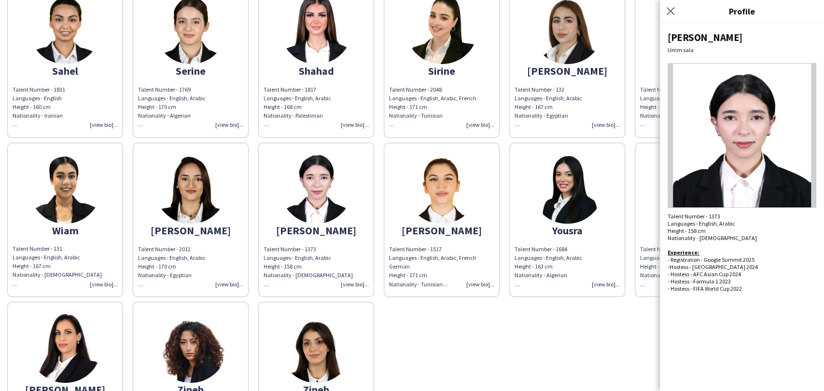
click at [307, 55] on img at bounding box center [316, 28] width 72 height 72
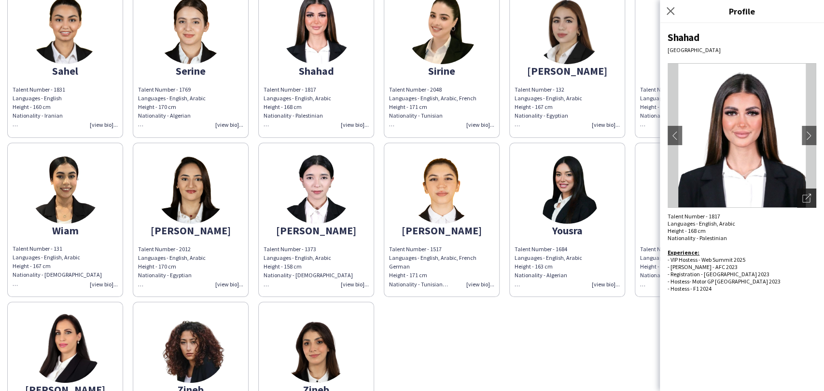
click at [805, 195] on icon "Open photos pop-in" at bounding box center [806, 198] width 9 height 9
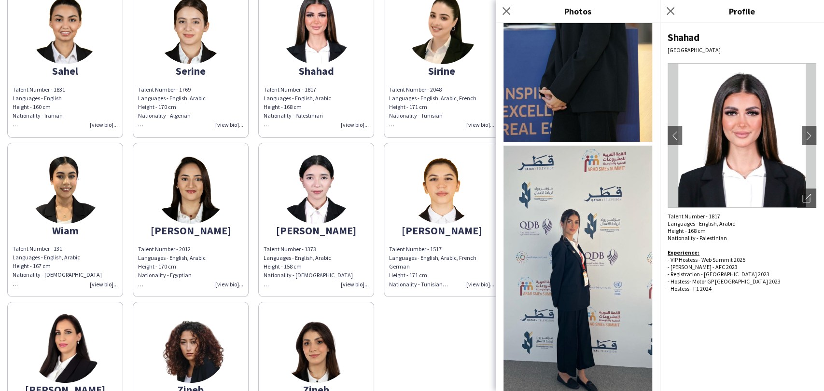
scroll to position [697, 0]
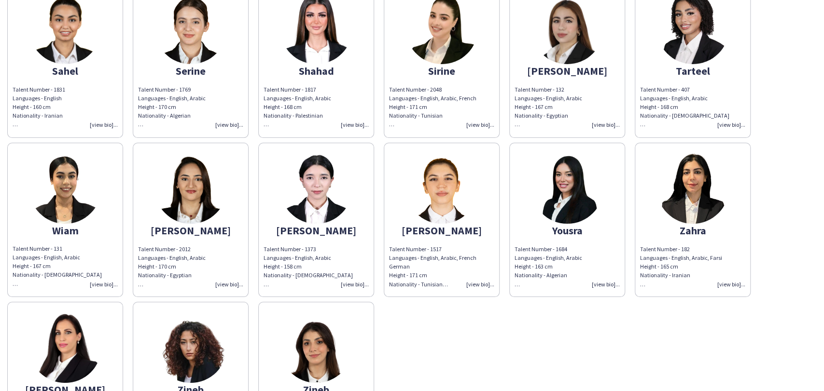
drag, startPoint x: 476, startPoint y: 46, endPoint x: 532, endPoint y: 99, distance: 77.5
click at [476, 46] on app-share-pages-crew-card "Sirine Talent Number - 2048 Languages - English, Arabic, French Height - 171 cm…" at bounding box center [442, 60] width 116 height 154
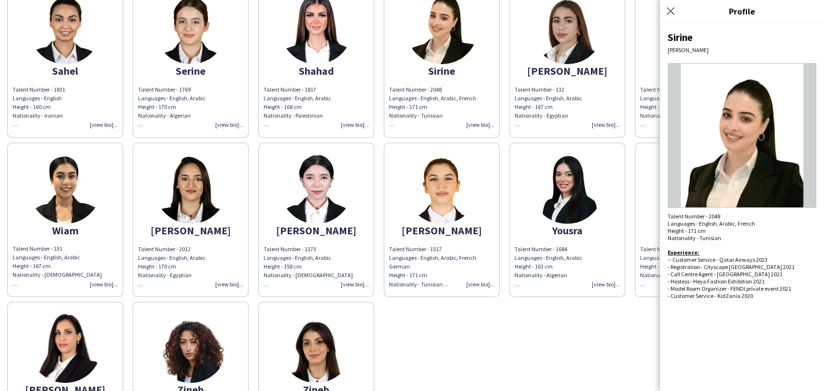
click at [583, 55] on img at bounding box center [567, 28] width 72 height 72
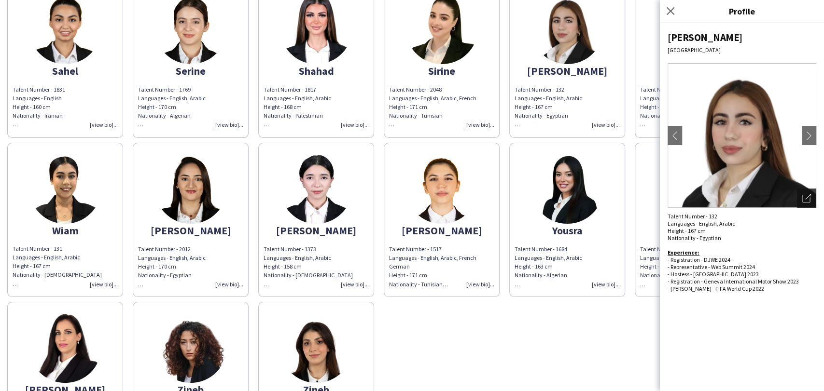
click at [799, 196] on div "Open photos pop-in" at bounding box center [806, 198] width 19 height 19
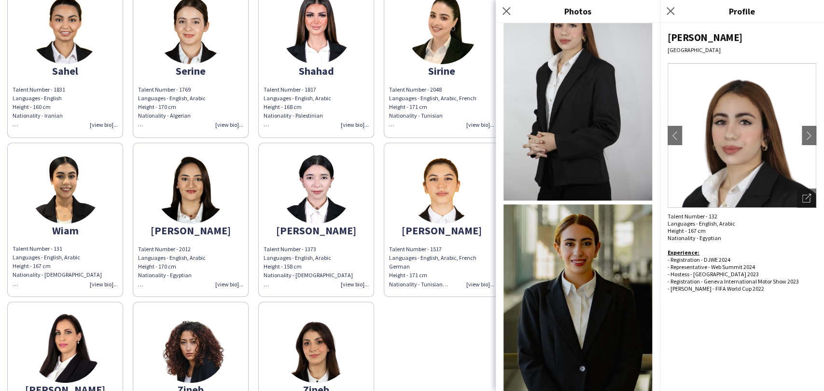
scroll to position [227, 0]
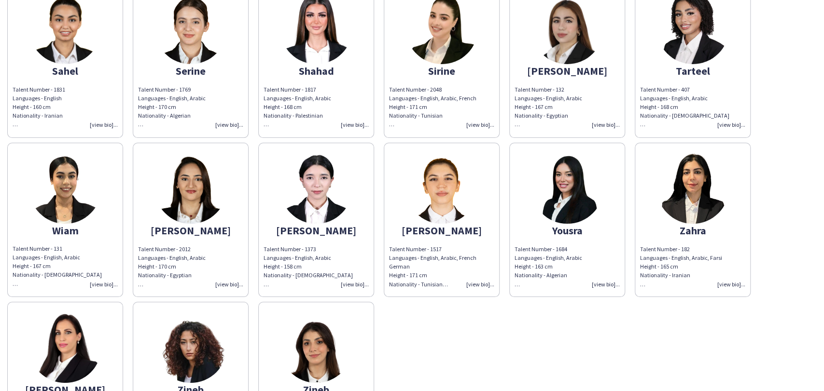
click at [697, 41] on img at bounding box center [692, 28] width 72 height 72
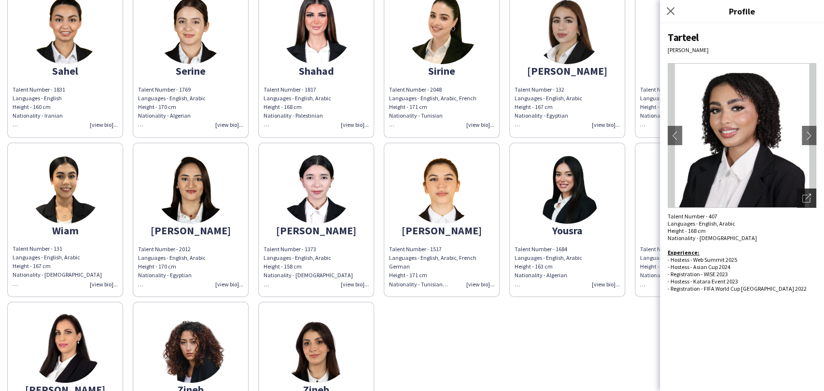
click at [804, 202] on icon "Open photos pop-in" at bounding box center [806, 198] width 9 height 9
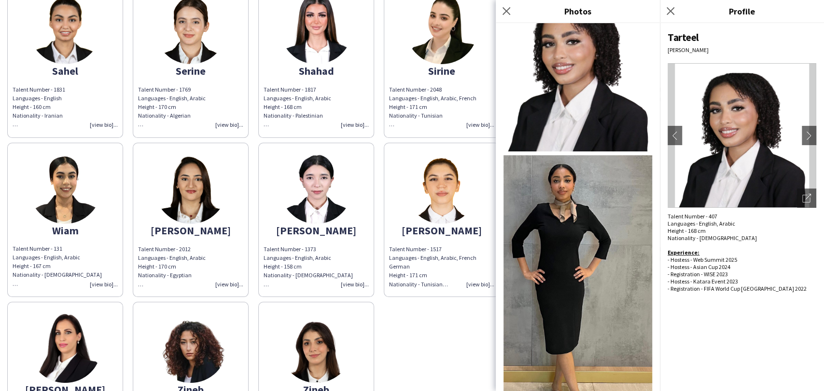
scroll to position [50, 0]
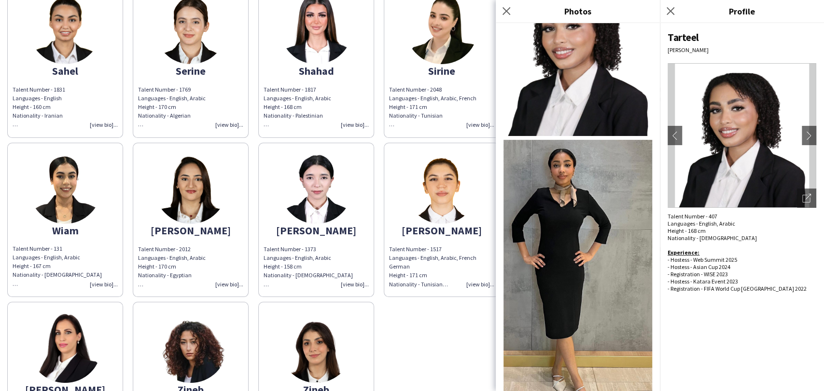
click at [50, 156] on img at bounding box center [65, 188] width 72 height 72
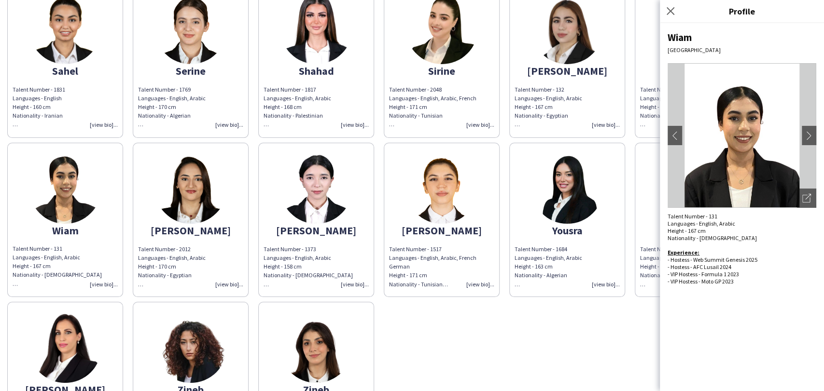
click at [76, 185] on img at bounding box center [65, 188] width 72 height 72
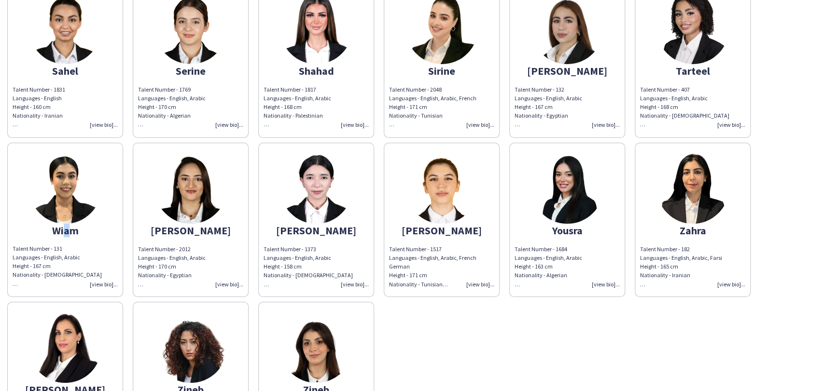
click at [62, 235] on div "Wiam" at bounding box center [65, 230] width 105 height 9
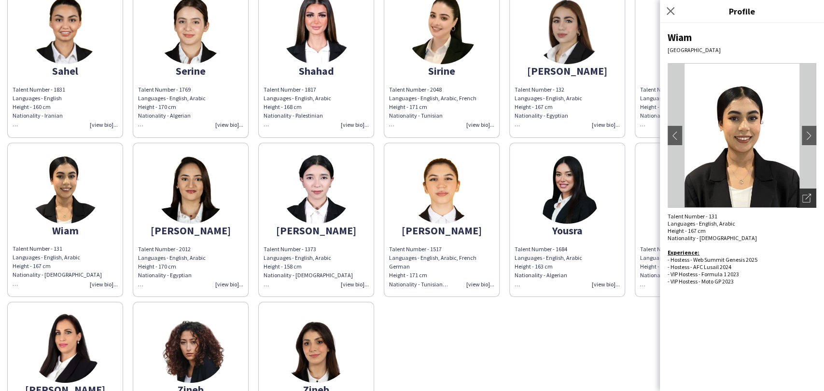
click at [810, 195] on icon "Open photos pop-in" at bounding box center [806, 198] width 9 height 9
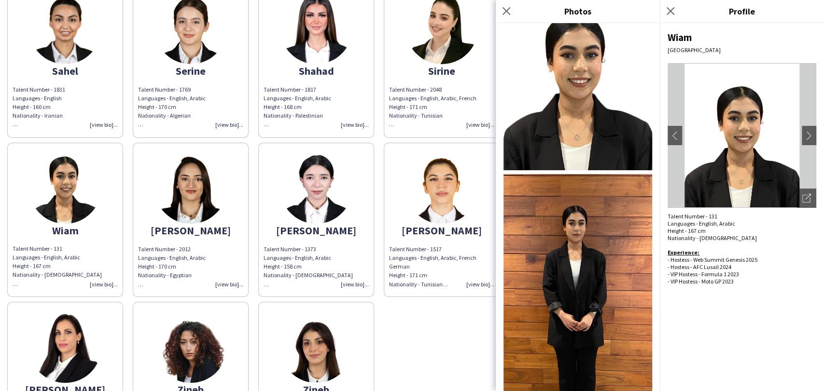
scroll to position [73, 0]
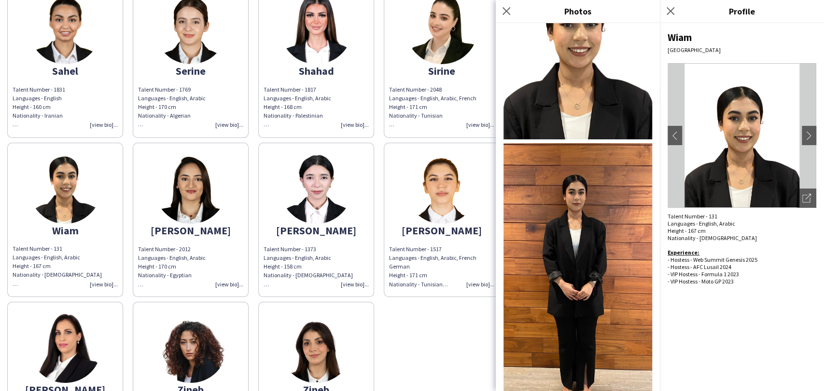
click at [193, 168] on img at bounding box center [190, 188] width 72 height 72
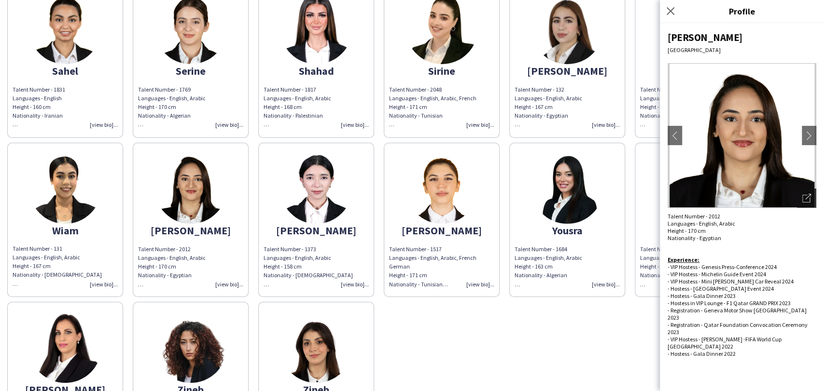
click at [808, 193] on div "Open photos pop-in" at bounding box center [806, 198] width 19 height 19
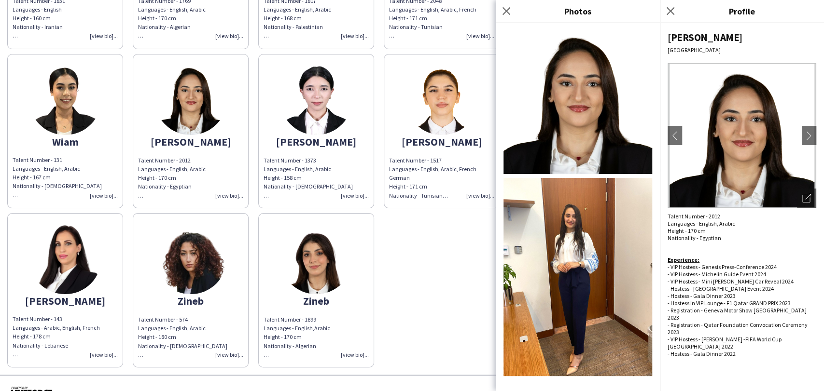
scroll to position [1121, 0]
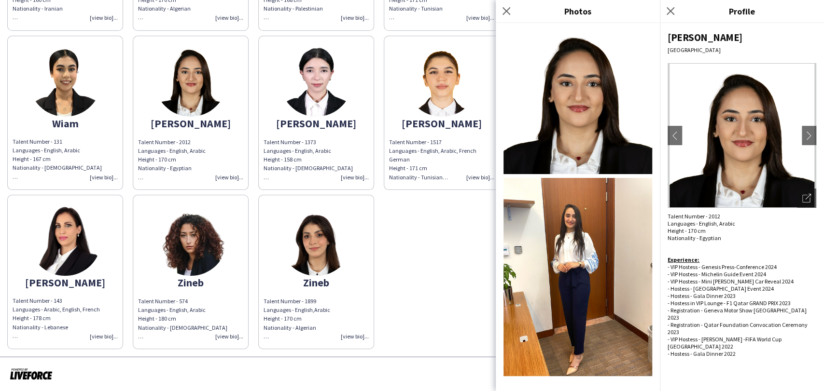
click at [309, 93] on img at bounding box center [316, 80] width 72 height 72
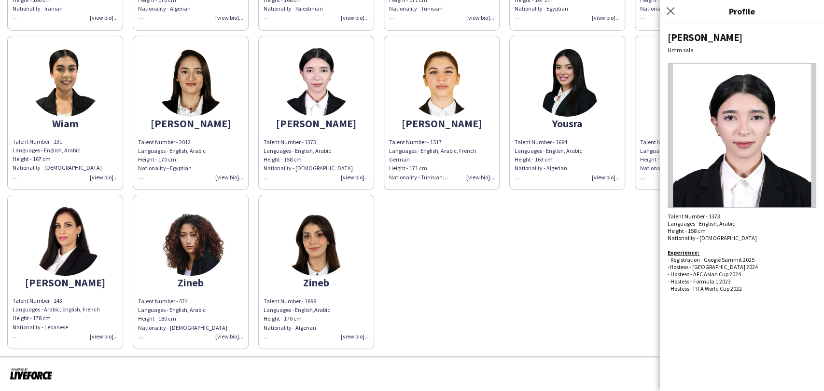
click at [73, 221] on img at bounding box center [65, 240] width 72 height 72
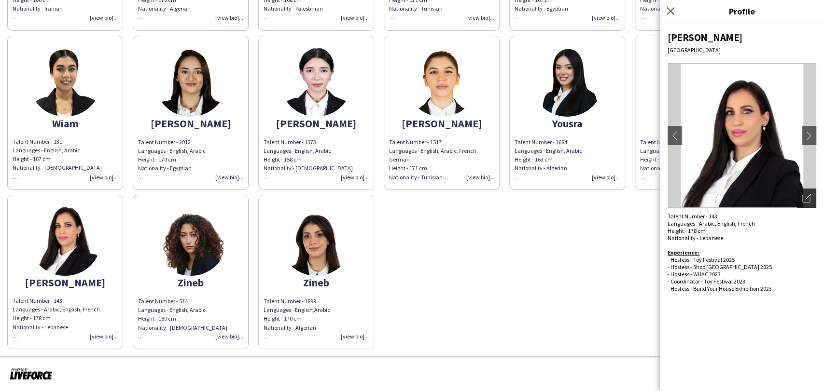
click at [805, 195] on icon "Open photos pop-in" at bounding box center [806, 198] width 9 height 9
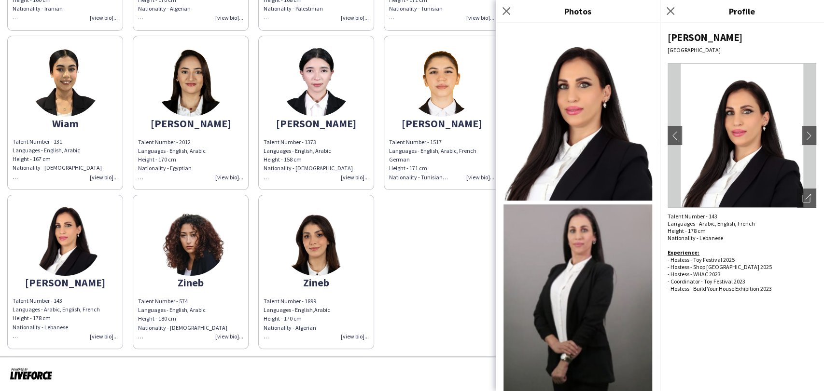
scroll to position [134, 0]
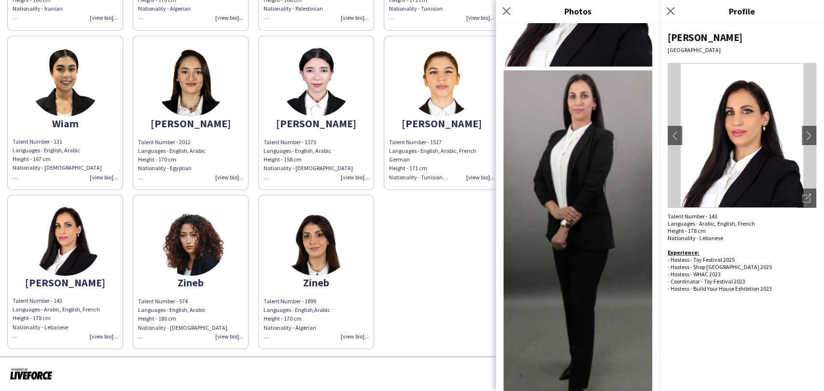
drag, startPoint x: 188, startPoint y: 271, endPoint x: 198, endPoint y: 266, distance: 11.2
click at [188, 271] on img at bounding box center [190, 240] width 72 height 72
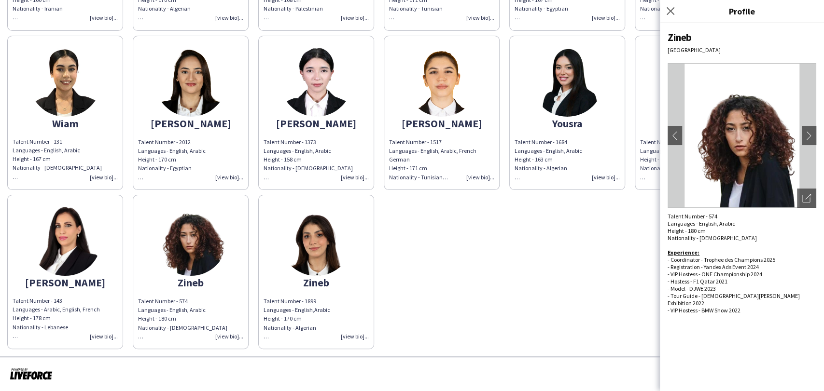
drag, startPoint x: 800, startPoint y: 195, endPoint x: 791, endPoint y: 195, distance: 9.2
click at [800, 195] on div "Open photos pop-in" at bounding box center [806, 198] width 19 height 19
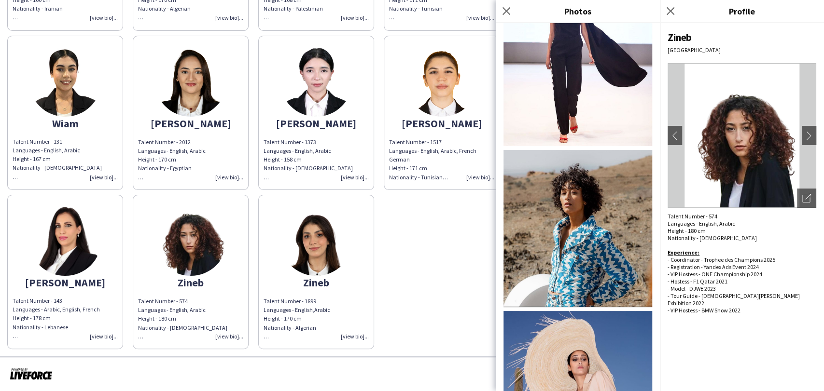
scroll to position [714, 0]
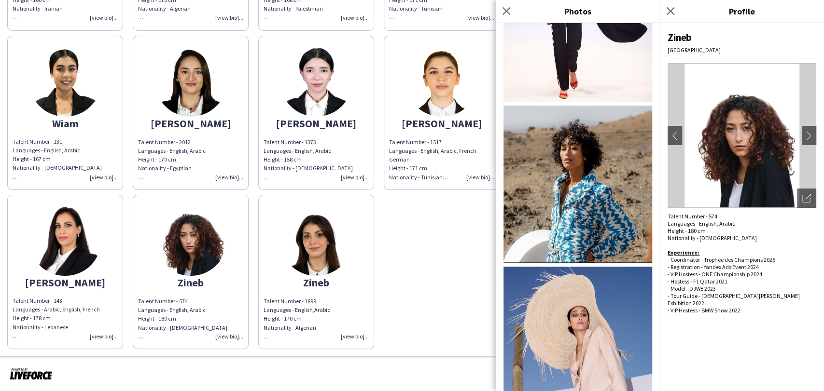
click at [301, 250] on img at bounding box center [316, 240] width 72 height 72
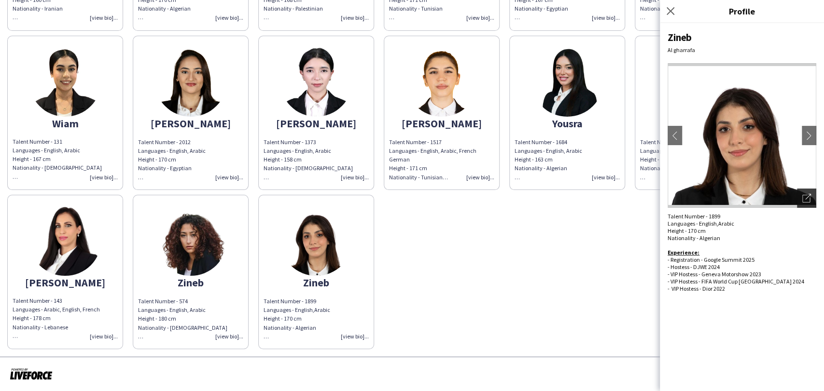
click at [806, 198] on icon "Open photos pop-in" at bounding box center [806, 198] width 9 height 9
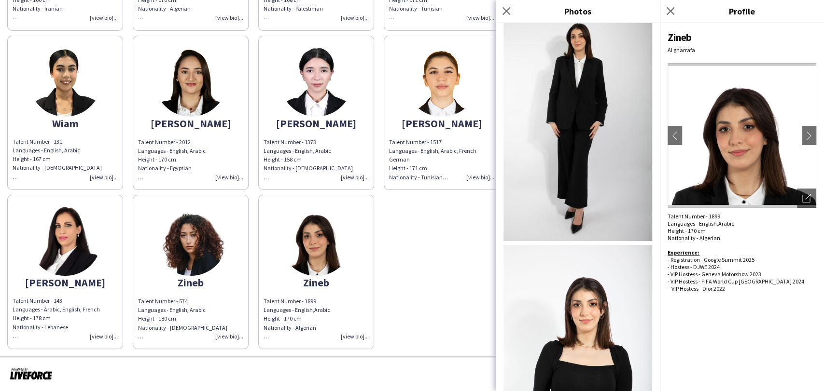
scroll to position [433, 0]
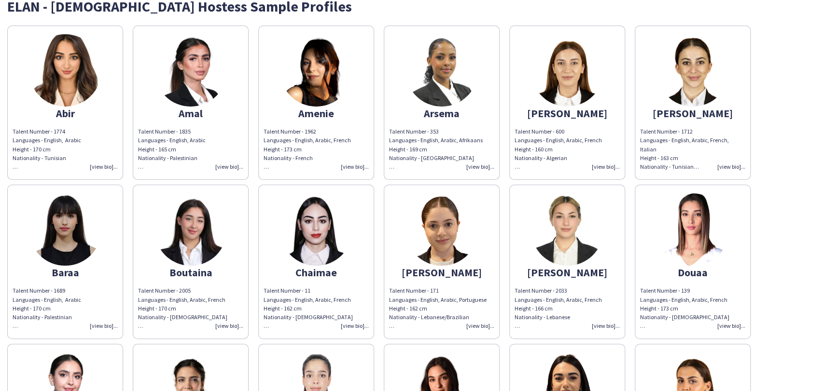
scroll to position [0, 0]
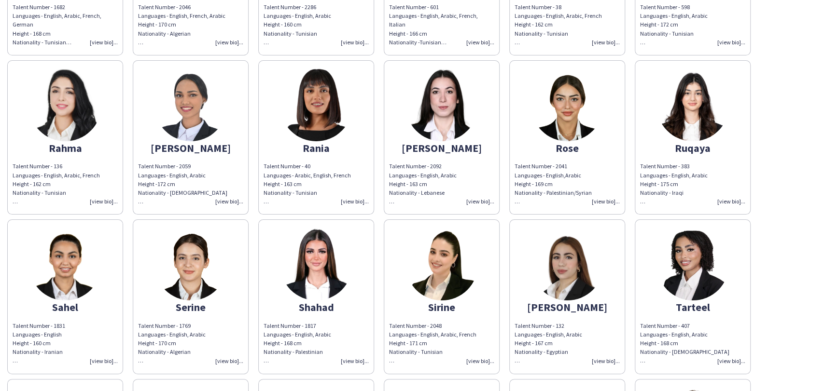
scroll to position [1019, 0]
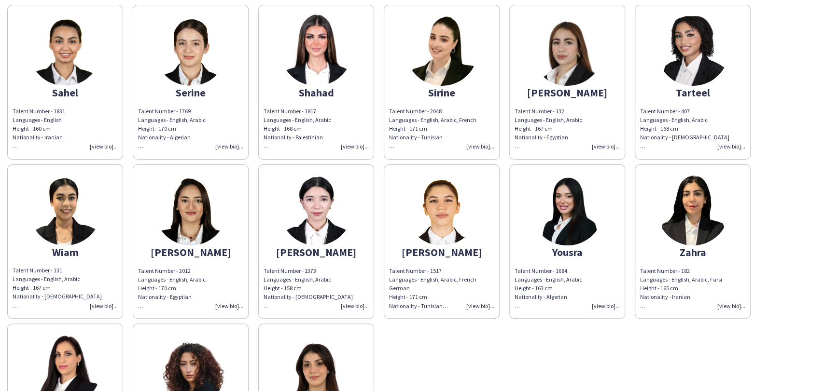
click at [439, 223] on img at bounding box center [441, 209] width 72 height 72
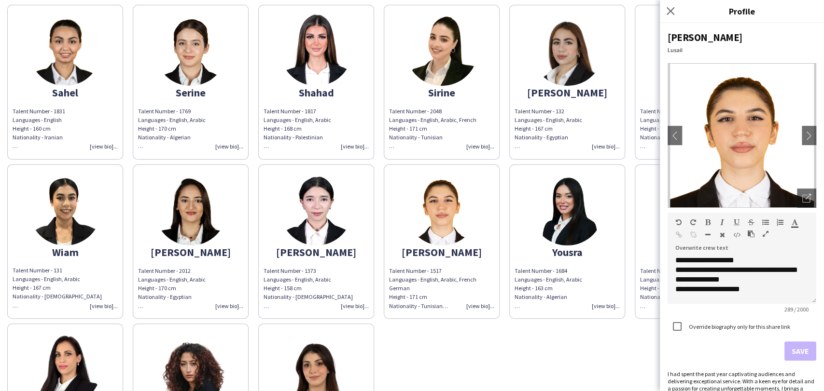
click at [317, 211] on img at bounding box center [316, 209] width 72 height 72
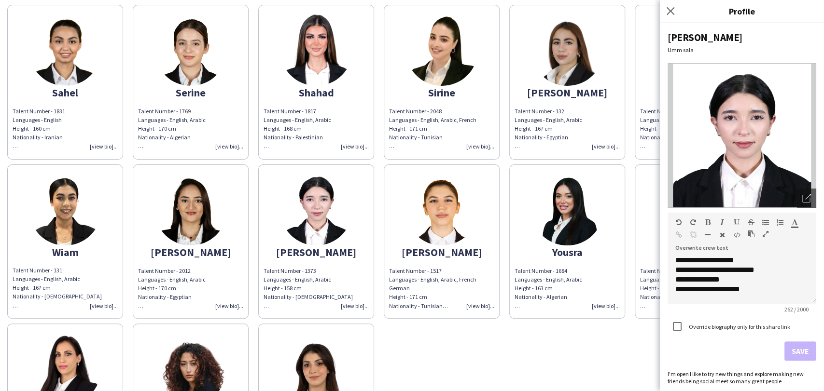
click at [189, 206] on img at bounding box center [190, 209] width 72 height 72
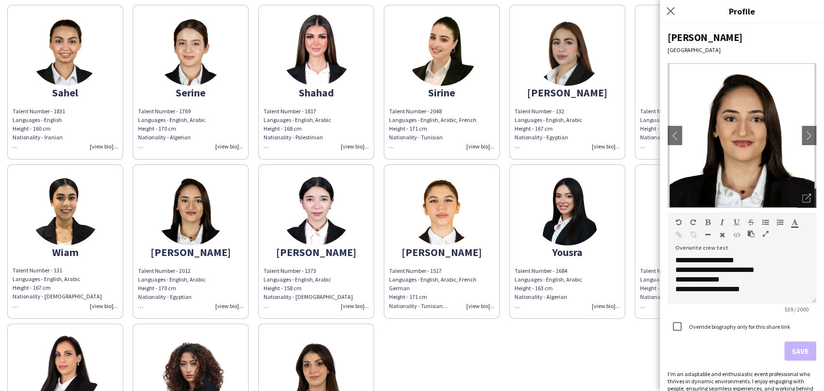
click at [804, 197] on div "Open photos pop-in" at bounding box center [806, 198] width 19 height 19
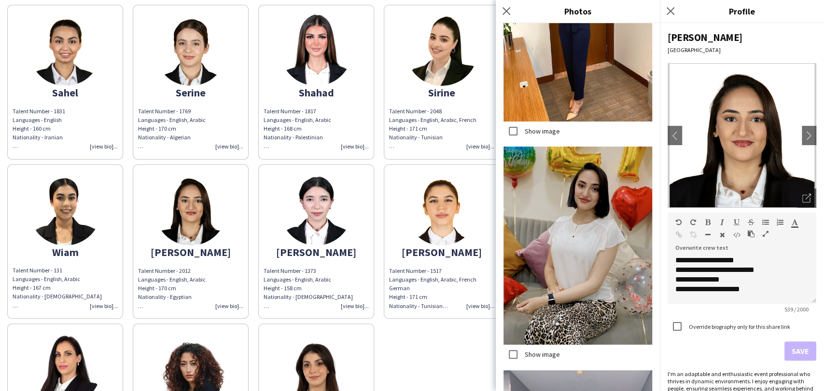
scroll to position [746, 0]
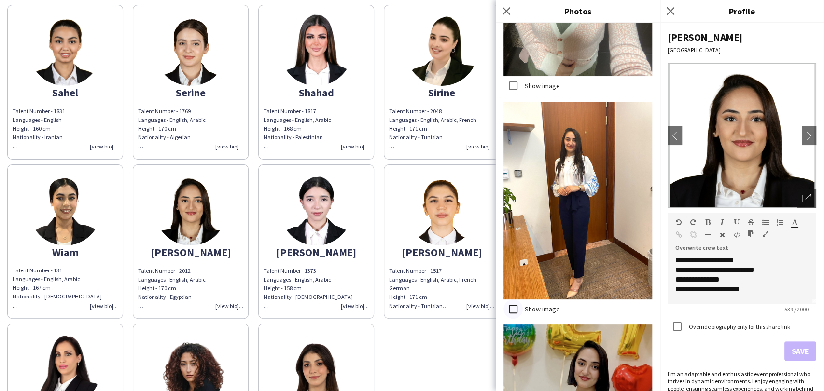
click at [523, 298] on div at bounding box center [512, 309] width 23 height 23
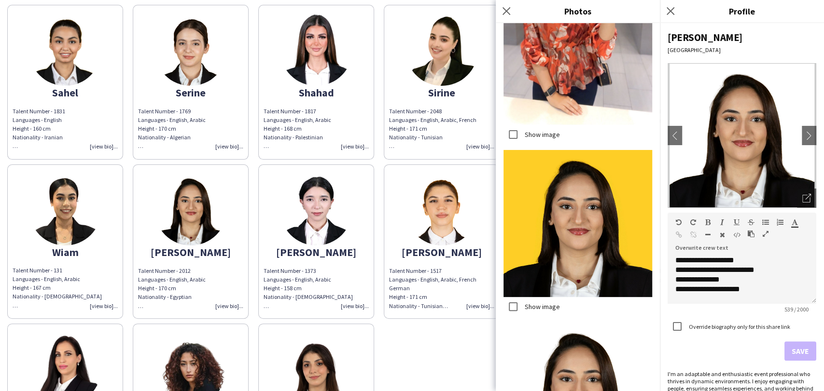
scroll to position [1658, 0]
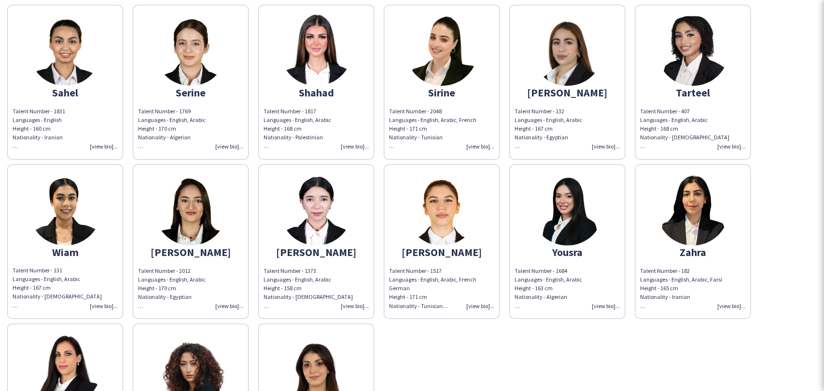
click at [297, 221] on img at bounding box center [316, 209] width 72 height 72
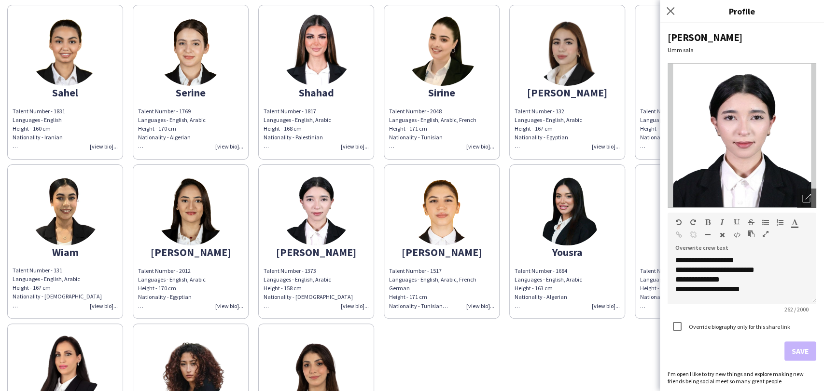
click at [330, 197] on img at bounding box center [316, 209] width 72 height 72
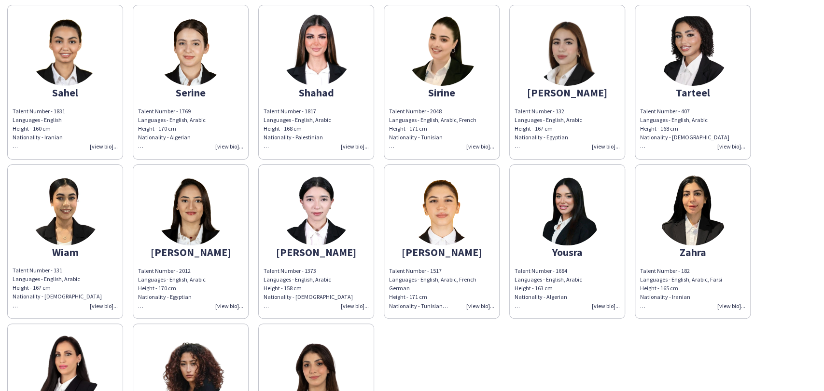
click at [331, 266] on div "Talent Number - 1373 Languages - English, Arabic Height - 158 cm Nationality - …" at bounding box center [315, 288] width 105 height 44
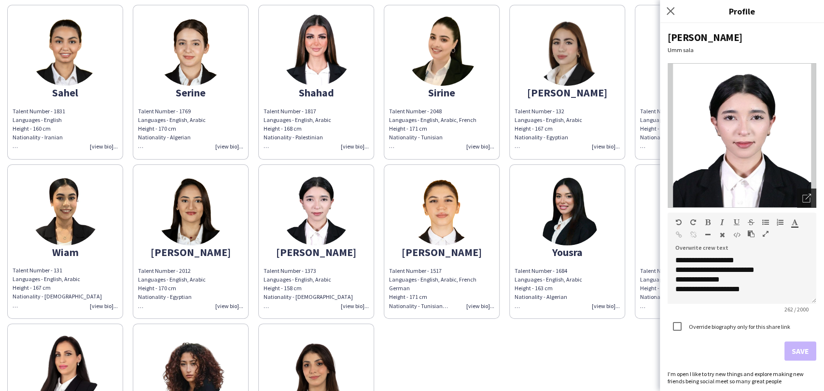
click at [797, 200] on div "Open photos pop-in" at bounding box center [806, 198] width 19 height 19
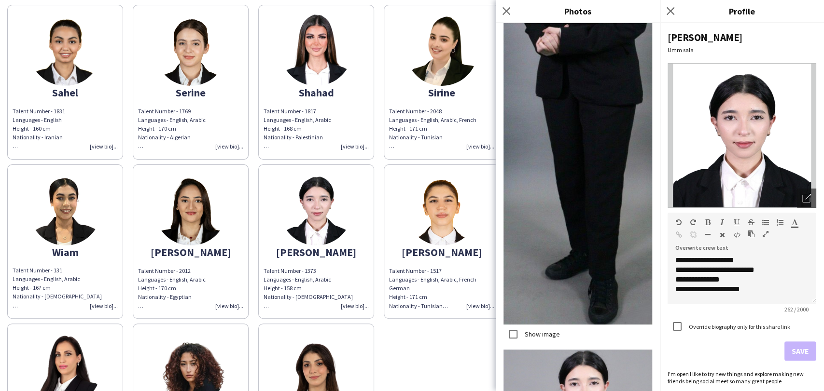
scroll to position [697, 0]
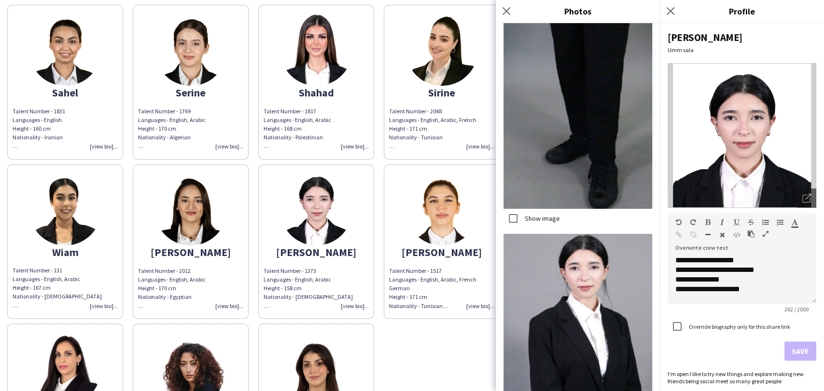
click at [535, 214] on label "Show image" at bounding box center [541, 218] width 37 height 9
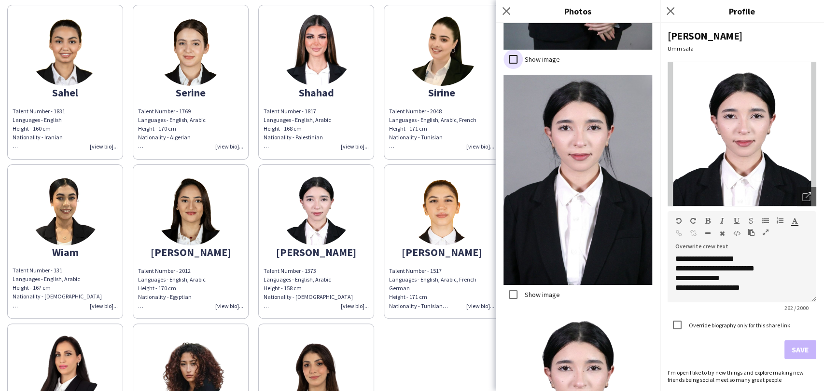
scroll to position [1189, 0]
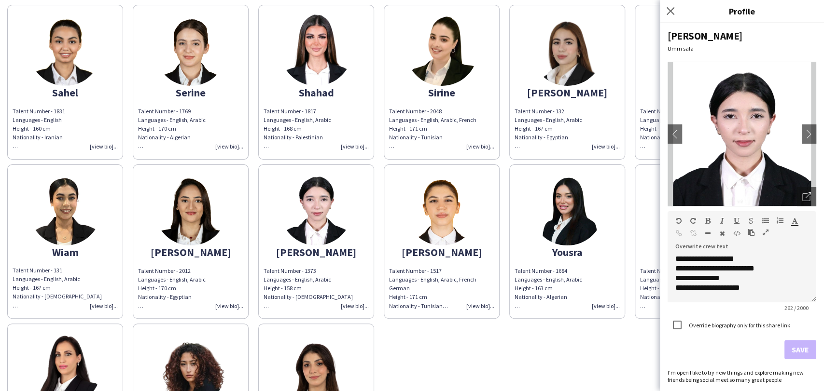
click at [428, 204] on img at bounding box center [441, 209] width 72 height 72
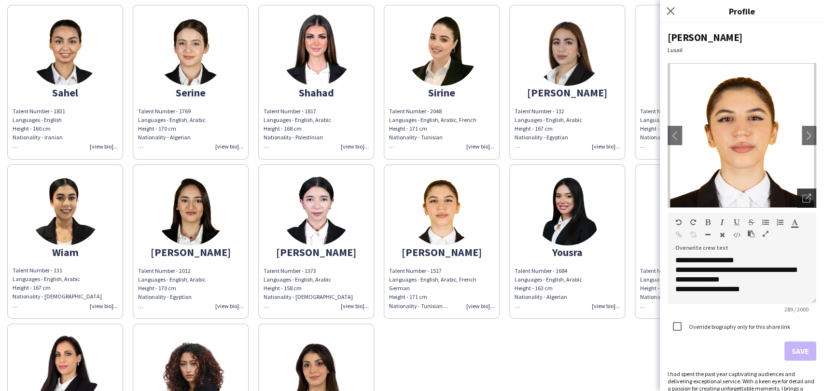
click at [802, 206] on div "Open photos pop-in" at bounding box center [806, 198] width 19 height 19
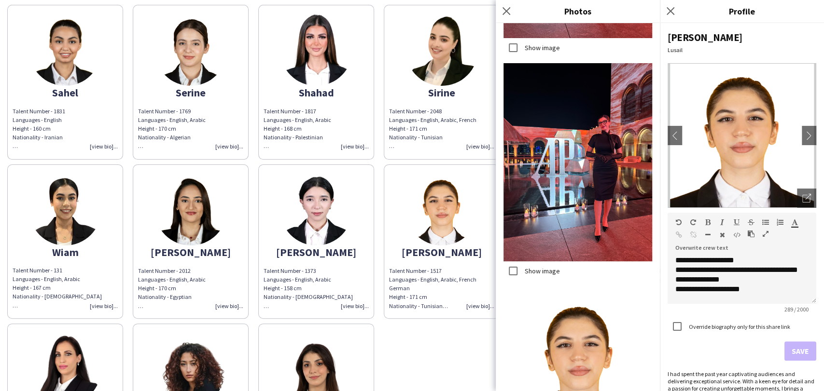
scroll to position [945, 0]
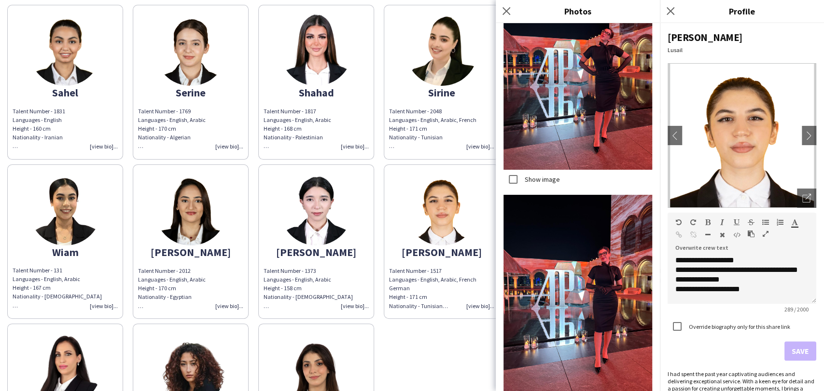
click at [538, 175] on label "Show image" at bounding box center [541, 179] width 37 height 9
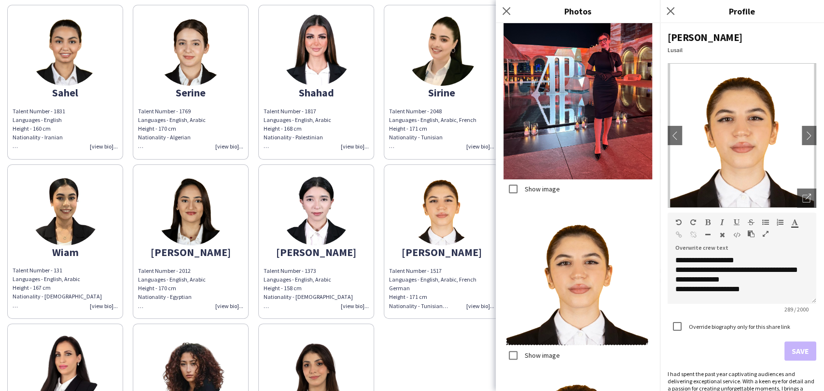
scroll to position [1267, 0]
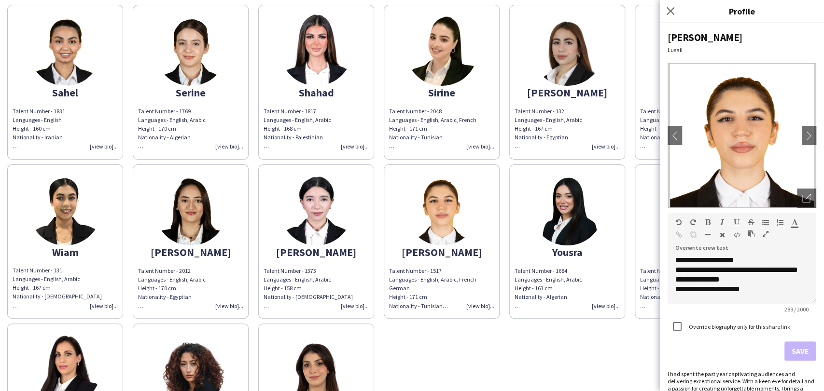
click at [559, 206] on img at bounding box center [567, 209] width 72 height 72
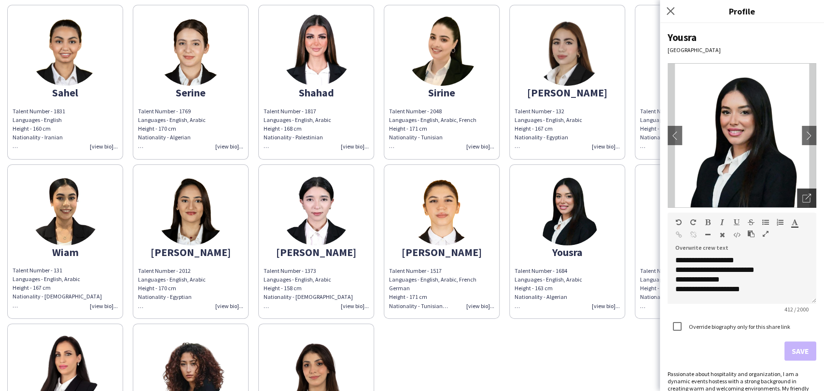
click at [802, 199] on icon "Open photos pop-in" at bounding box center [806, 198] width 9 height 9
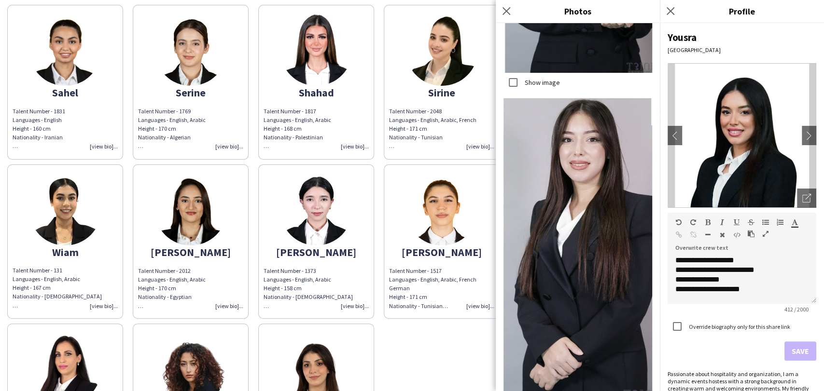
scroll to position [1447, 0]
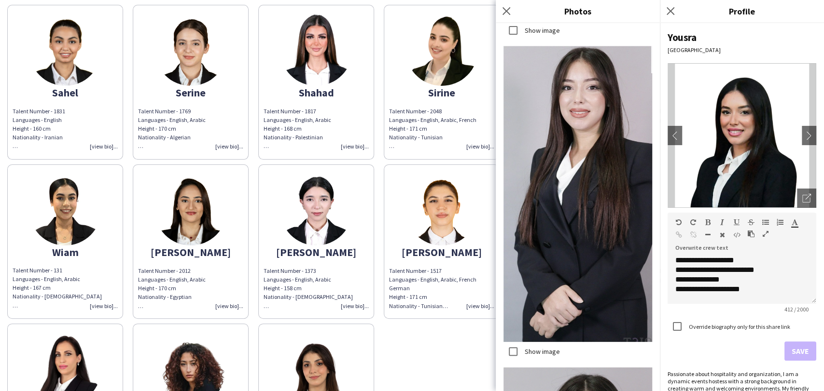
click at [525, 347] on label "Show image" at bounding box center [541, 351] width 37 height 9
click at [537, 347] on label "Show image" at bounding box center [541, 351] width 37 height 9
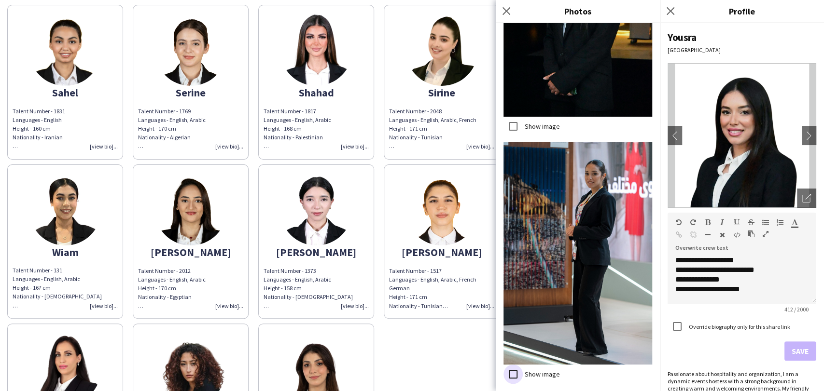
scroll to position [3107, 0]
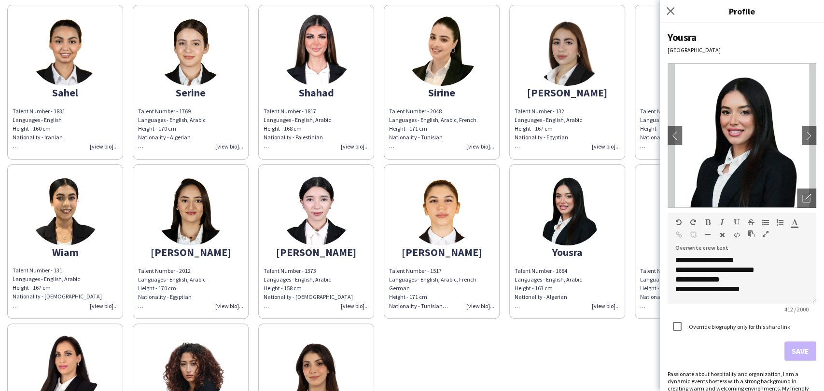
click at [637, 212] on app-share-pages-crew-card "Zahra Talent Number - 182 Languages - English, Arabic, Farsi Height - 165 cm Na…" at bounding box center [692, 242] width 116 height 154
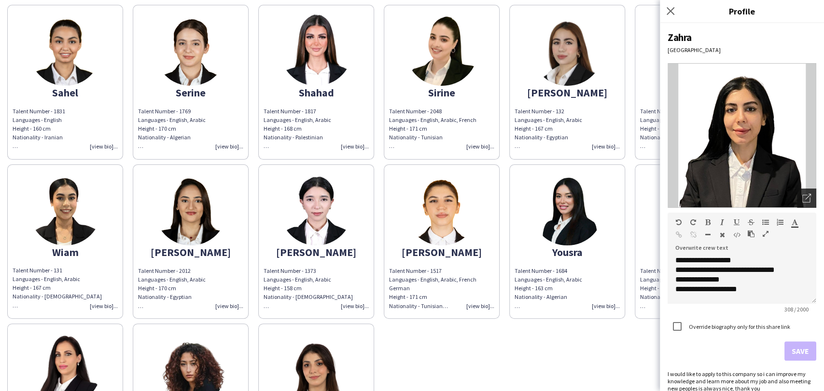
click at [797, 205] on div "Open photos pop-in" at bounding box center [806, 198] width 19 height 19
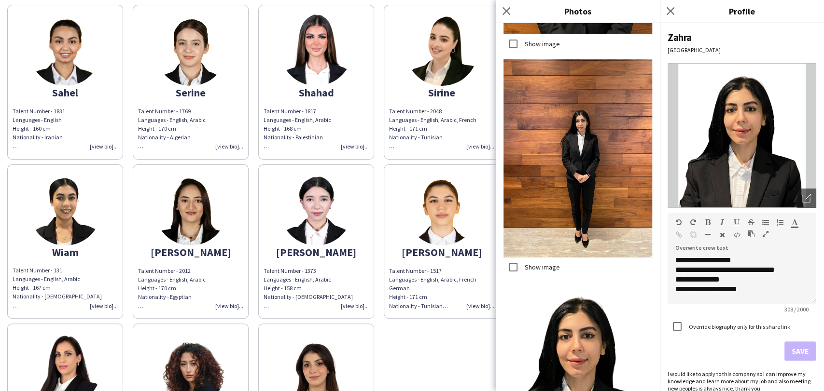
scroll to position [607, 0]
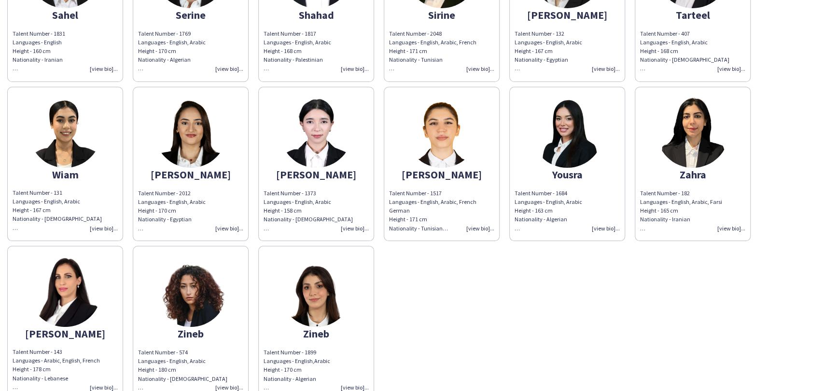
scroll to position [1147, 0]
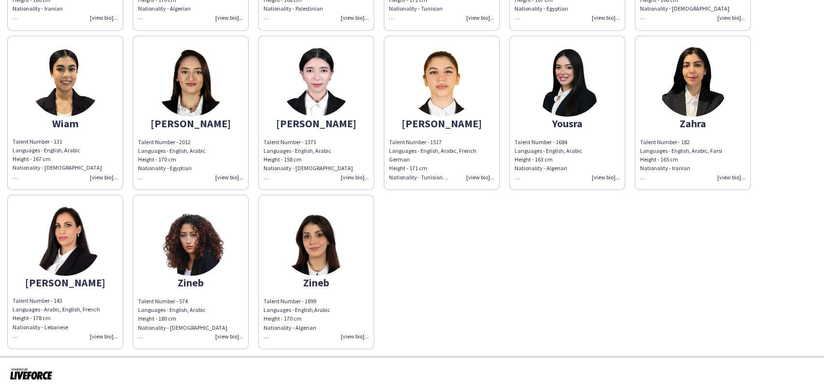
drag, startPoint x: 703, startPoint y: 79, endPoint x: 711, endPoint y: 93, distance: 16.0
click at [702, 79] on img at bounding box center [692, 80] width 72 height 72
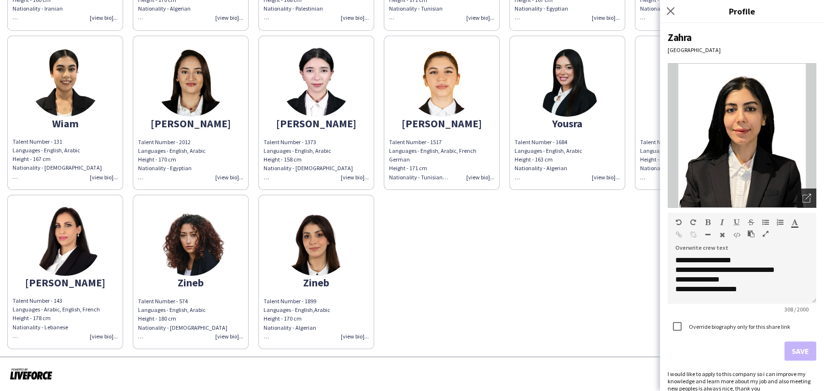
click at [803, 197] on div "Open photos pop-in" at bounding box center [806, 198] width 19 height 19
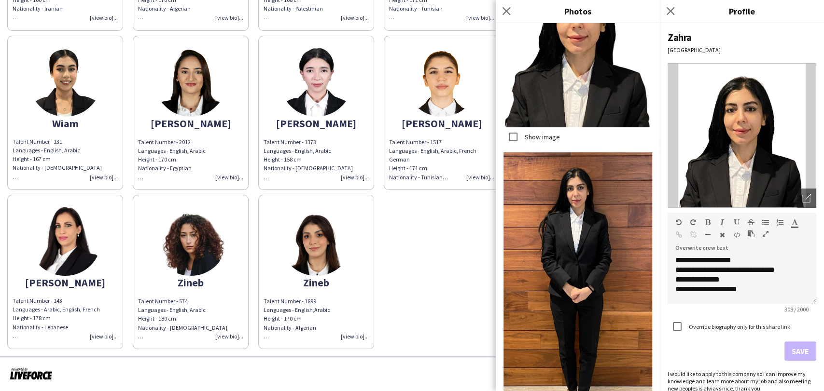
scroll to position [899, 0]
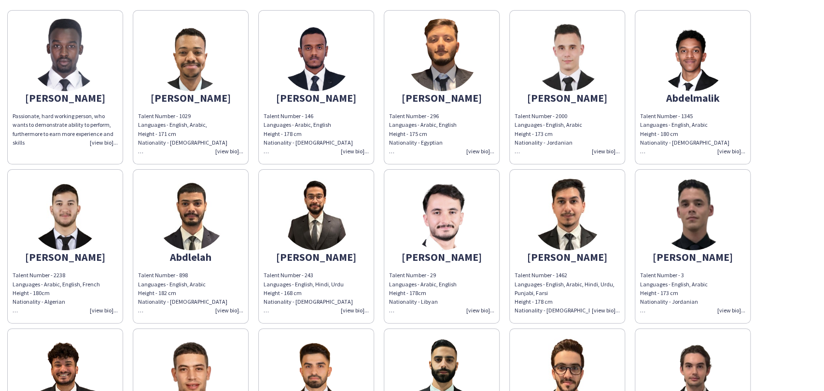
scroll to position [107, 0]
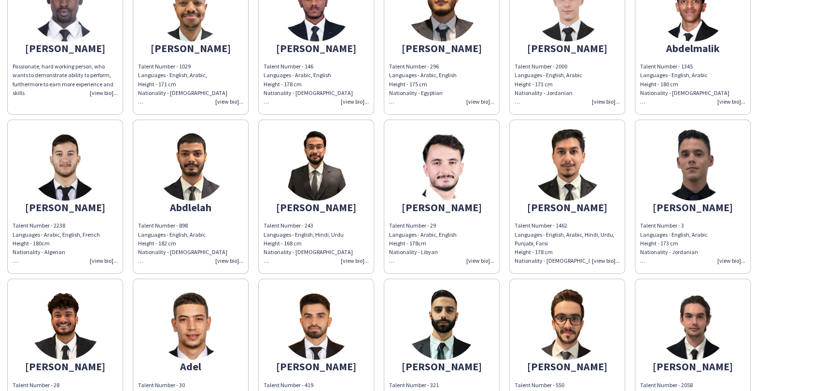
click at [408, 169] on img at bounding box center [441, 164] width 72 height 72
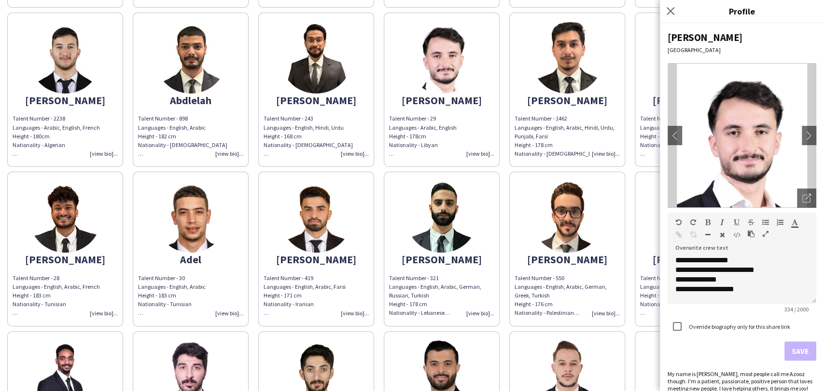
scroll to position [321, 0]
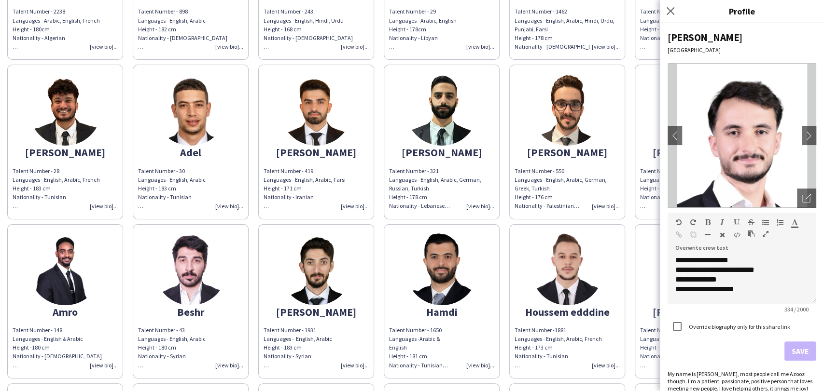
click at [630, 167] on div "Abdalla Passionate, hard working person, who wants to demonstrate ability to pe…" at bounding box center [411, 299] width 809 height 1116
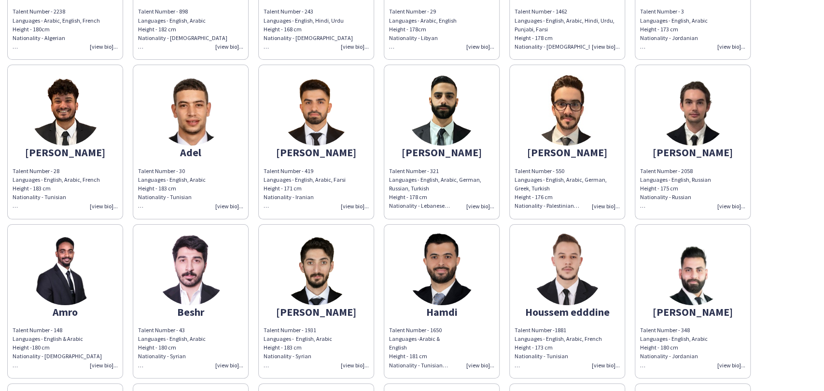
click at [704, 130] on img at bounding box center [692, 109] width 72 height 72
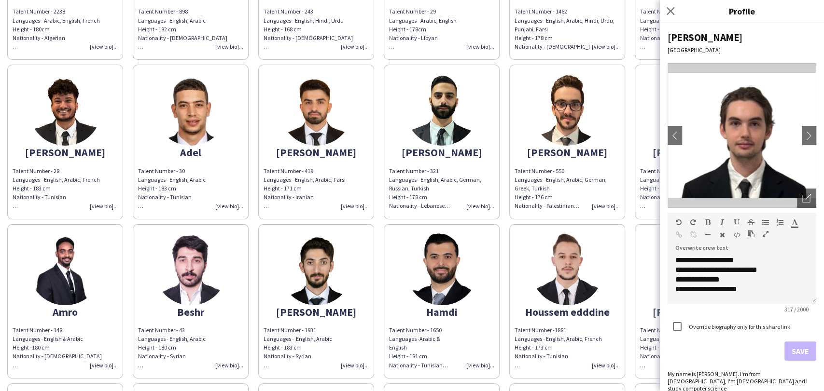
click at [22, 314] on div "Amro" at bounding box center [65, 312] width 105 height 9
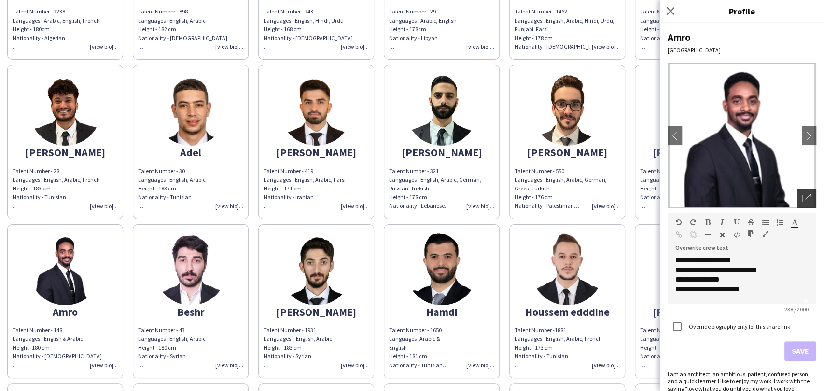
click at [802, 197] on icon "Open photos pop-in" at bounding box center [806, 198] width 9 height 9
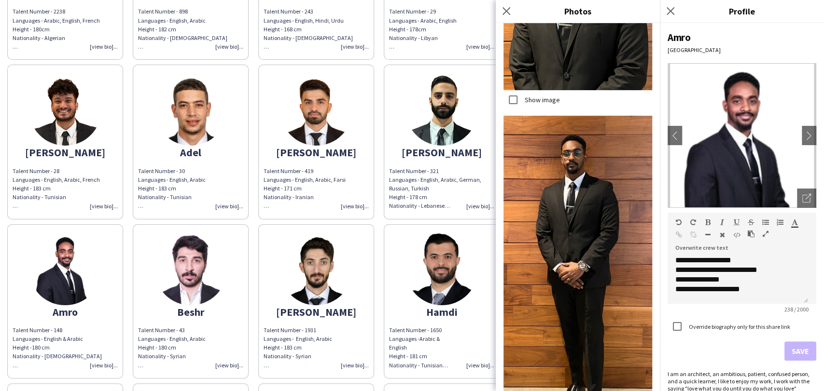
scroll to position [911, 0]
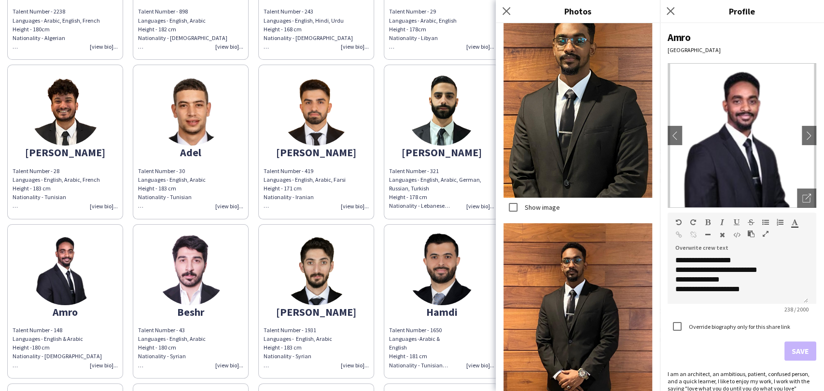
click at [533, 203] on label "Show image" at bounding box center [541, 207] width 37 height 9
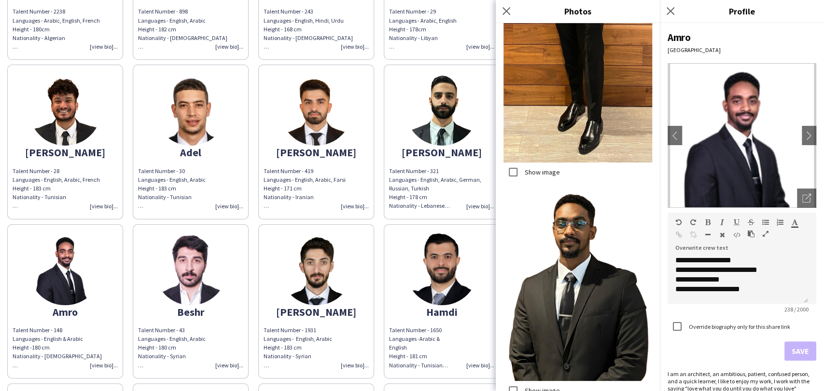
scroll to position [1434, 0]
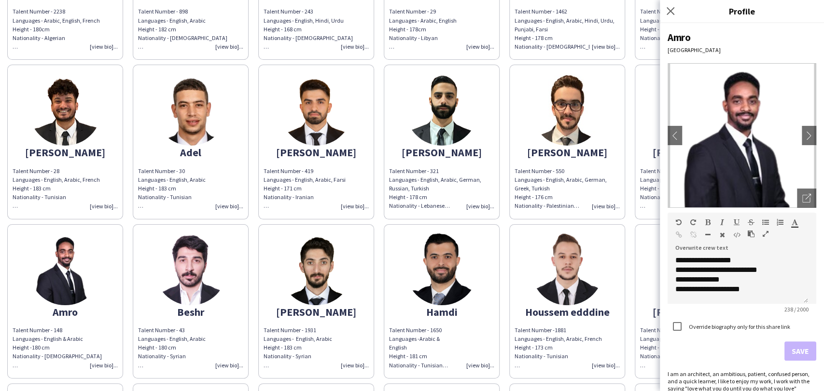
drag, startPoint x: 186, startPoint y: 267, endPoint x: 303, endPoint y: 256, distance: 117.3
click at [186, 266] on img at bounding box center [190, 269] width 72 height 72
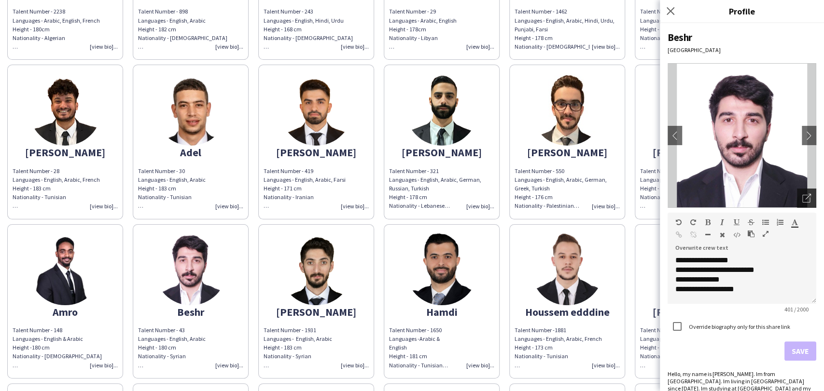
click at [797, 200] on div "Open photos pop-in" at bounding box center [806, 198] width 19 height 19
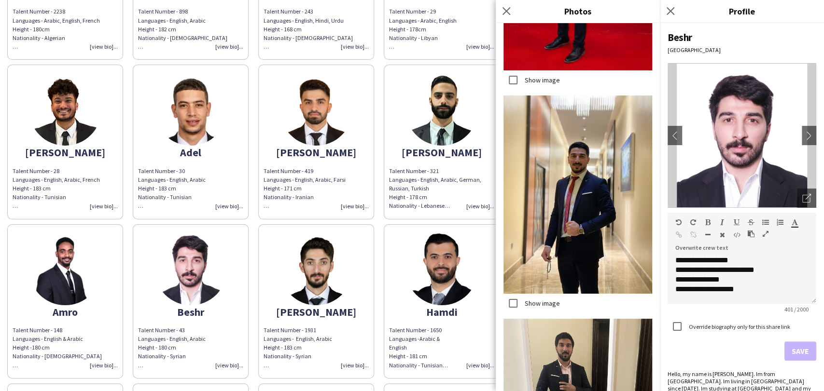
scroll to position [1501, 0]
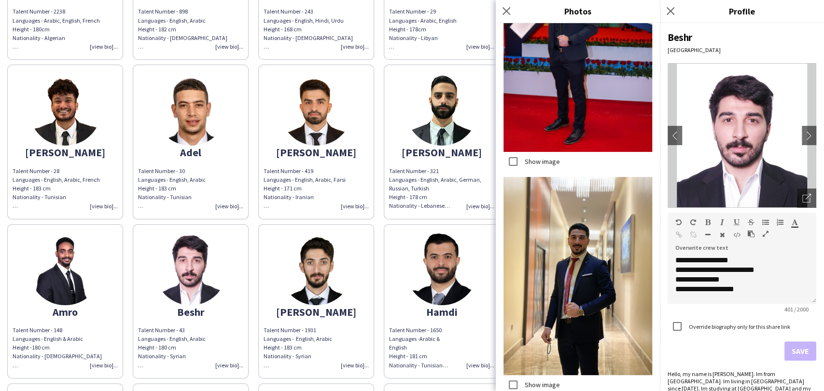
click at [534, 381] on label "Show image" at bounding box center [541, 385] width 37 height 9
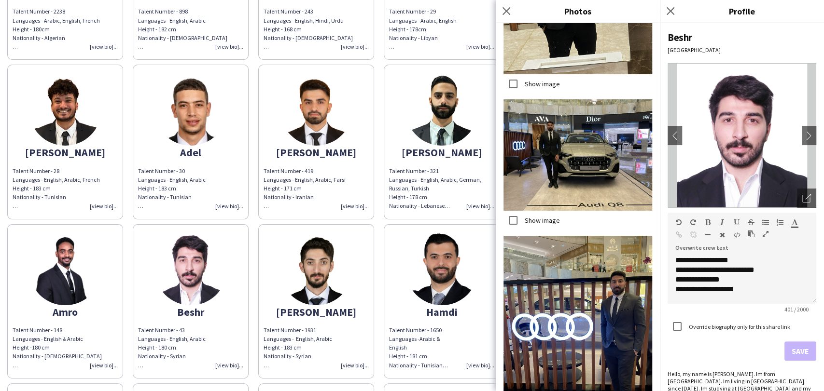
scroll to position [2198, 0]
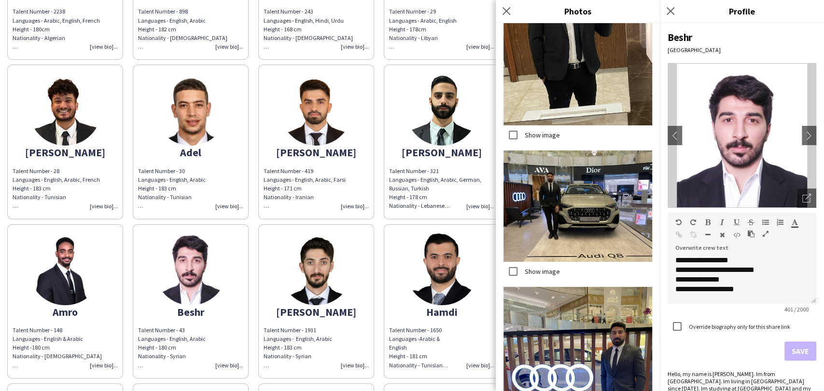
click at [536, 262] on div "Show image" at bounding box center [531, 271] width 56 height 19
click at [539, 267] on label "Show image" at bounding box center [541, 271] width 37 height 9
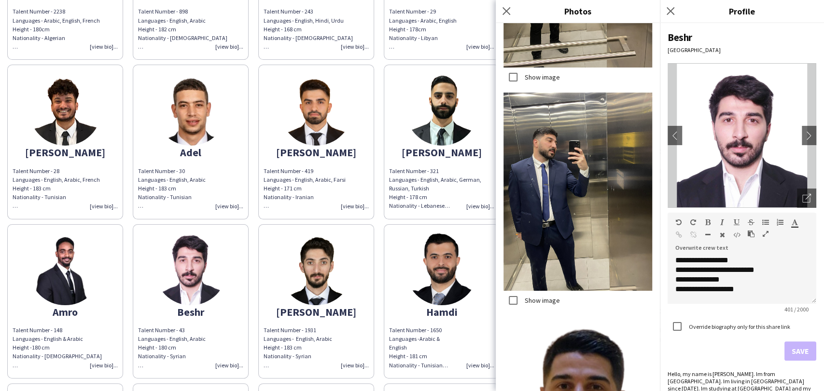
scroll to position [4551, 0]
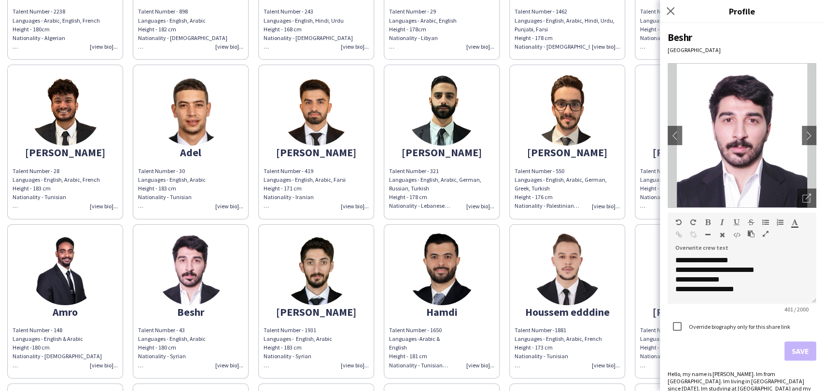
click at [334, 275] on img at bounding box center [316, 269] width 72 height 72
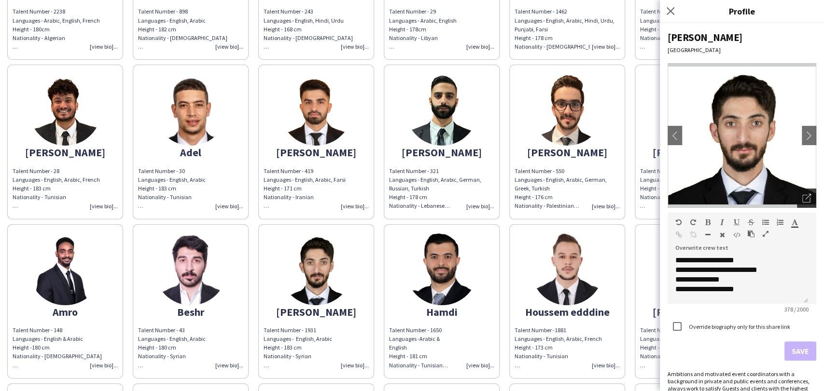
click at [797, 203] on div "Open photos pop-in" at bounding box center [806, 198] width 19 height 19
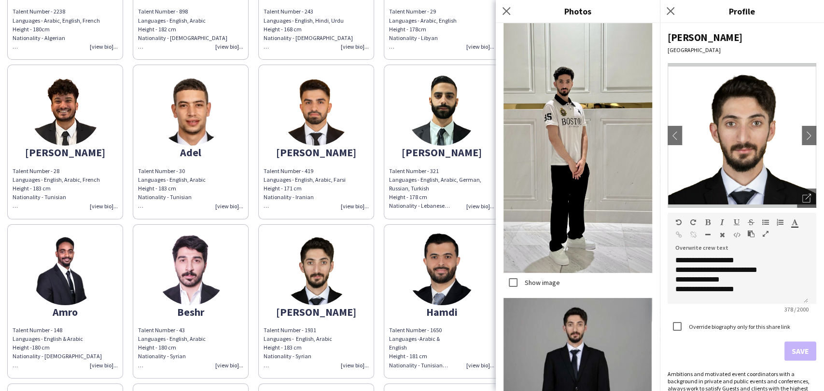
scroll to position [787, 0]
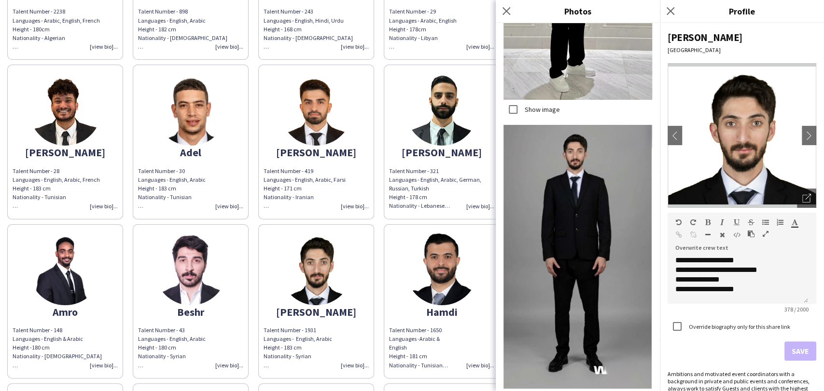
click at [427, 248] on img at bounding box center [441, 269] width 72 height 72
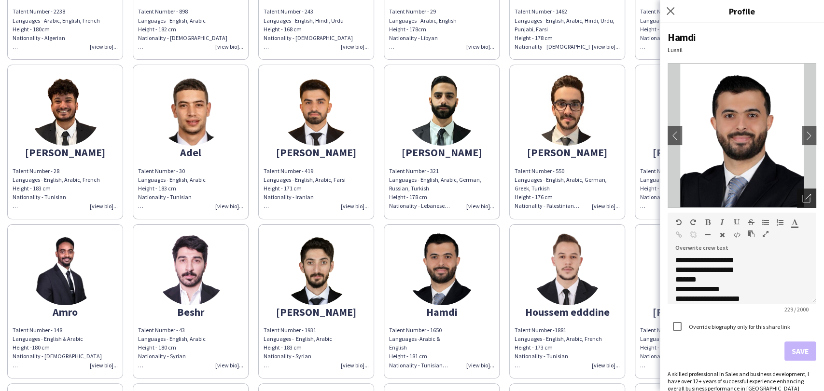
click at [802, 198] on icon "Open photos pop-in" at bounding box center [806, 198] width 9 height 9
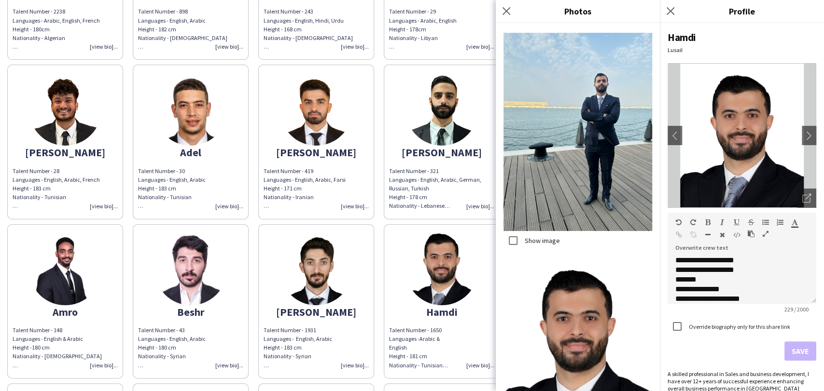
scroll to position [1563, 0]
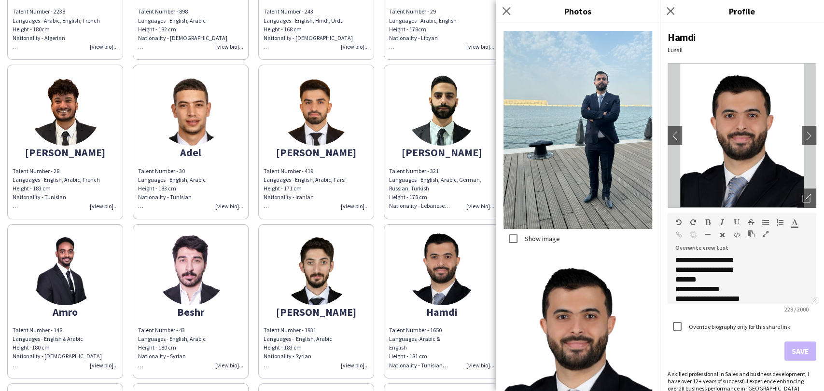
click at [467, 291] on img at bounding box center [441, 269] width 72 height 72
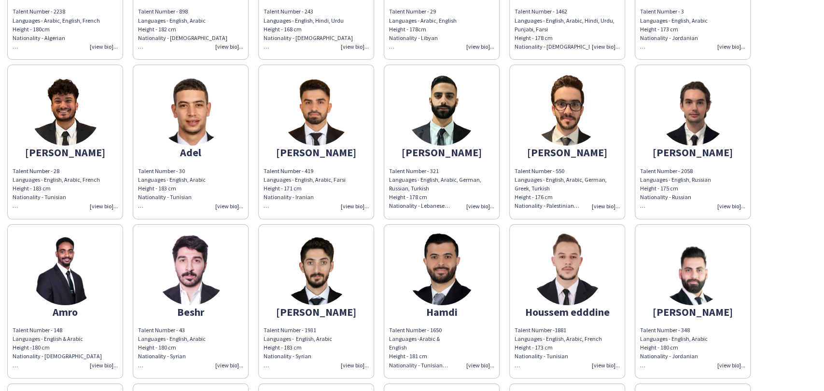
click at [558, 279] on img at bounding box center [567, 269] width 72 height 72
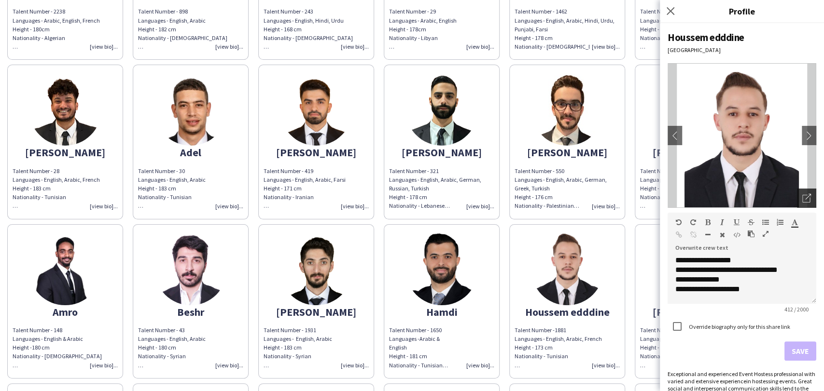
click at [802, 194] on icon "Open photos pop-in" at bounding box center [806, 198] width 9 height 9
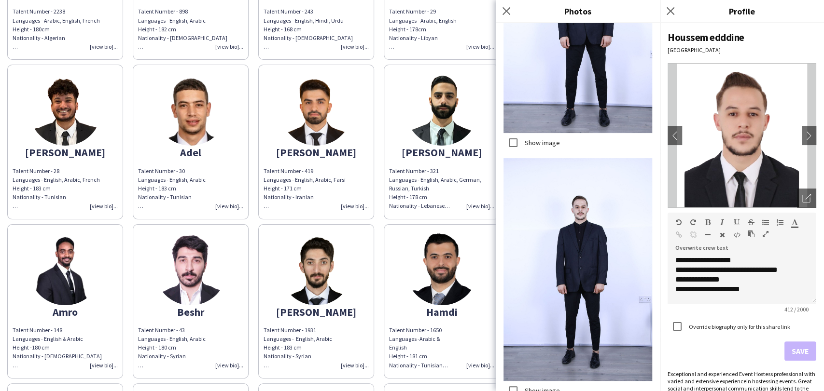
scroll to position [2251, 0]
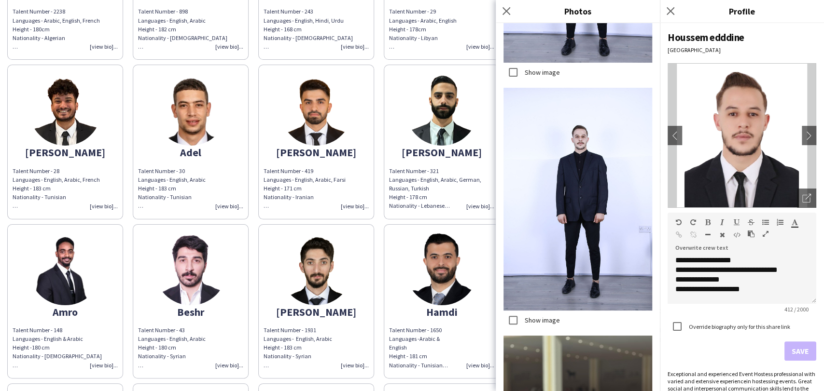
click at [542, 316] on label "Show image" at bounding box center [541, 320] width 37 height 9
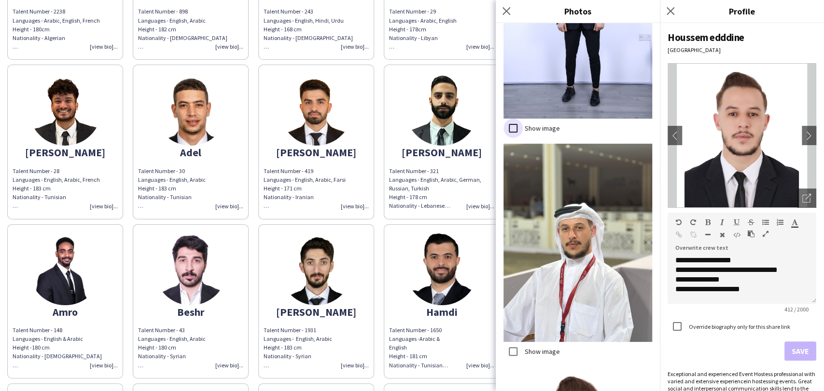
scroll to position [2500, 0]
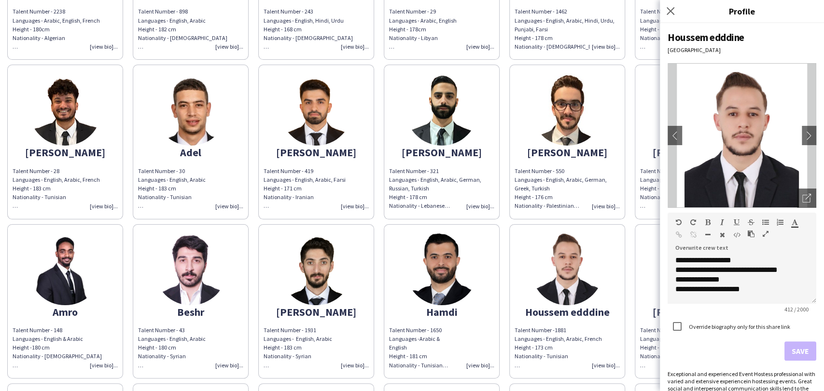
click at [647, 260] on app-share-pages-crew-card "Khalid Talent Number - 348 Languages - English, Arabic Height - 180 cm National…" at bounding box center [692, 301] width 116 height 154
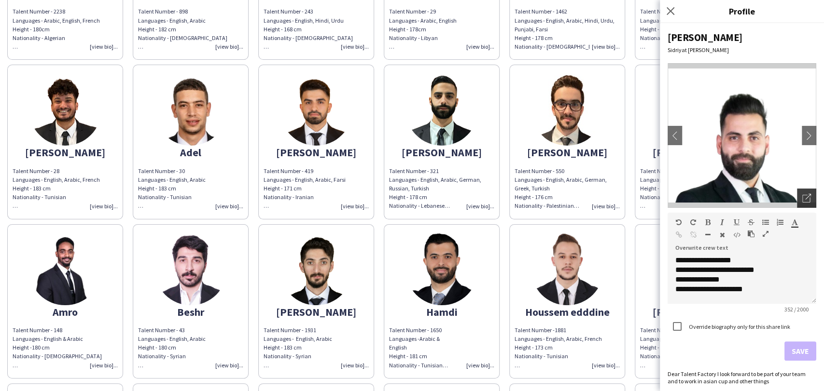
click at [798, 190] on div "Open photos pop-in" at bounding box center [806, 198] width 19 height 19
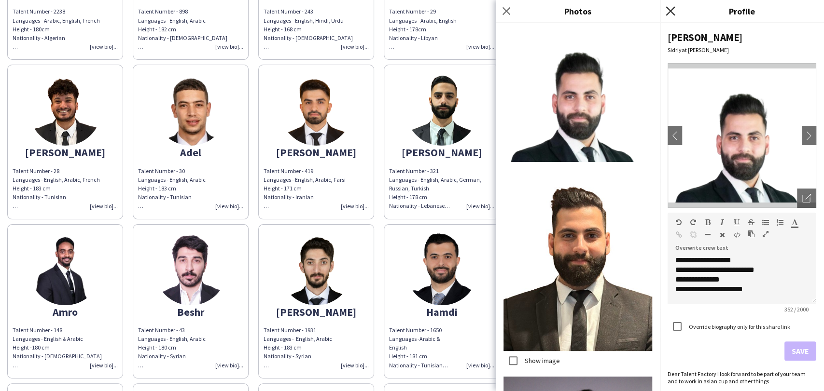
click at [668, 9] on icon "Close pop-in" at bounding box center [669, 10] width 9 height 9
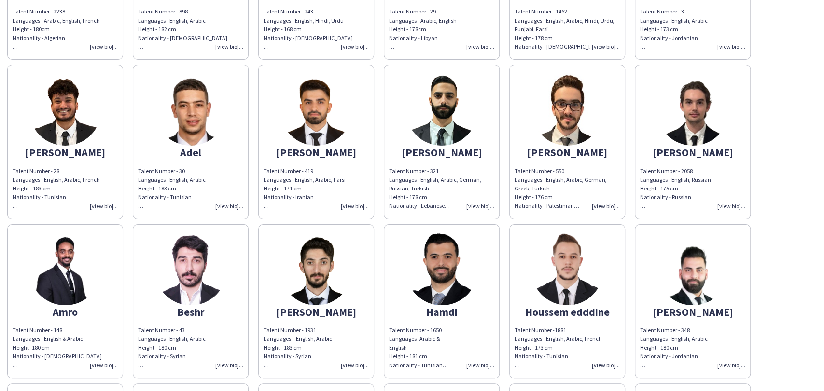
click at [691, 273] on img at bounding box center [692, 269] width 72 height 72
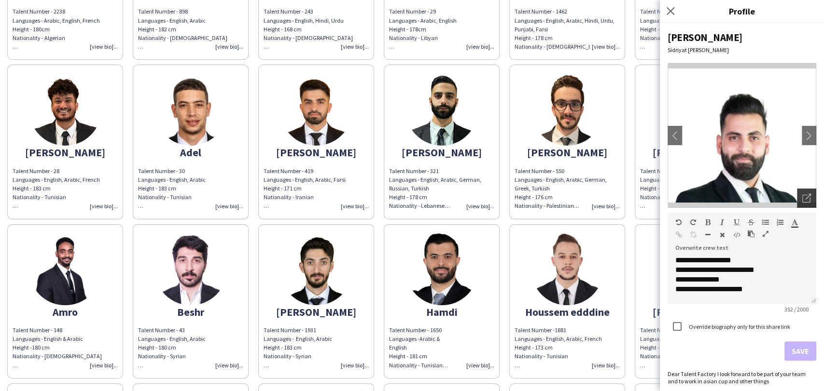
click at [802, 199] on icon "Open photos pop-in" at bounding box center [806, 198] width 9 height 9
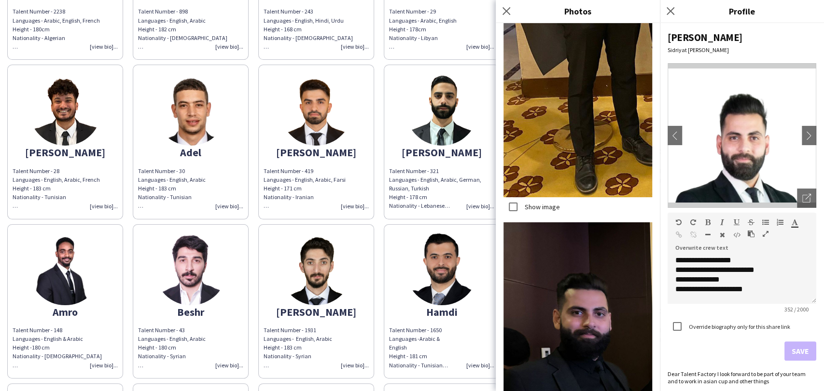
scroll to position [2091, 0]
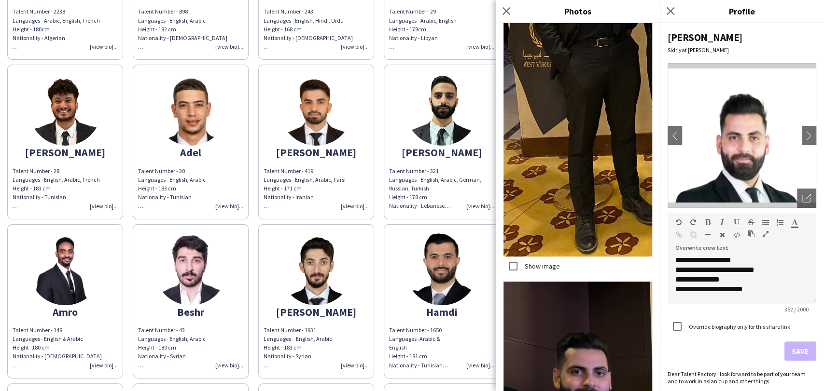
click at [537, 257] on div "Show image" at bounding box center [531, 266] width 56 height 19
click at [536, 262] on label "Show image" at bounding box center [541, 266] width 37 height 9
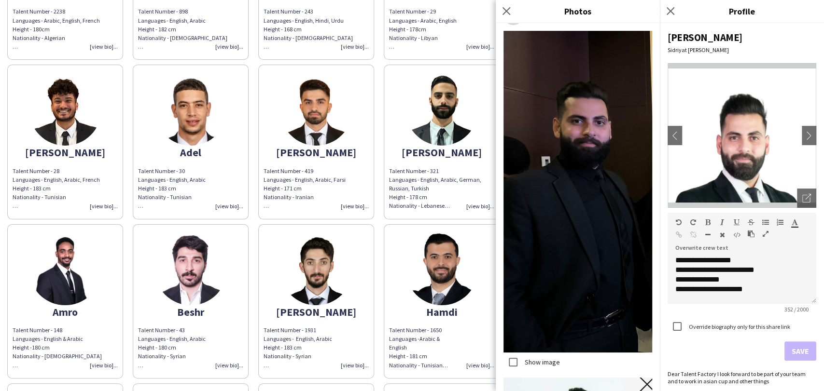
scroll to position [2412, 0]
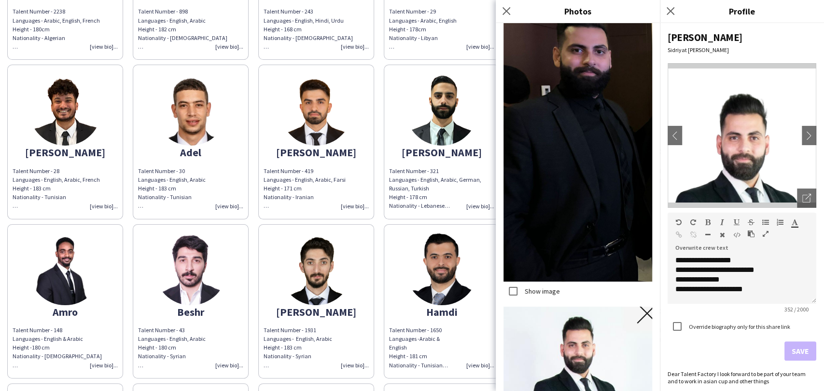
click at [534, 282] on div "Show image" at bounding box center [531, 291] width 56 height 19
click at [534, 287] on label "Show image" at bounding box center [541, 291] width 37 height 9
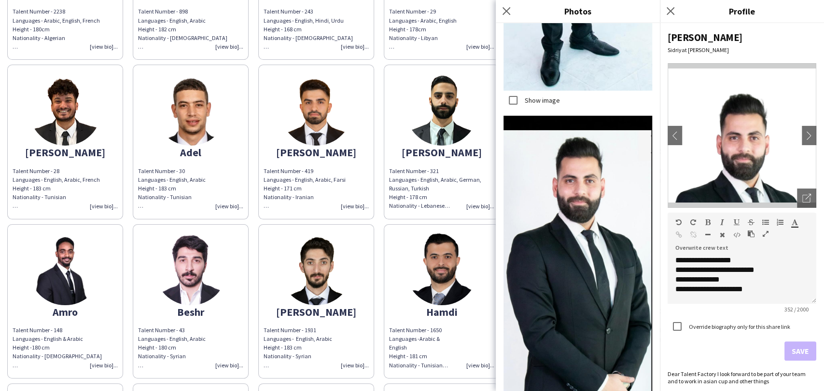
scroll to position [3087, 0]
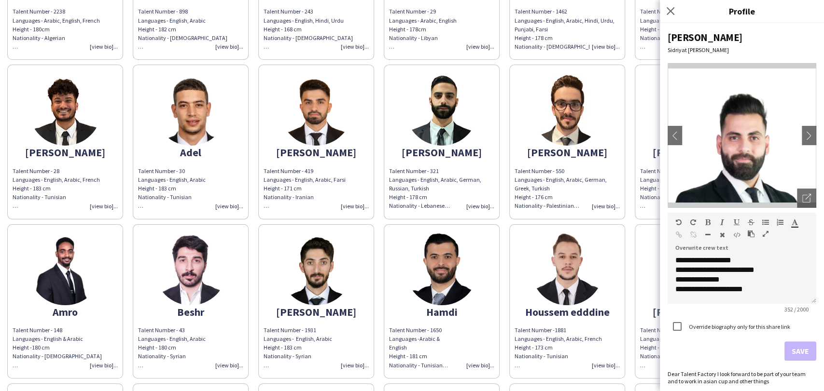
click at [58, 271] on img at bounding box center [65, 269] width 72 height 72
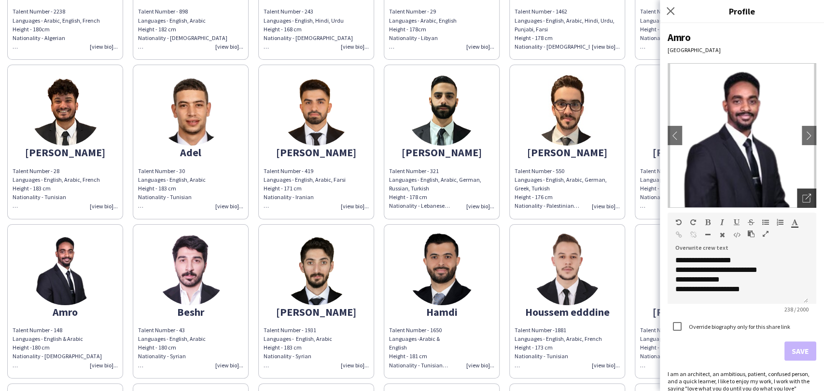
click at [797, 200] on div "Open photos pop-in" at bounding box center [806, 198] width 19 height 19
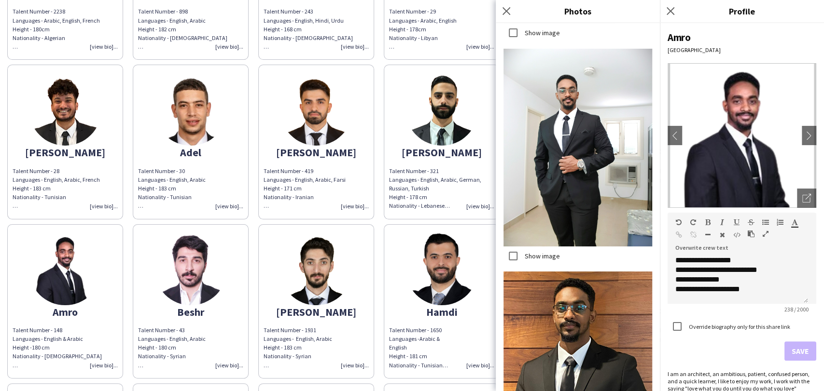
scroll to position [643, 0]
click at [157, 281] on img at bounding box center [190, 269] width 72 height 72
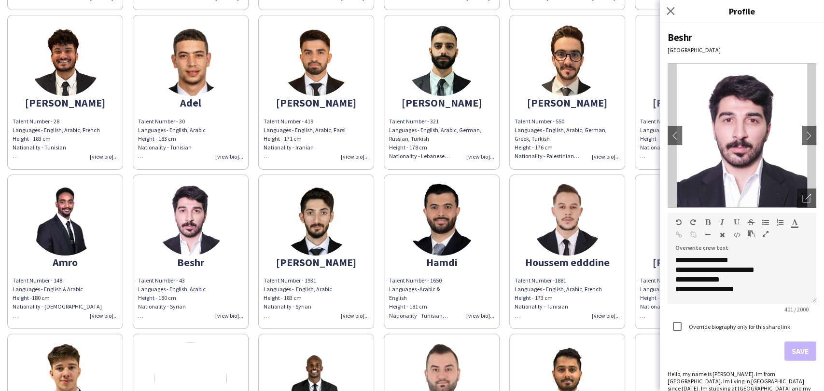
scroll to position [428, 0]
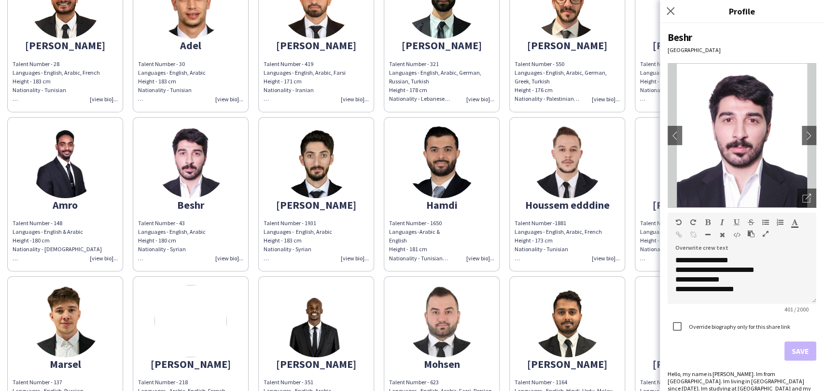
click at [632, 196] on div "Abdalla Passionate, hard working person, who wants to demonstrate ability to pe…" at bounding box center [411, 192] width 809 height 1116
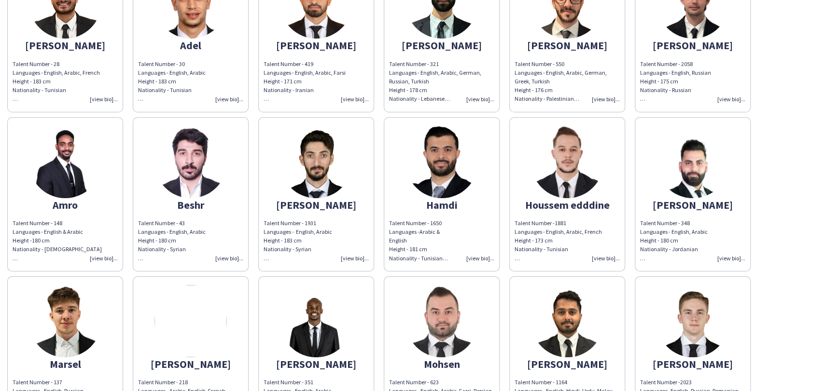
click at [94, 314] on img at bounding box center [65, 321] width 72 height 72
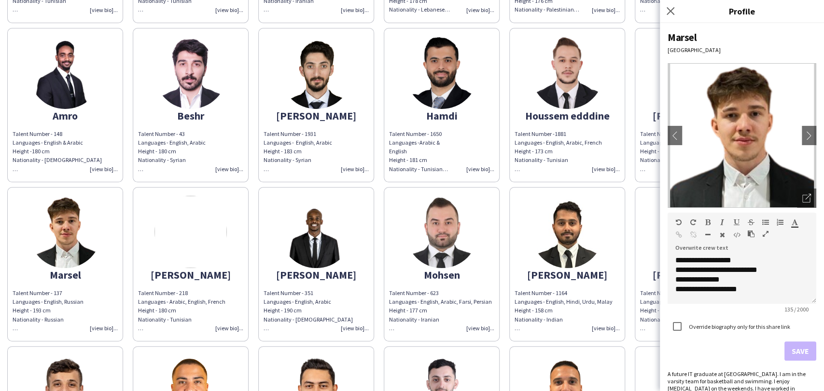
scroll to position [643, 0]
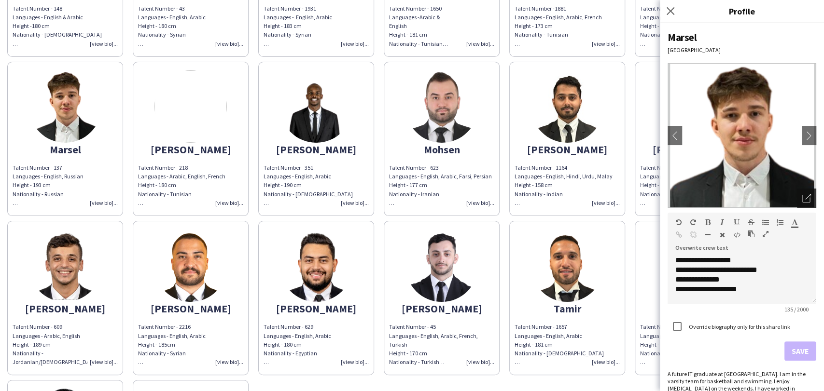
click at [802, 195] on icon "Open photos pop-in" at bounding box center [806, 198] width 9 height 9
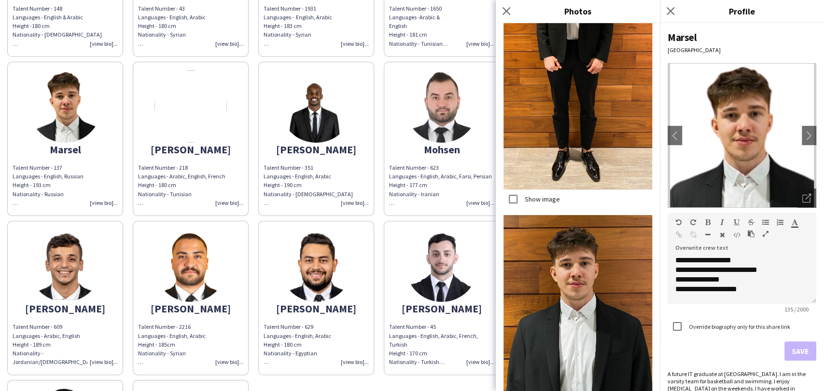
scroll to position [161, 0]
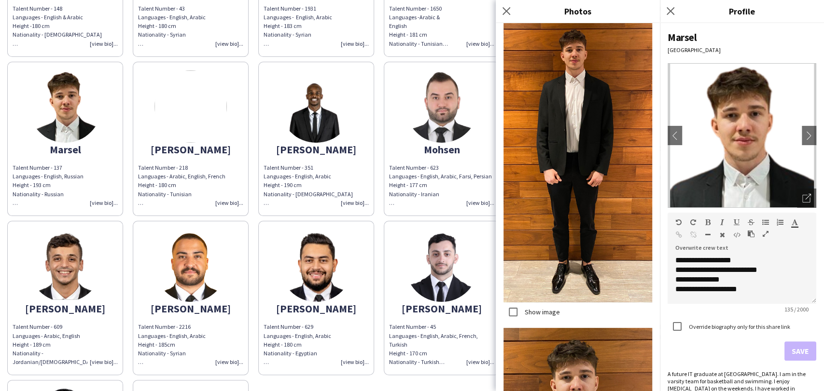
drag, startPoint x: 227, startPoint y: 149, endPoint x: 234, endPoint y: 150, distance: 7.8
click at [226, 148] on div "[PERSON_NAME]" at bounding box center [190, 149] width 105 height 9
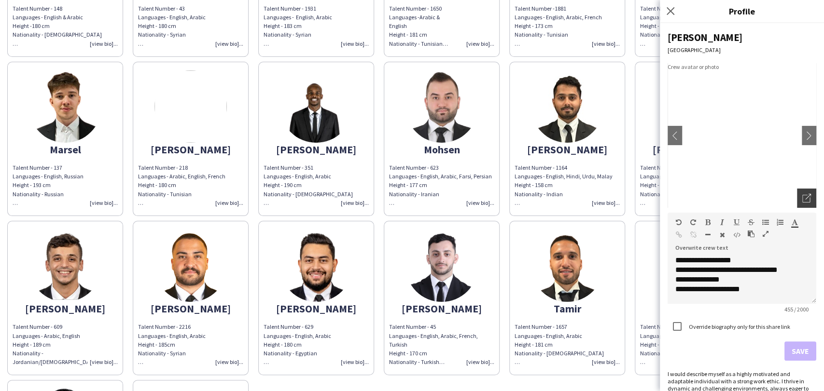
click at [798, 189] on div "Open photos pop-in" at bounding box center [806, 198] width 19 height 19
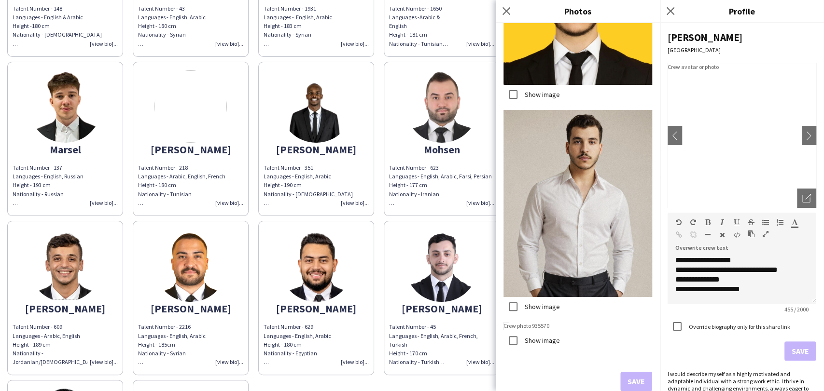
scroll to position [348, 0]
click at [296, 135] on img at bounding box center [316, 106] width 72 height 72
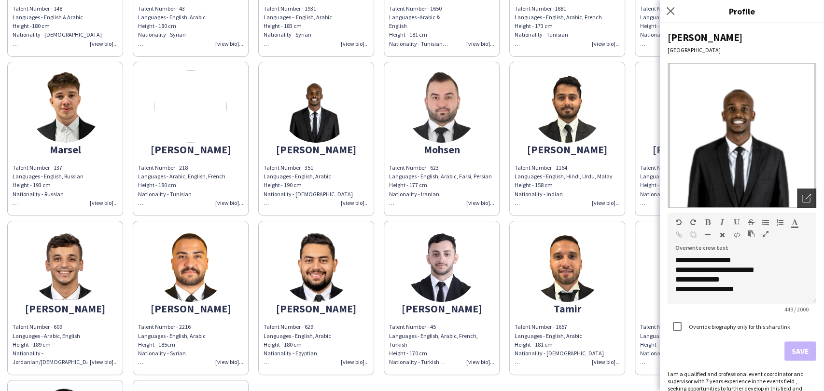
click at [802, 199] on icon "Open photos pop-in" at bounding box center [806, 198] width 9 height 9
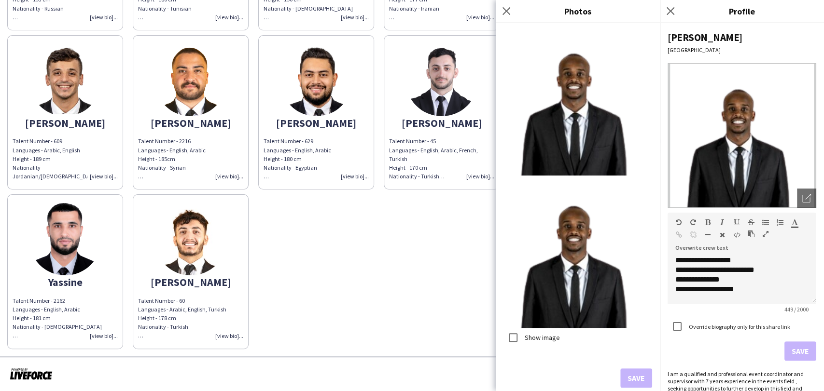
scroll to position [507, 0]
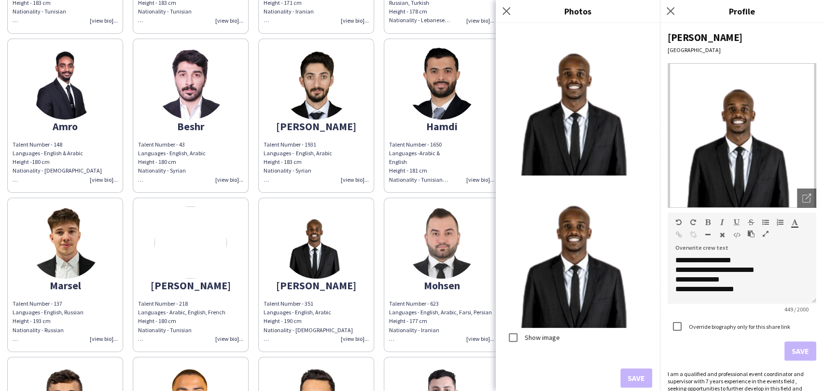
click at [442, 248] on img at bounding box center [441, 243] width 72 height 72
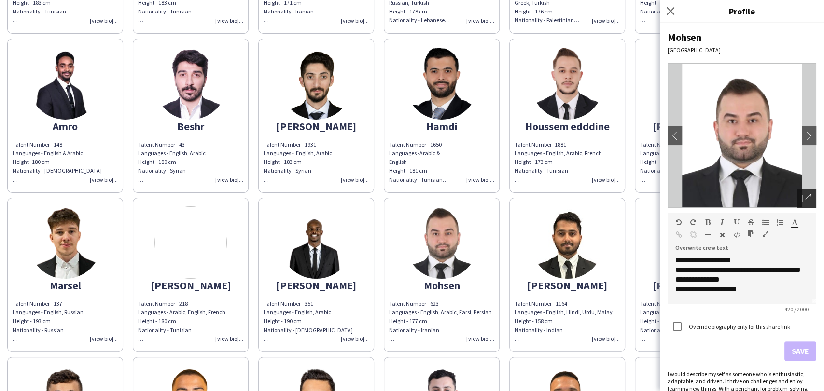
click at [802, 195] on icon "Open photos pop-in" at bounding box center [806, 198] width 9 height 9
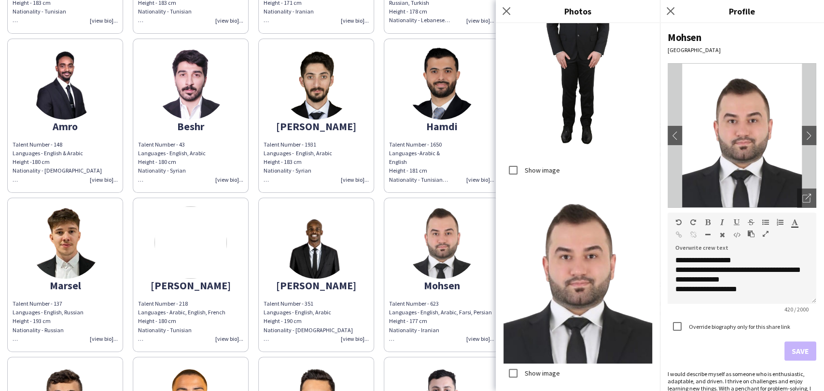
scroll to position [273, 0]
click at [672, 10] on icon "Close pop-in" at bounding box center [669, 10] width 9 height 9
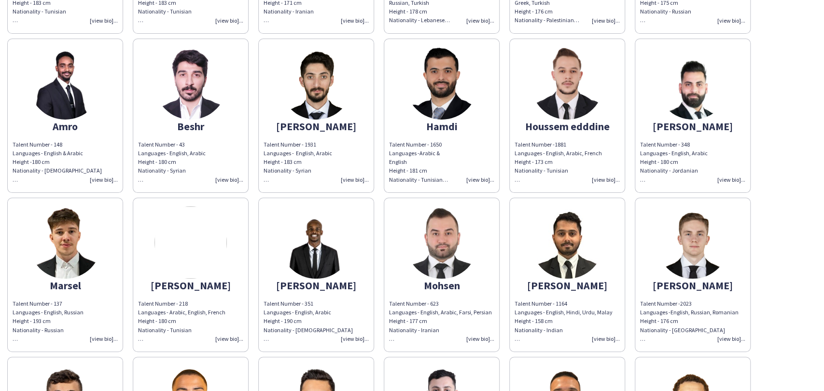
click at [578, 248] on img at bounding box center [567, 243] width 72 height 72
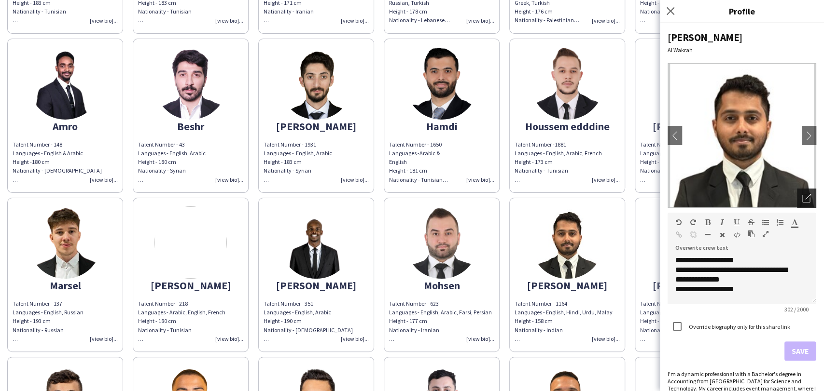
click at [802, 198] on icon "Open photos pop-in" at bounding box center [806, 198] width 9 height 9
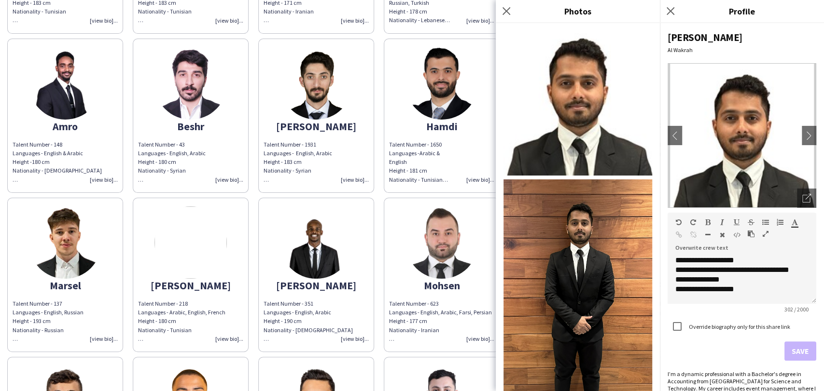
scroll to position [89, 0]
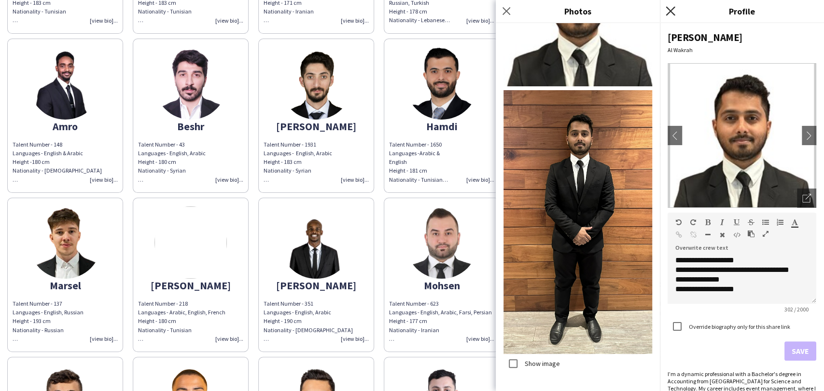
click at [671, 9] on icon "Close pop-in" at bounding box center [669, 10] width 9 height 9
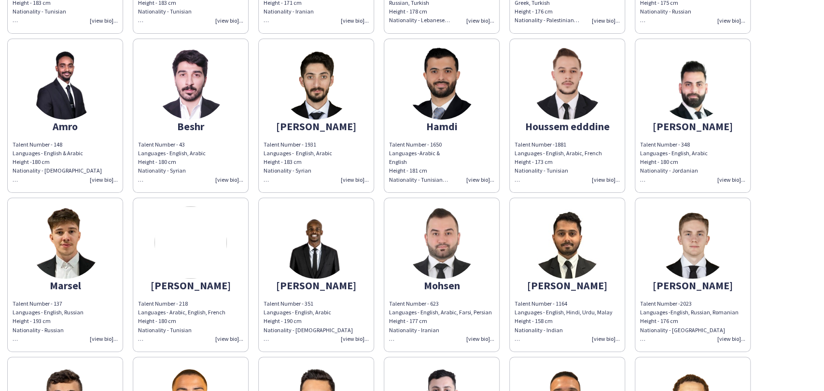
click at [665, 234] on img at bounding box center [692, 243] width 72 height 72
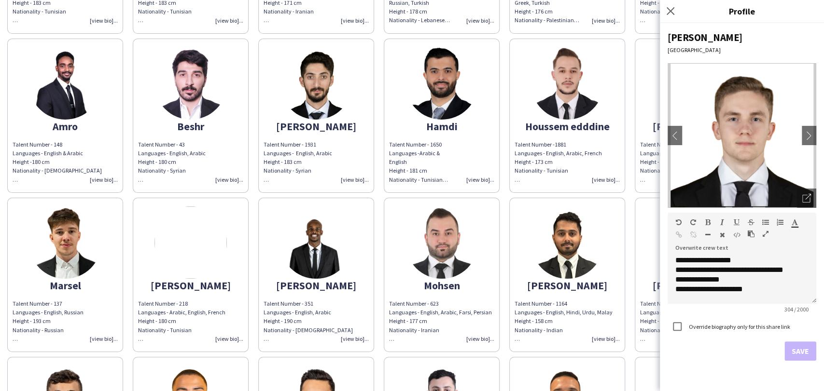
drag, startPoint x: 798, startPoint y: 202, endPoint x: 779, endPoint y: 209, distance: 20.2
click at [798, 201] on div "Open photos pop-in" at bounding box center [806, 198] width 19 height 19
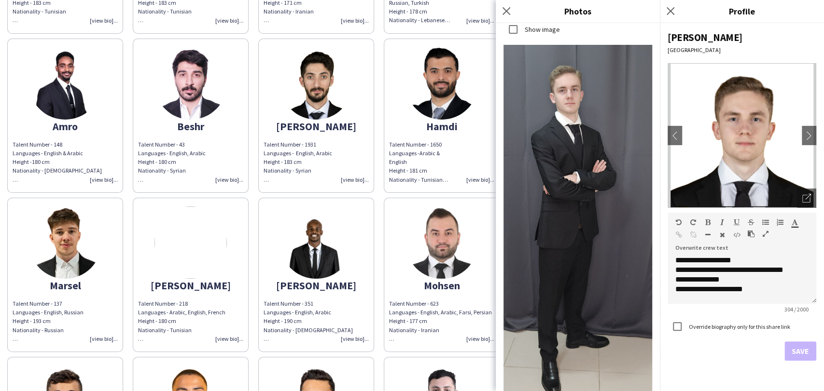
scroll to position [796, 0]
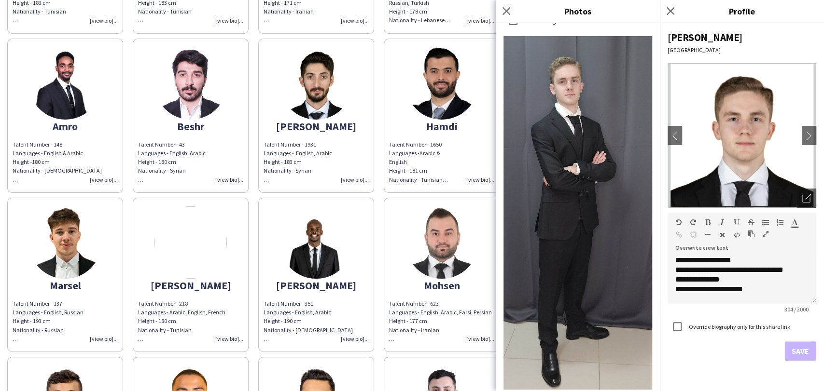
drag, startPoint x: 666, startPoint y: 5, endPoint x: 661, endPoint y: 10, distance: 7.5
click at [667, 5] on app-icon "Close pop-in" at bounding box center [670, 11] width 12 height 12
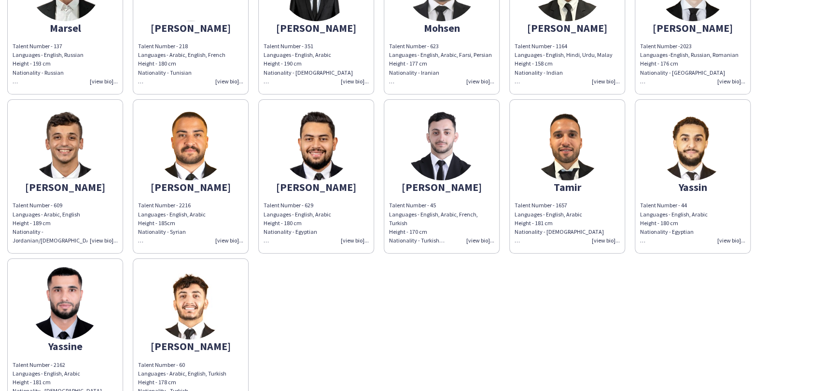
scroll to position [668, 0]
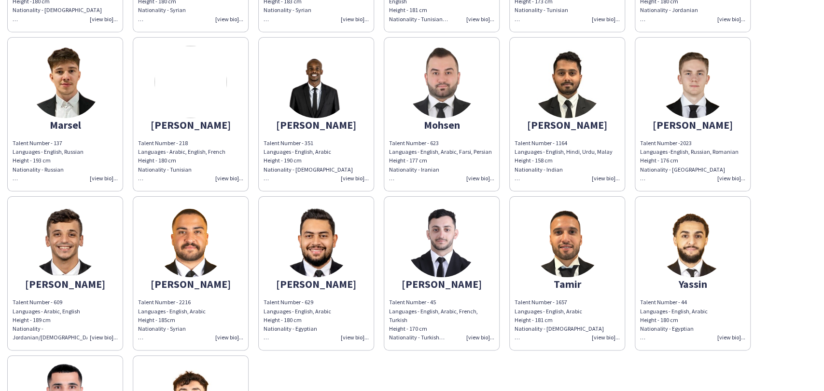
click at [79, 136] on app-share-pages-crew-card "Marsel Talent Number - 137 Languages - English, Russian Height - 193 cm Nationa…" at bounding box center [65, 114] width 116 height 154
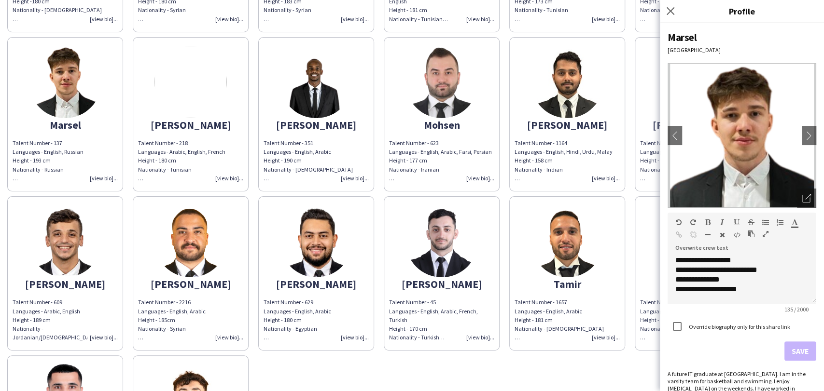
click at [44, 247] on img at bounding box center [65, 241] width 72 height 72
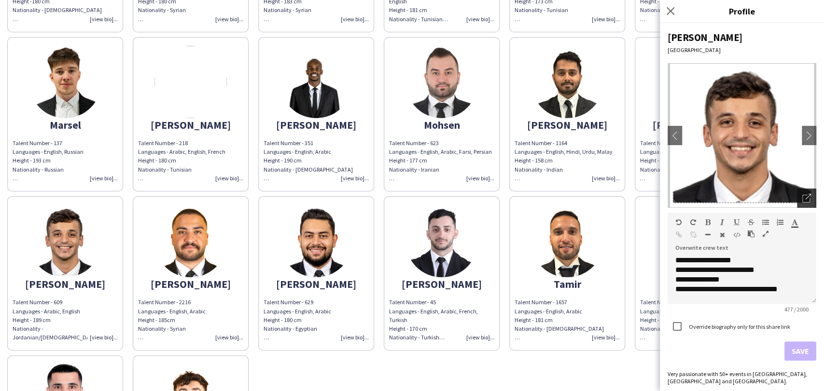
click at [809, 195] on icon "Open photos pop-in" at bounding box center [806, 198] width 9 height 9
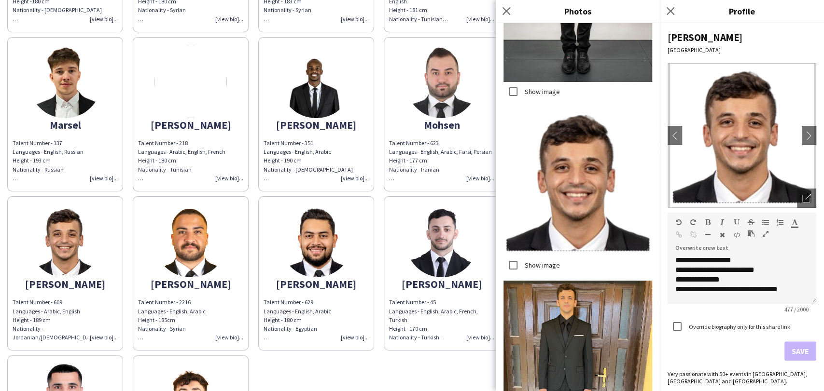
scroll to position [572, 0]
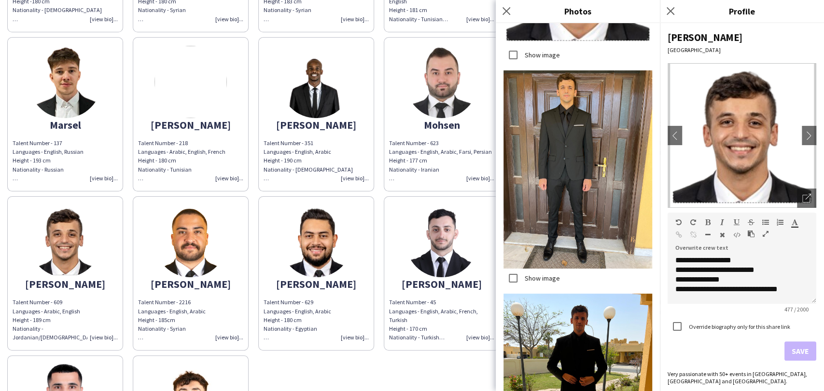
click at [539, 269] on div "Show image" at bounding box center [531, 278] width 56 height 19
drag, startPoint x: 539, startPoint y: 238, endPoint x: 569, endPoint y: 282, distance: 53.5
click at [538, 274] on label "Show image" at bounding box center [541, 278] width 37 height 9
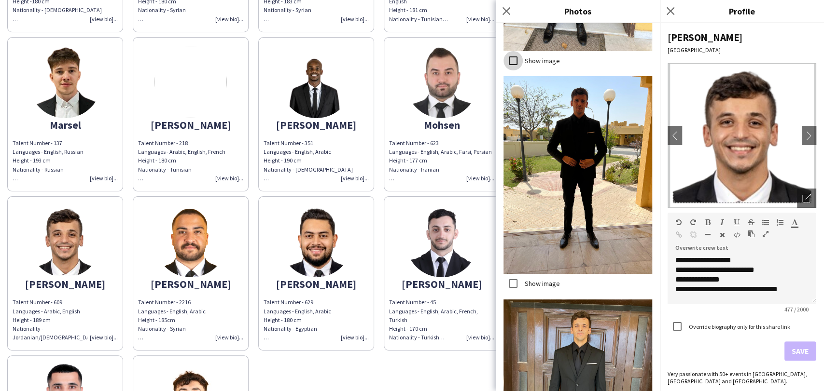
scroll to position [840, 0]
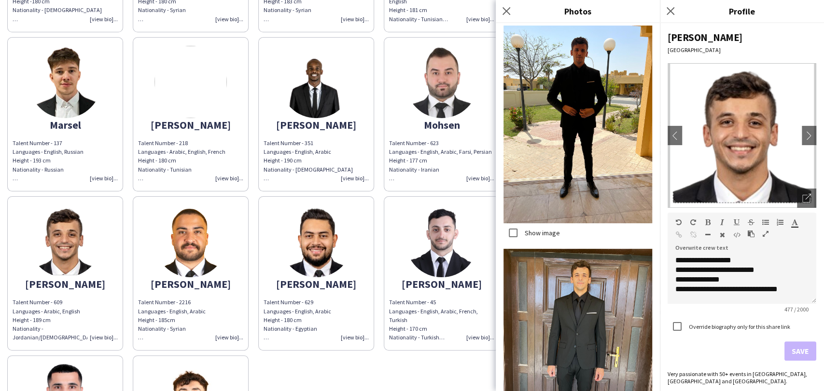
click at [545, 229] on label "Show image" at bounding box center [541, 233] width 37 height 9
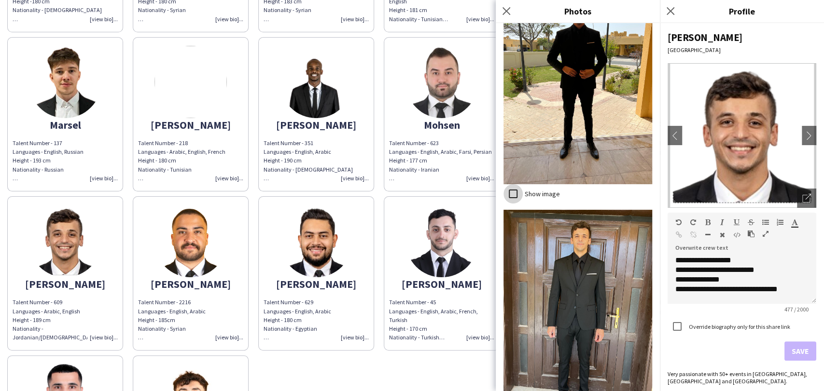
scroll to position [894, 0]
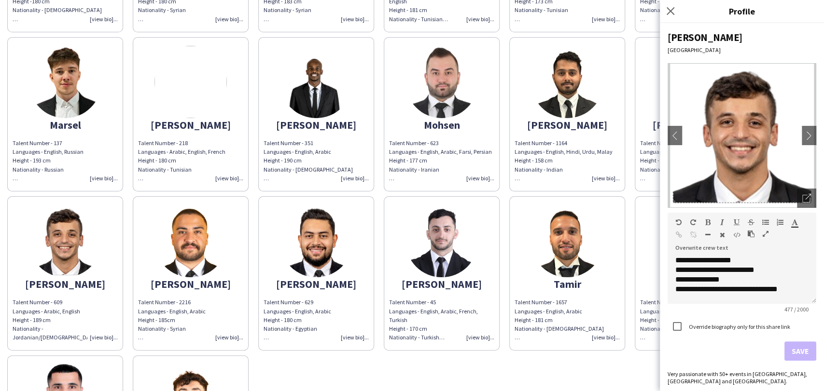
click at [198, 249] on img at bounding box center [190, 241] width 72 height 72
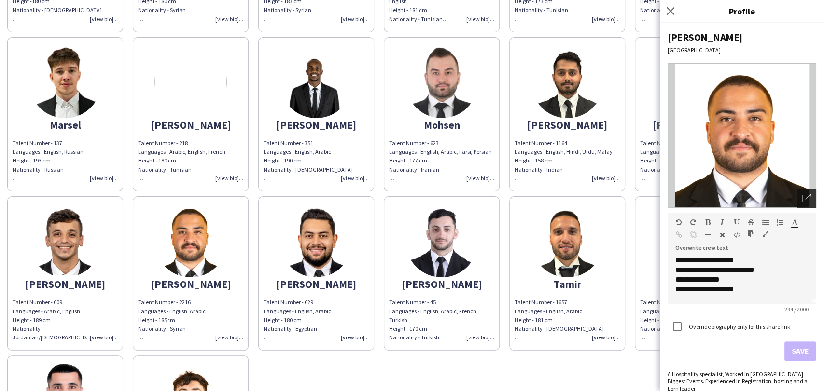
click at [797, 197] on div "Open photos pop-in" at bounding box center [806, 198] width 19 height 19
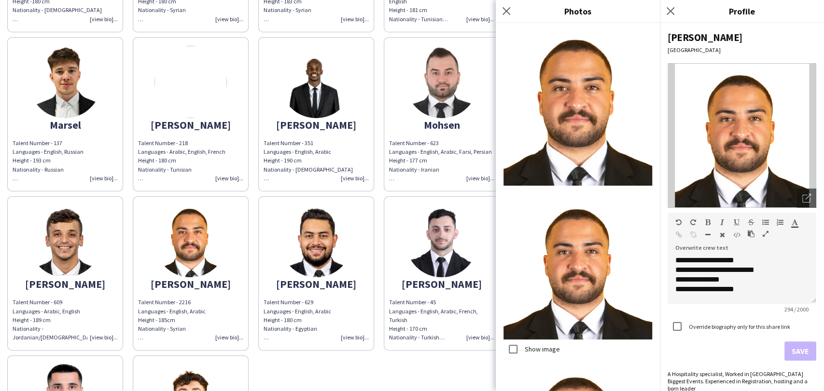
scroll to position [166, 0]
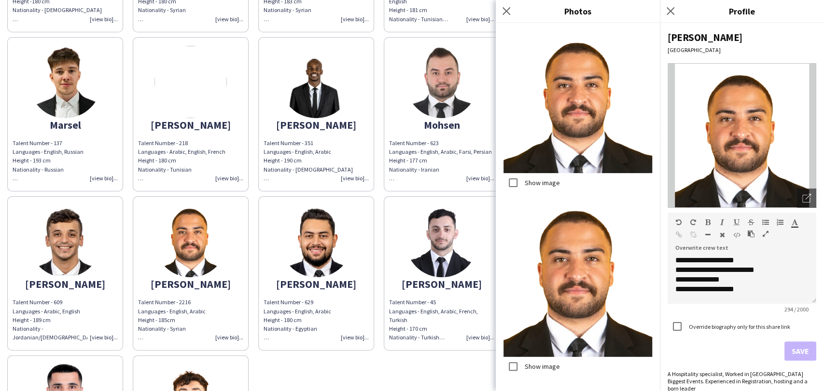
click at [289, 238] on img at bounding box center [316, 241] width 72 height 72
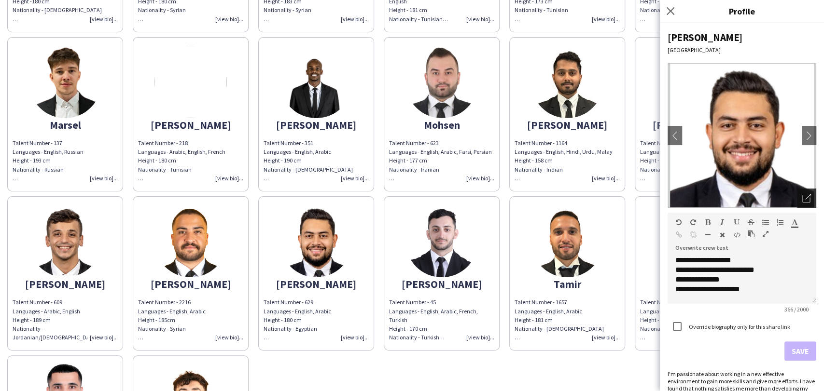
click at [797, 191] on div "Open photos pop-in" at bounding box center [806, 198] width 19 height 19
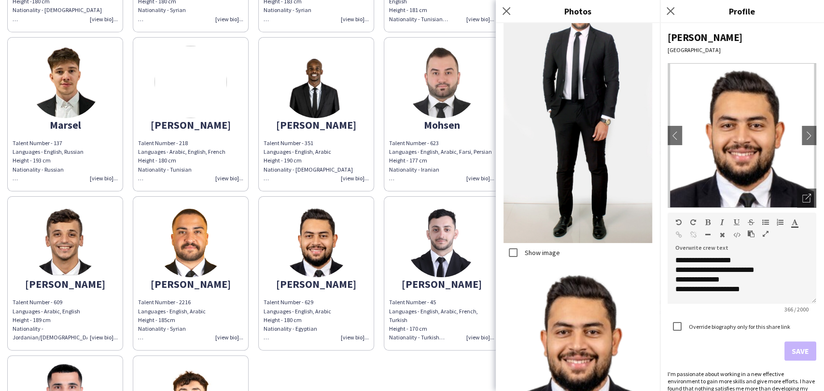
scroll to position [422, 0]
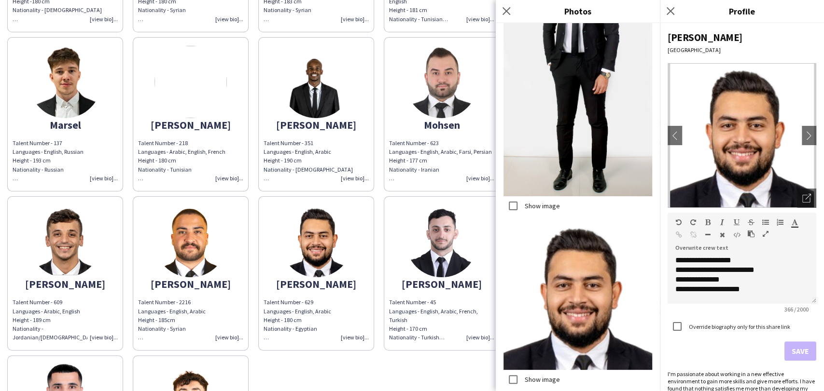
click at [443, 249] on img at bounding box center [441, 241] width 72 height 72
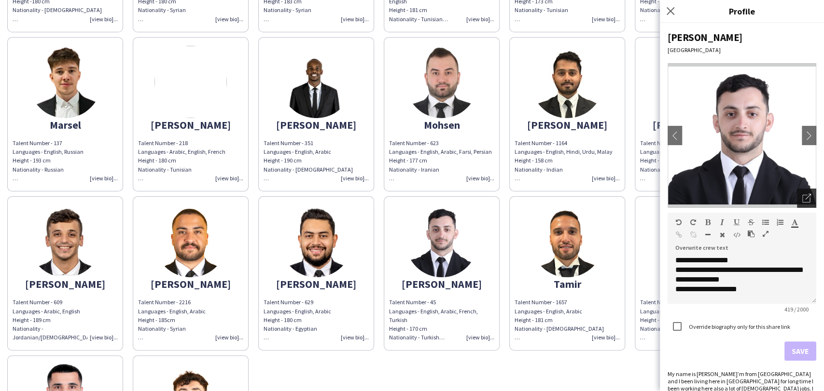
click at [797, 203] on div "Open photos pop-in" at bounding box center [806, 198] width 19 height 19
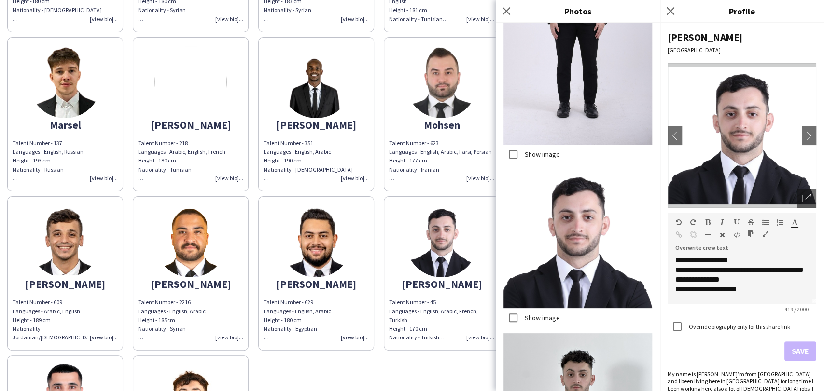
scroll to position [1547, 0]
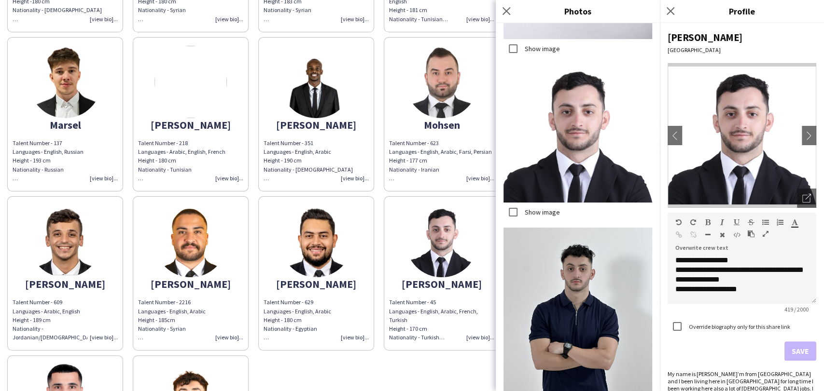
click at [453, 340] on div "Nationality - Turkish Experience:" at bounding box center [441, 337] width 105 height 9
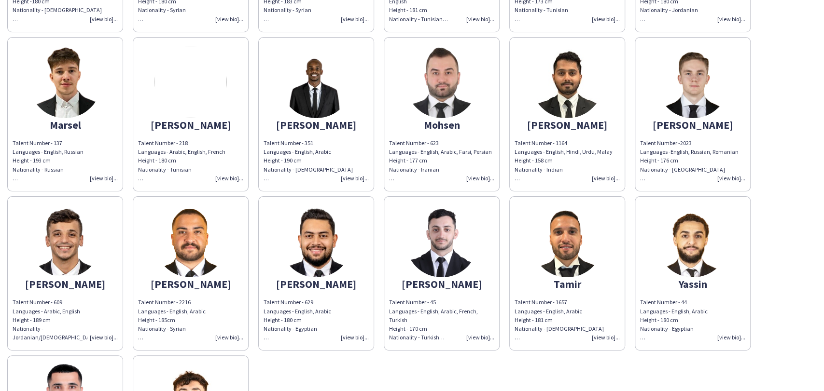
click at [569, 247] on img at bounding box center [567, 241] width 72 height 72
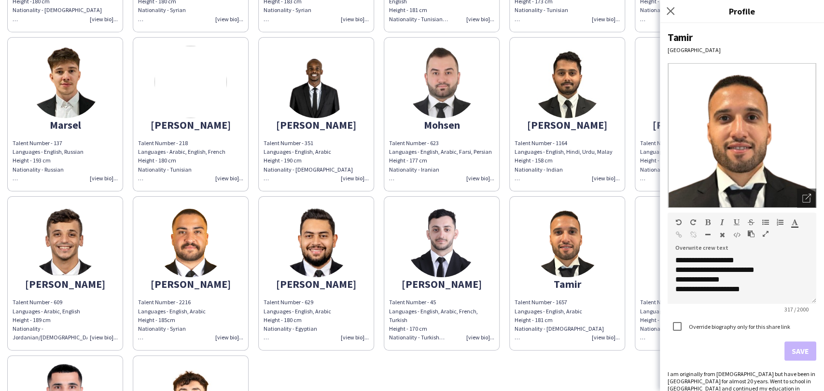
click at [810, 195] on div "**********" at bounding box center [742, 207] width 164 height 368
click at [802, 195] on icon at bounding box center [806, 199] width 8 height 8
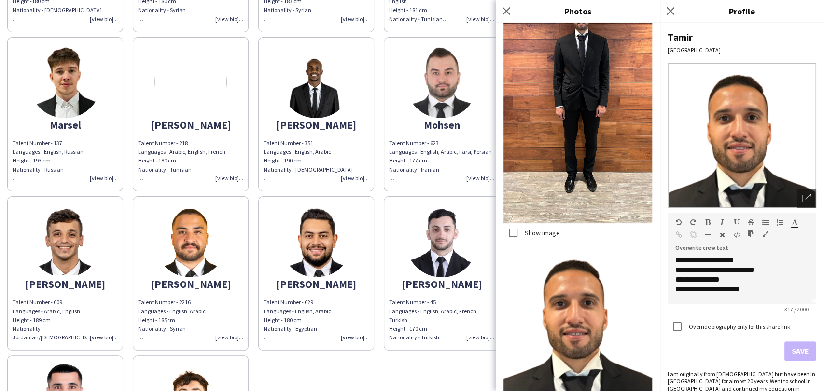
click at [534, 229] on label "Show image" at bounding box center [541, 233] width 37 height 9
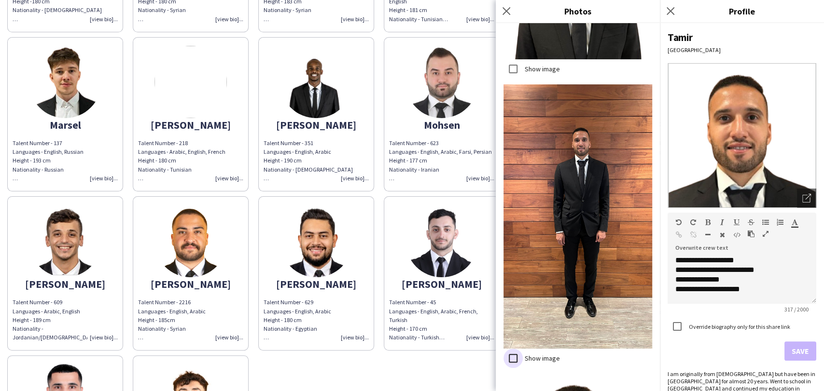
scroll to position [451, 0]
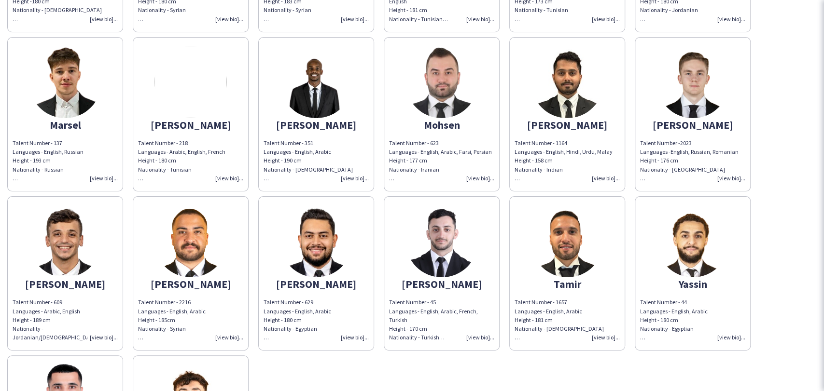
click at [670, 249] on img at bounding box center [692, 241] width 72 height 72
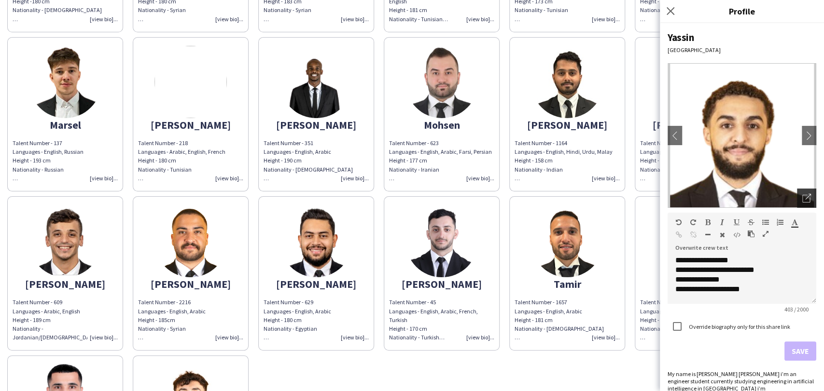
click at [797, 194] on div "Open photos pop-in" at bounding box center [806, 198] width 19 height 19
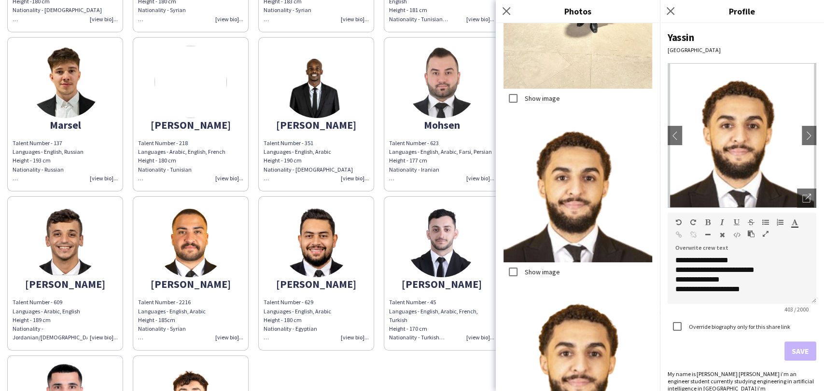
scroll to position [1148, 0]
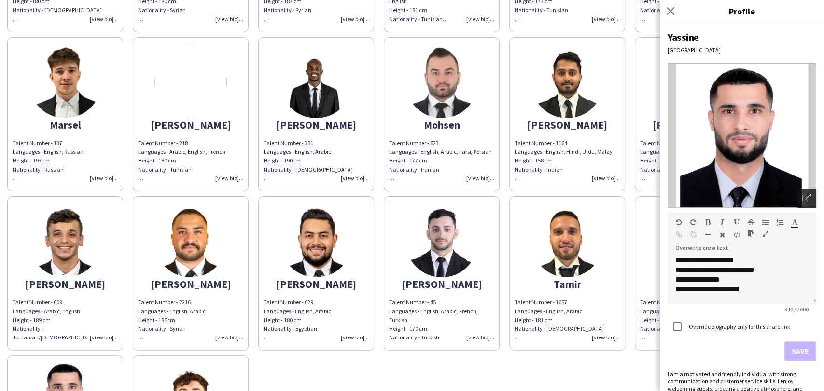
click at [797, 192] on div "Open photos pop-in" at bounding box center [806, 198] width 19 height 19
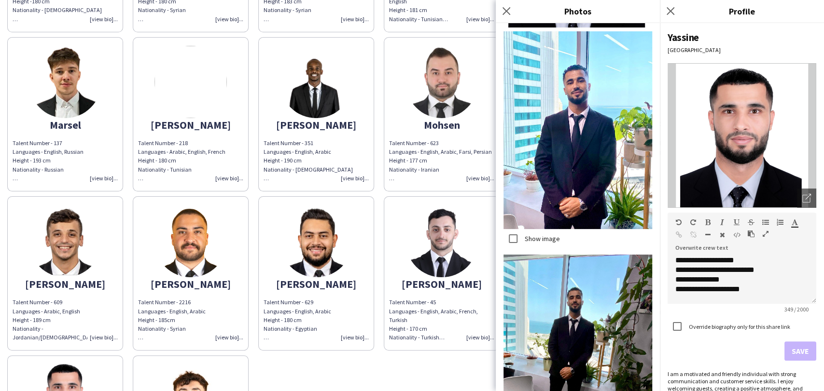
scroll to position [161, 0]
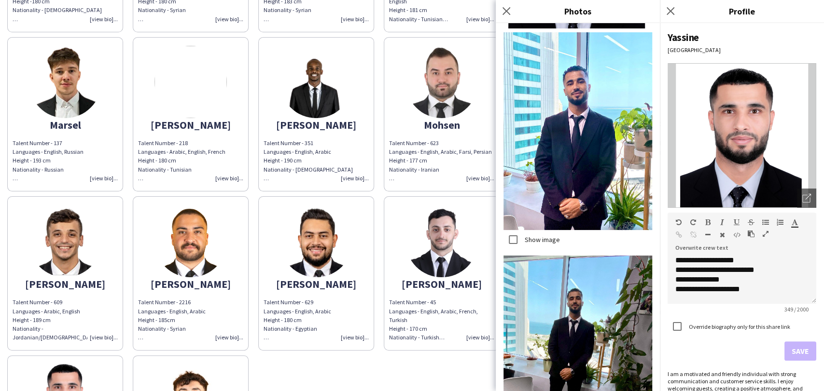
click at [537, 235] on label "Show image" at bounding box center [541, 239] width 37 height 9
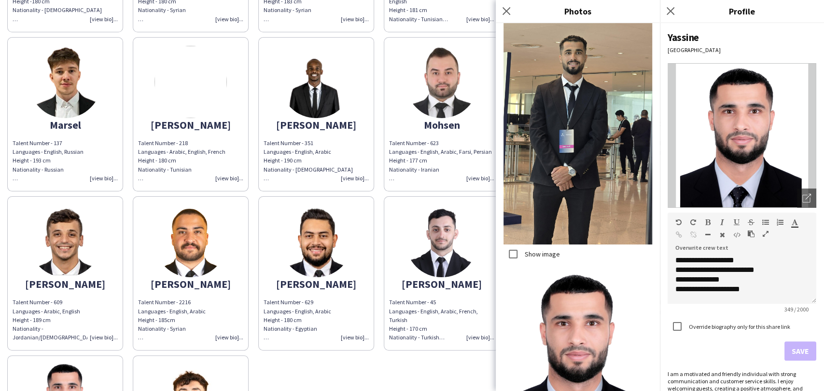
scroll to position [886, 0]
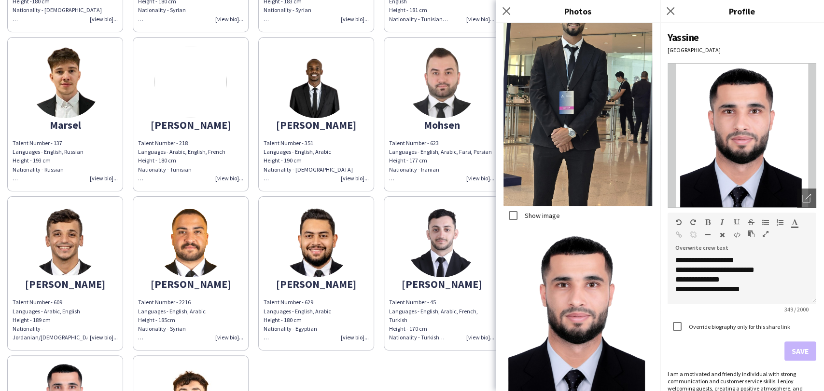
click at [537, 211] on label "Show image" at bounding box center [541, 215] width 37 height 9
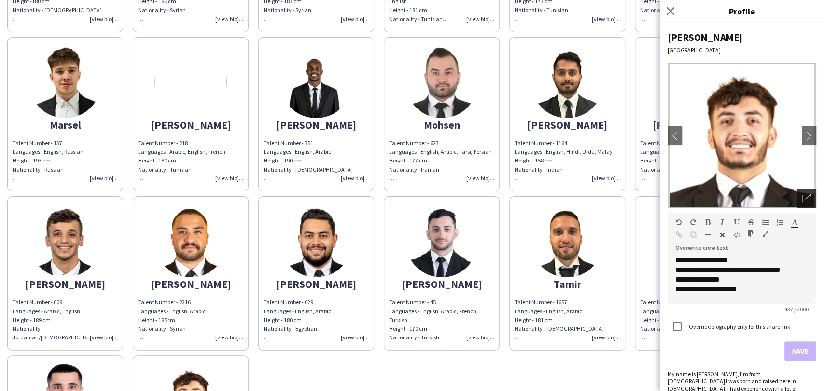
click at [802, 195] on icon at bounding box center [806, 199] width 8 height 8
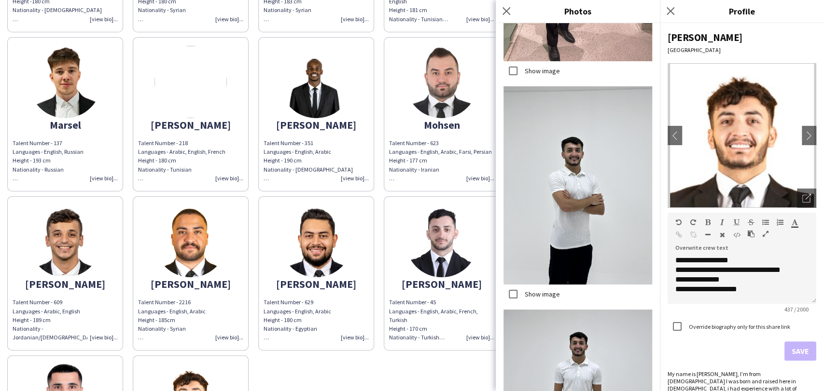
scroll to position [682, 0]
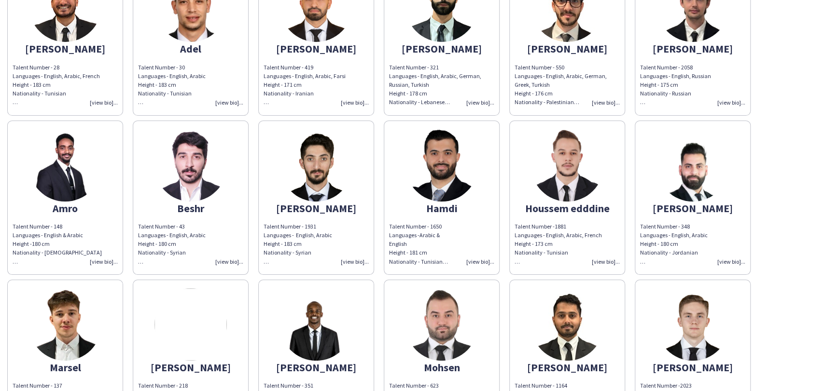
scroll to position [400, 0]
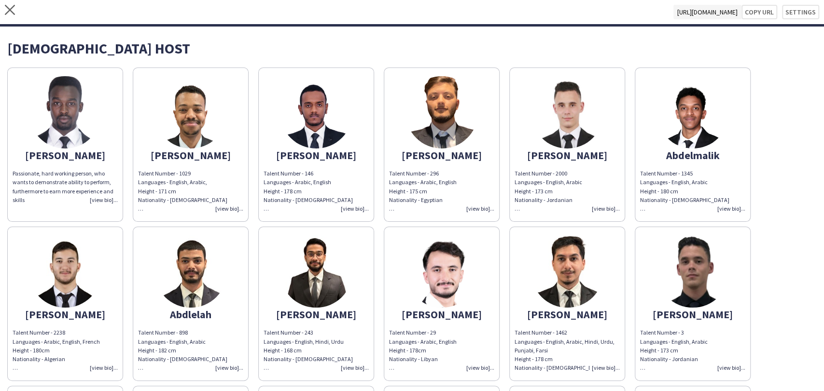
click at [193, 105] on img at bounding box center [190, 112] width 72 height 72
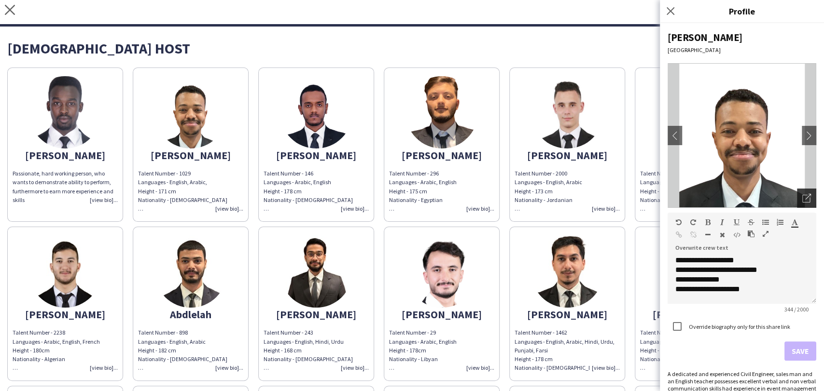
click at [802, 202] on icon "Open photos pop-in" at bounding box center [806, 198] width 9 height 9
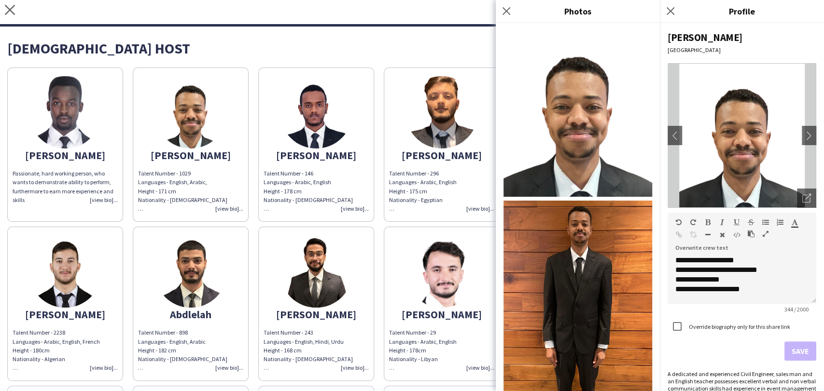
click at [47, 49] on div "[DEMOGRAPHIC_DATA] HOST" at bounding box center [411, 48] width 809 height 14
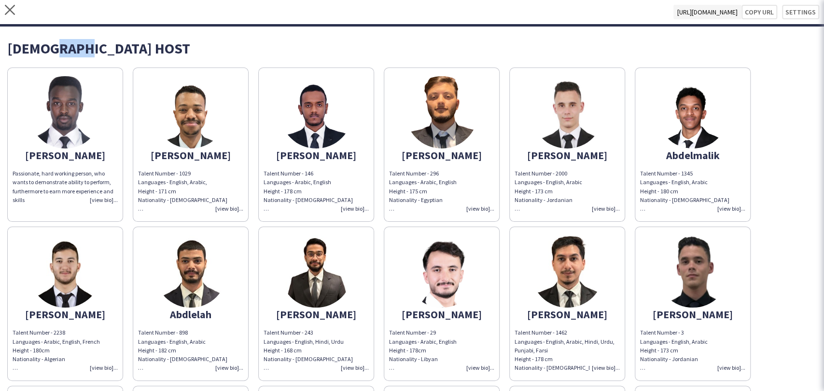
click at [47, 49] on div "[DEMOGRAPHIC_DATA] HOST" at bounding box center [411, 48] width 809 height 14
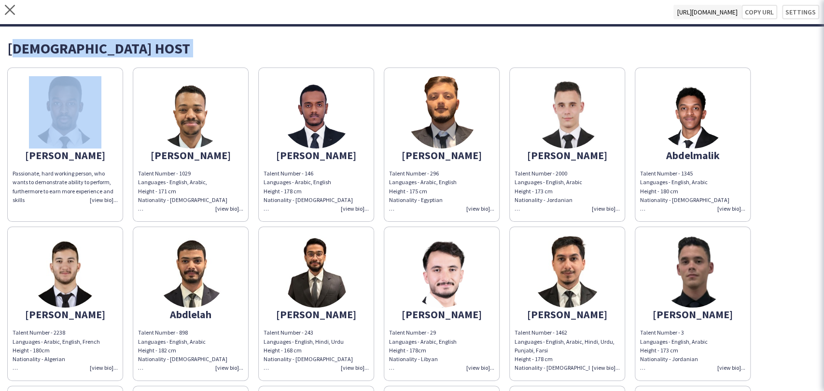
click at [47, 49] on div "[DEMOGRAPHIC_DATA] HOST" at bounding box center [411, 48] width 809 height 14
copy div "[DEMOGRAPHIC_DATA] HOST"
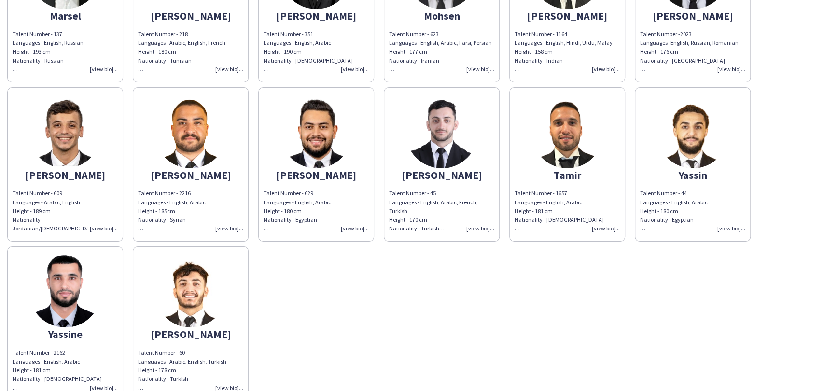
scroll to position [829, 0]
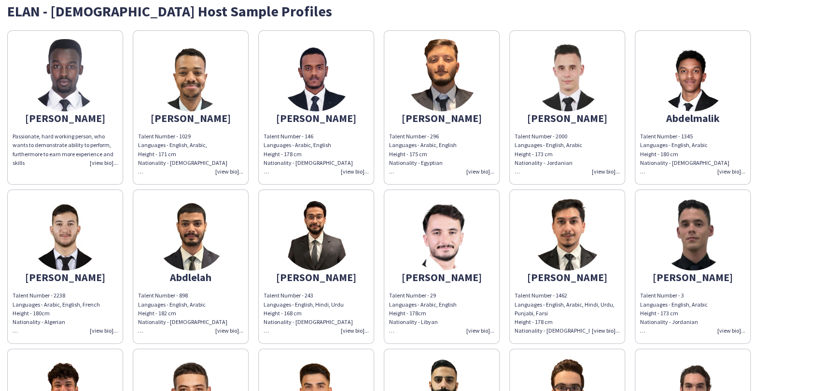
scroll to position [54, 0]
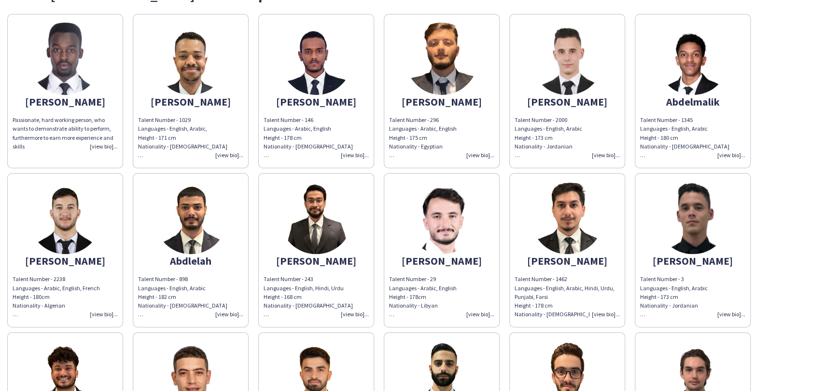
click at [293, 219] on img at bounding box center [316, 218] width 72 height 72
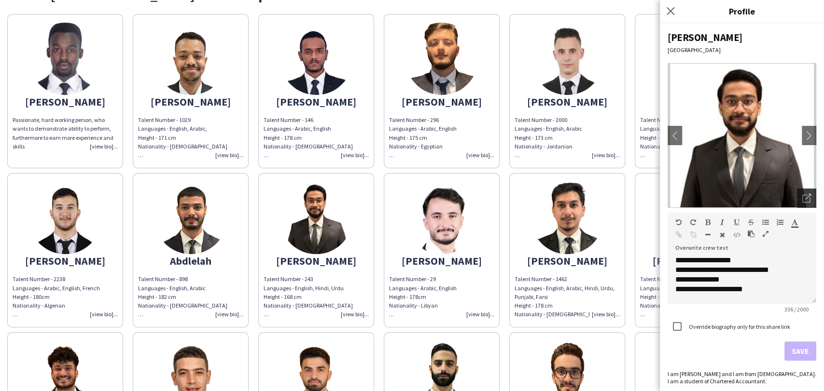
click at [802, 196] on icon "Open photos pop-in" at bounding box center [806, 198] width 9 height 9
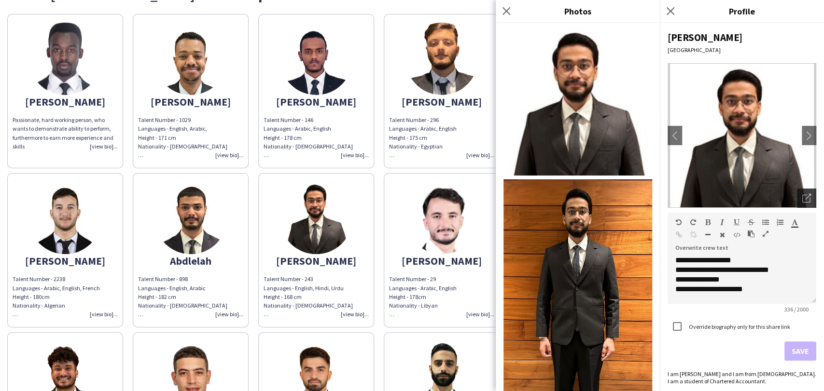
click at [802, 196] on icon "Open photos pop-in" at bounding box center [806, 198] width 9 height 9
click at [667, 7] on icon at bounding box center [669, 10] width 9 height 9
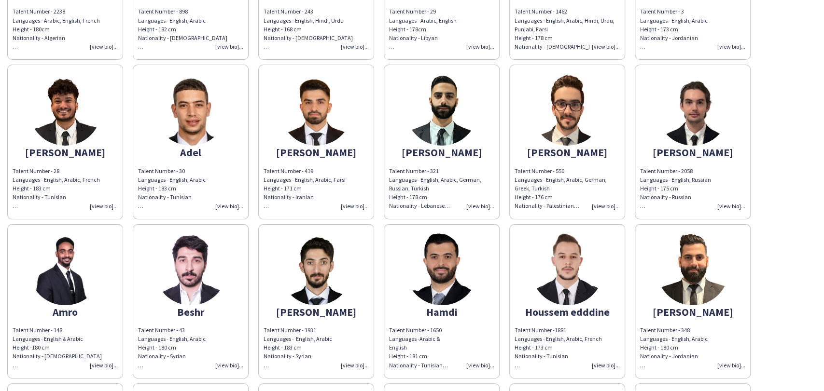
scroll to position [0, 0]
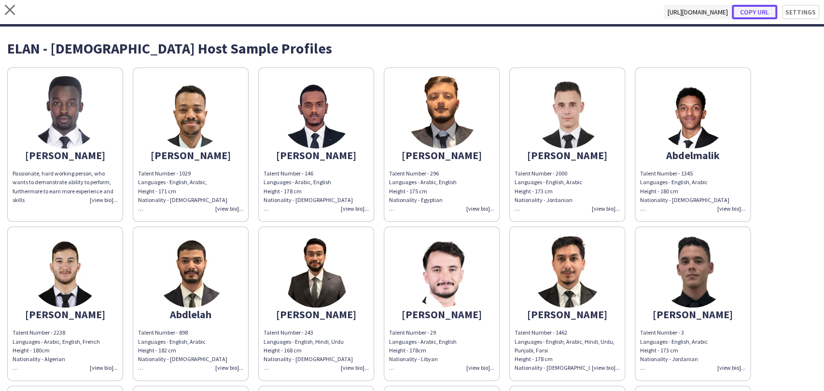
click at [755, 11] on button "Copy url" at bounding box center [753, 12] width 45 height 14
